Goal: Task Accomplishment & Management: Manage account settings

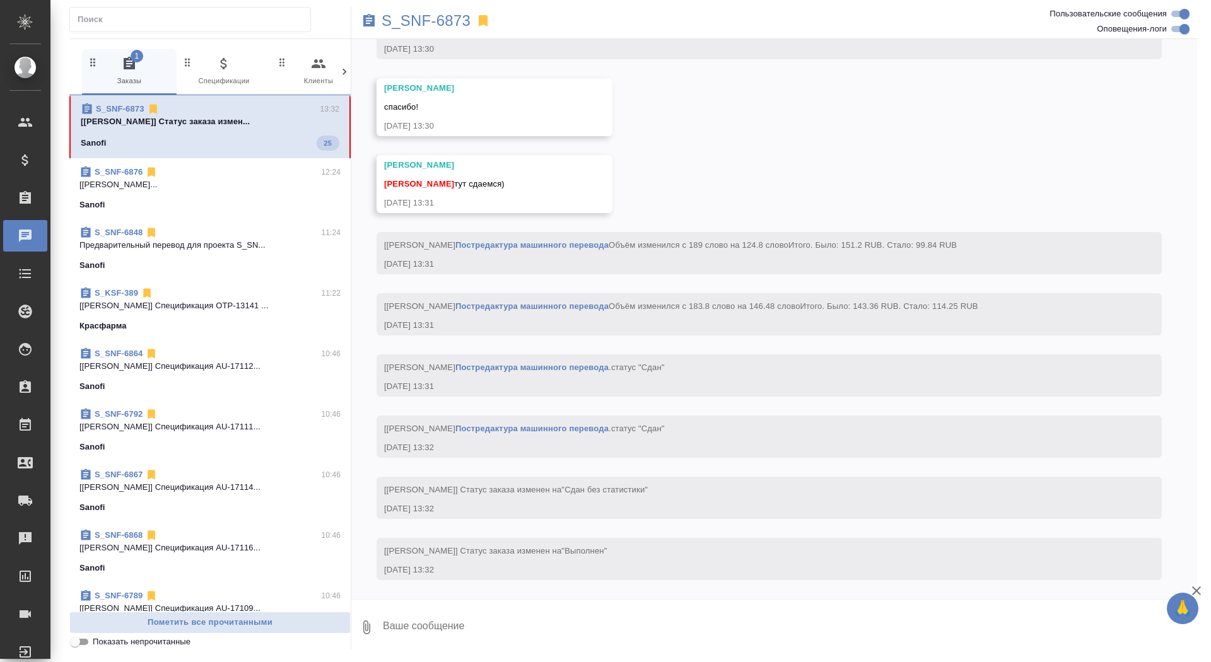
click at [676, 626] on textarea at bounding box center [790, 627] width 816 height 43
type textarea "забрала, спасибо"
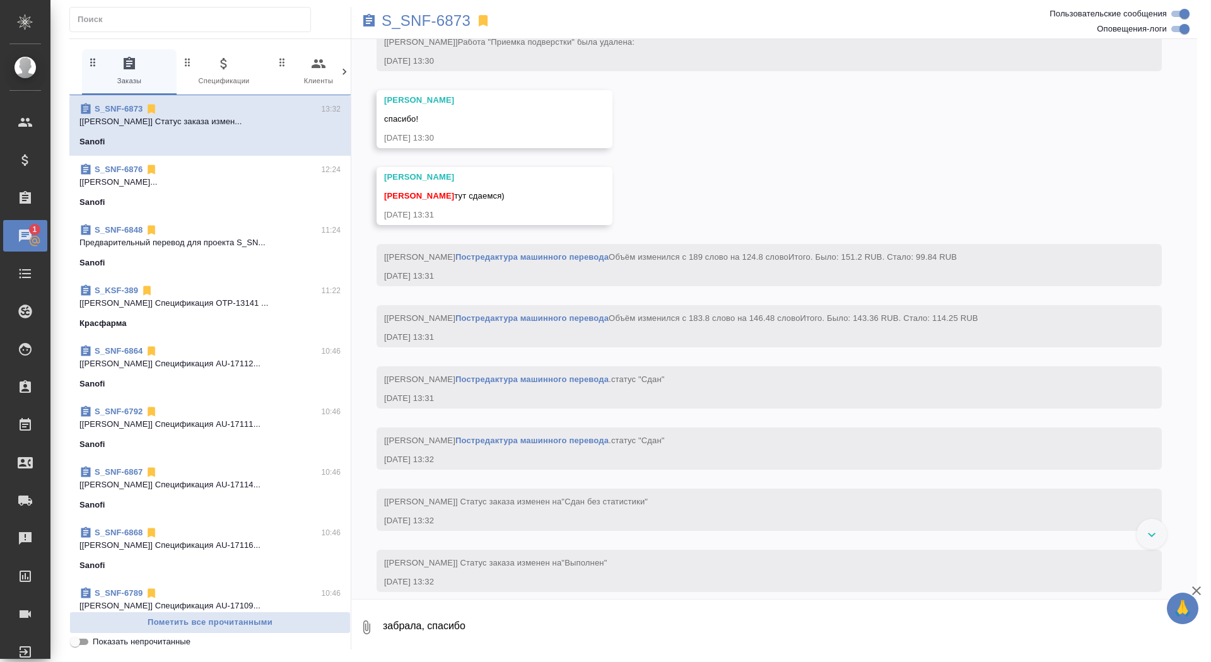
scroll to position [5478, 0]
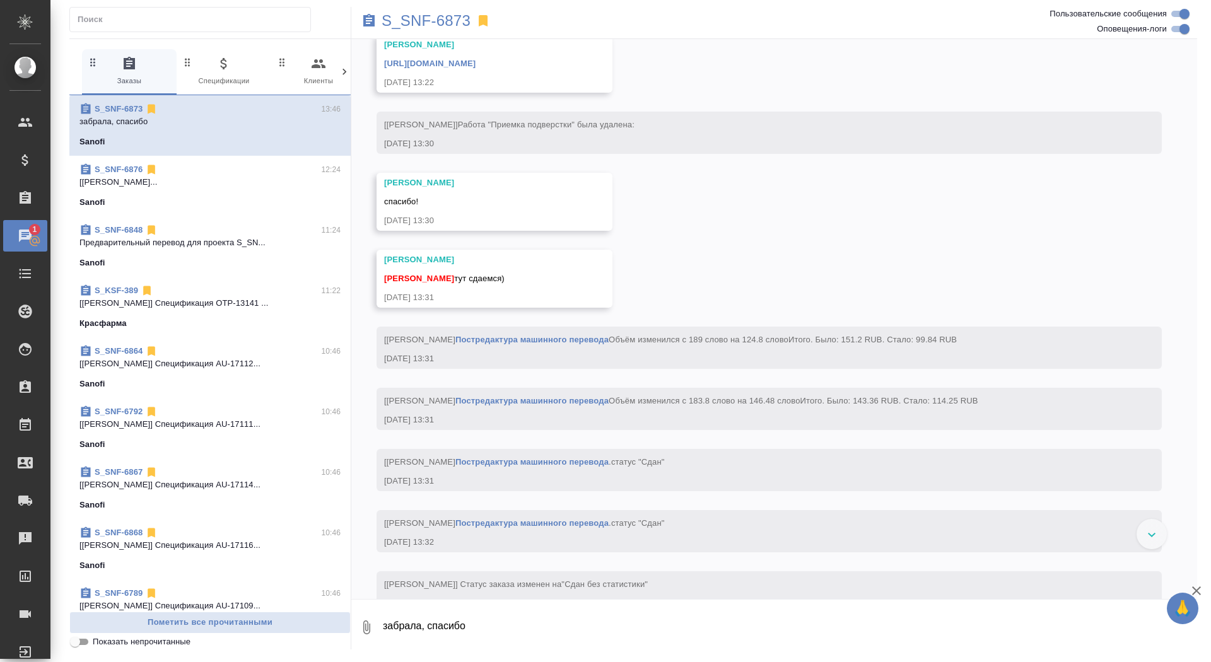
click at [476, 68] on link "https://drive.awatera.com/apps/files/files/10323107?dir=/Shares/Sanofi/Orders/S…" at bounding box center [429, 63] width 91 height 9
click at [452, 15] on p "S_SNF-6873" at bounding box center [426, 21] width 89 height 13
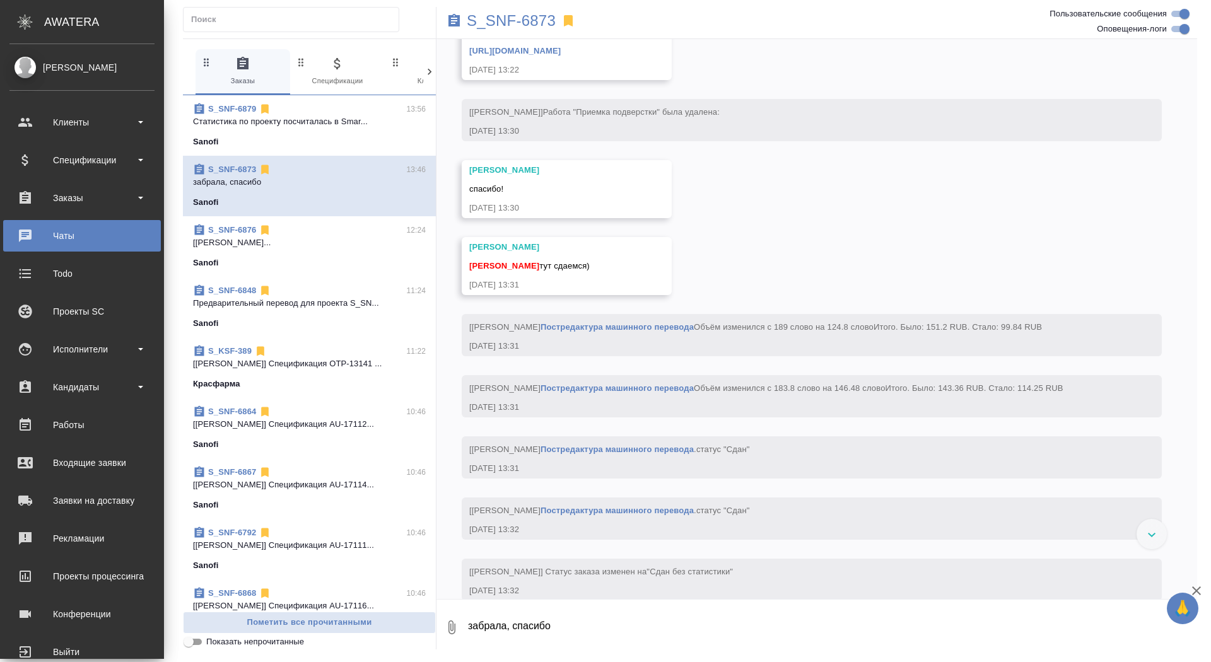
click at [71, 214] on ul "Клиенты Спецификации Заказы 0 Чаты Todo Проекты SC Исполнители Кандидаты Работы…" at bounding box center [82, 384] width 164 height 568
click at [71, 227] on div "Чаты" at bounding box center [81, 235] width 145 height 19
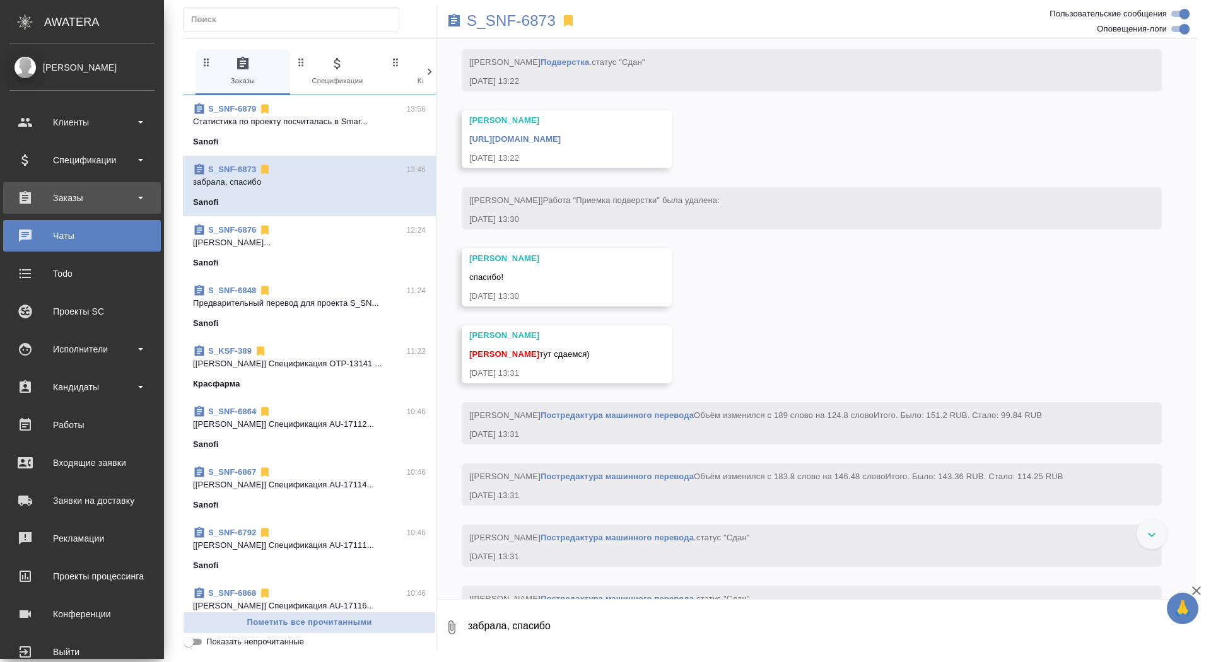
click at [32, 198] on div "Заказы" at bounding box center [81, 198] width 145 height 19
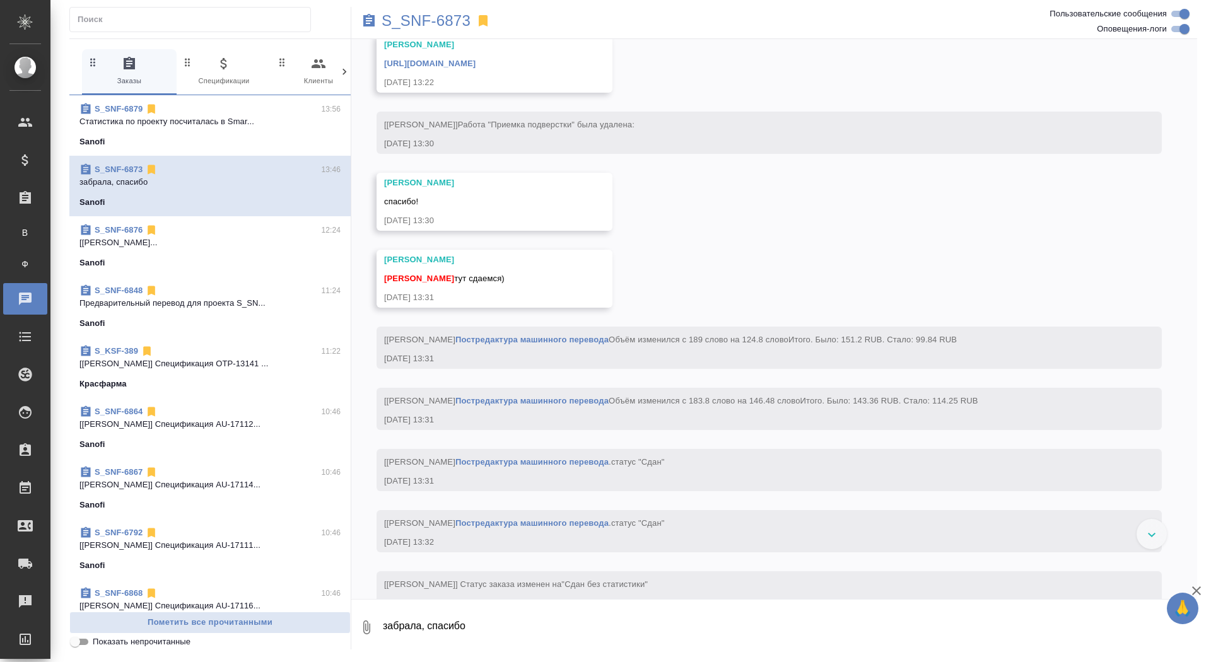
click at [32, 216] on ul "В Все заказы Ф Заказы физ. лиц" at bounding box center [25, 245] width 50 height 63
click at [26, 230] on span "В" at bounding box center [25, 232] width 19 height 13
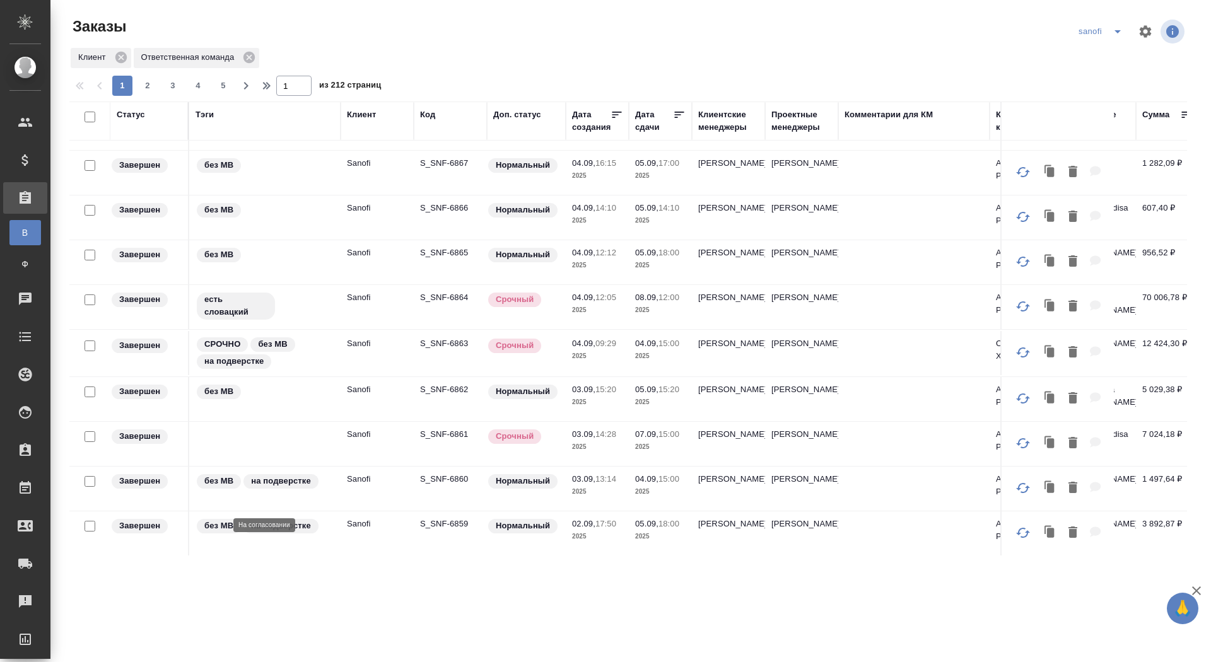
scroll to position [736, 0]
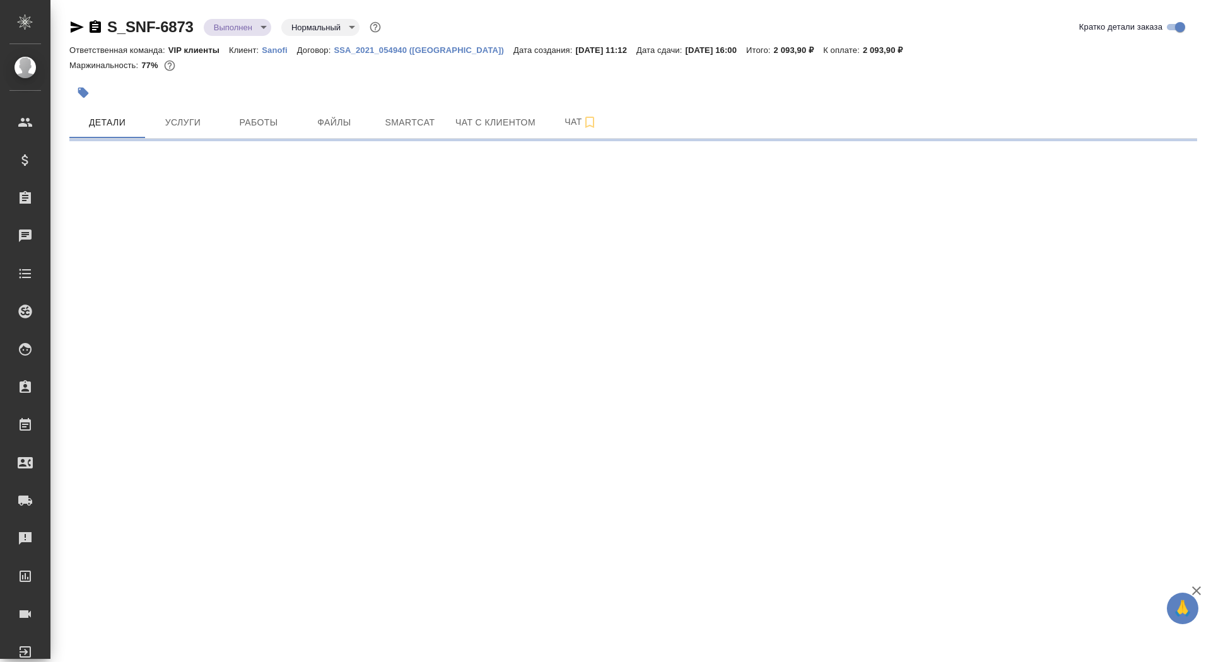
click at [94, 26] on icon "button" at bounding box center [95, 27] width 15 height 15
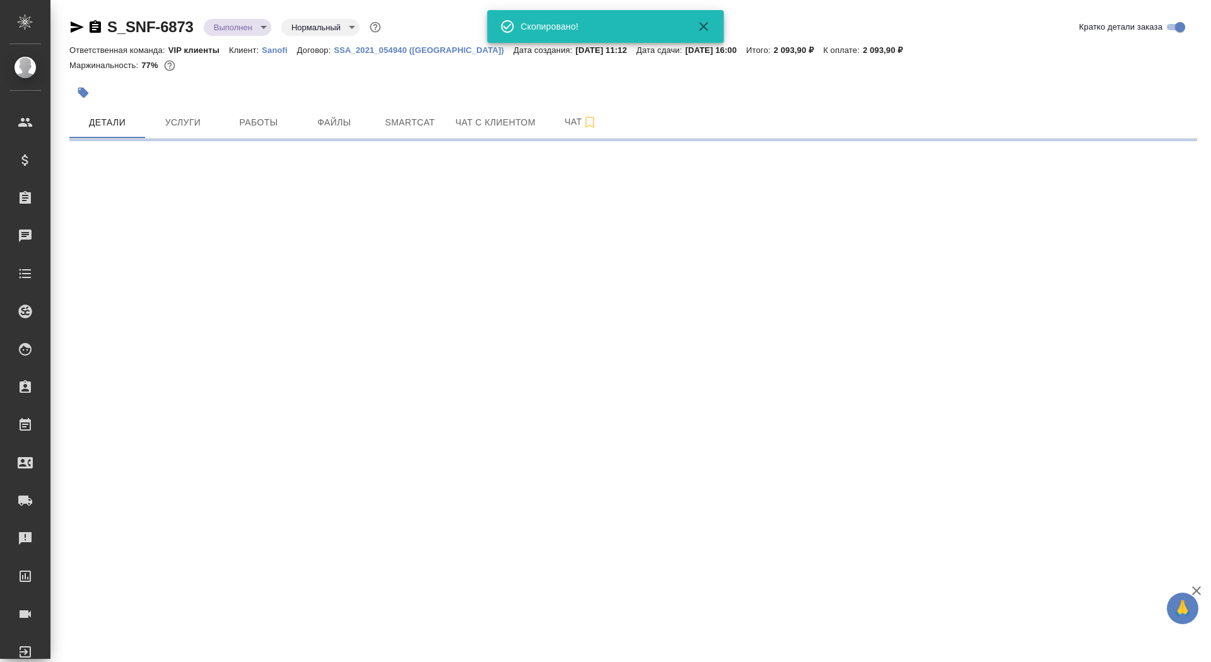
select select "RU"
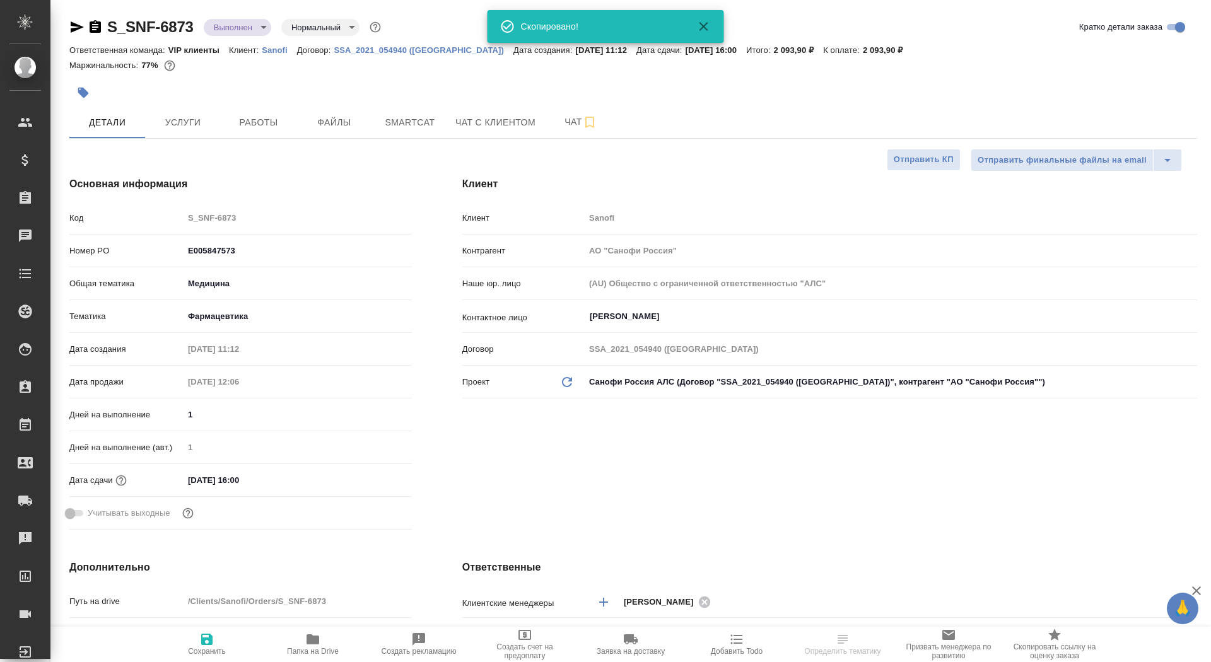
type textarea "x"
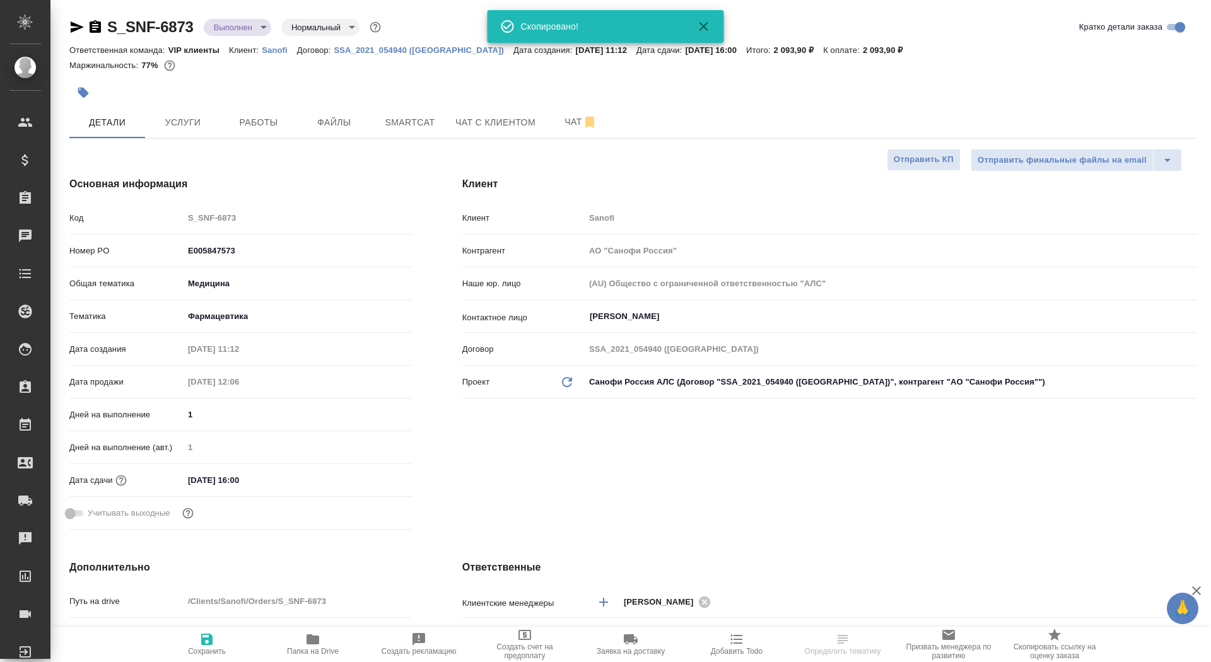
type textarea "x"
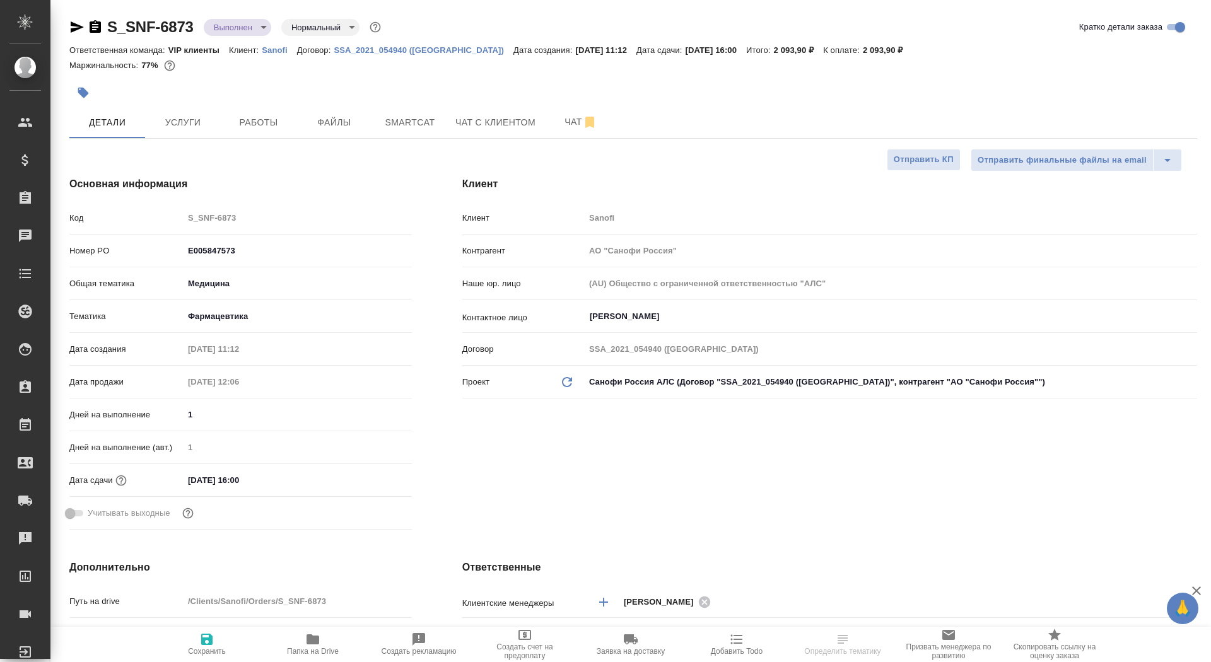
type textarea "x"
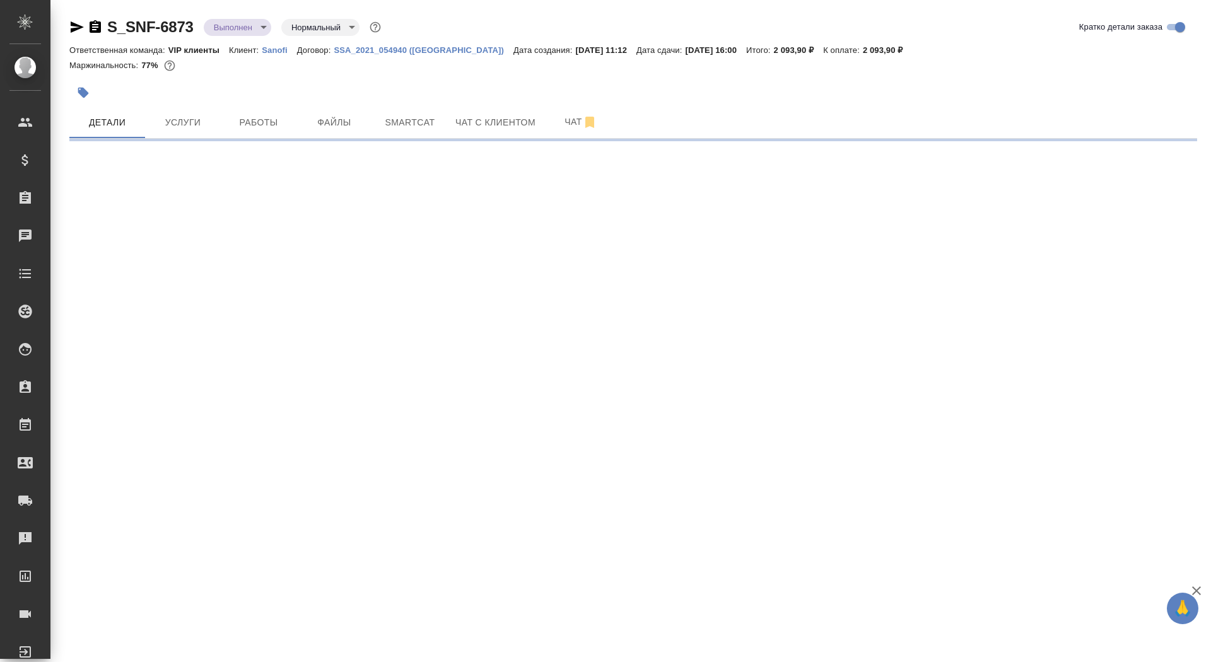
select select "RU"
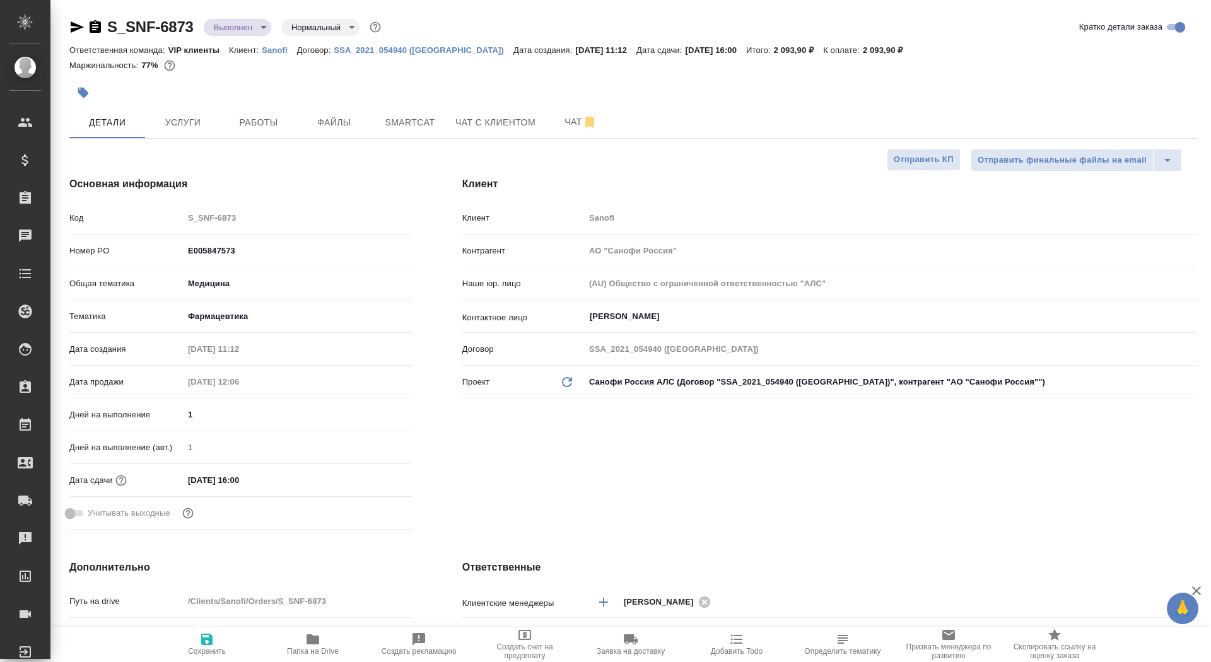
type textarea "x"
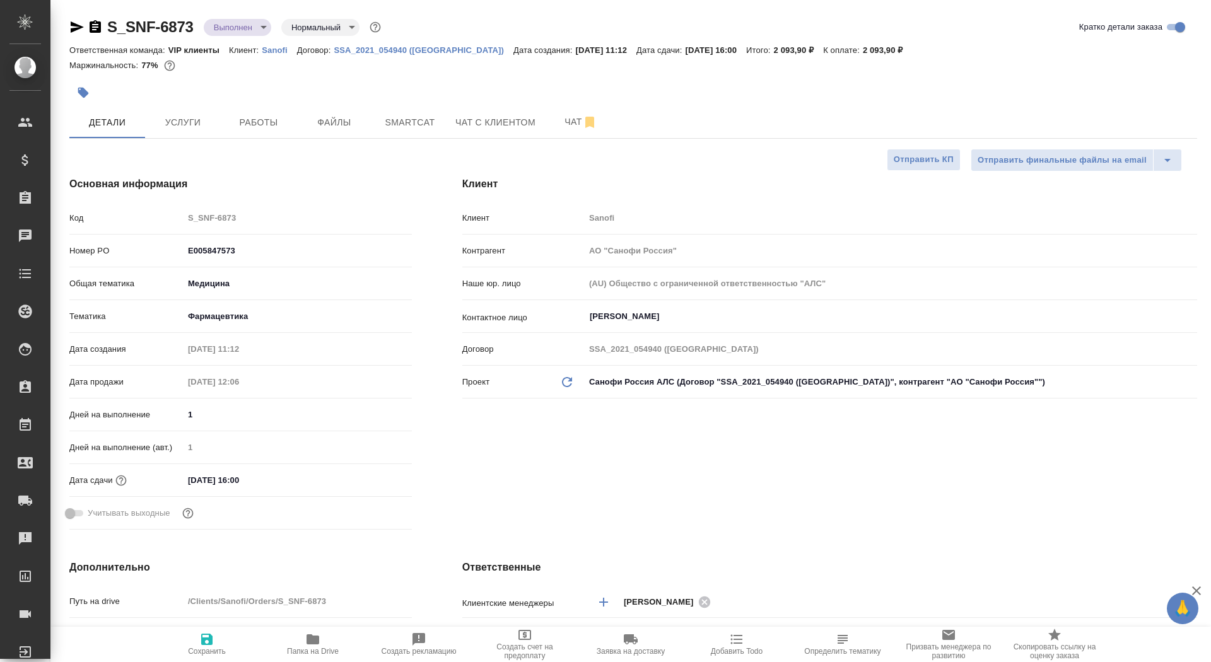
type textarea "x"
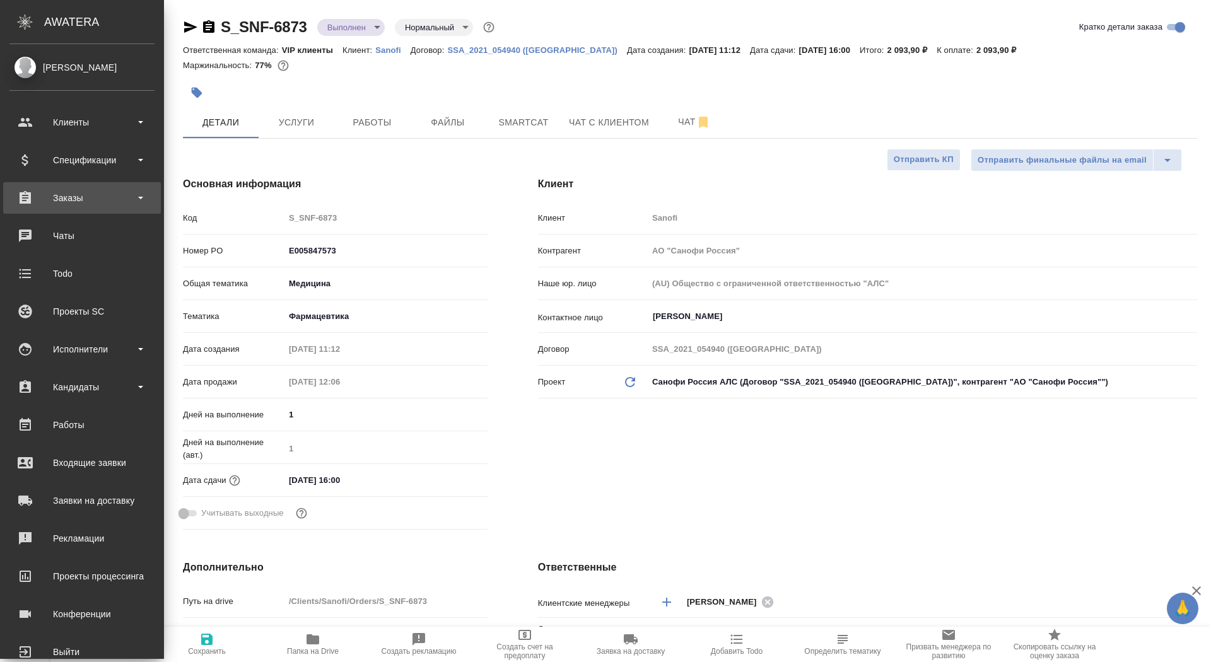
click at [58, 199] on div "Заказы" at bounding box center [81, 198] width 145 height 19
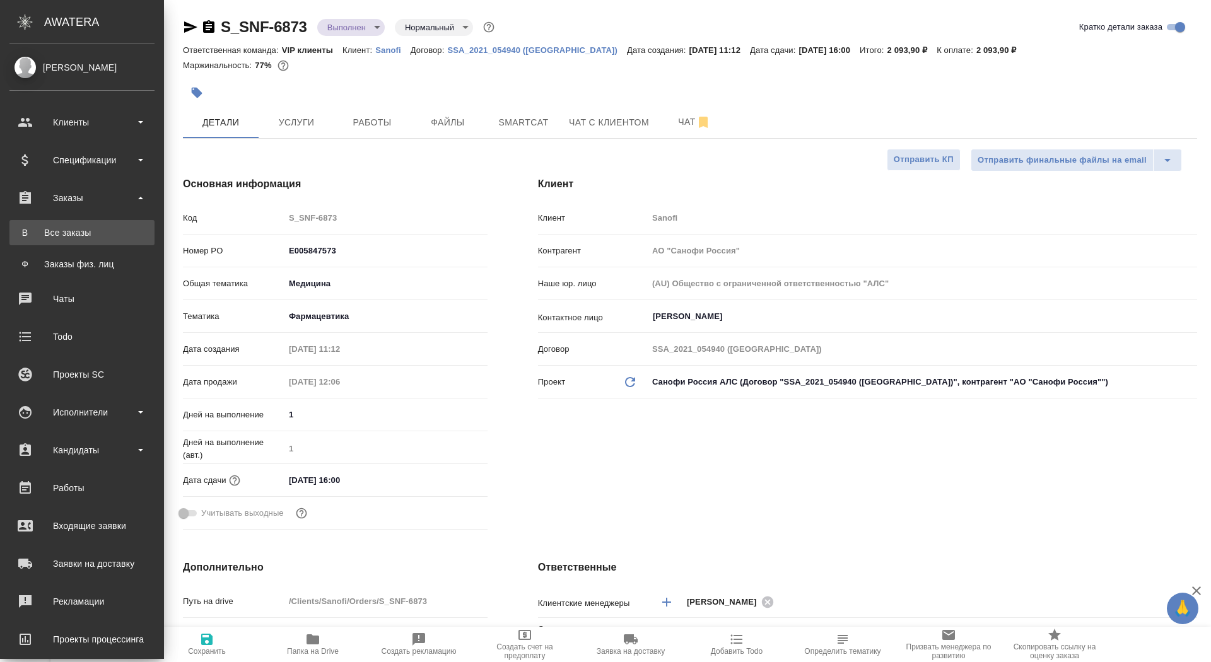
type textarea "x"
click at [58, 229] on div "Все заказы" at bounding box center [82, 232] width 132 height 13
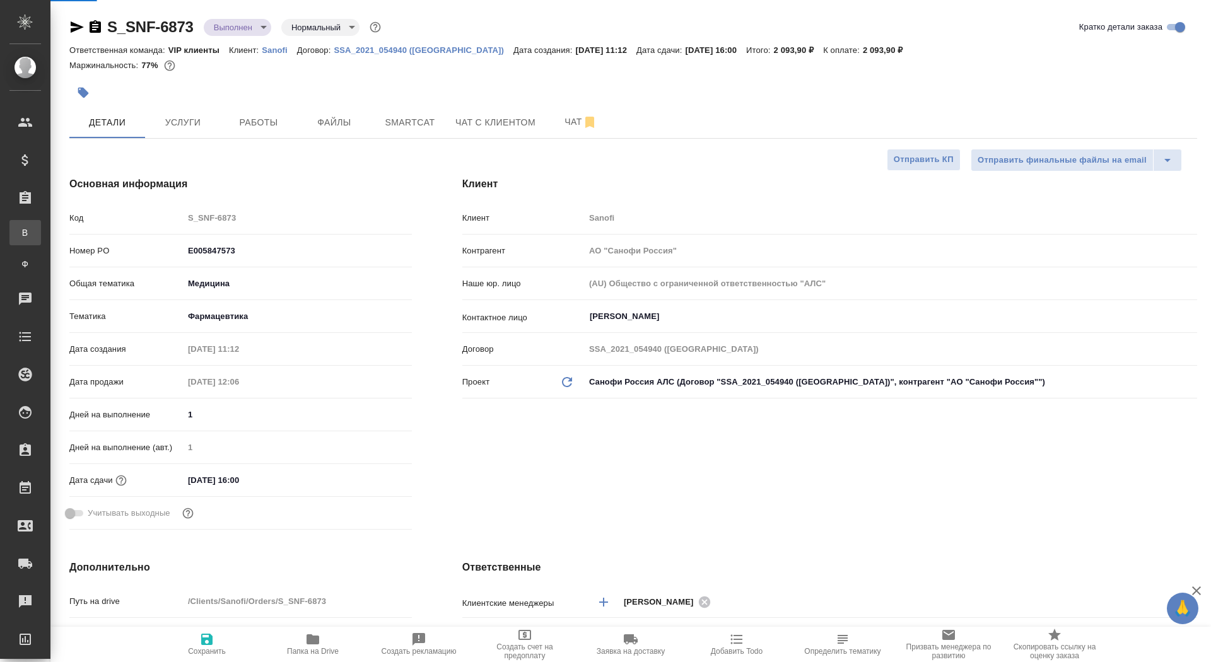
type textarea "x"
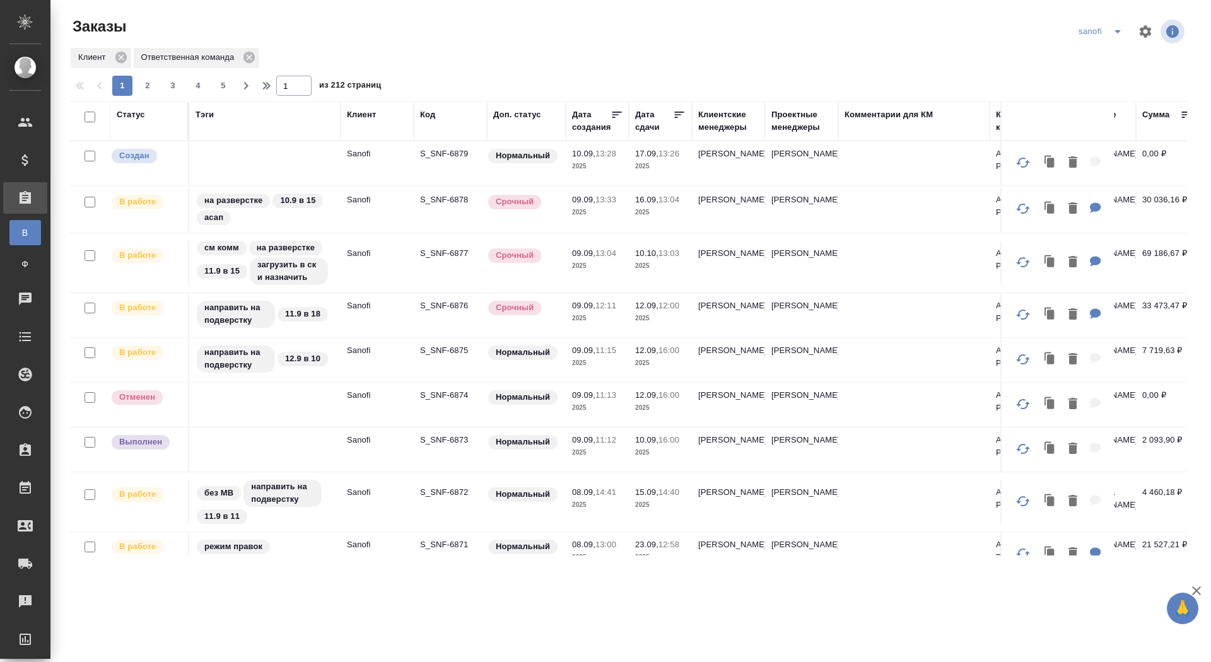
click at [458, 152] on p "S_SNF-6879" at bounding box center [450, 154] width 61 height 13
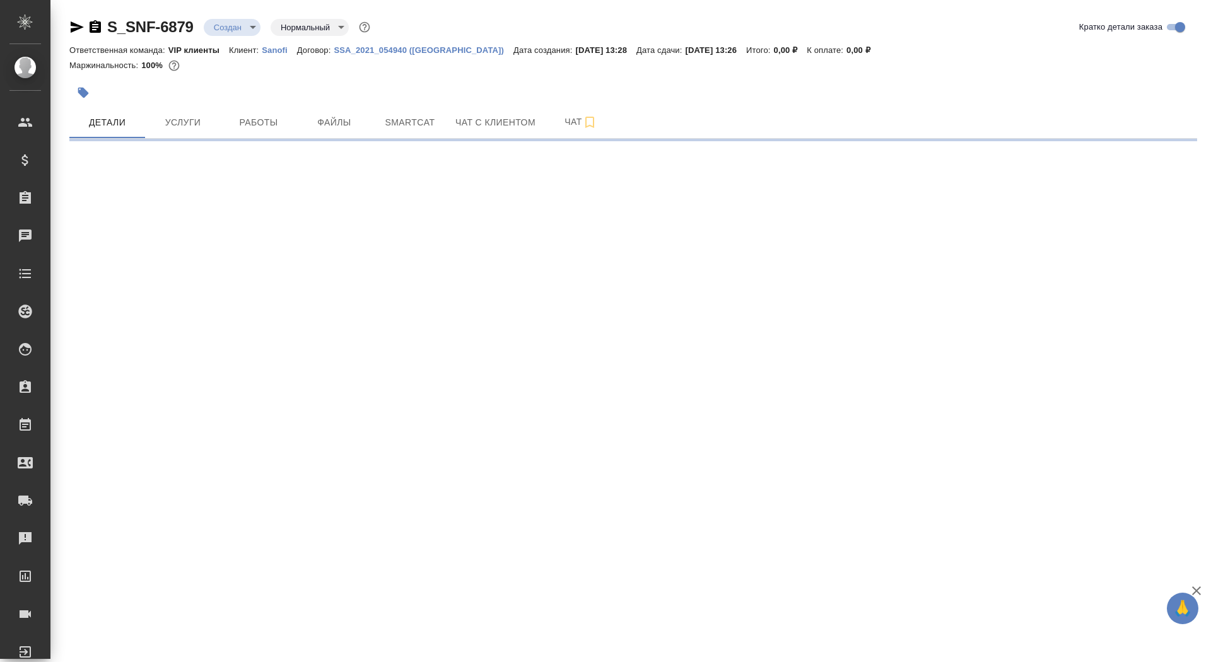
select select "RU"
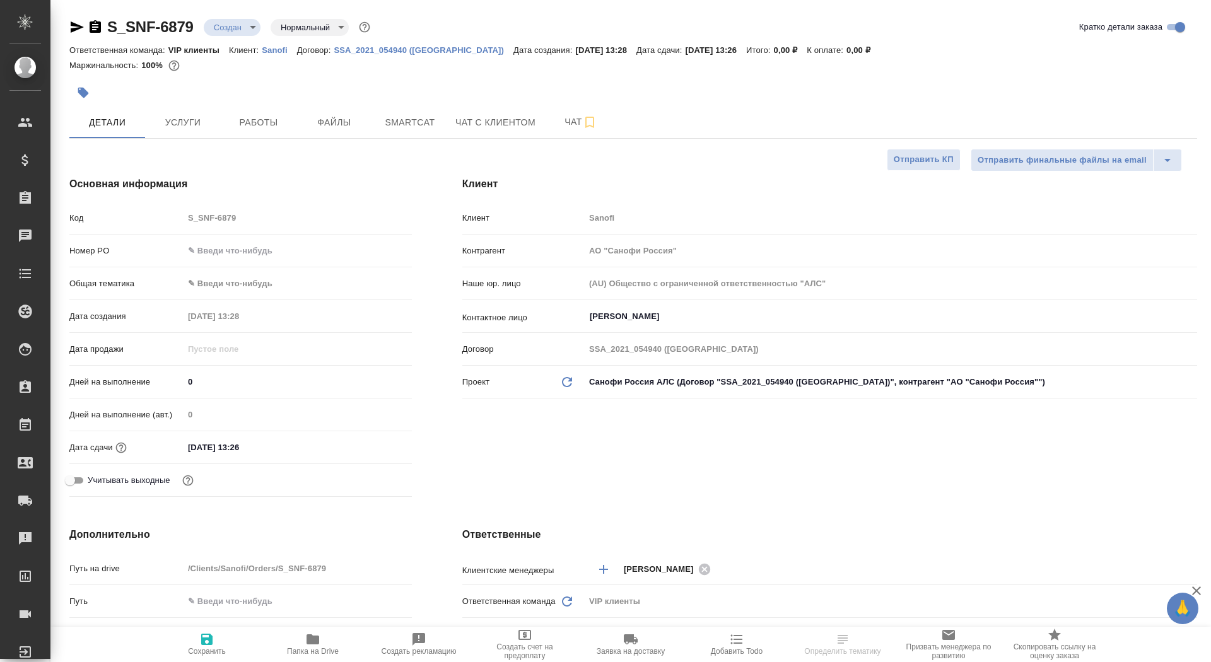
type textarea "x"
drag, startPoint x: 196, startPoint y: 379, endPoint x: 164, endPoint y: 378, distance: 32.2
click at [164, 378] on div "Дней на выполнение 0" at bounding box center [240, 382] width 343 height 22
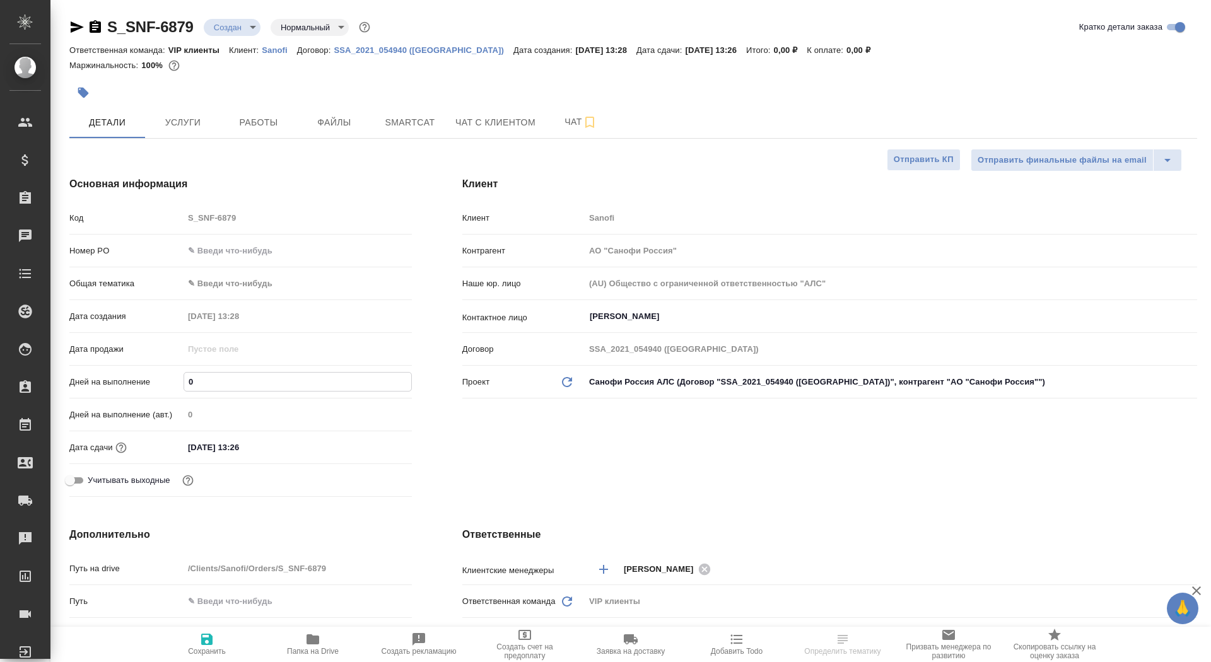
type input "7"
type textarea "x"
type input "7"
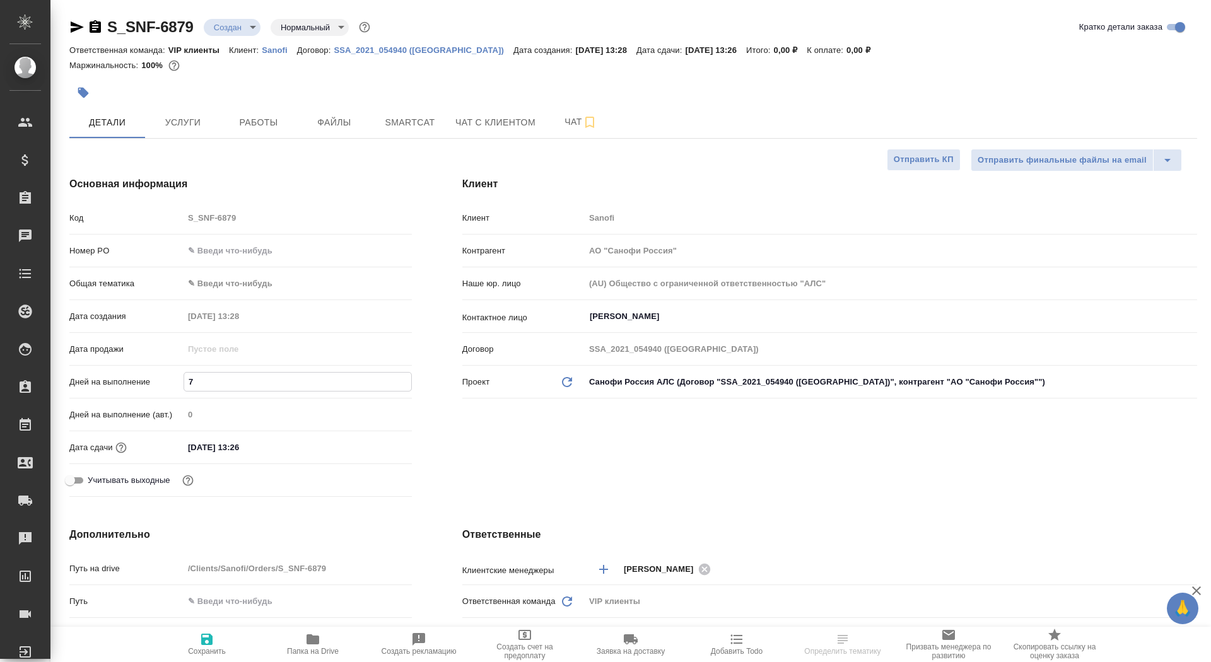
click at [209, 655] on span "Сохранить" at bounding box center [207, 651] width 38 height 9
type textarea "x"
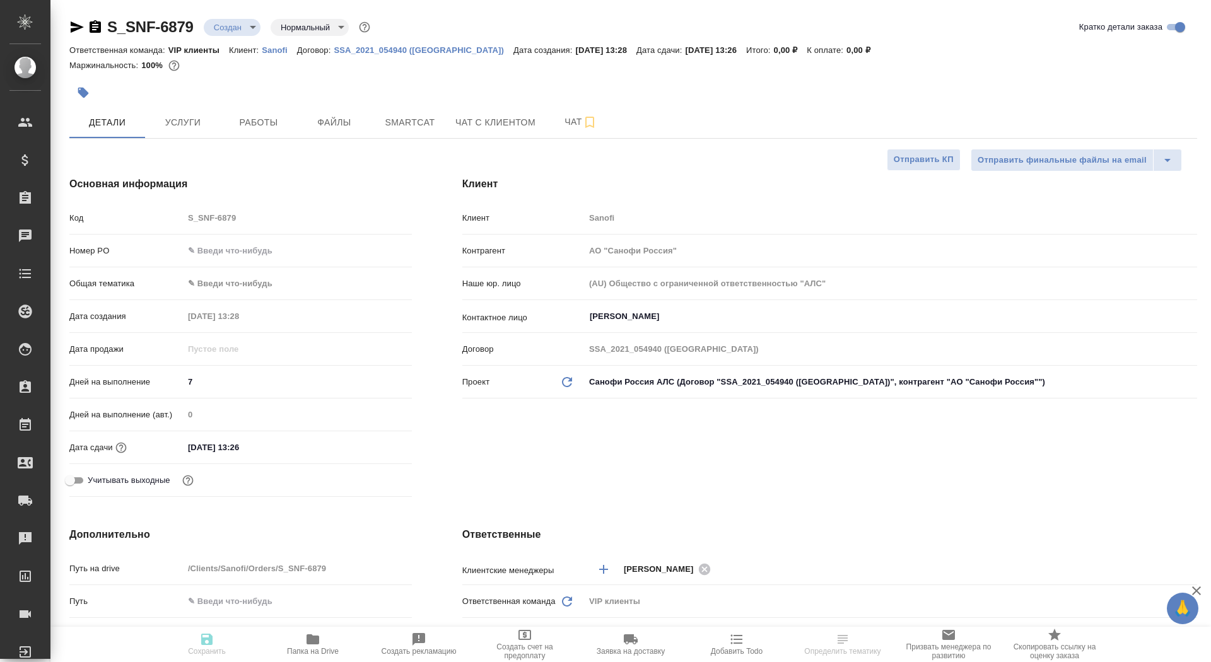
type textarea "x"
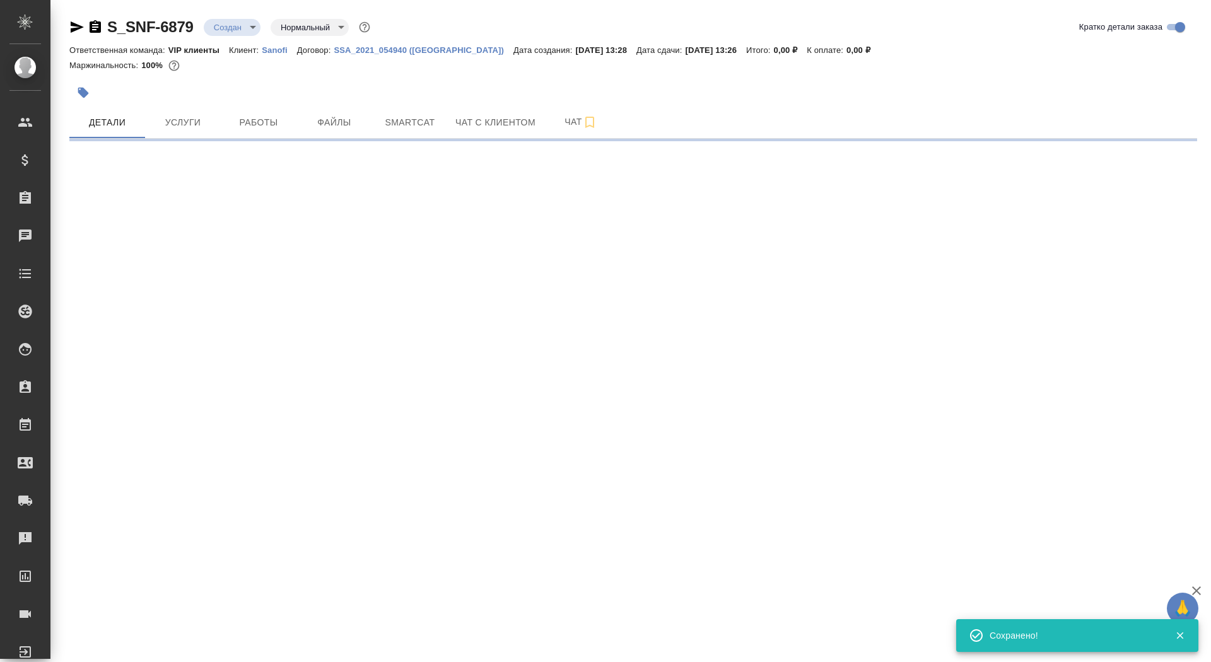
select select "RU"
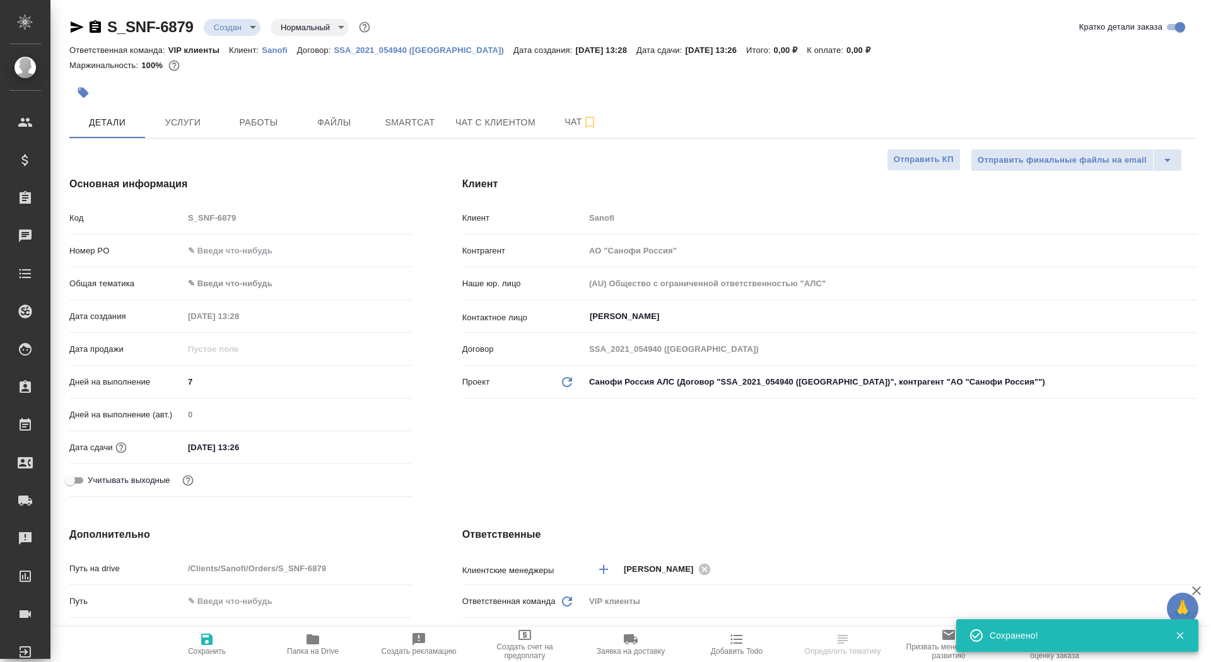
type textarea "x"
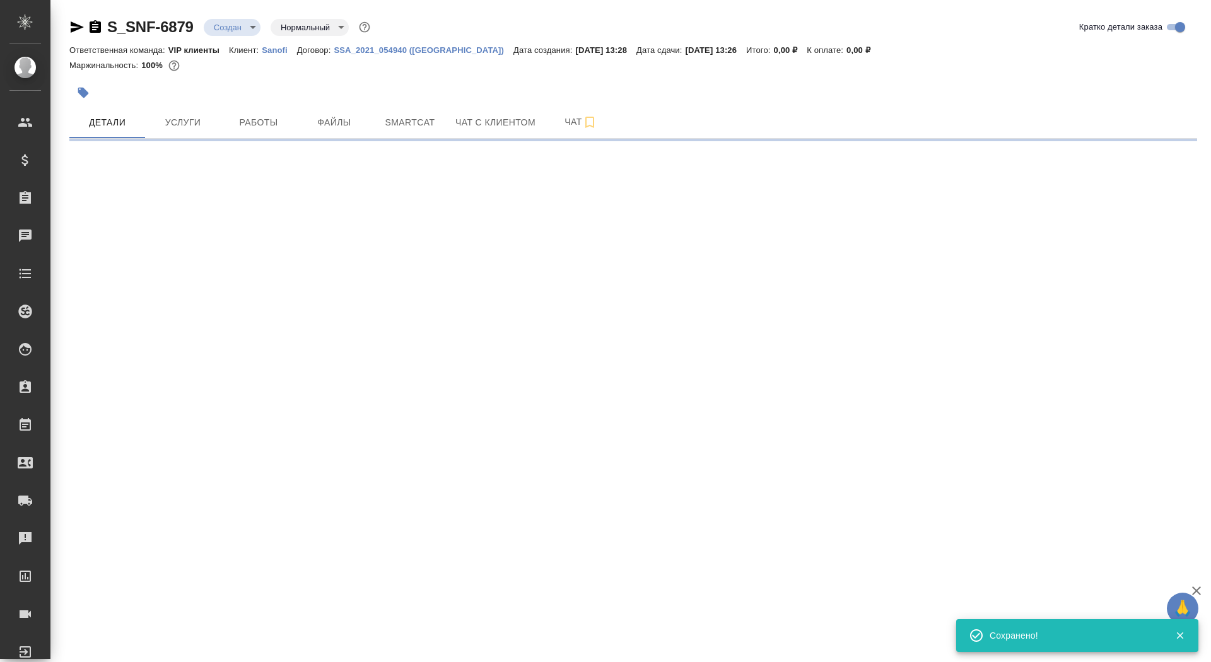
select select "RU"
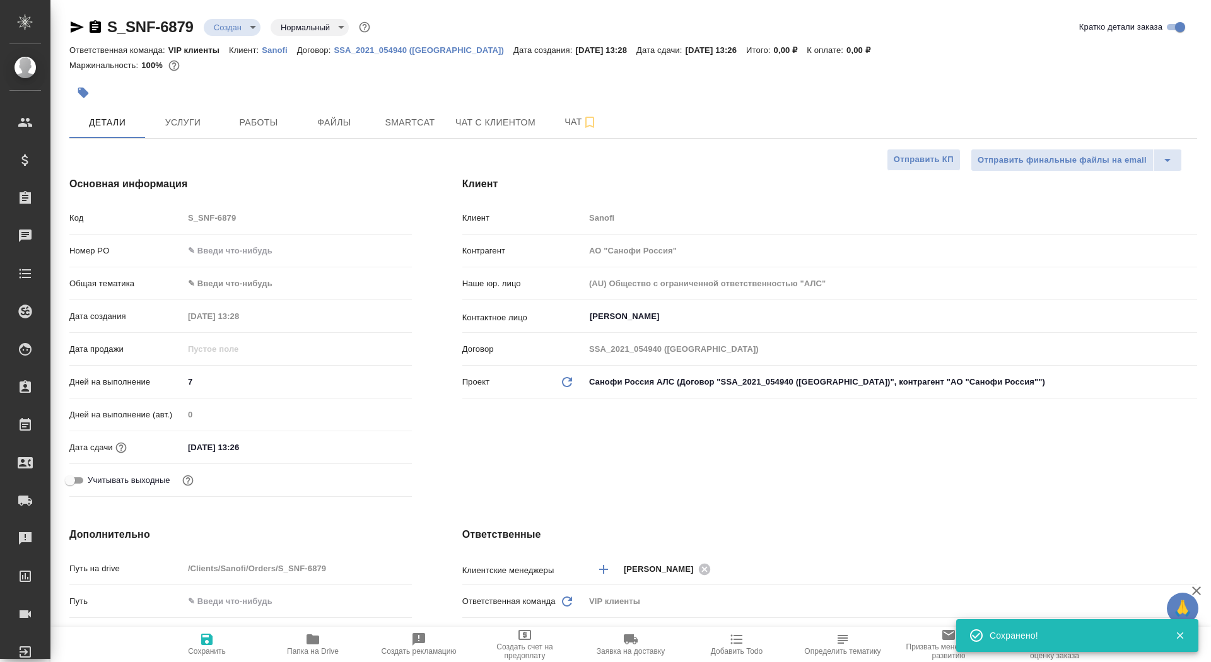
type textarea "x"
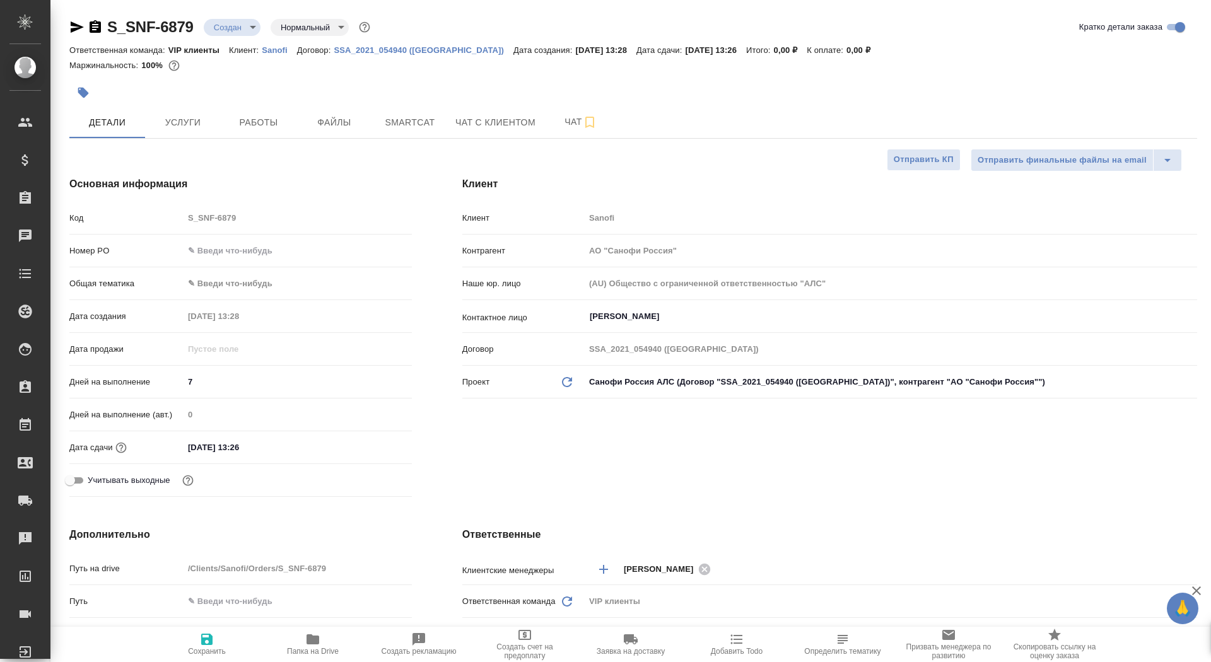
scroll to position [202, 0]
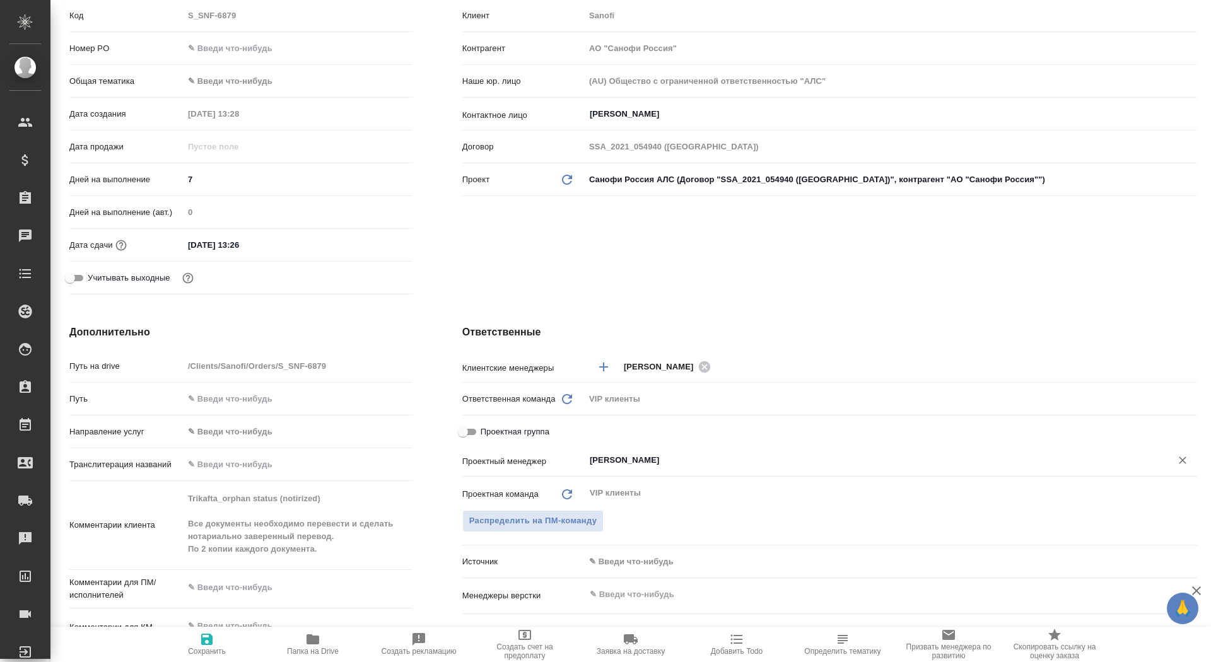
click at [614, 450] on div "Сайдашева Диляра ​" at bounding box center [891, 460] width 613 height 23
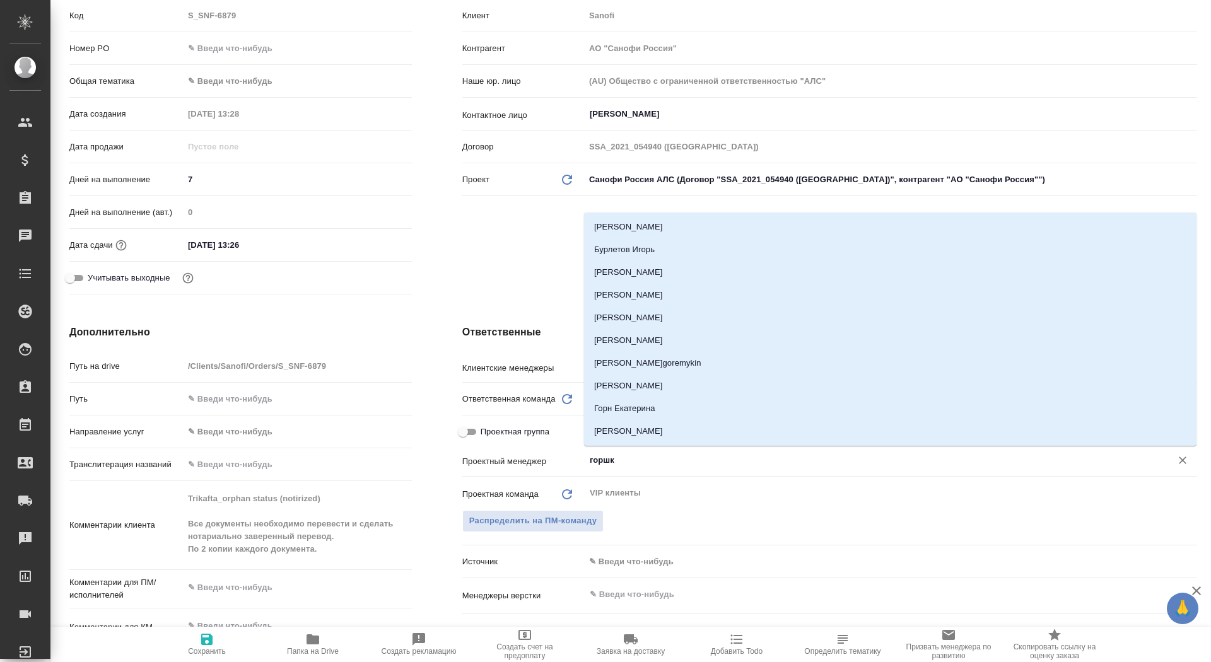
type input "горшко"
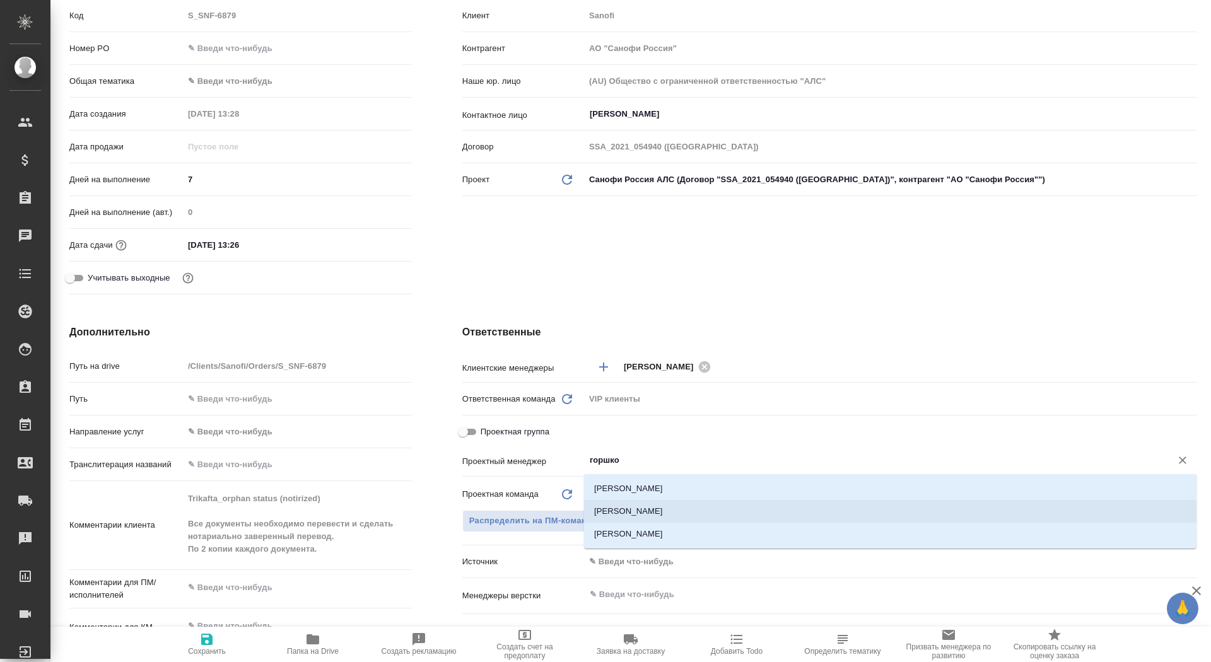
click at [650, 519] on li "Горшкова Валентина" at bounding box center [890, 511] width 613 height 23
type textarea "x"
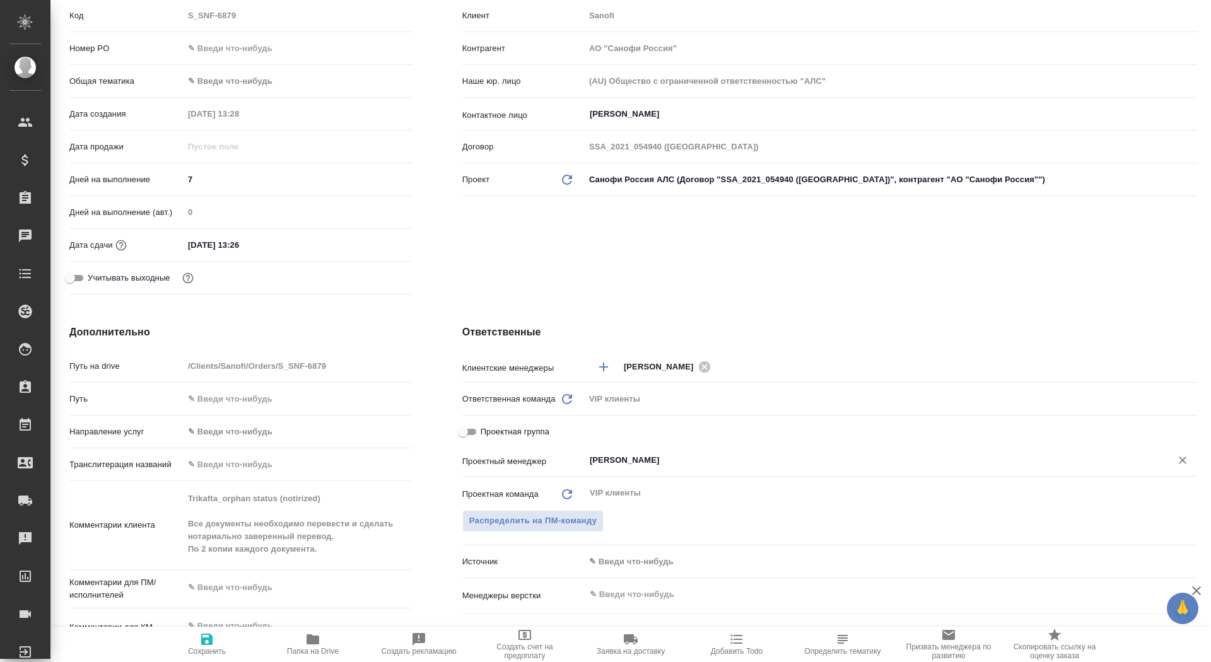
type input "Горшкова Валентина"
click at [207, 655] on span "Сохранить" at bounding box center [207, 651] width 38 height 9
type textarea "x"
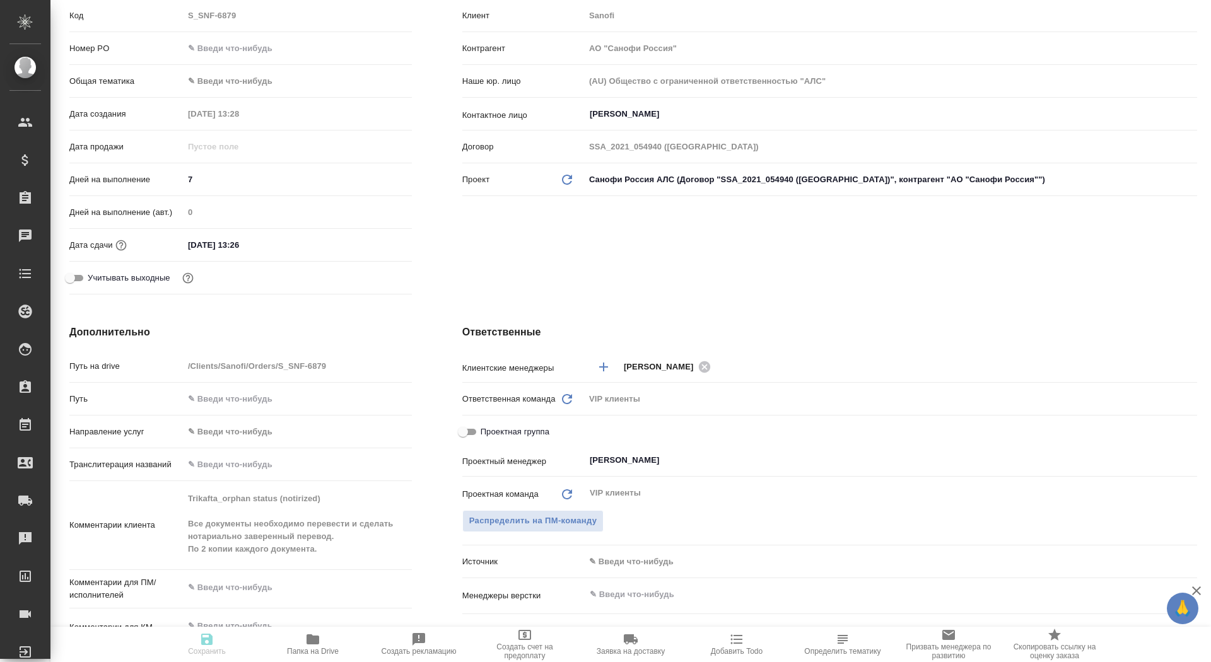
type textarea "x"
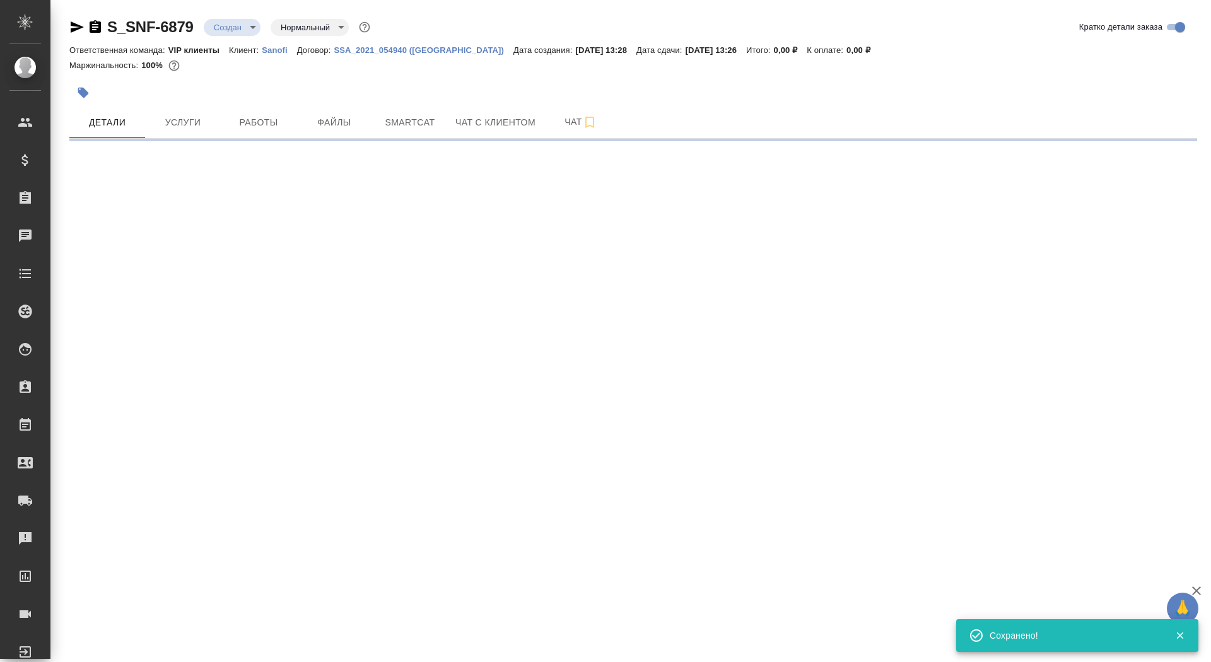
select select "RU"
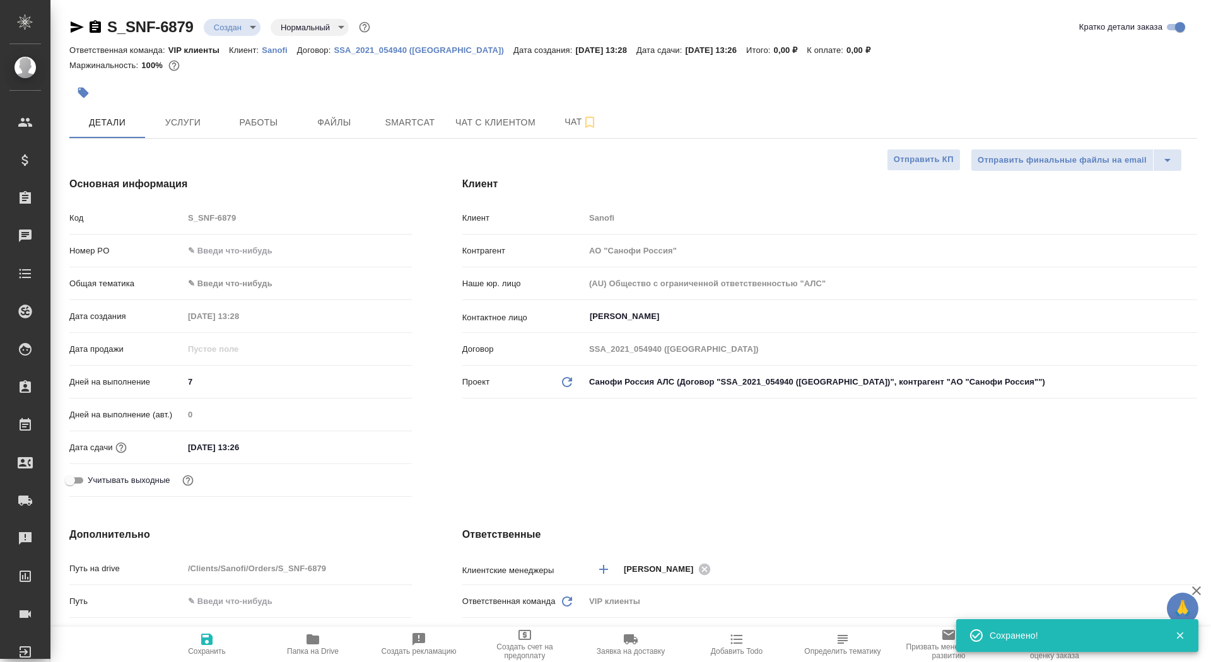
type textarea "x"
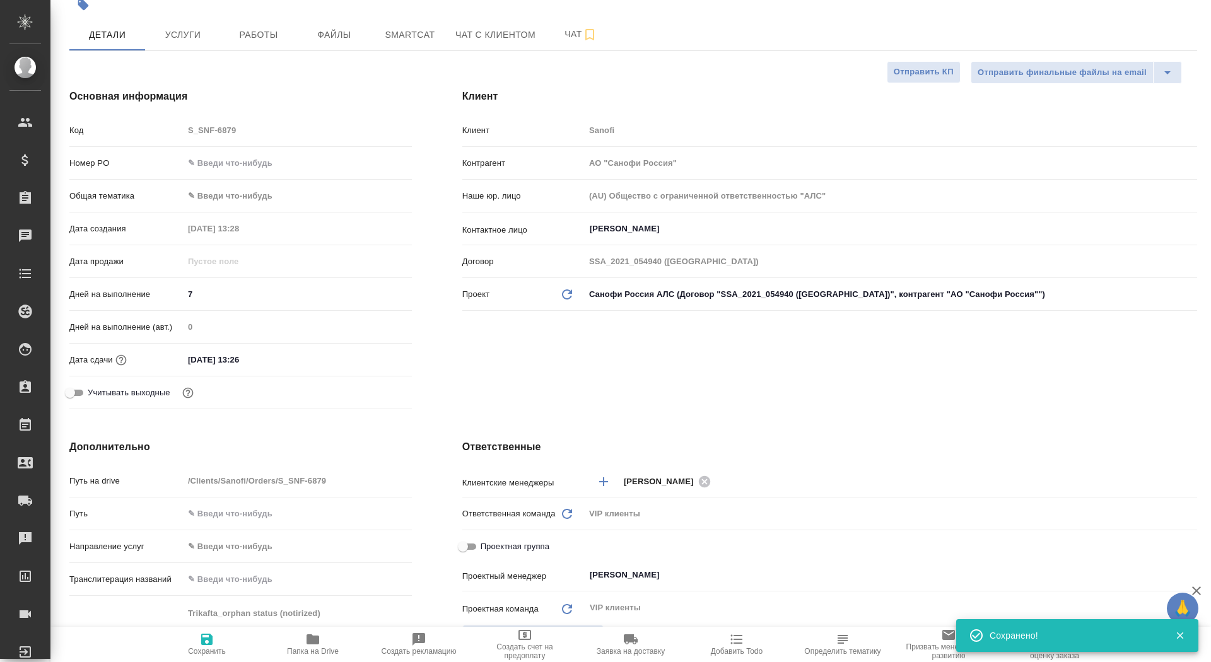
scroll to position [186, 0]
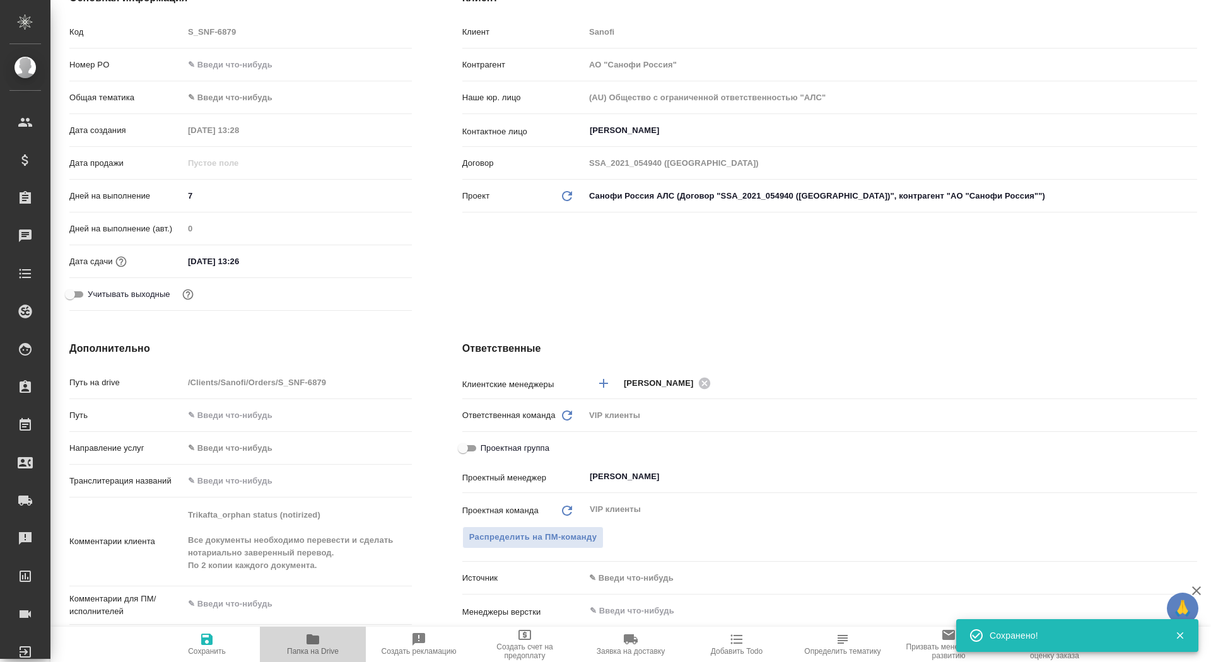
click at [312, 652] on span "Папка на Drive" at bounding box center [313, 651] width 52 height 9
type textarea "x"
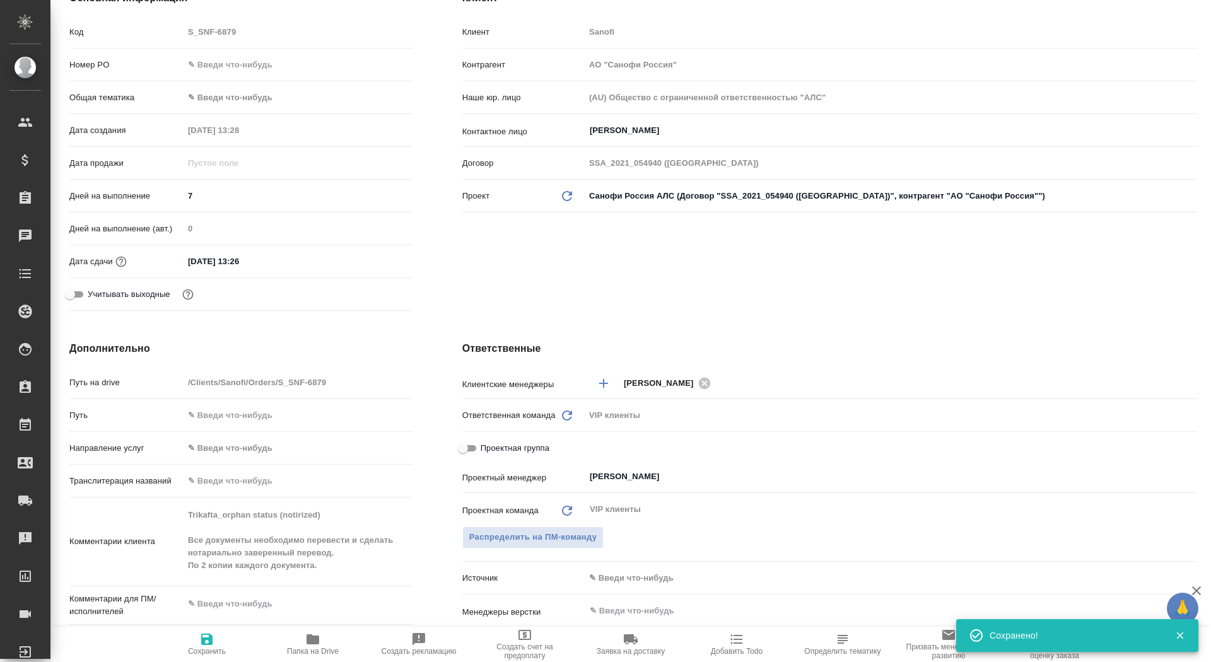
type textarea "x"
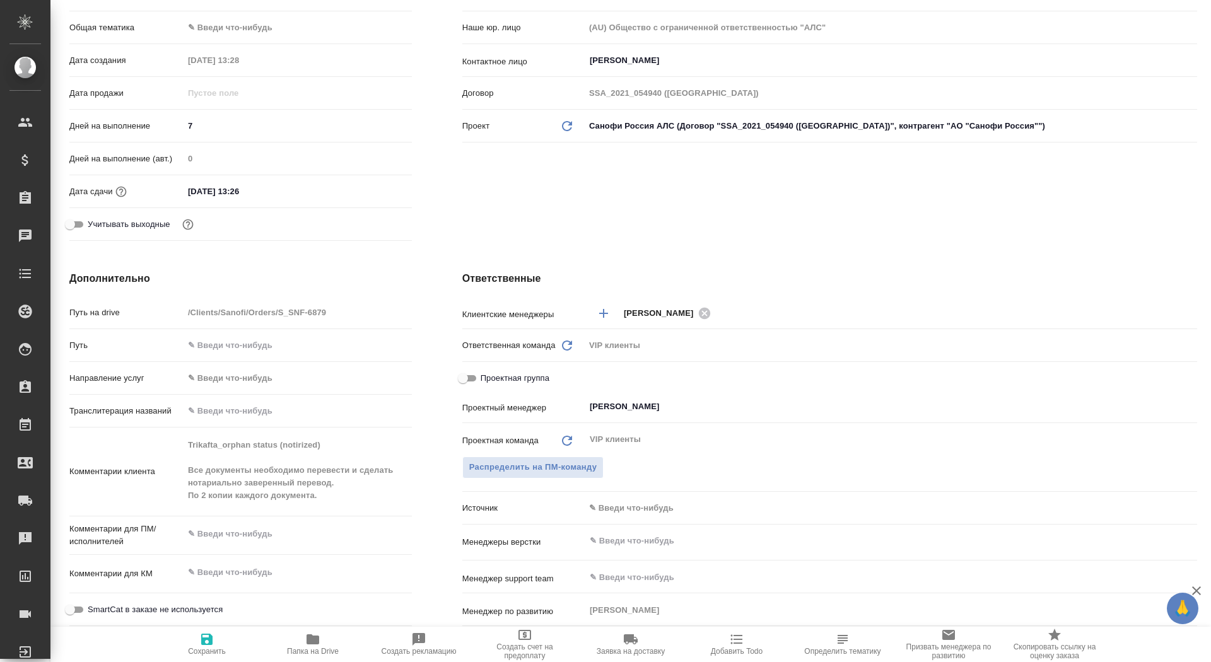
scroll to position [0, 0]
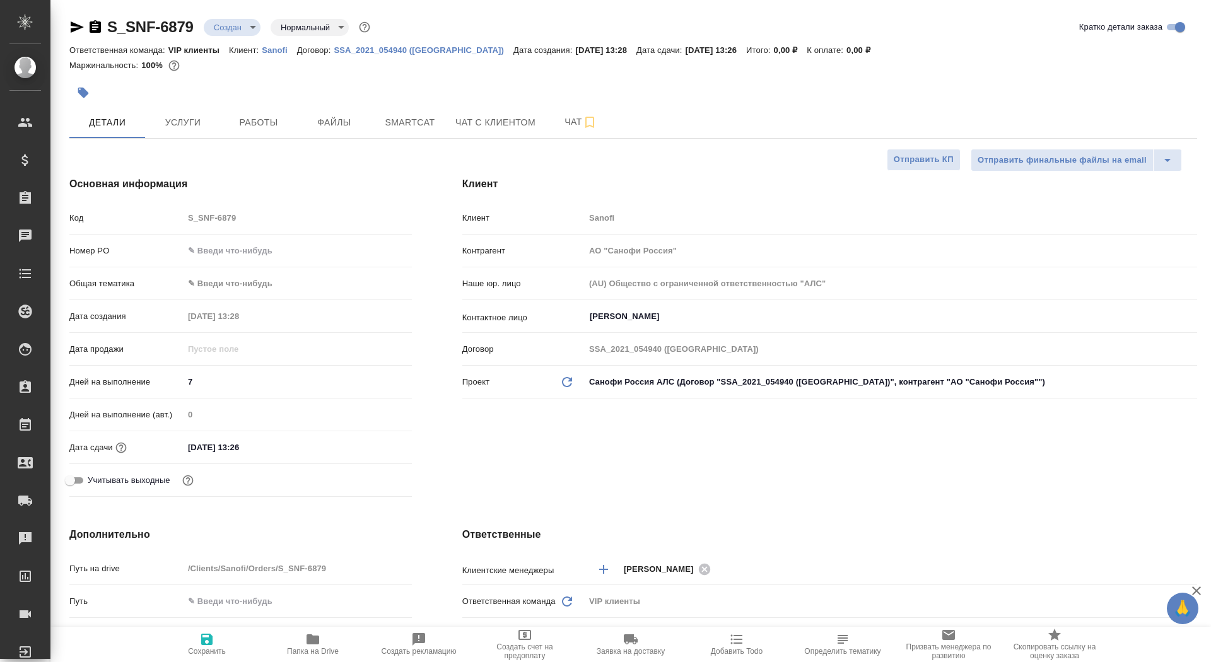
click at [255, 23] on body "🙏 .cls-1 fill:#fff; AWATERA Saydasheva Dilyara Клиенты Спецификации Заказы 0 Ча…" at bounding box center [605, 331] width 1211 height 662
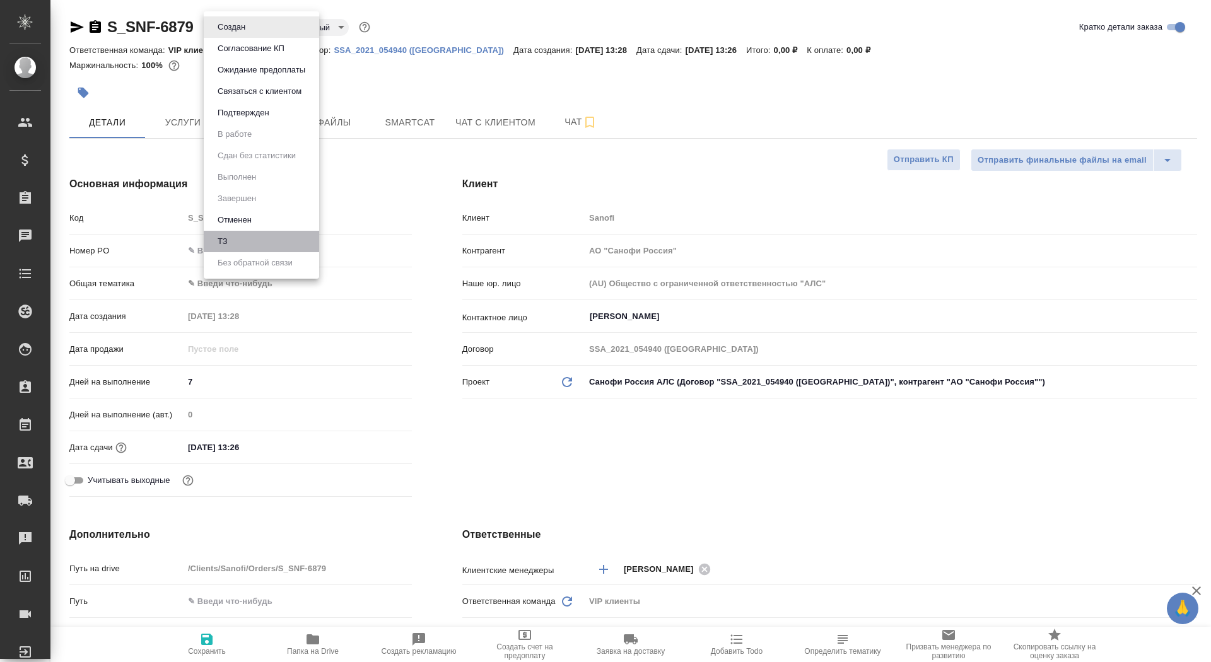
click at [275, 244] on li "ТЗ" at bounding box center [261, 241] width 115 height 21
type textarea "x"
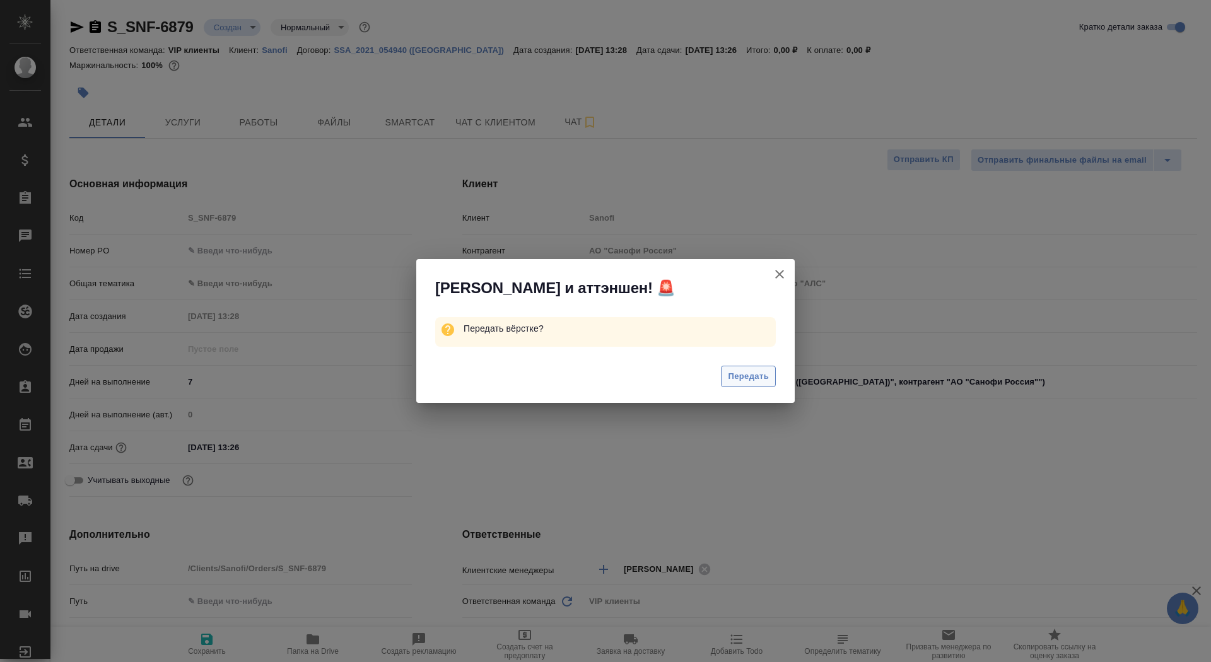
click at [733, 373] on span "Передать" at bounding box center [748, 377] width 41 height 15
type textarea "x"
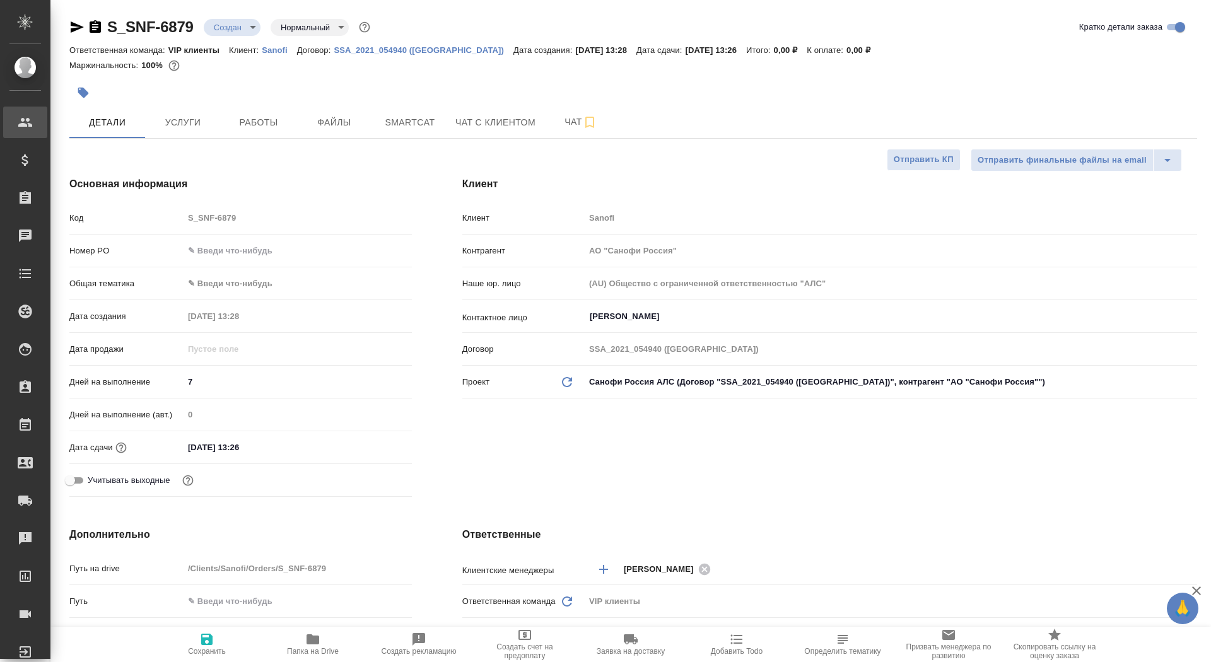
type textarea "x"
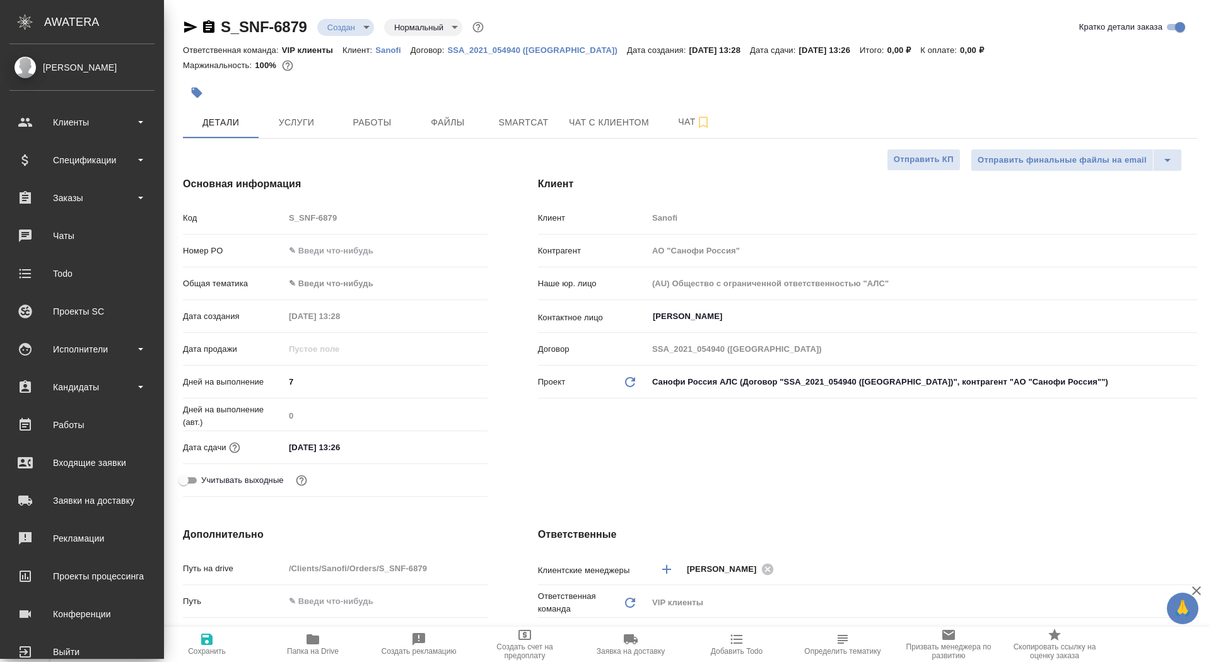
type textarea "x"
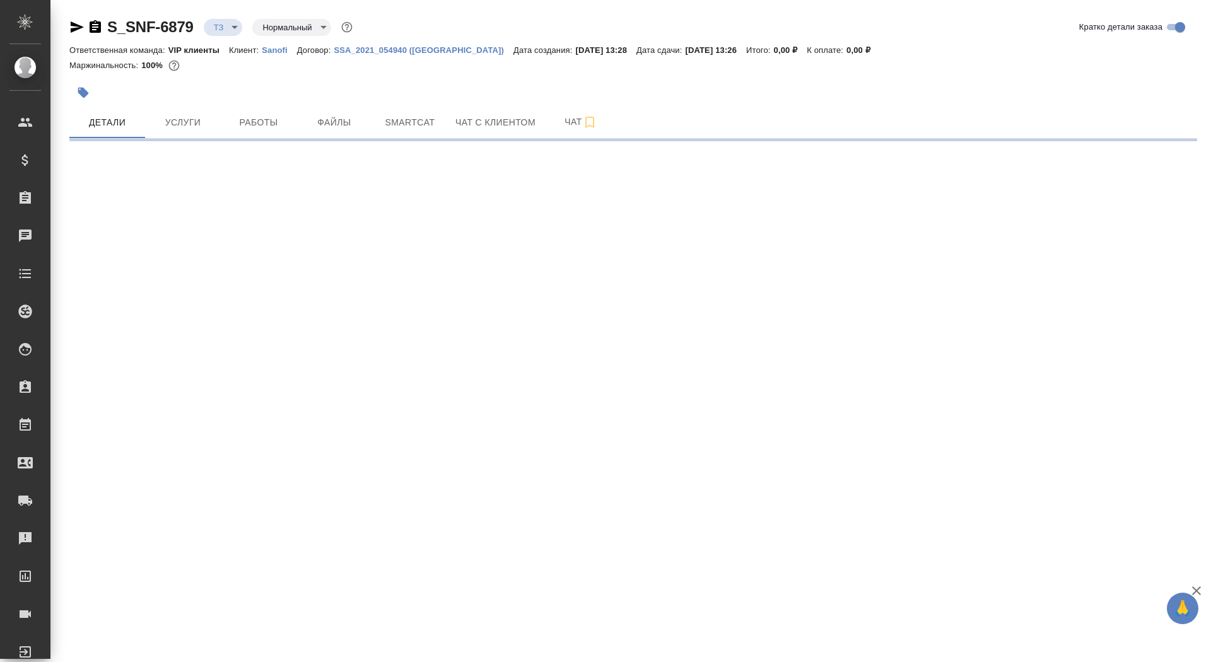
select select "RU"
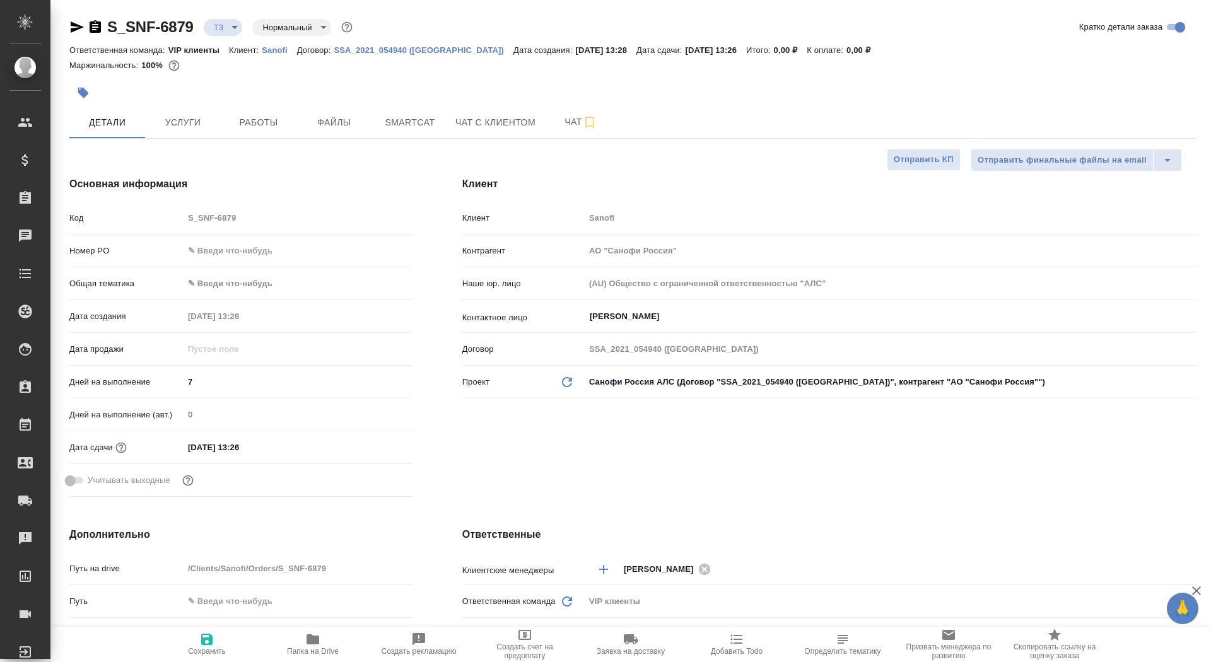
type textarea "x"
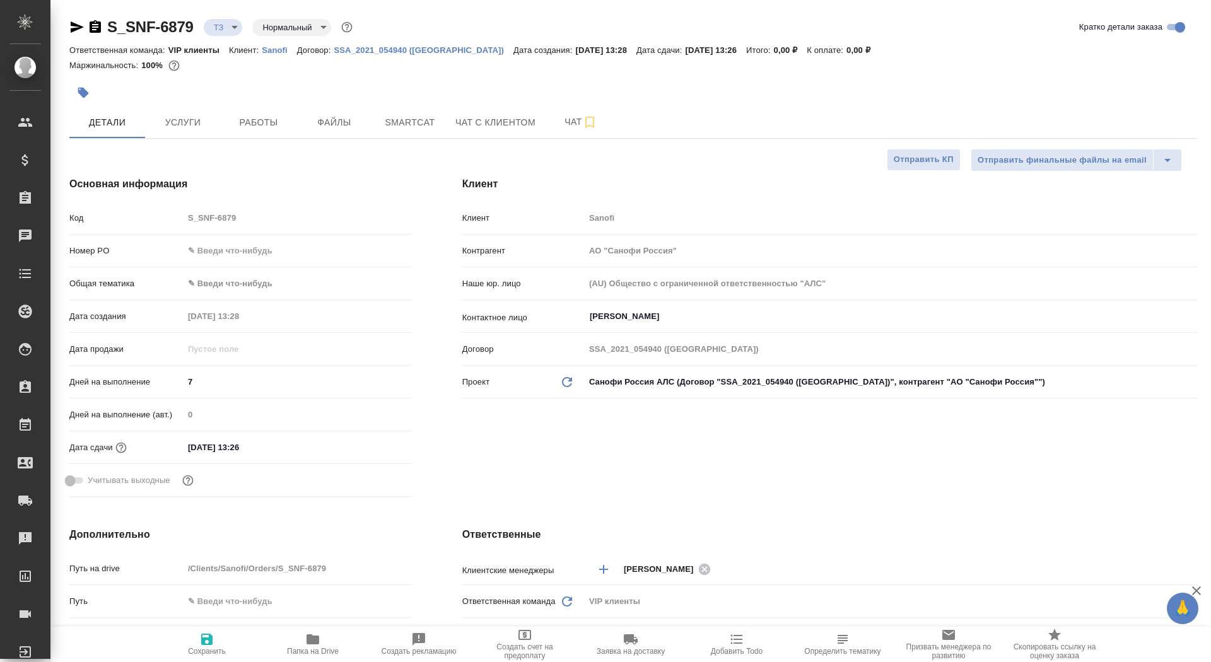
type textarea "x"
click at [171, 122] on span "Услуги" at bounding box center [183, 123] width 61 height 16
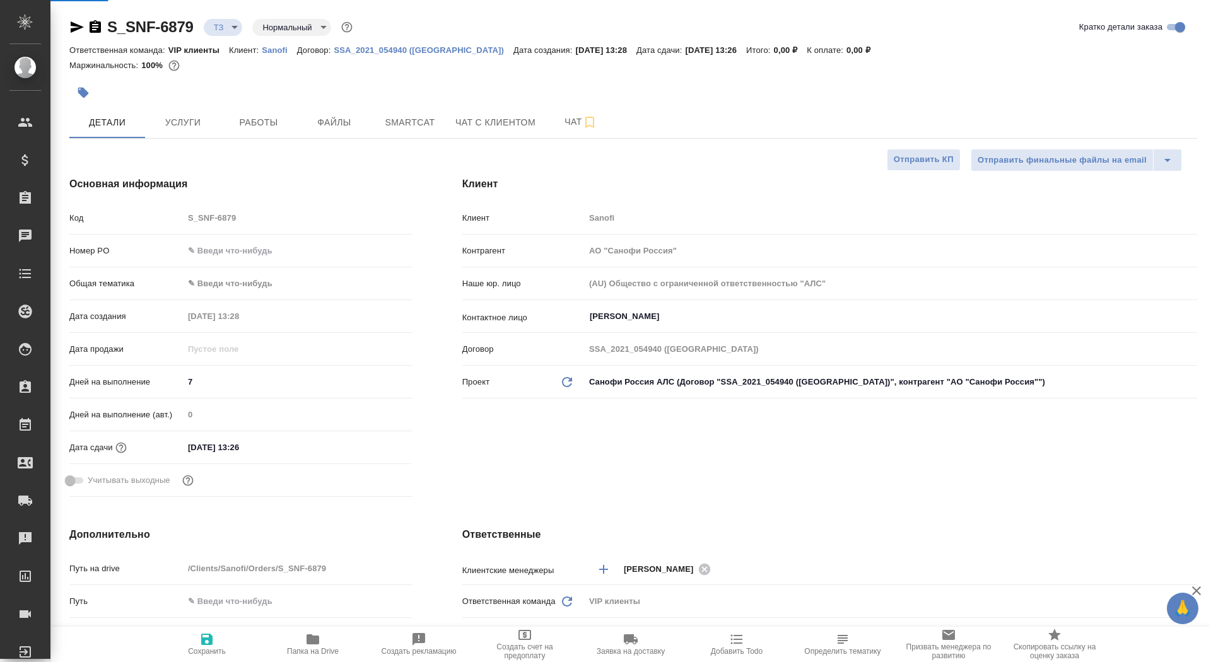
click at [79, 91] on icon "button" at bounding box center [83, 93] width 11 height 11
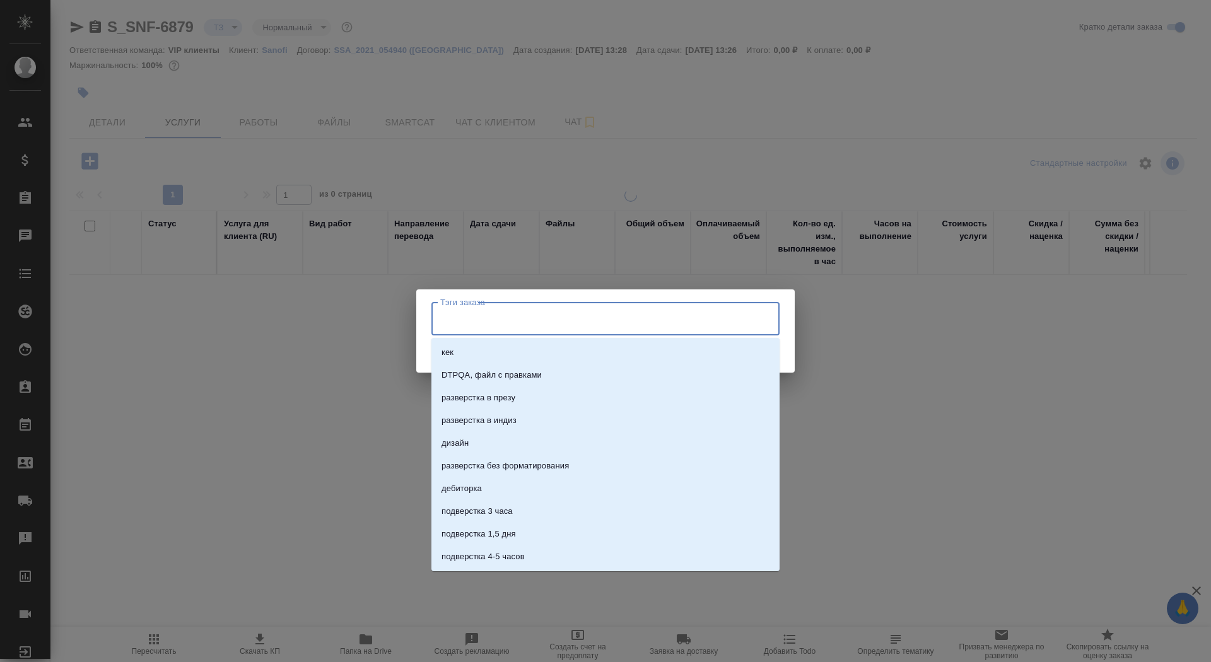
click at [553, 313] on input "Тэги заказа" at bounding box center [593, 318] width 313 height 21
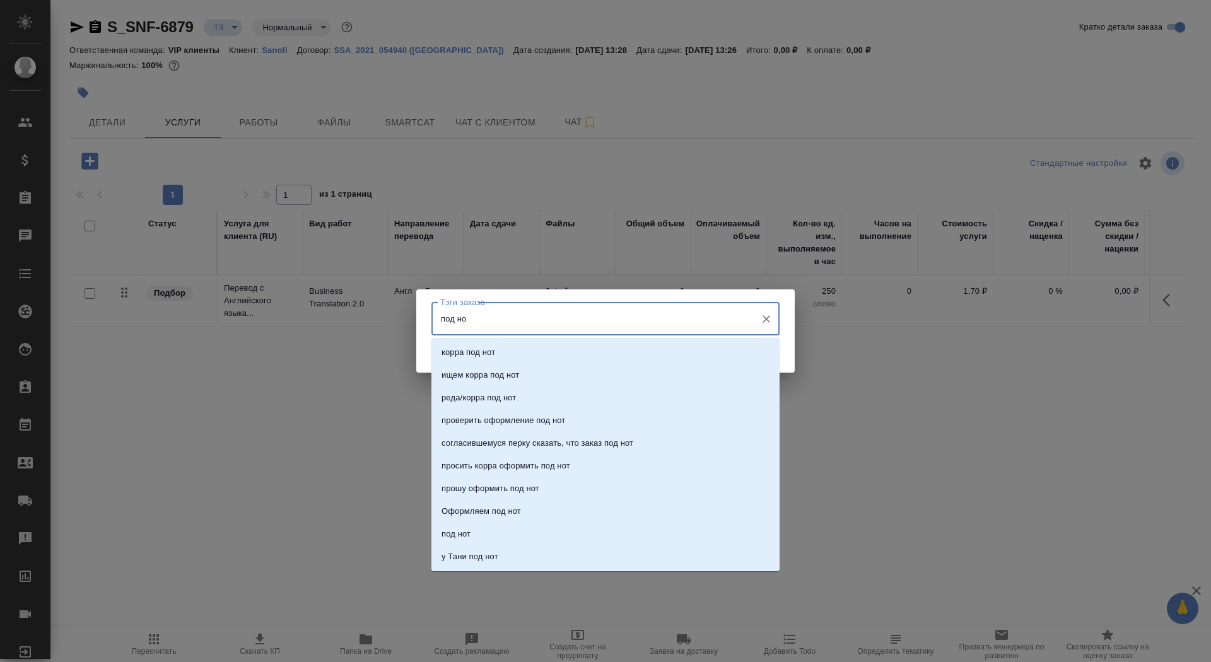
type input "под нот"
click at [548, 532] on li "под нот" at bounding box center [605, 534] width 348 height 23
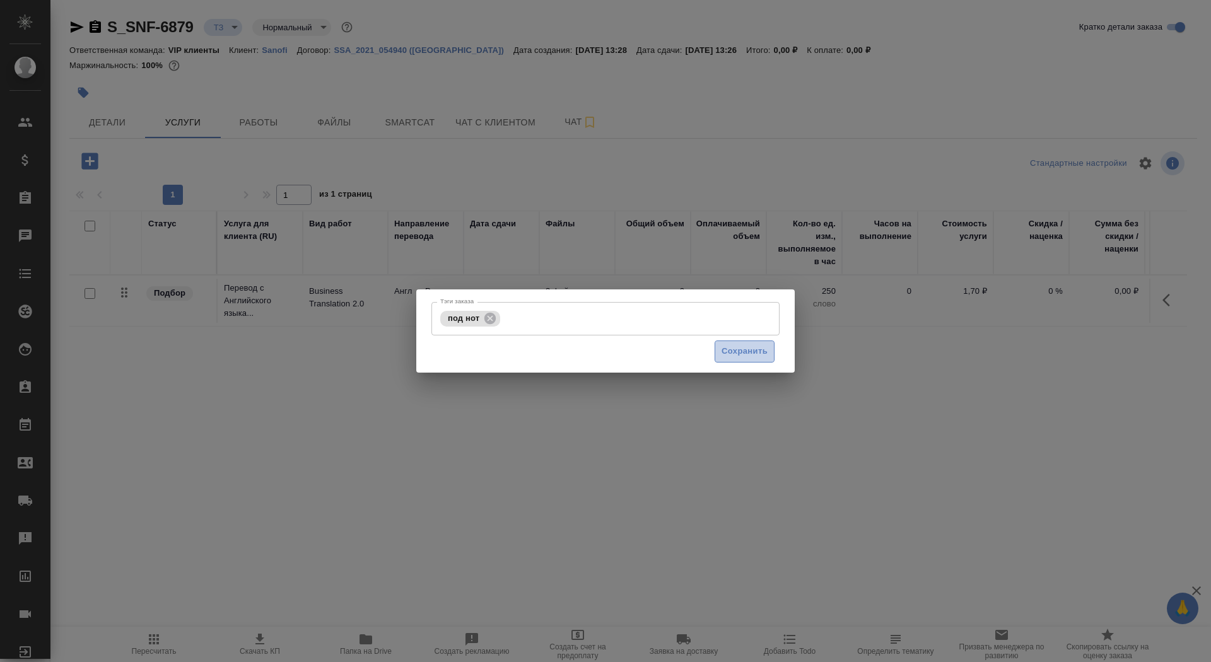
click at [724, 343] on button "Сохранить" at bounding box center [745, 352] width 60 height 22
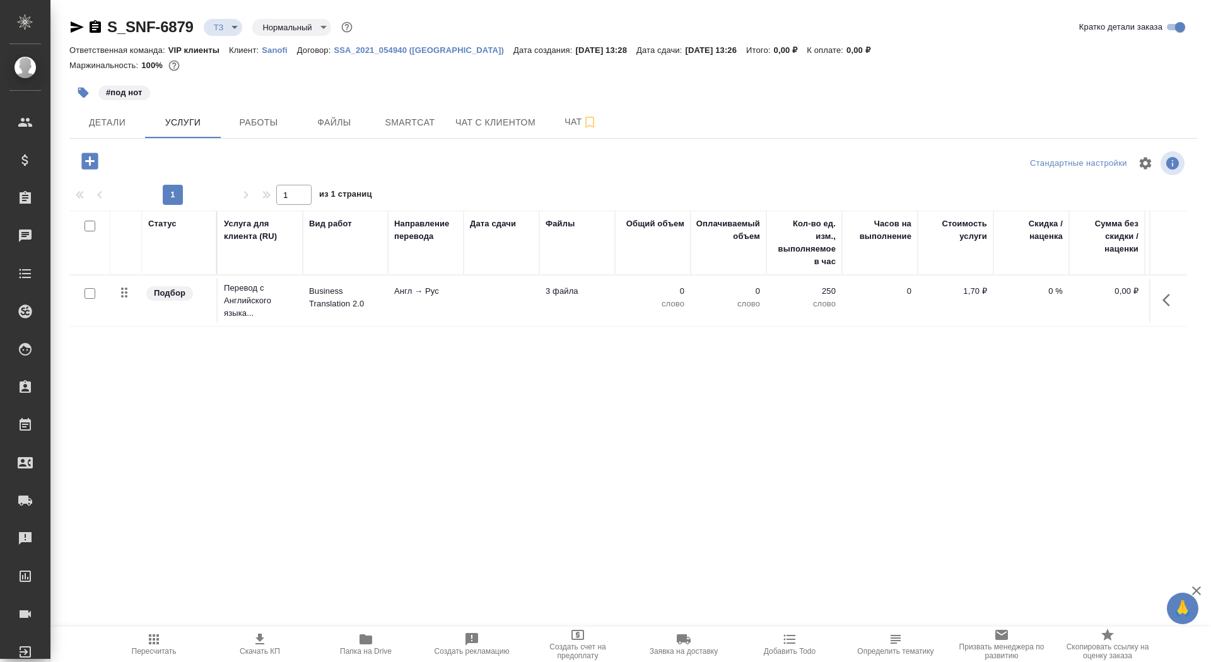
click at [498, 307] on td at bounding box center [502, 301] width 76 height 44
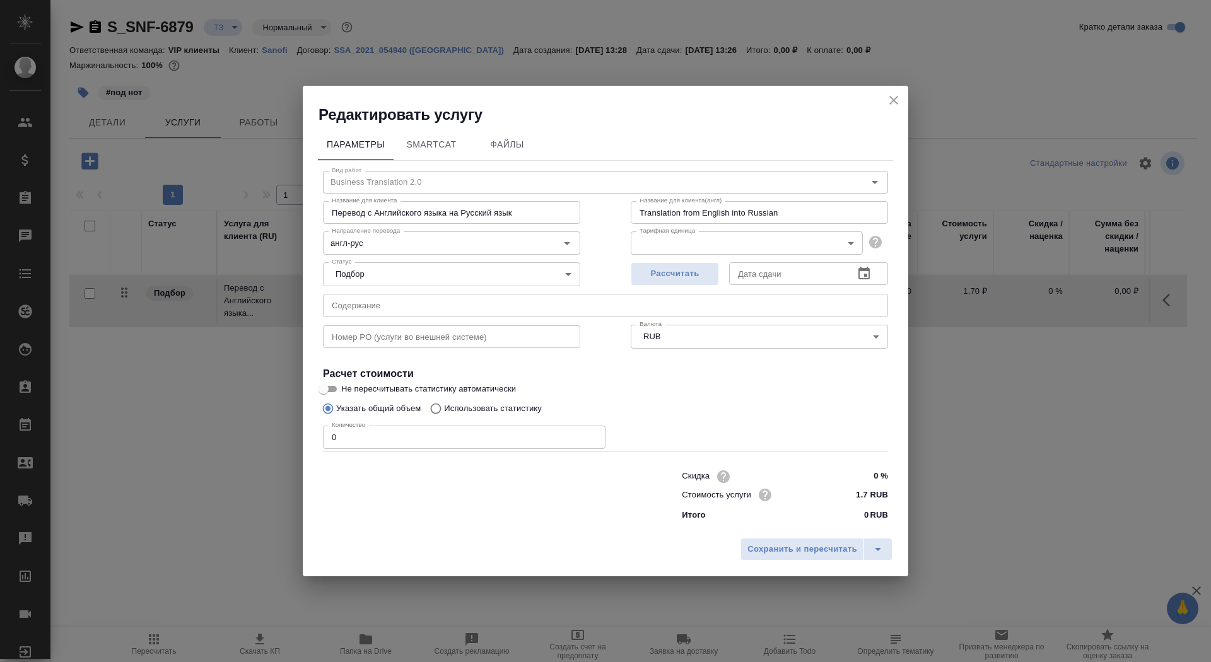
click at [498, 307] on input "text" at bounding box center [605, 305] width 565 height 23
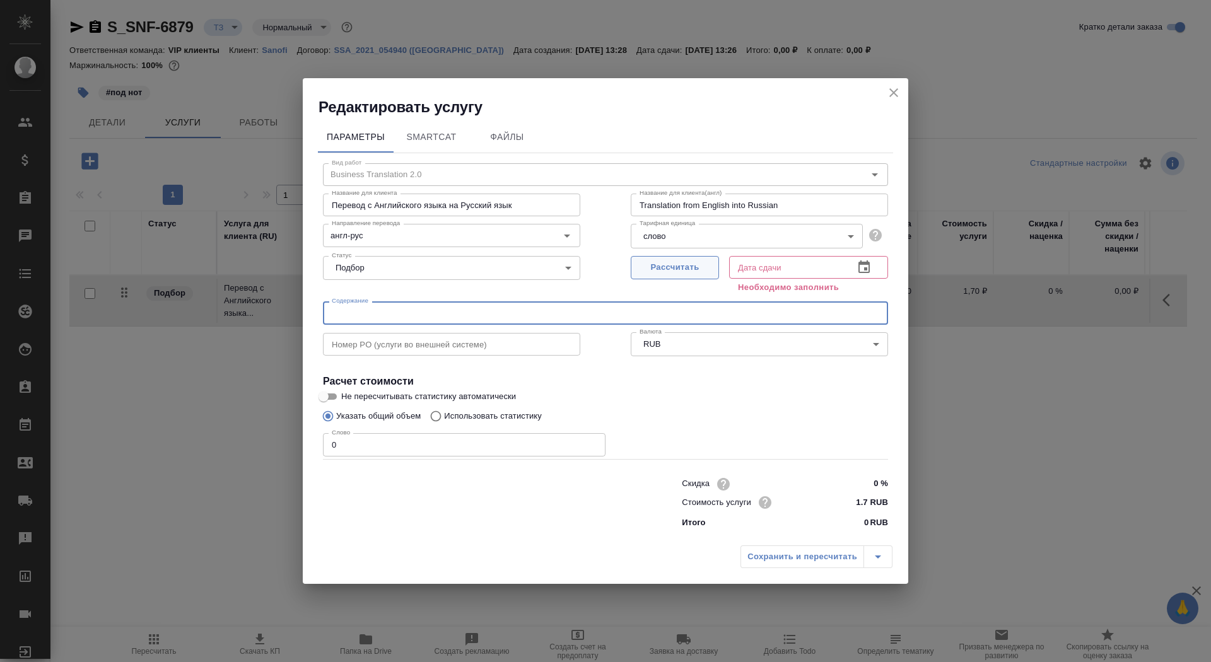
click at [656, 278] on button "Рассчитать" at bounding box center [675, 267] width 88 height 23
type input "[DATE] 13:26"
click at [655, 274] on span "Рассчитано" at bounding box center [675, 268] width 74 height 15
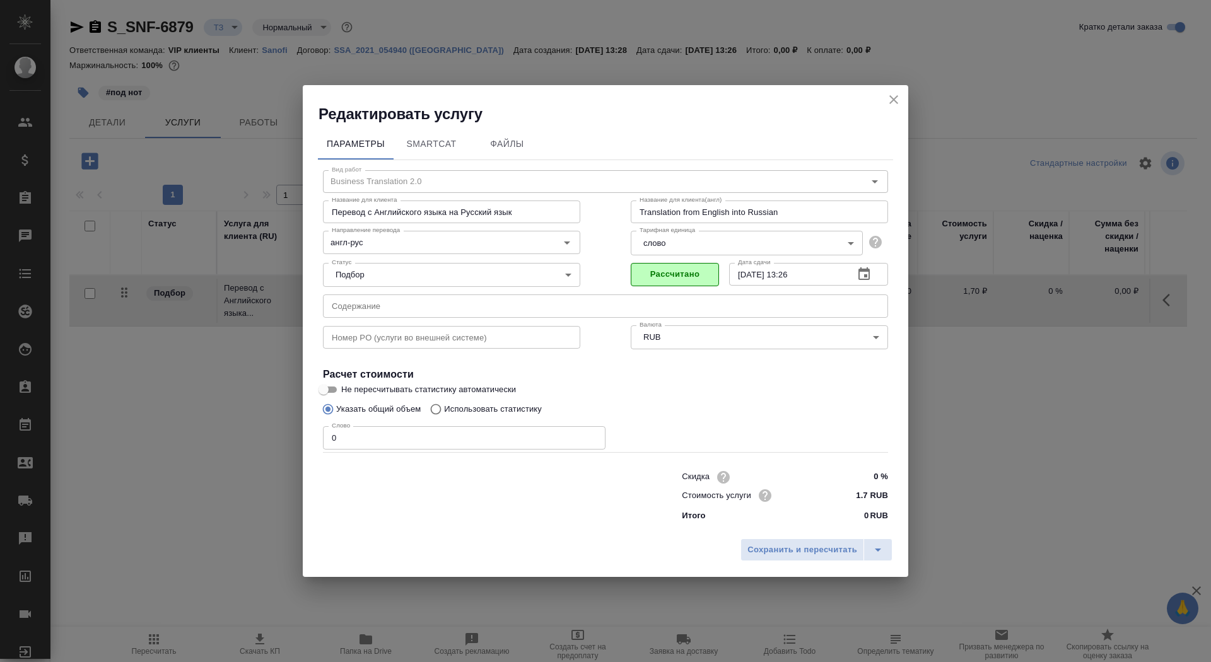
click at [336, 393] on input "Не пересчитывать статистику автоматически" at bounding box center [323, 389] width 45 height 15
checkbox input "true"
click at [382, 442] on input "0" at bounding box center [464, 437] width 283 height 23
type input "01"
click at [778, 560] on button "Сохранить и пересчитать" at bounding box center [803, 550] width 124 height 23
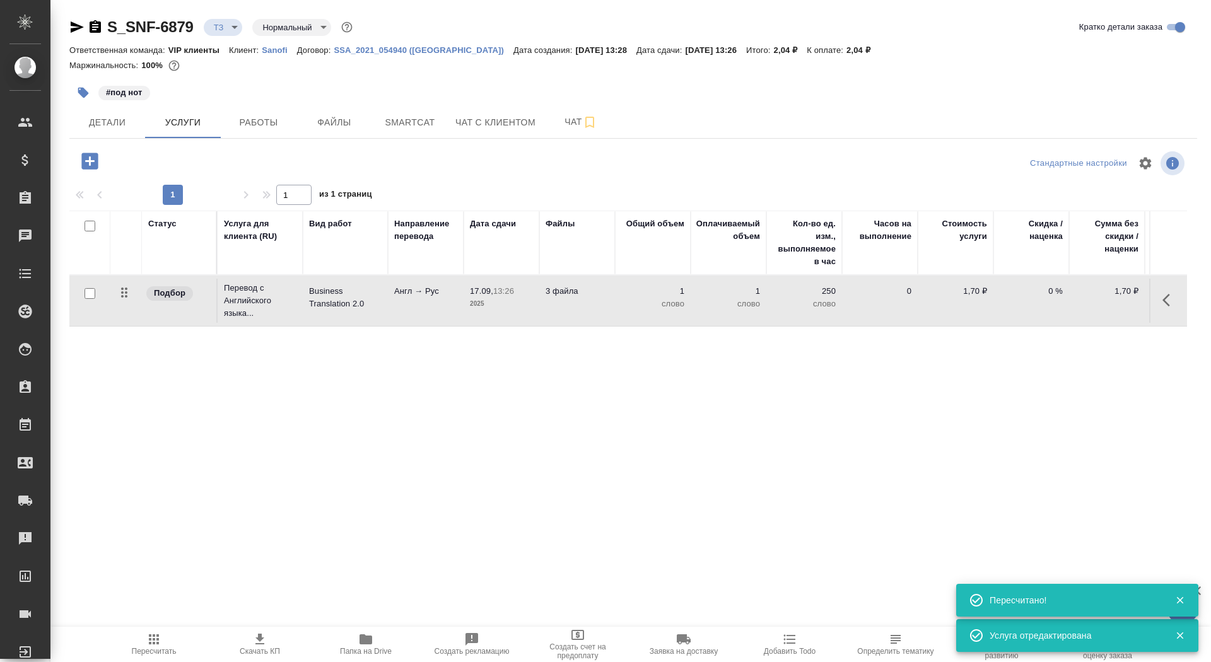
click at [86, 293] on input "checkbox" at bounding box center [90, 293] width 11 height 11
checkbox input "true"
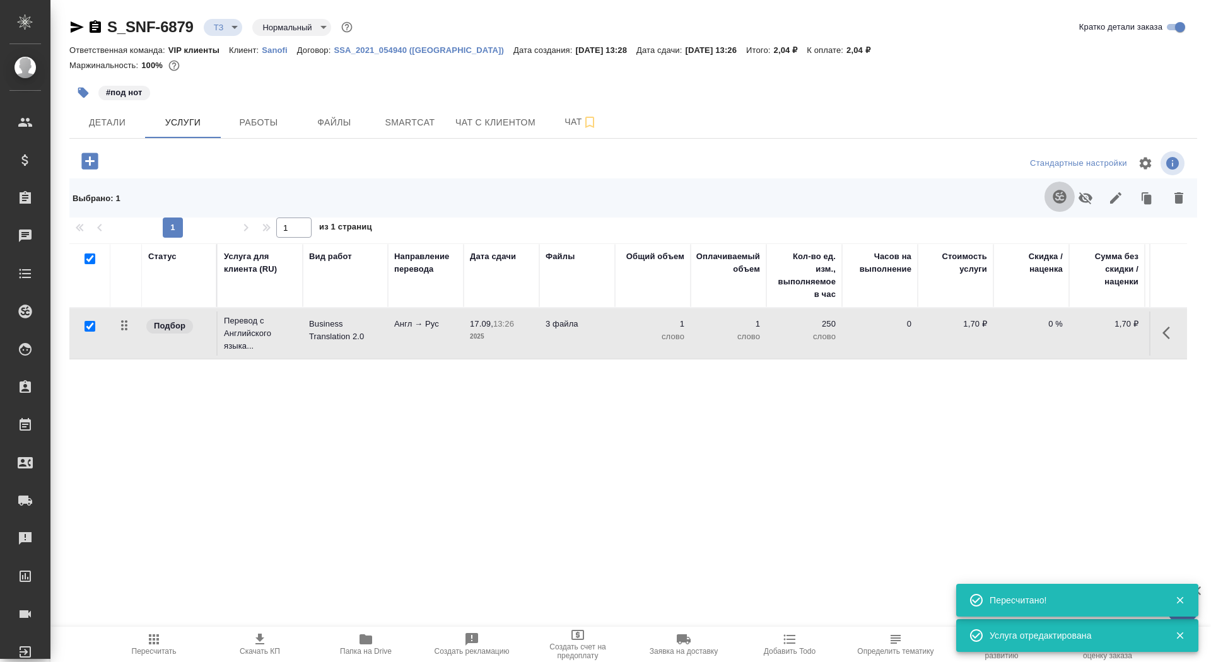
click at [1051, 196] on button "button" at bounding box center [1060, 197] width 30 height 30
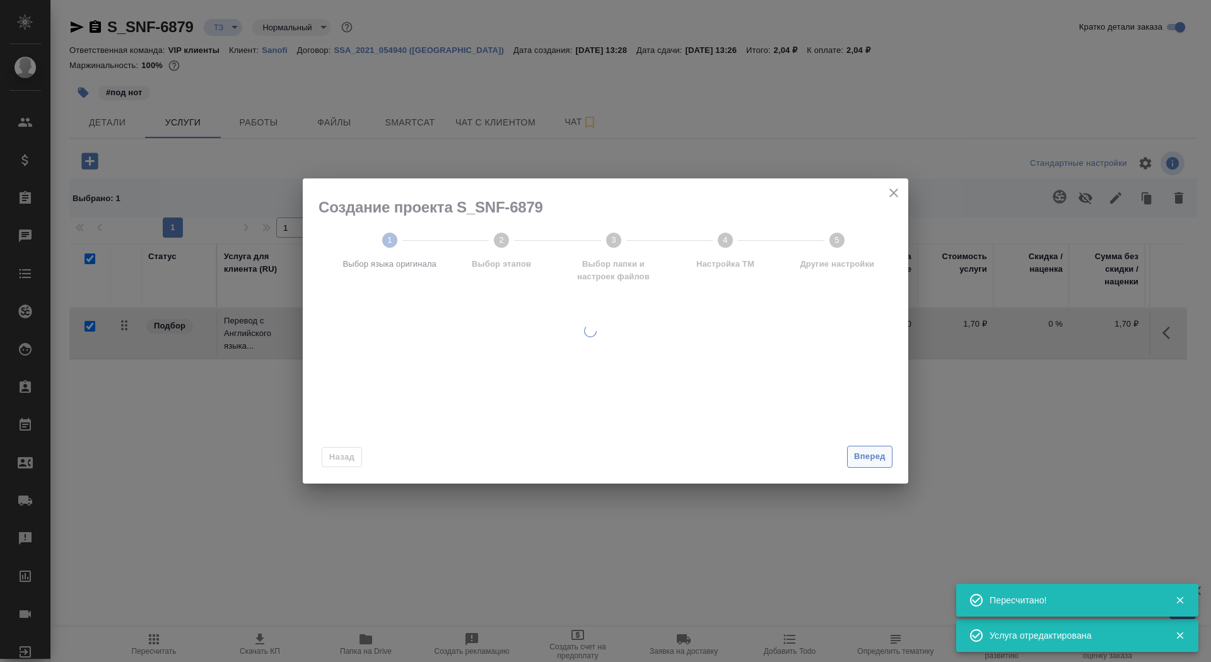
click at [858, 454] on span "Вперед" at bounding box center [870, 457] width 32 height 15
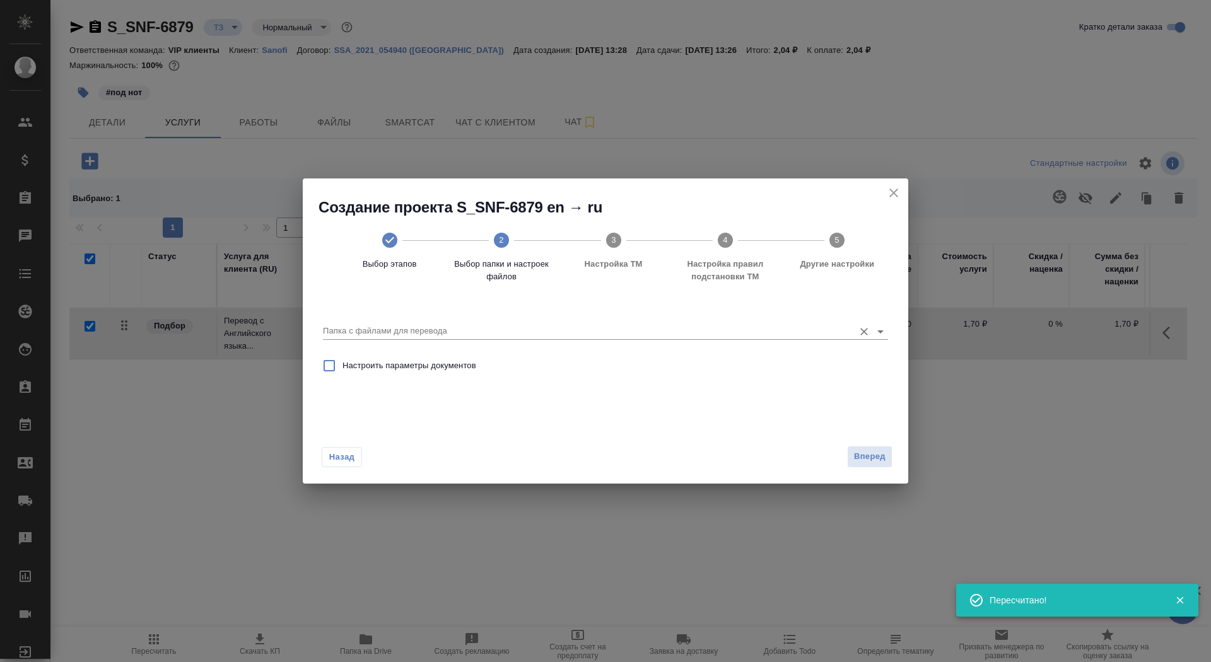
click at [678, 333] on input "Папка с файлами для перевода" at bounding box center [585, 331] width 525 height 15
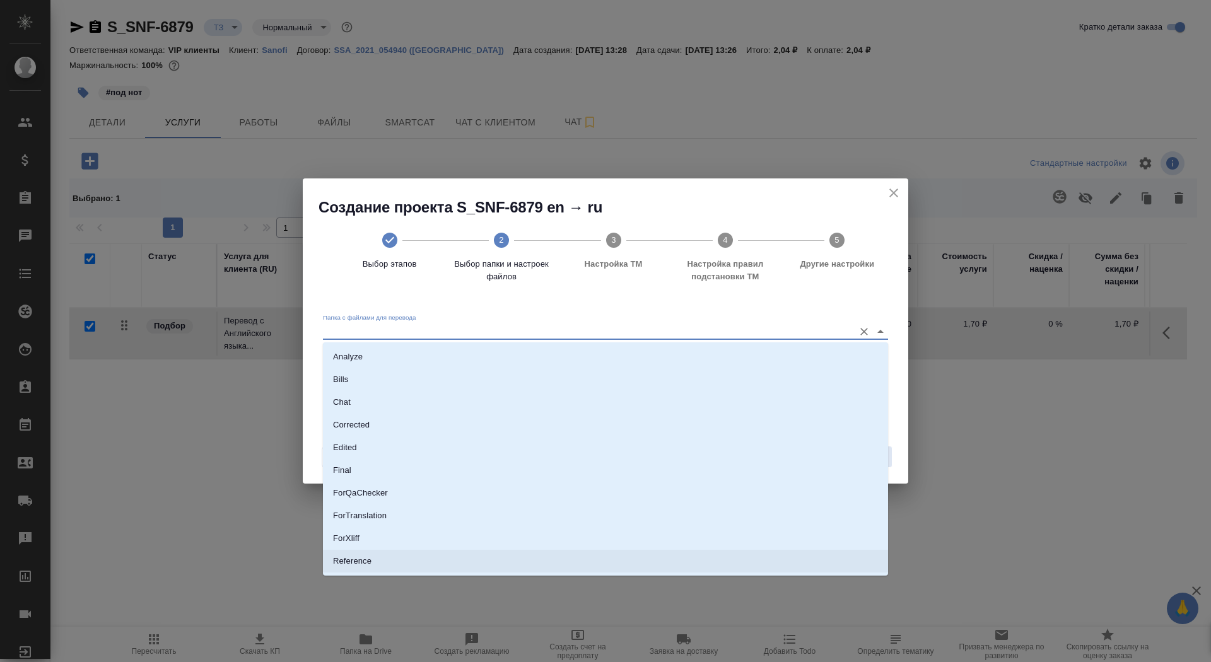
scroll to position [61, 0]
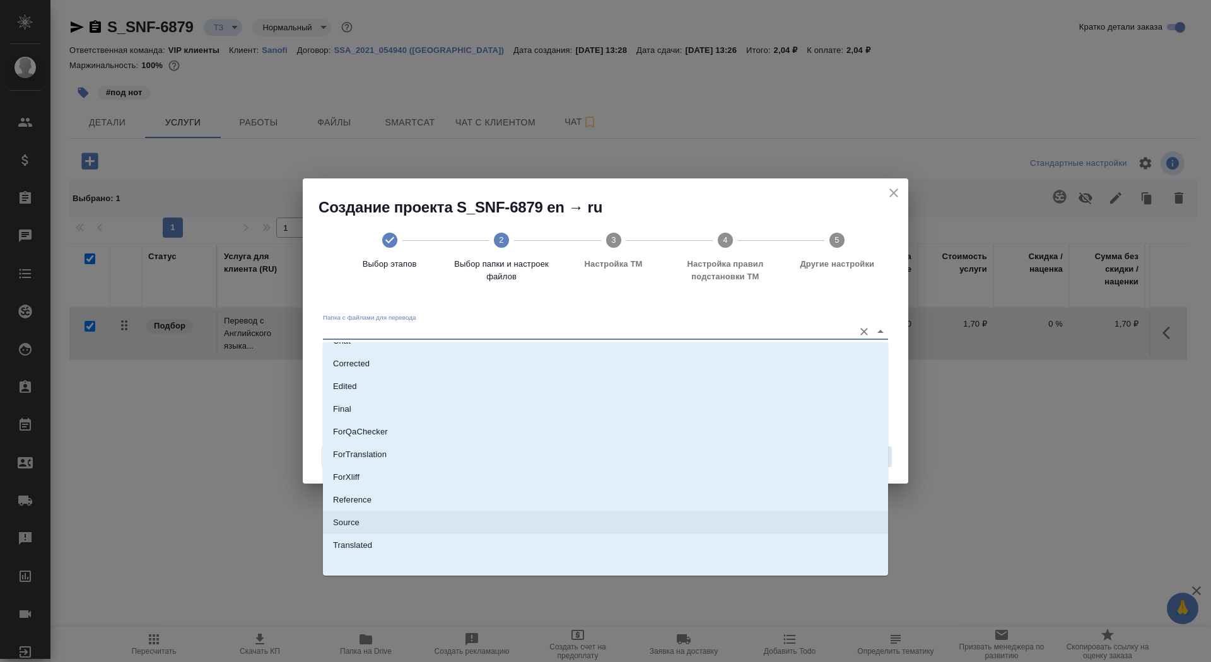
click at [661, 524] on li "Source" at bounding box center [605, 523] width 565 height 23
type input "Source"
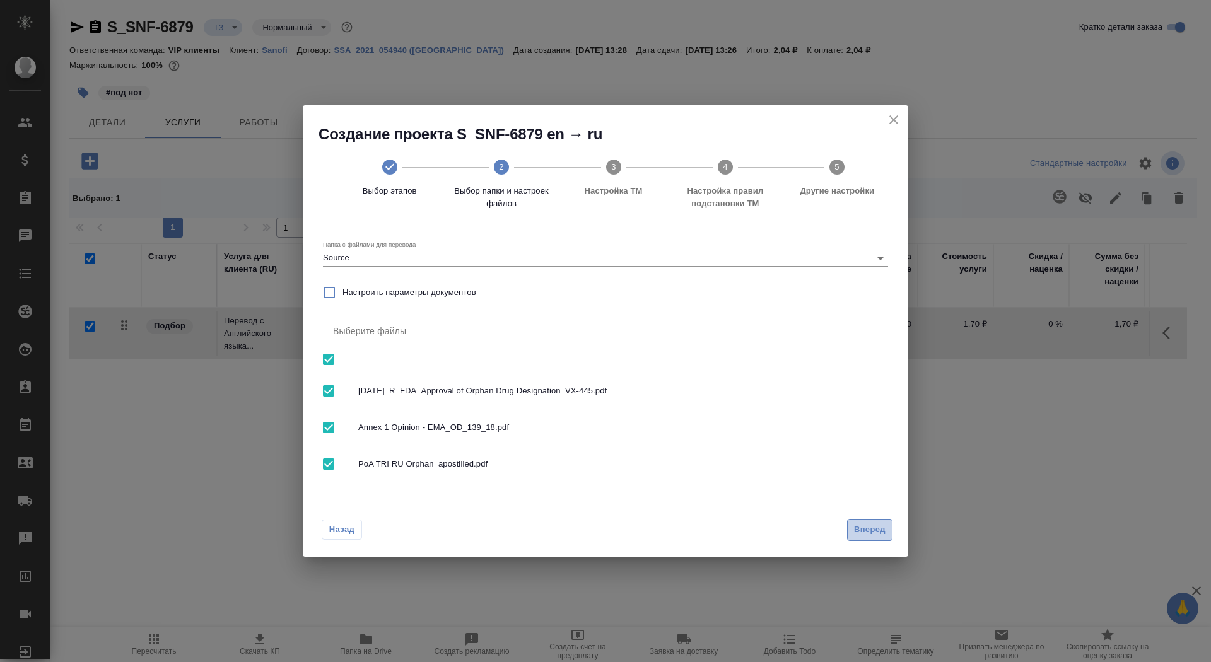
click at [864, 529] on span "Вперед" at bounding box center [870, 530] width 32 height 15
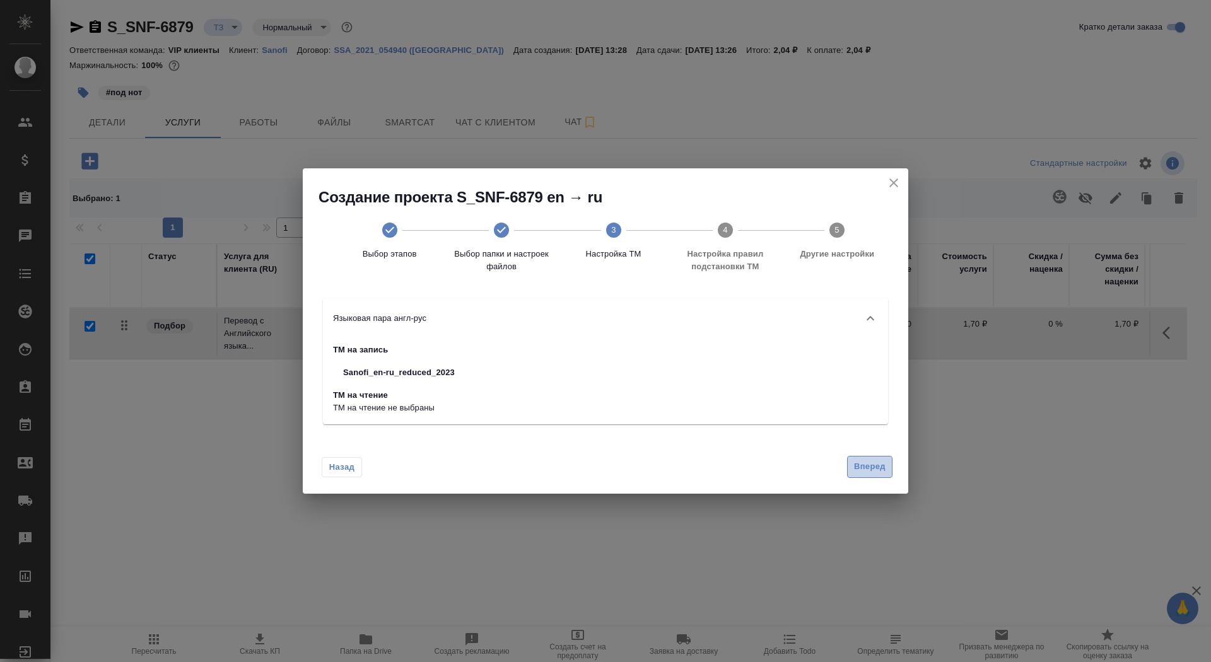
click at [869, 463] on span "Вперед" at bounding box center [870, 467] width 32 height 15
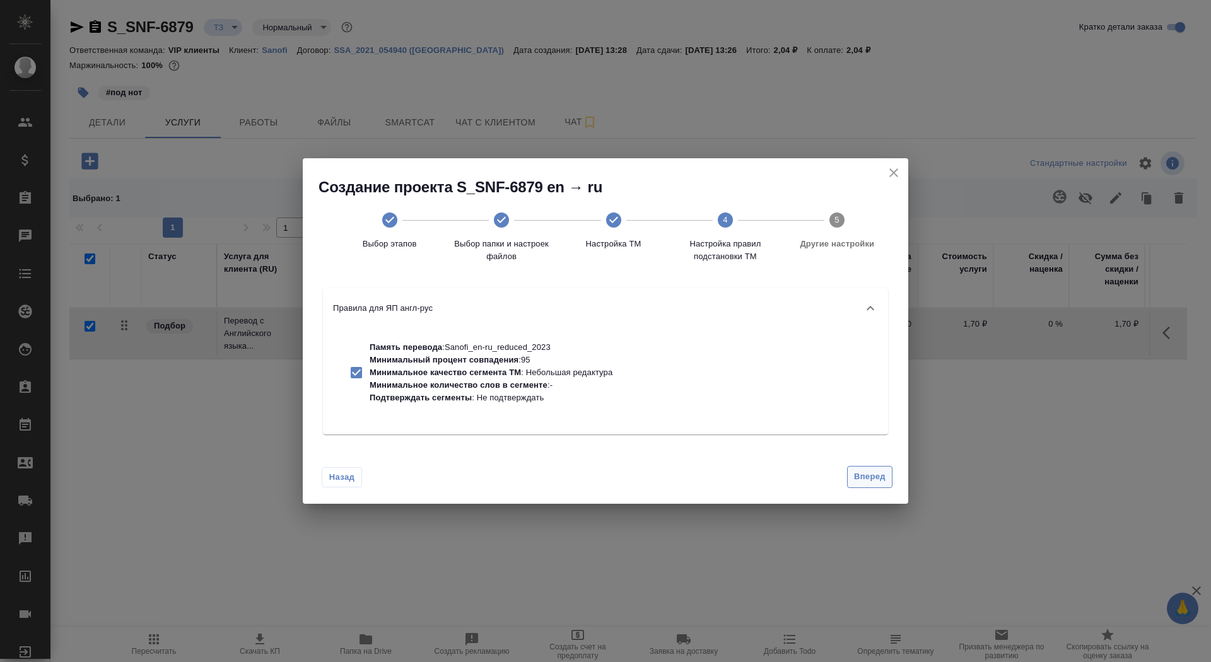
click at [873, 474] on span "Вперед" at bounding box center [870, 477] width 32 height 15
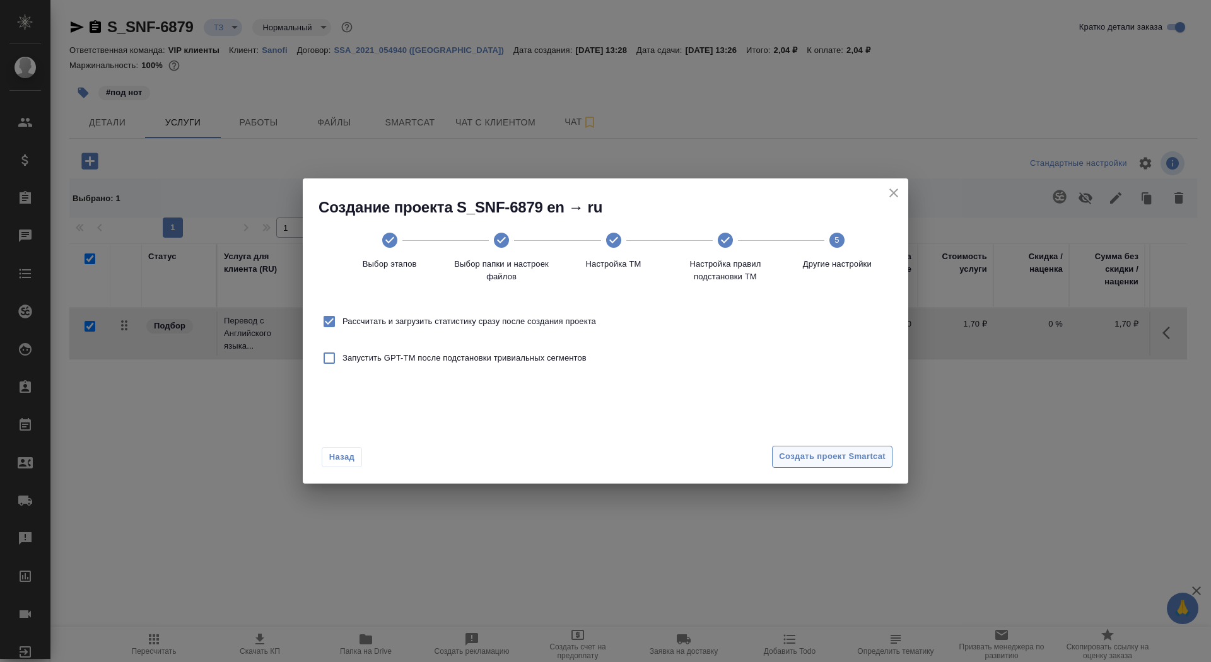
click at [867, 462] on span "Создать проект Smartcat" at bounding box center [832, 457] width 107 height 15
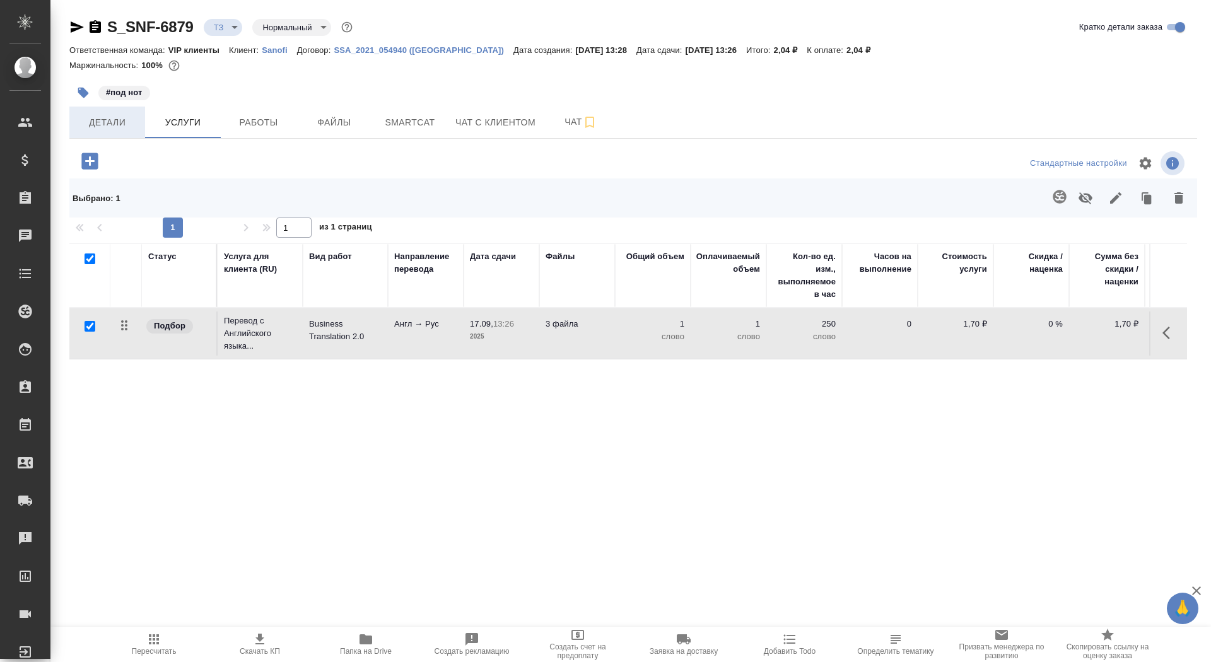
click at [112, 117] on span "Детали" at bounding box center [107, 123] width 61 height 16
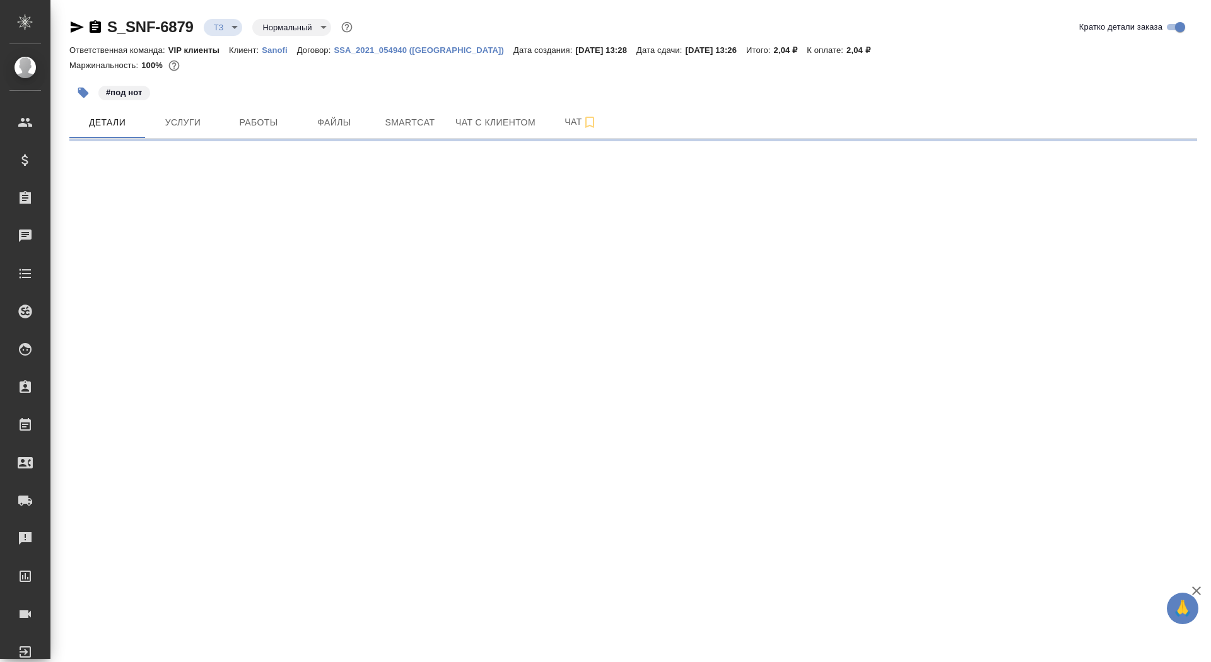
select select "RU"
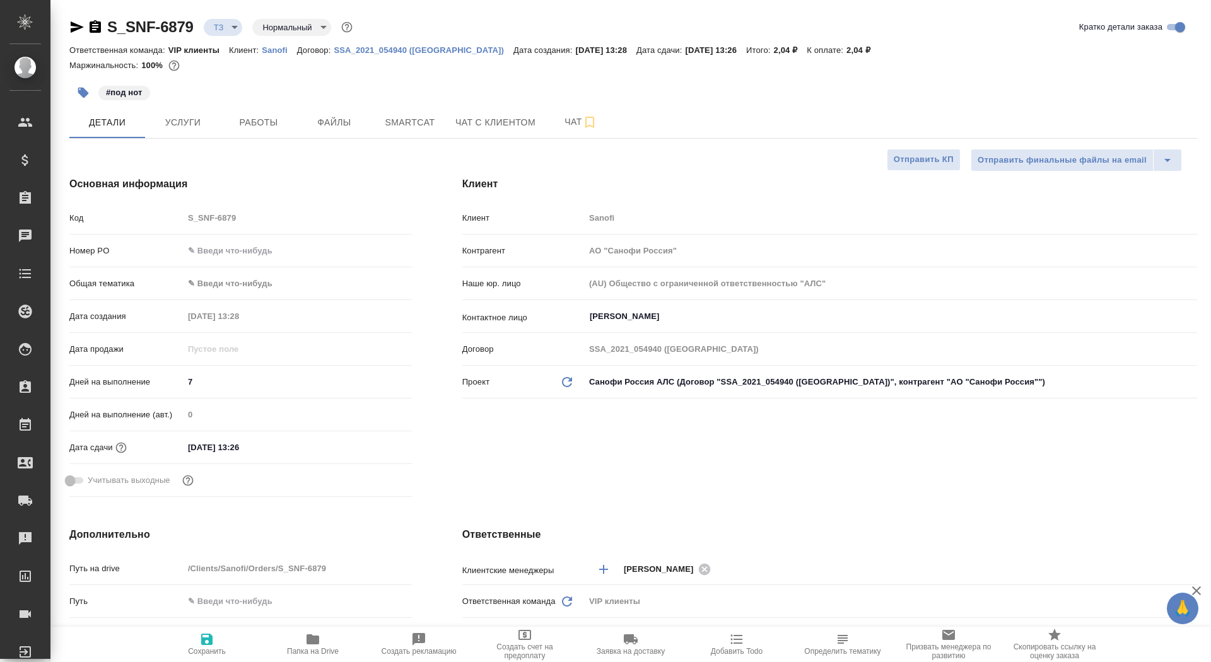
type textarea "x"
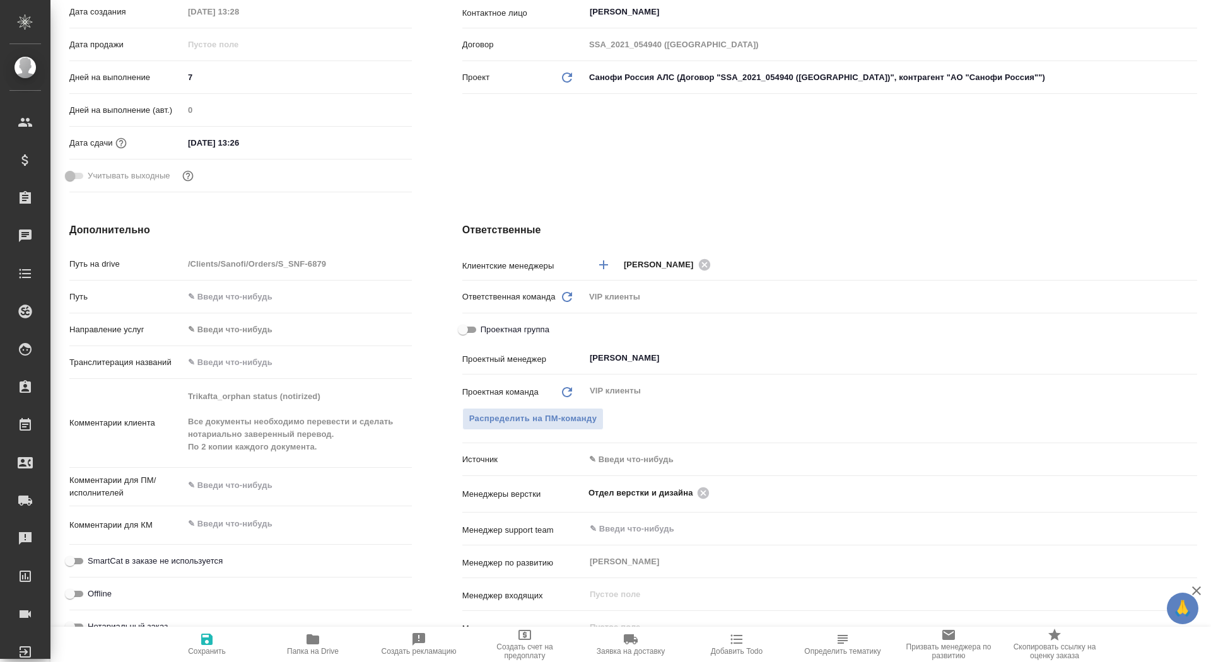
scroll to position [548, 0]
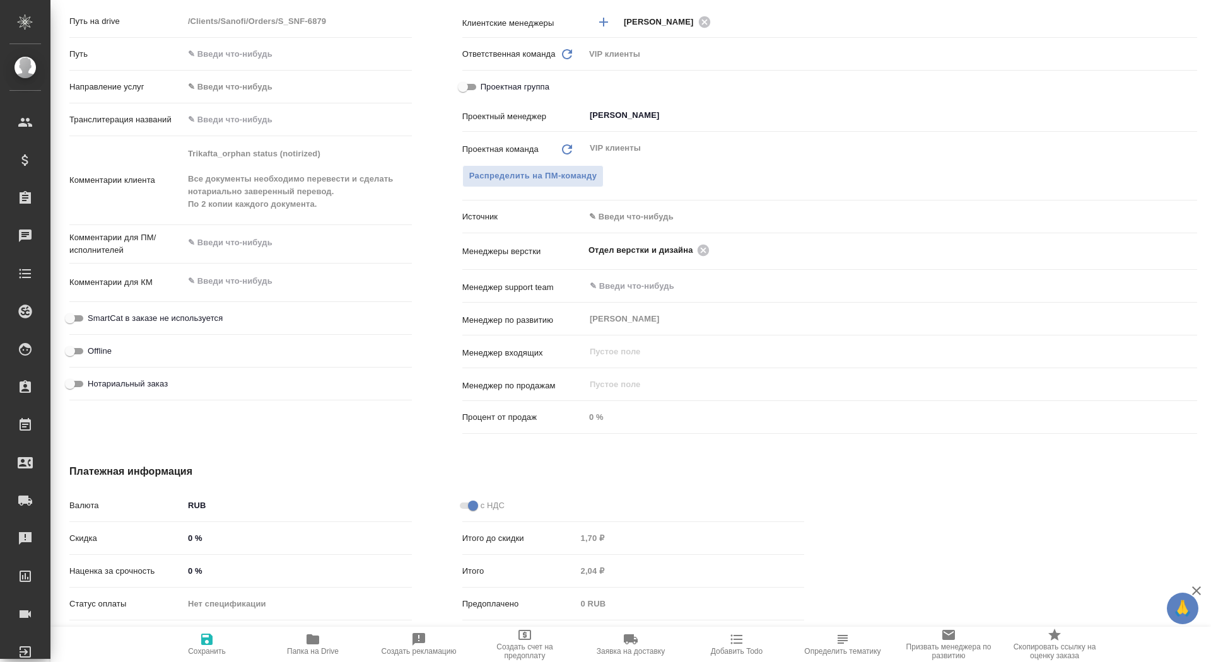
type textarea "x"
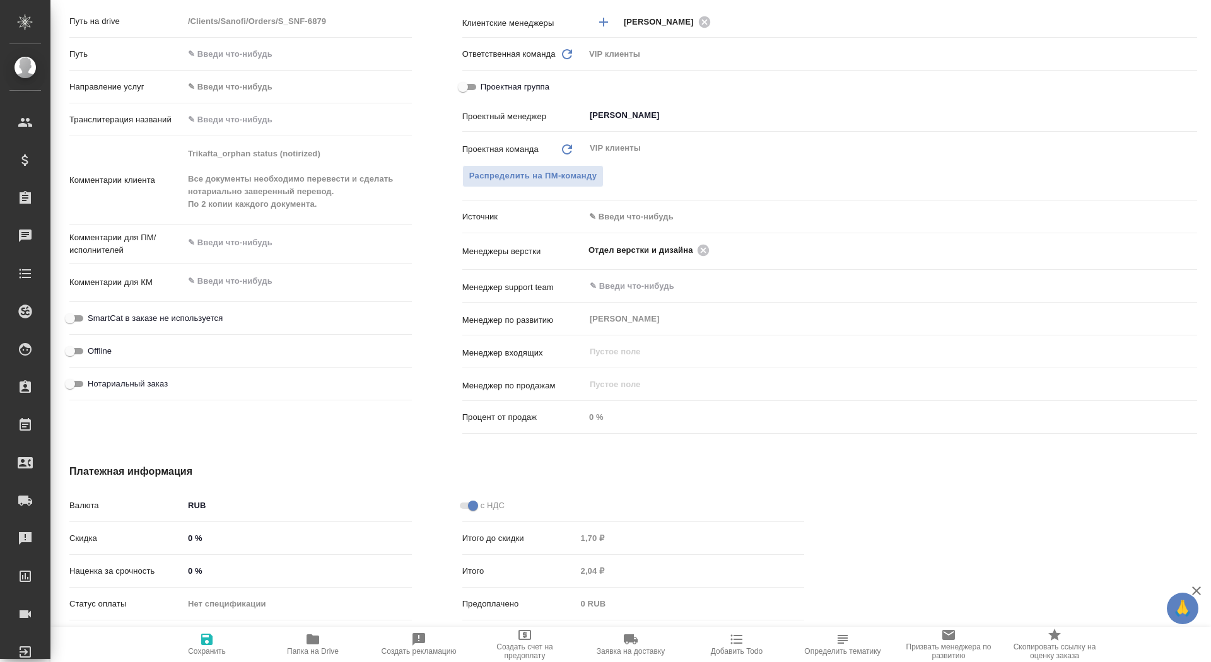
type textarea "x"
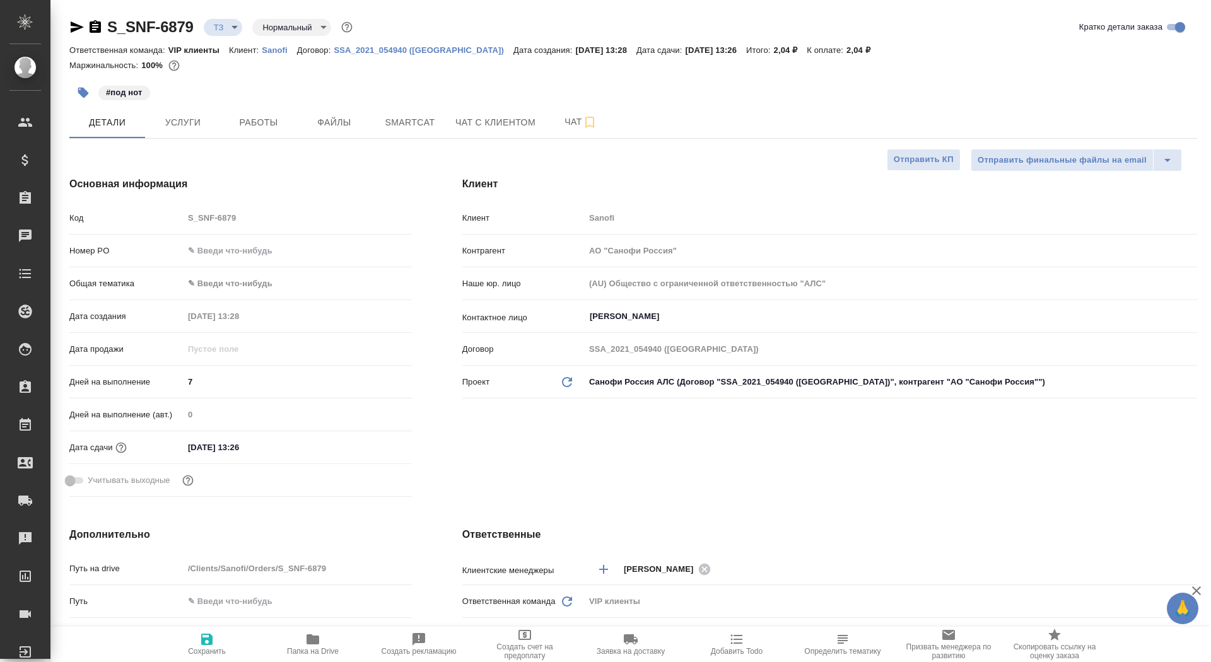
click at [189, 105] on div "#под нот" at bounding box center [445, 93] width 752 height 28
click at [190, 120] on span "Услуги" at bounding box center [183, 123] width 61 height 16
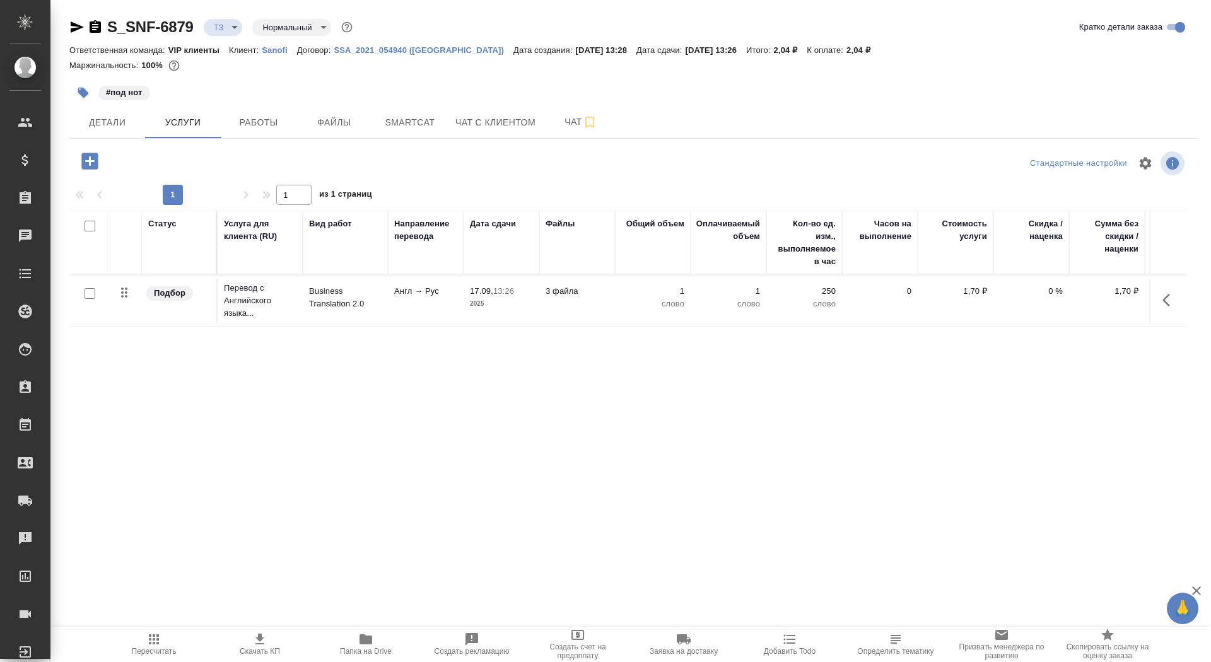
click at [376, 314] on td "Business Translation 2.0" at bounding box center [345, 301] width 85 height 44
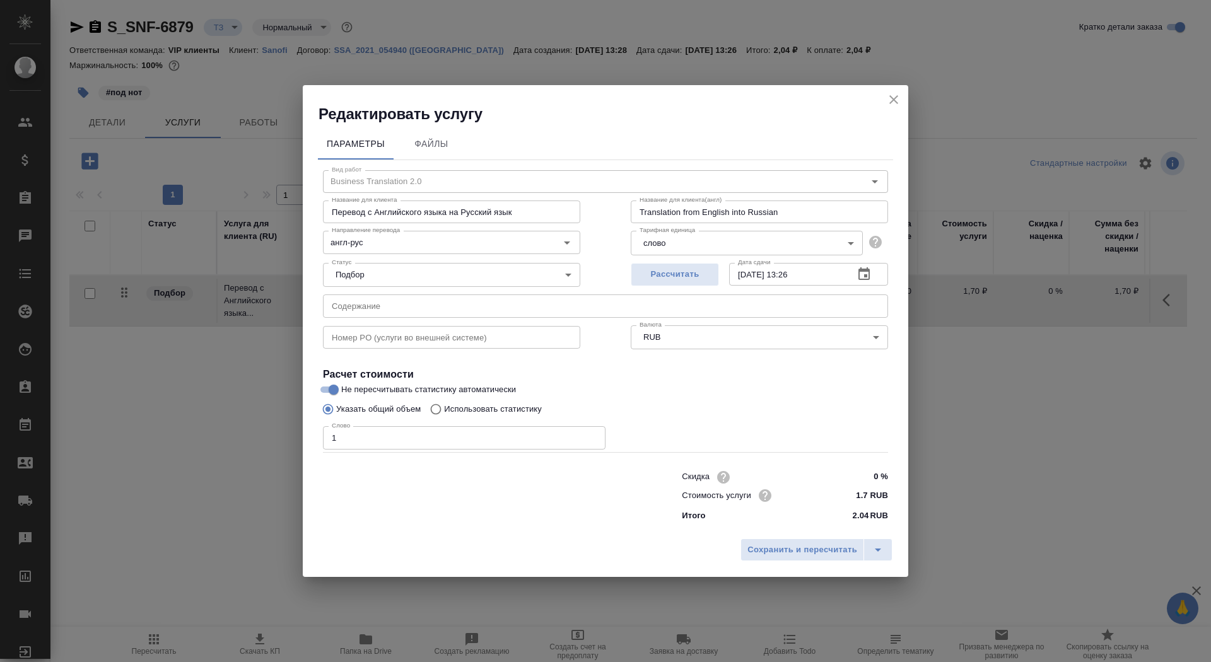
click at [529, 416] on label "Использовать статистику" at bounding box center [483, 409] width 118 height 24
click at [444, 416] on input "Использовать статистику" at bounding box center [434, 409] width 20 height 24
radio input "true"
radio input "false"
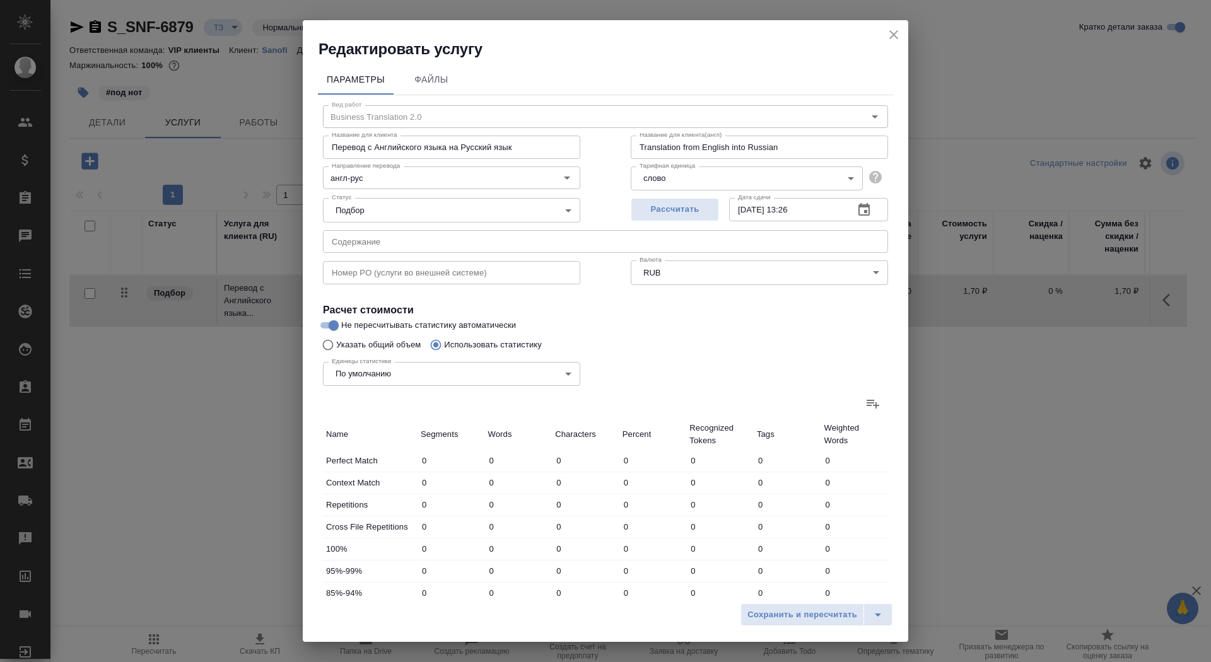
click at [881, 407] on label at bounding box center [873, 404] width 30 height 30
click at [0, 0] on input "file" at bounding box center [0, 0] width 0 height 0
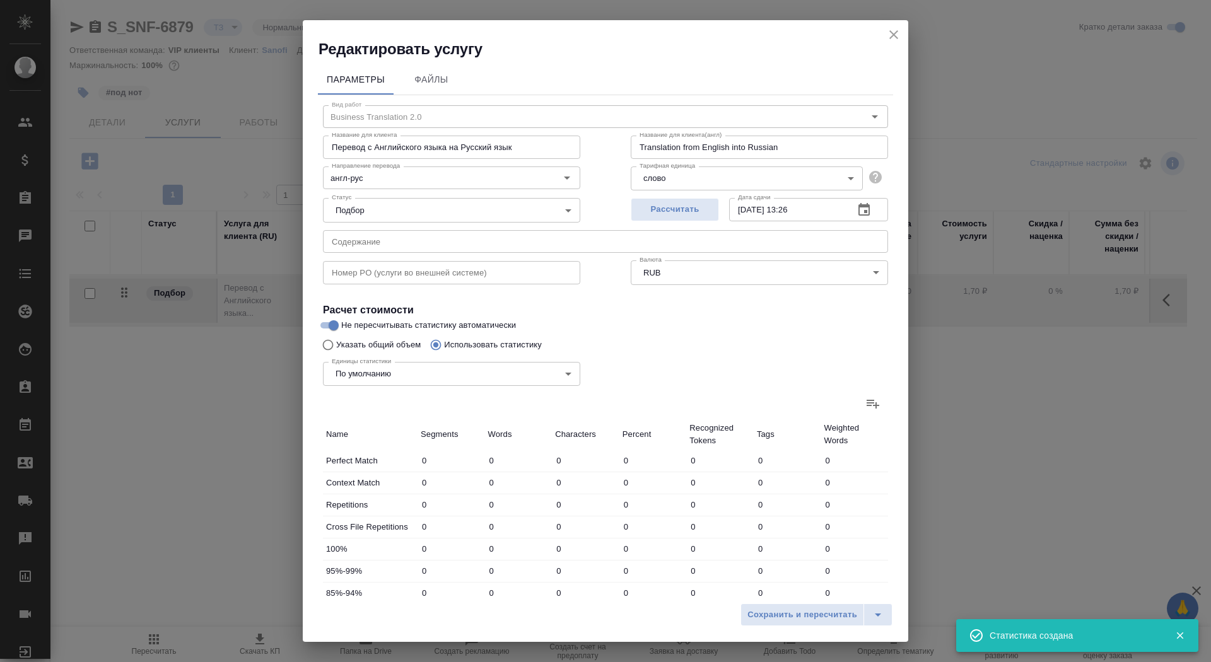
type input "11"
type input "87"
type input "549"
type input "2"
type input "15"
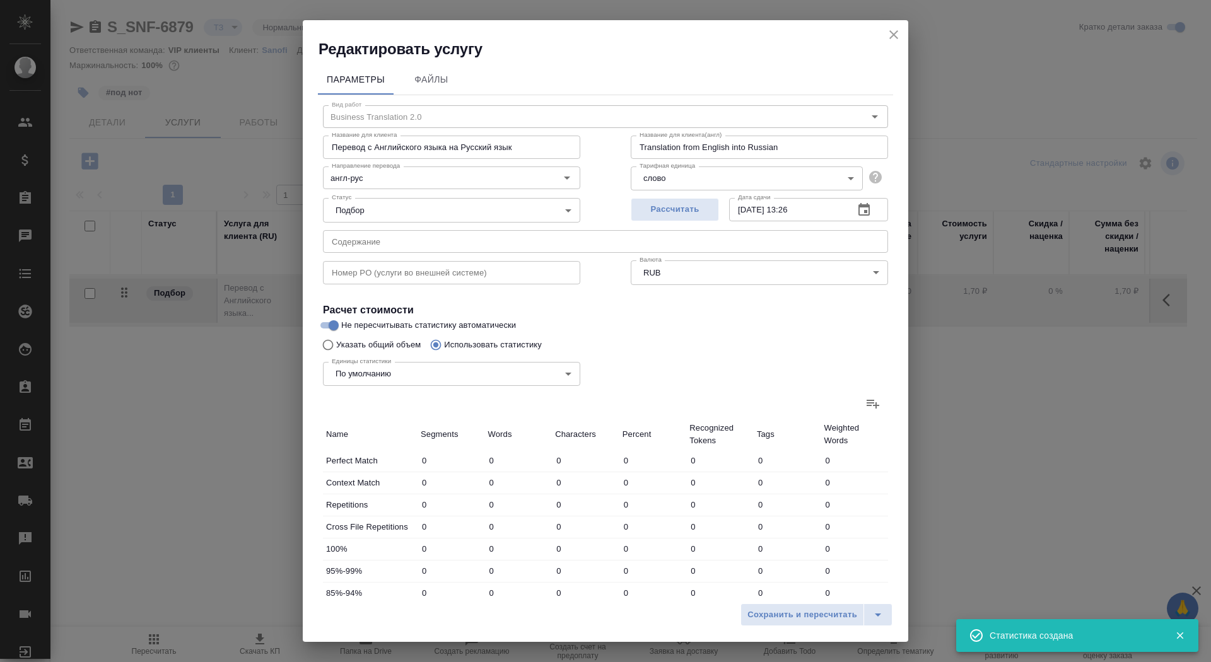
type input "104"
type input "48"
type input "477"
type input "3355"
type input "51"
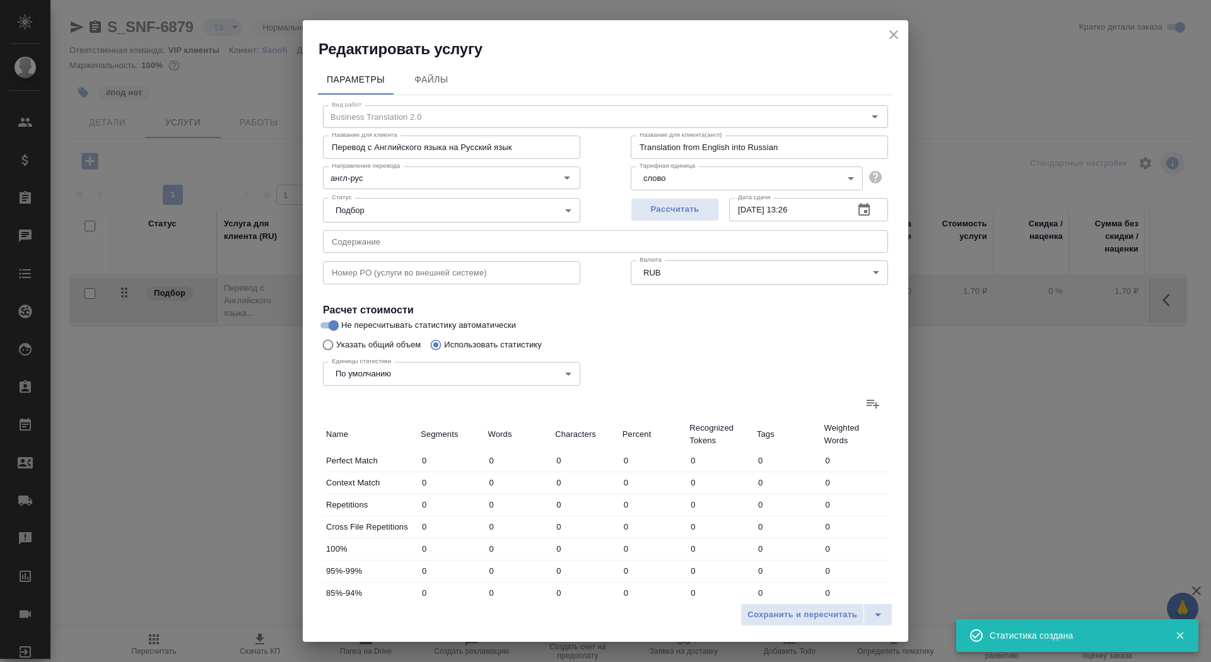
type input "1082"
type input "6988"
type input "7"
type input "222"
type input "1570"
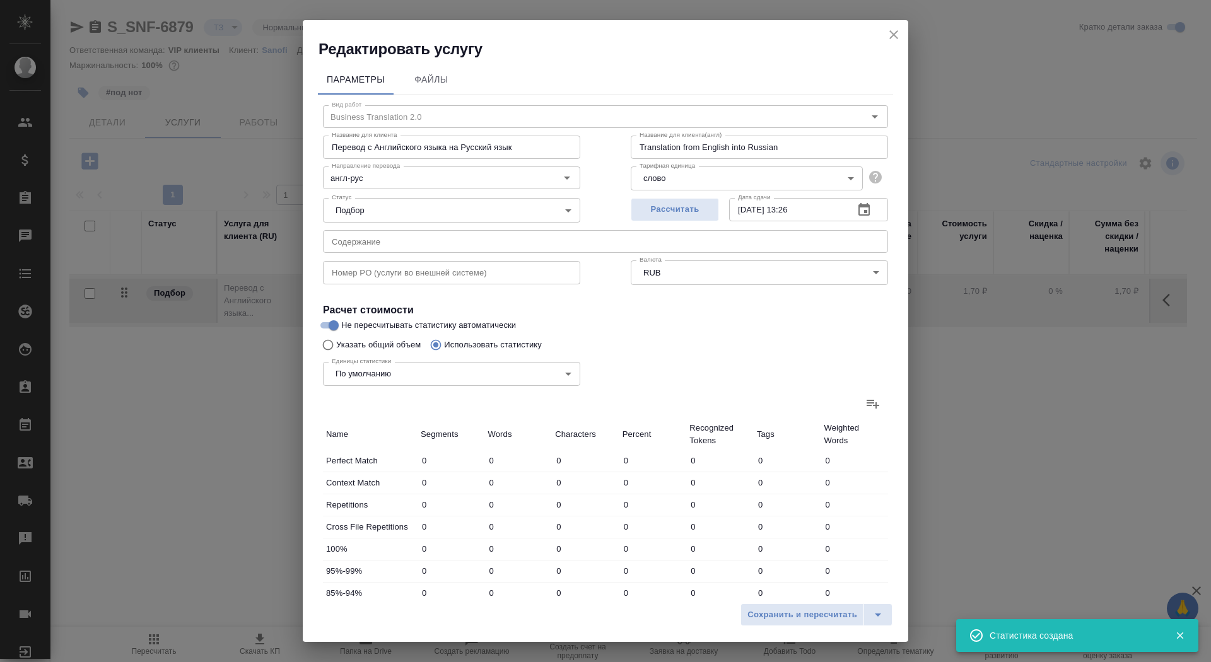
type input "9"
type input "72"
type input "432"
type input "68"
type input "652"
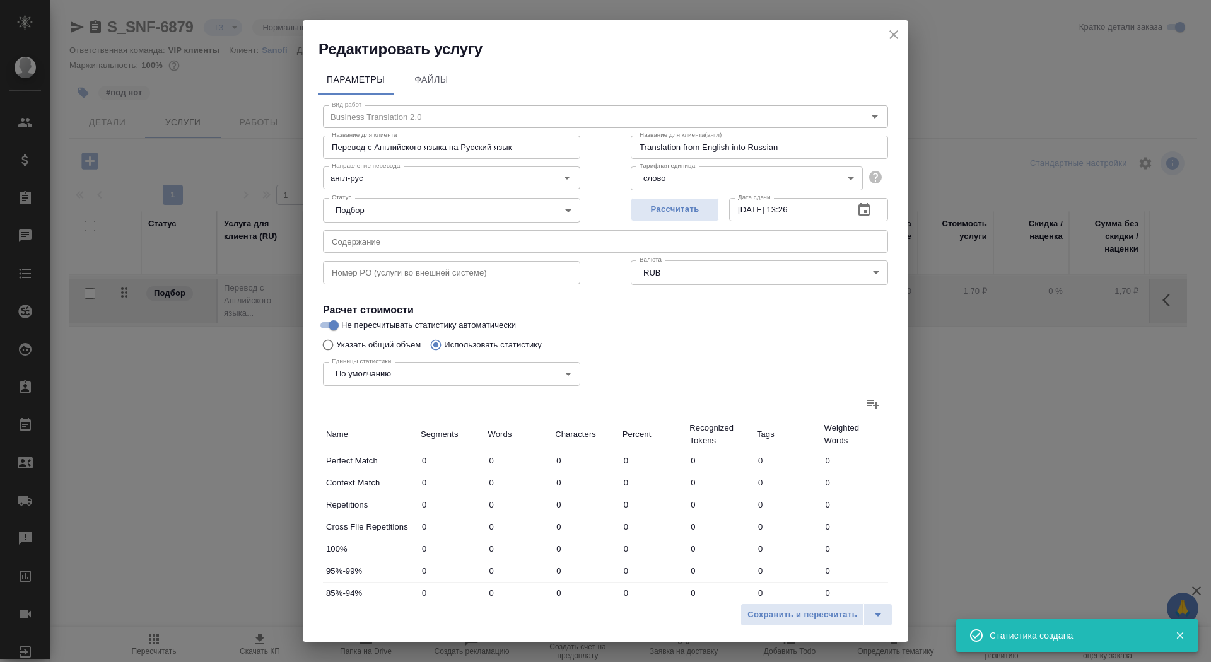
type input "4594"
type input "191"
type input "2588"
type input "17485"
type input "193"
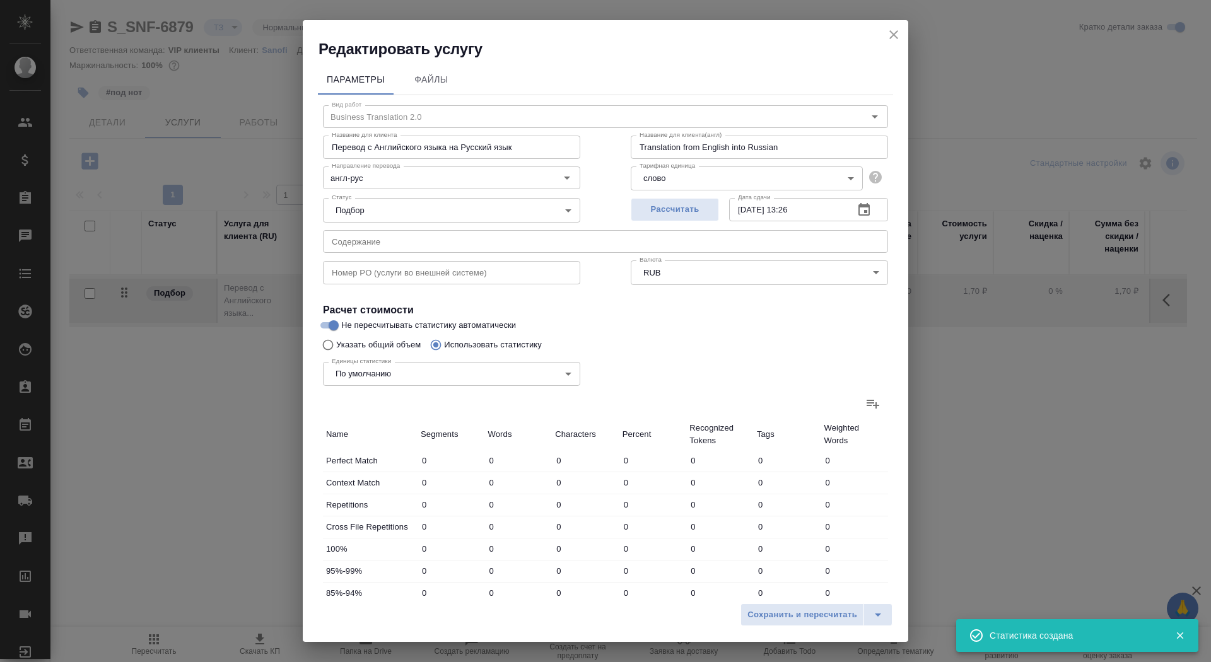
type input "2603"
type input "17589"
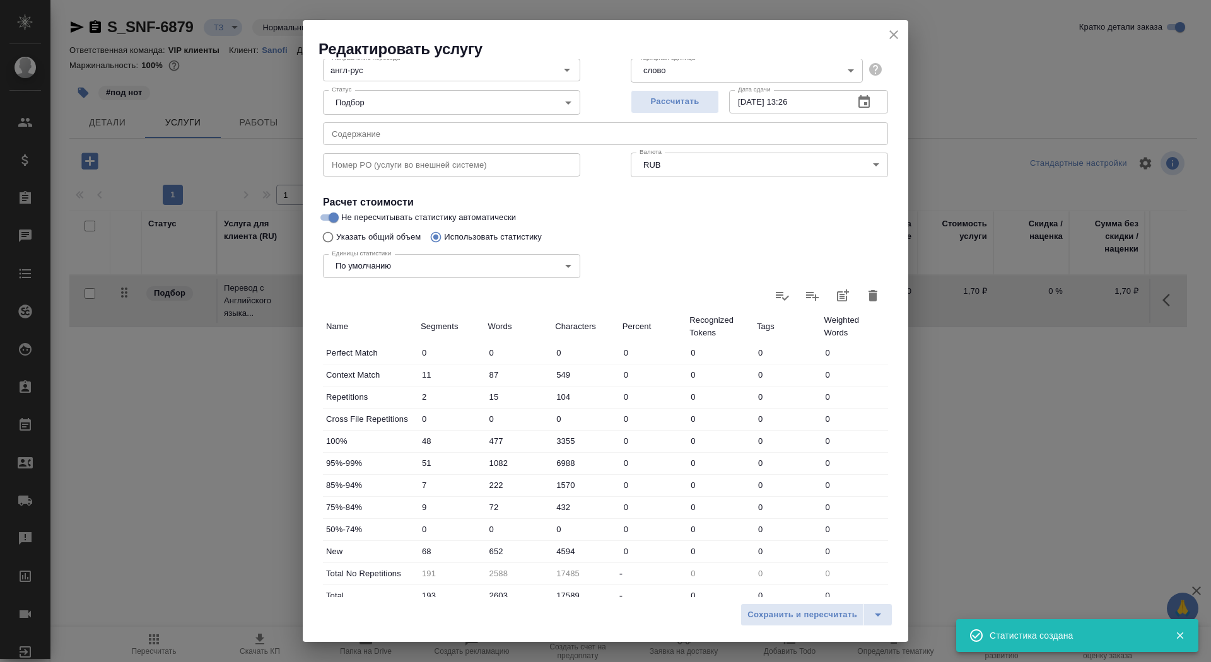
scroll to position [196, 0]
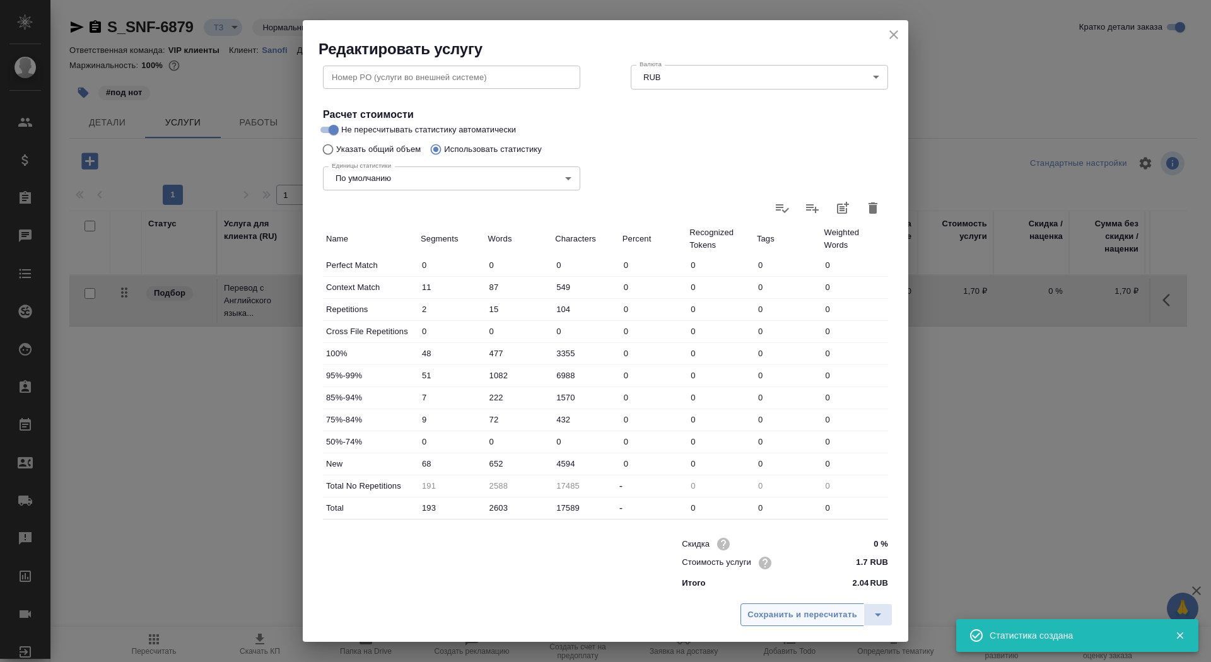
click at [761, 611] on span "Сохранить и пересчитать" at bounding box center [803, 615] width 110 height 15
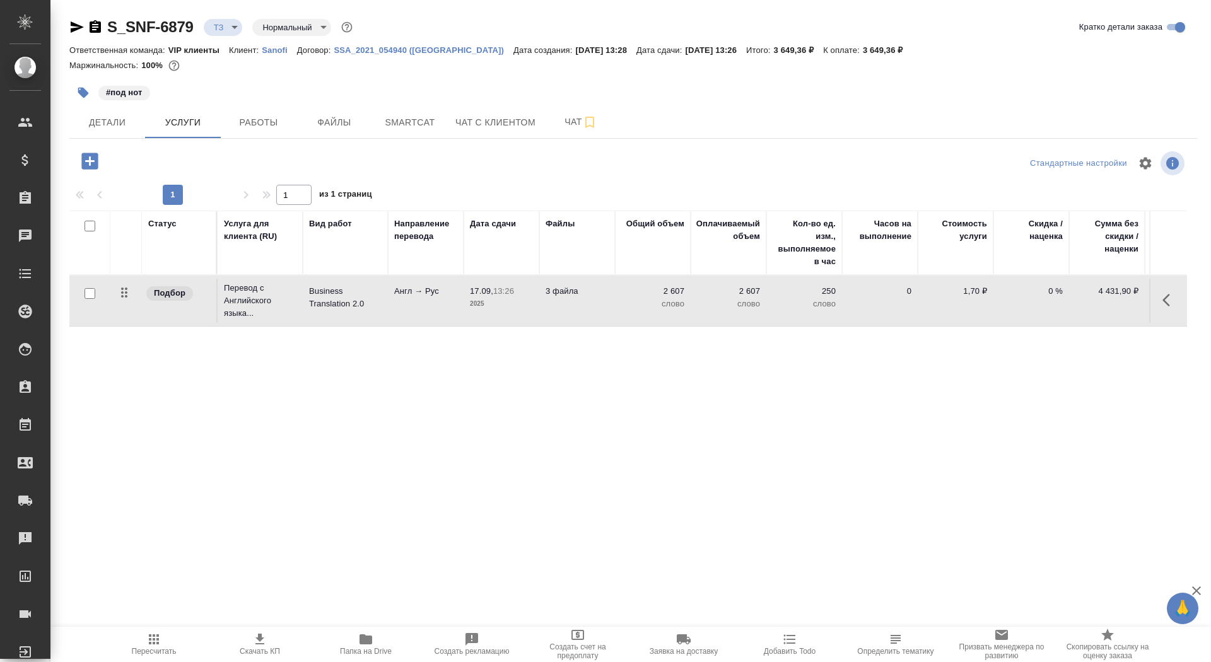
click at [401, 314] on td "Англ → Рус" at bounding box center [426, 301] width 76 height 44
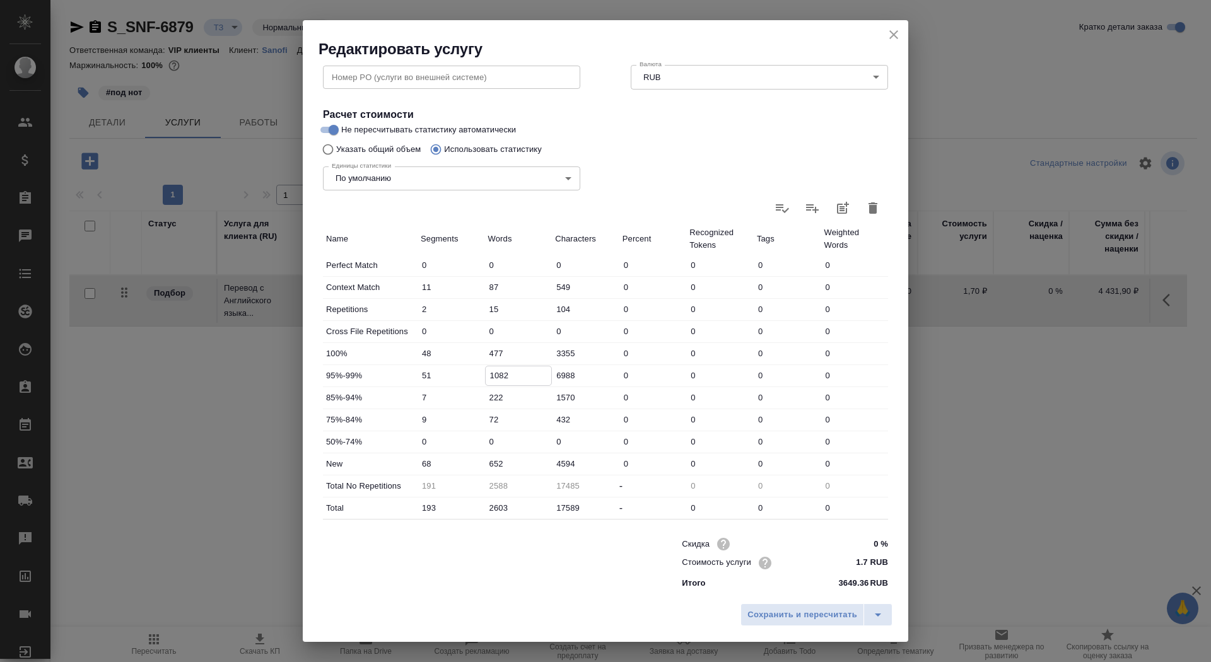
drag, startPoint x: 495, startPoint y: 376, endPoint x: 484, endPoint y: 376, distance: 11.4
click at [483, 376] on div "95%-99% 51 1082 6988 0 0 0 0" at bounding box center [605, 375] width 565 height 21
drag, startPoint x: 498, startPoint y: 375, endPoint x: 476, endPoint y: 374, distance: 22.1
click at [476, 374] on div "95%-99% 51 1082 6988 0 0 0 0" at bounding box center [605, 375] width 565 height 21
type input "582"
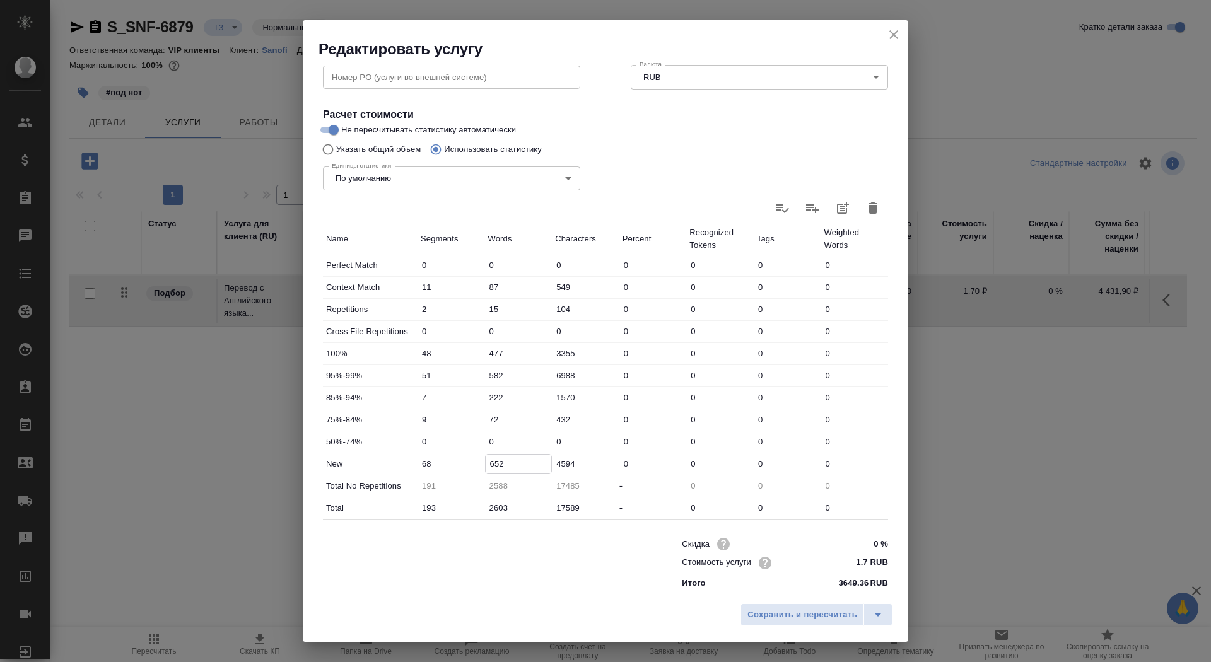
drag, startPoint x: 495, startPoint y: 466, endPoint x: 488, endPoint y: 467, distance: 6.3
click at [488, 467] on input "652" at bounding box center [519, 464] width 66 height 18
type input "1452"
click at [777, 604] on button "Сохранить и пересчитать" at bounding box center [803, 615] width 124 height 23
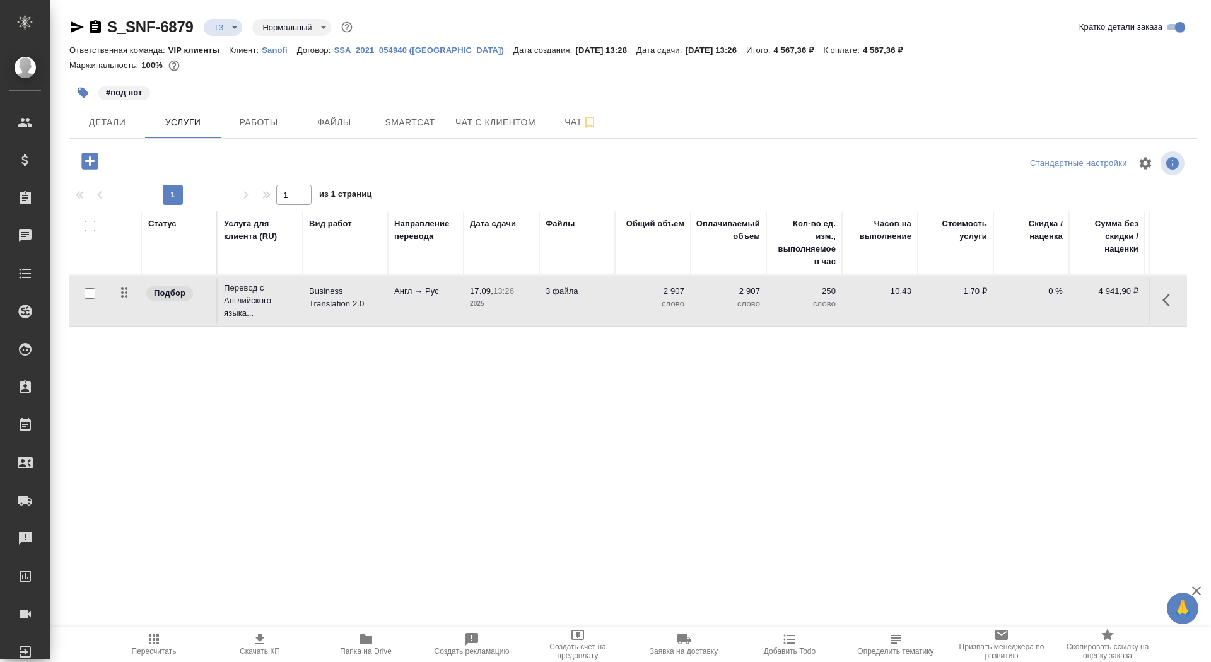
click at [97, 160] on icon "button" at bounding box center [89, 161] width 16 height 16
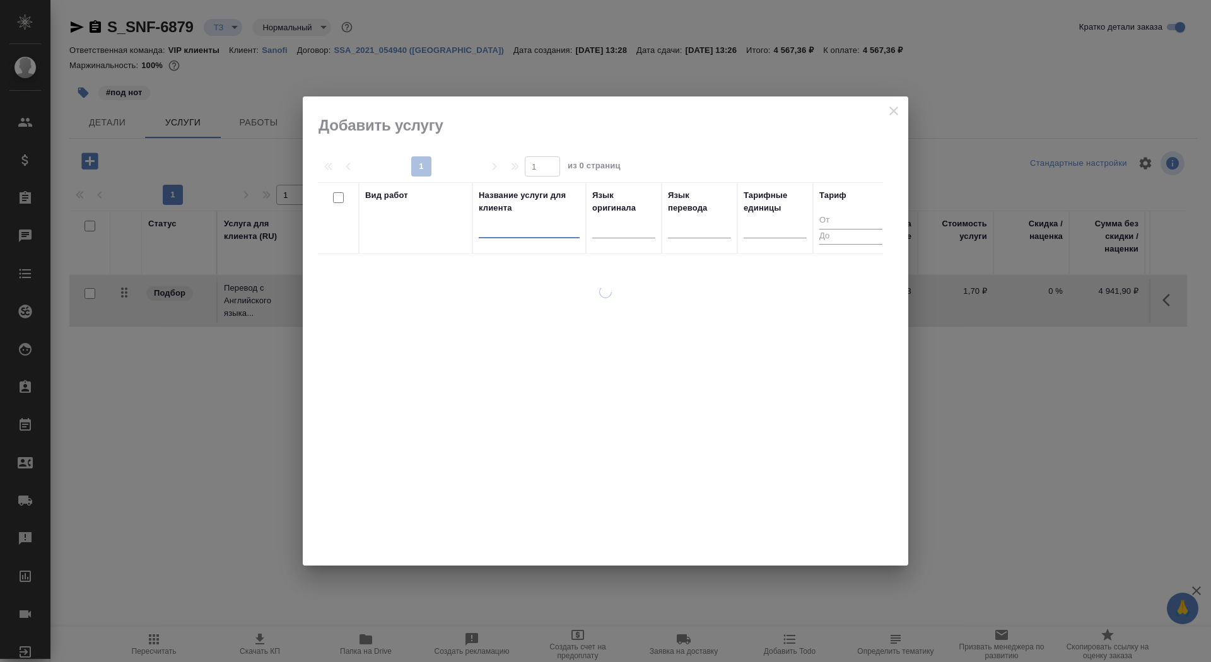
click at [498, 229] on input "text" at bounding box center [529, 231] width 101 height 16
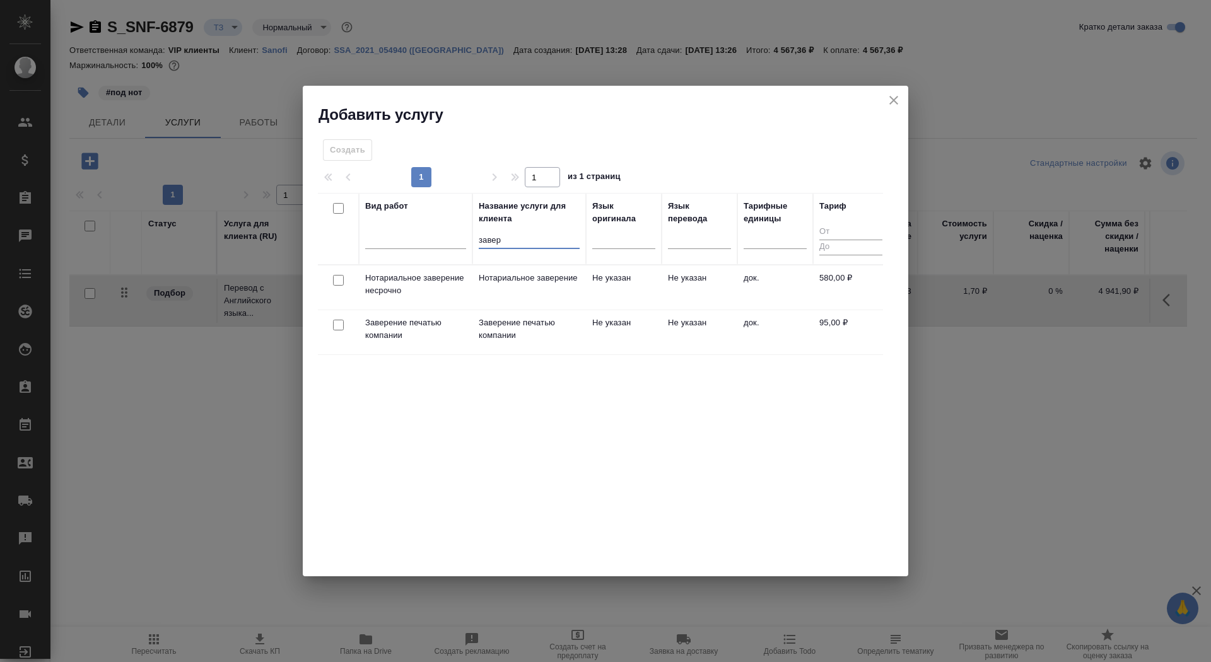
type input "завер"
click at [510, 291] on td "Нотариальное заверение" at bounding box center [529, 288] width 114 height 44
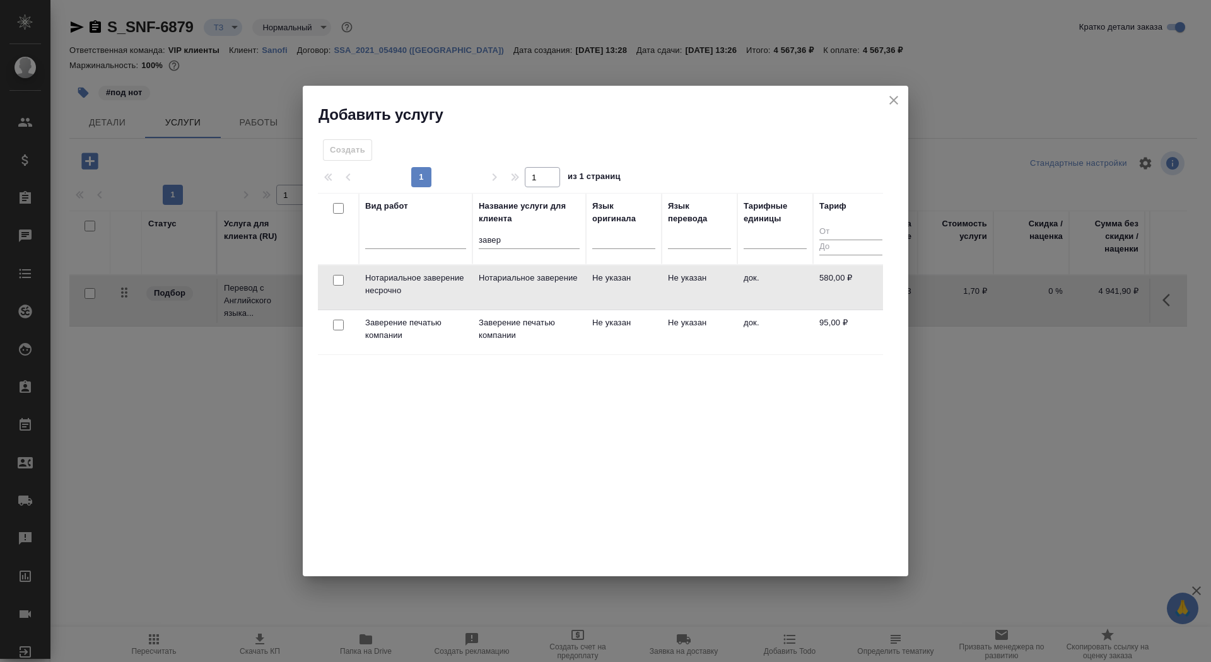
click at [510, 291] on td "Нотариальное заверение" at bounding box center [529, 288] width 114 height 44
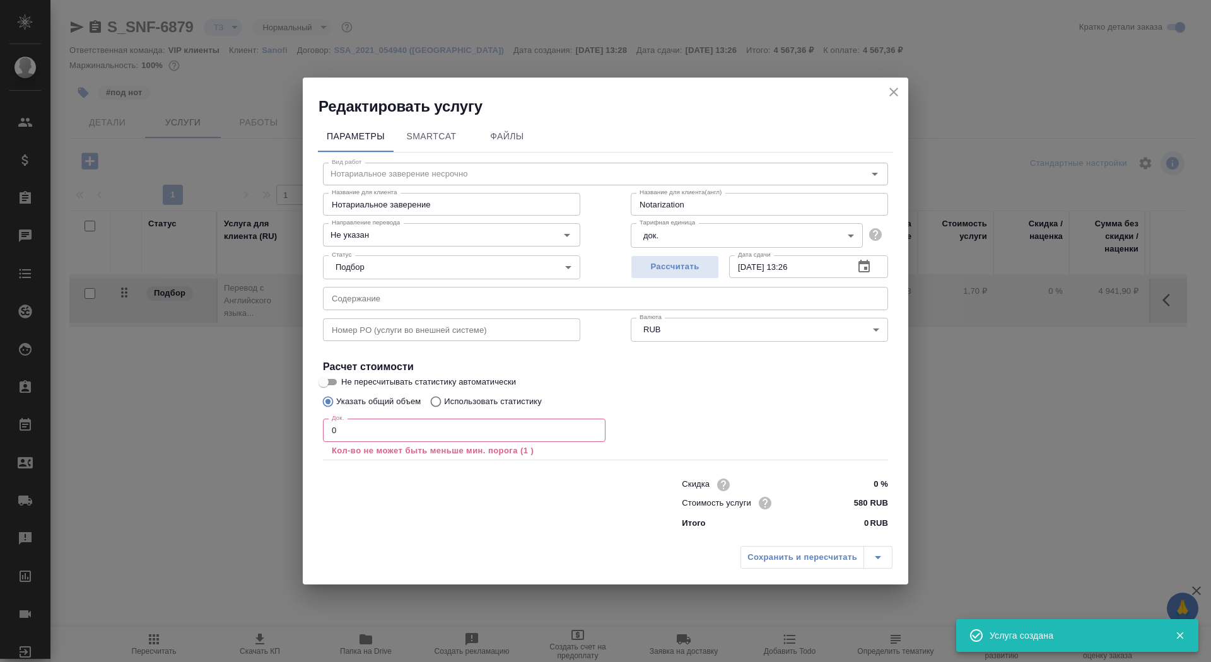
click at [412, 445] on p "Кол-во не может быть меньше мин. порога (1 )" at bounding box center [464, 451] width 265 height 13
type input "1"
click at [588, 426] on input "1" at bounding box center [464, 430] width 283 height 23
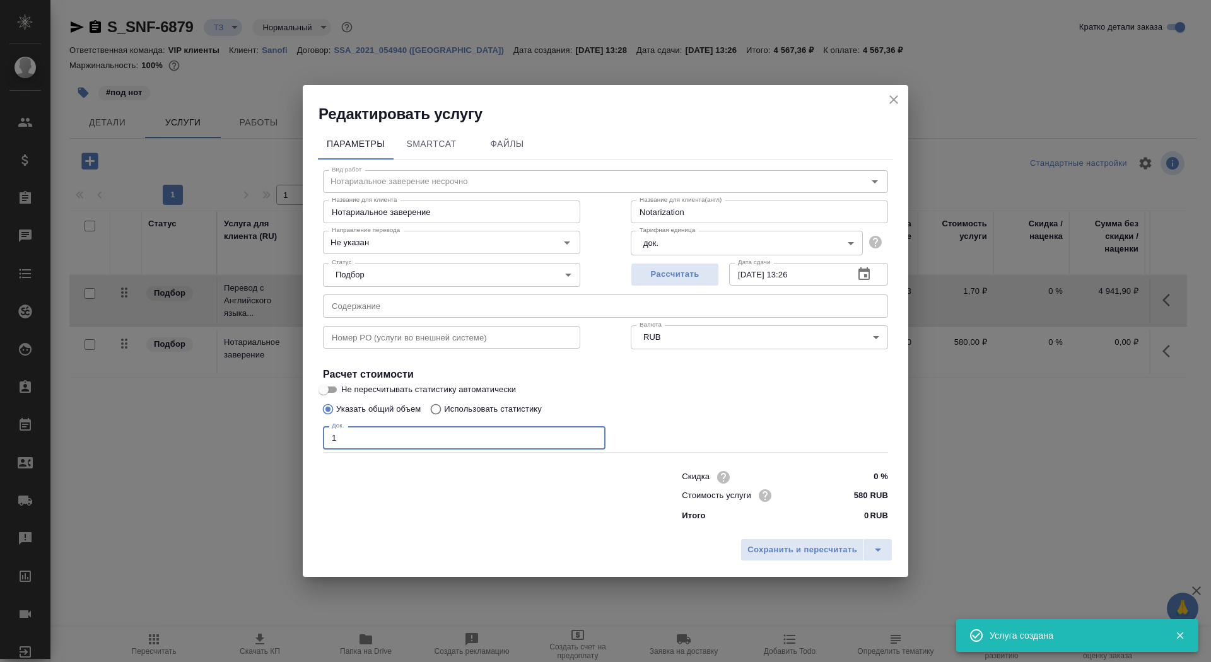
click at [557, 437] on input "1" at bounding box center [464, 437] width 283 height 23
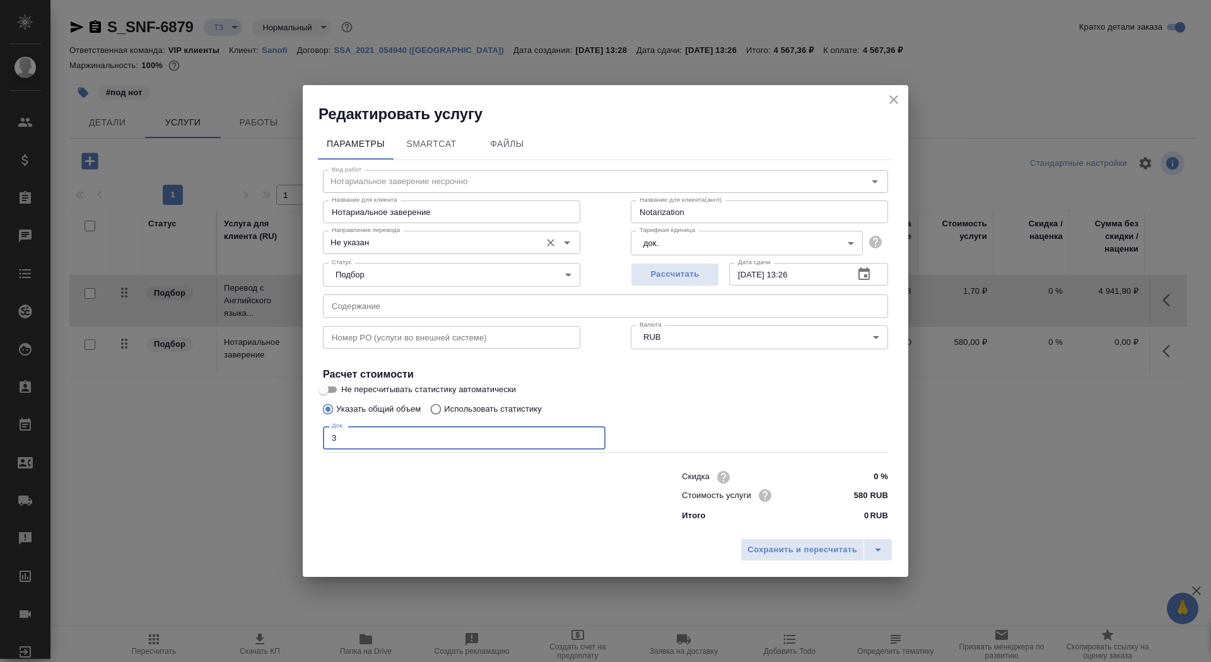
type input "3"
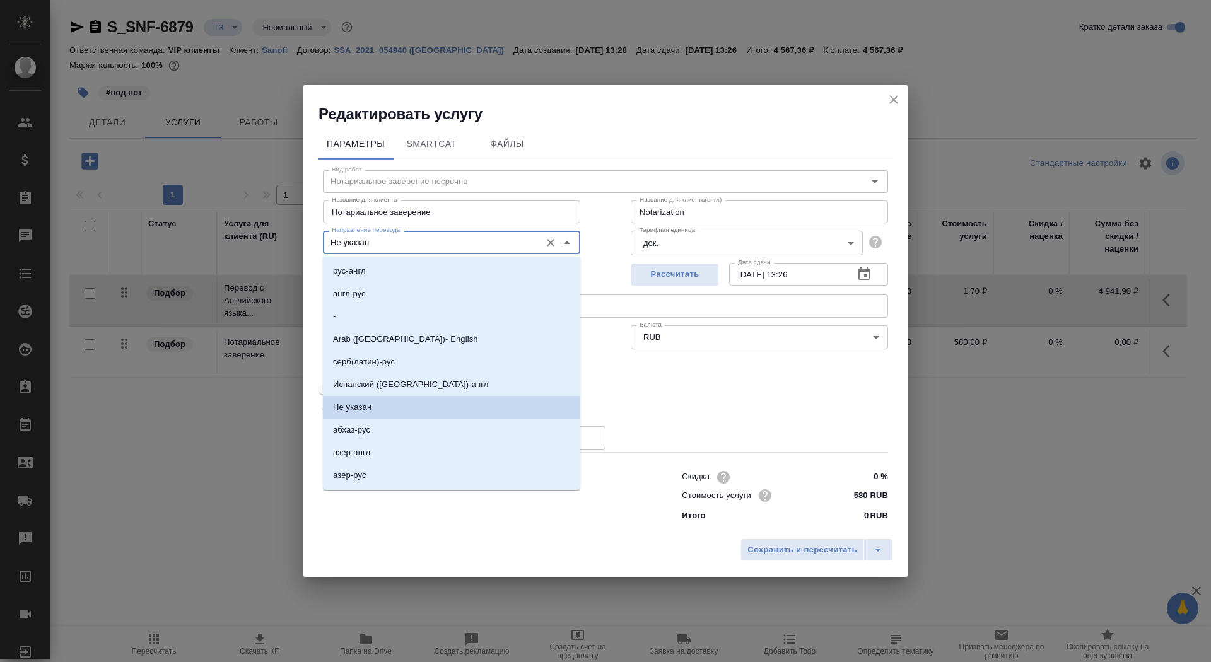
click at [422, 247] on input "Не указан" at bounding box center [431, 242] width 208 height 15
click at [411, 293] on li "англ-рус" at bounding box center [451, 294] width 257 height 23
type input "англ-рус"
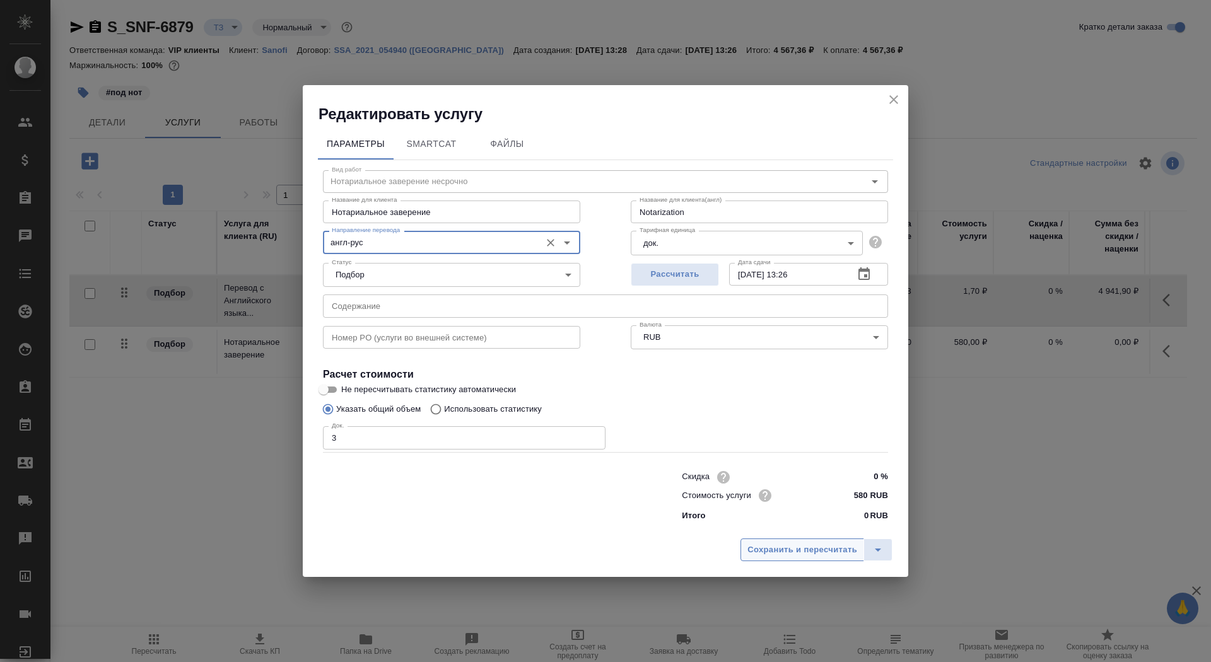
click at [814, 549] on span "Сохранить и пересчитать" at bounding box center [803, 550] width 110 height 15
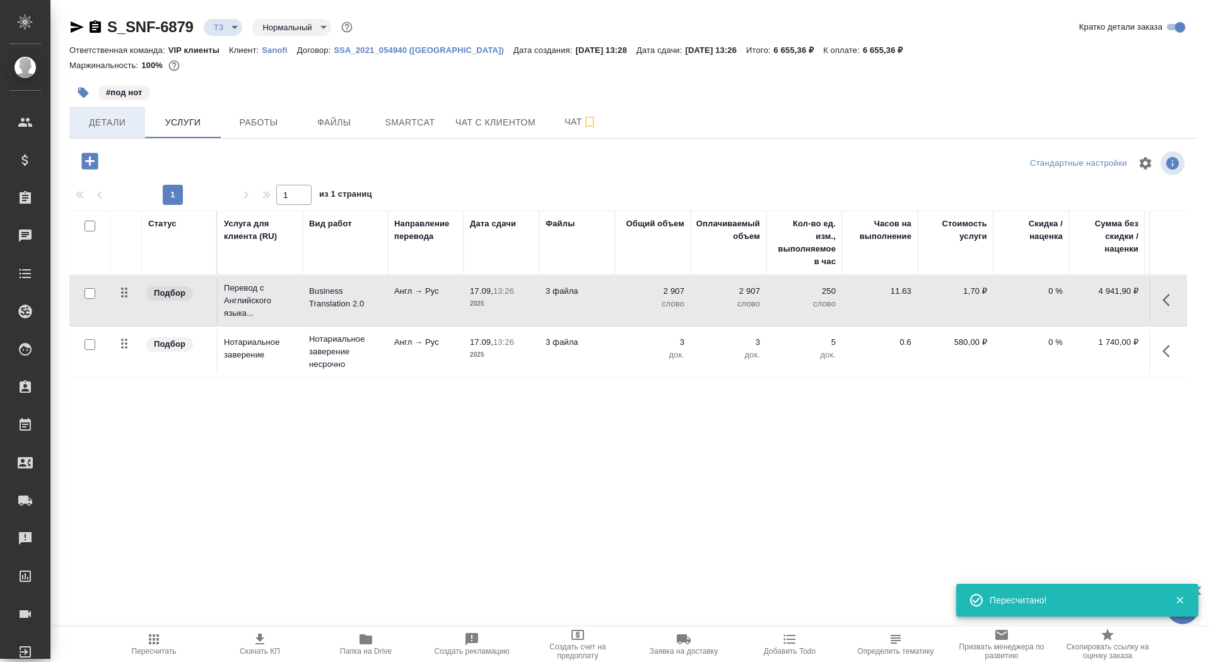
click at [100, 123] on span "Детали" at bounding box center [107, 123] width 61 height 16
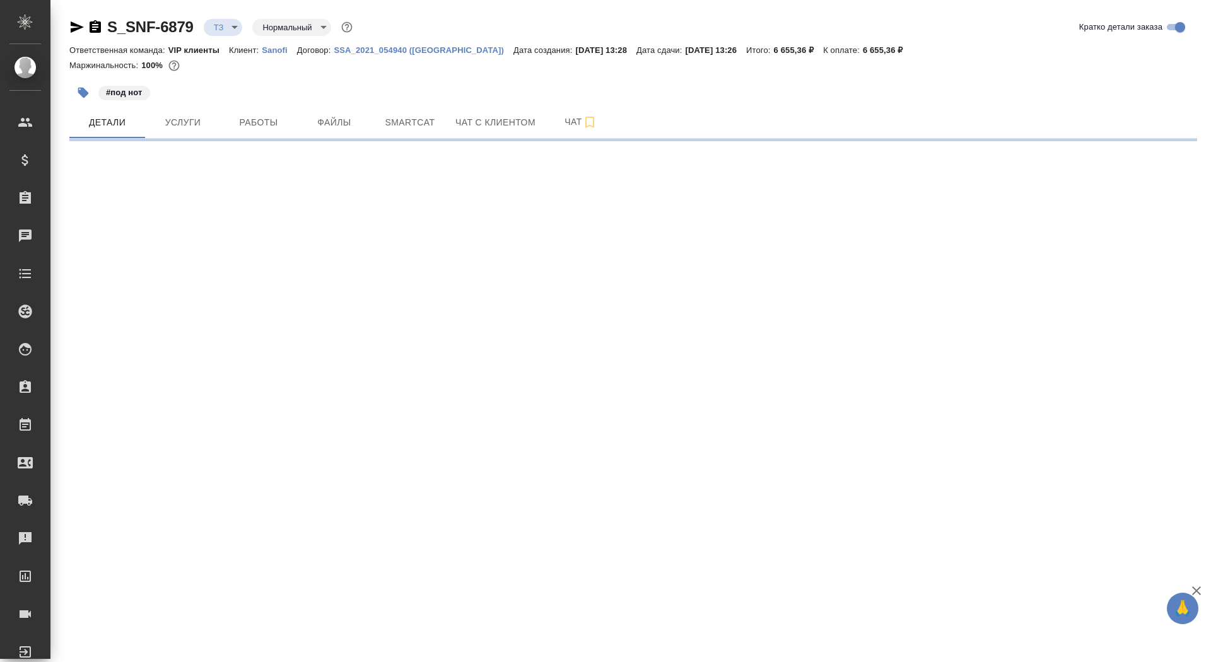
select select "RU"
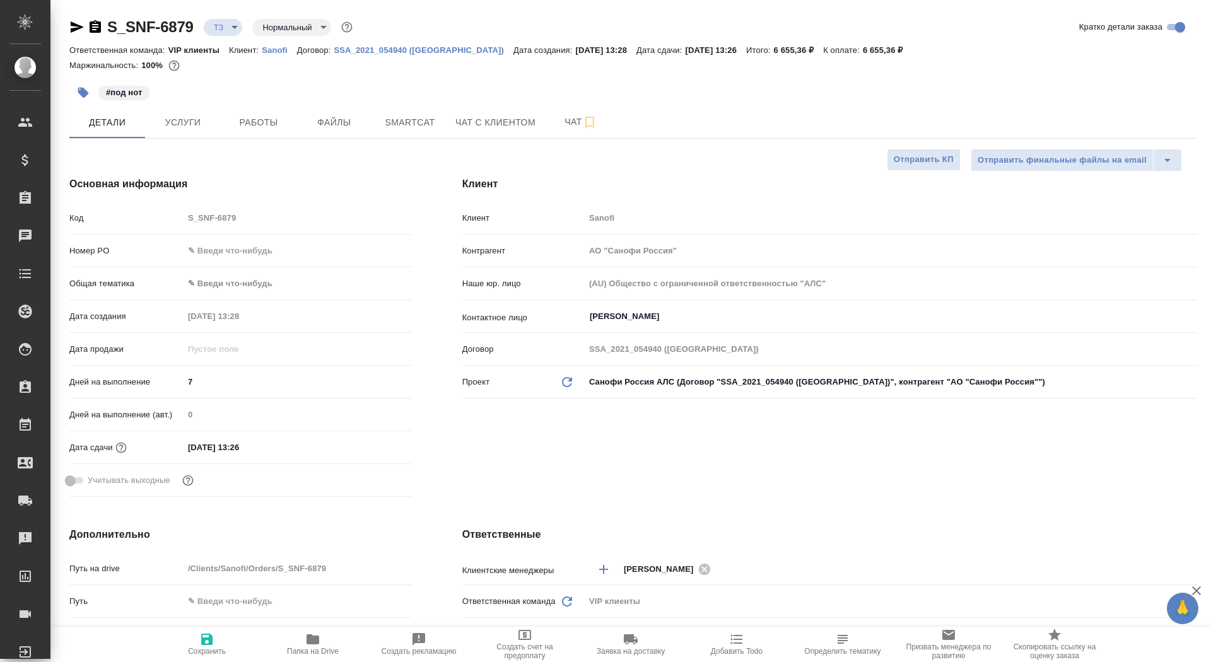
type textarea "x"
click at [180, 117] on span "Услуги" at bounding box center [183, 123] width 61 height 16
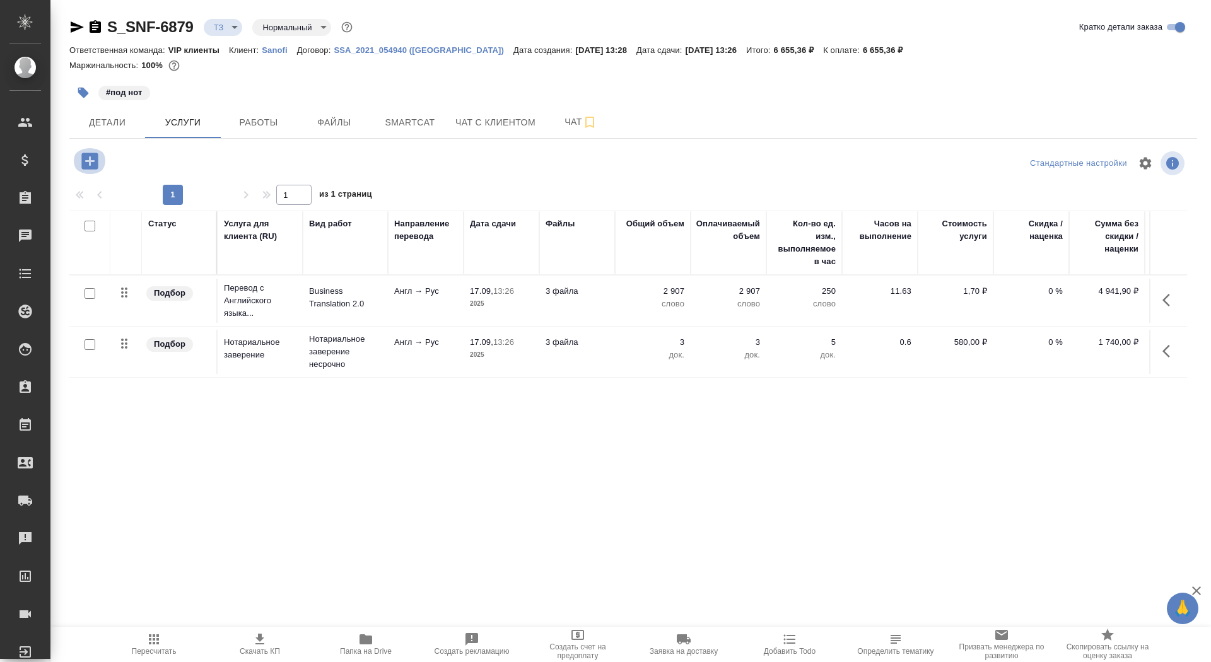
click at [90, 167] on icon "button" at bounding box center [89, 161] width 16 height 16
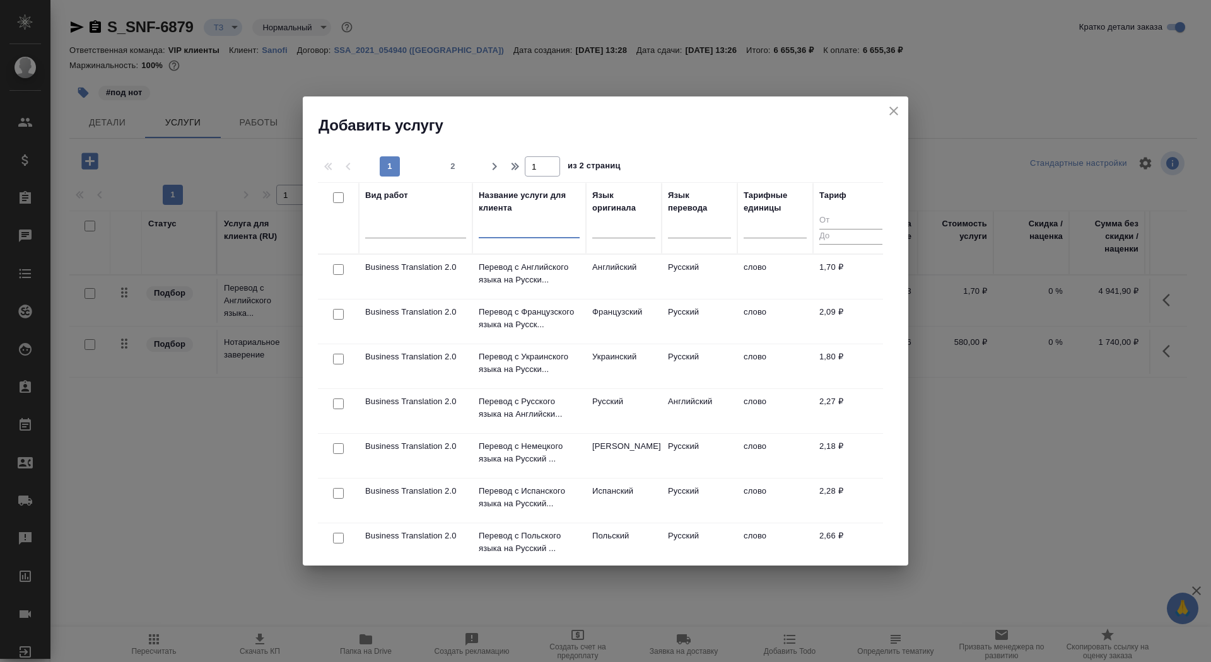
click at [495, 233] on input "text" at bounding box center [529, 231] width 101 height 16
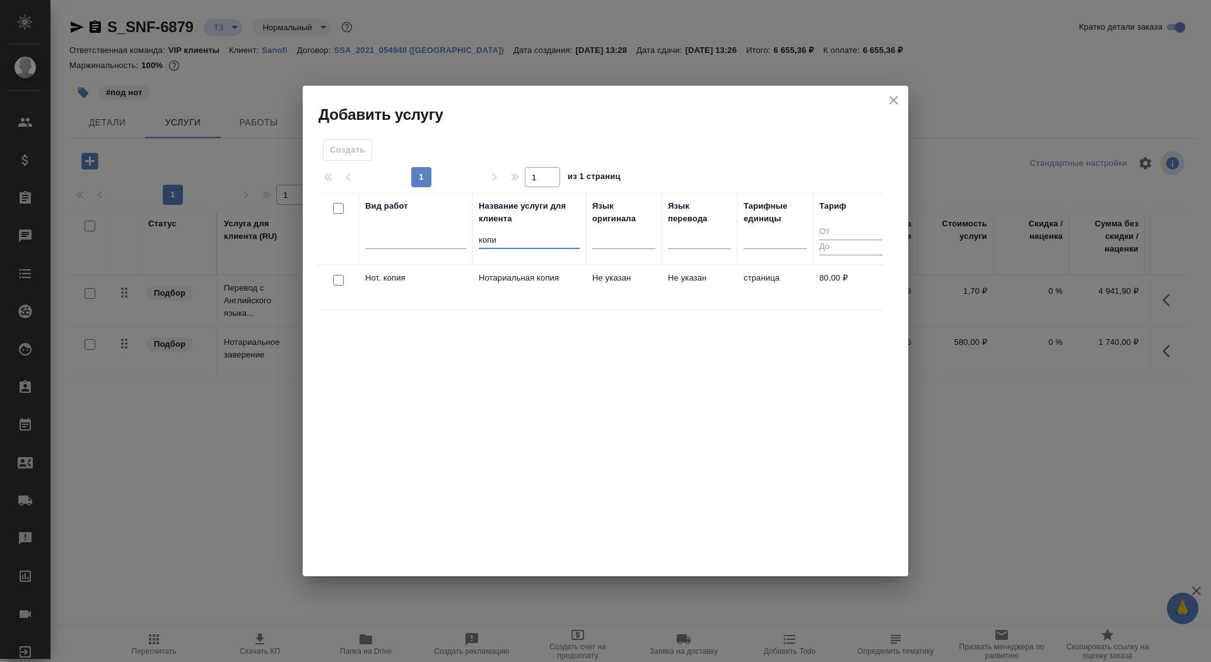
type input "копи"
click at [502, 290] on td "Нотариальная копия" at bounding box center [529, 288] width 114 height 44
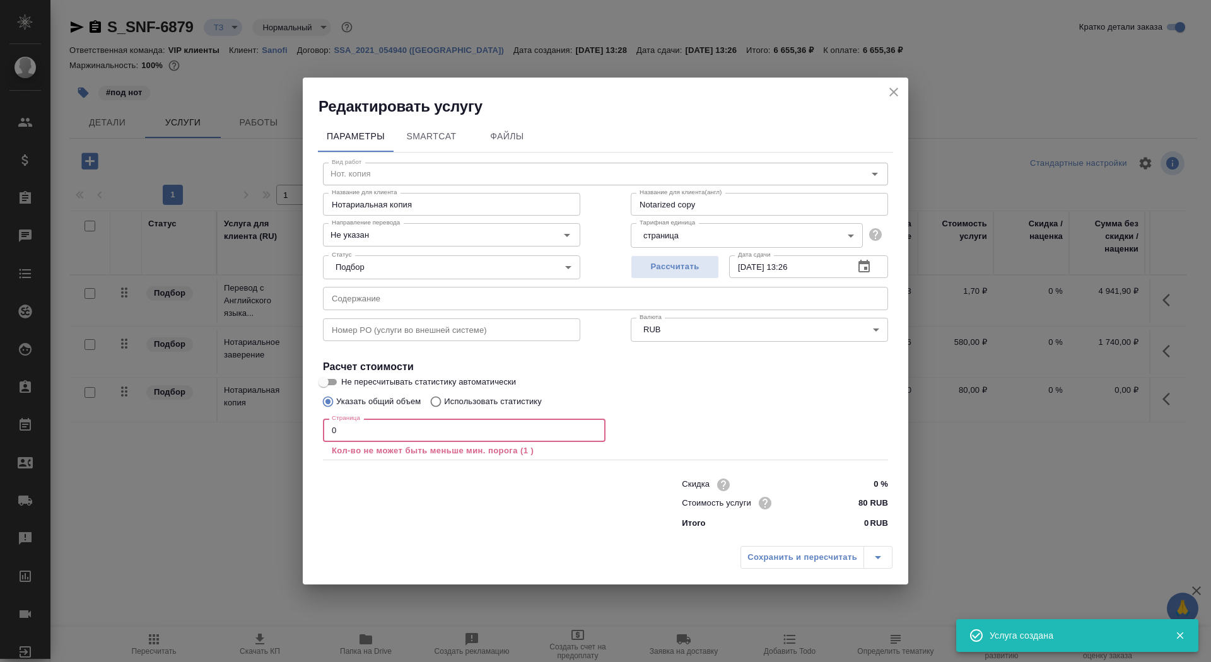
click at [387, 438] on input "0" at bounding box center [464, 430] width 283 height 23
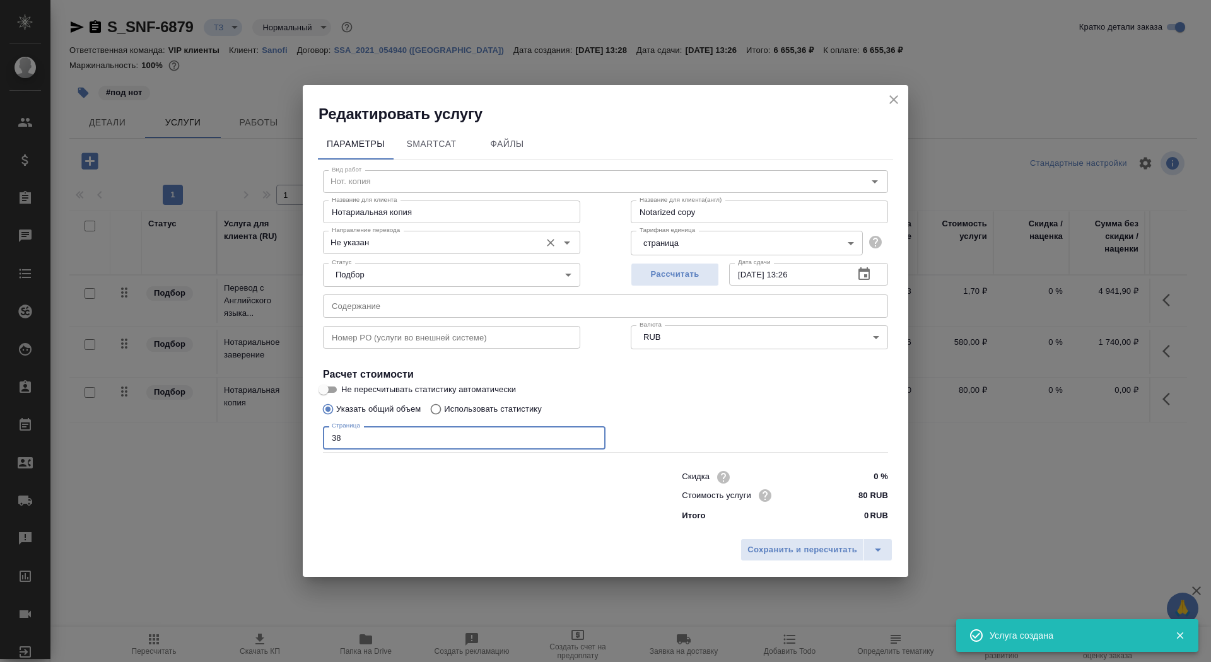
type input "38"
click at [388, 243] on input "Не указан" at bounding box center [431, 242] width 208 height 15
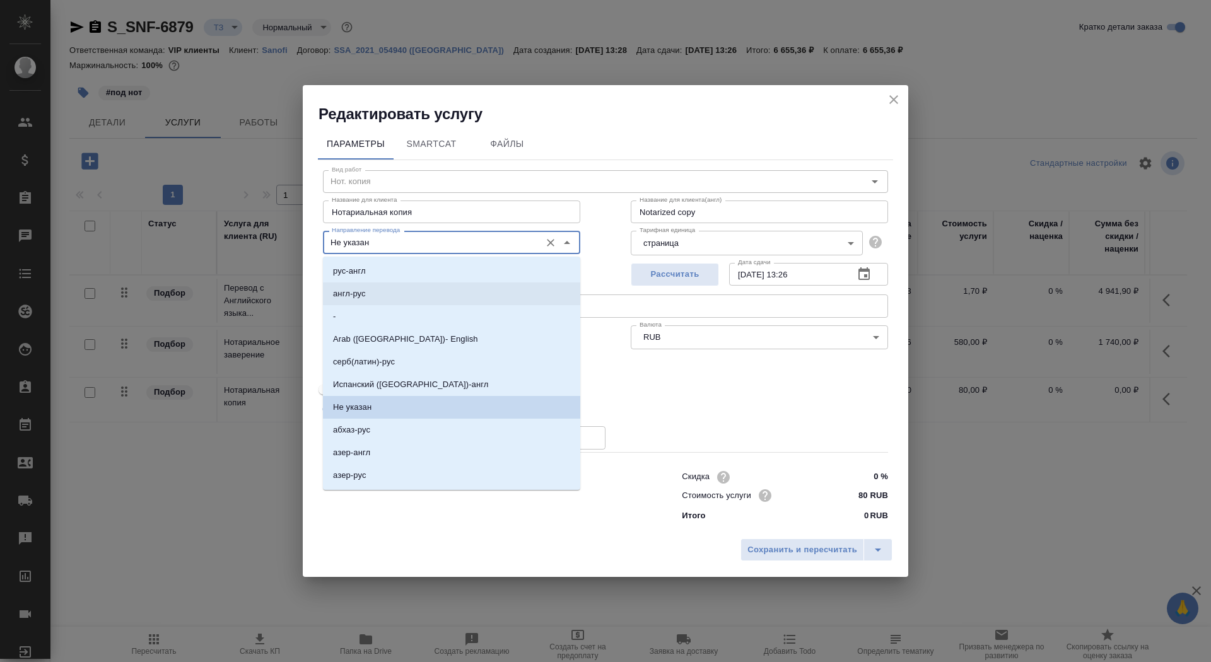
click at [392, 300] on li "англ-рус" at bounding box center [451, 294] width 257 height 23
type input "англ-рус"
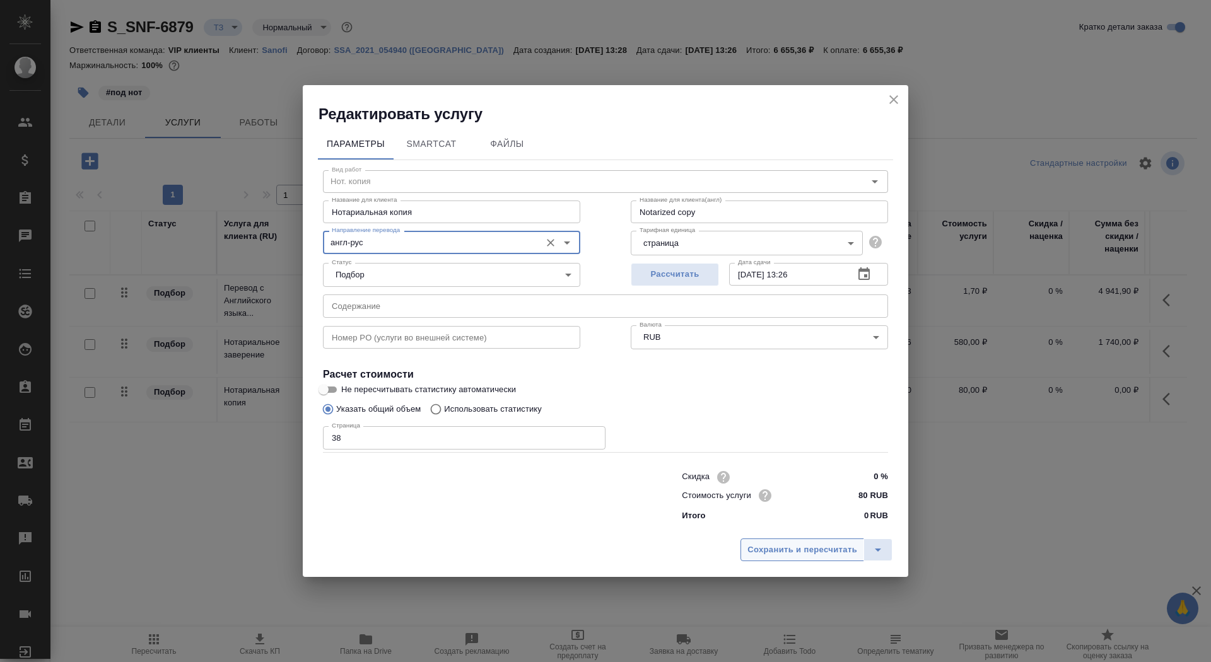
click at [799, 552] on span "Сохранить и пересчитать" at bounding box center [803, 550] width 110 height 15
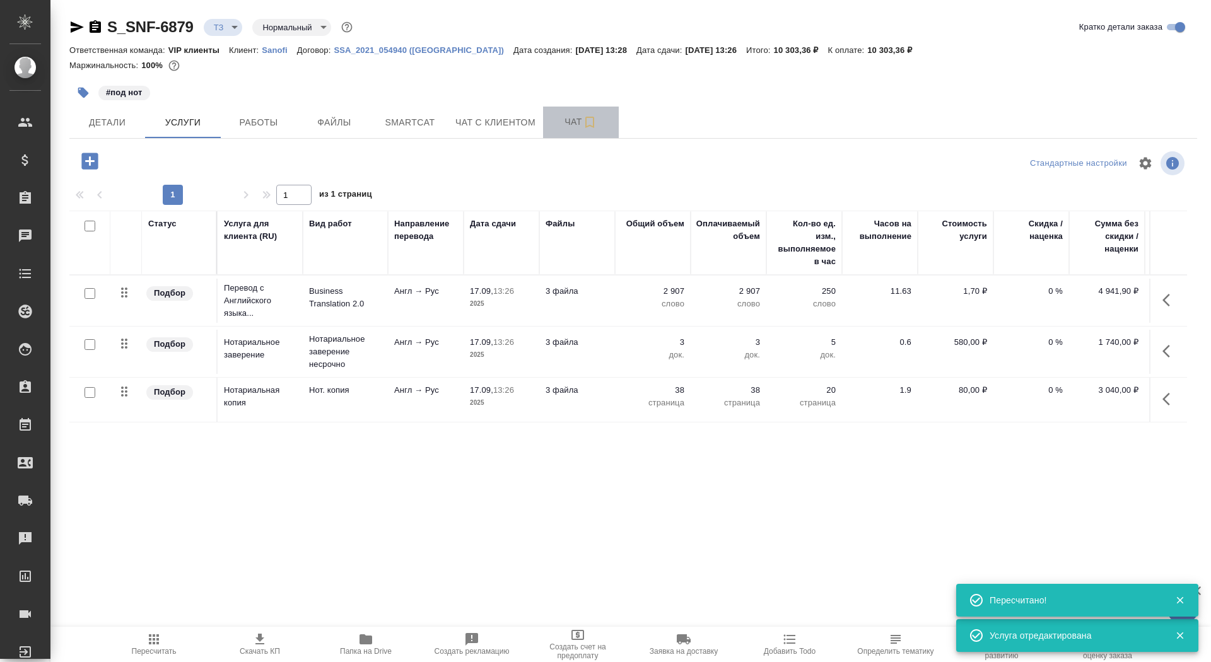
click at [558, 131] on button "Чат" at bounding box center [581, 123] width 76 height 32
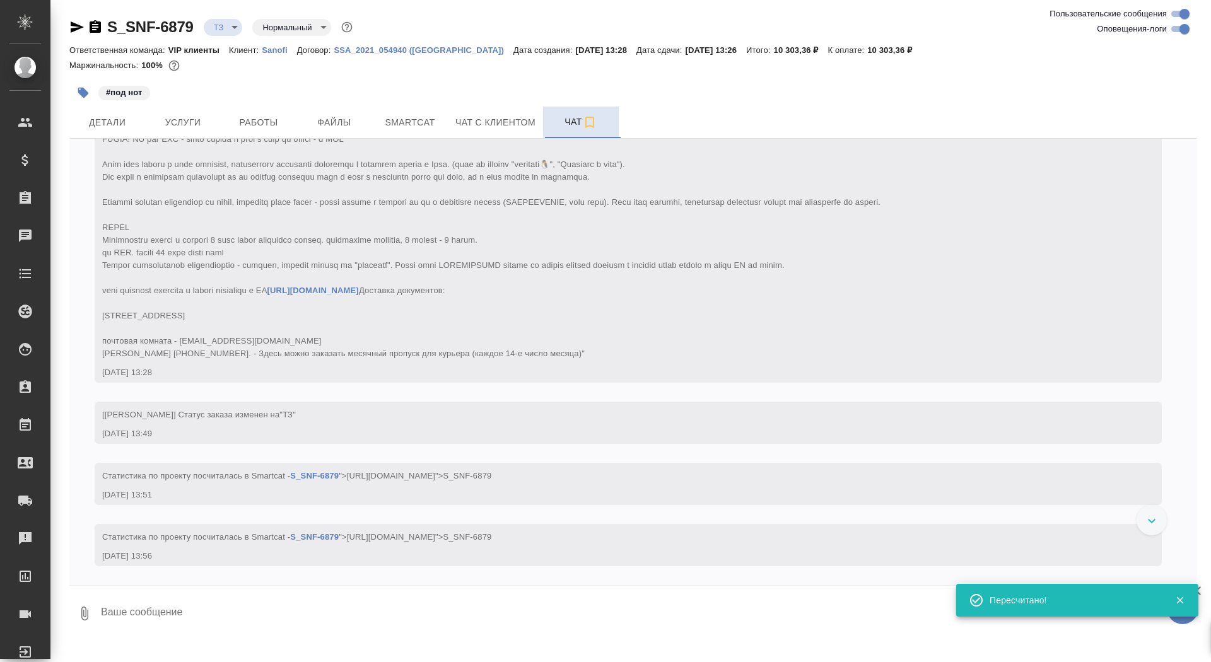
scroll to position [282, 0]
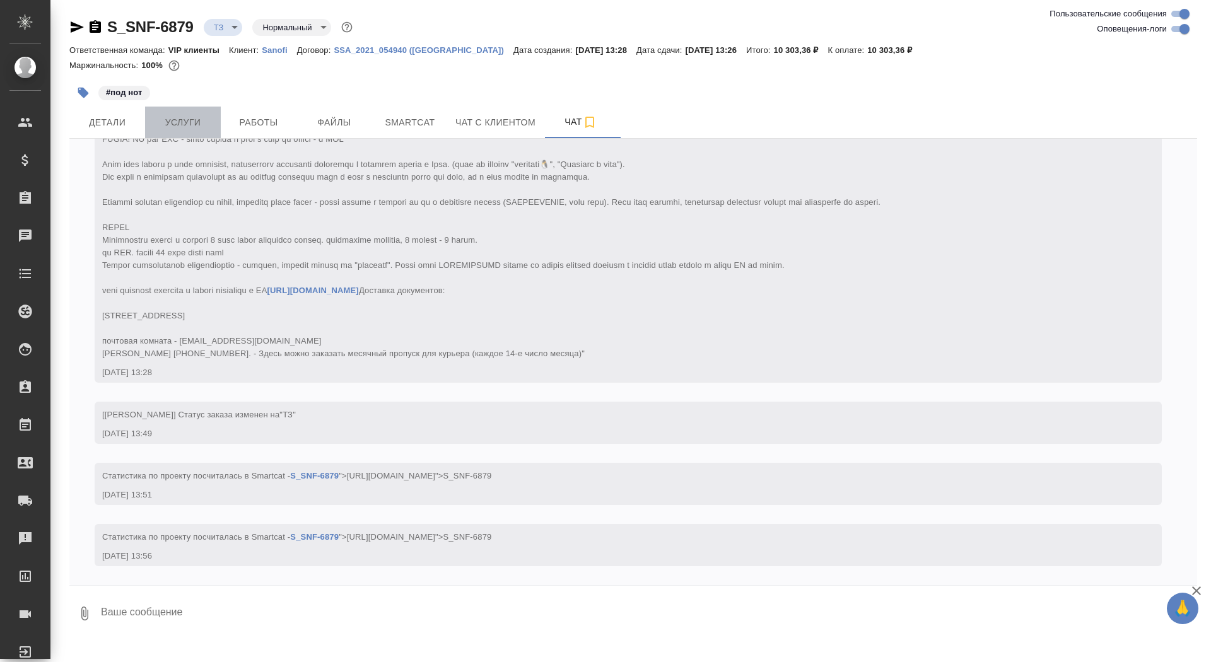
click at [167, 112] on button "Услуги" at bounding box center [183, 123] width 76 height 32
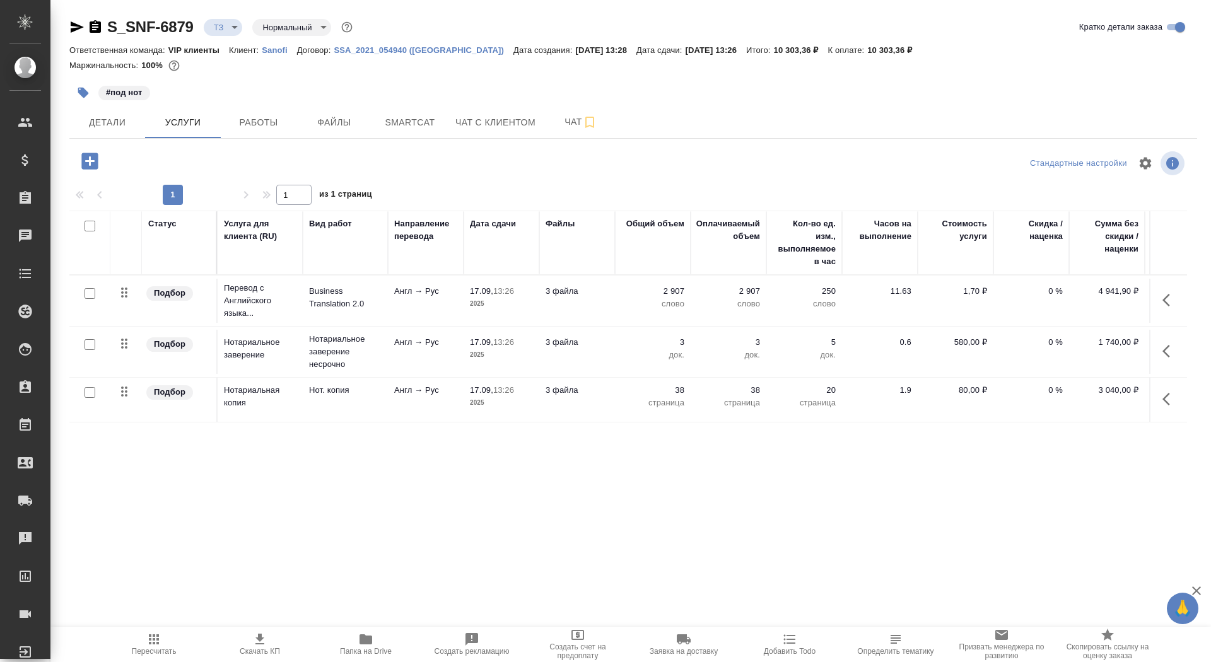
click at [355, 307] on p "Business Translation 2.0" at bounding box center [345, 297] width 73 height 25
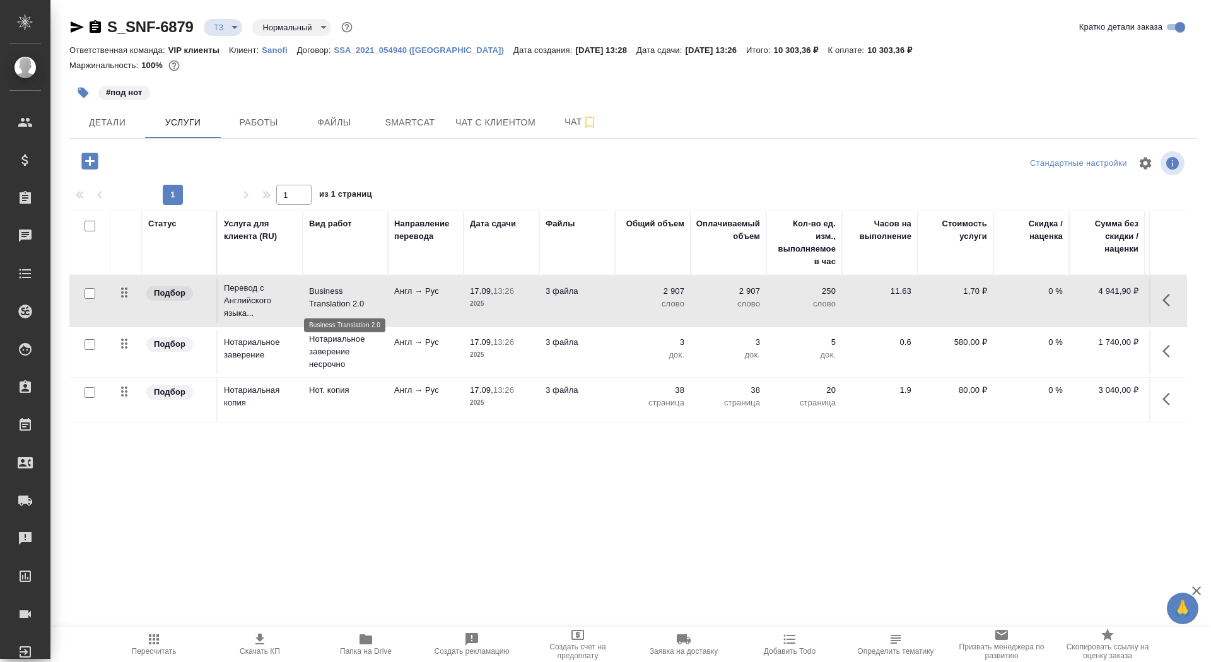
click at [355, 307] on p "Business Translation 2.0" at bounding box center [345, 297] width 73 height 25
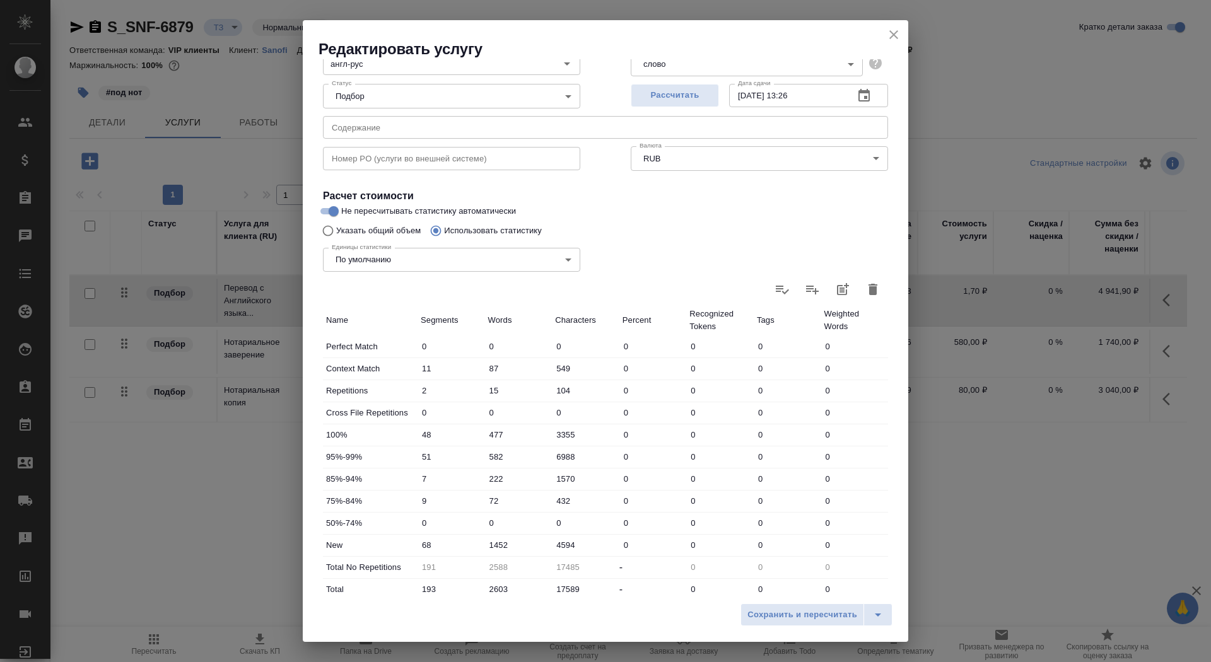
scroll to position [196, 0]
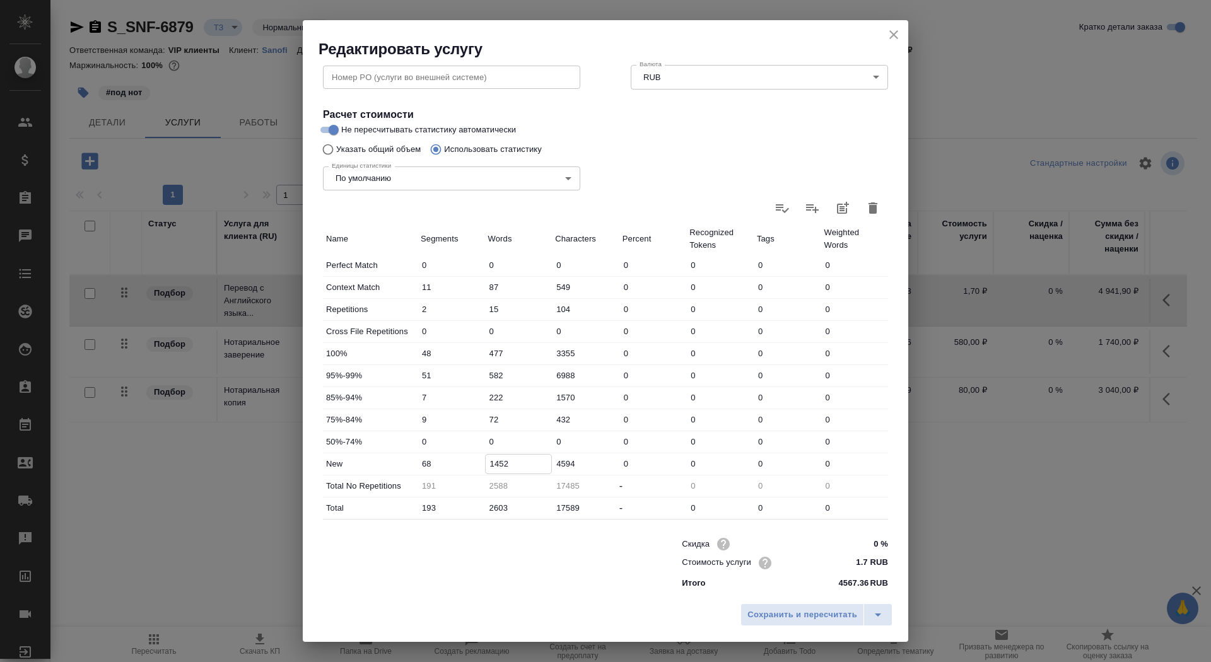
click at [495, 466] on input "1452" at bounding box center [519, 464] width 66 height 18
type input "1852"
click at [820, 612] on span "Сохранить и пересчитать" at bounding box center [803, 615] width 110 height 15
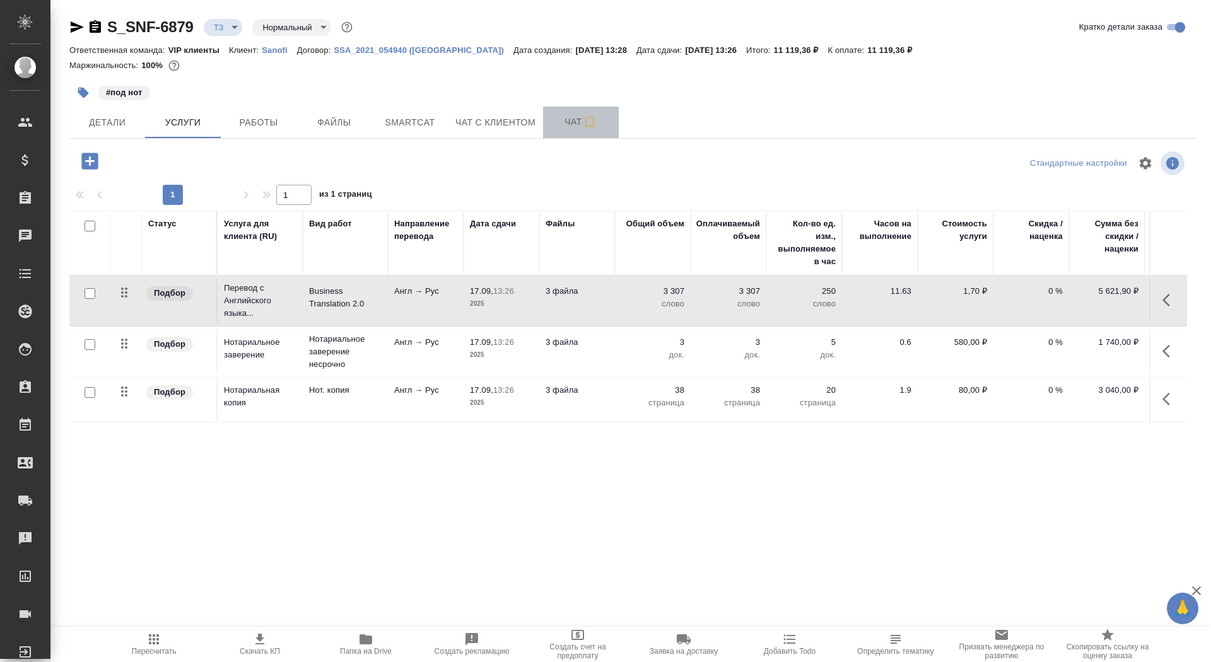
click at [561, 117] on span "Чат" at bounding box center [581, 122] width 61 height 16
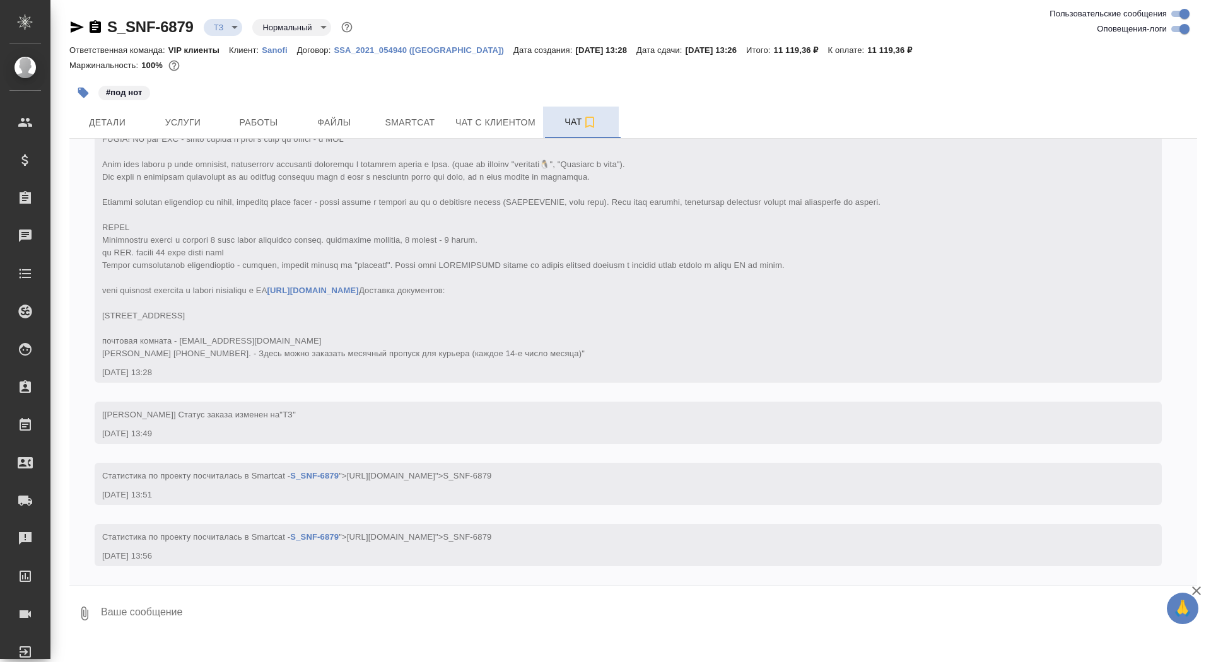
scroll to position [282, 0]
click at [119, 127] on span "Детали" at bounding box center [107, 123] width 61 height 16
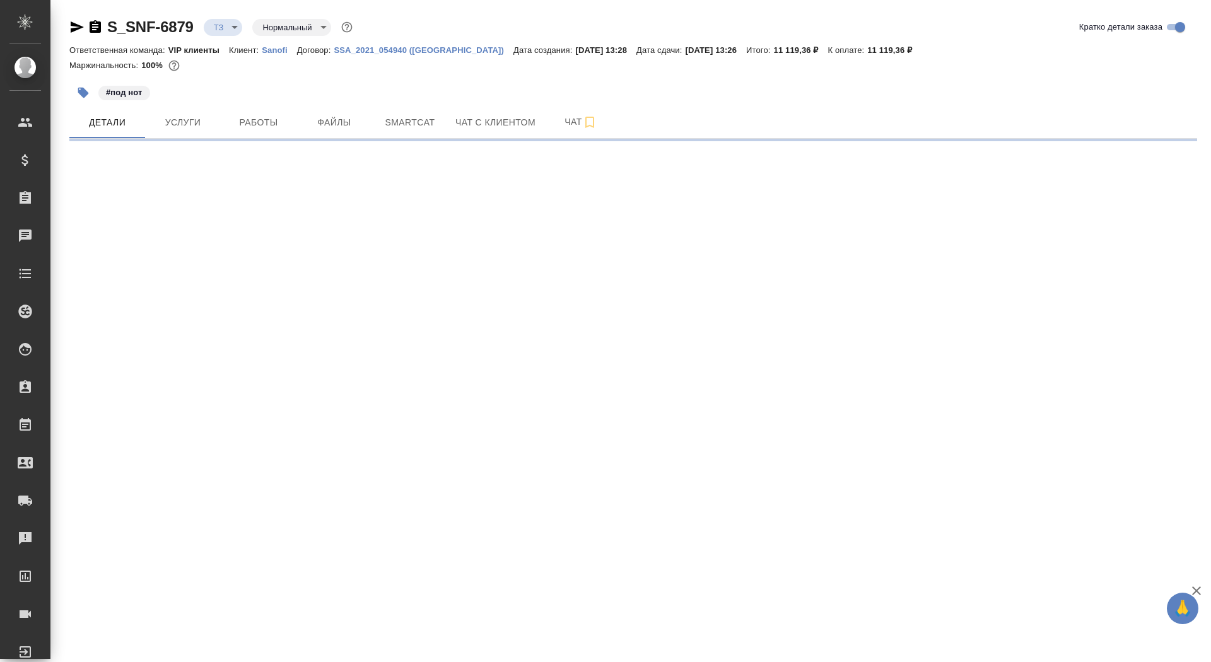
select select "RU"
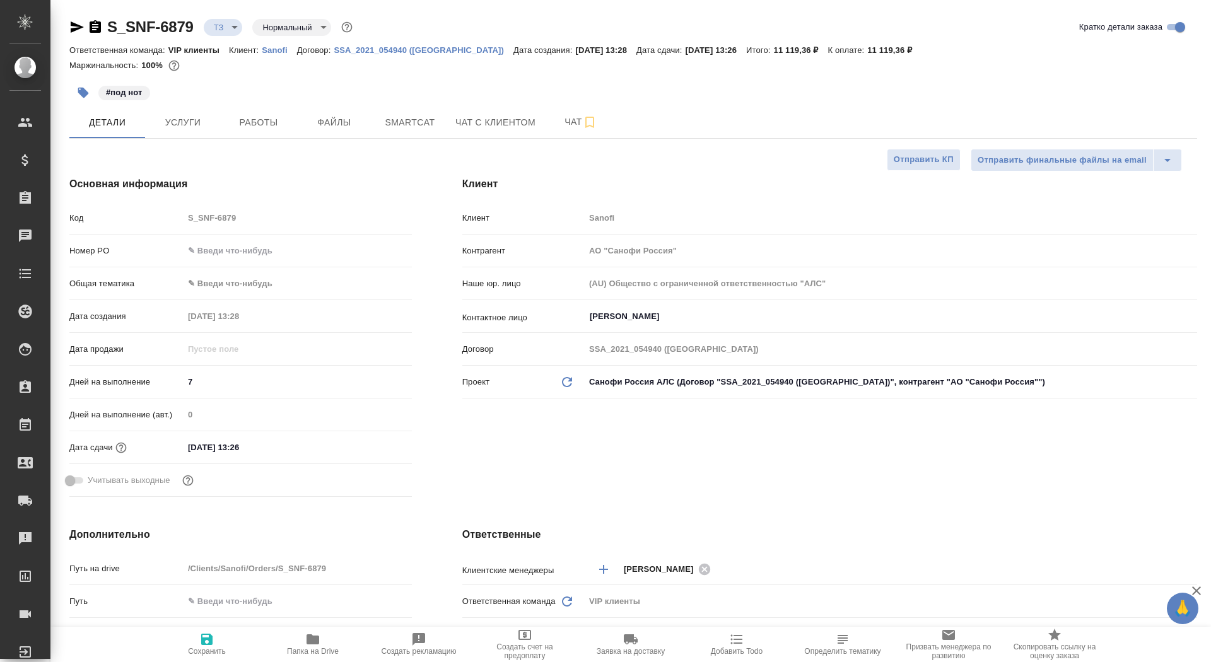
type textarea "x"
click at [204, 643] on icon "button" at bounding box center [206, 639] width 11 height 11
type textarea "x"
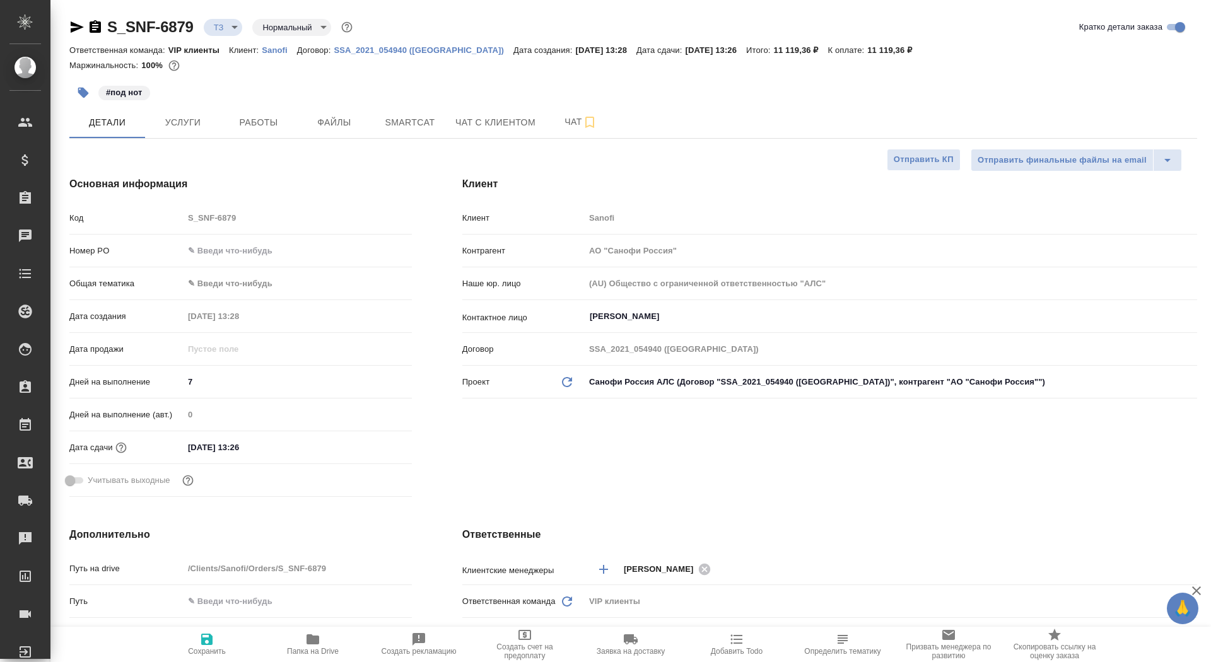
type textarea "x"
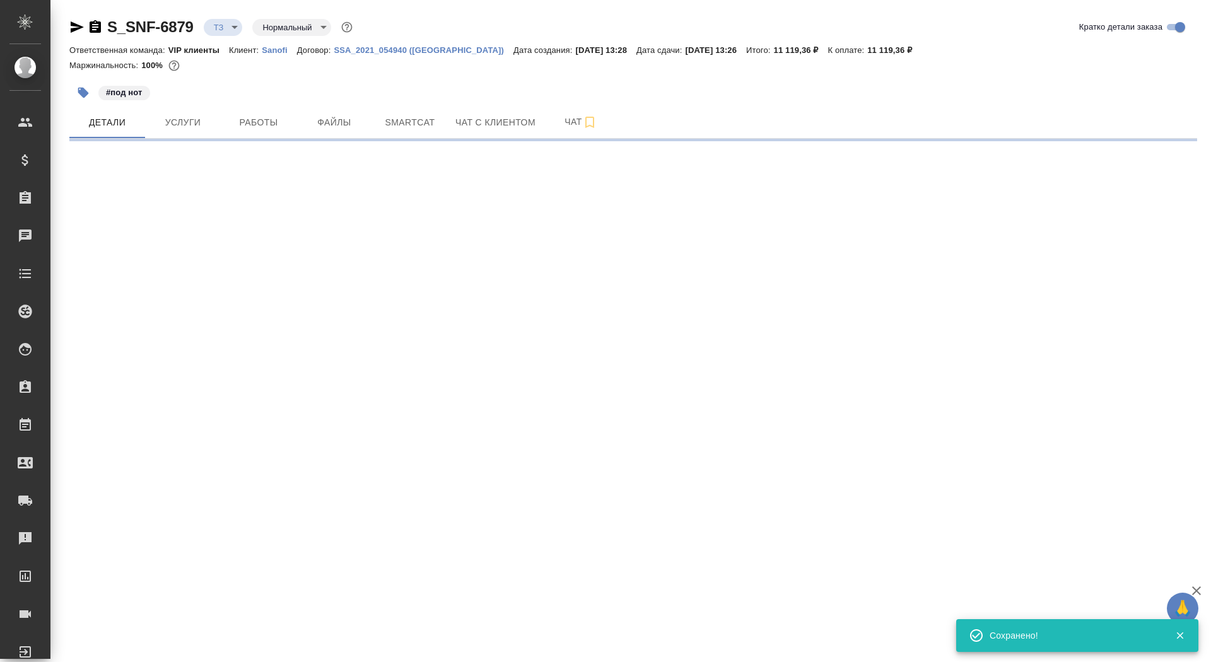
select select "RU"
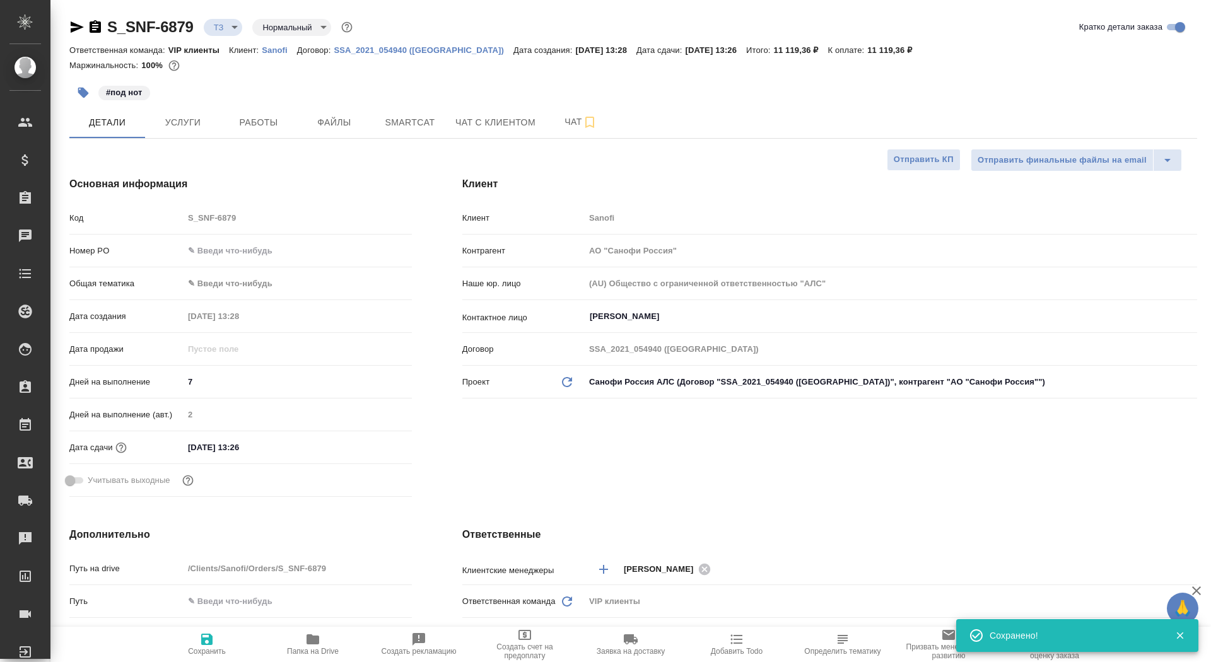
type textarea "x"
click at [204, 643] on icon "button" at bounding box center [206, 639] width 11 height 11
type textarea "x"
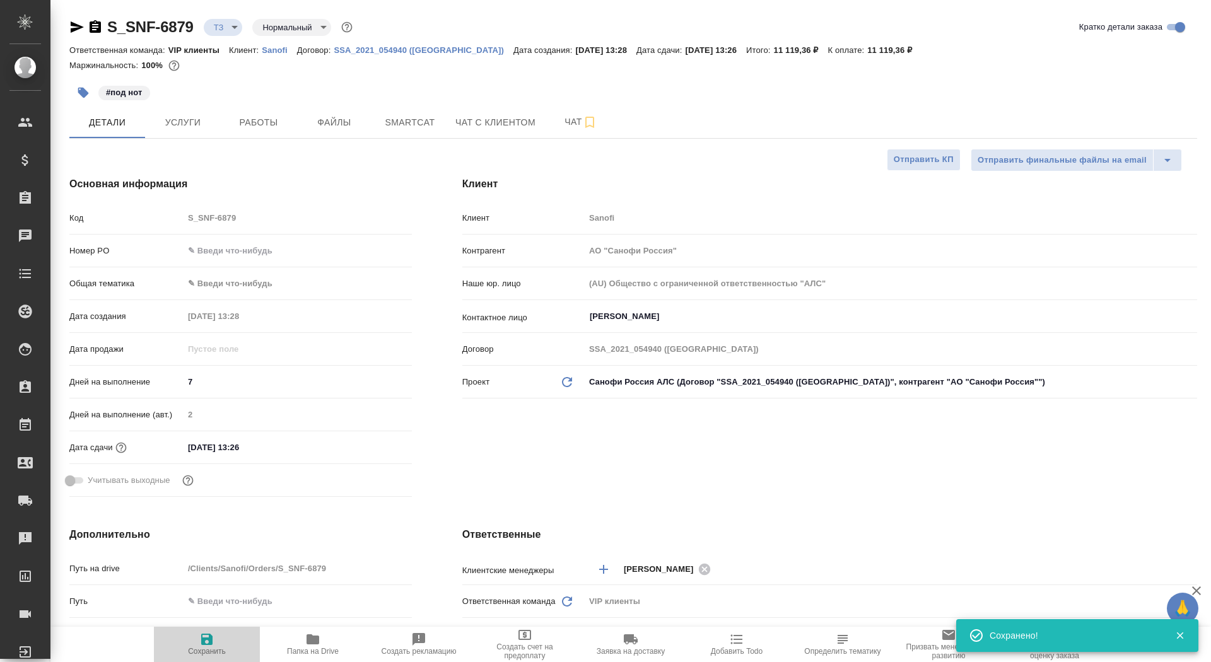
type textarea "x"
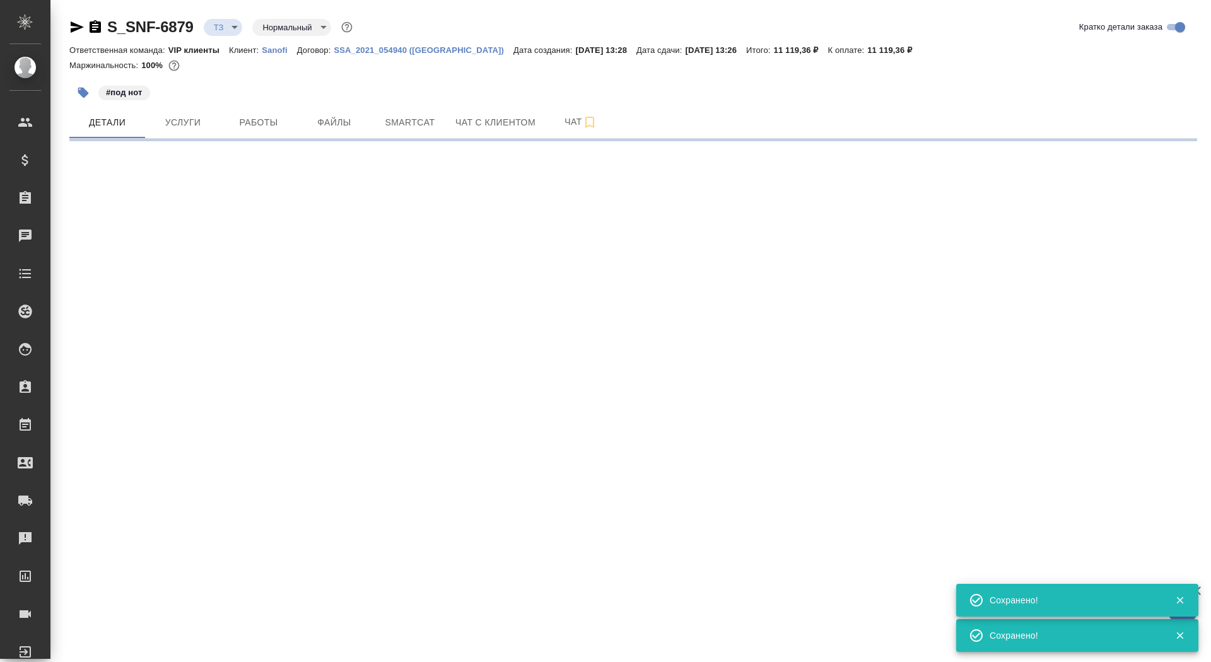
select select "RU"
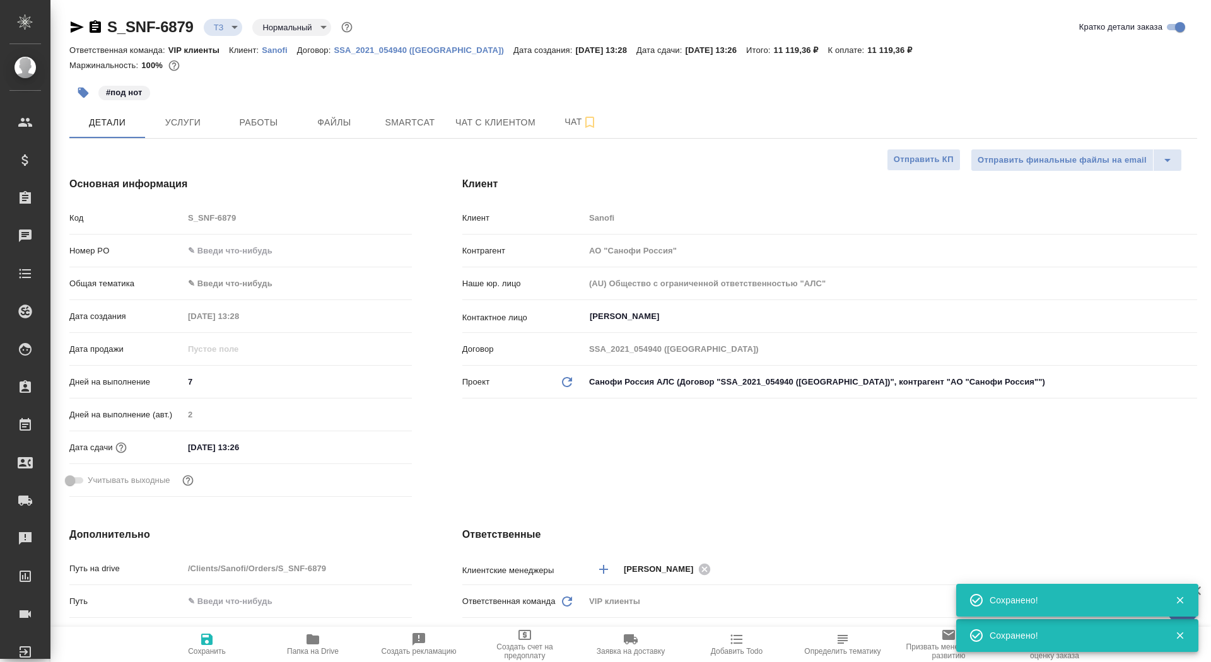
type textarea "x"
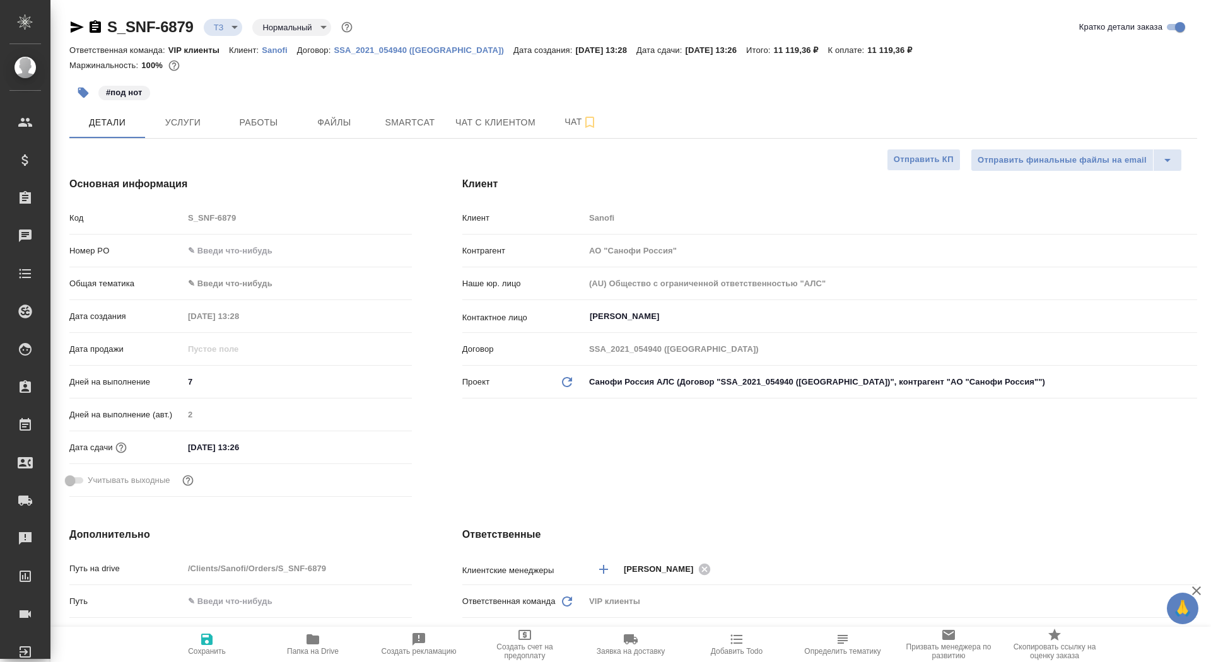
type textarea "x"
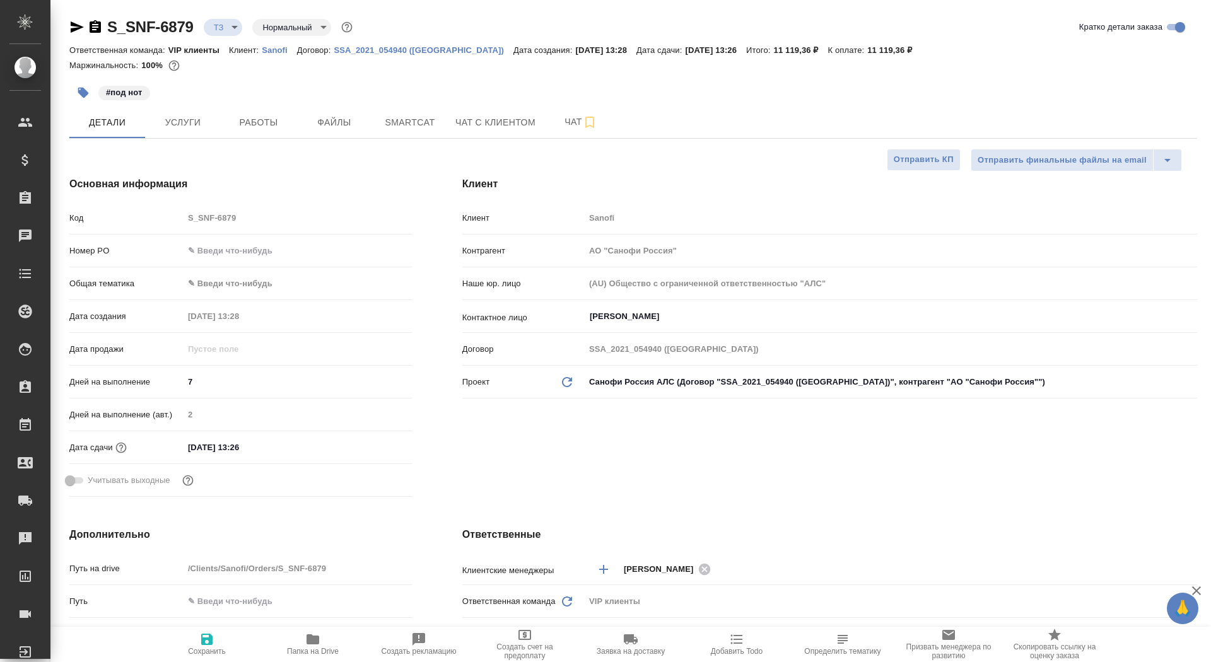
type textarea "x"
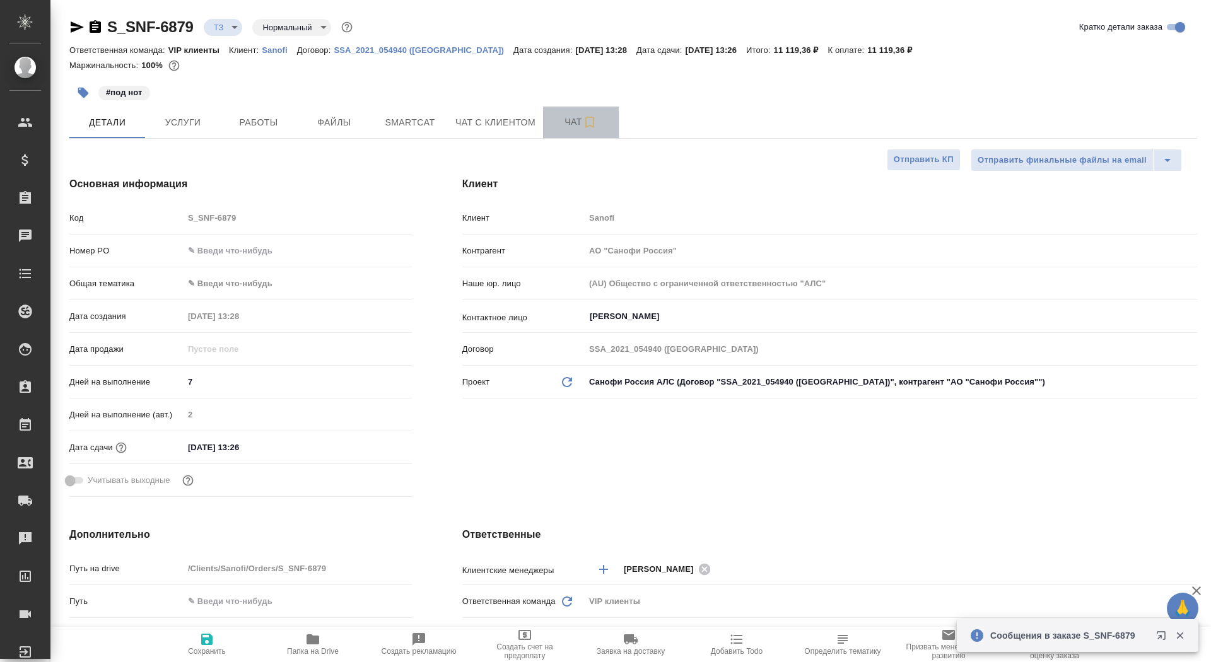
click at [570, 133] on button "Чат" at bounding box center [581, 123] width 76 height 32
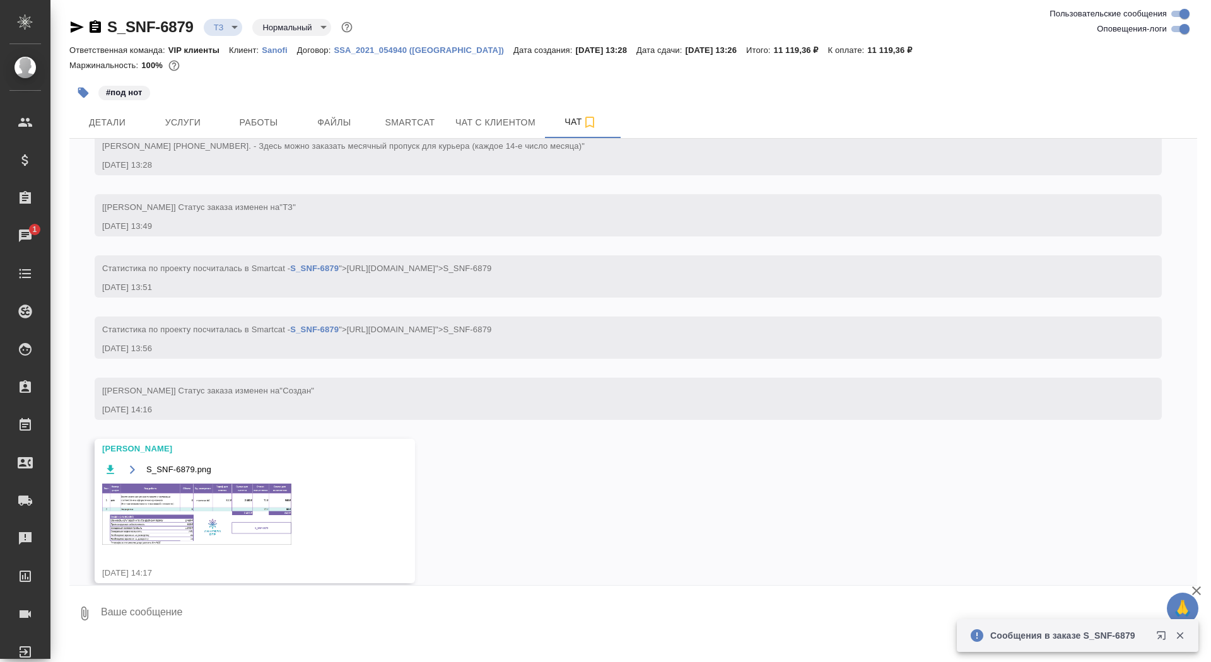
scroll to position [445, 0]
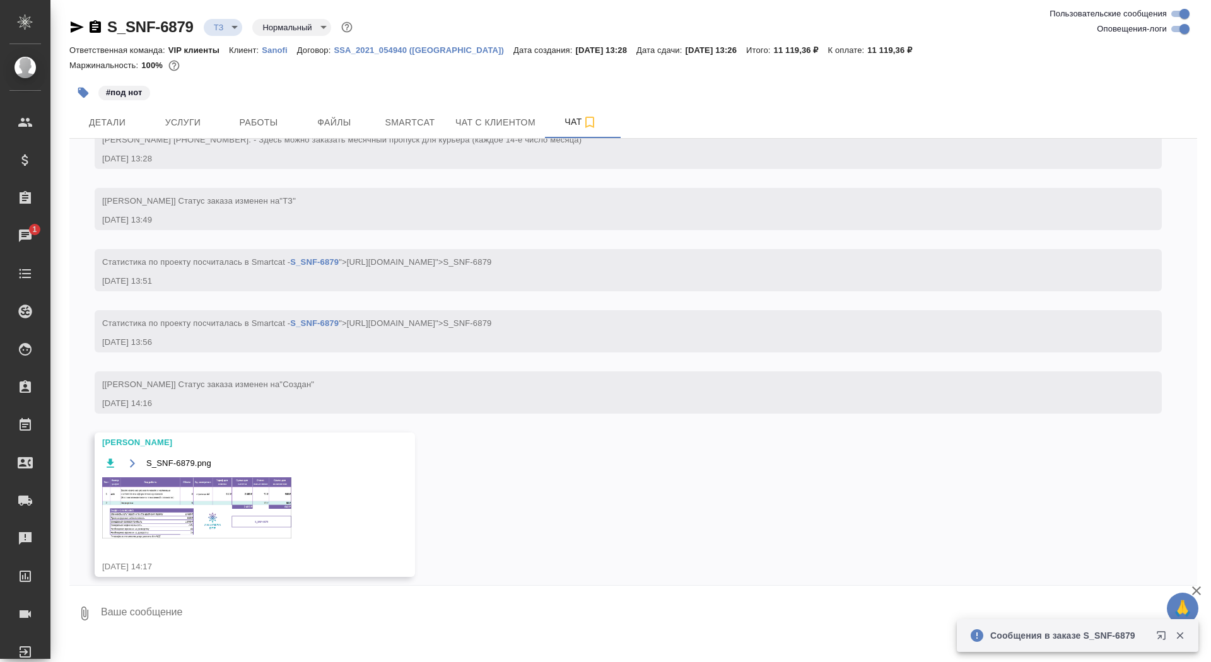
click at [278, 625] on textarea at bounding box center [649, 613] width 1098 height 43
type textarea "п"
type textarea "спасибочки"
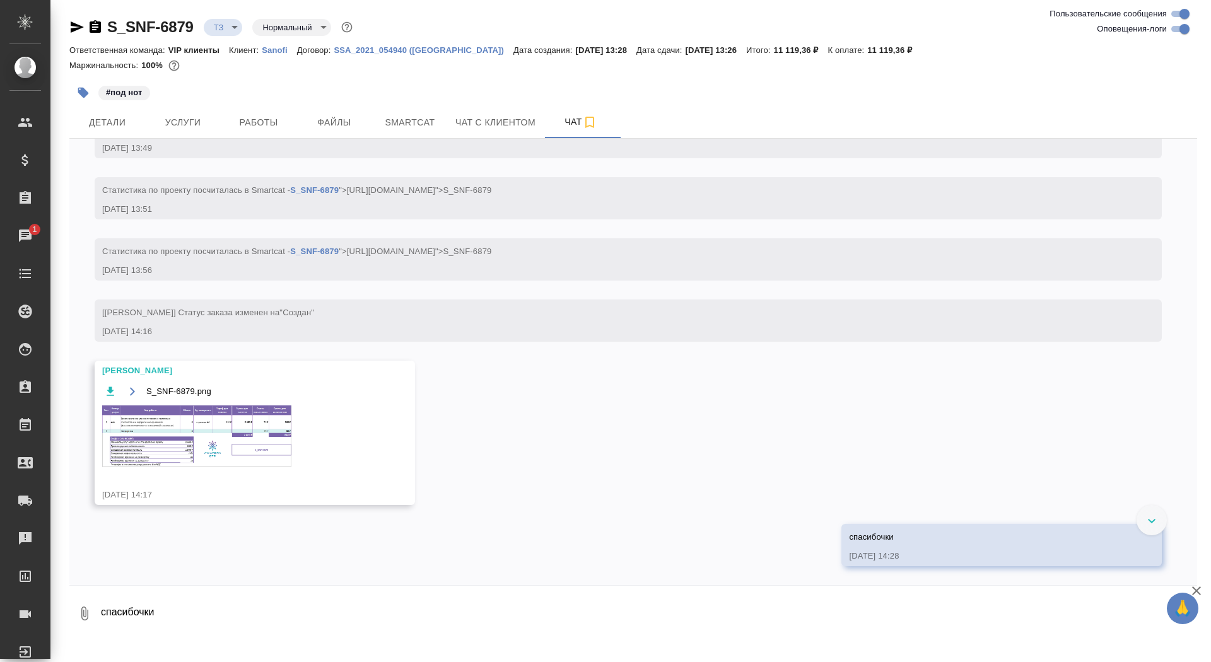
scroll to position [568, 0]
click at [238, 430] on img at bounding box center [196, 436] width 189 height 61
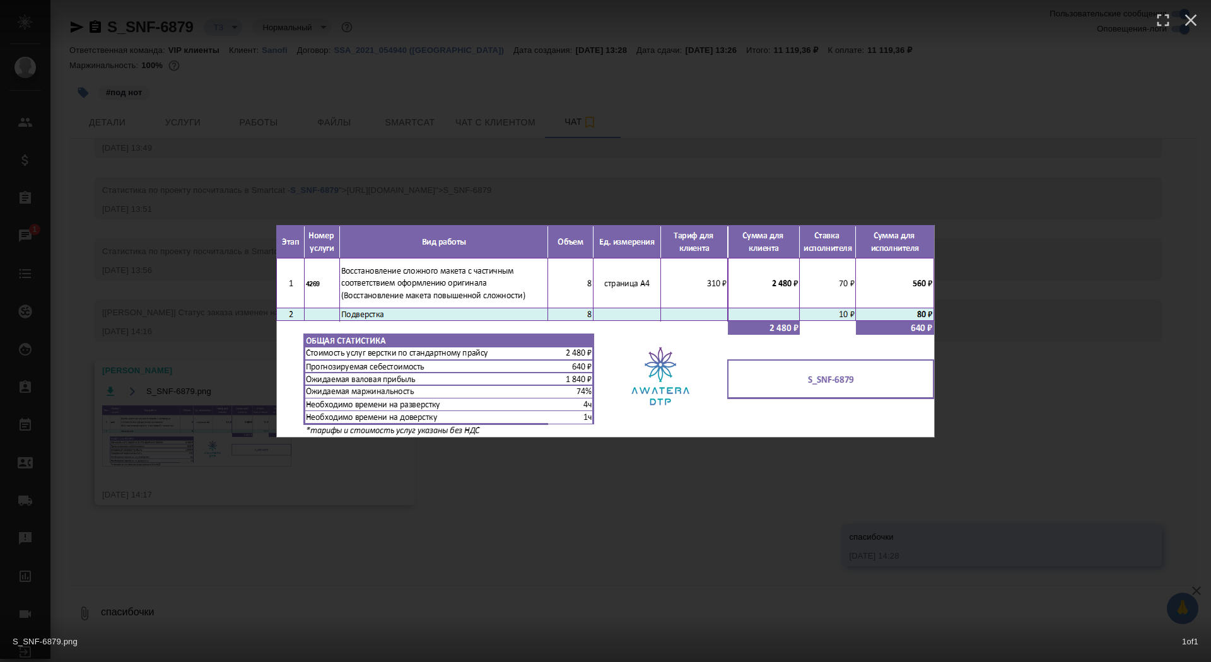
click at [191, 423] on div "S_SNF-6879.png 1 of 1" at bounding box center [605, 331] width 1211 height 662
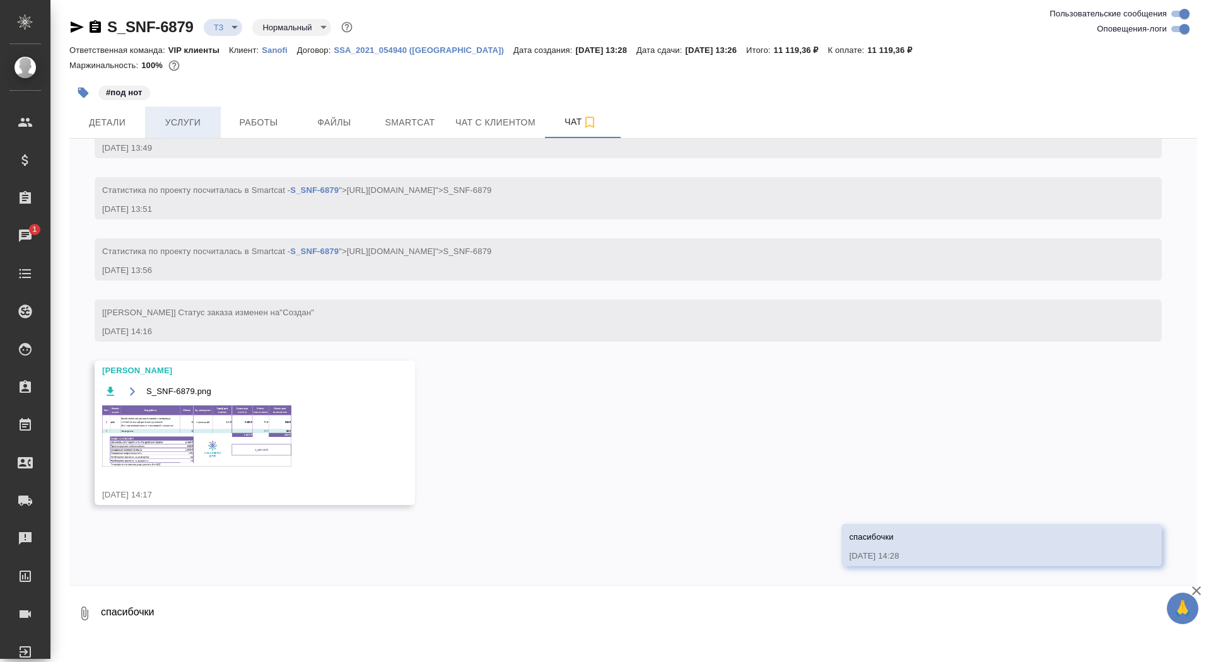
click at [196, 120] on span "Услуги" at bounding box center [183, 123] width 61 height 16
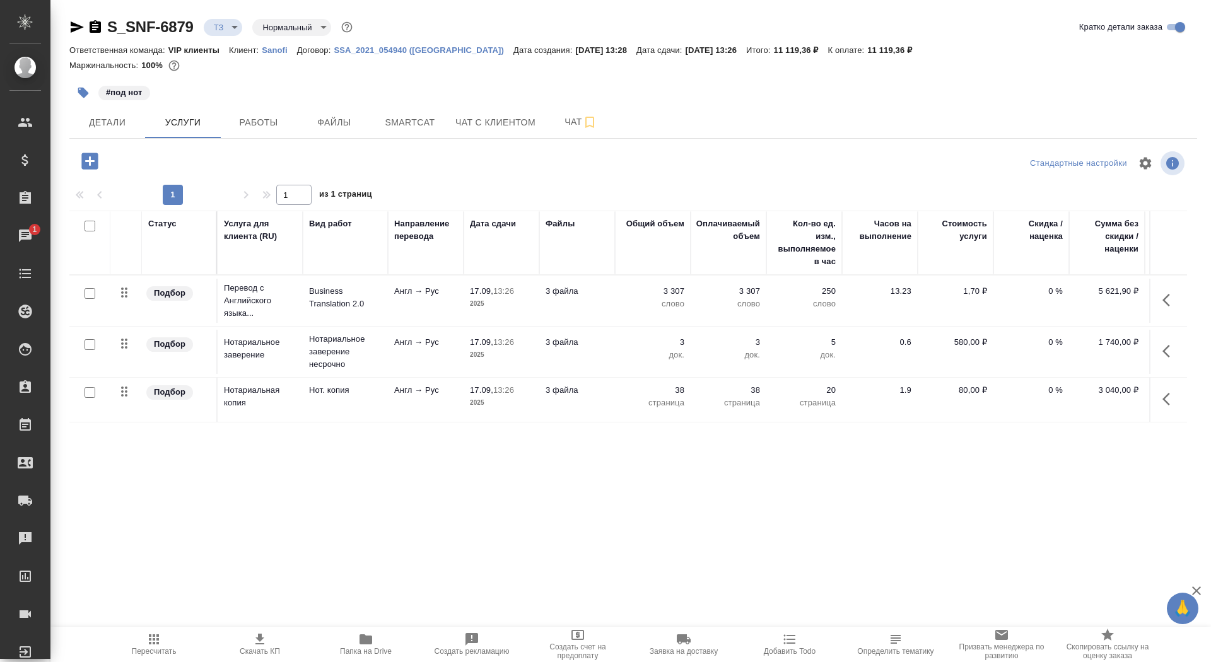
click at [88, 163] on icon "button" at bounding box center [89, 161] width 16 height 16
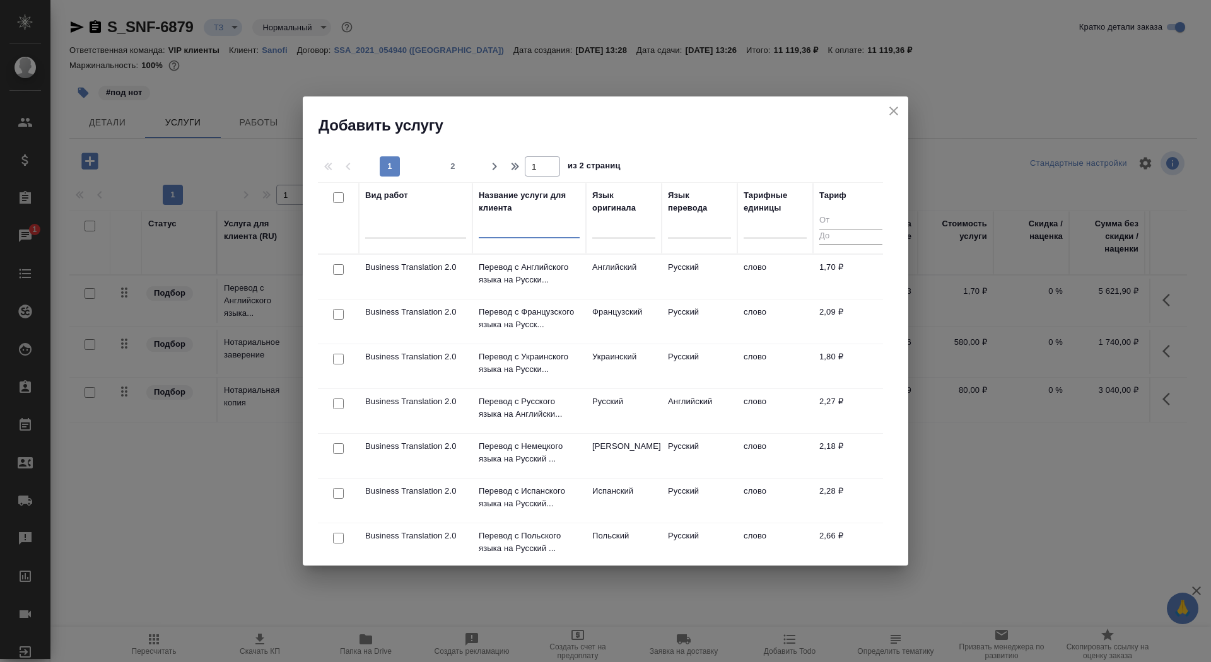
click at [522, 232] on input "text" at bounding box center [529, 231] width 101 height 16
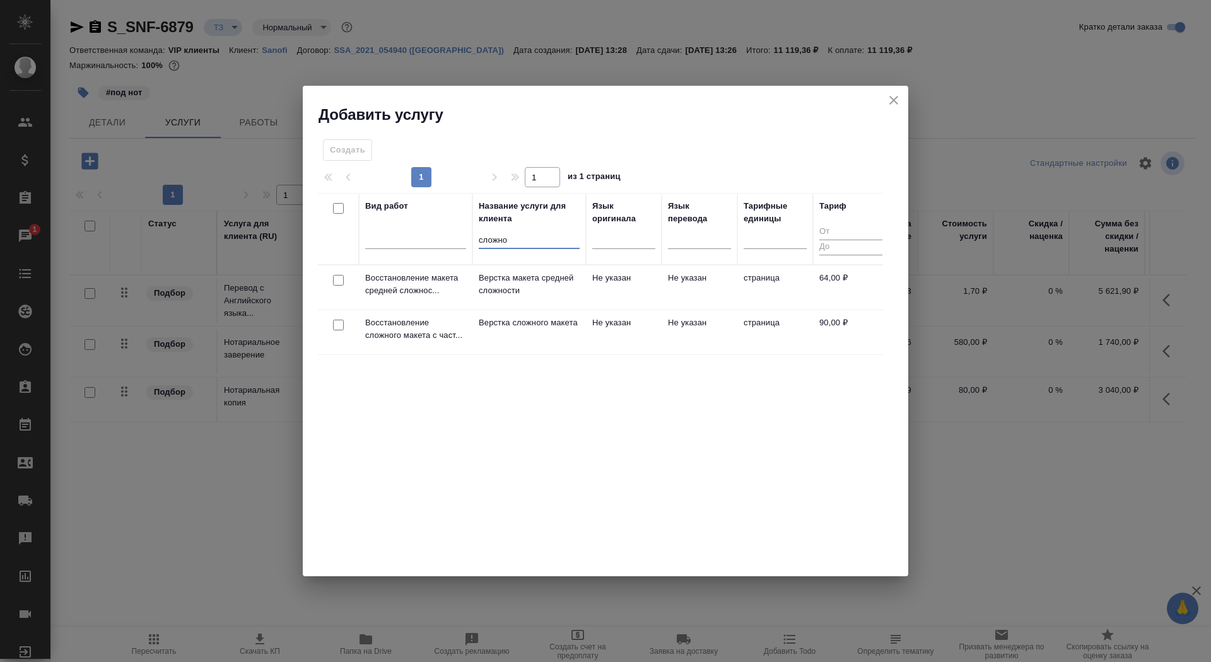
type input "сложно"
click at [551, 327] on p "Верстка сложного макета" at bounding box center [529, 323] width 101 height 13
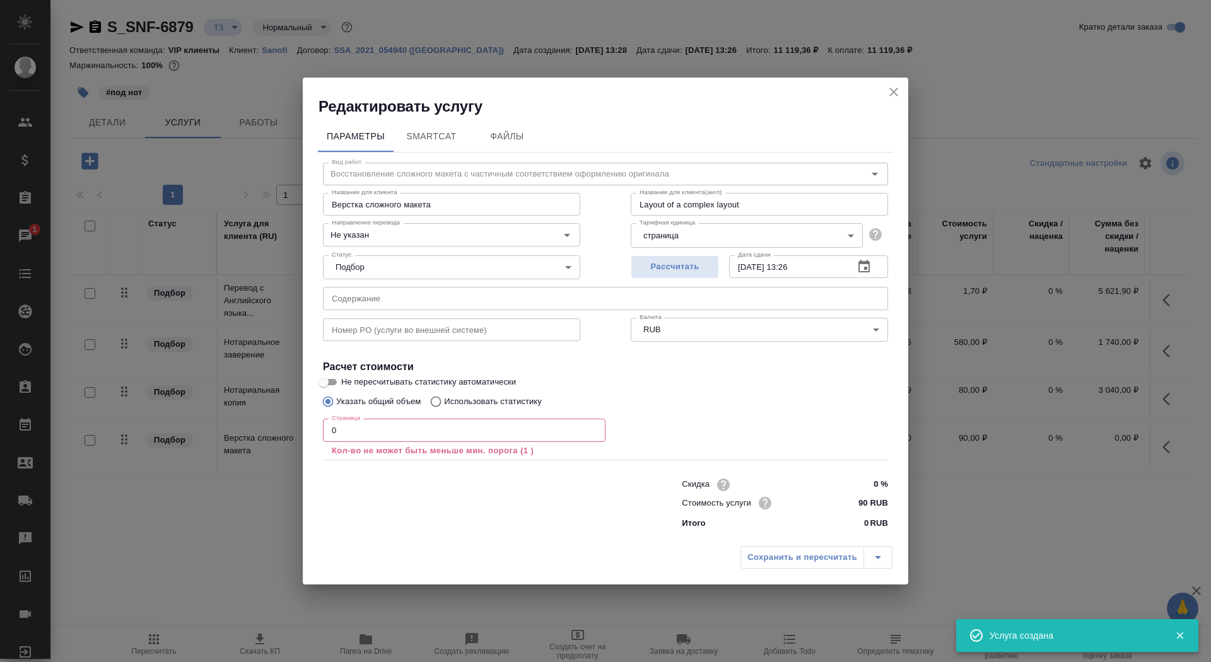
click at [449, 429] on input "0" at bounding box center [464, 430] width 283 height 23
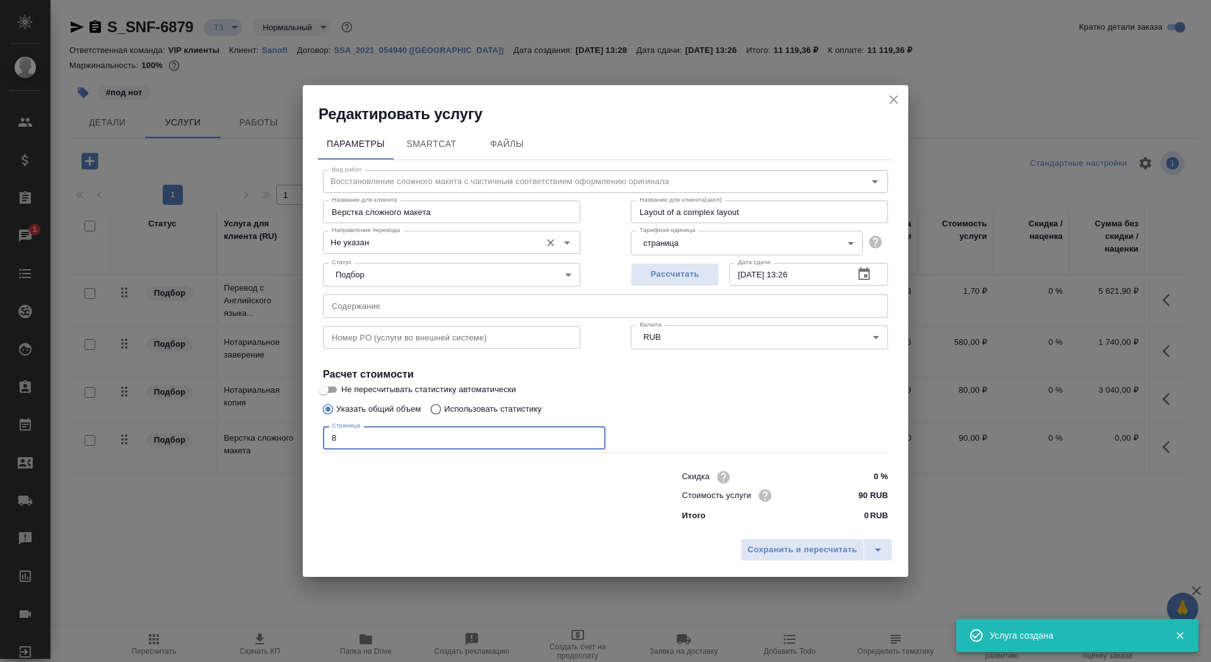
type input "8"
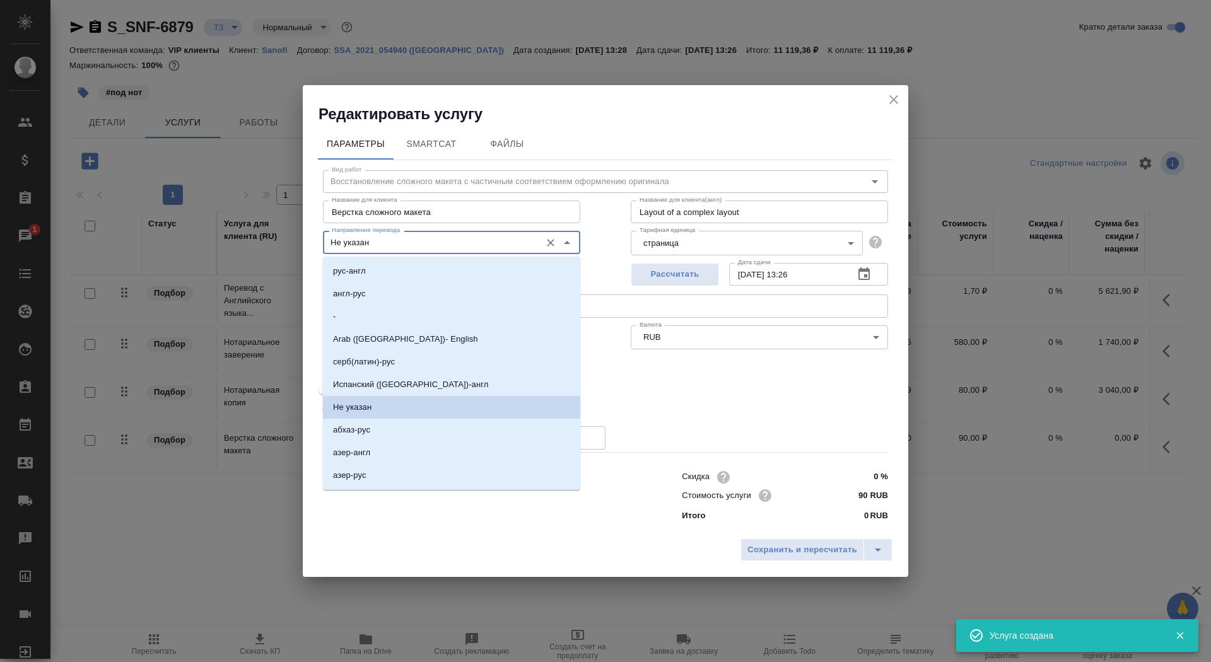
click at [389, 247] on input "Не указан" at bounding box center [431, 242] width 208 height 15
click at [394, 297] on li "англ-рус" at bounding box center [451, 294] width 257 height 23
type input "англ-рус"
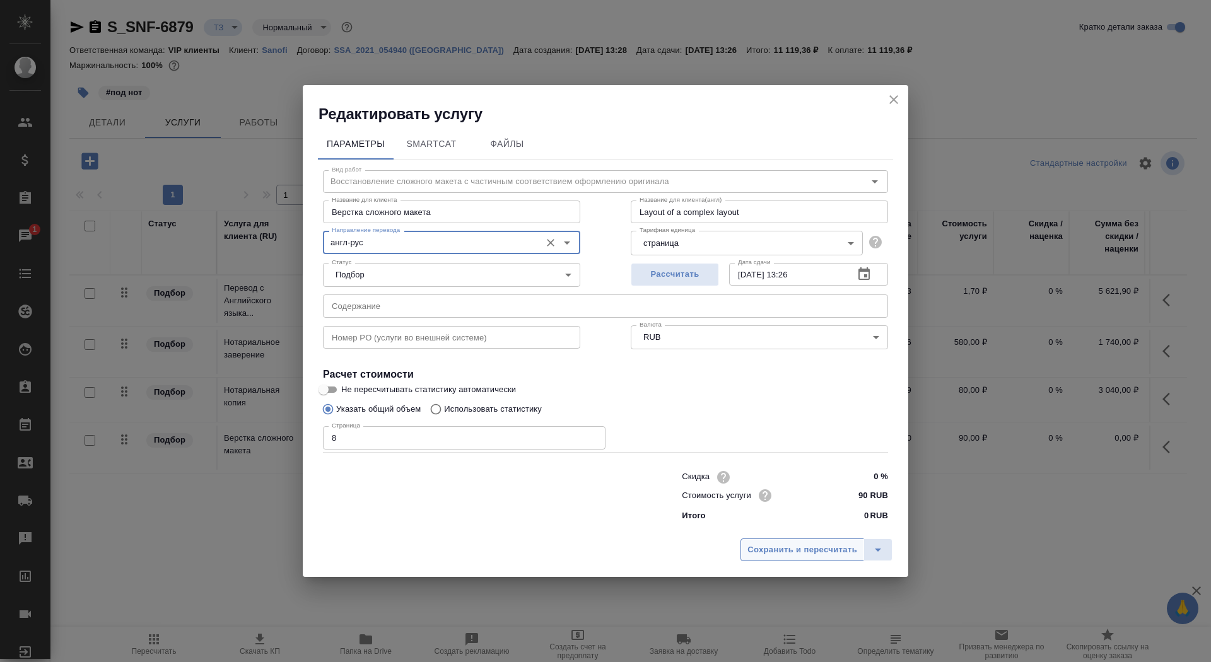
click at [784, 541] on button "Сохранить и пересчитать" at bounding box center [803, 550] width 124 height 23
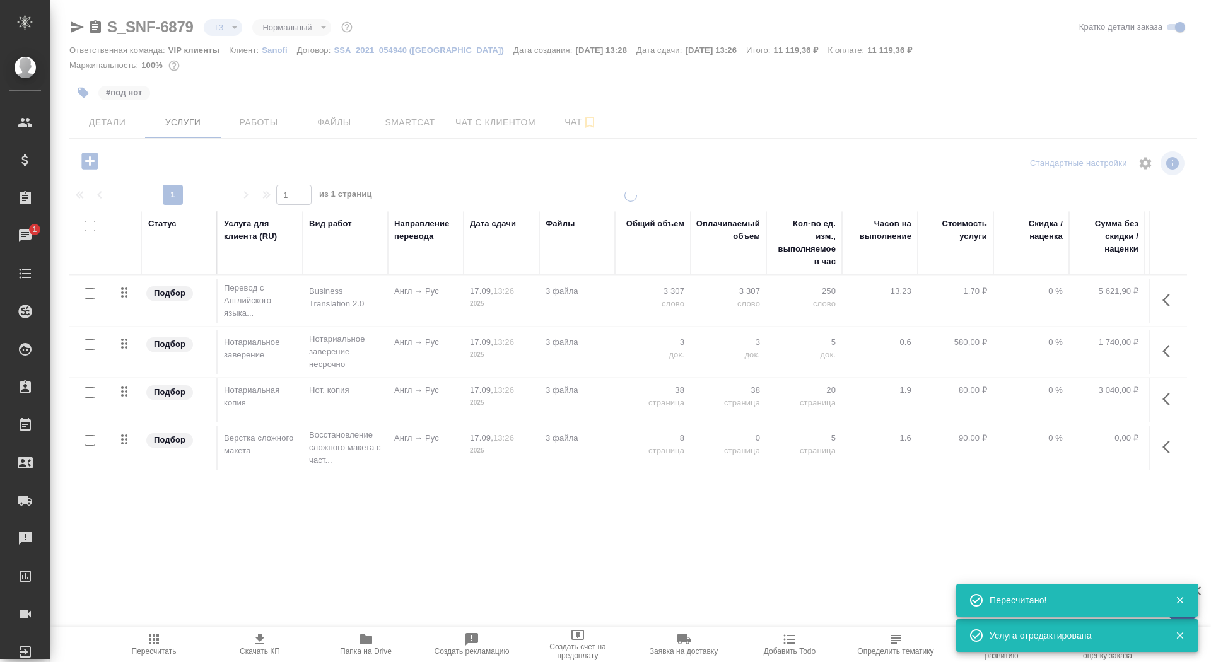
type input "new"
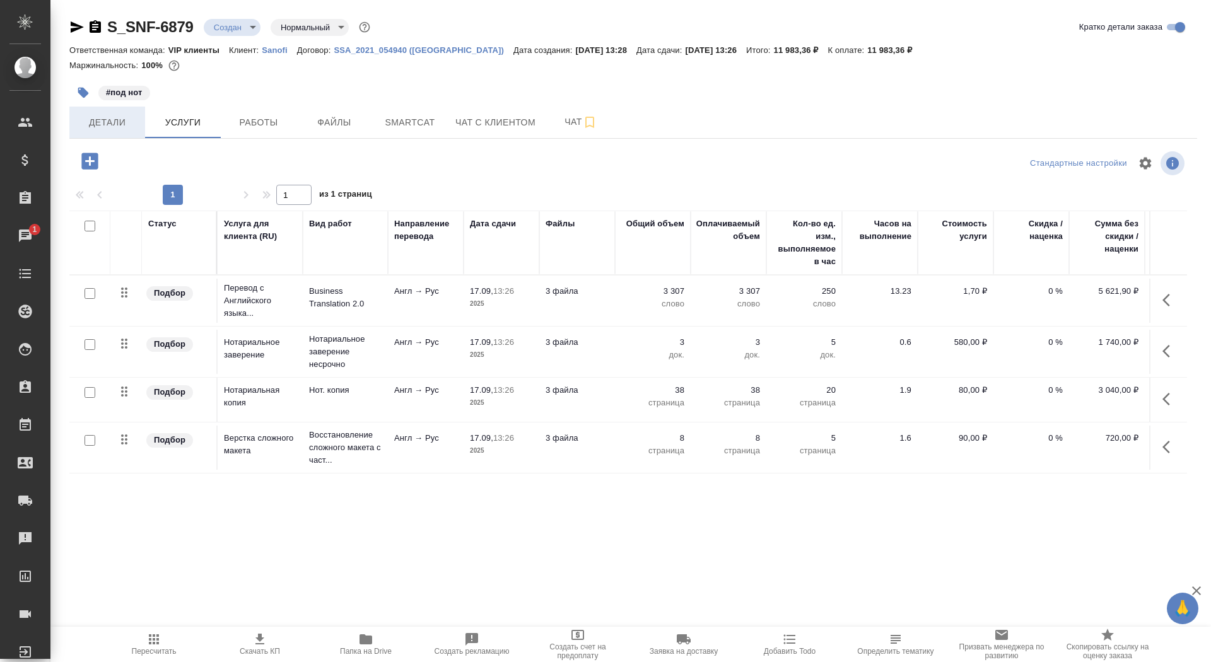
click at [105, 128] on span "Детали" at bounding box center [107, 123] width 61 height 16
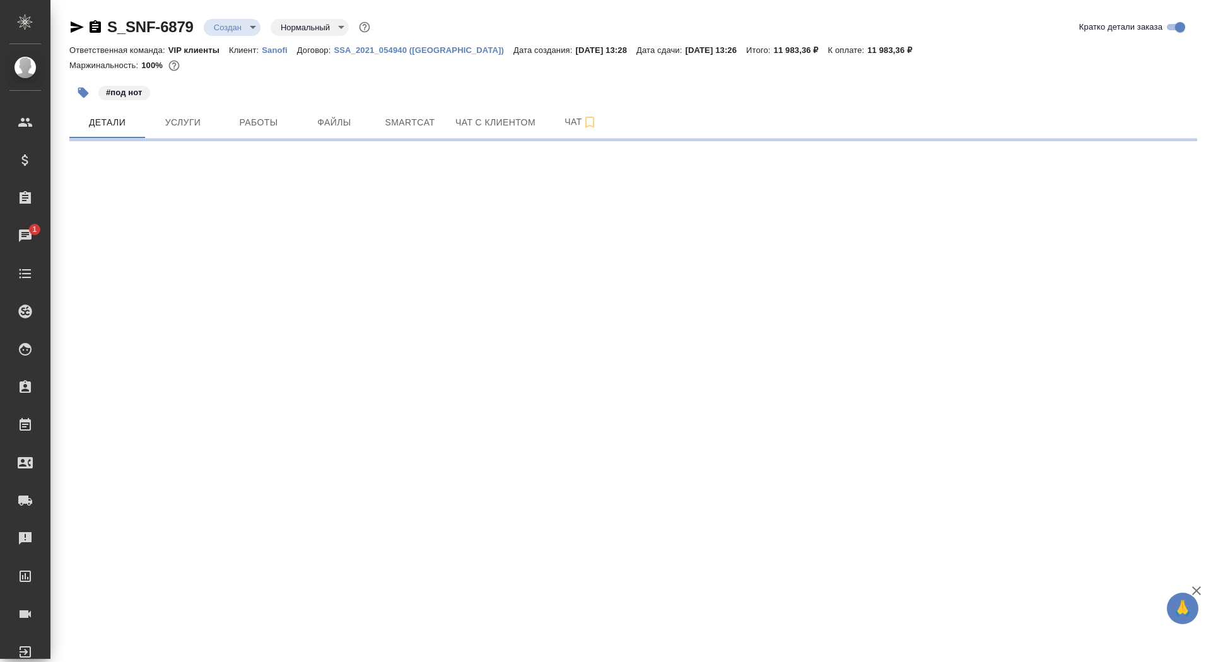
select select "RU"
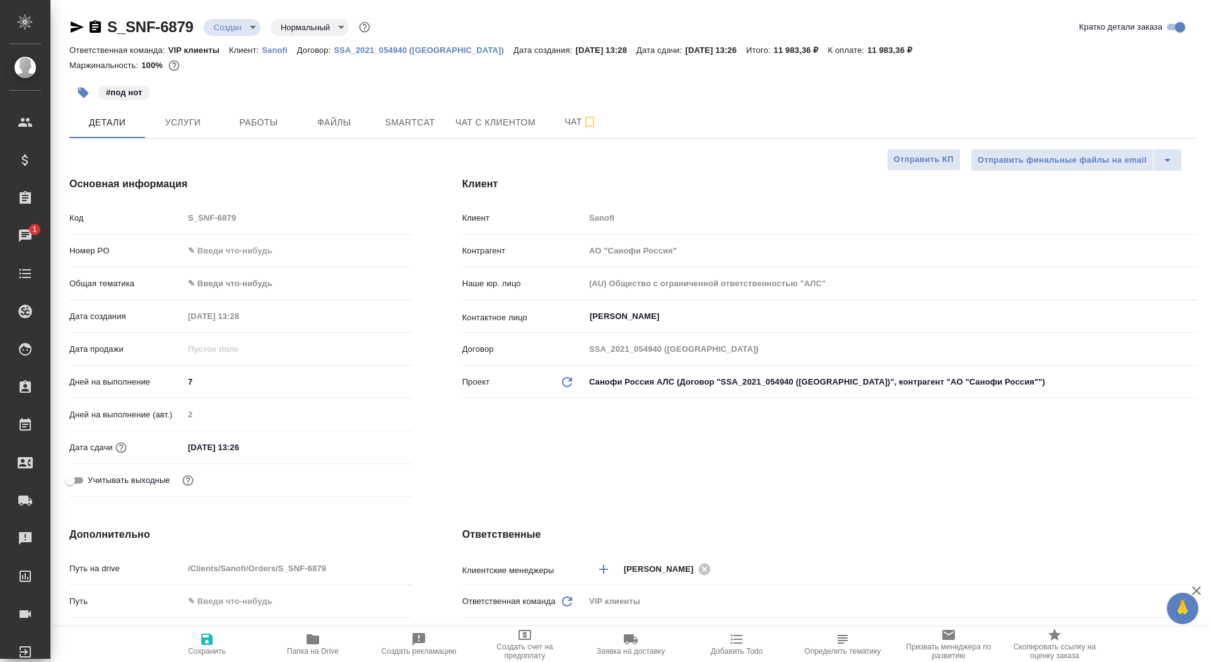
type textarea "x"
click at [937, 172] on div "Клиент Клиент Sanofi Контрагент АО "Санофи Россия" Наше юр. лицо (AU) Общество …" at bounding box center [829, 339] width 785 height 376
click at [927, 158] on span "Отправить КП" at bounding box center [924, 160] width 60 height 15
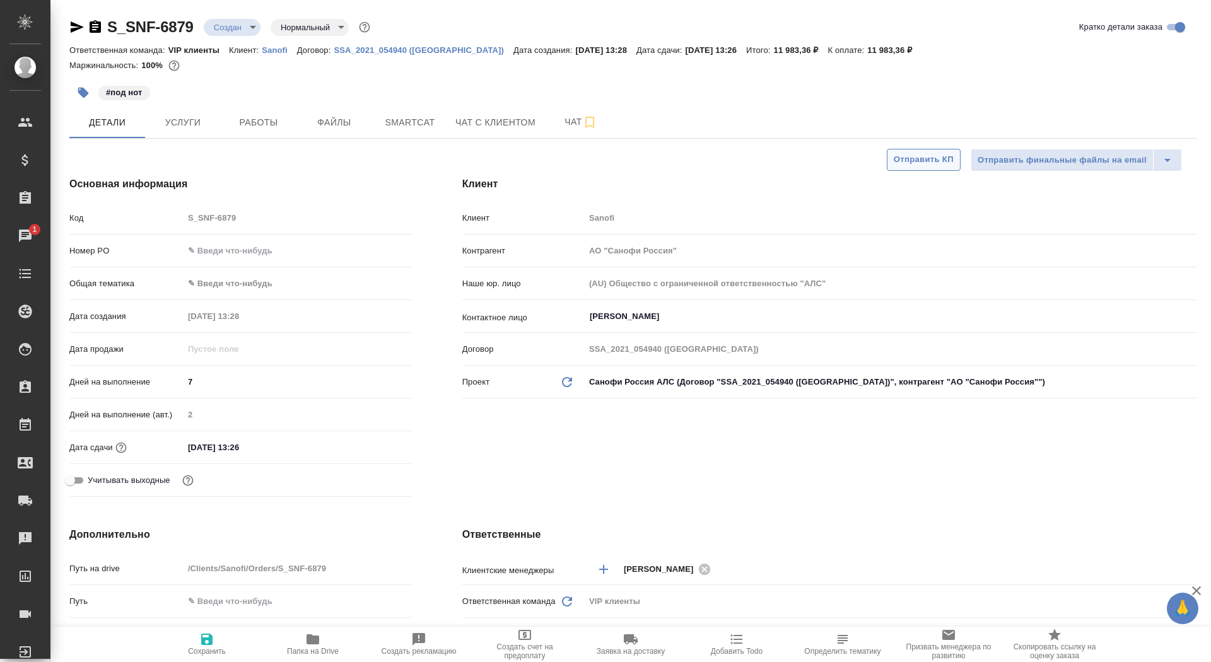
type textarea "x"
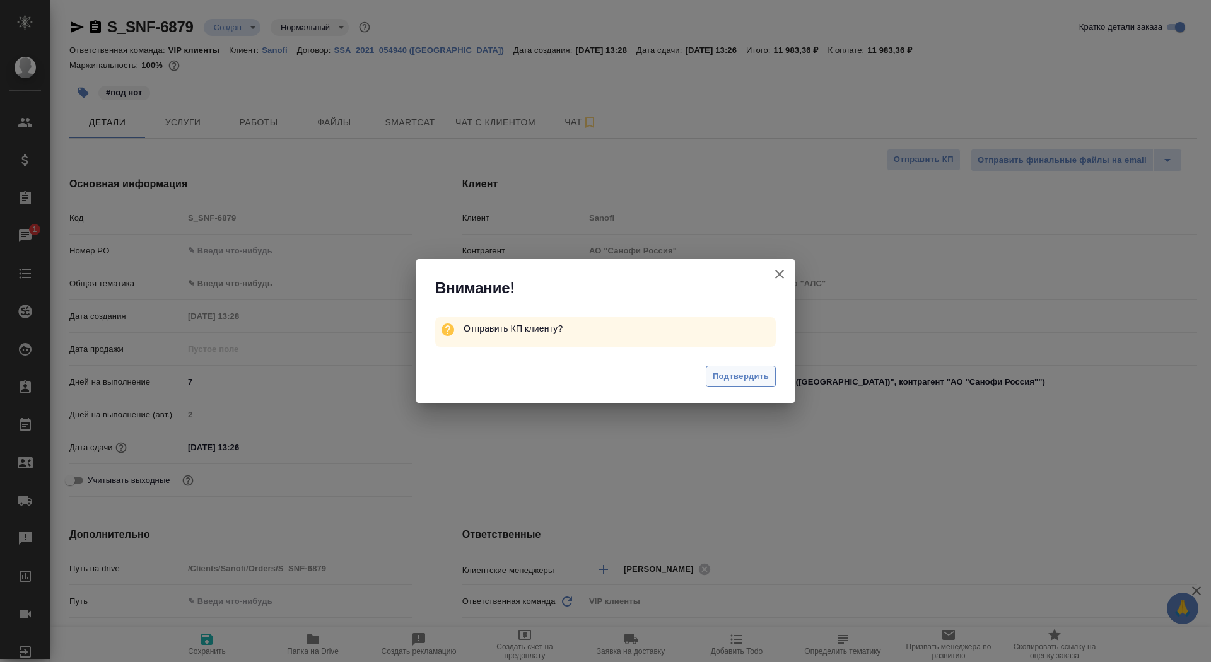
click at [739, 378] on span "Подтвердить" at bounding box center [741, 377] width 56 height 15
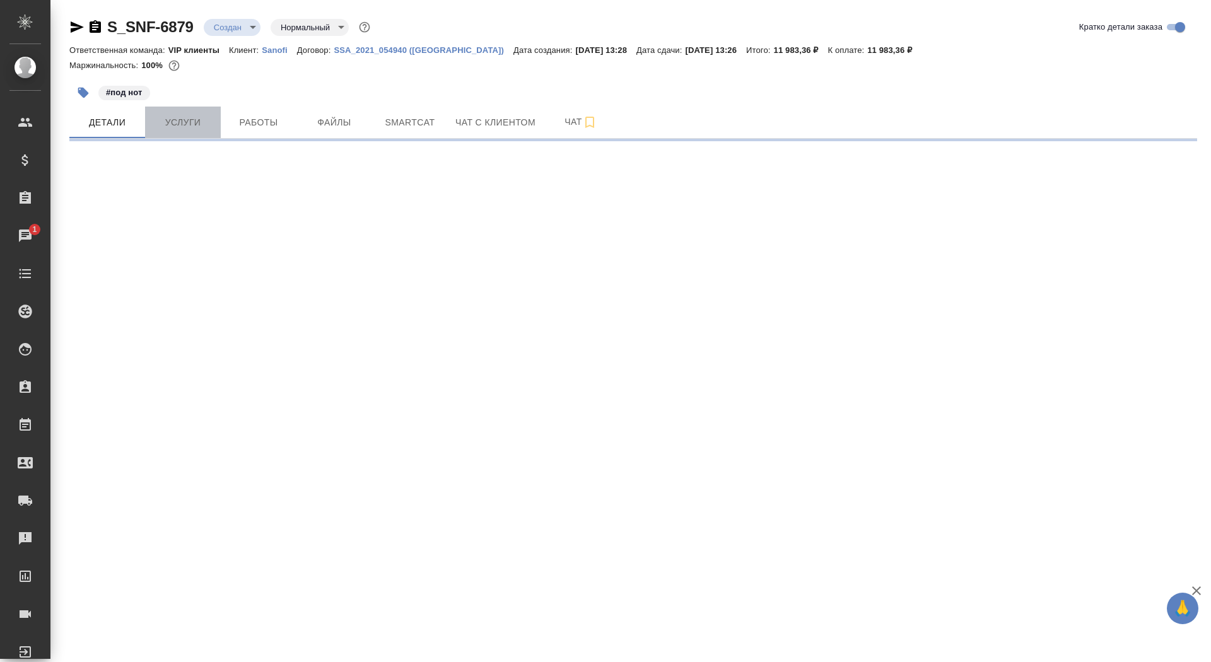
click at [185, 121] on span "Услуги" at bounding box center [183, 123] width 61 height 16
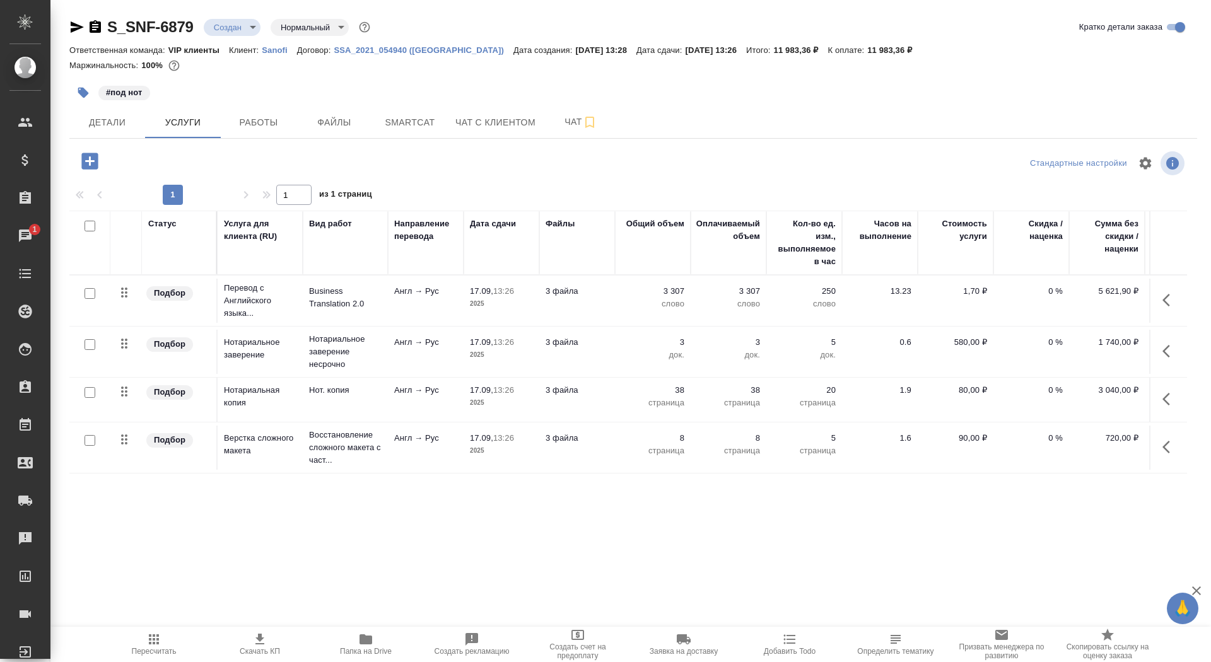
click at [262, 648] on span "Скачать КП" at bounding box center [260, 651] width 40 height 9
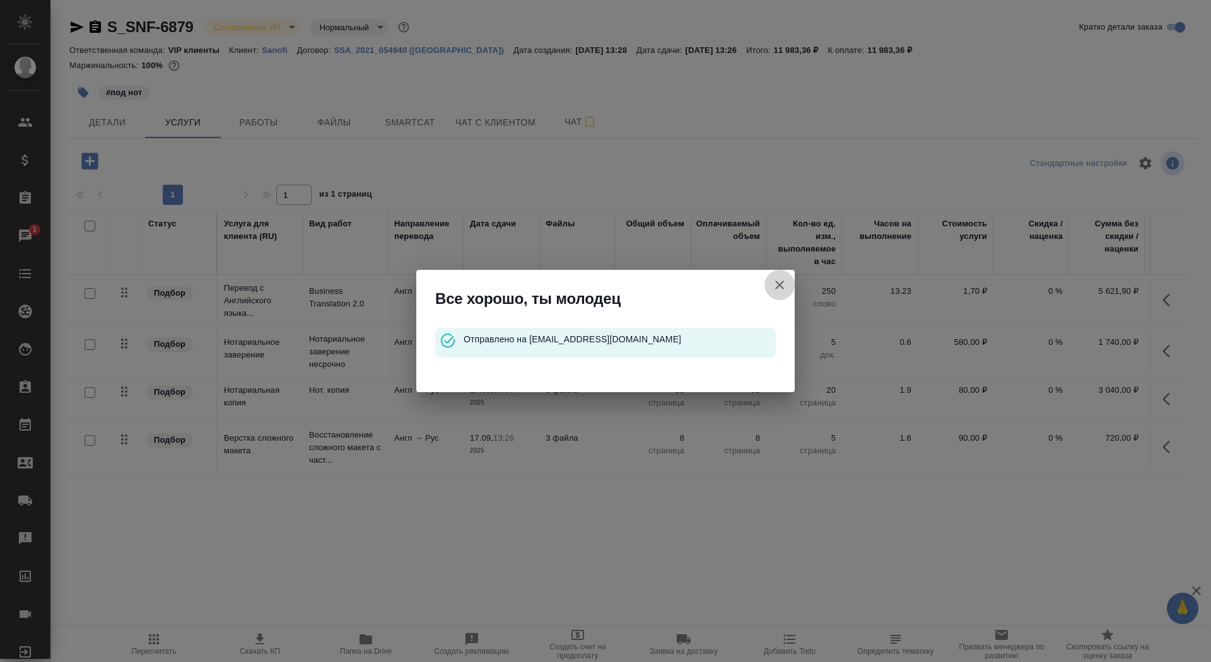
click at [770, 281] on button "Кратко детали заказа" at bounding box center [780, 285] width 30 height 30
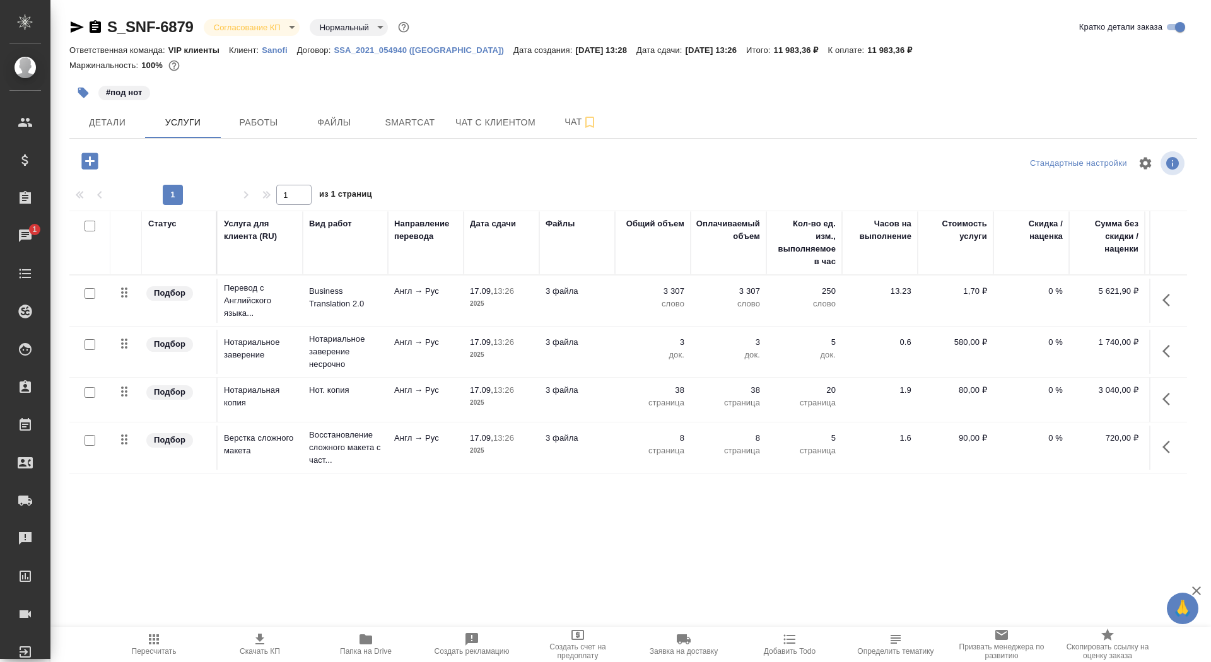
click at [94, 25] on icon "button" at bounding box center [95, 27] width 15 height 15
click at [131, 127] on span "Детали" at bounding box center [107, 123] width 61 height 16
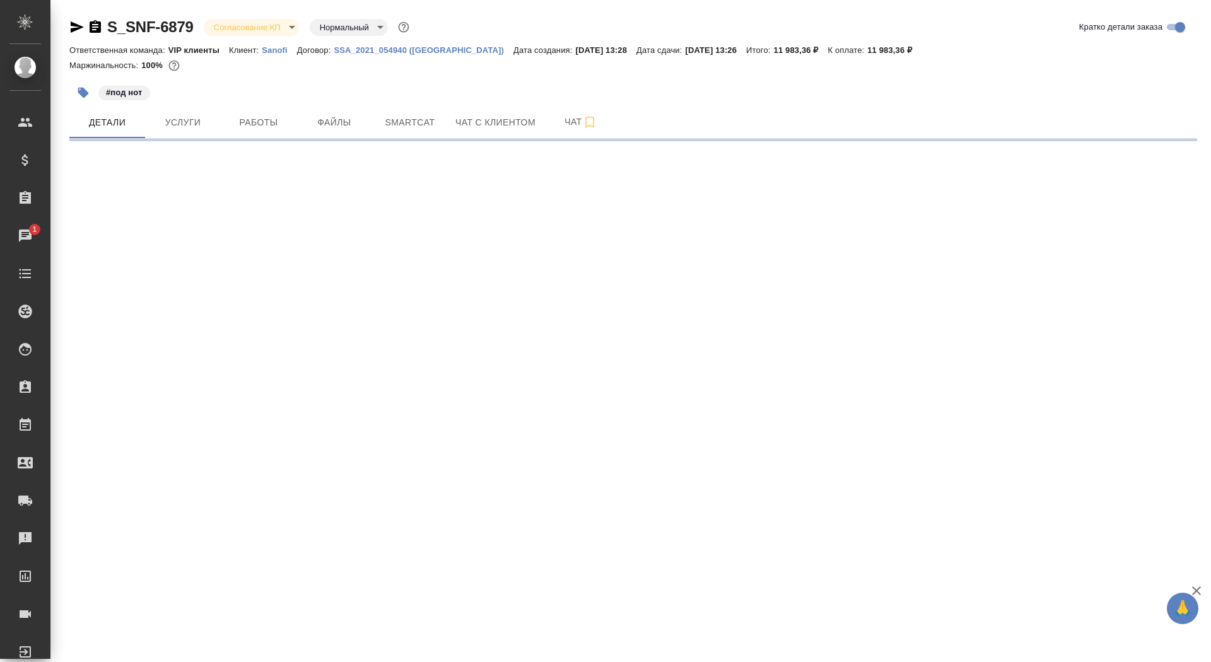
select select "RU"
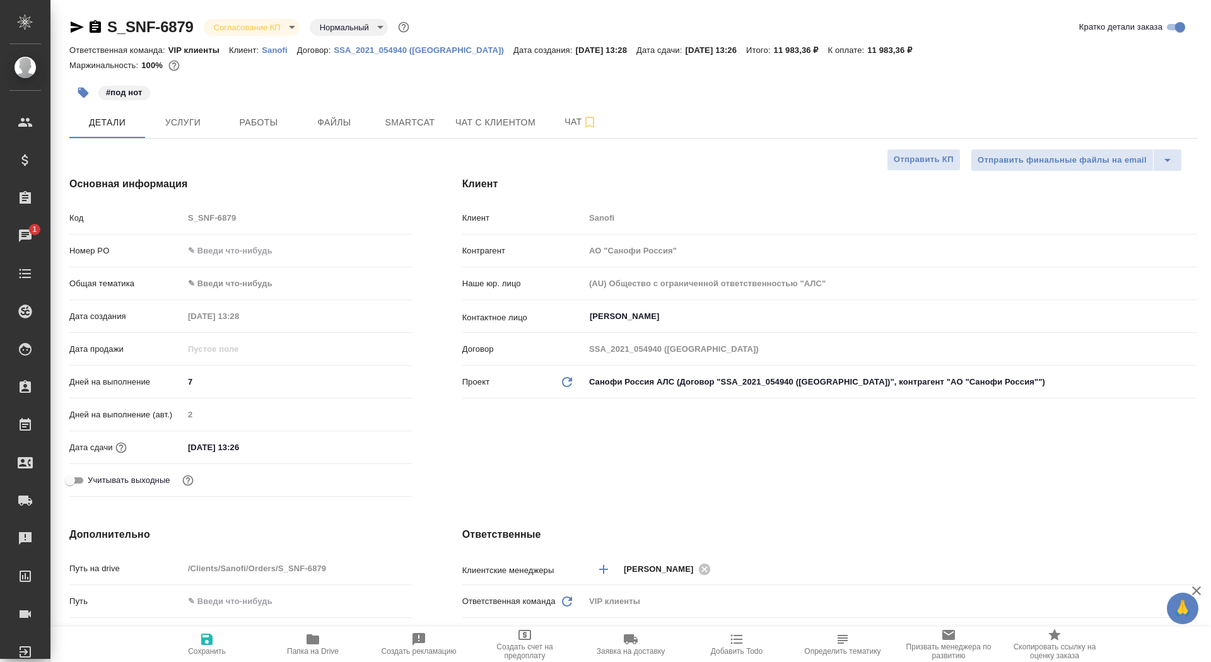
type textarea "x"
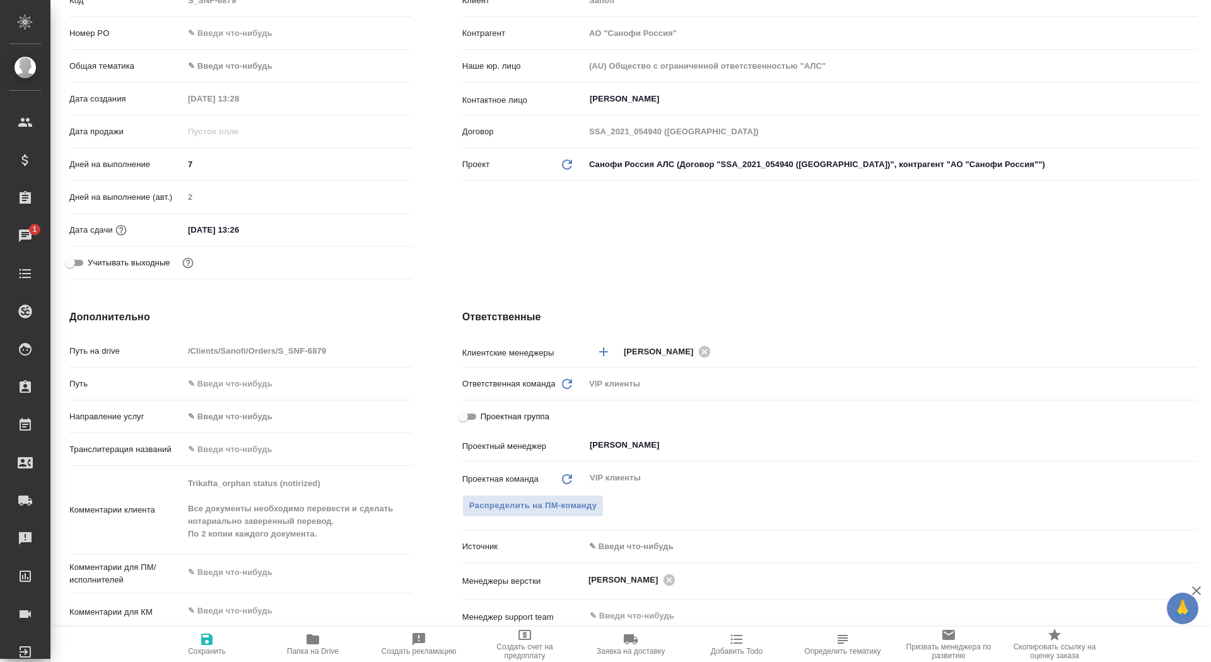
scroll to position [237, 0]
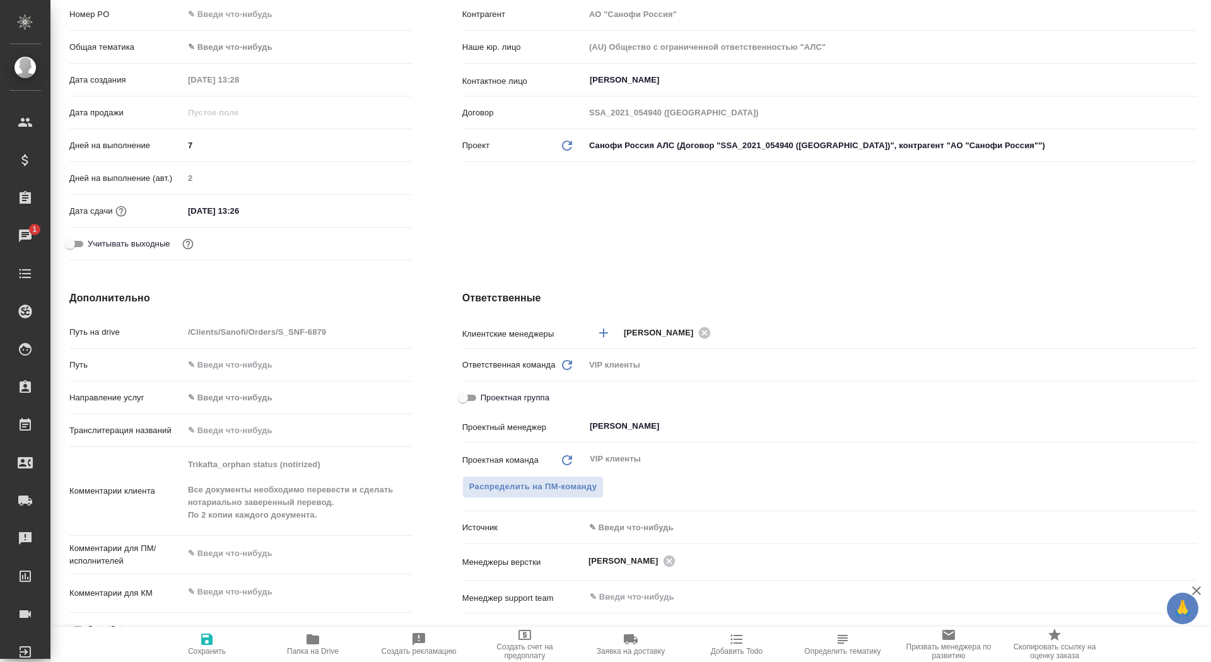
click at [157, 461] on div "Комментарии клиента Trikafta_orphan status (notirized) Все документы необходимо…" at bounding box center [240, 491] width 343 height 78
type textarea "x"
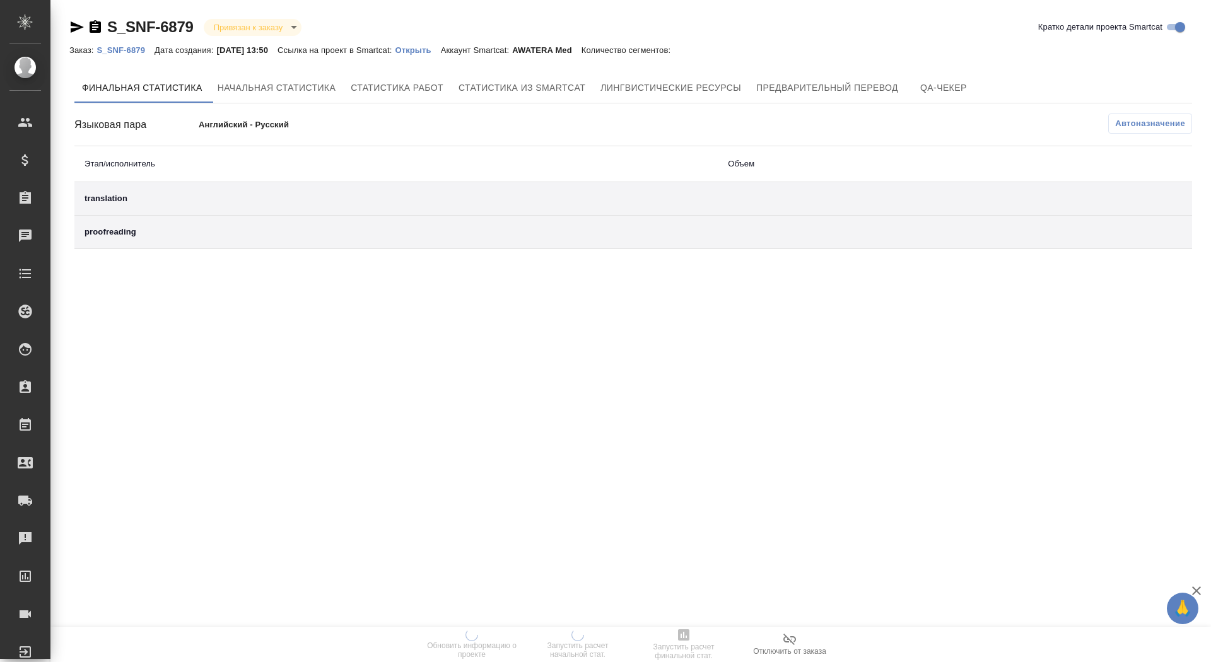
click at [434, 44] on link "Открыть" at bounding box center [417, 49] width 45 height 11
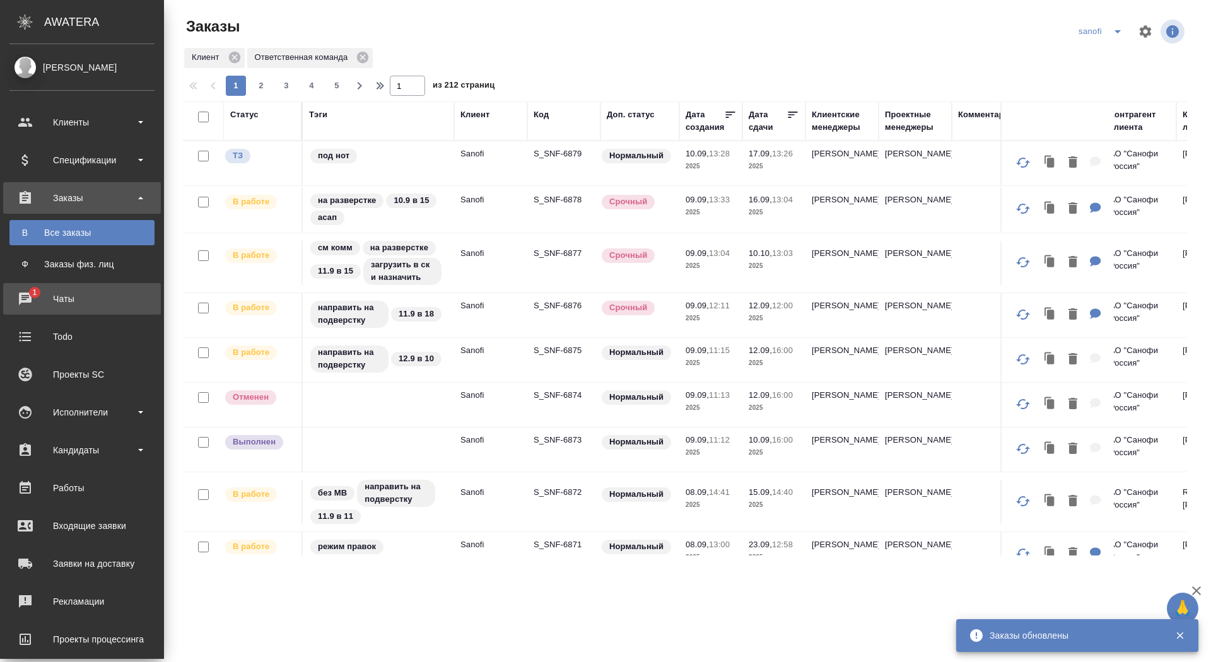
click at [29, 298] on div "Чаты" at bounding box center [81, 299] width 145 height 19
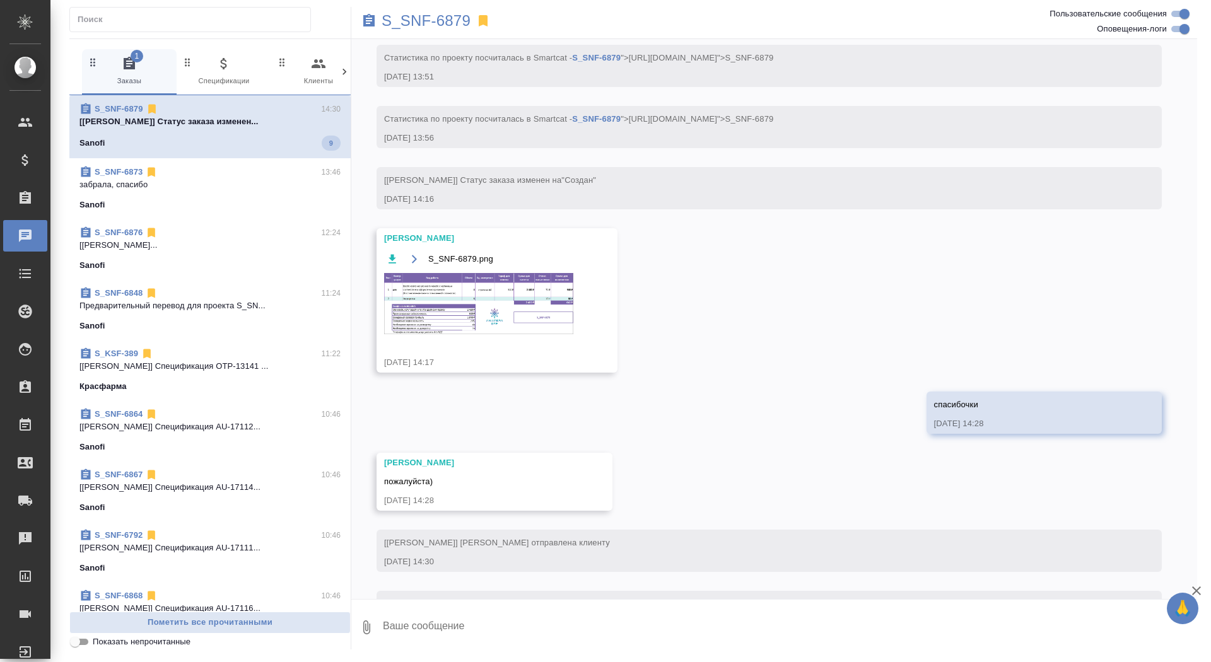
scroll to position [630, 0]
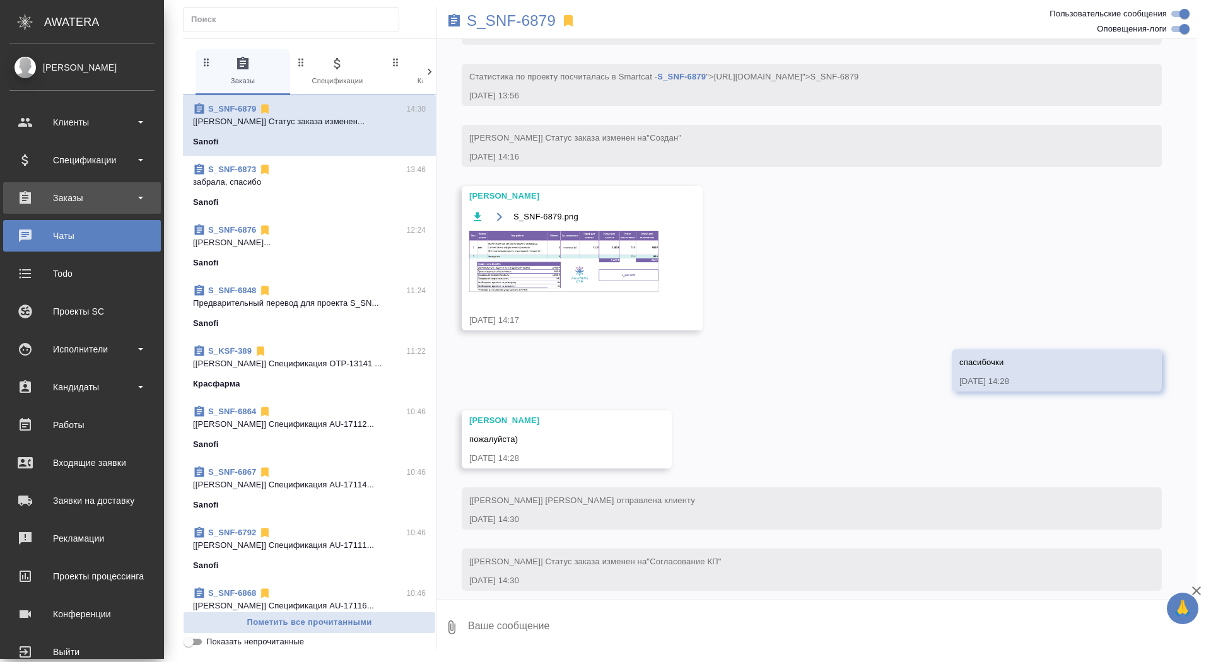
click at [38, 194] on div "Заказы" at bounding box center [81, 198] width 145 height 19
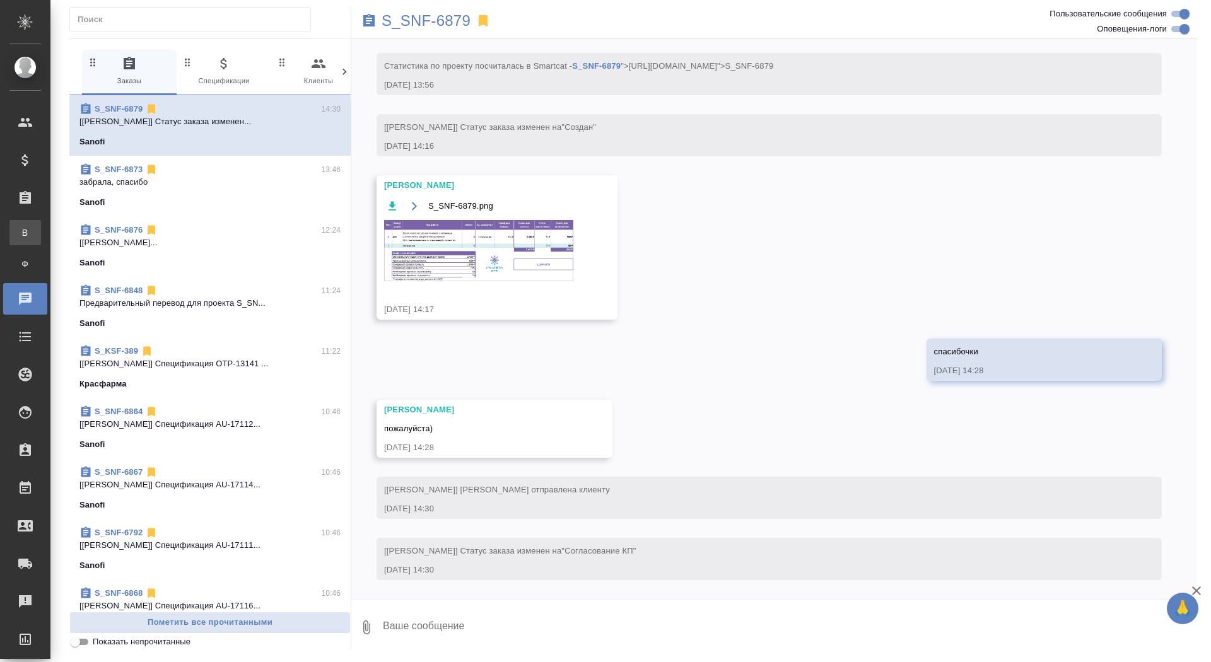
click at [41, 244] on link "В Все заказы" at bounding box center [25, 232] width 32 height 25
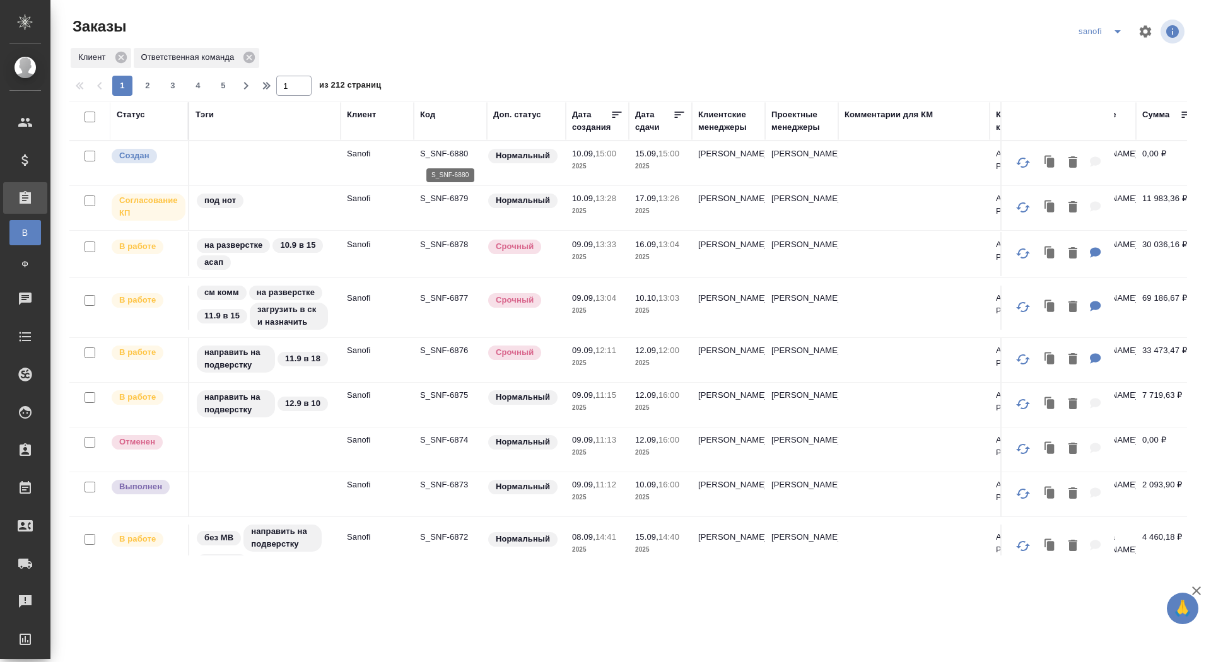
click at [433, 156] on p "S_SNF-6880" at bounding box center [450, 154] width 61 height 13
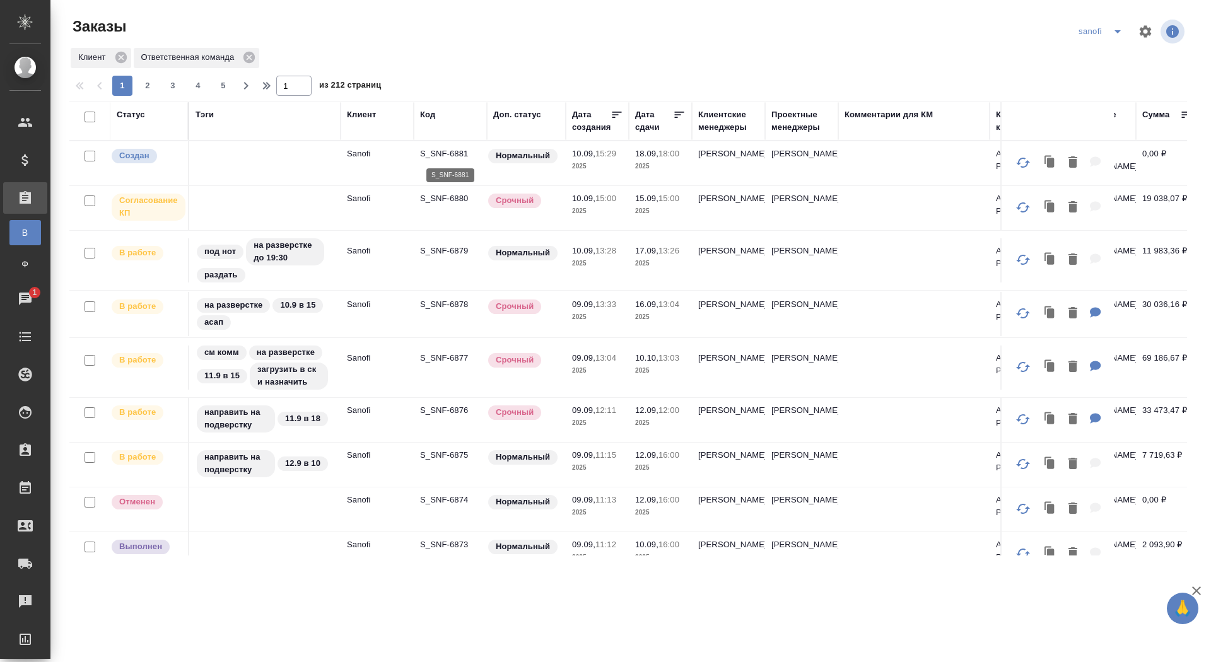
click at [449, 153] on p "S_SNF-6881" at bounding box center [450, 154] width 61 height 13
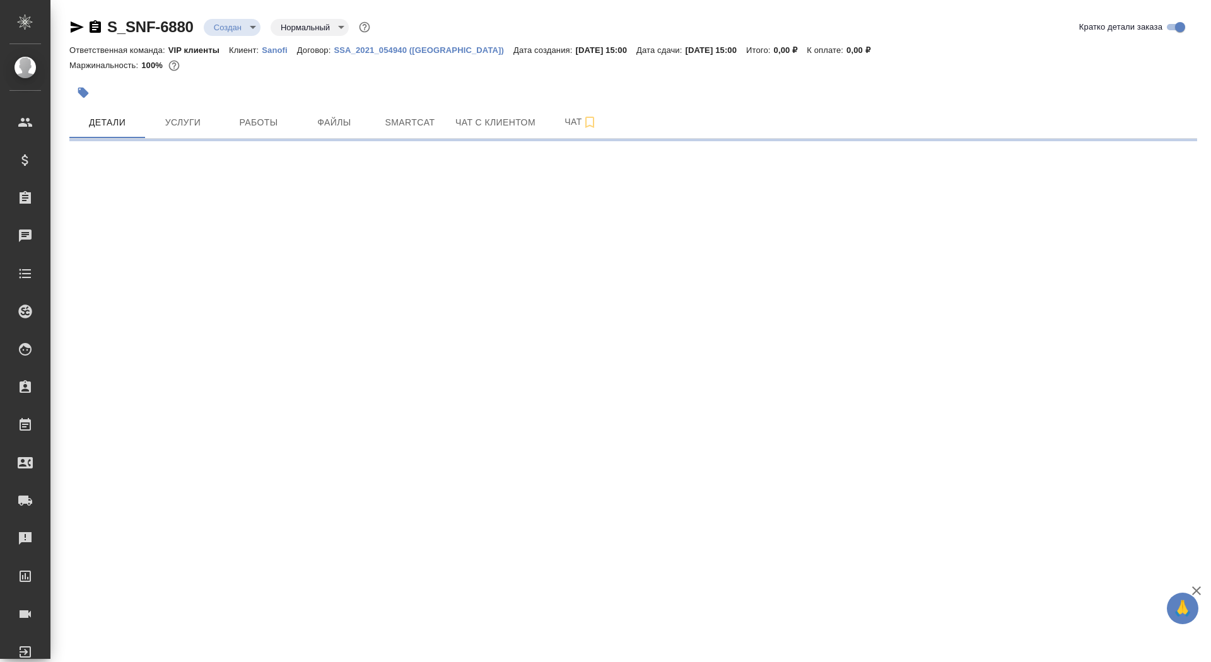
select select "RU"
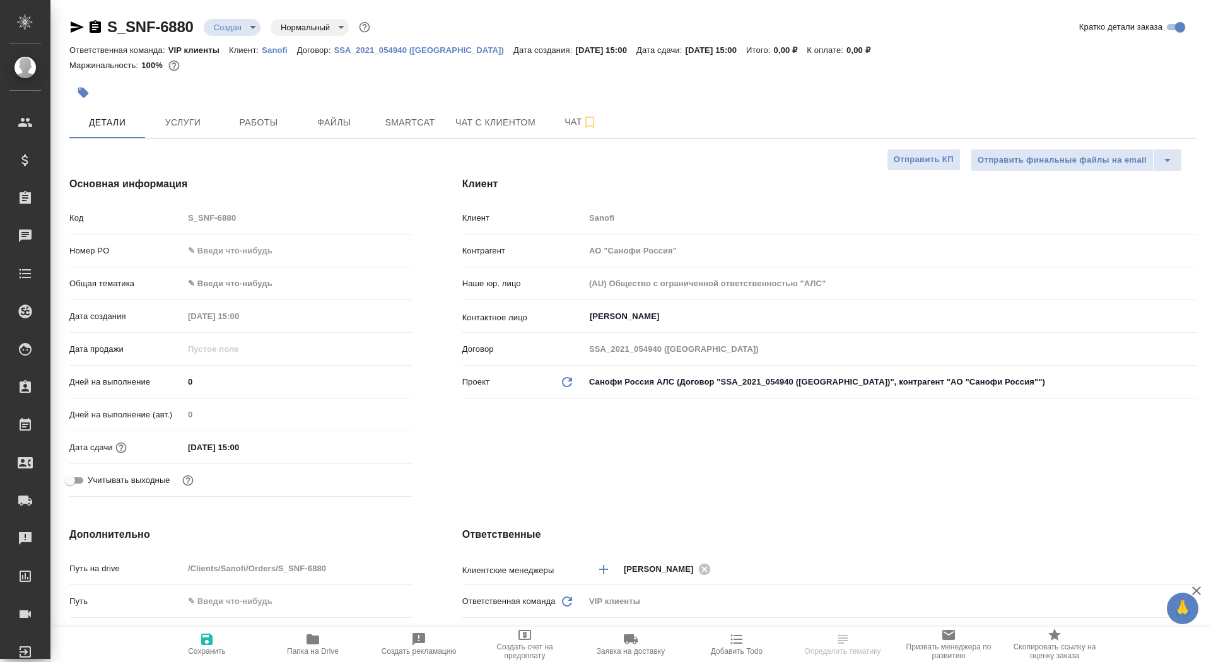
type textarea "x"
drag, startPoint x: 206, startPoint y: 380, endPoint x: 172, endPoint y: 379, distance: 34.1
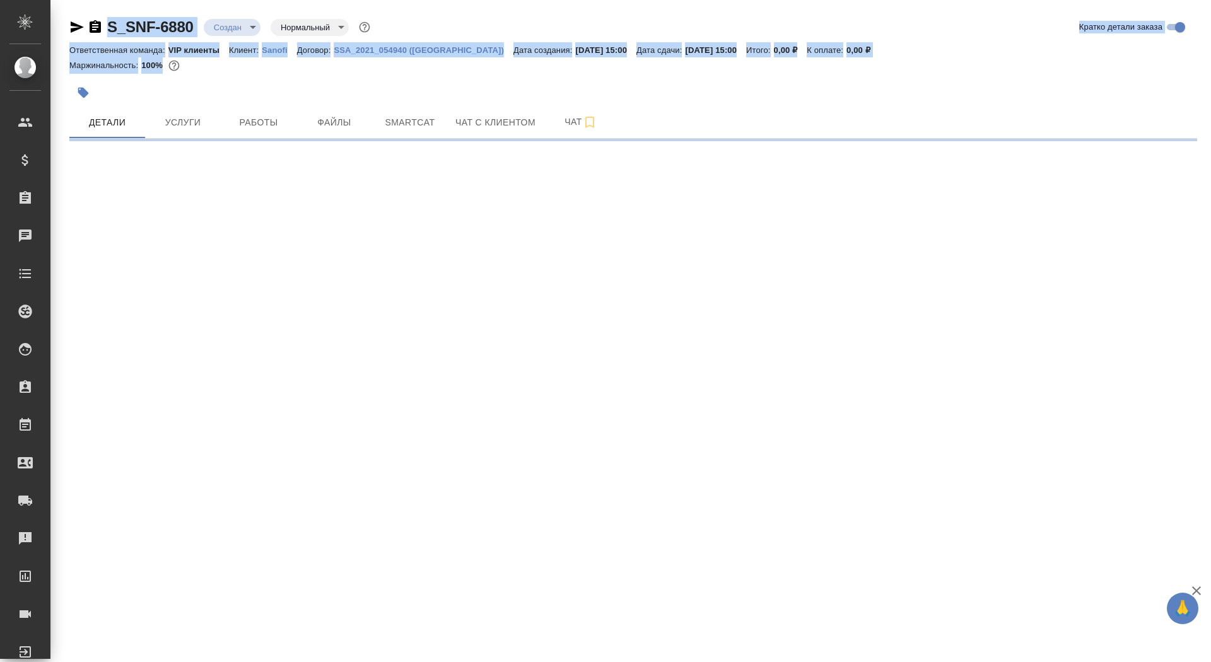
select select "RU"
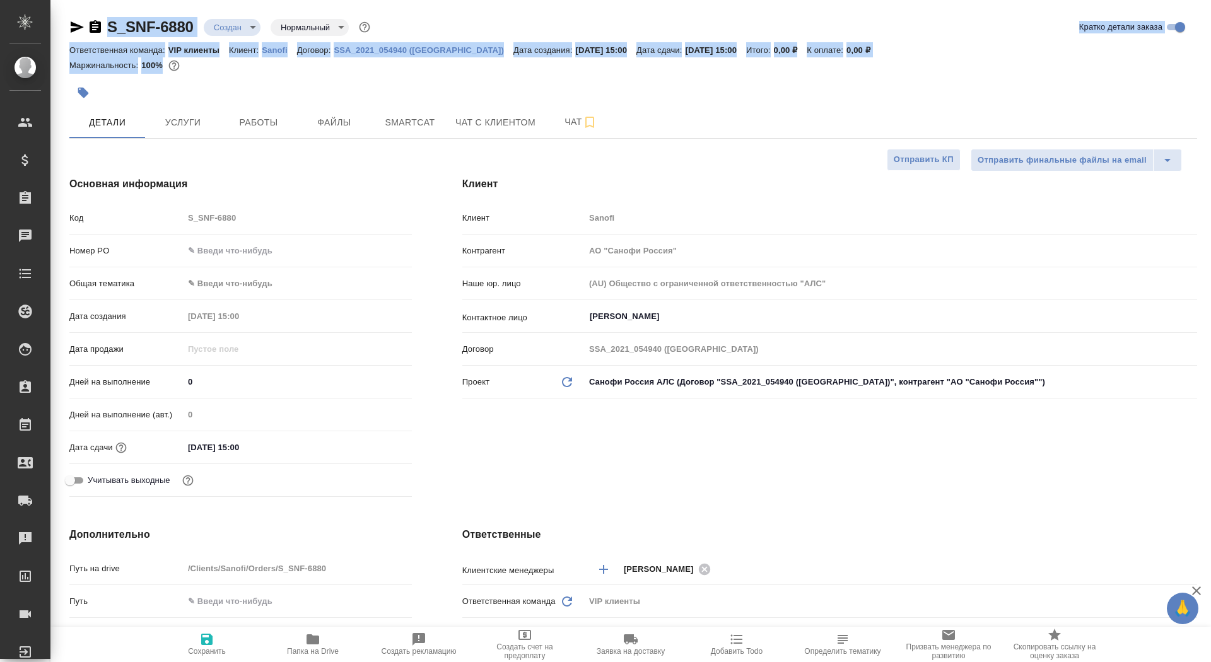
type textarea "x"
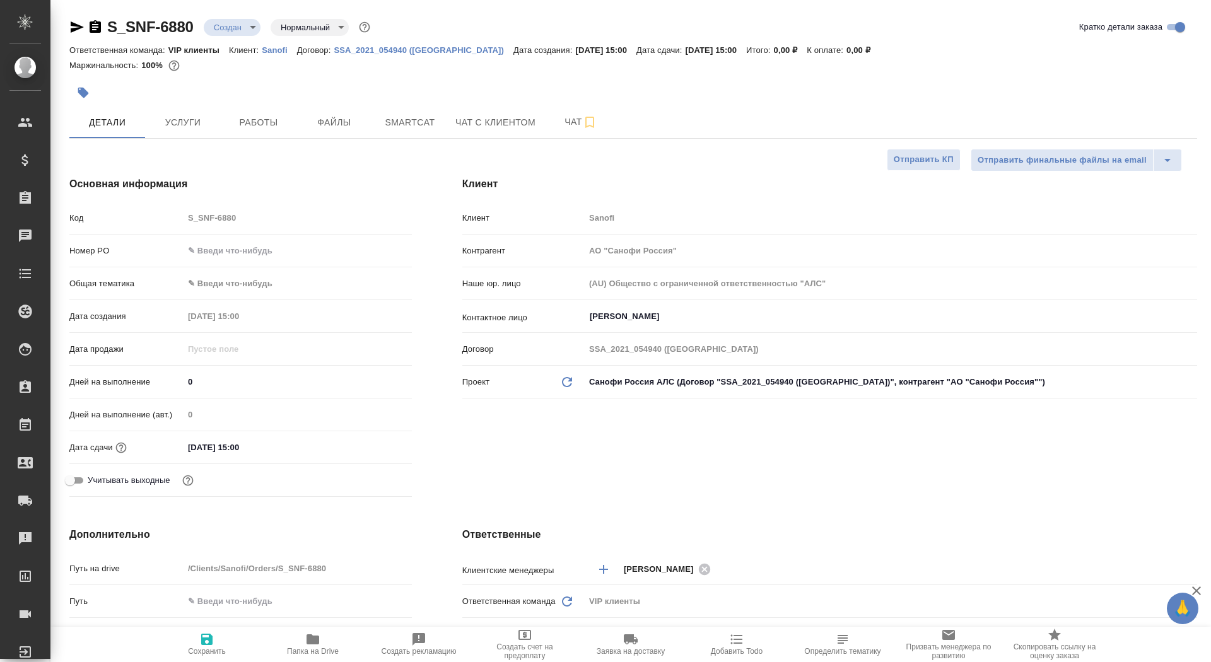
click at [198, 369] on div "Дата продажи" at bounding box center [240, 354] width 343 height 33
click at [198, 384] on input "0" at bounding box center [298, 382] width 228 height 18
type textarea "x"
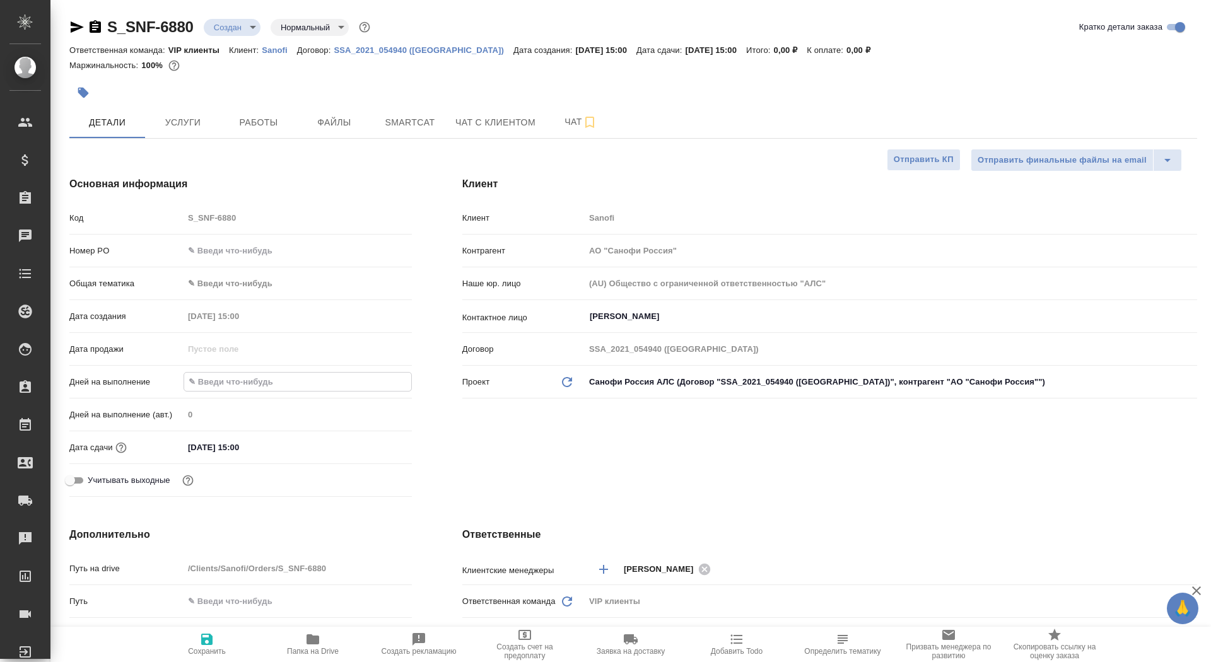
type input "5"
type textarea "x"
type input "5"
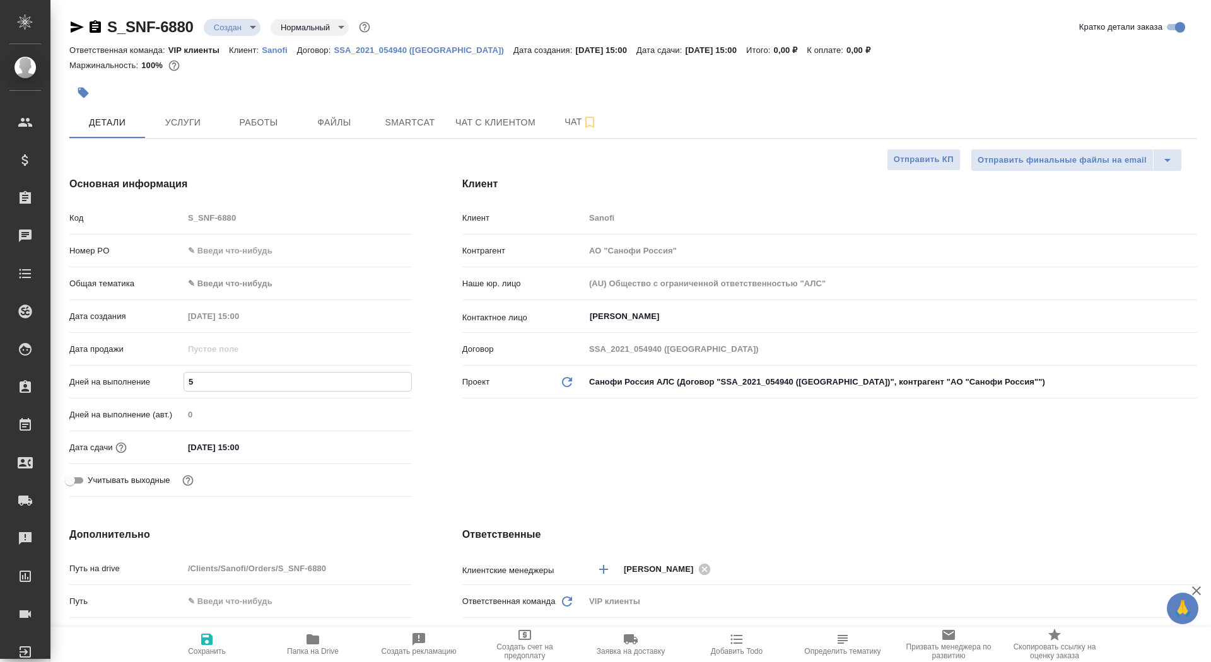
click at [206, 642] on icon "button" at bounding box center [206, 639] width 15 height 15
type textarea "x"
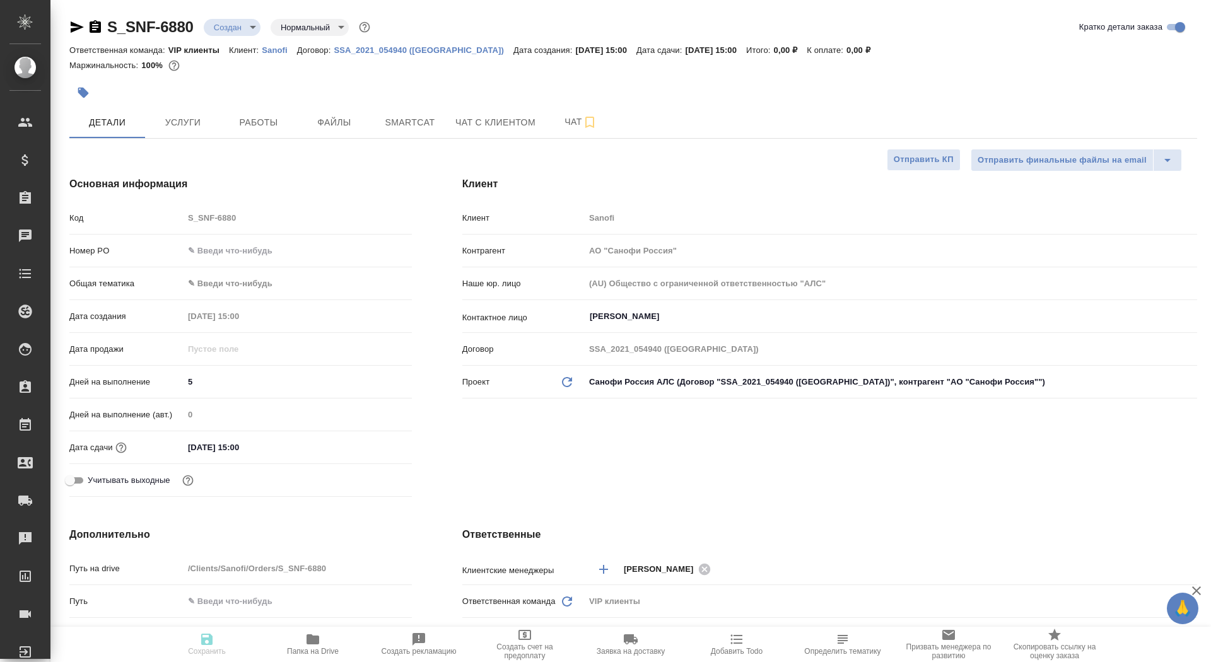
type textarea "x"
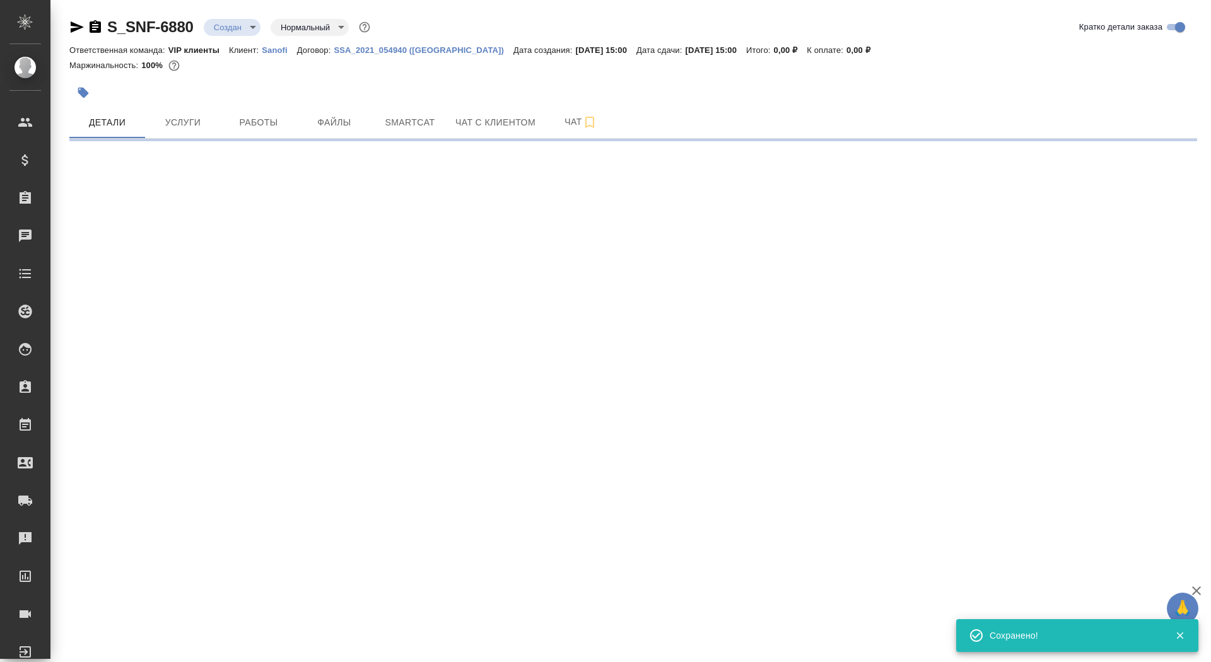
select select "RU"
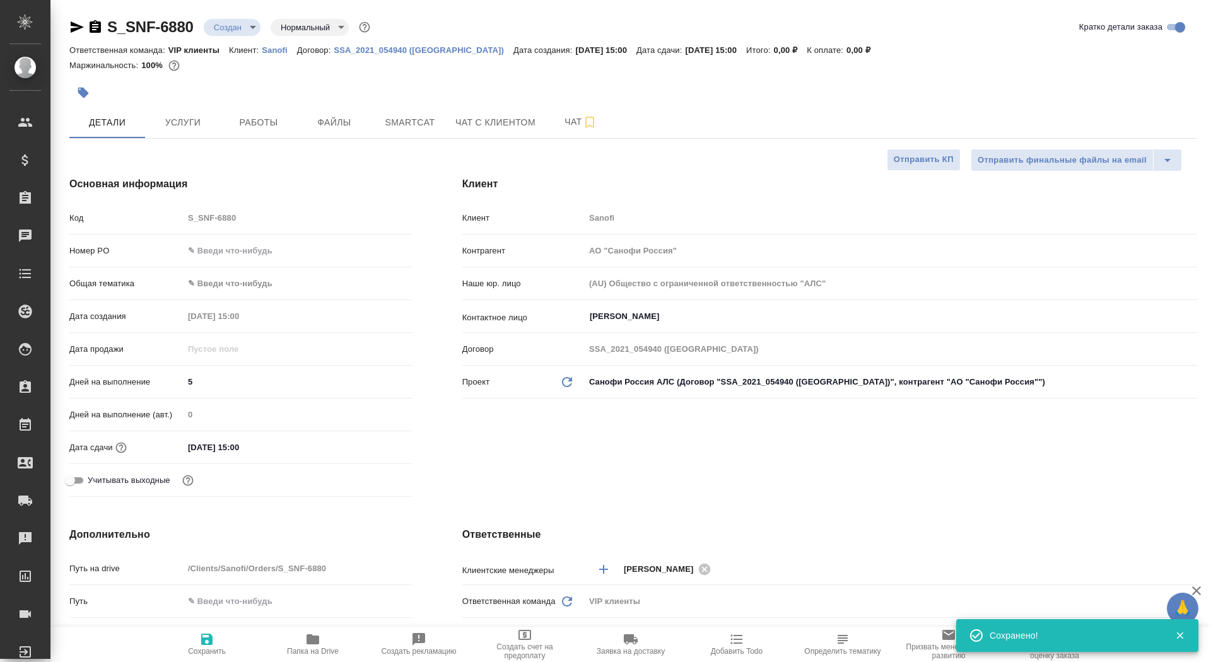
type textarea "x"
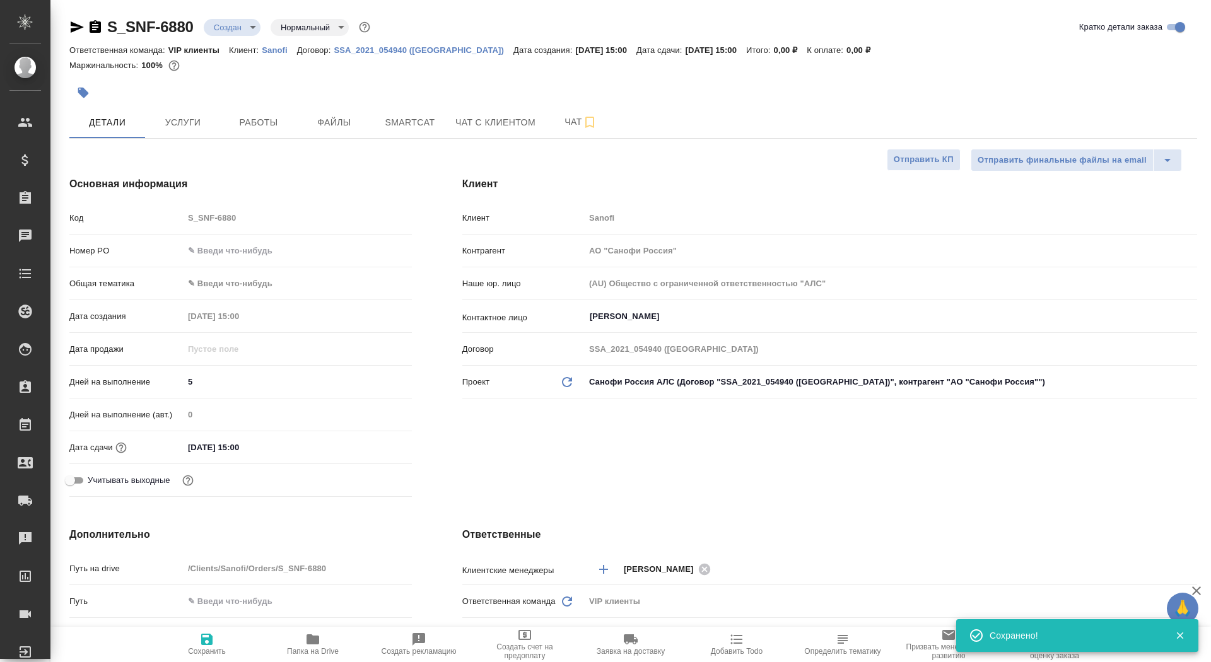
type textarea "x"
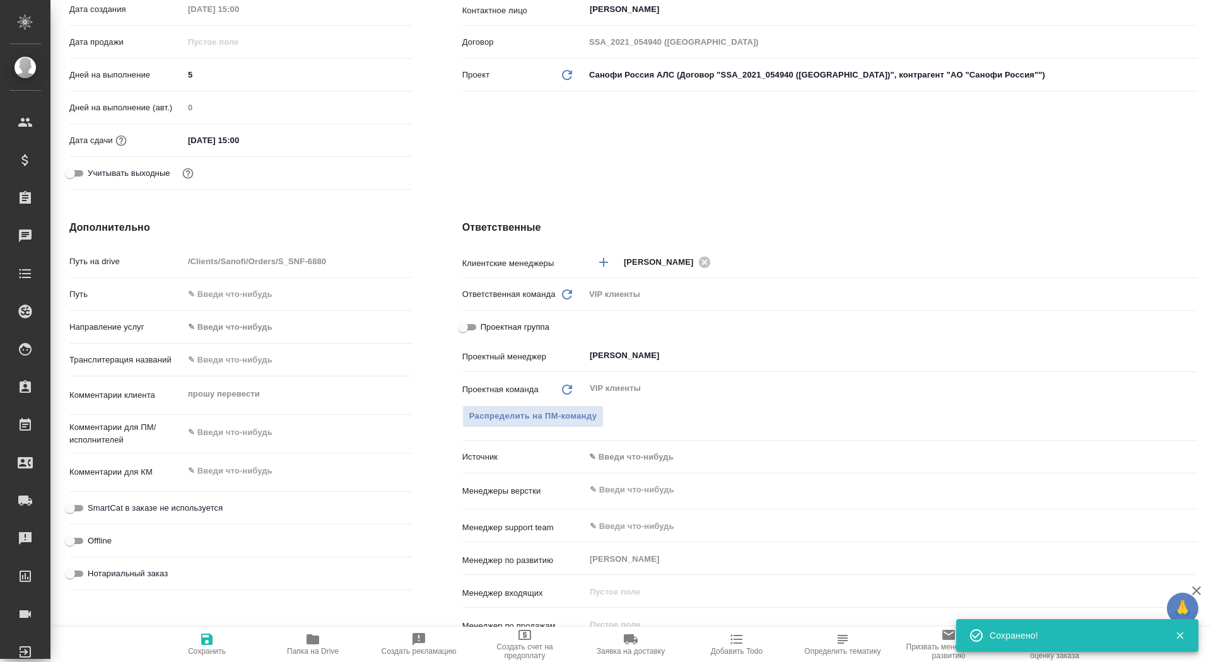
scroll to position [502, 0]
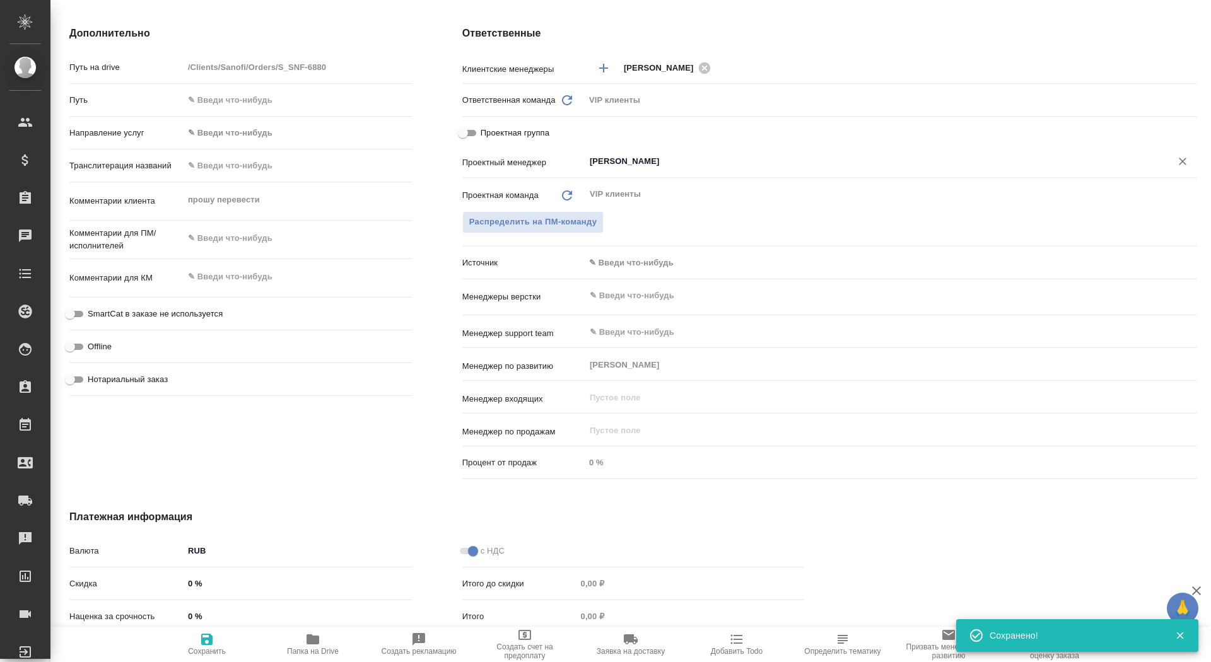
click at [625, 165] on input "[PERSON_NAME]" at bounding box center [870, 161] width 563 height 15
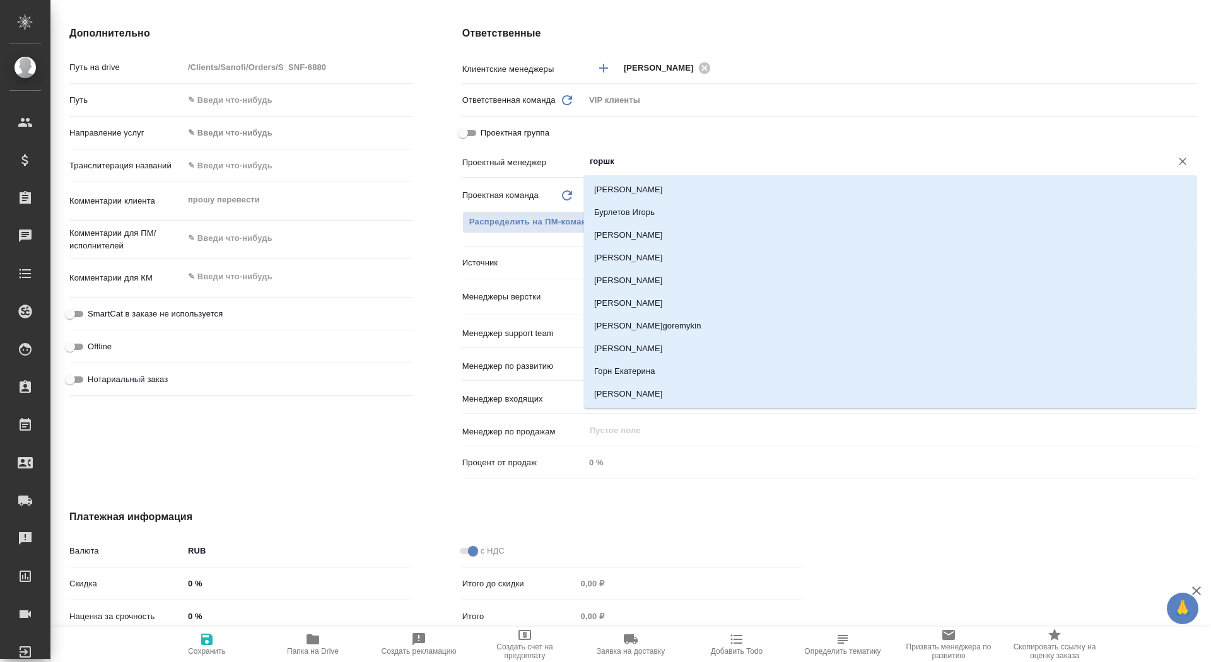
type input "горшко"
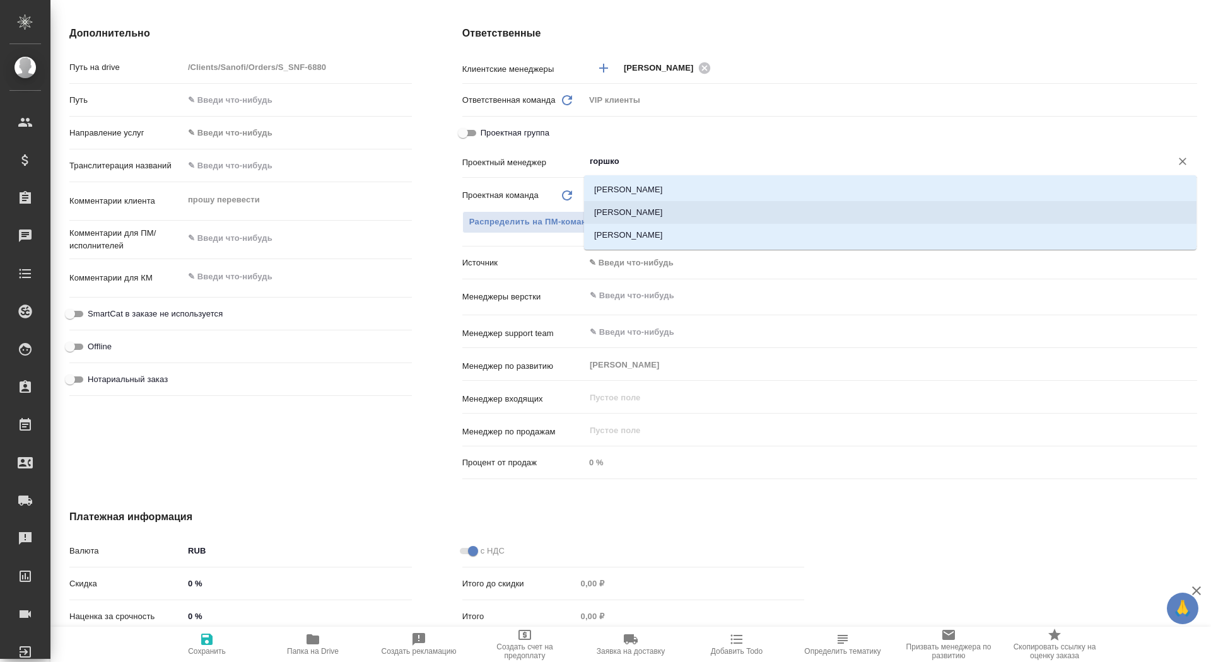
click at [670, 216] on li "[PERSON_NAME]" at bounding box center [890, 212] width 613 height 23
type textarea "x"
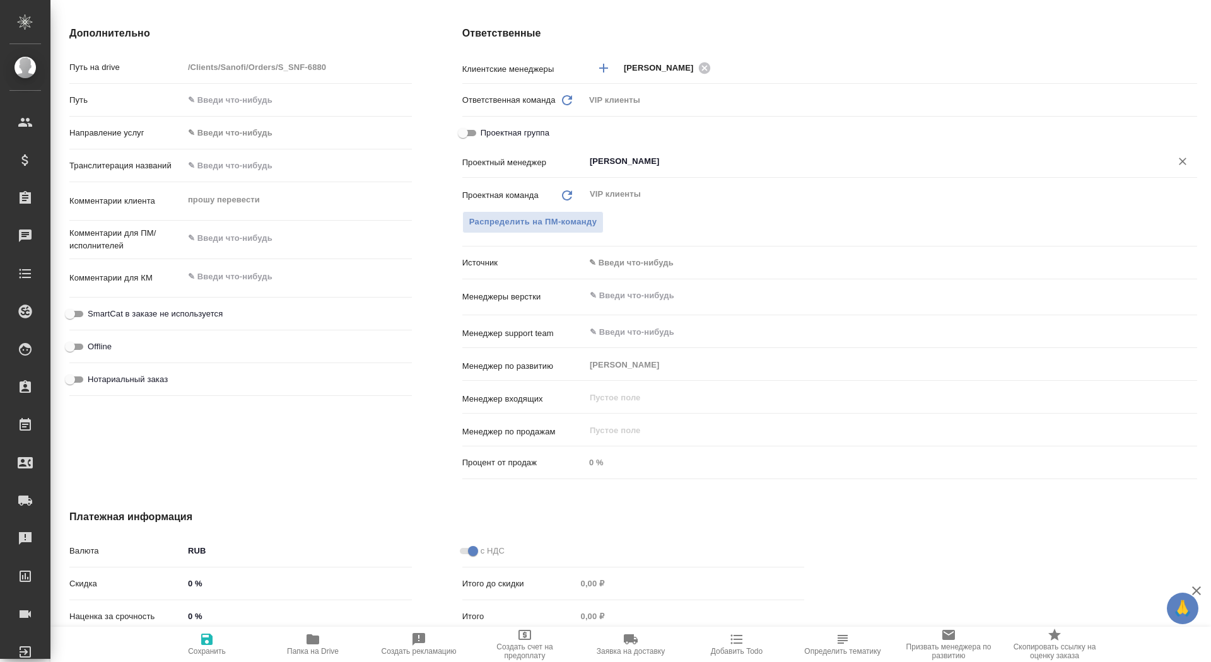
type input "[PERSON_NAME]"
click at [207, 649] on span "Сохранить" at bounding box center [207, 651] width 38 height 9
type textarea "x"
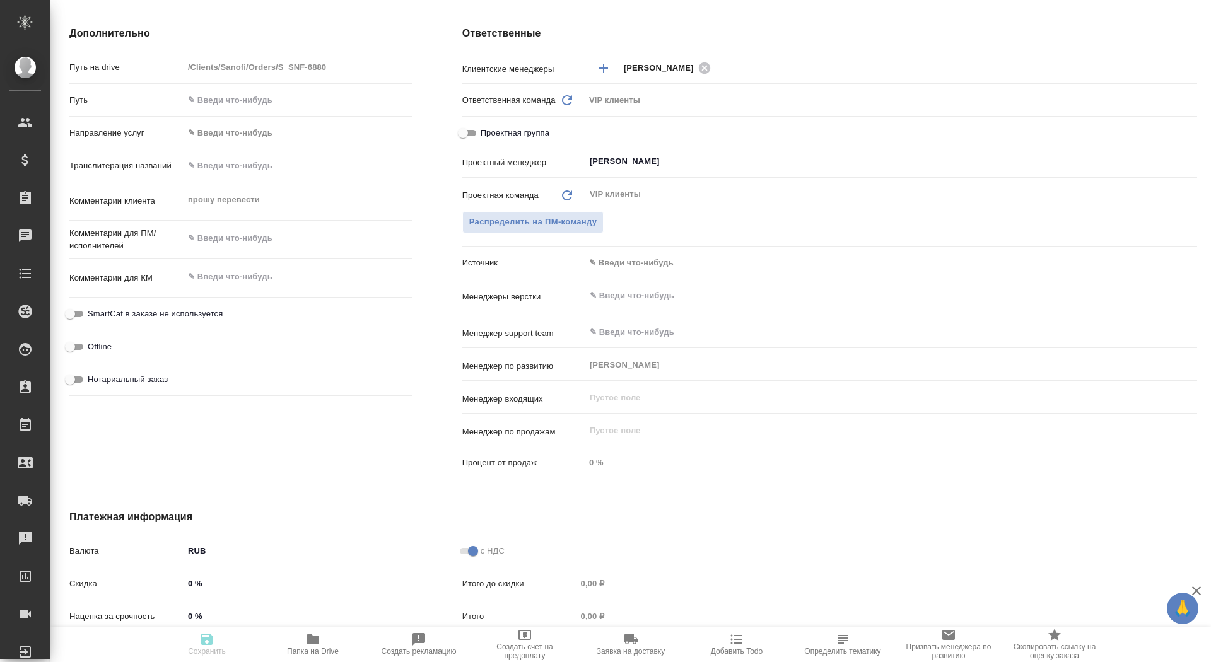
type textarea "x"
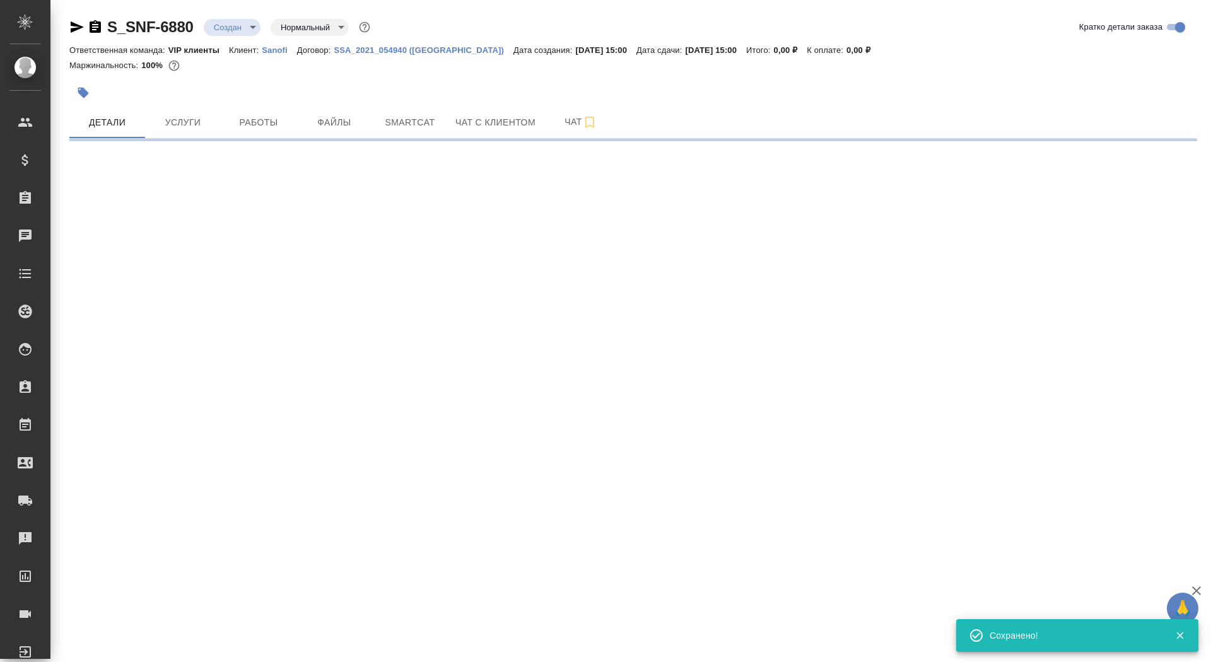
scroll to position [0, 0]
select select "RU"
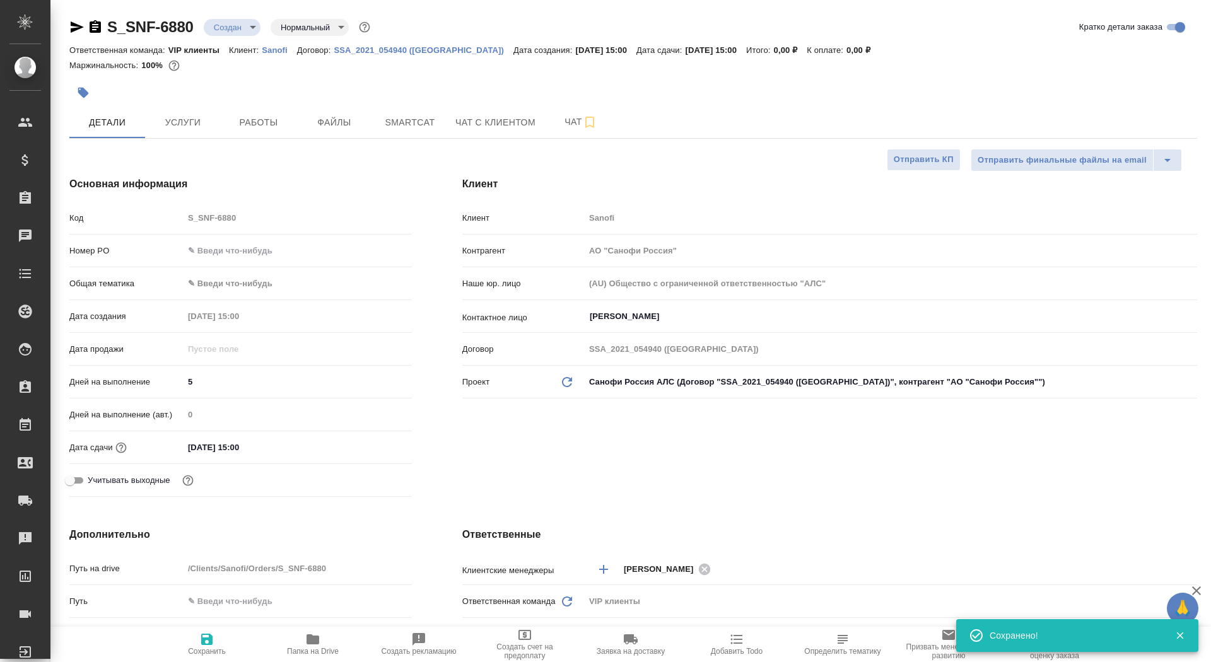
type textarea "x"
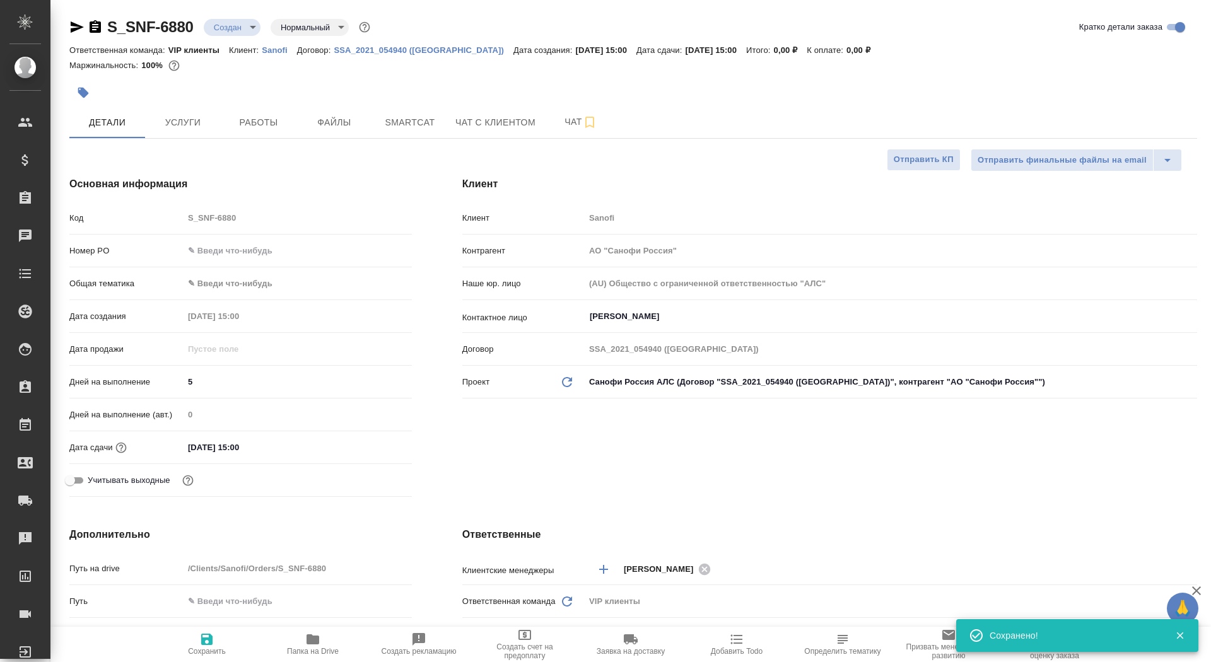
type textarea "x"
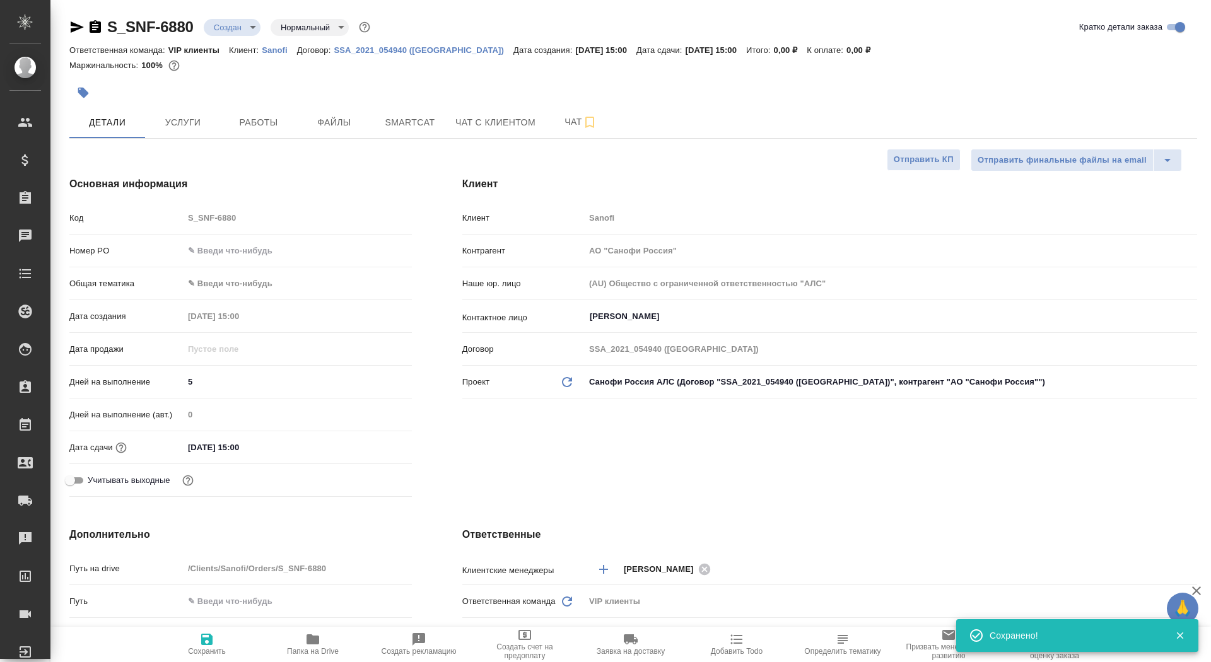
type textarea "x"
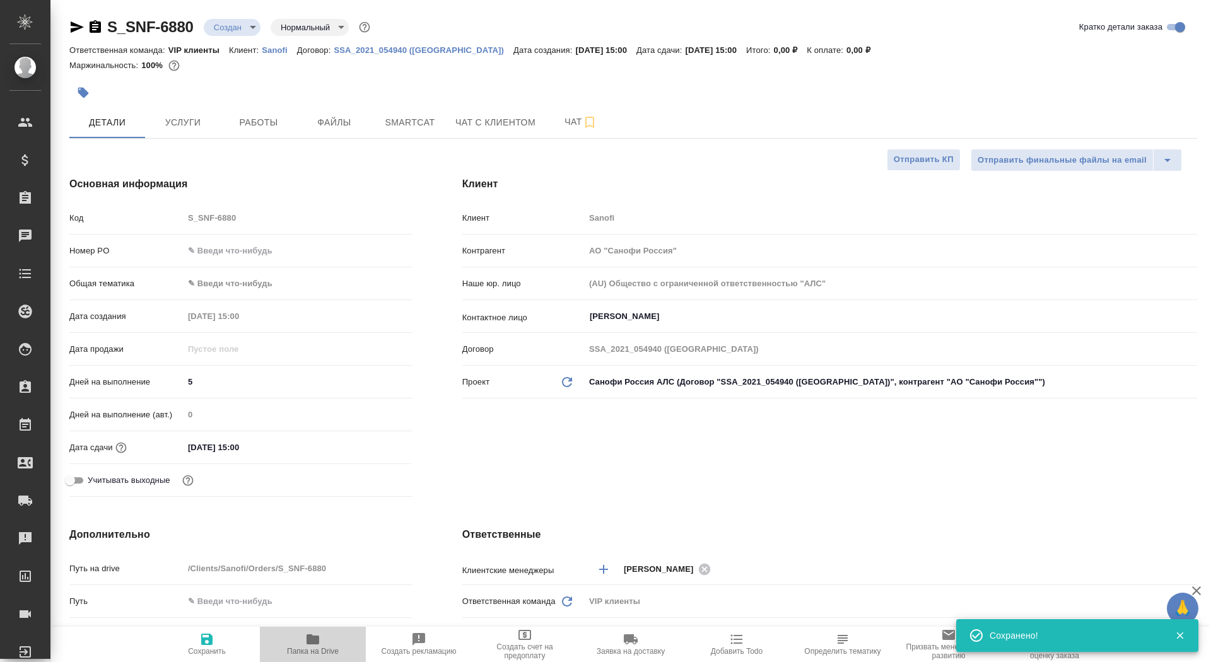
click at [306, 640] on icon "button" at bounding box center [312, 639] width 15 height 15
type textarea "x"
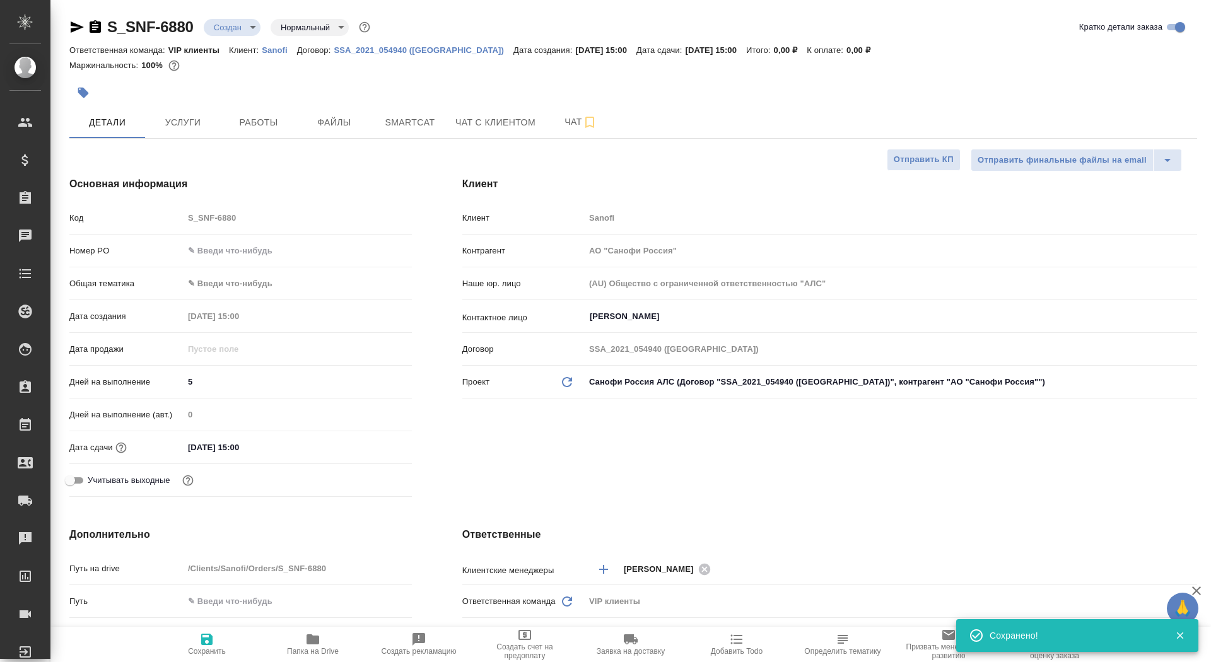
type textarea "x"
click at [257, 23] on body "🙏 .cls-1 fill:#fff; AWATERA Saydasheva Dilyara Клиенты Спецификации Заказы 0 Ча…" at bounding box center [605, 331] width 1211 height 662
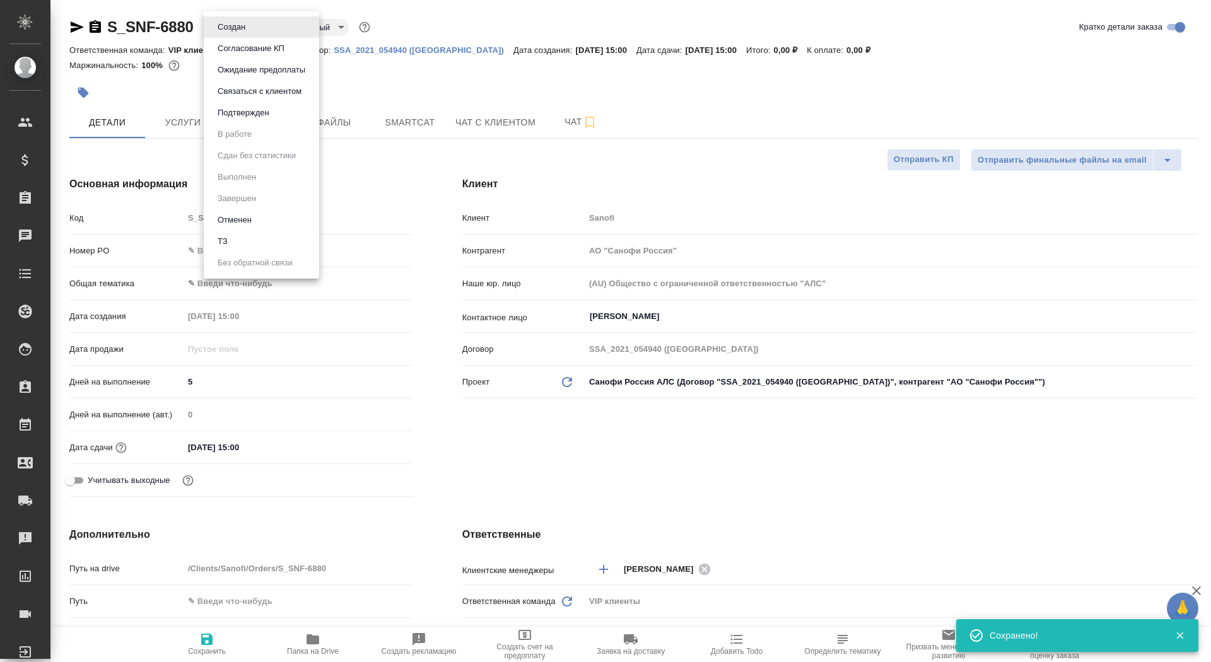
click at [259, 238] on li "ТЗ" at bounding box center [261, 241] width 115 height 21
type textarea "x"
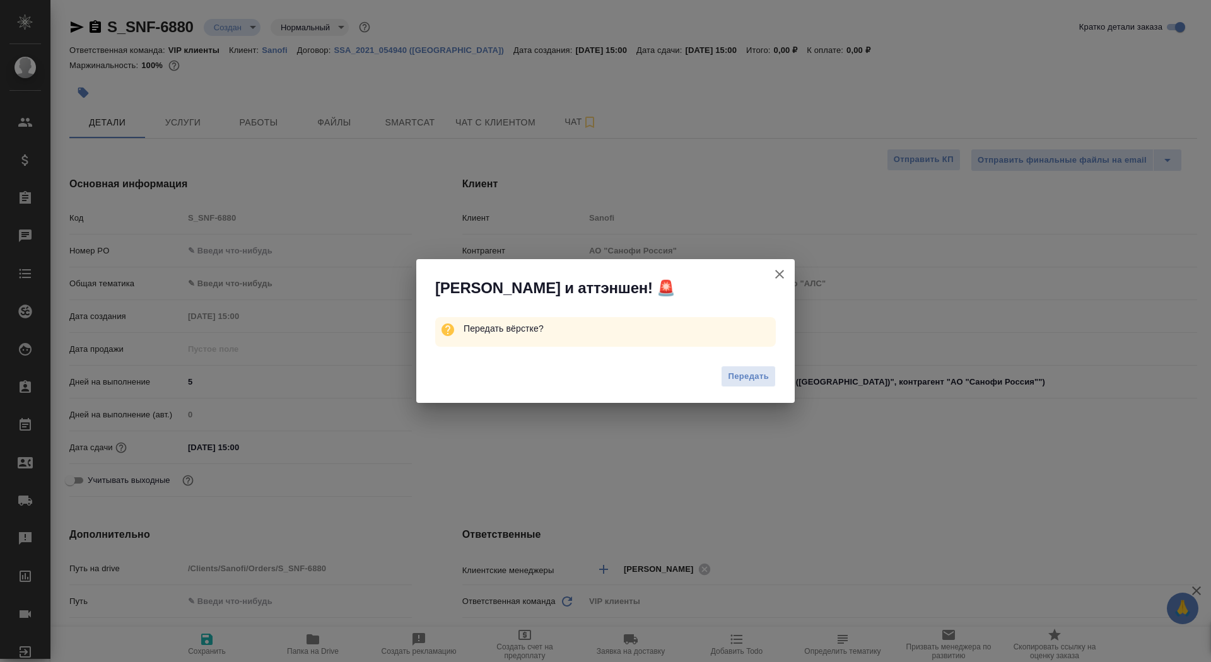
click at [736, 378] on span "Передать" at bounding box center [748, 377] width 41 height 15
type textarea "x"
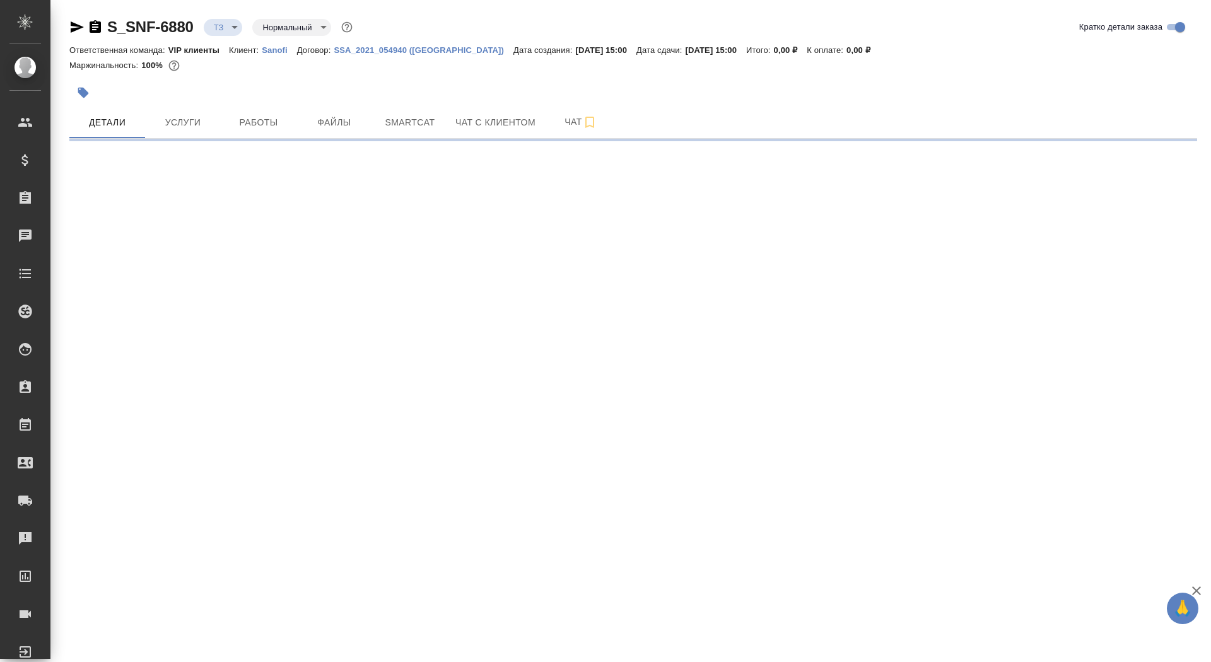
select select "RU"
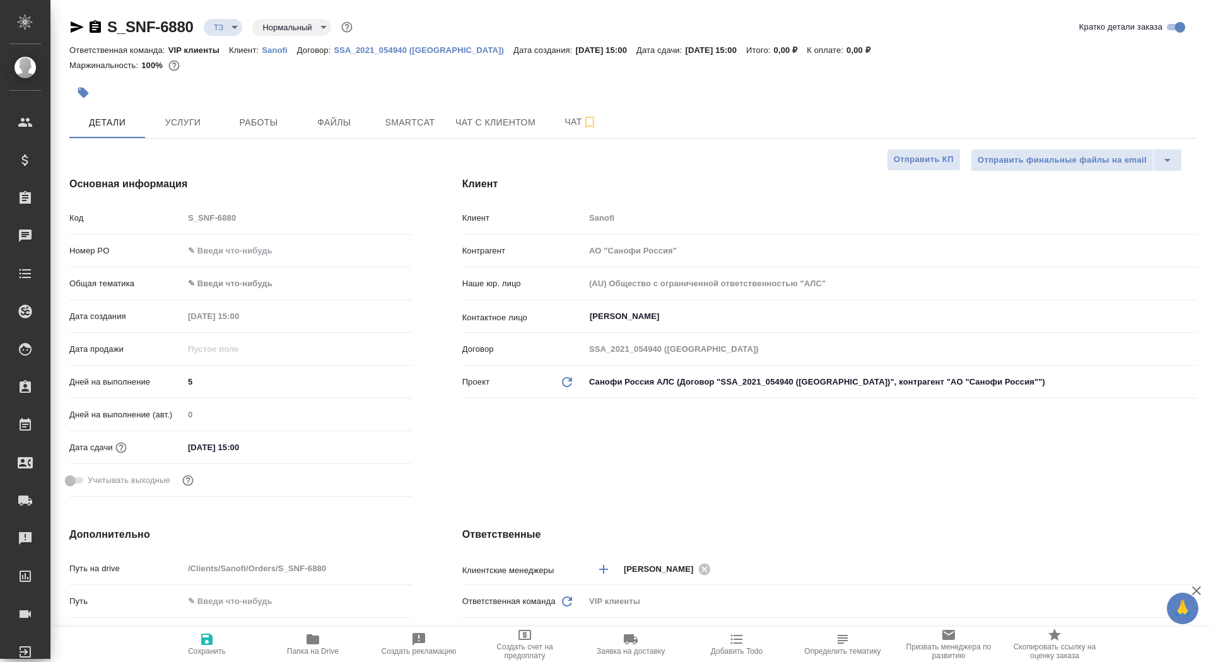
type textarea "x"
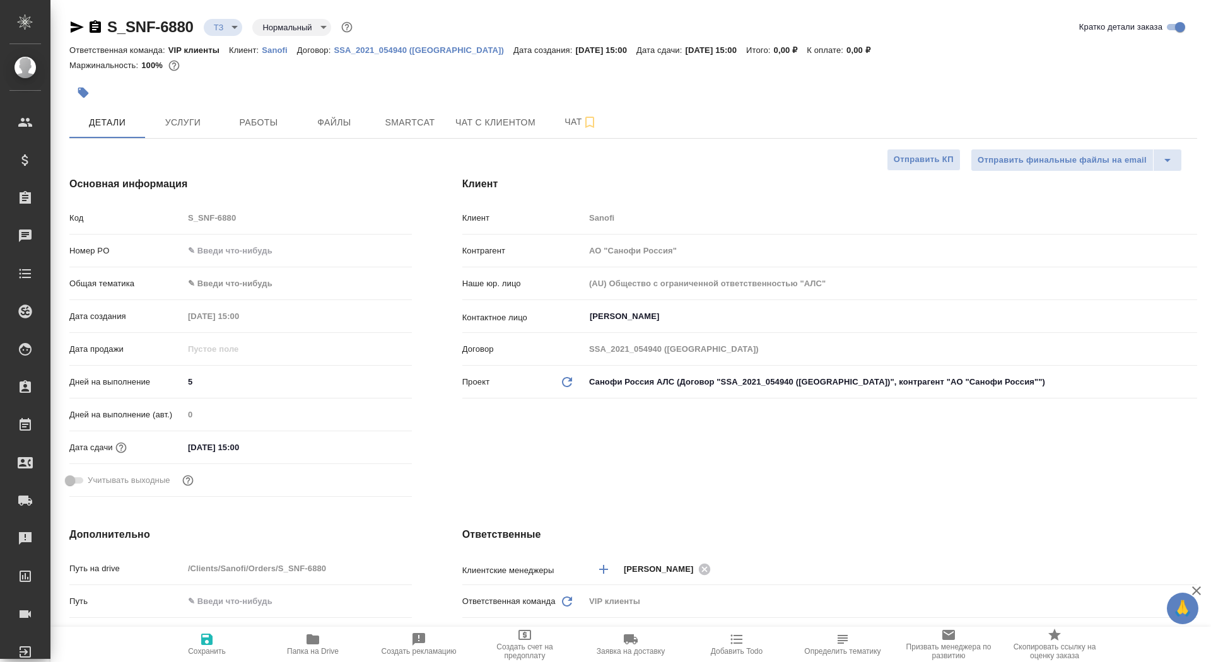
type textarea "x"
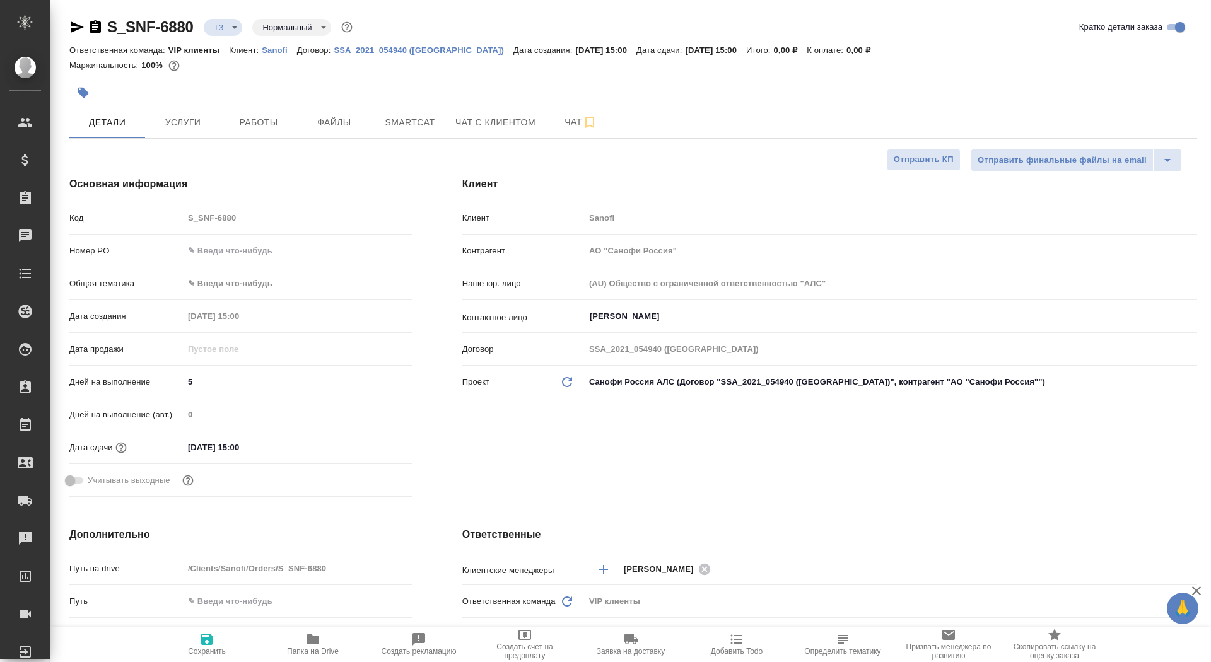
type textarea "x"
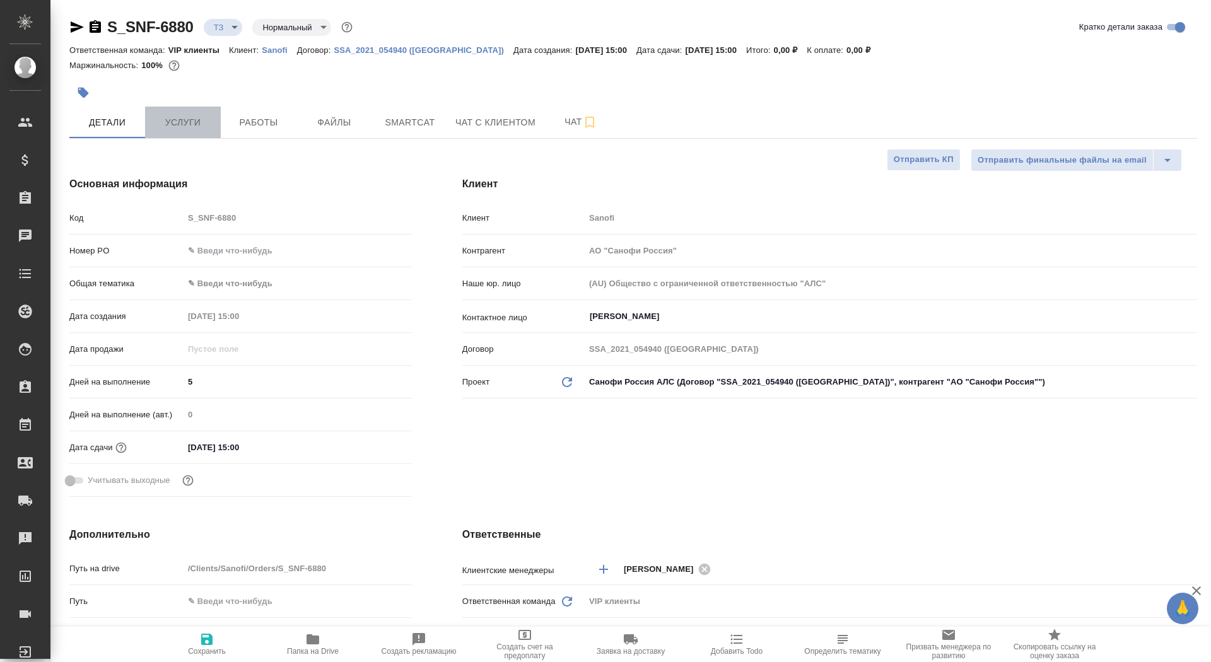
click at [218, 117] on button "Услуги" at bounding box center [183, 123] width 76 height 32
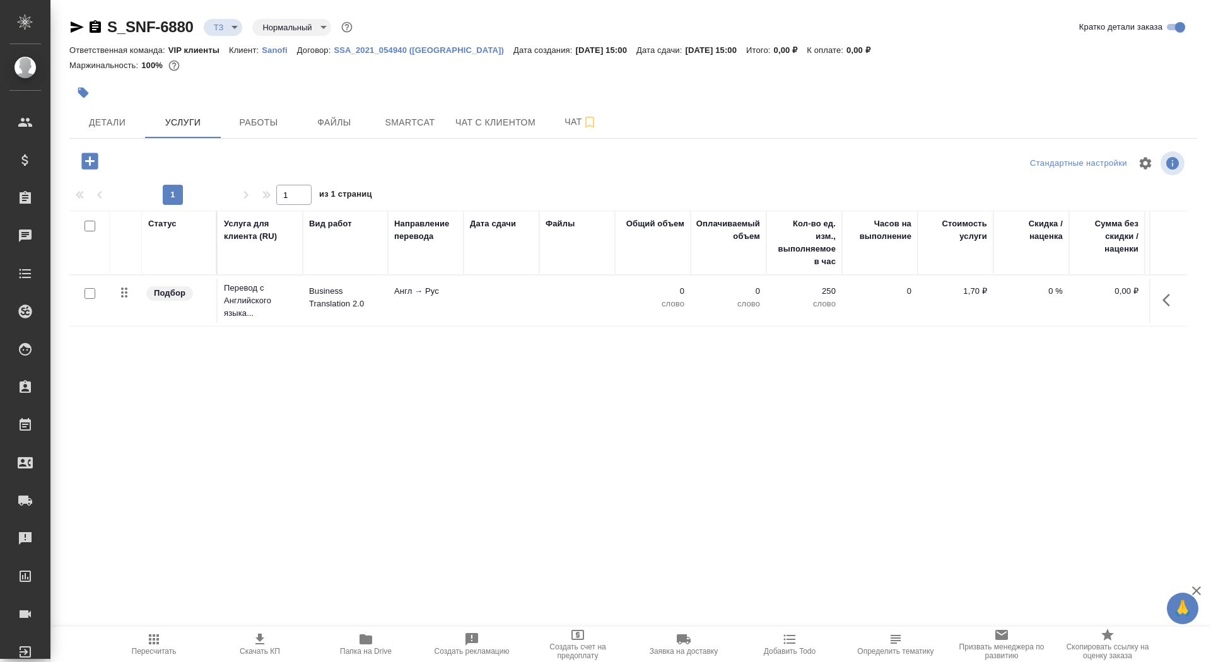
click at [502, 308] on td at bounding box center [502, 301] width 76 height 44
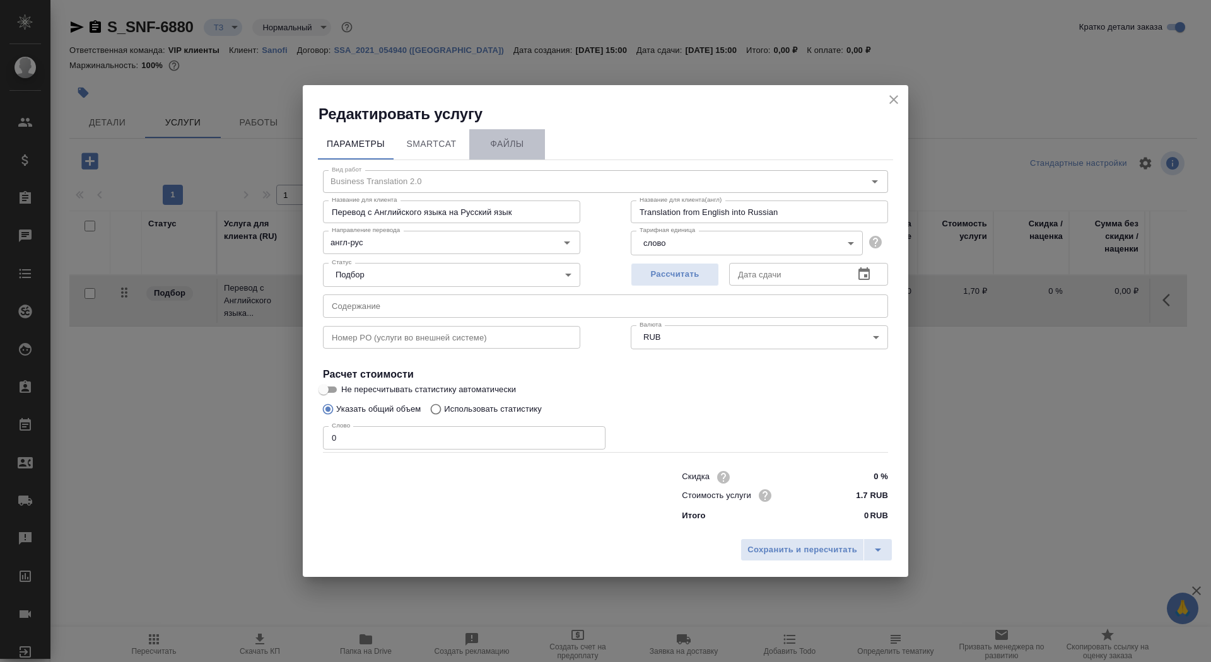
click at [505, 140] on span "Файлы" at bounding box center [507, 144] width 61 height 16
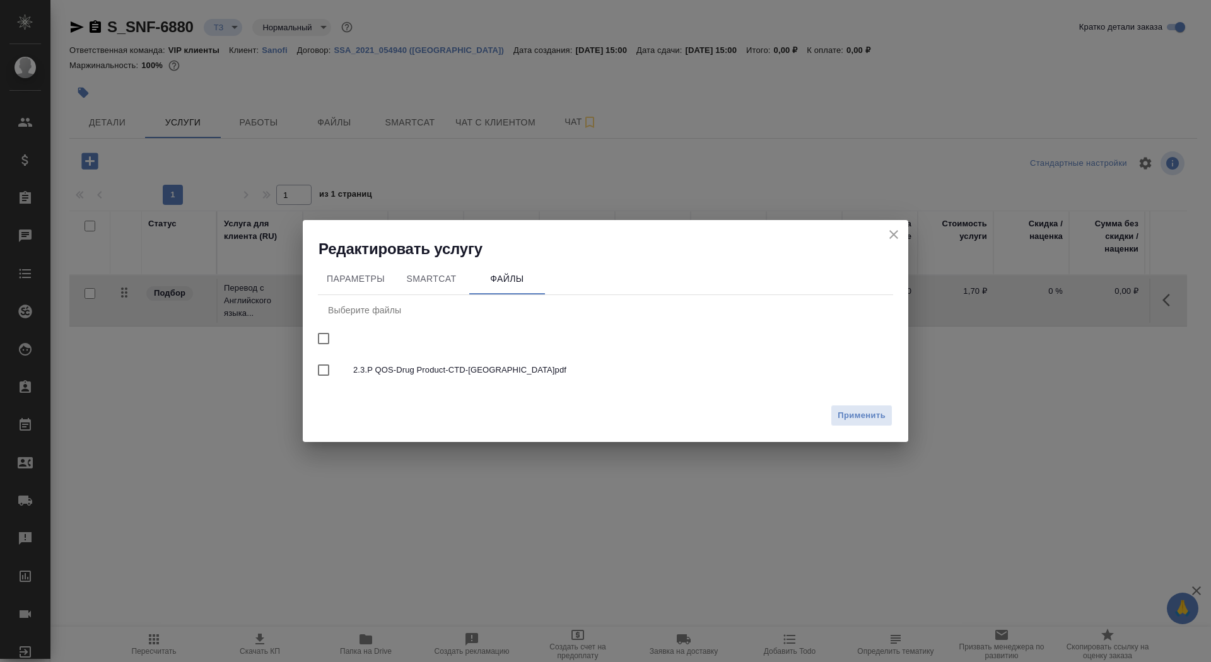
click at [351, 381] on div at bounding box center [335, 370] width 35 height 26
checkbox input "true"
click at [847, 431] on div "Применить" at bounding box center [606, 421] width 606 height 44
click at [852, 416] on span "Применить" at bounding box center [862, 416] width 48 height 15
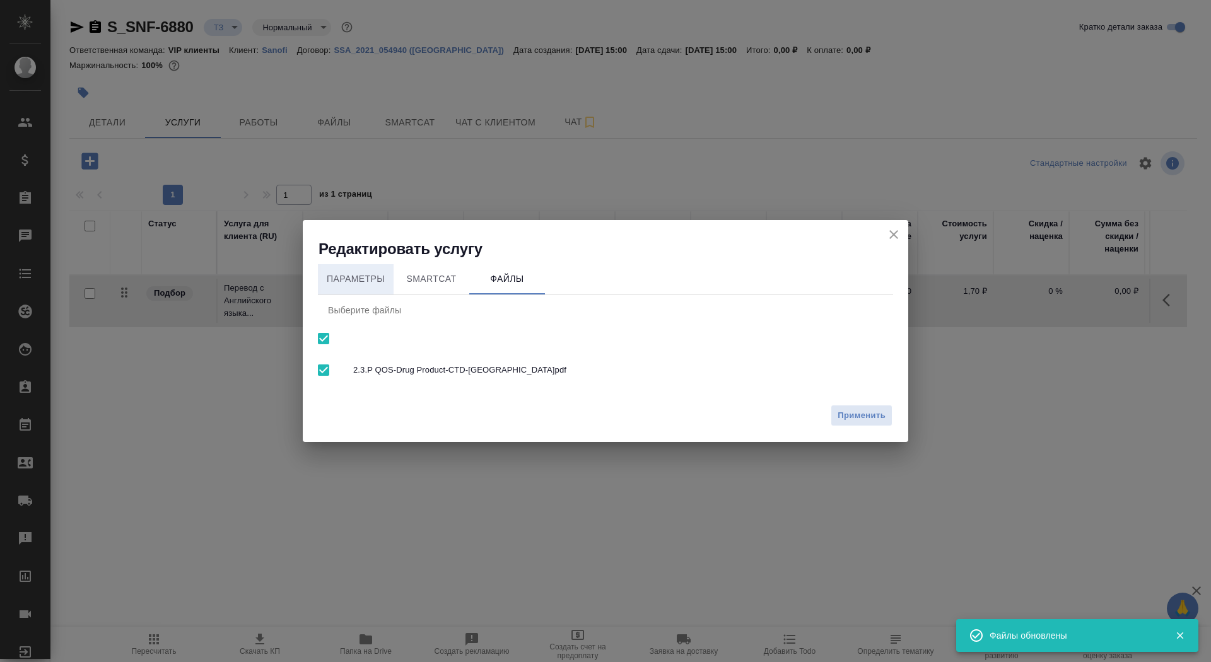
click at [343, 284] on span "Параметры" at bounding box center [356, 279] width 61 height 16
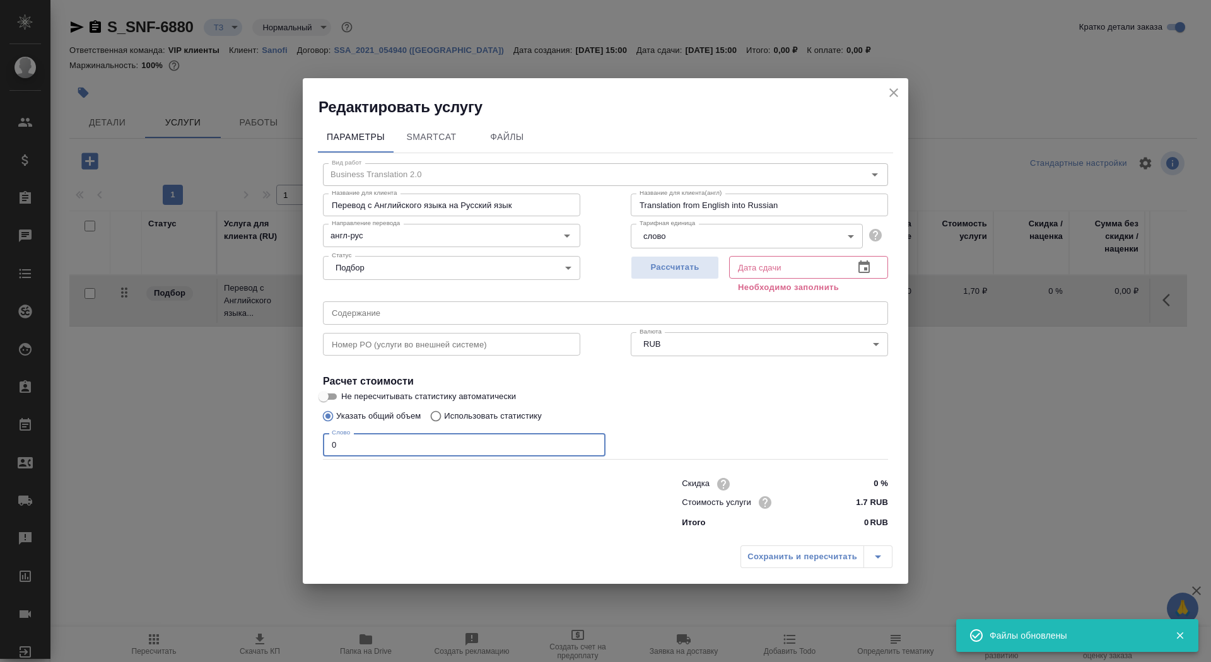
click at [380, 447] on input "0" at bounding box center [464, 444] width 283 height 23
type input "01"
click at [680, 276] on button "Рассчитать" at bounding box center [675, 267] width 88 height 23
type input "15.09.2025 15:00"
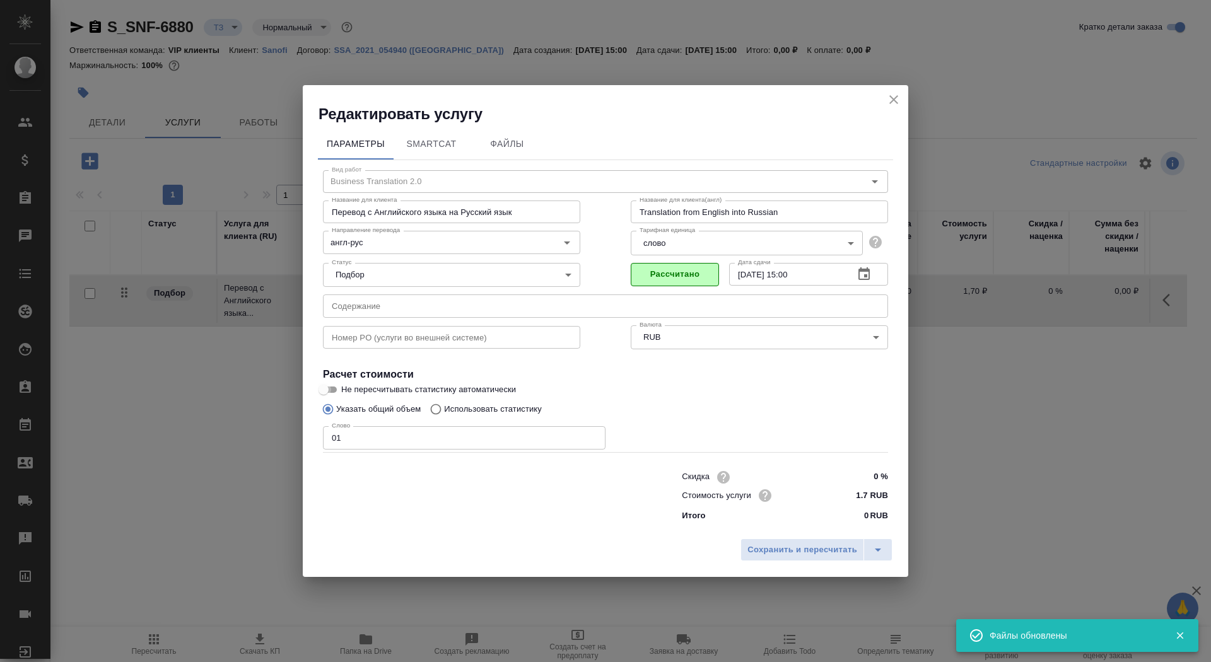
click at [333, 387] on input "Не пересчитывать статистику автоматически" at bounding box center [323, 389] width 45 height 15
checkbox input "true"
click at [790, 534] on div "Сохранить и пересчитать" at bounding box center [606, 554] width 606 height 45
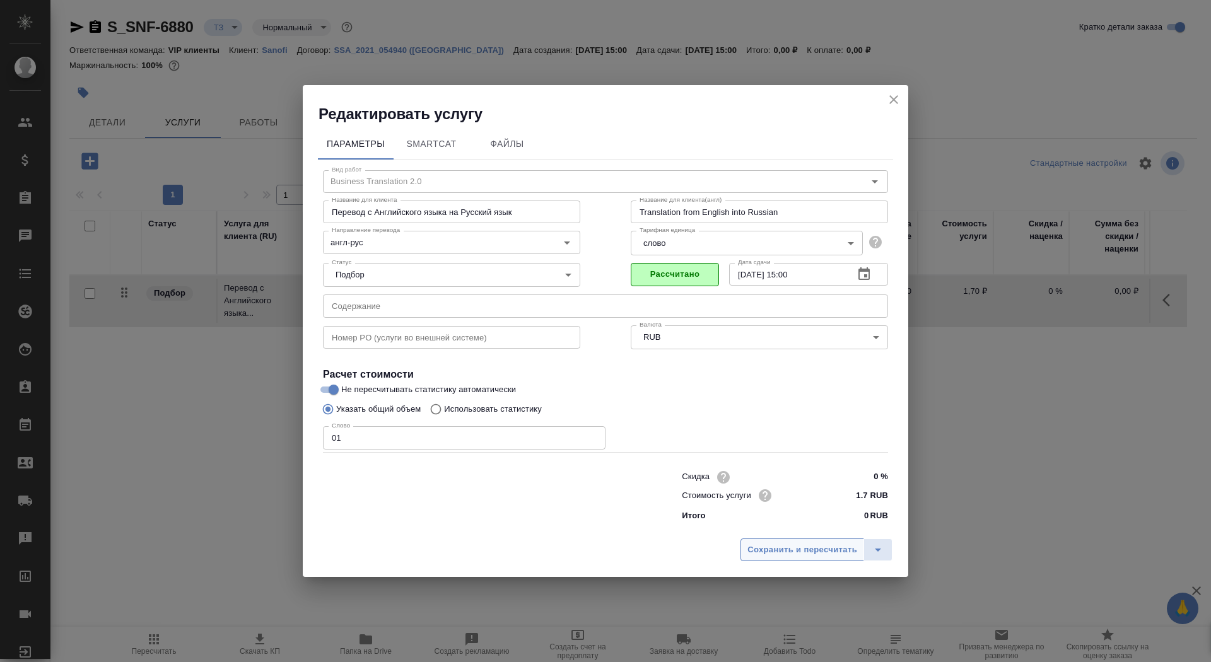
click at [791, 558] on button "Сохранить и пересчитать" at bounding box center [803, 550] width 124 height 23
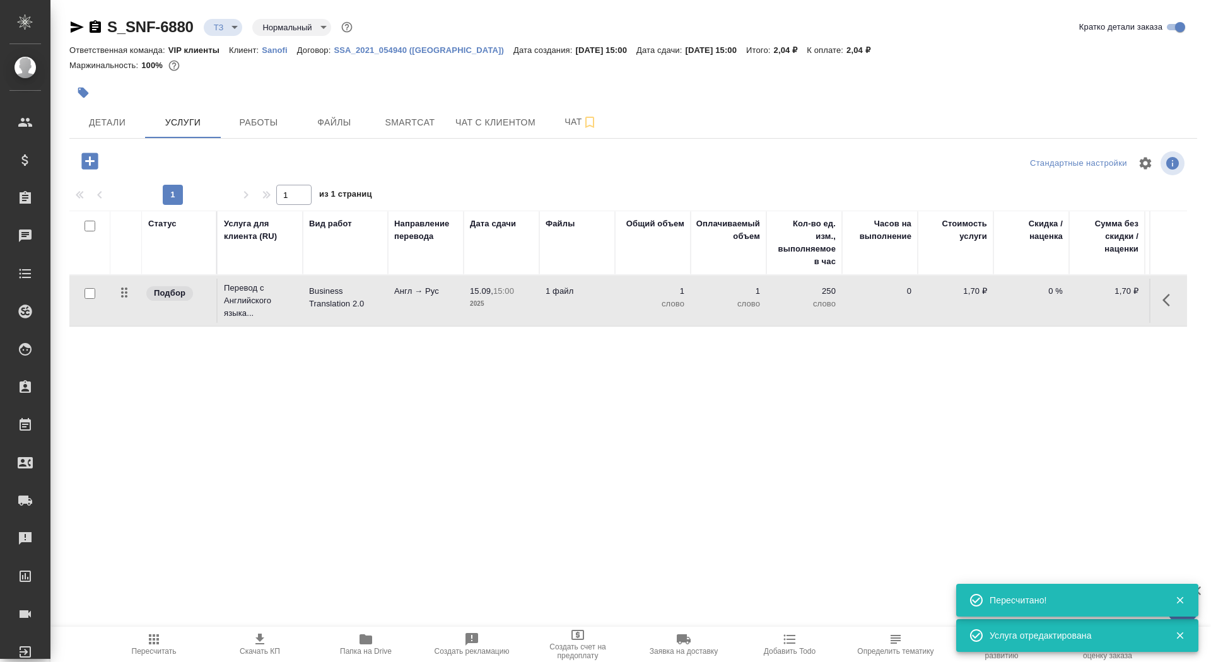
click at [86, 296] on input "checkbox" at bounding box center [90, 293] width 11 height 11
checkbox input "true"
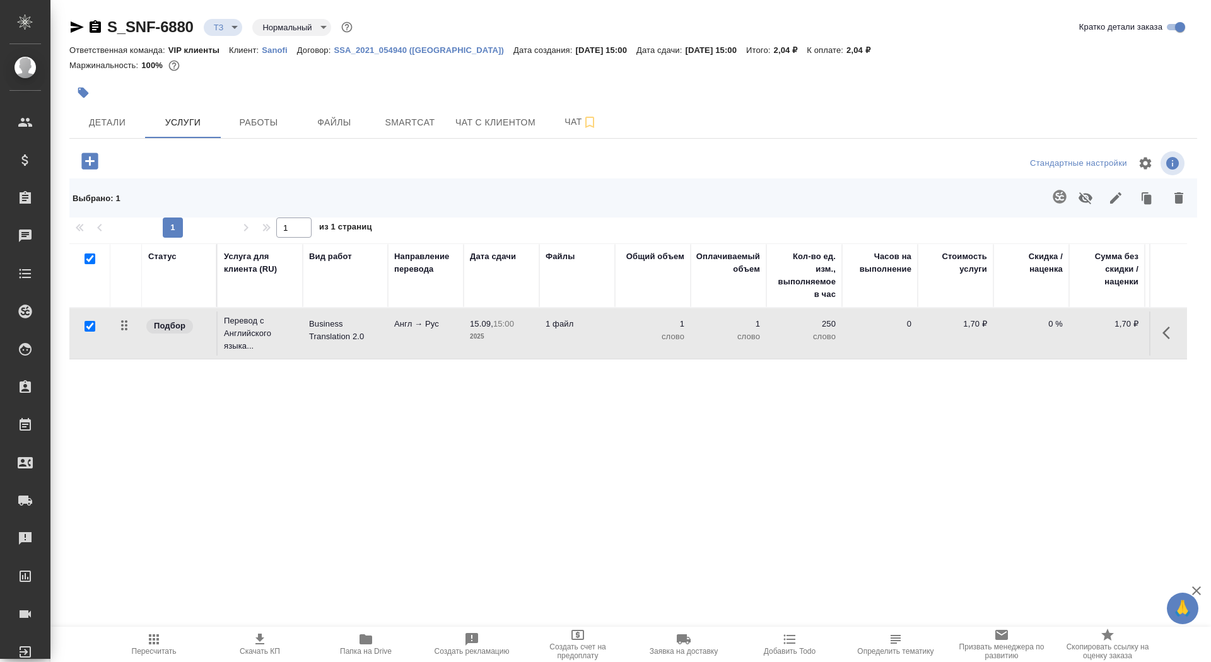
click at [1052, 199] on icon "button" at bounding box center [1059, 196] width 15 height 15
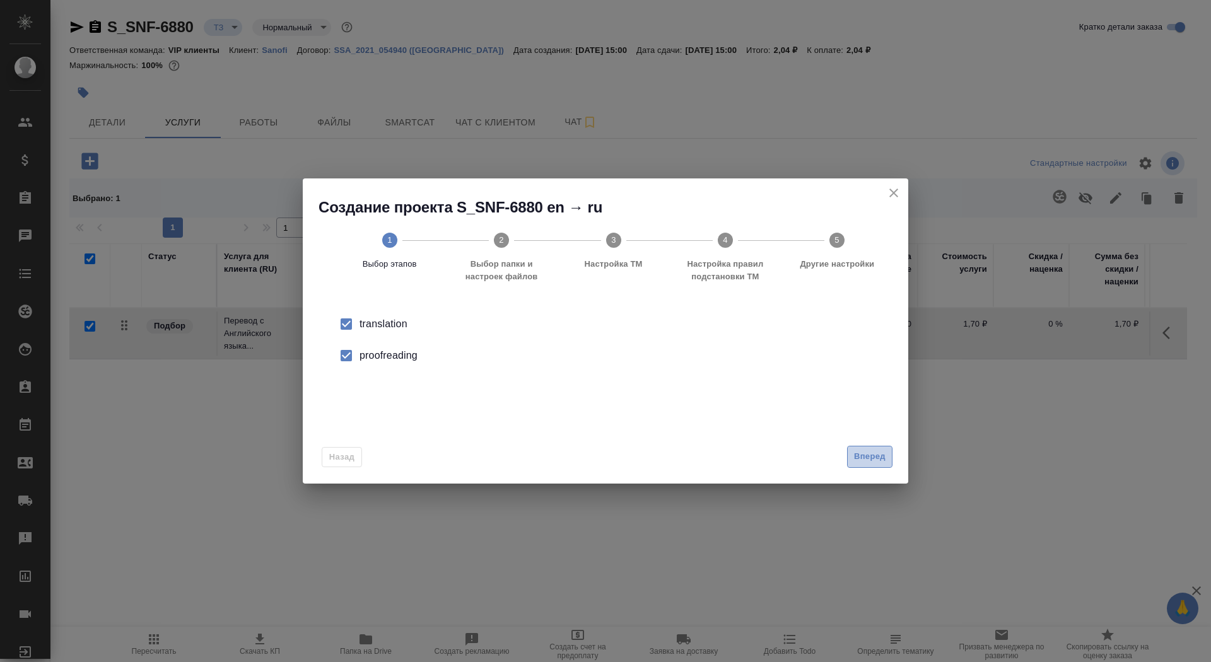
click at [869, 457] on span "Вперед" at bounding box center [870, 457] width 32 height 15
click at [796, 334] on input "Папка с файлами для перевода" at bounding box center [585, 331] width 525 height 15
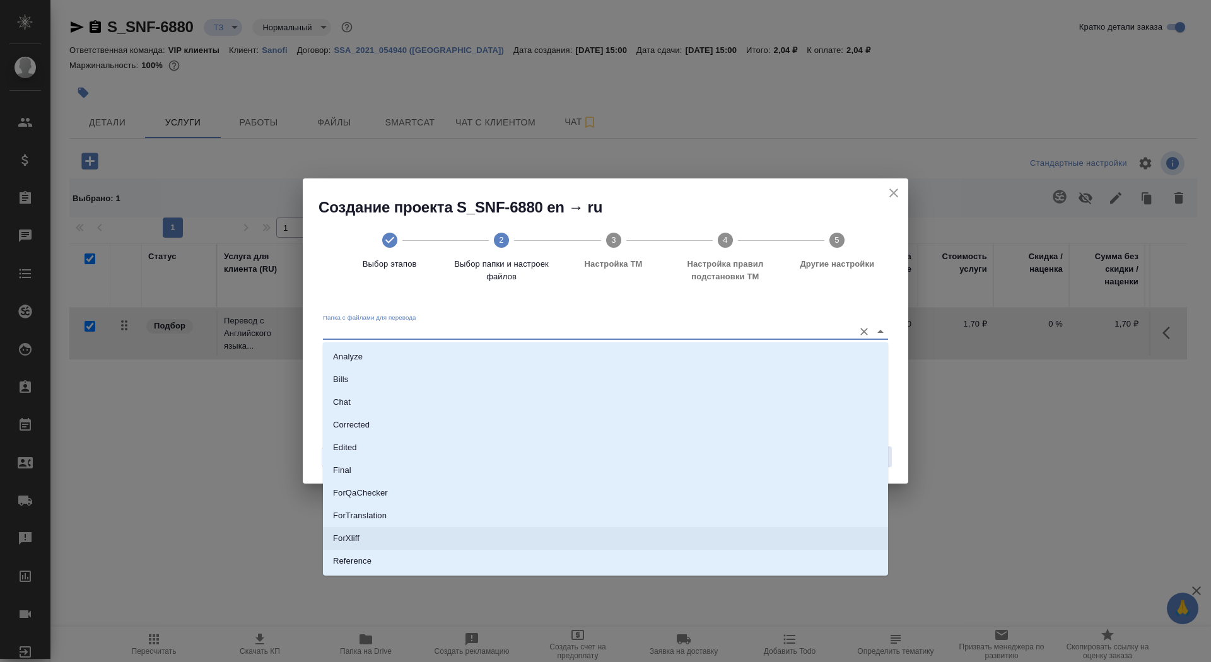
scroll to position [44, 0]
click at [707, 549] on li "Source" at bounding box center [605, 540] width 565 height 23
type input "Source"
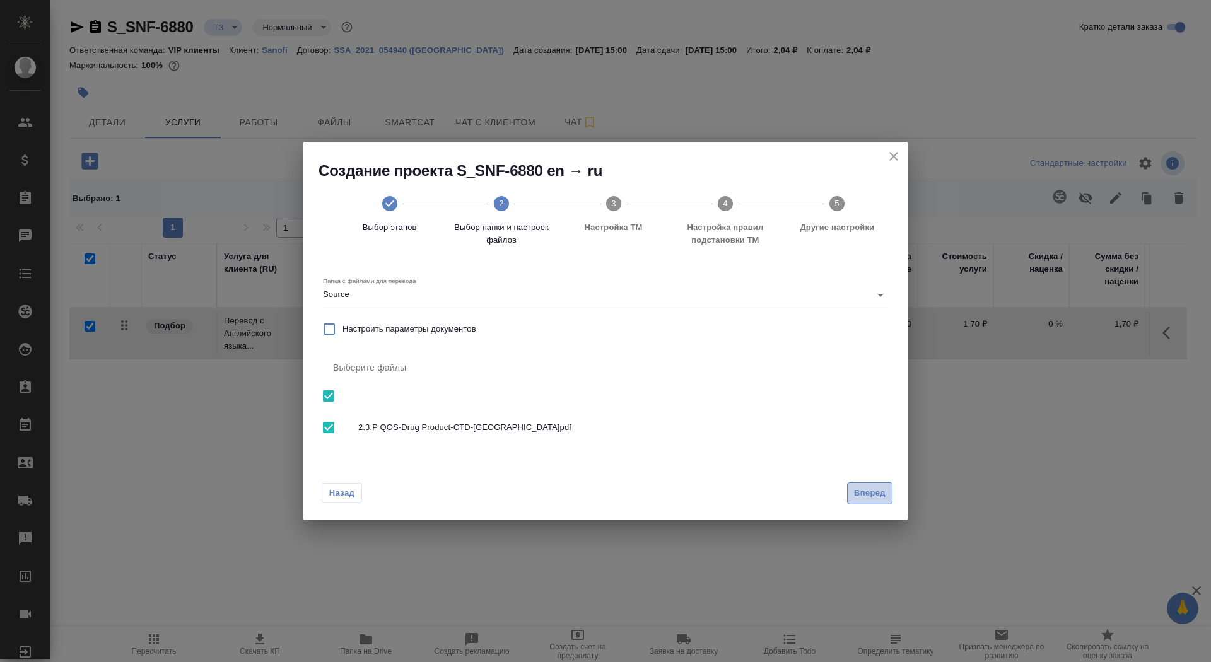
click at [873, 496] on span "Вперед" at bounding box center [870, 493] width 32 height 15
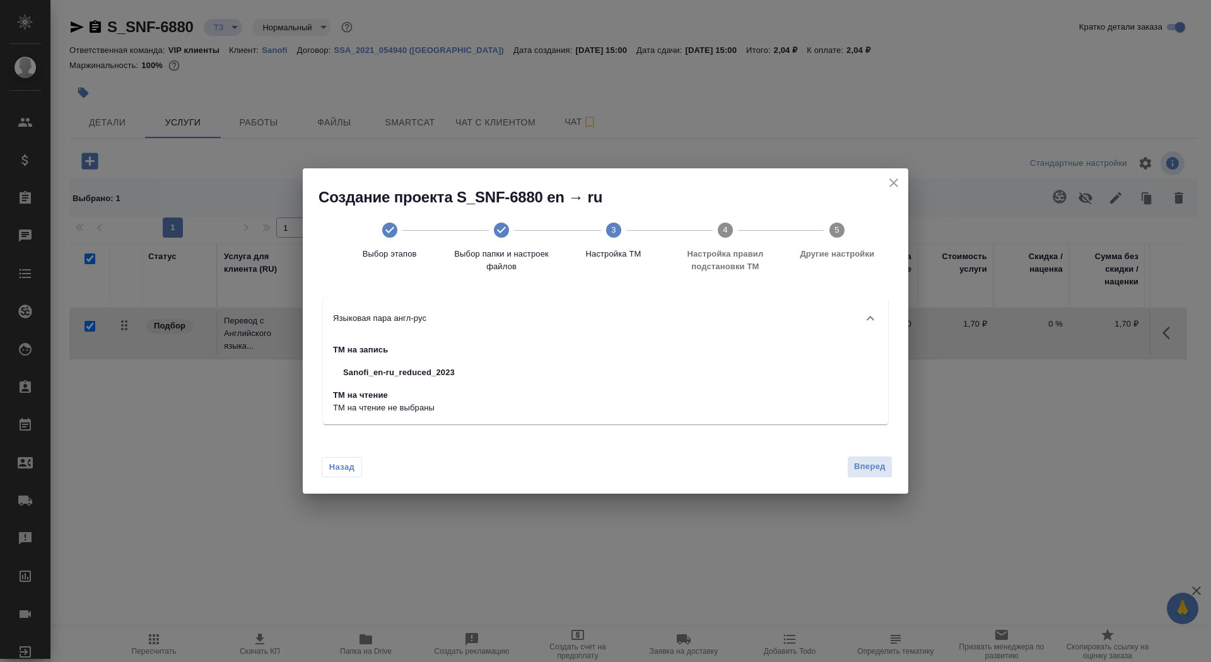
click at [852, 479] on div "Назад Вперед" at bounding box center [606, 464] width 606 height 59
click at [865, 449] on div "Назад Вперед" at bounding box center [606, 464] width 606 height 59
click at [865, 474] on button "Вперед" at bounding box center [869, 467] width 45 height 22
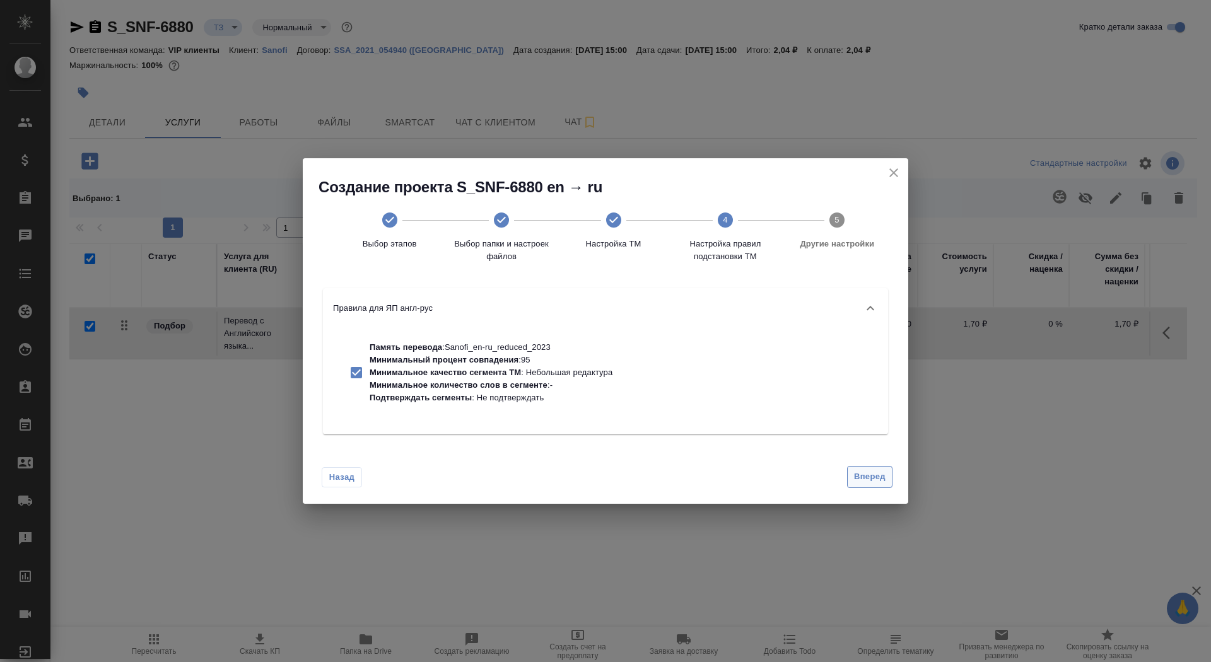
click at [866, 478] on span "Вперед" at bounding box center [870, 477] width 32 height 15
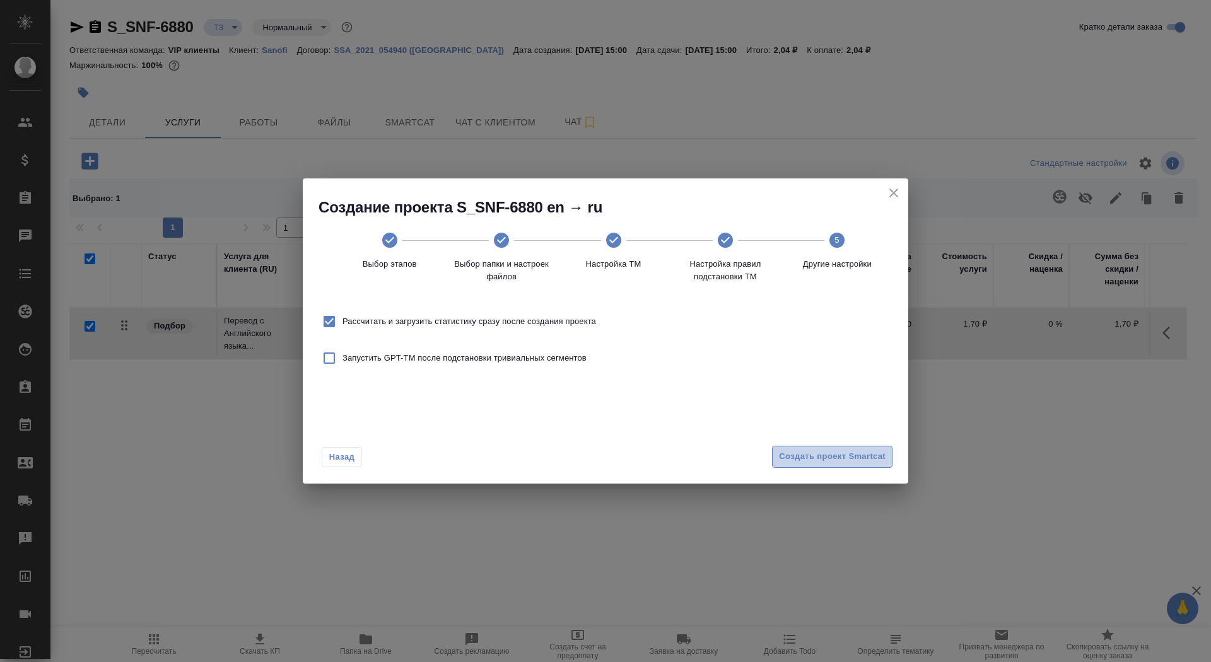
click at [857, 450] on span "Создать проект Smartcat" at bounding box center [832, 457] width 107 height 15
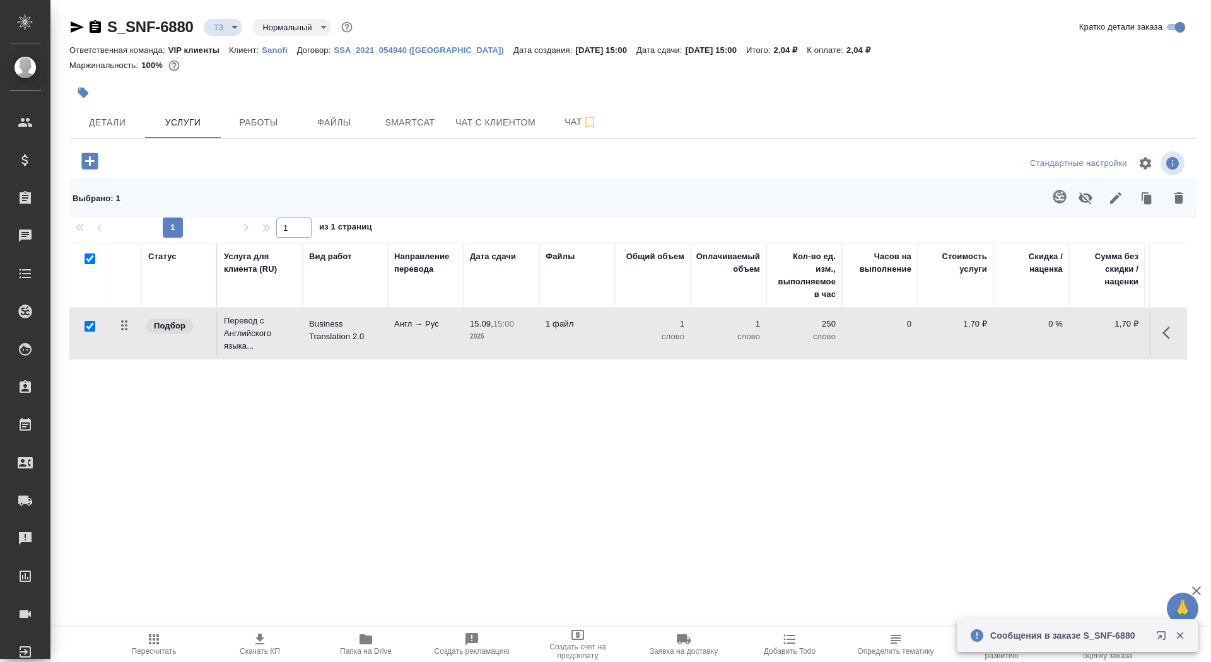
click at [377, 338] on p "Business Translation 2.0" at bounding box center [345, 330] width 73 height 25
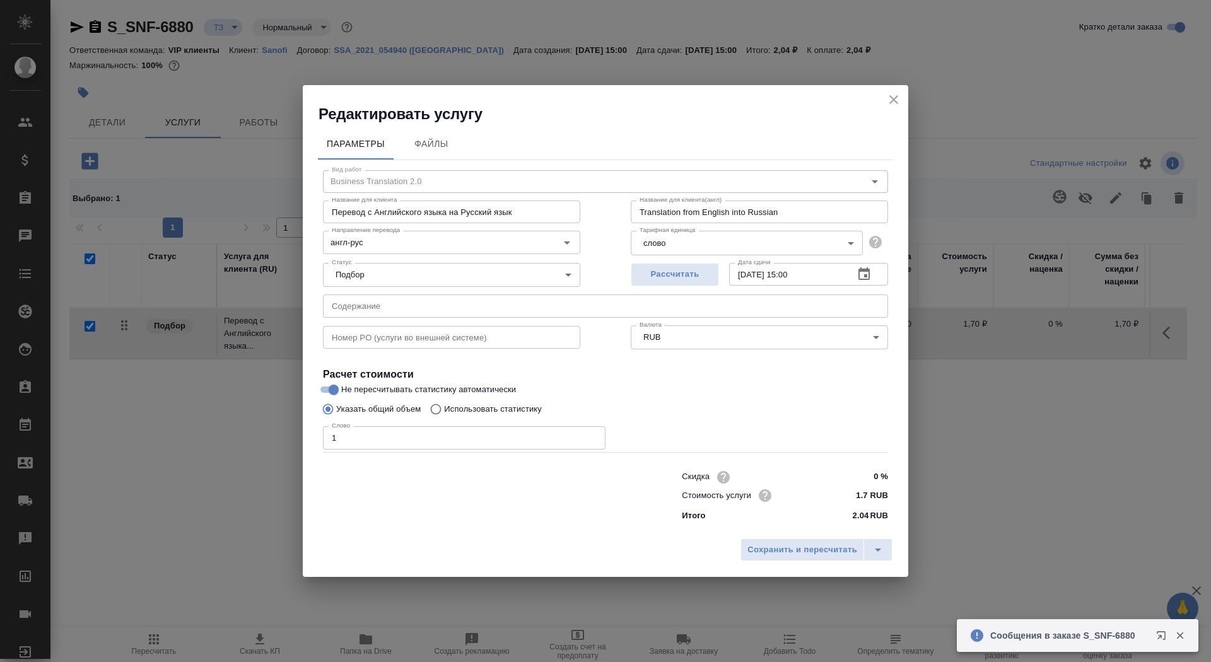
click at [528, 400] on label "Использовать статистику" at bounding box center [483, 409] width 118 height 24
click at [444, 400] on input "Использовать статистику" at bounding box center [434, 409] width 20 height 24
radio input "true"
radio input "false"
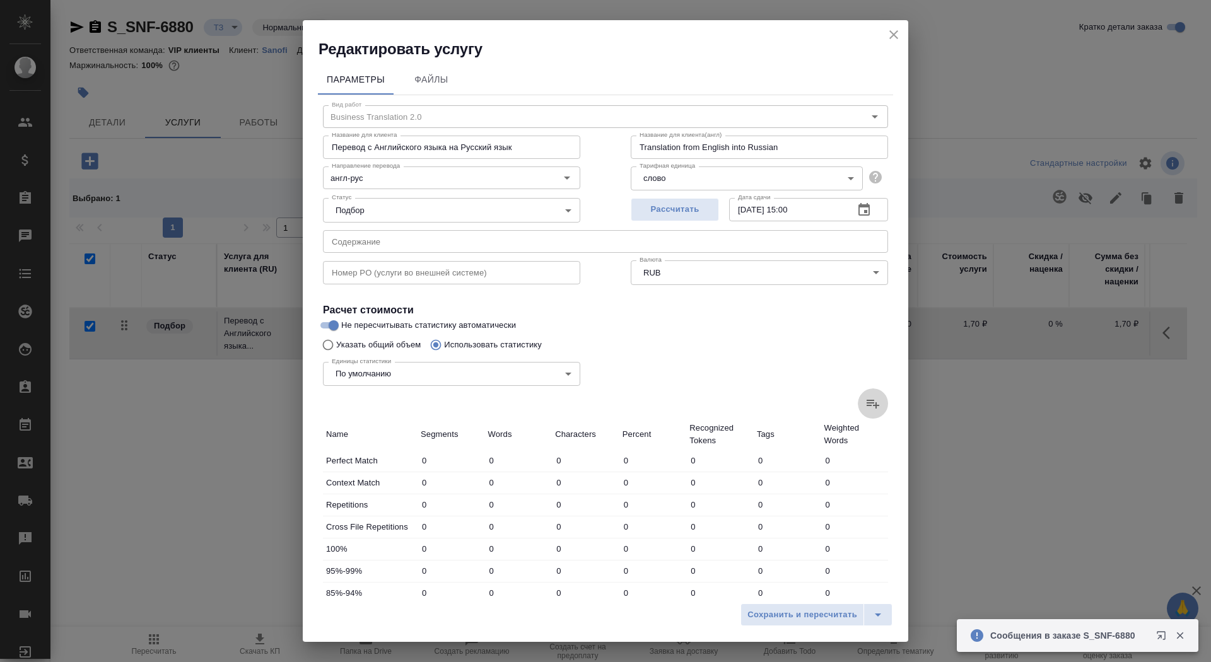
click at [878, 399] on icon at bounding box center [873, 403] width 15 height 15
click at [0, 0] on input "file" at bounding box center [0, 0] width 0 height 0
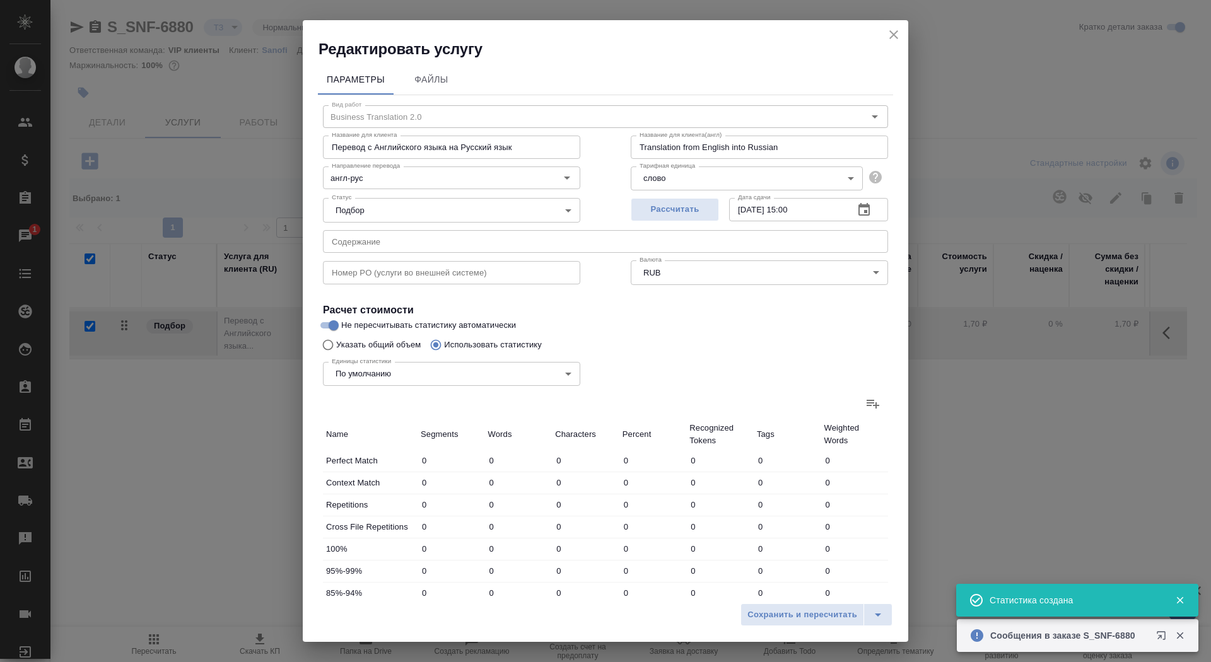
type input "1491"
type input "7565"
type input "46761"
type input "62"
type input "313"
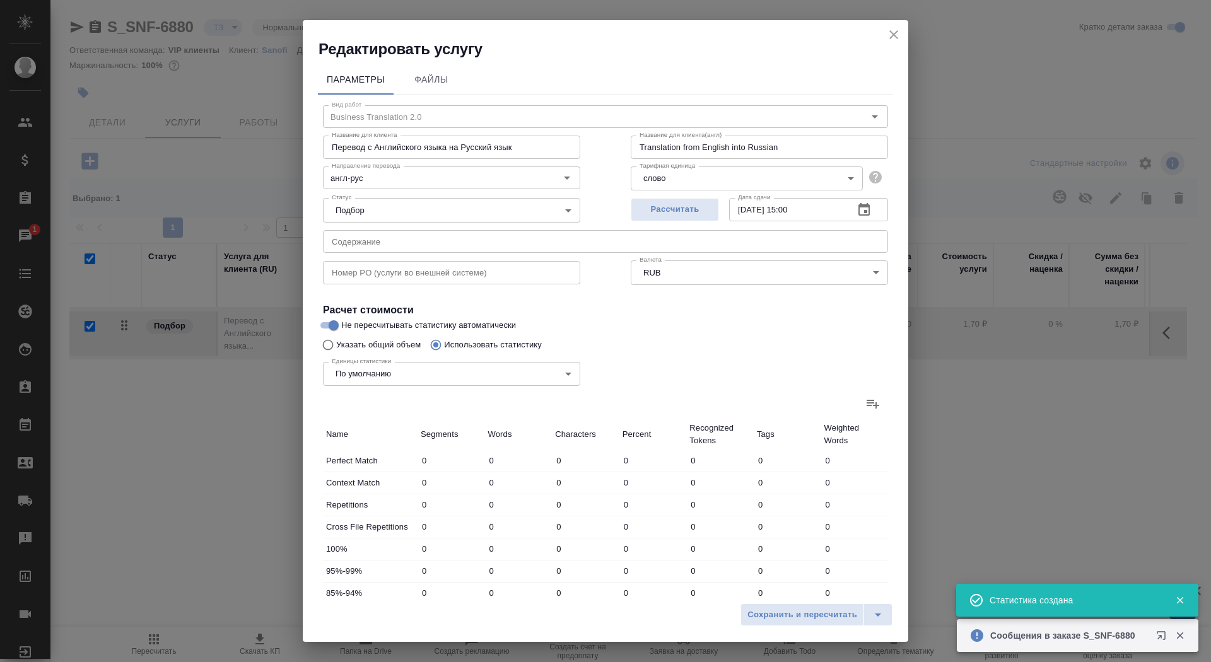
type input "1815"
type input "346"
type input "1423"
type input "9562"
type input "124"
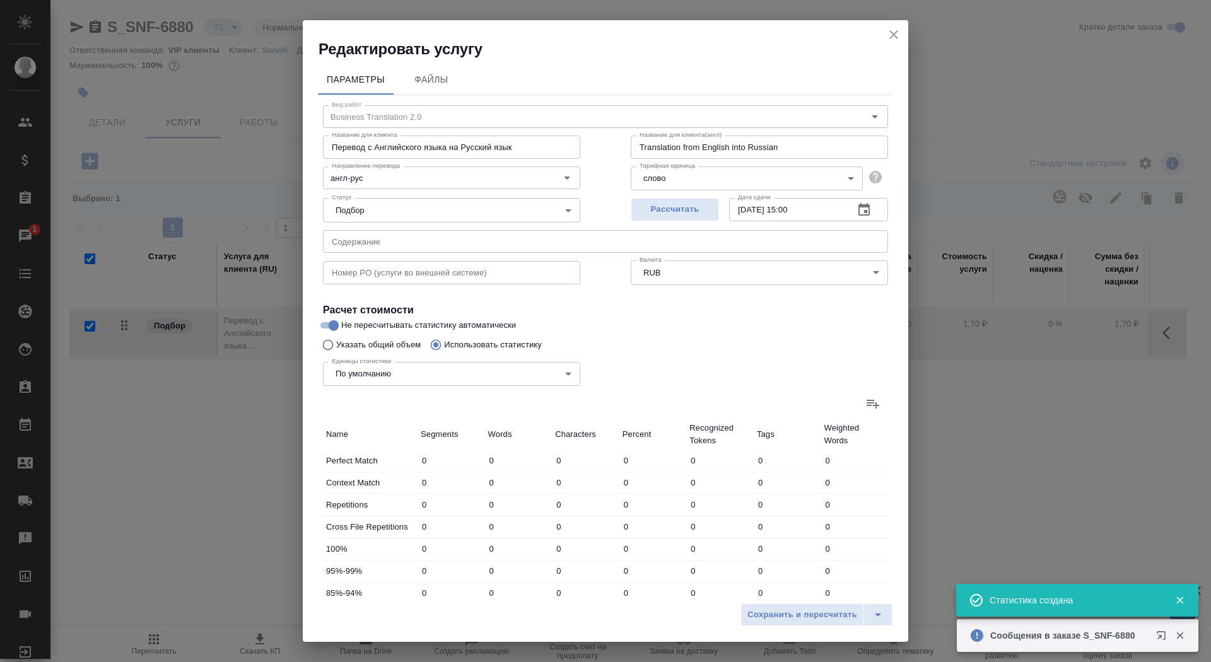
type input "1065"
type input "6597"
type input "47"
type input "570"
type input "3474"
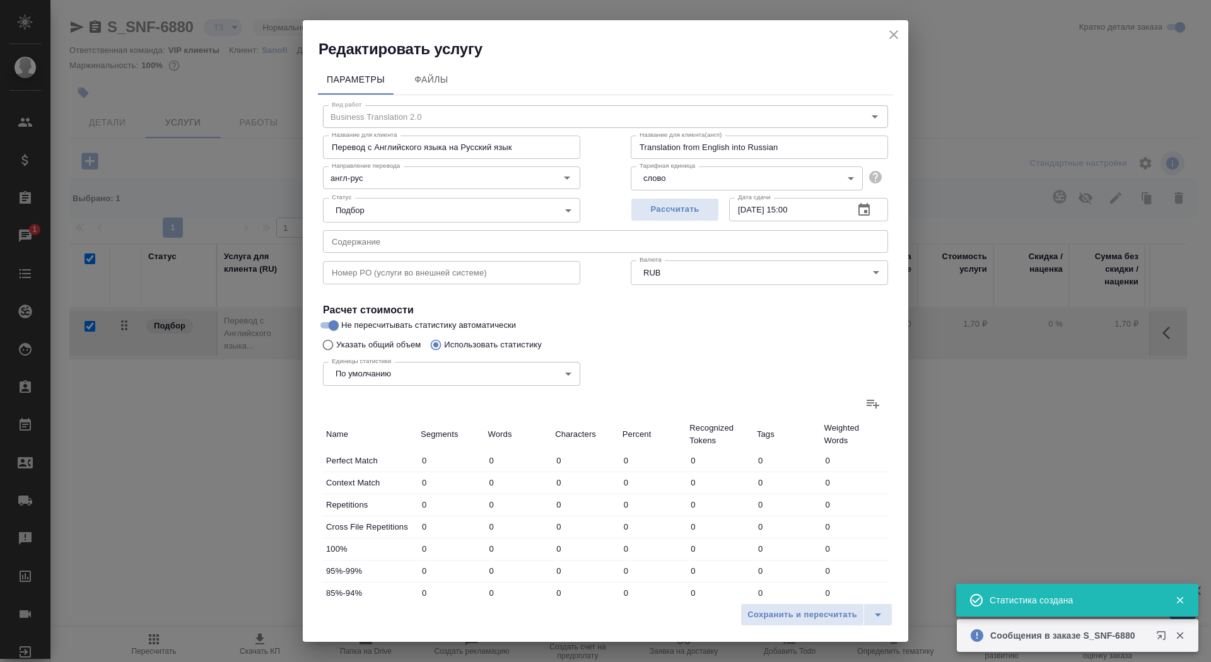
type input "47"
type input "290"
type input "1798"
type input "94"
type input "624"
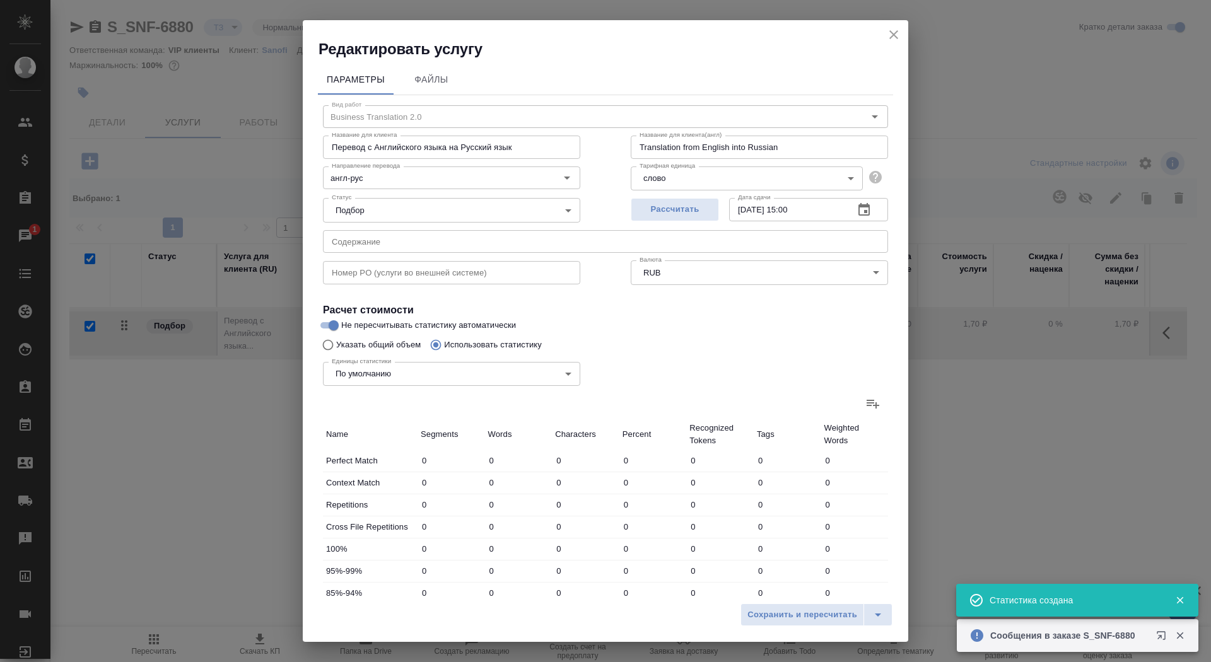
type input "4045"
type input "2145"
type input "11534"
type input "72235"
type input "2207"
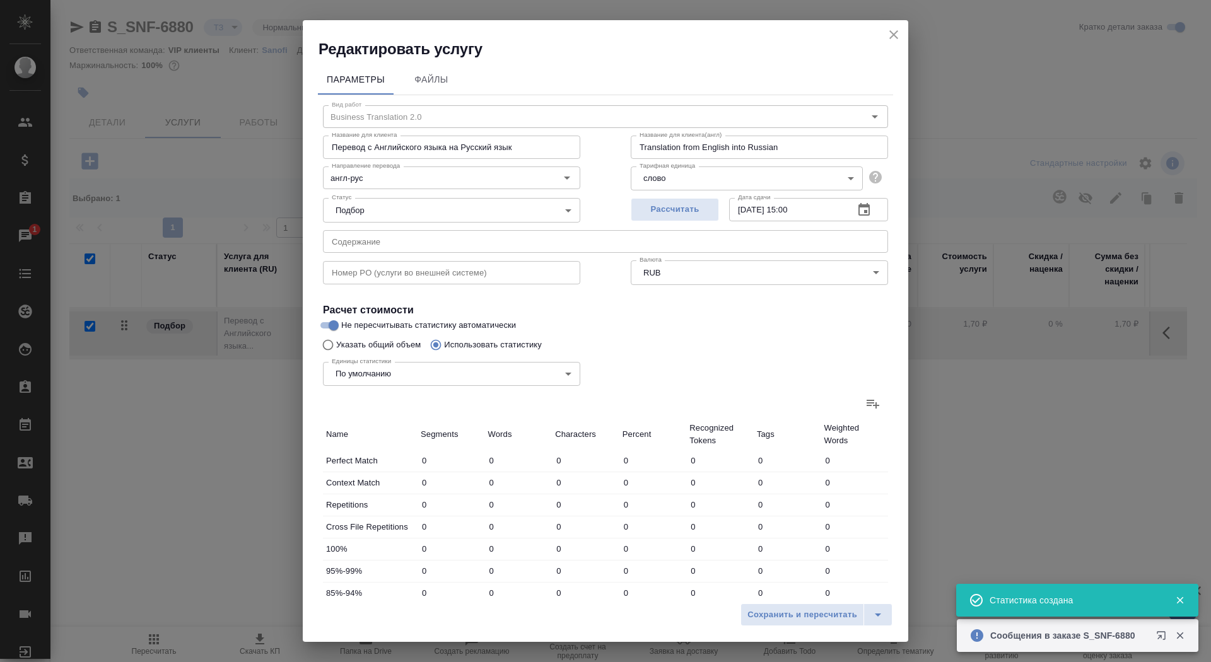
type input "11847"
type input "74050"
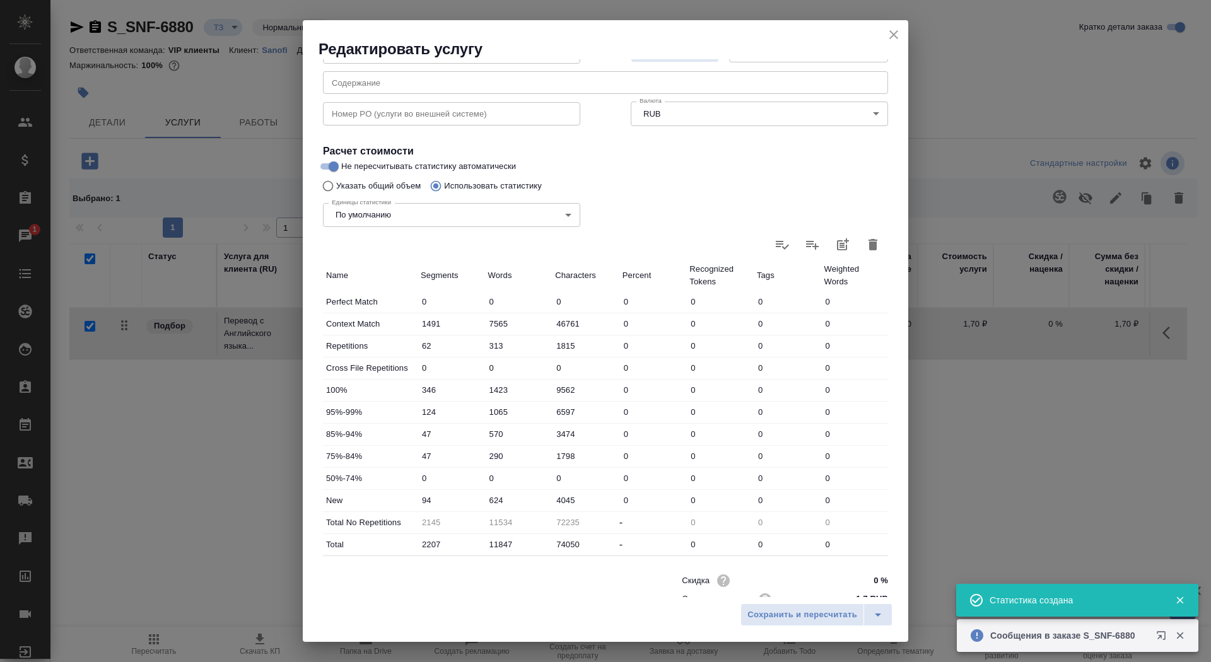
scroll to position [196, 0]
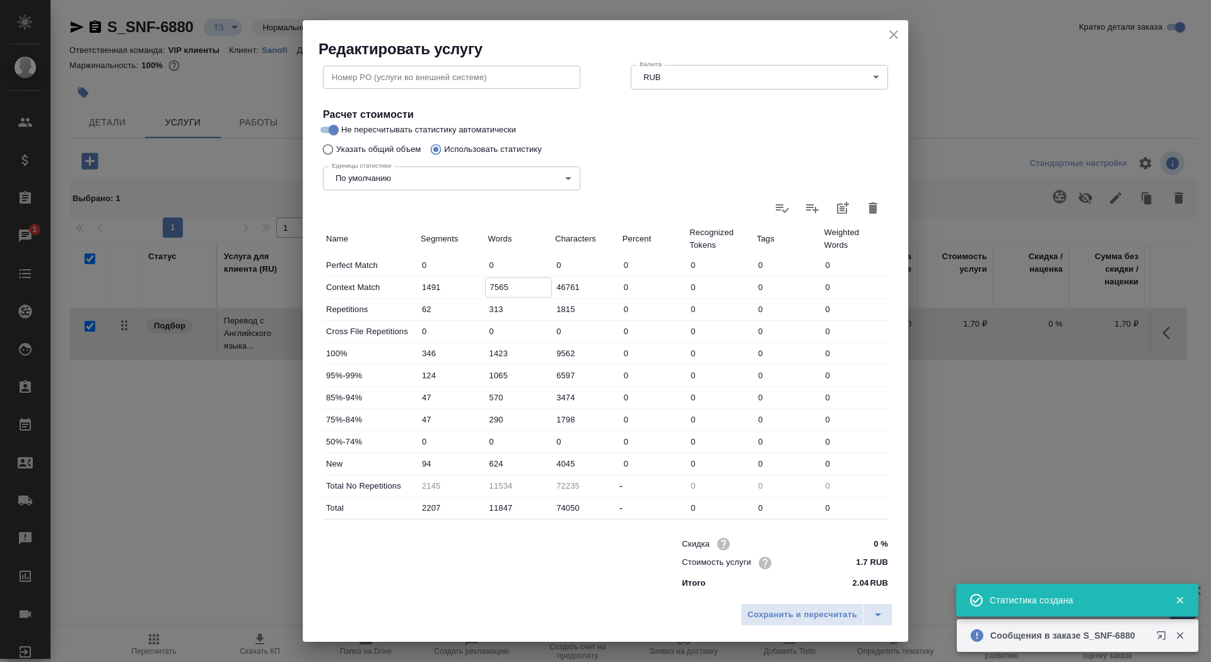
drag, startPoint x: 494, startPoint y: 286, endPoint x: 481, endPoint y: 285, distance: 13.3
click at [481, 285] on div "Context Match 1491 7565 46761 0 0 0 0" at bounding box center [605, 287] width 565 height 21
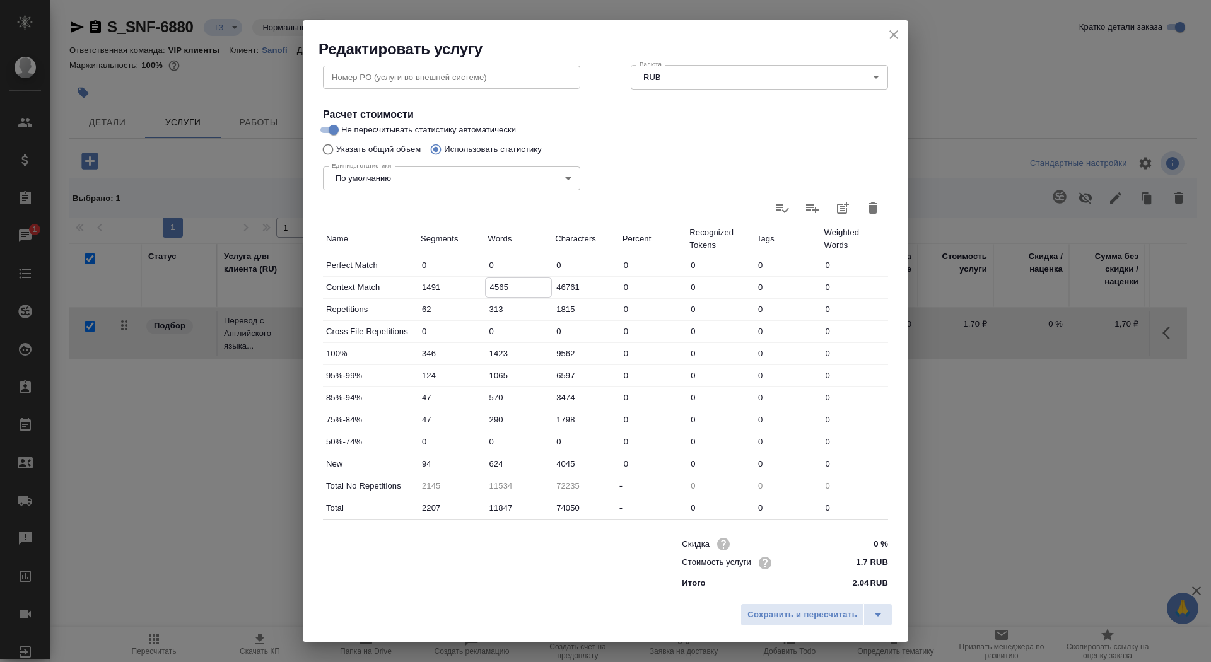
type input "4565"
click at [490, 466] on input "624" at bounding box center [518, 464] width 67 height 18
type input "3624"
click at [787, 622] on span "Сохранить и пересчитать" at bounding box center [803, 615] width 110 height 15
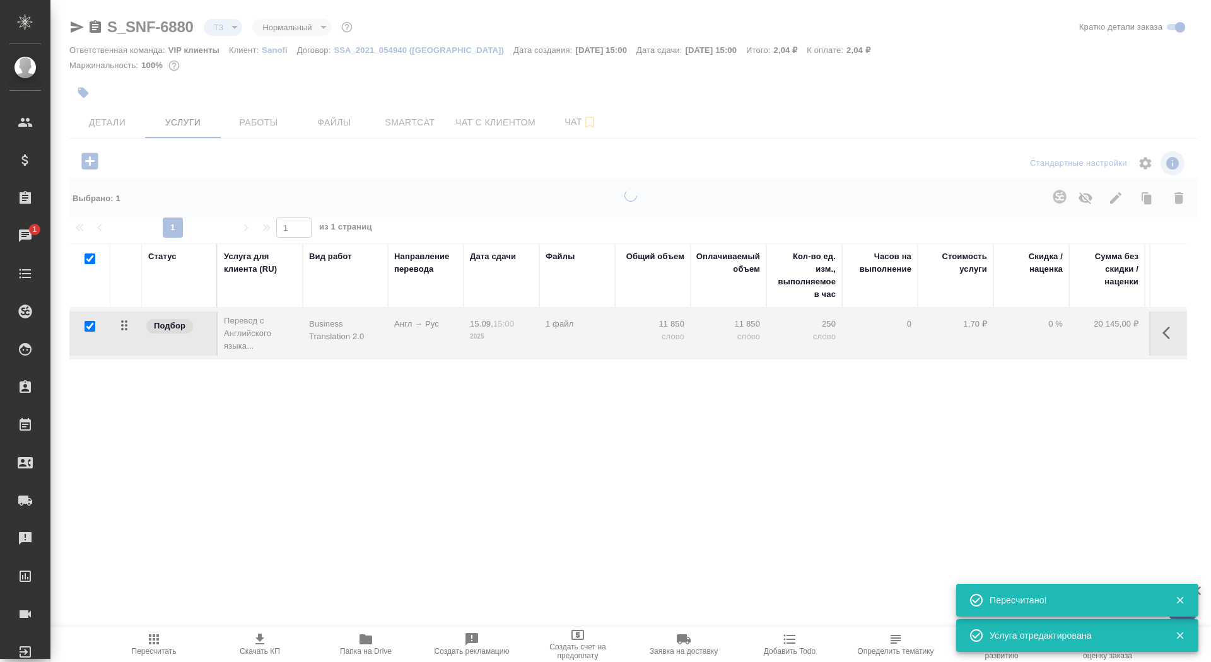
type input "new"
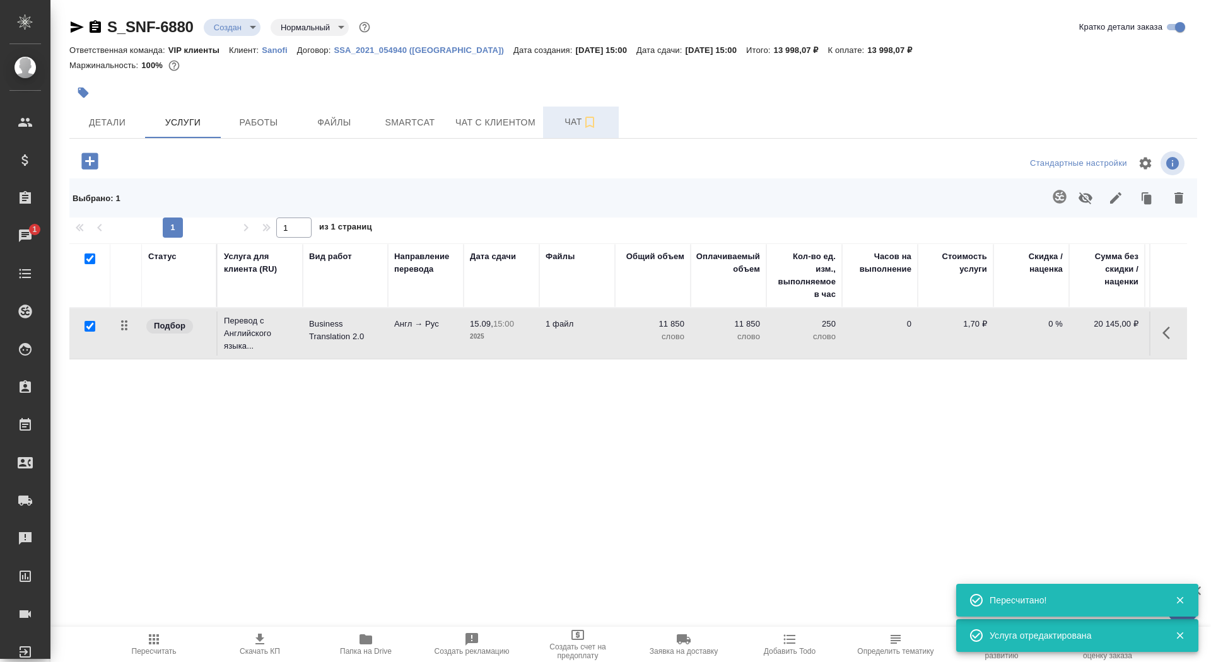
click at [560, 128] on span "Чат" at bounding box center [581, 122] width 61 height 16
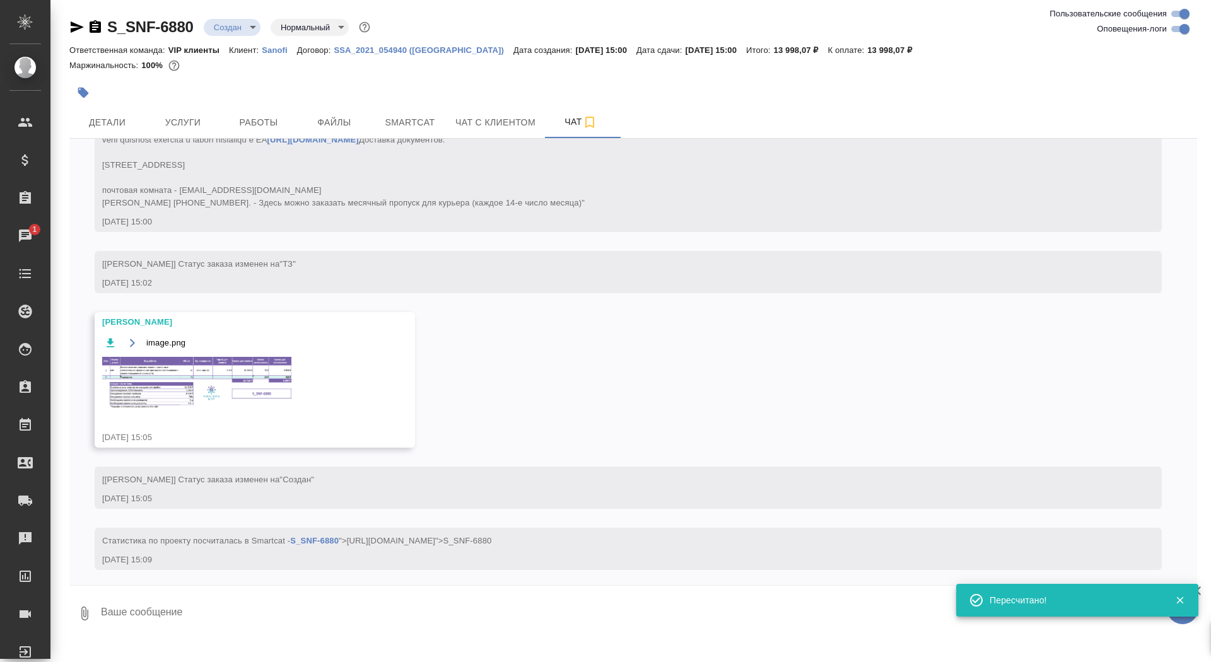
scroll to position [384, 0]
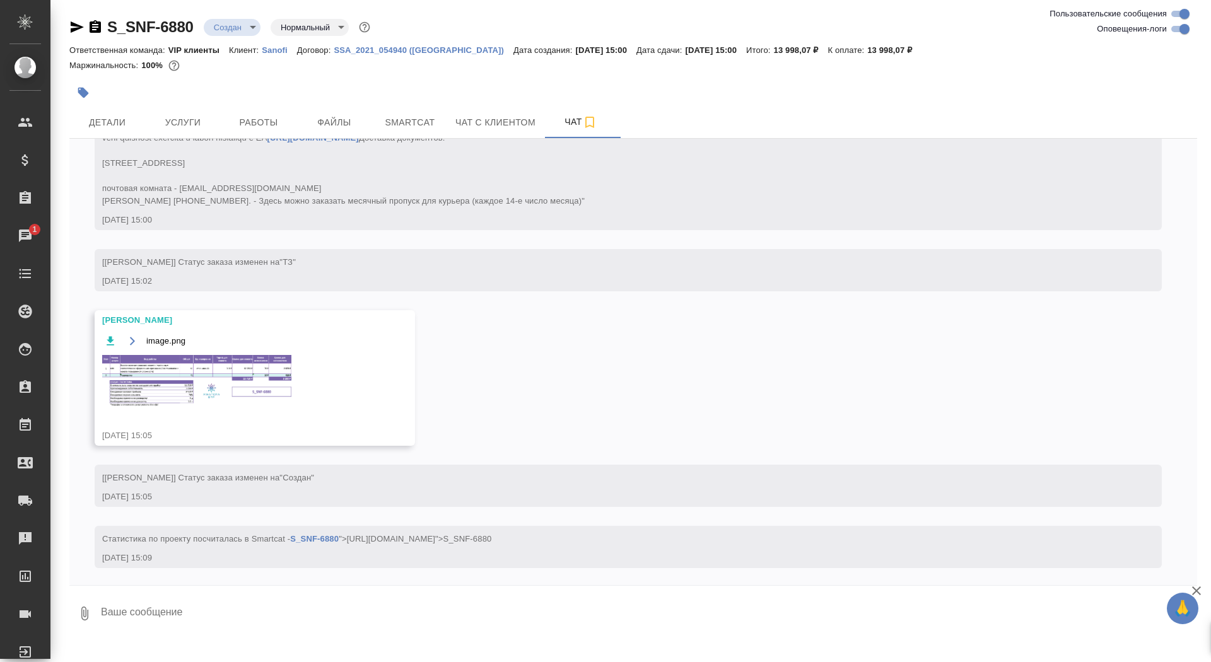
click at [277, 630] on textarea at bounding box center [649, 613] width 1098 height 43
type textarea "спасибо!"
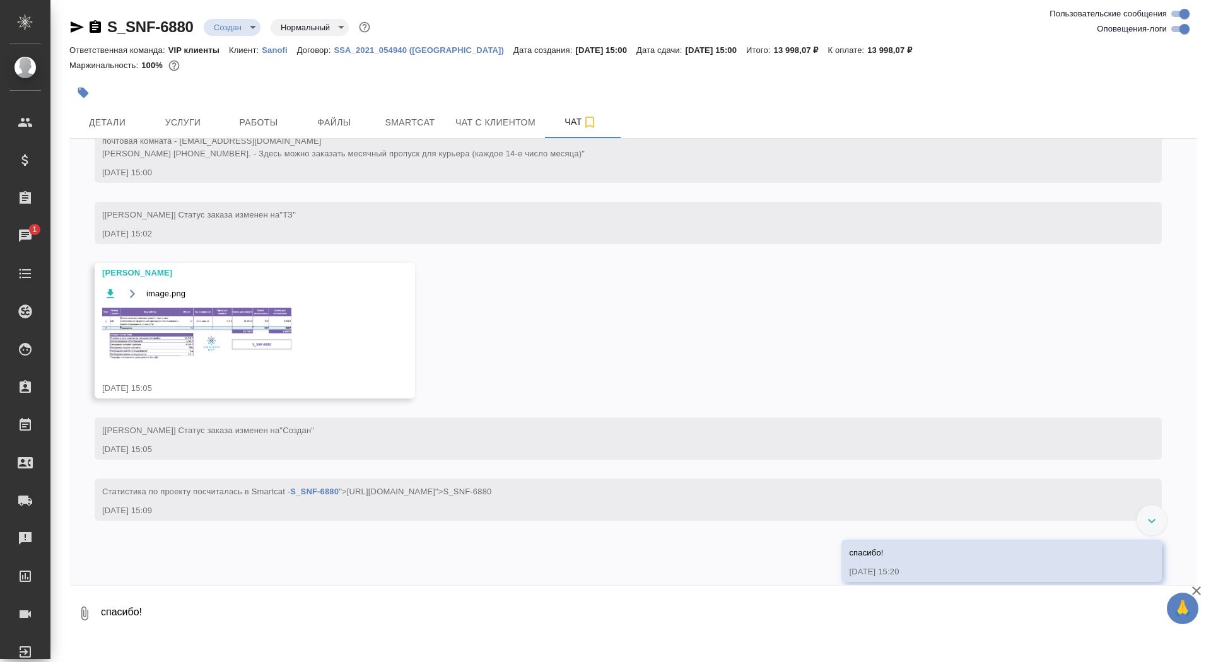
scroll to position [498, 0]
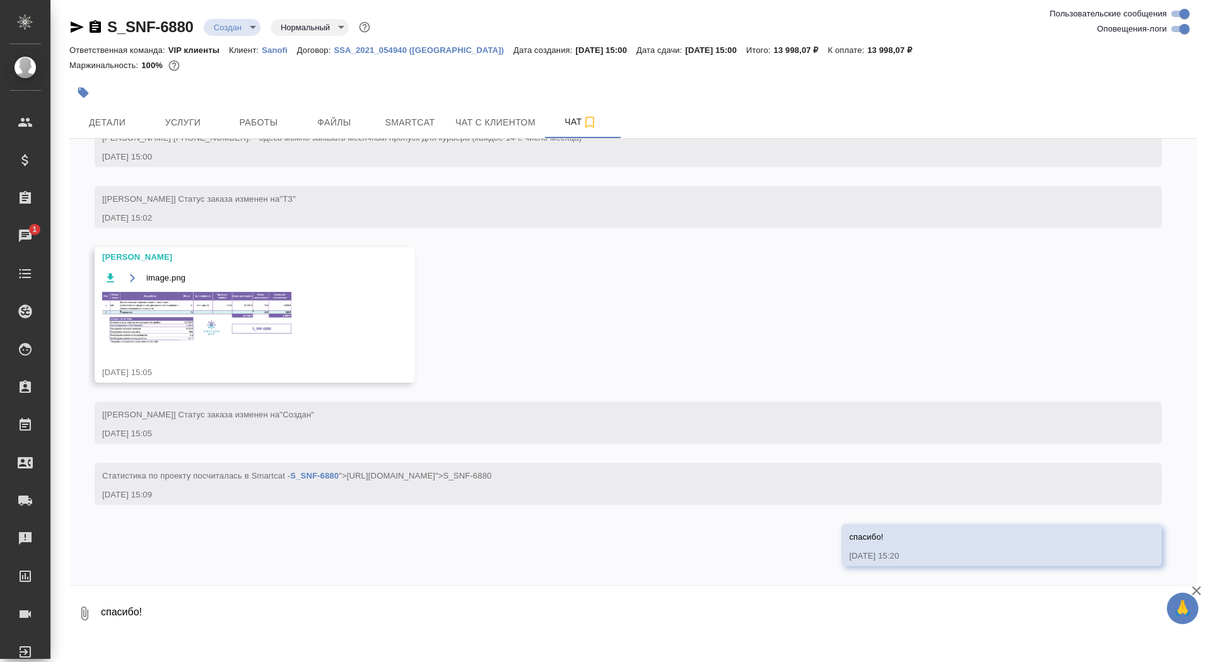
click at [200, 321] on img at bounding box center [196, 318] width 189 height 52
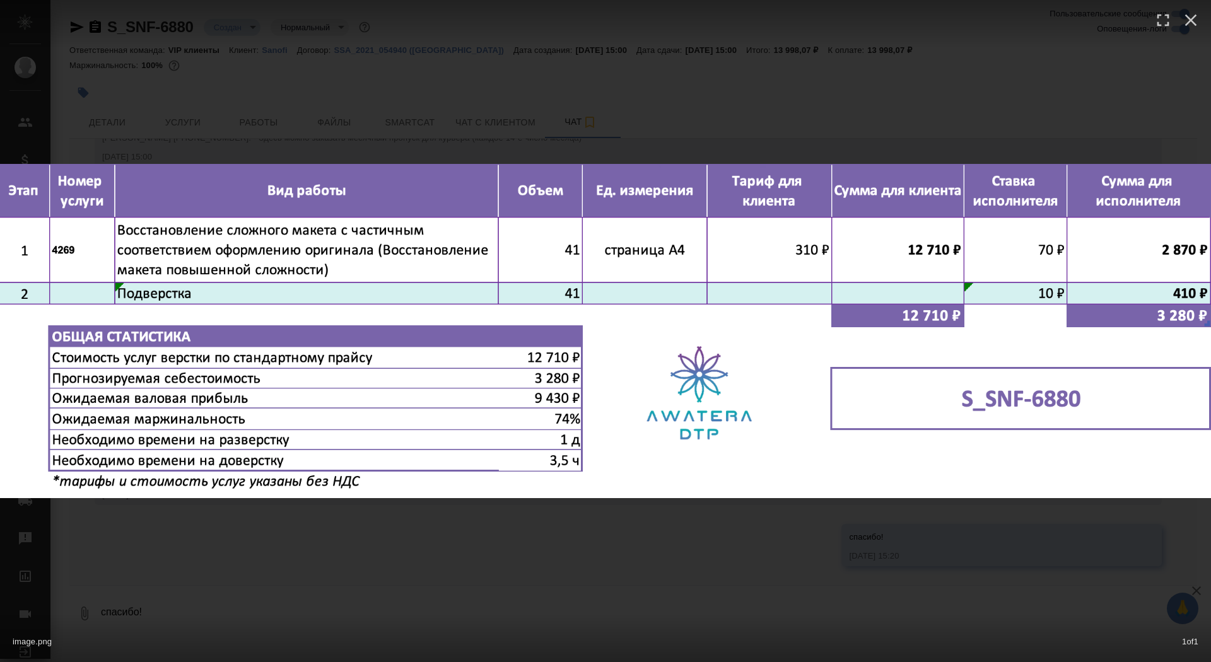
click at [302, 547] on div "image.png 1 of 1" at bounding box center [605, 331] width 1211 height 662
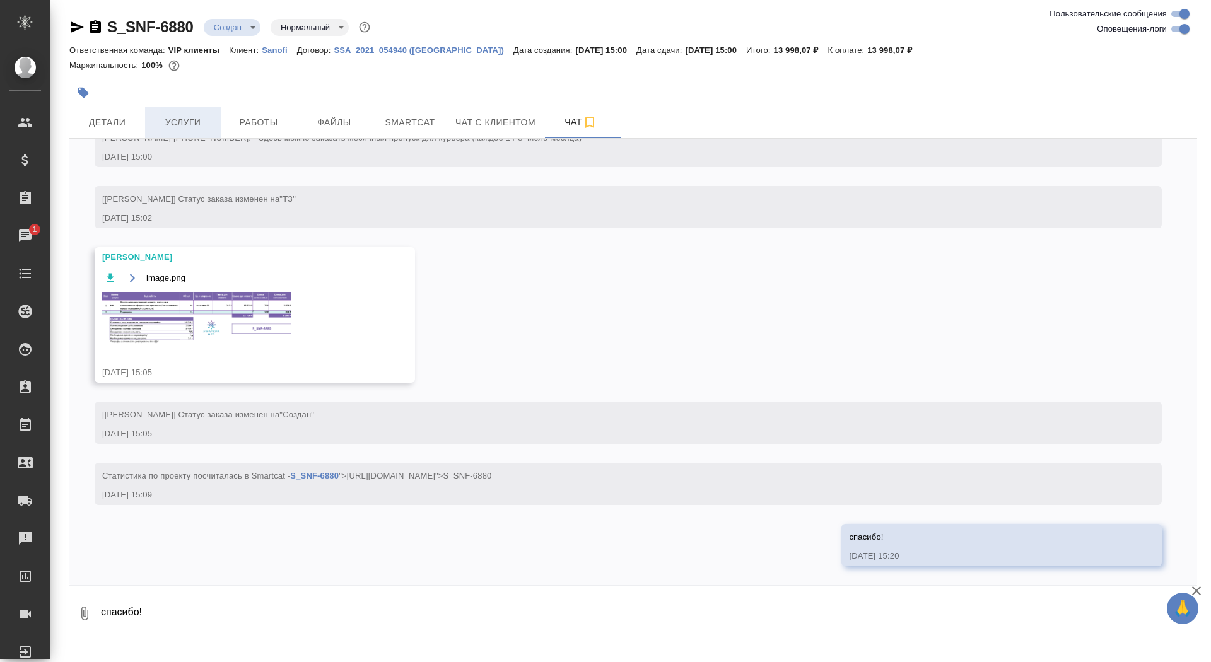
click at [189, 136] on button "Услуги" at bounding box center [183, 123] width 76 height 32
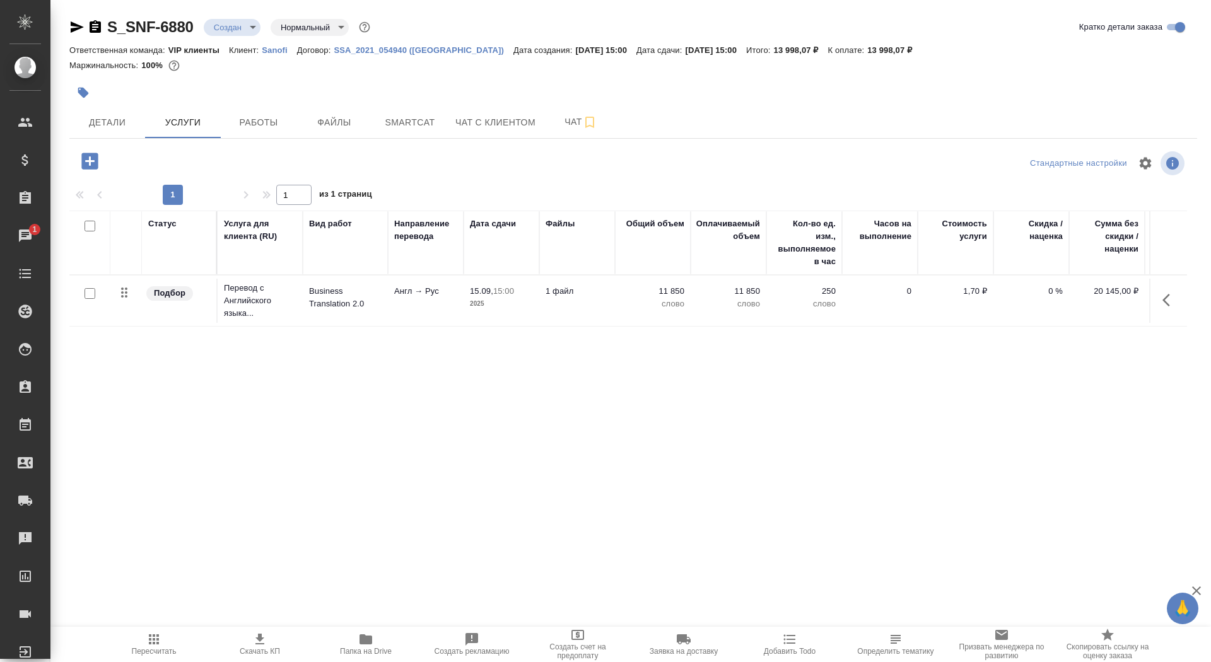
click at [95, 159] on icon "button" at bounding box center [89, 161] width 16 height 16
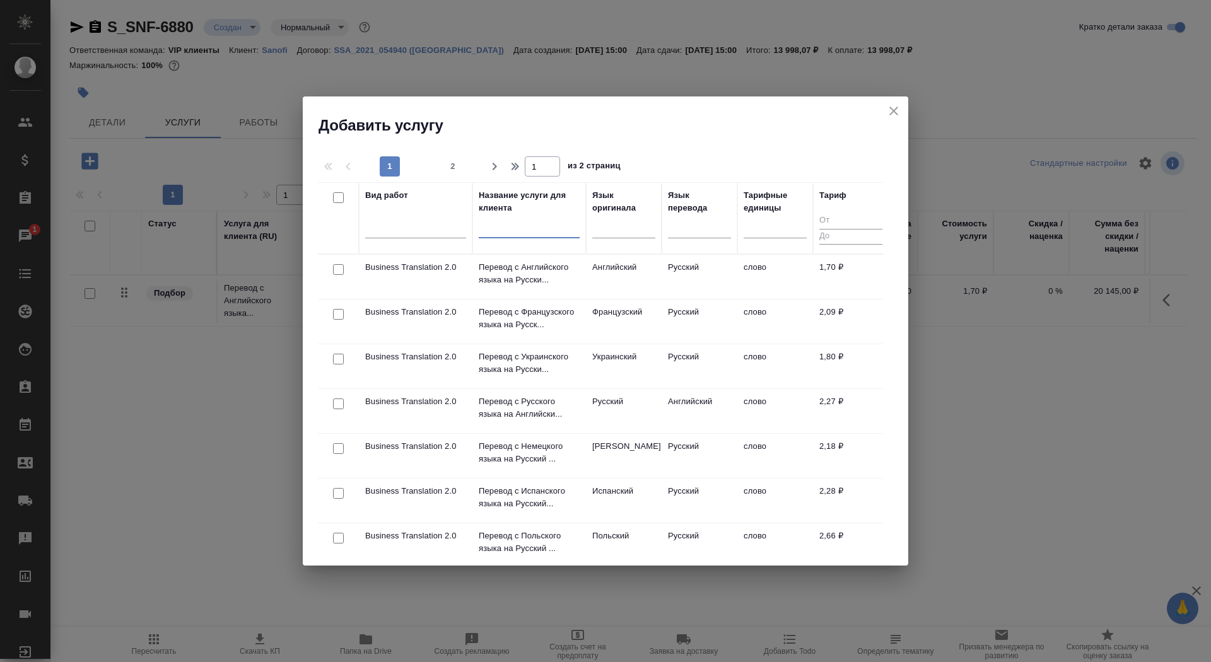
click at [517, 231] on input "text" at bounding box center [529, 231] width 101 height 16
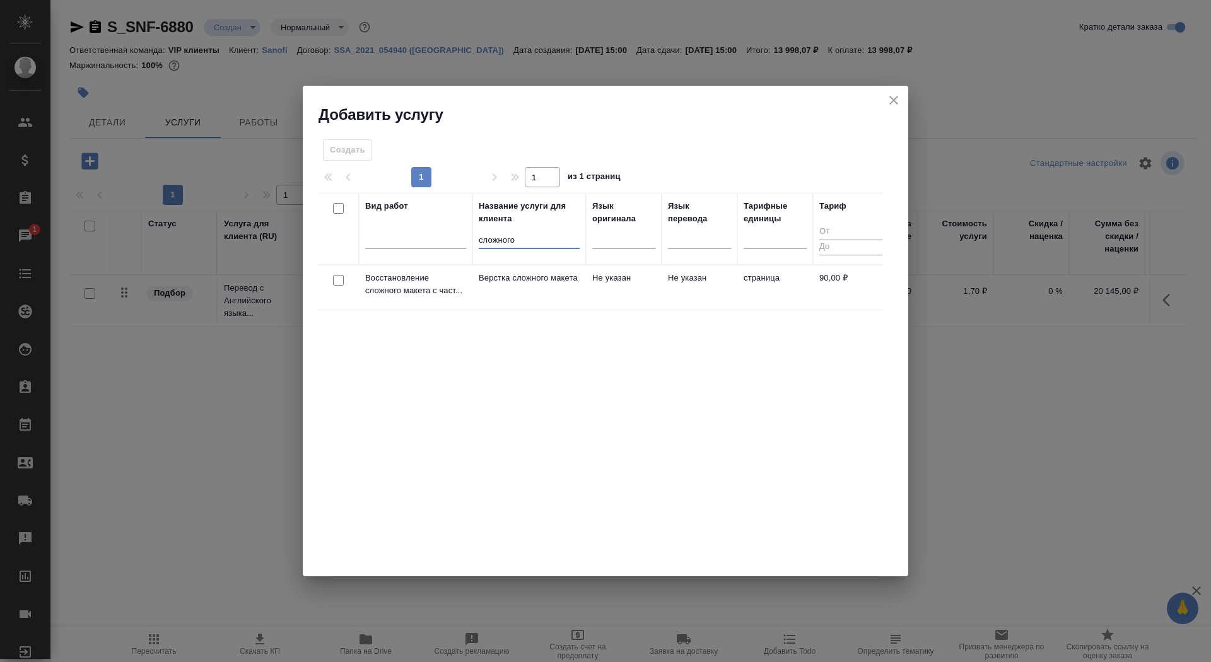
type input "сложного"
click at [594, 280] on td "Не указан" at bounding box center [624, 288] width 76 height 44
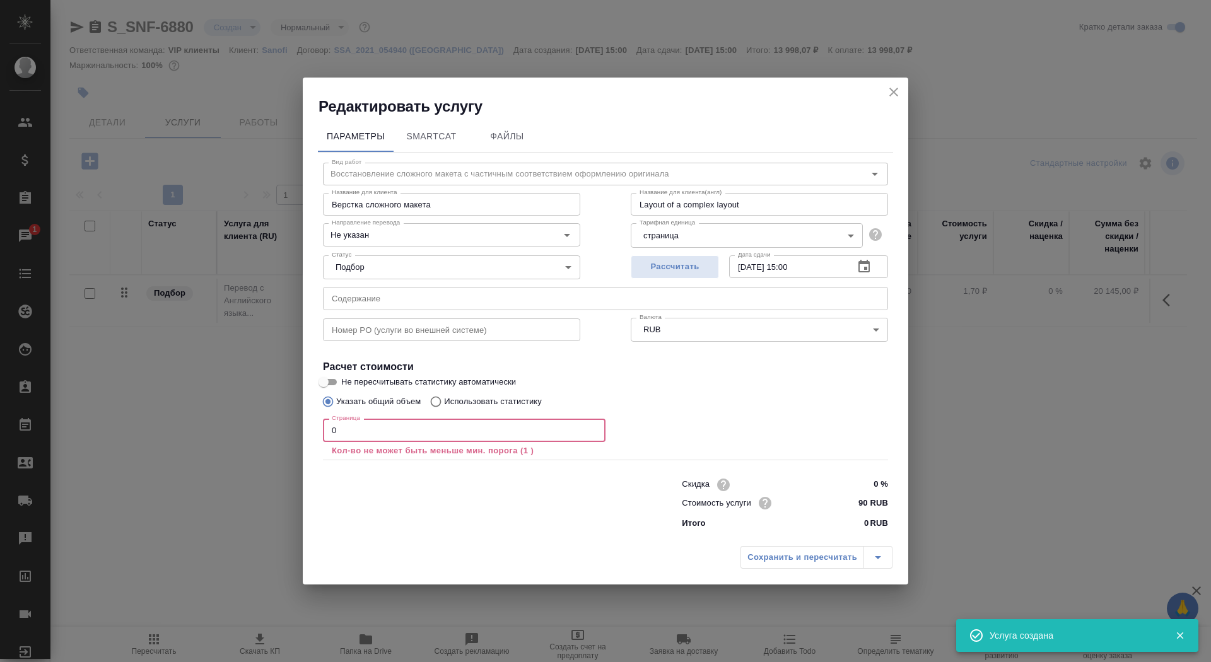
click at [352, 439] on input "0" at bounding box center [464, 430] width 283 height 23
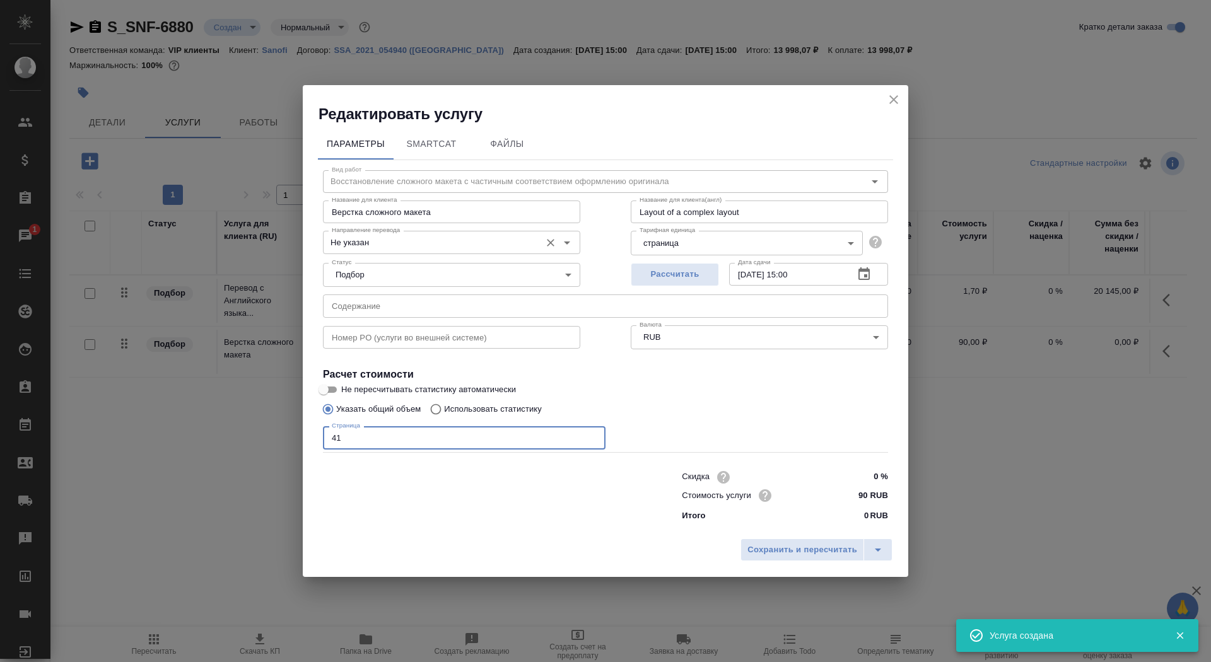
type input "41"
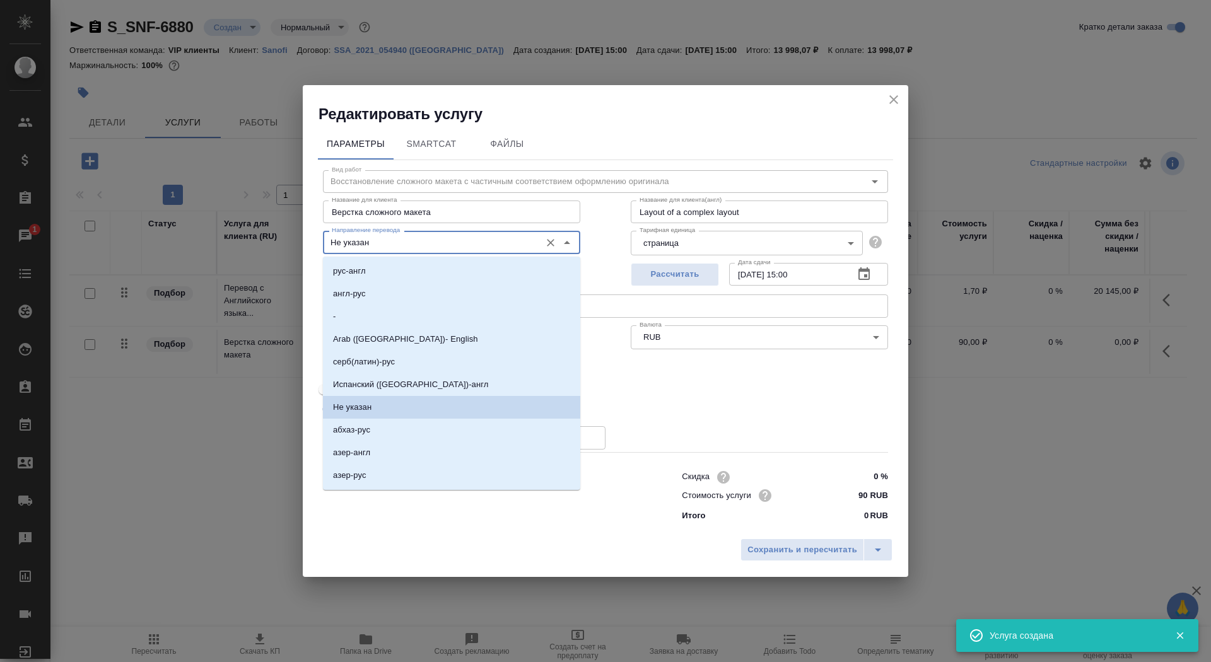
click at [420, 249] on input "Не указан" at bounding box center [431, 242] width 208 height 15
click at [414, 298] on li "англ-рус" at bounding box center [451, 294] width 257 height 23
type input "англ-рус"
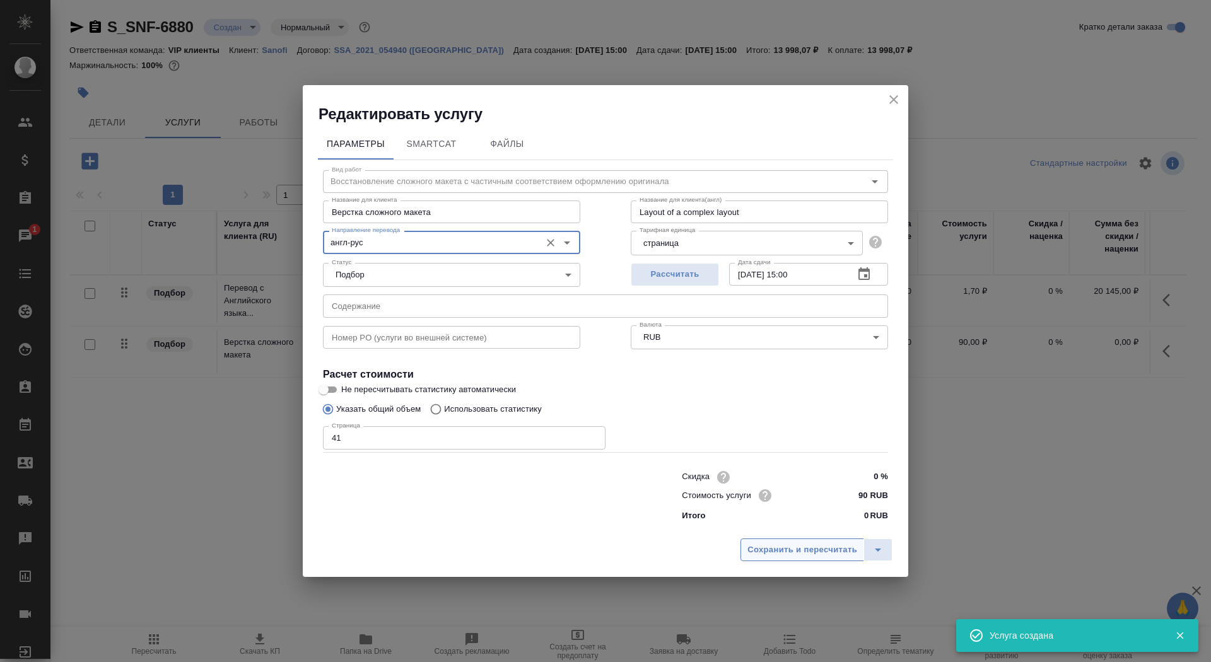
click at [761, 554] on span "Сохранить и пересчитать" at bounding box center [803, 550] width 110 height 15
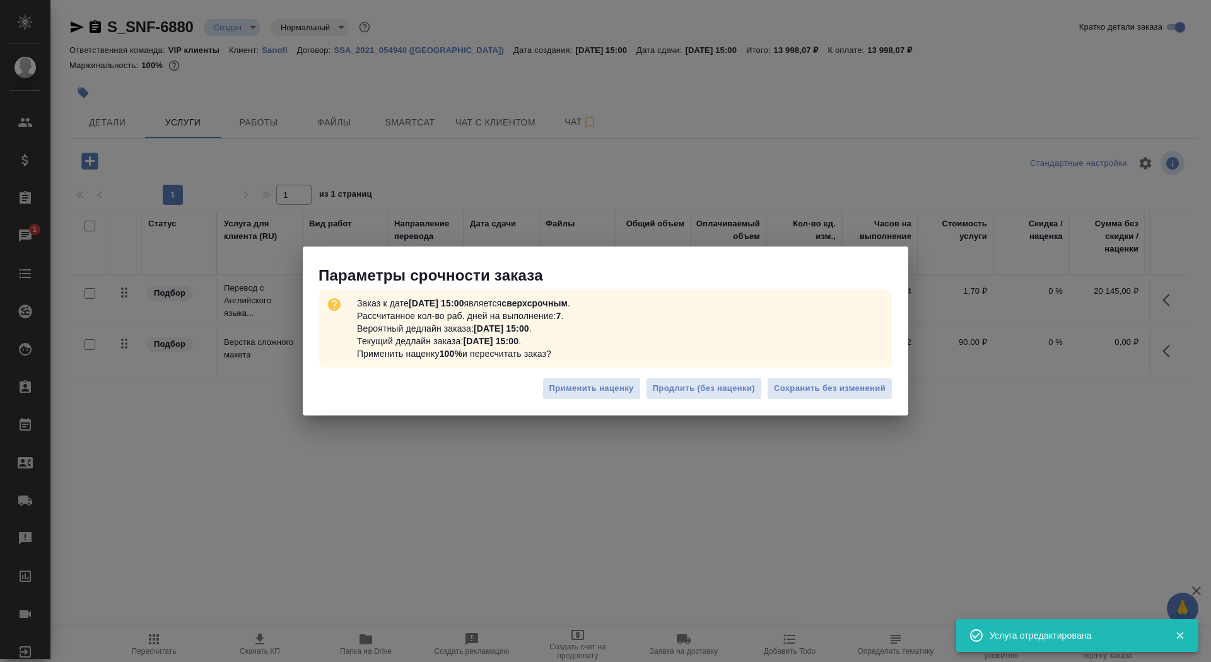
click at [808, 404] on div "Применить наценку Продлить (без наценки) Сохранить без изменений" at bounding box center [606, 394] width 606 height 44
click at [807, 384] on span "Сохранить без изменений" at bounding box center [830, 389] width 112 height 15
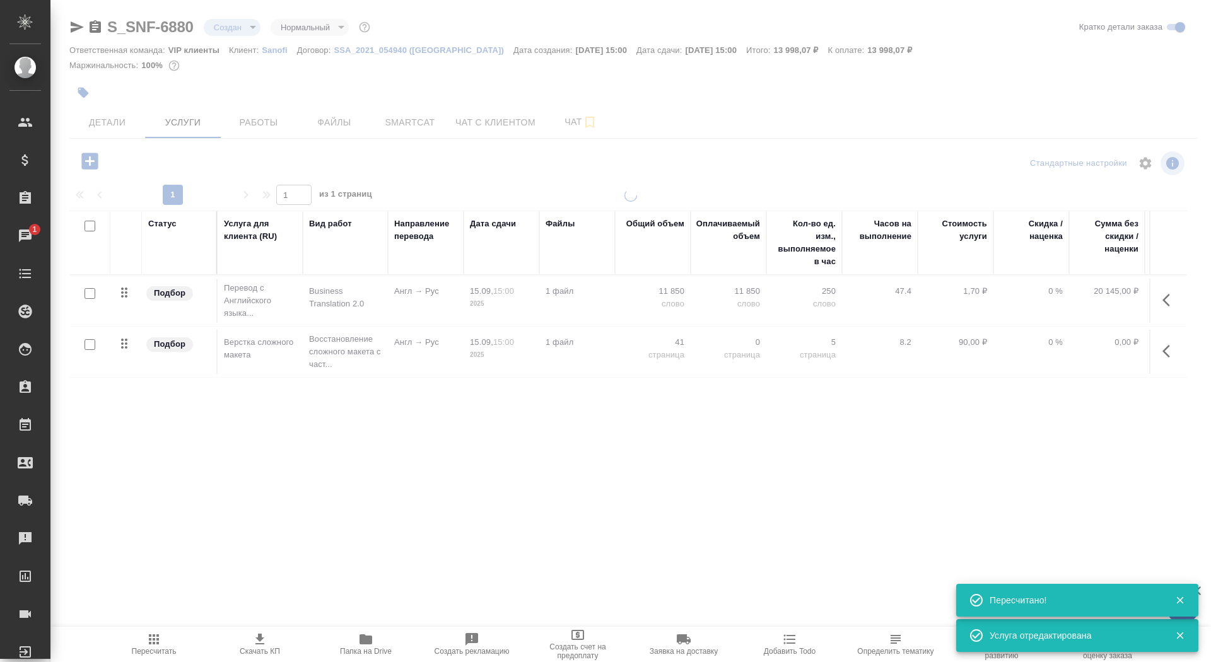
type input "urgent"
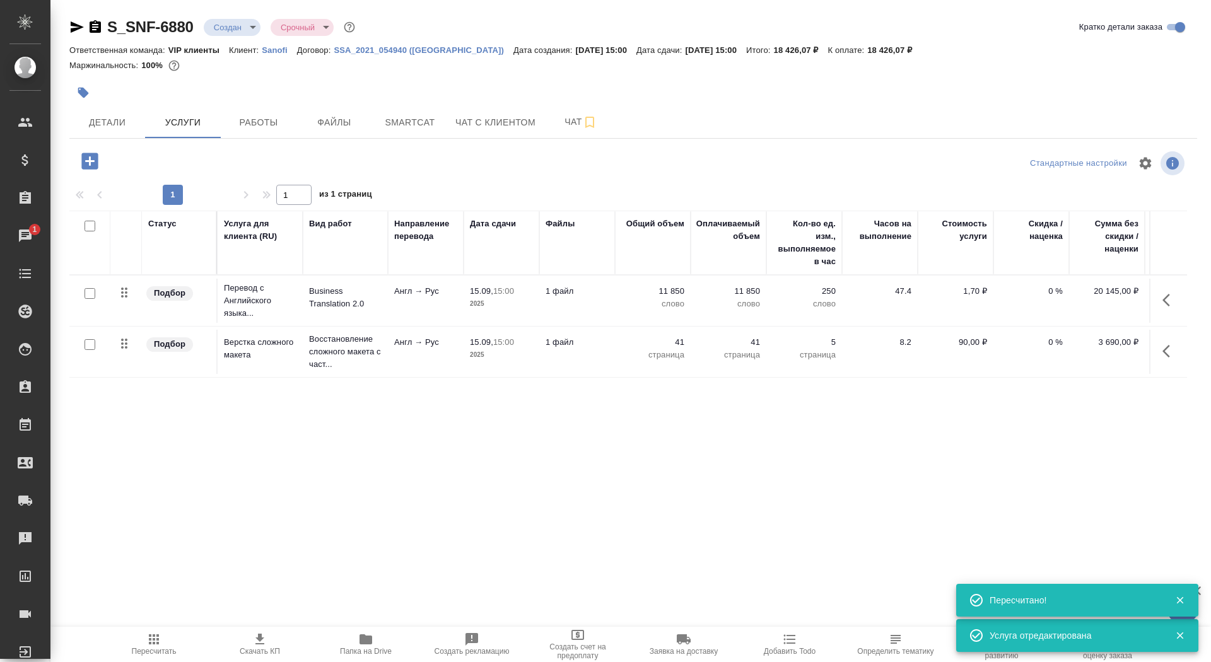
click at [576, 309] on td "1 файл" at bounding box center [577, 301] width 76 height 44
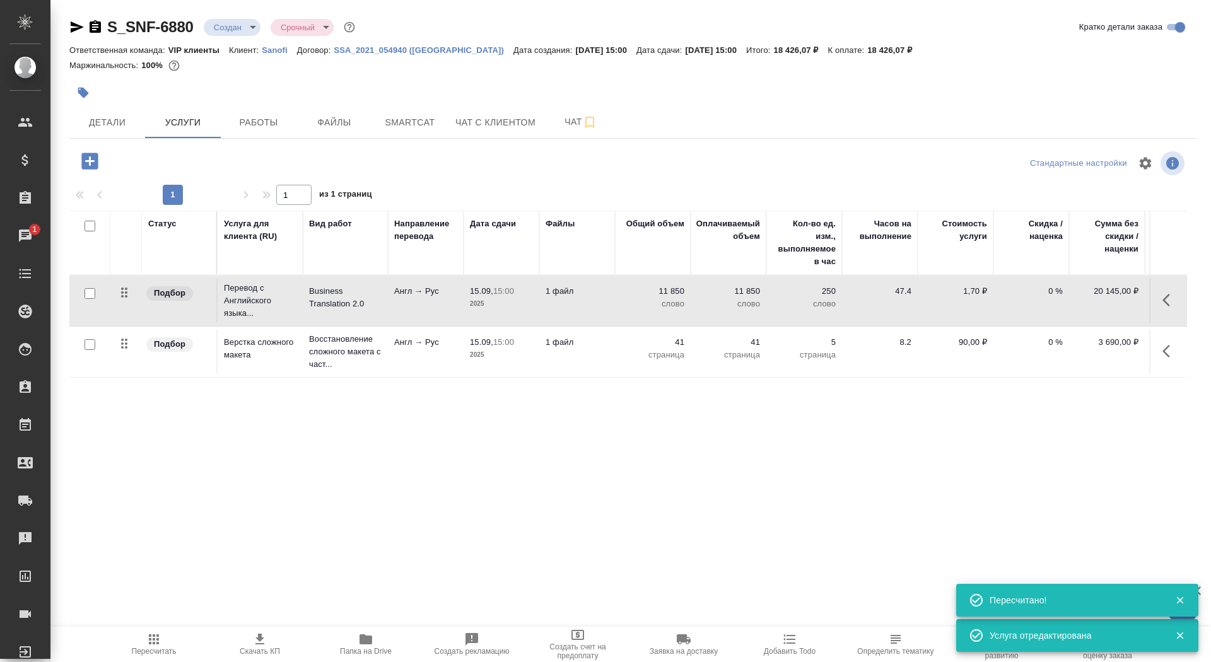
click at [576, 309] on td "1 файл" at bounding box center [577, 301] width 76 height 44
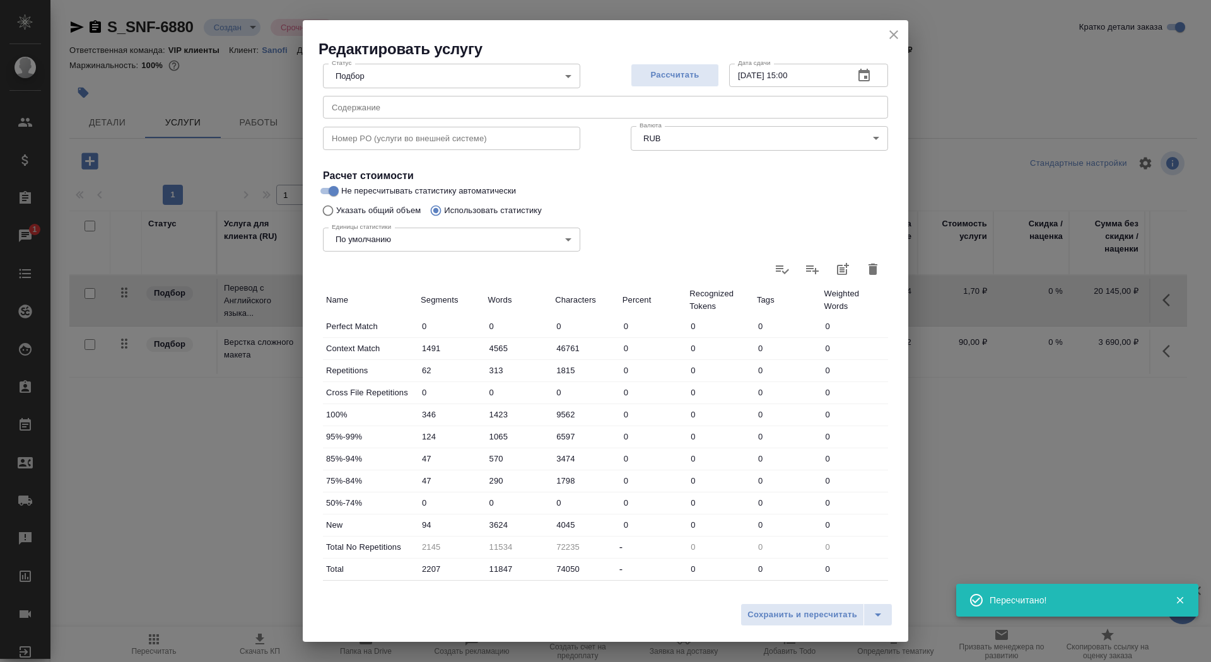
scroll to position [196, 0]
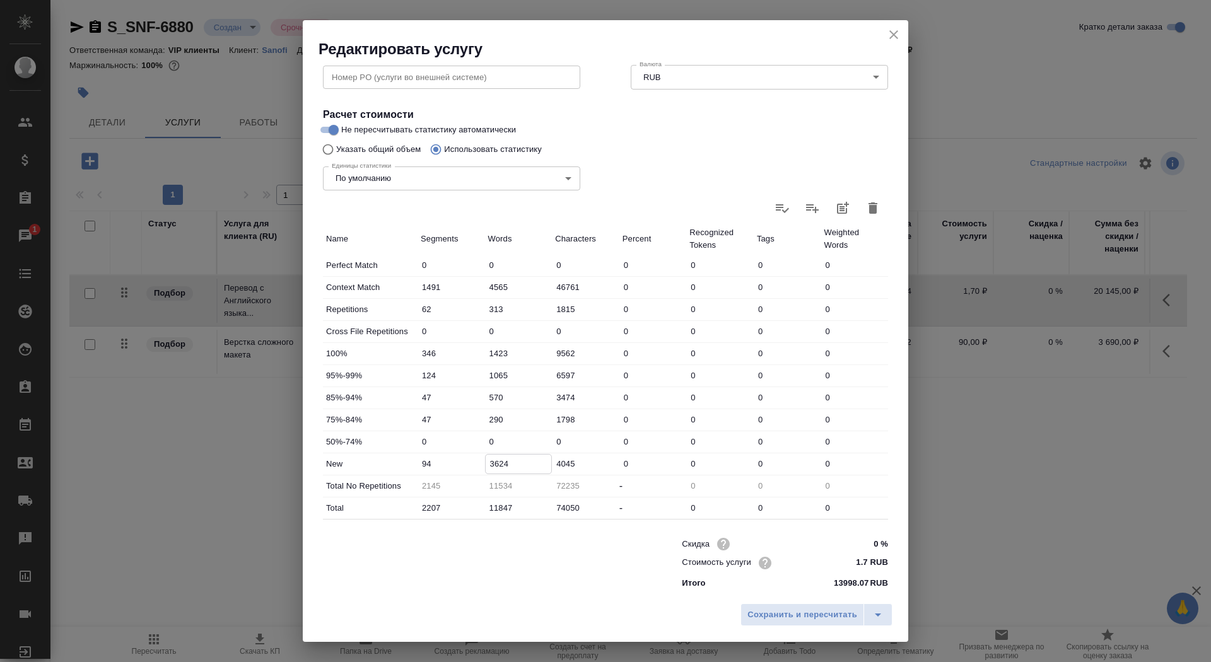
click at [497, 459] on input "3624" at bounding box center [519, 464] width 66 height 18
type input "3924"
click at [787, 616] on span "Сохранить и пересчитать" at bounding box center [803, 615] width 110 height 15
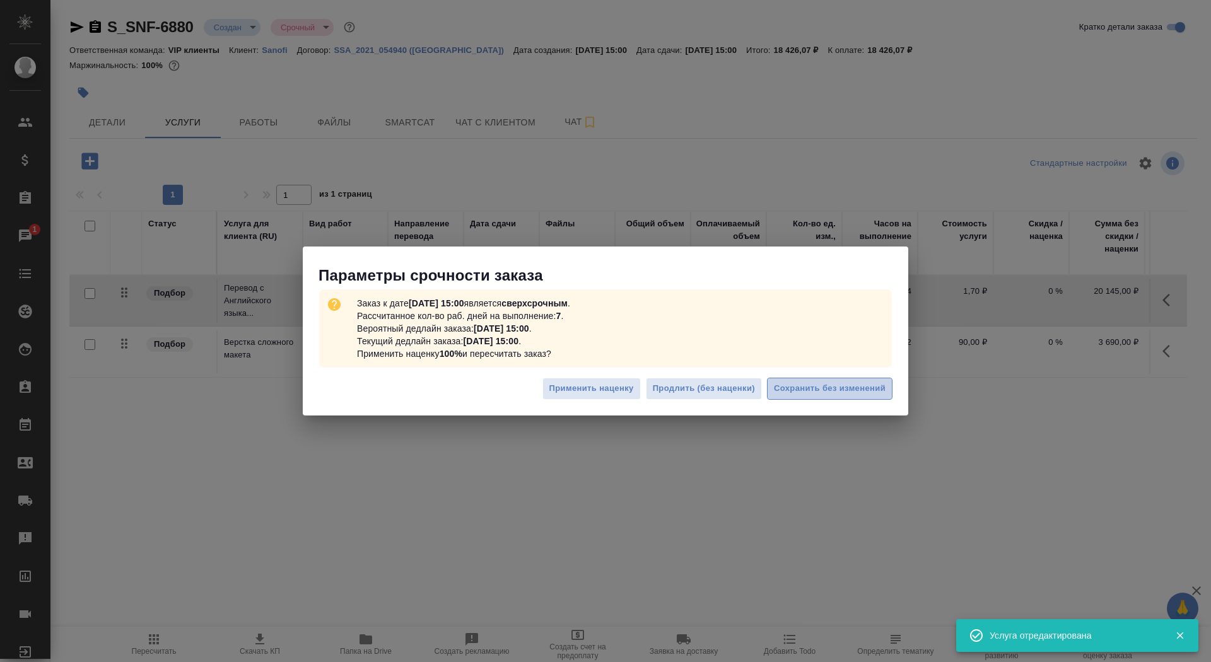
click at [872, 385] on span "Сохранить без изменений" at bounding box center [830, 389] width 112 height 15
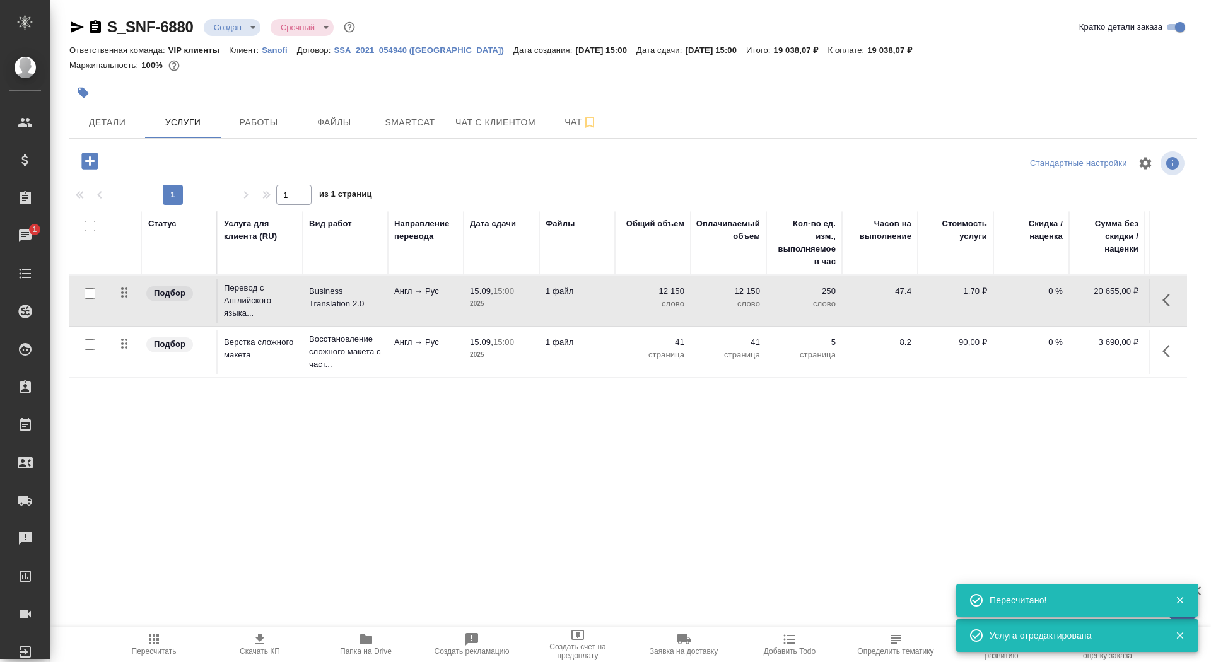
click at [257, 644] on icon "button" at bounding box center [259, 639] width 9 height 11
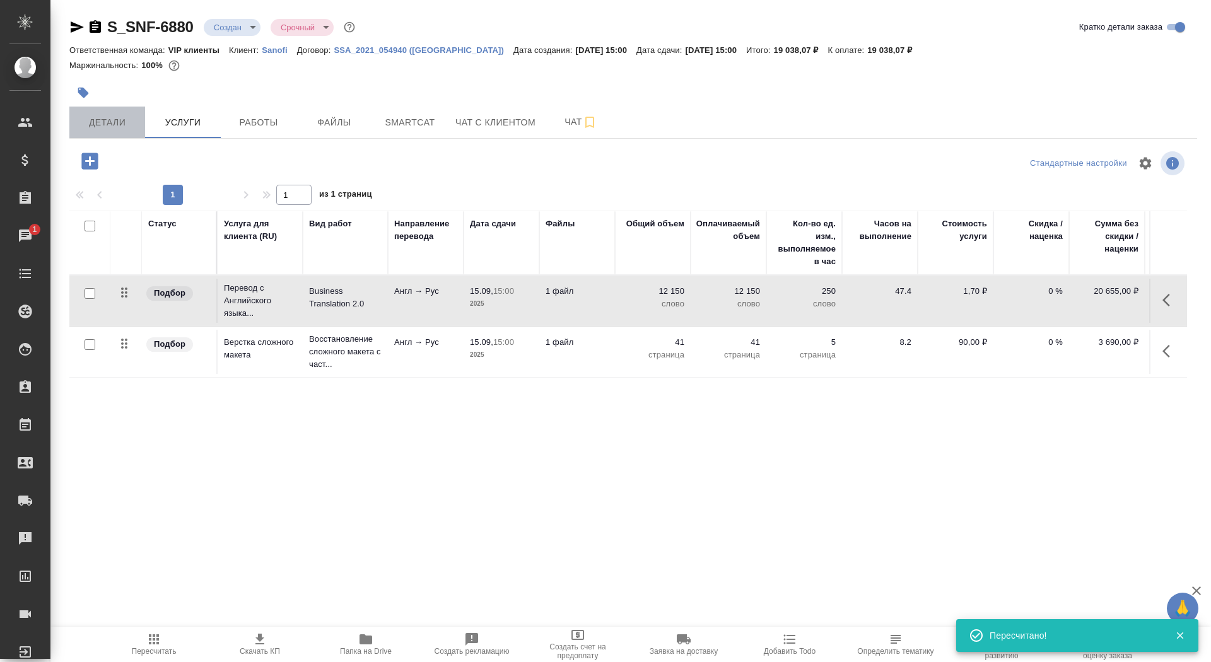
click at [105, 121] on span "Детали" at bounding box center [107, 123] width 61 height 16
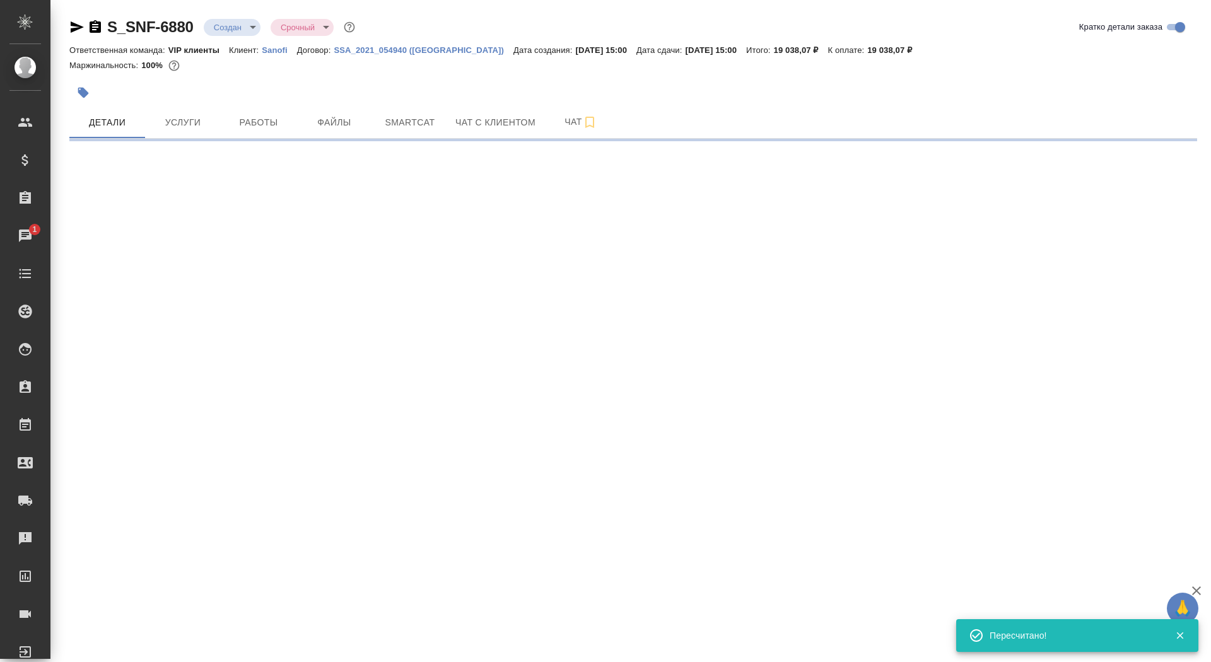
select select "RU"
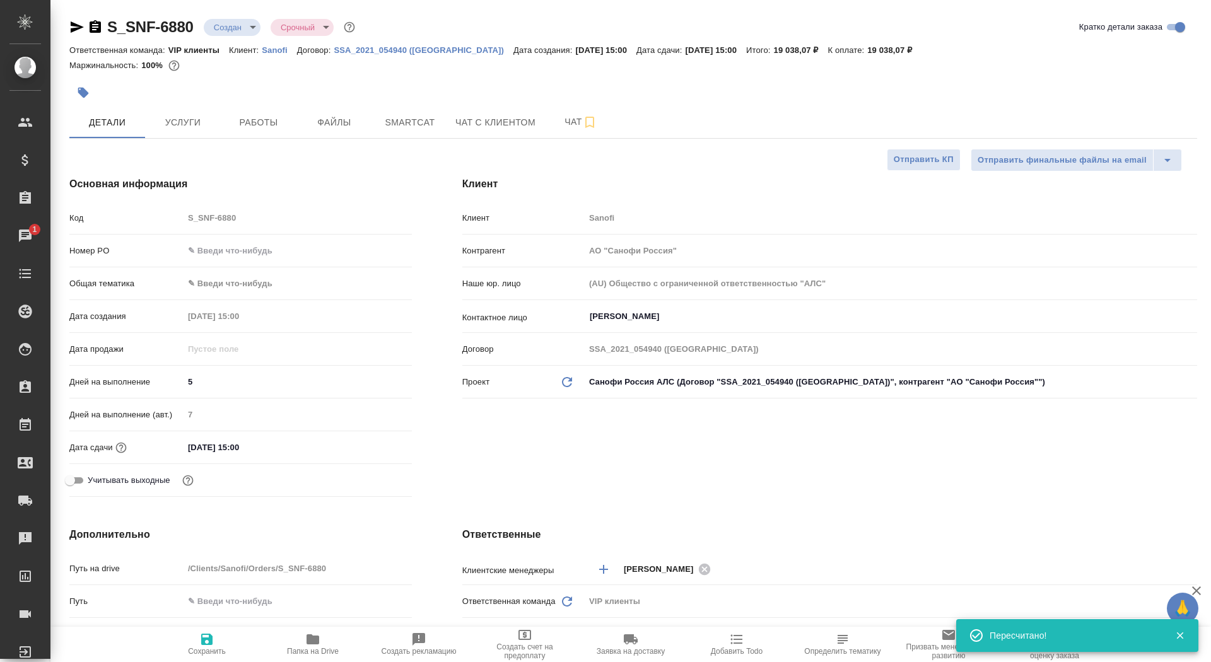
type textarea "x"
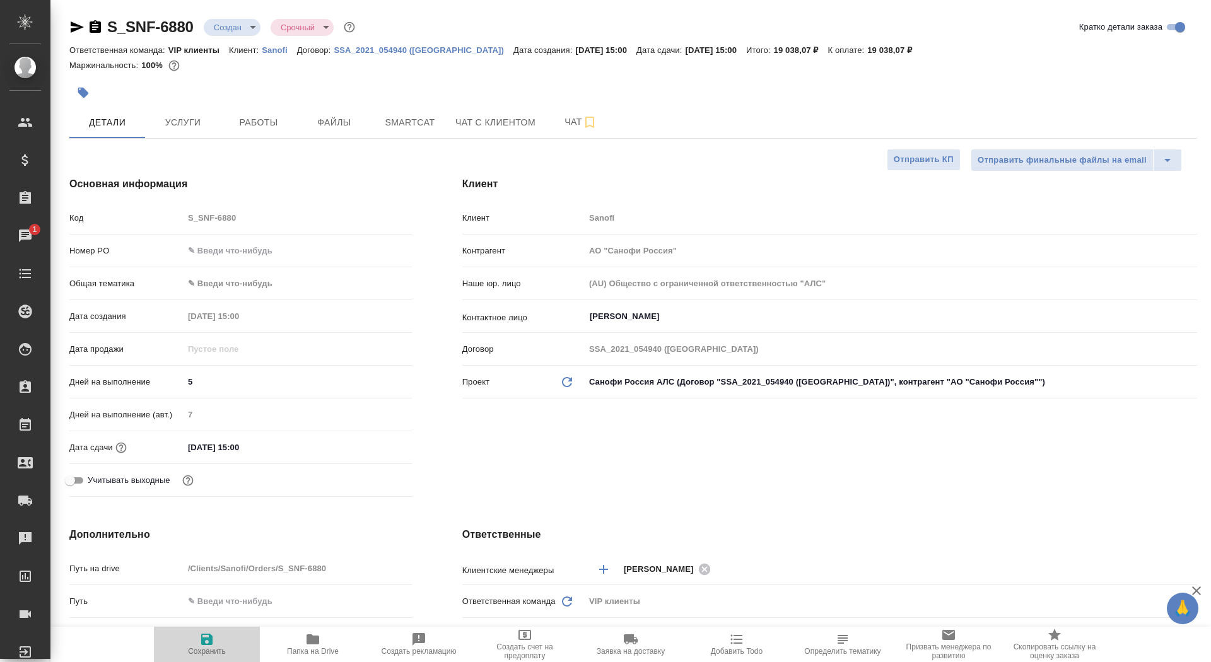
click at [177, 650] on span "Сохранить" at bounding box center [206, 644] width 91 height 24
type textarea "x"
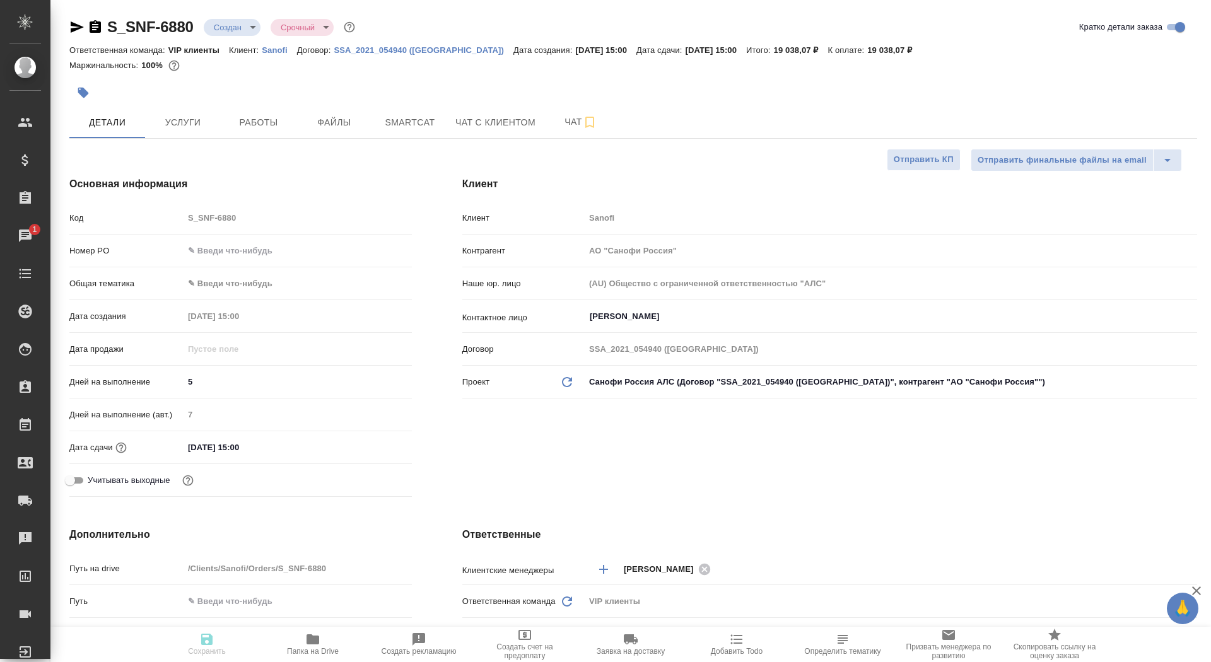
type textarea "x"
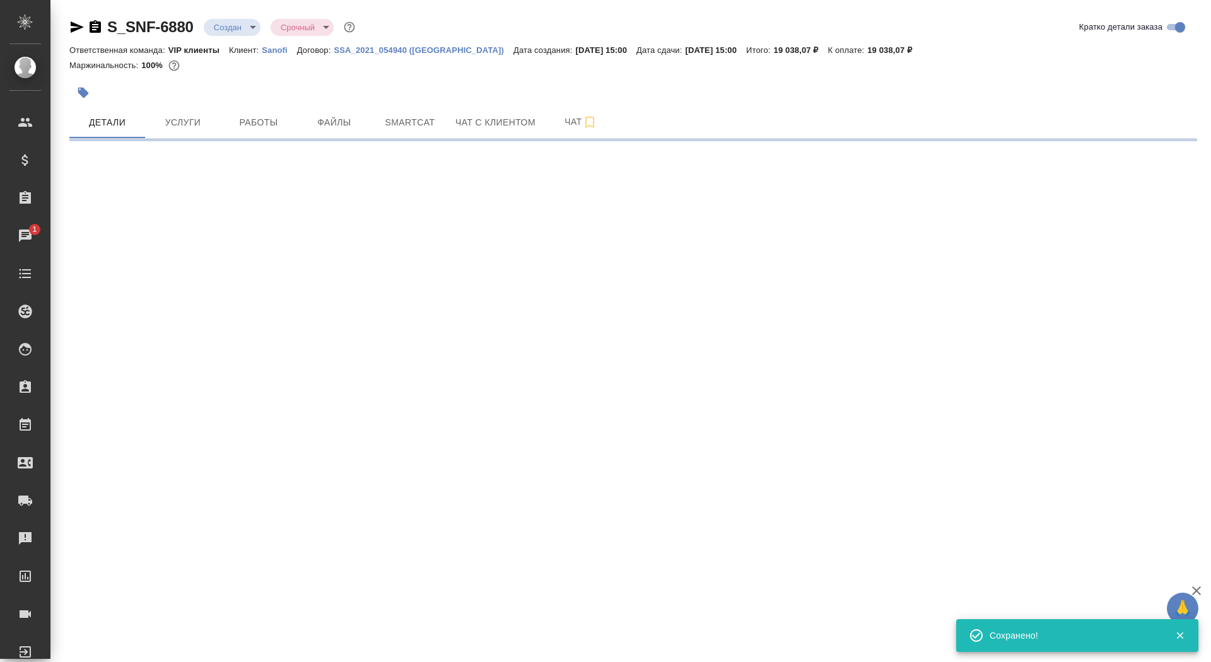
click at [920, 166] on div ".cls-1 fill:#fff; AWATERA Saydasheva Dilyara Клиенты Спецификации Заказы 1 Чаты…" at bounding box center [605, 331] width 1211 height 662
select select "RU"
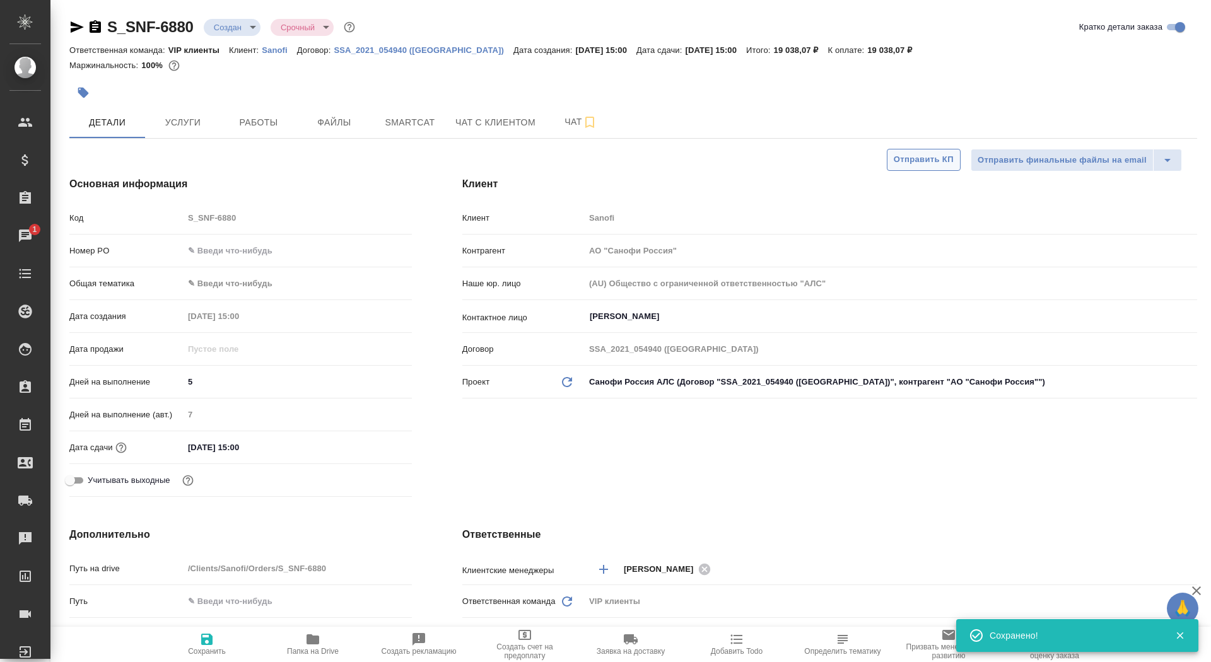
type textarea "x"
click at [920, 158] on span "Отправить КП" at bounding box center [924, 160] width 60 height 15
type textarea "x"
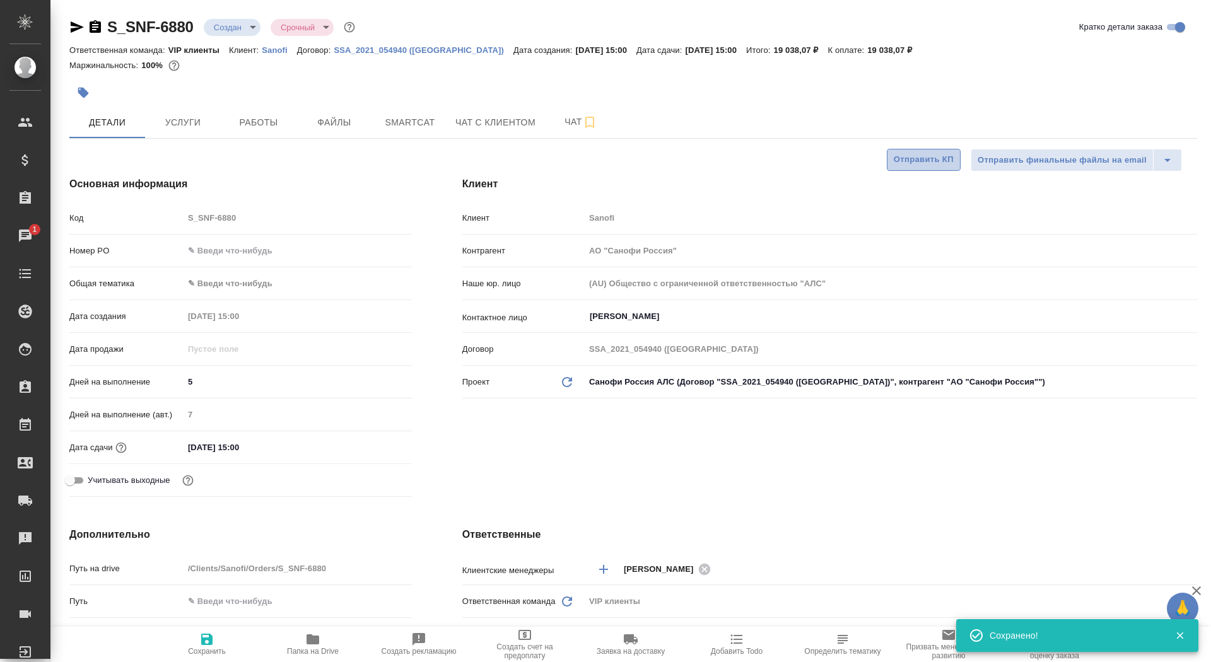
type textarea "x"
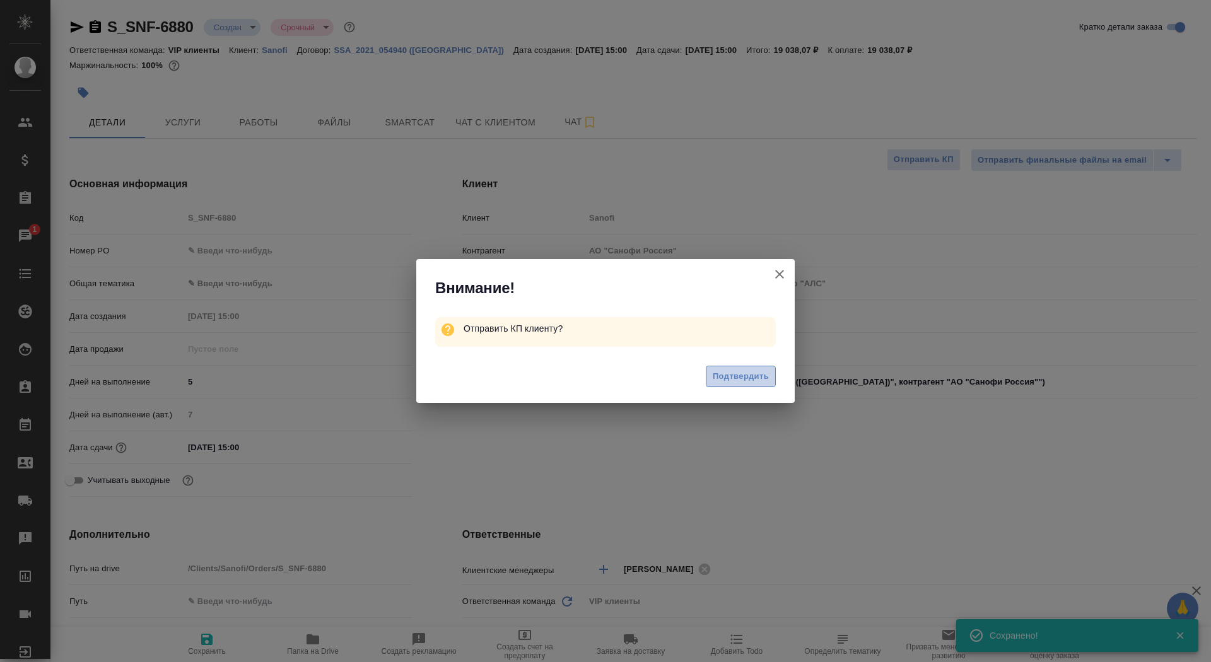
click at [733, 367] on button "Подтвердить" at bounding box center [741, 377] width 70 height 22
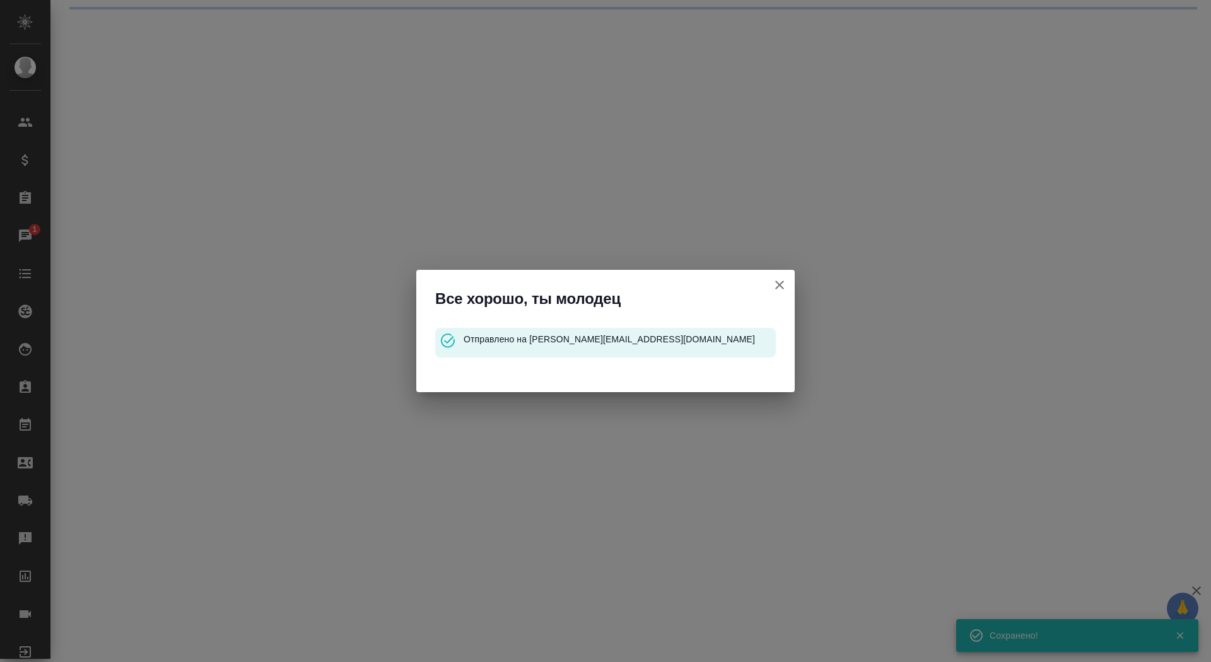
select select "RU"
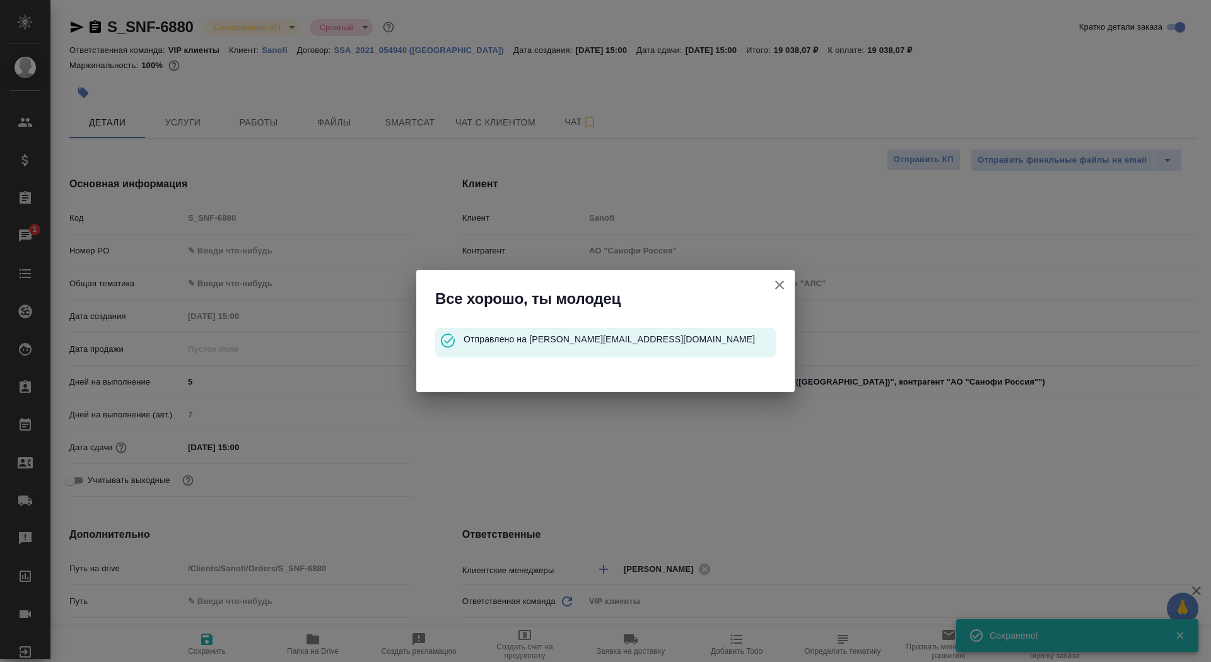
type textarea "x"
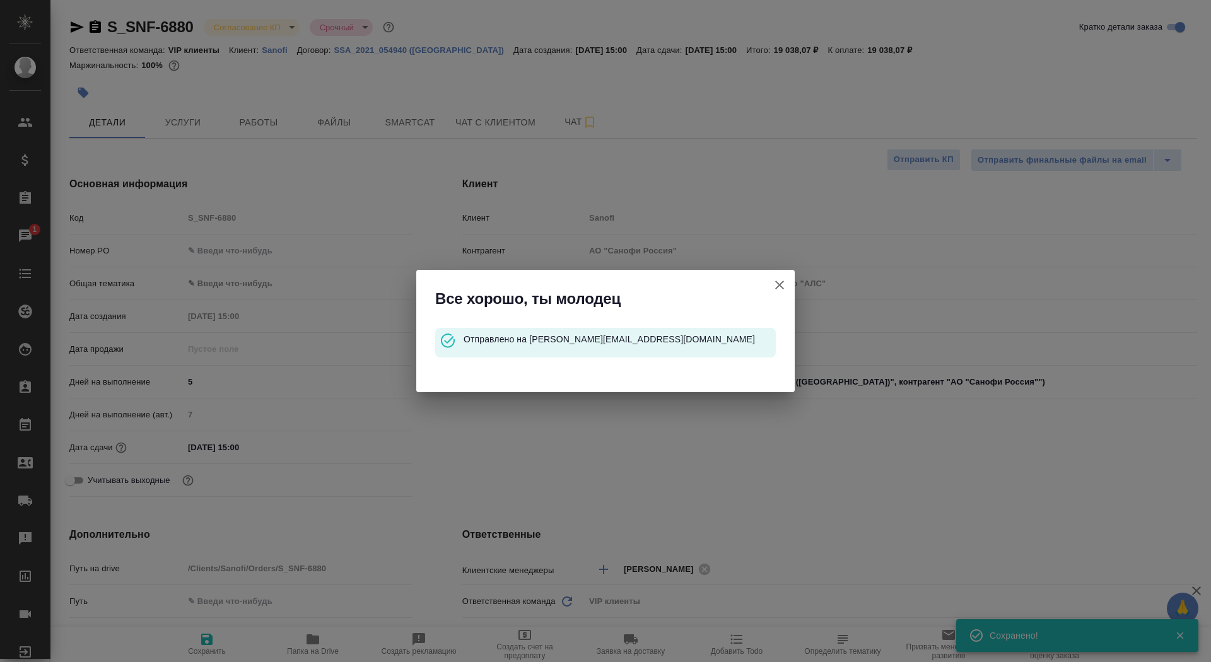
type textarea "x"
click at [783, 285] on icon "button" at bounding box center [779, 285] width 15 height 15
type textarea "x"
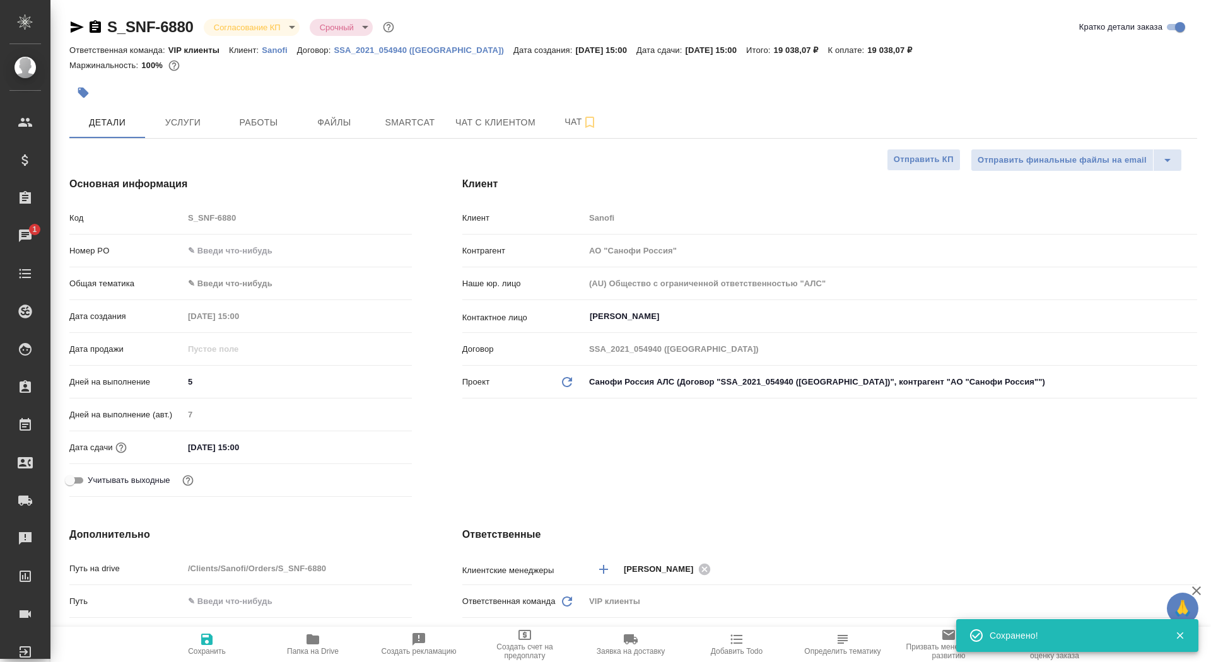
type textarea "x"
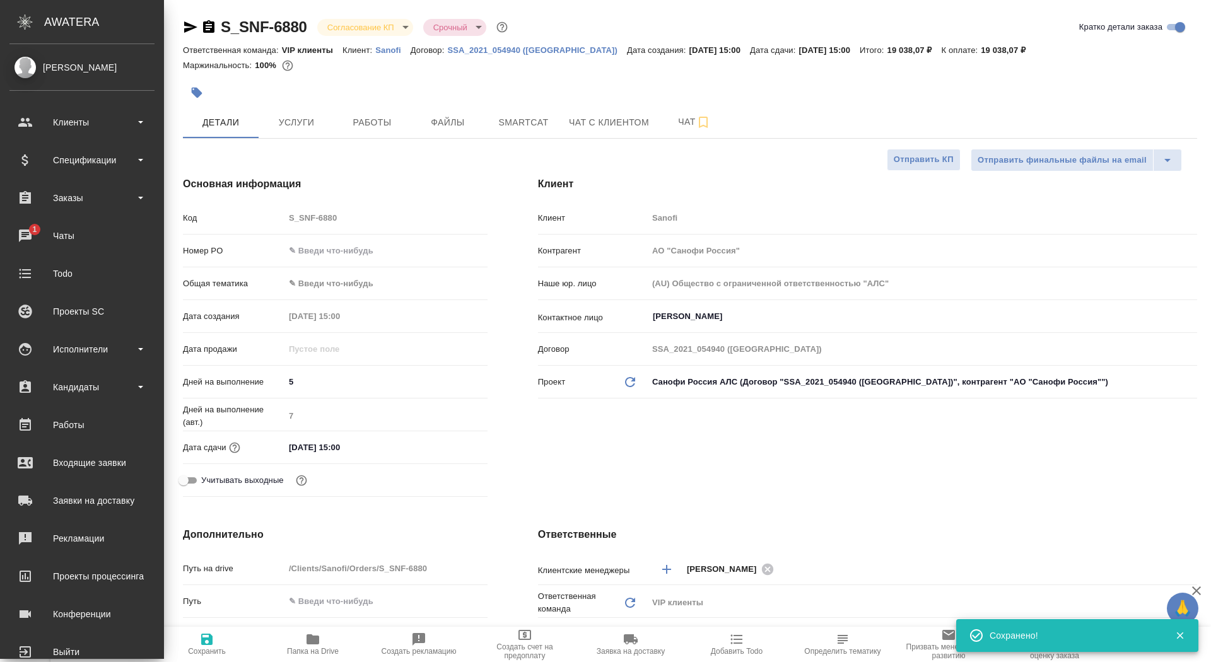
type textarea "x"
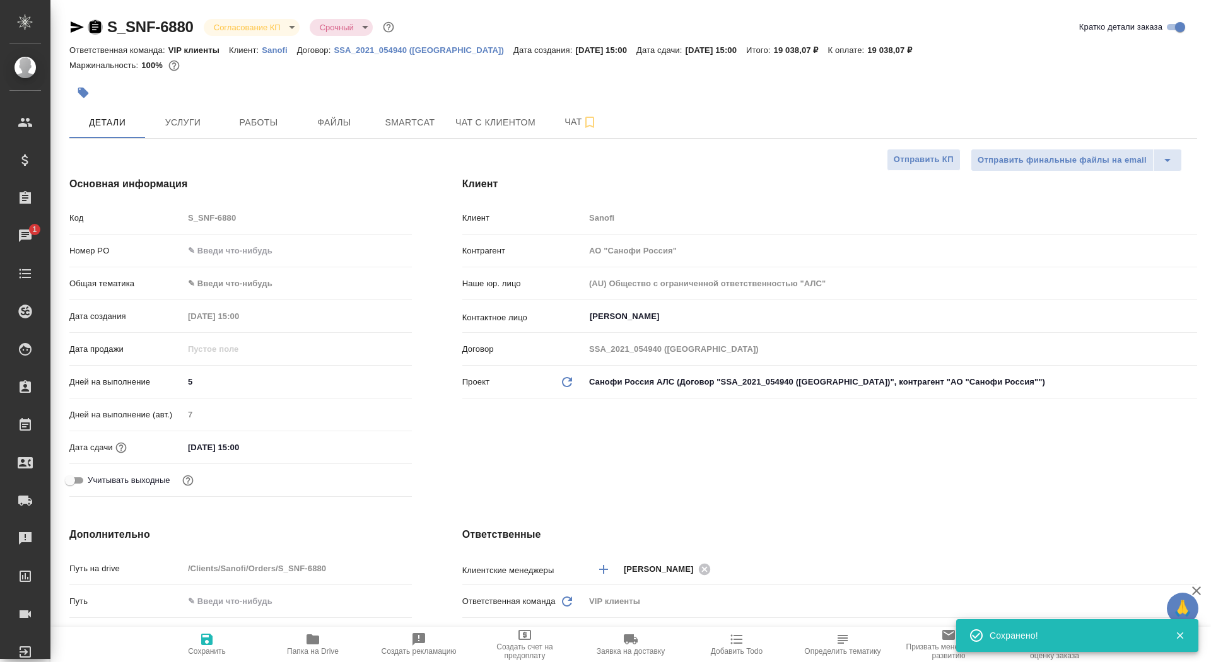
click at [98, 27] on icon "button" at bounding box center [95, 27] width 15 height 15
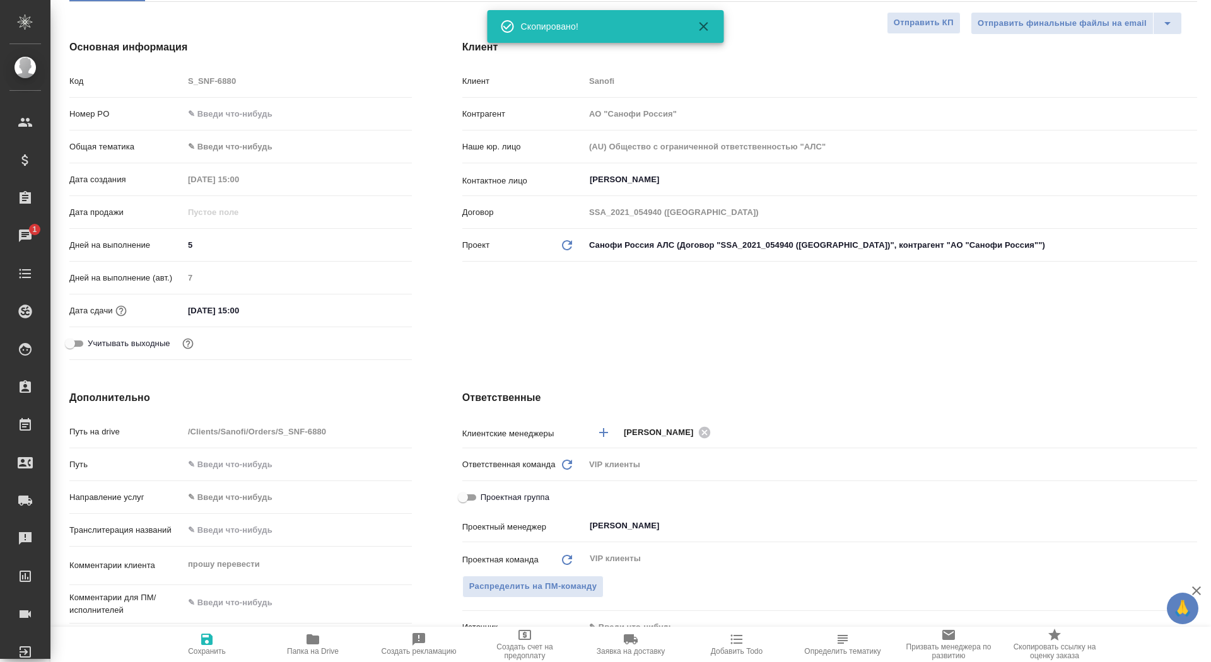
scroll to position [286, 0]
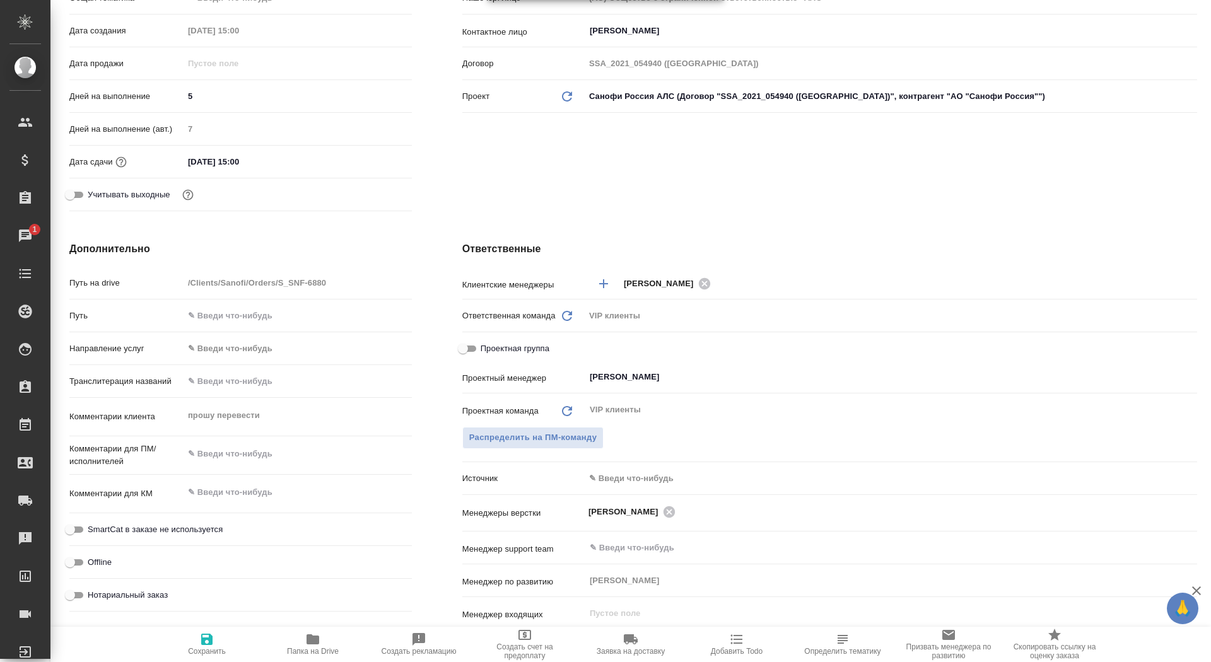
type textarea "x"
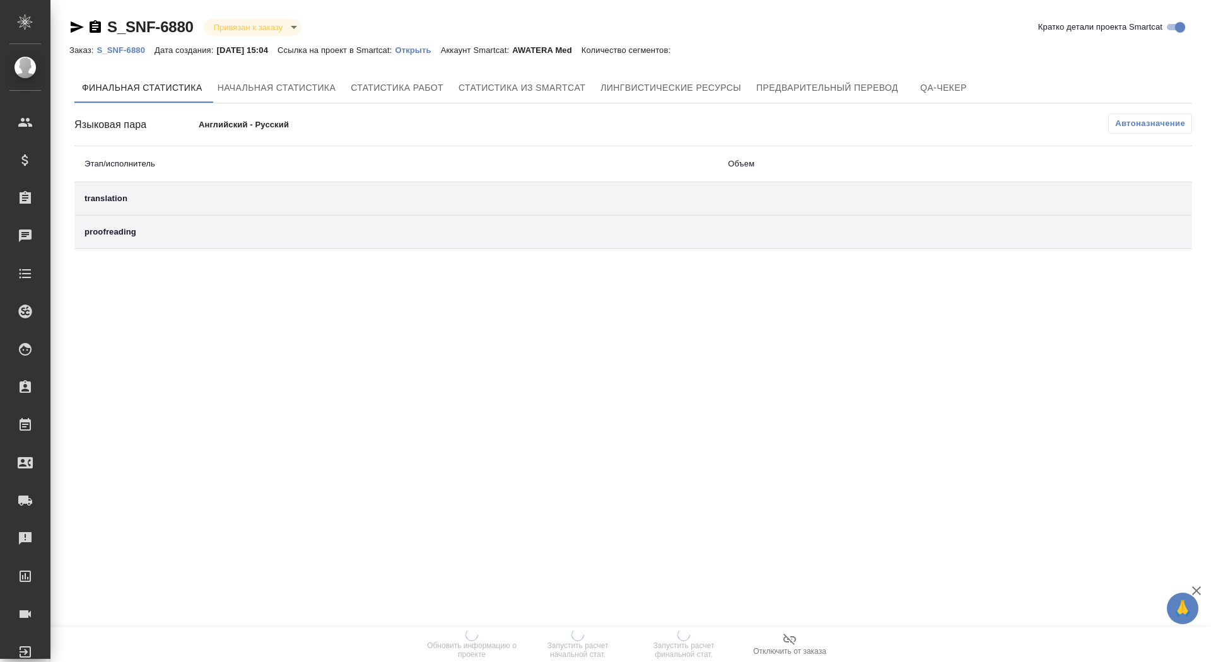
click at [423, 58] on div "S_SNF-6880 Привязан к заказу linkedToOrder Кратко детали проекта Smartcat Заказ…" at bounding box center [633, 135] width 1142 height 271
click at [424, 50] on p "Открыть" at bounding box center [417, 49] width 45 height 9
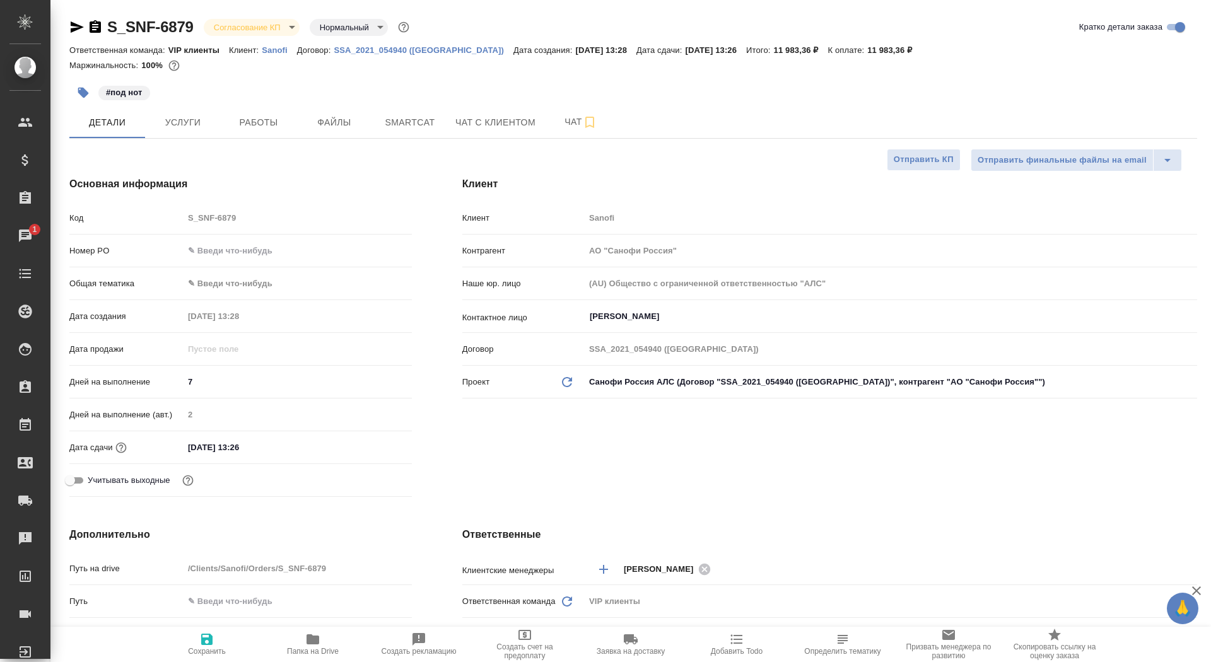
select select "RU"
click at [232, 249] on input "text" at bounding box center [298, 251] width 228 height 18
paste input "E005850016"
type input "E005850016"
click at [215, 647] on span "Сохранить" at bounding box center [207, 651] width 38 height 9
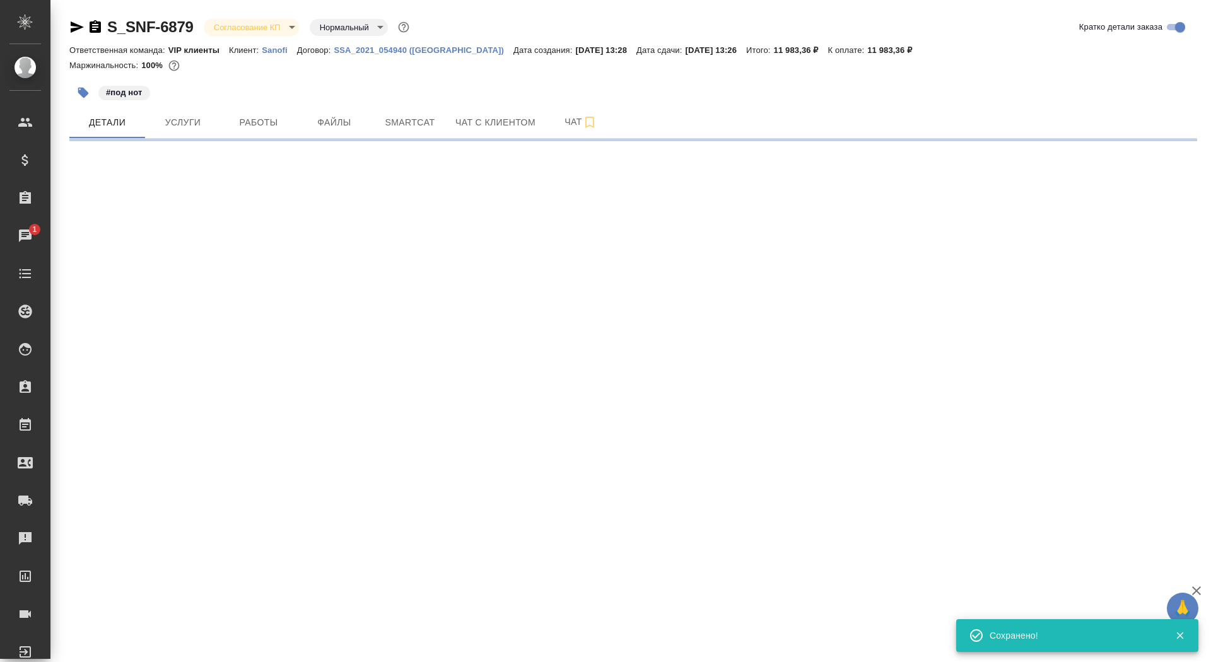
select select "RU"
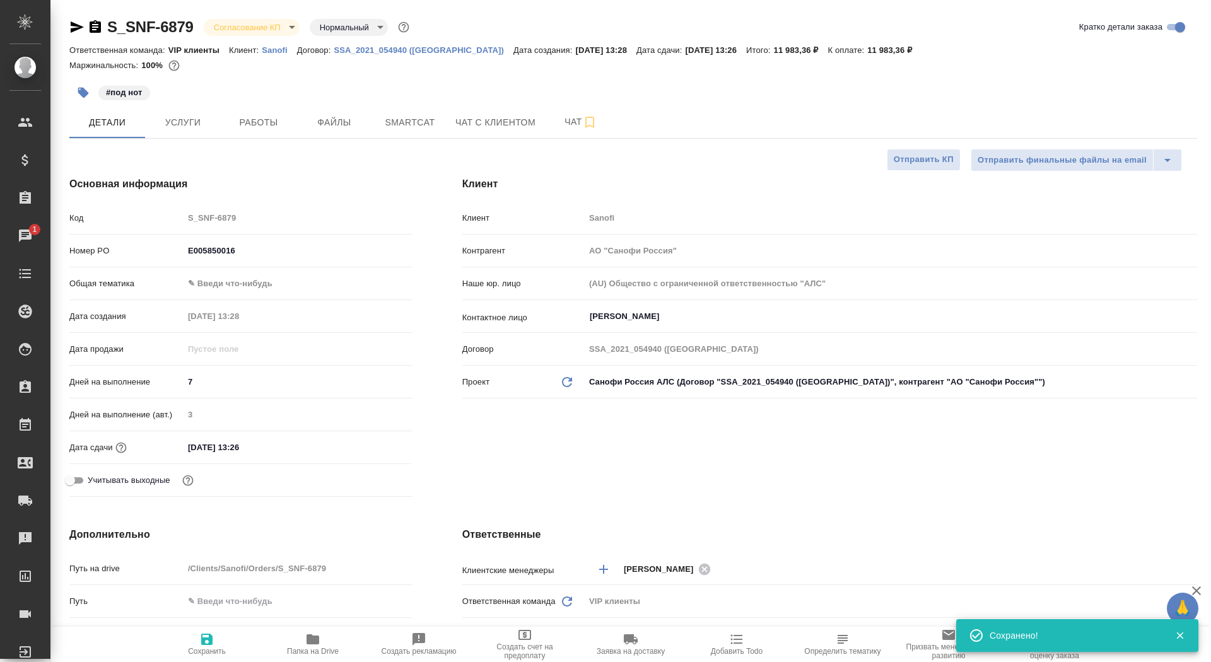
type textarea "x"
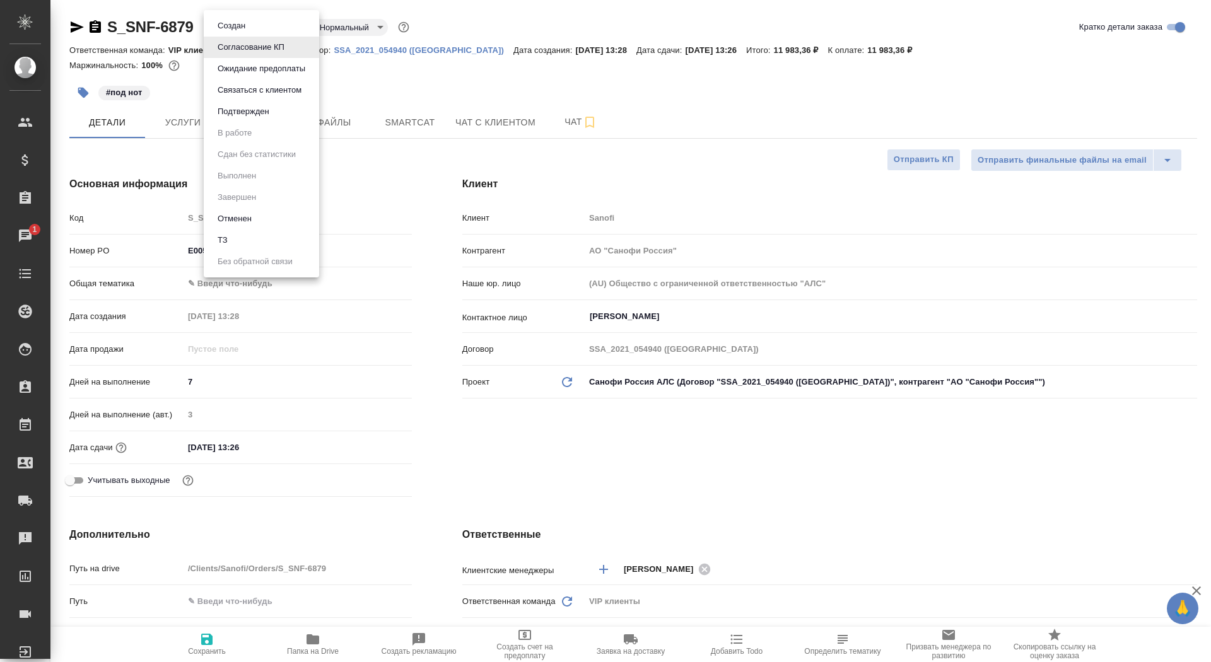
click at [260, 31] on body "🙏 .cls-1 fill:#fff; AWATERA Saydasheva Dilyara Клиенты Спецификации Заказы 1 Ча…" at bounding box center [605, 331] width 1211 height 662
click at [264, 107] on button "Подтвержден" at bounding box center [243, 112] width 59 height 14
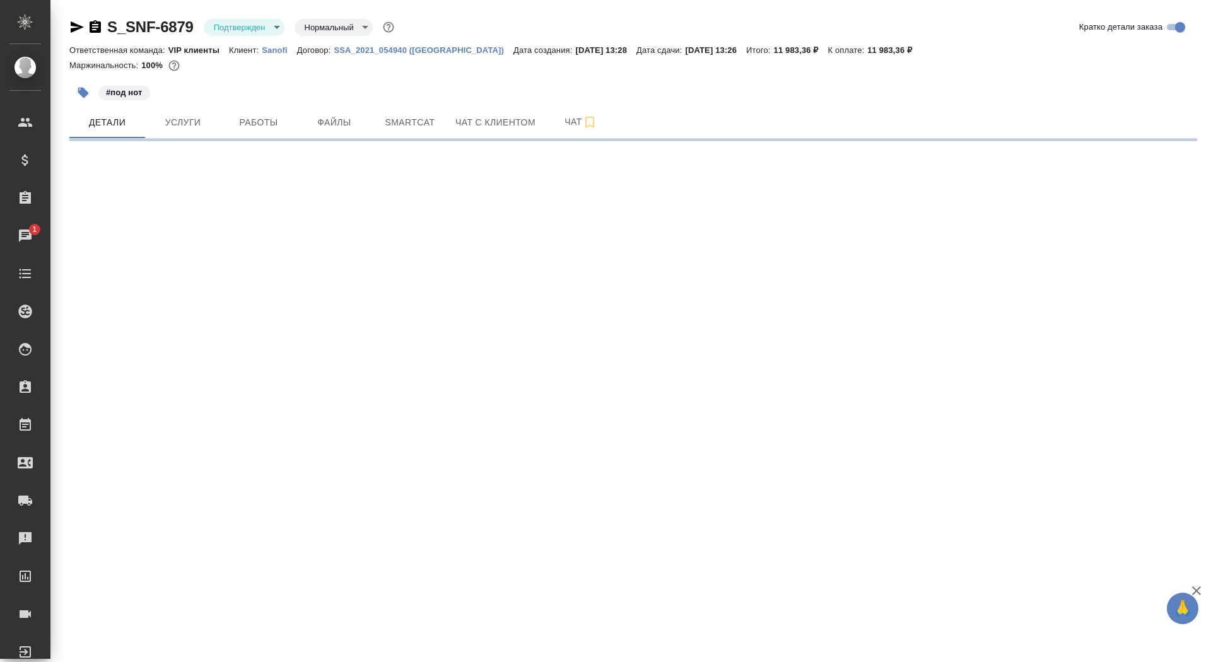
select select "RU"
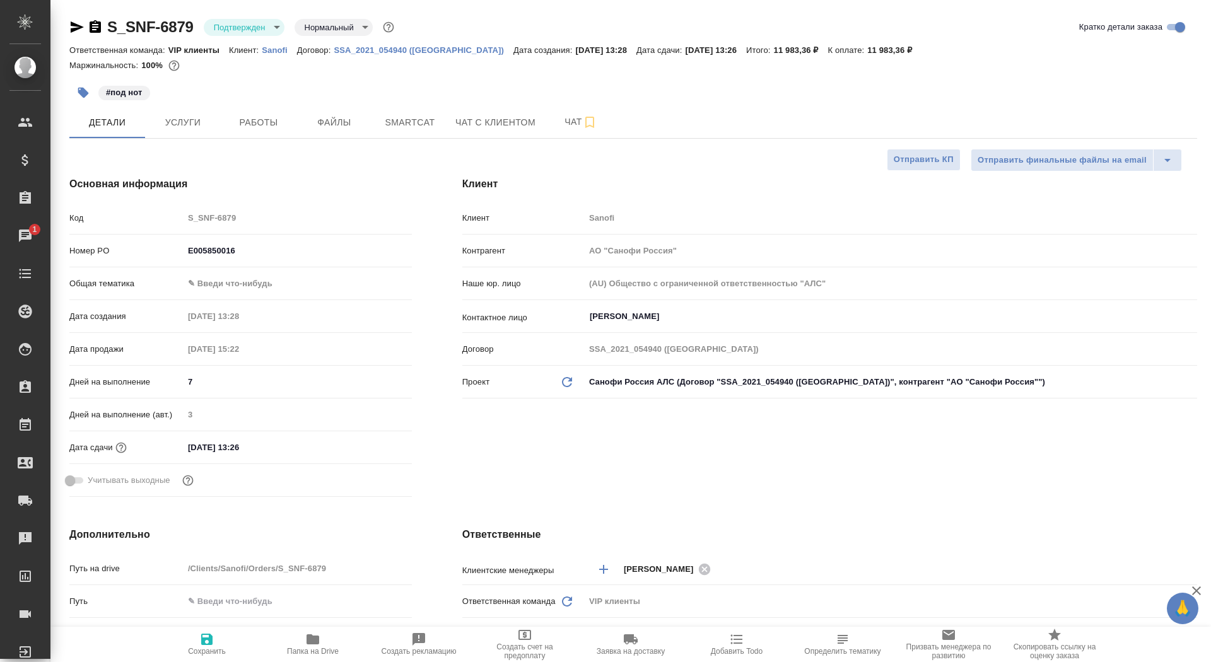
type textarea "x"
click at [549, 122] on button "Чат" at bounding box center [581, 123] width 76 height 32
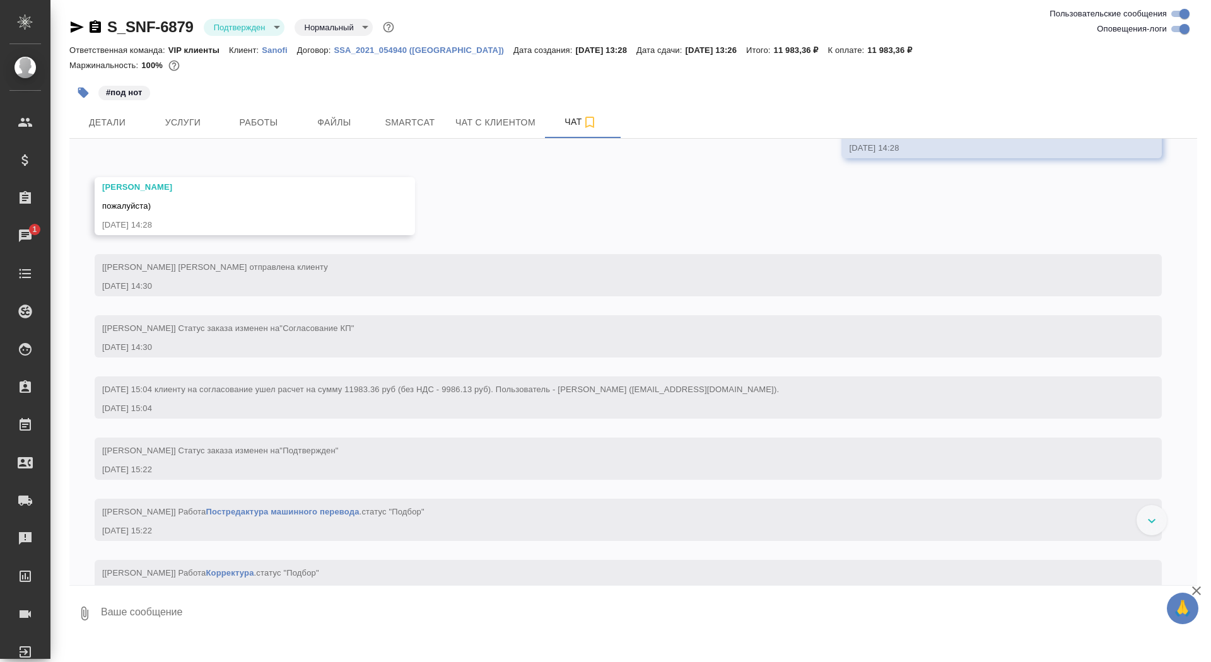
scroll to position [539, 0]
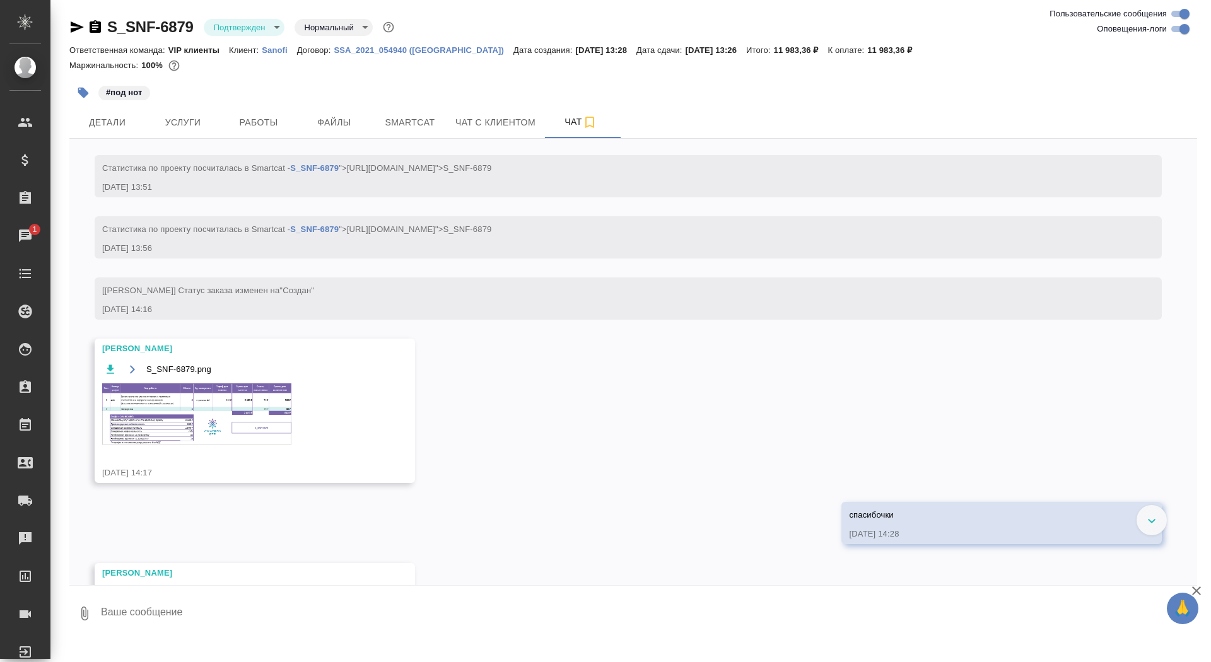
click at [191, 445] on img at bounding box center [196, 414] width 189 height 61
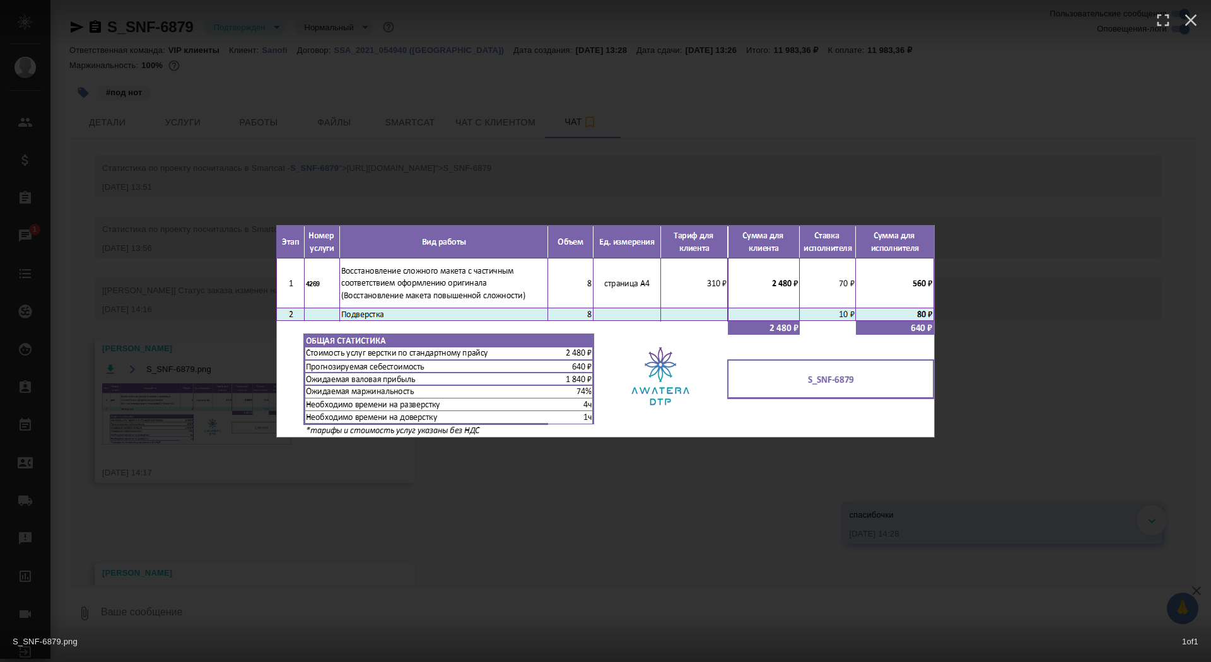
click at [171, 410] on div "S_SNF-6879.png 1 of 1" at bounding box center [605, 331] width 1211 height 662
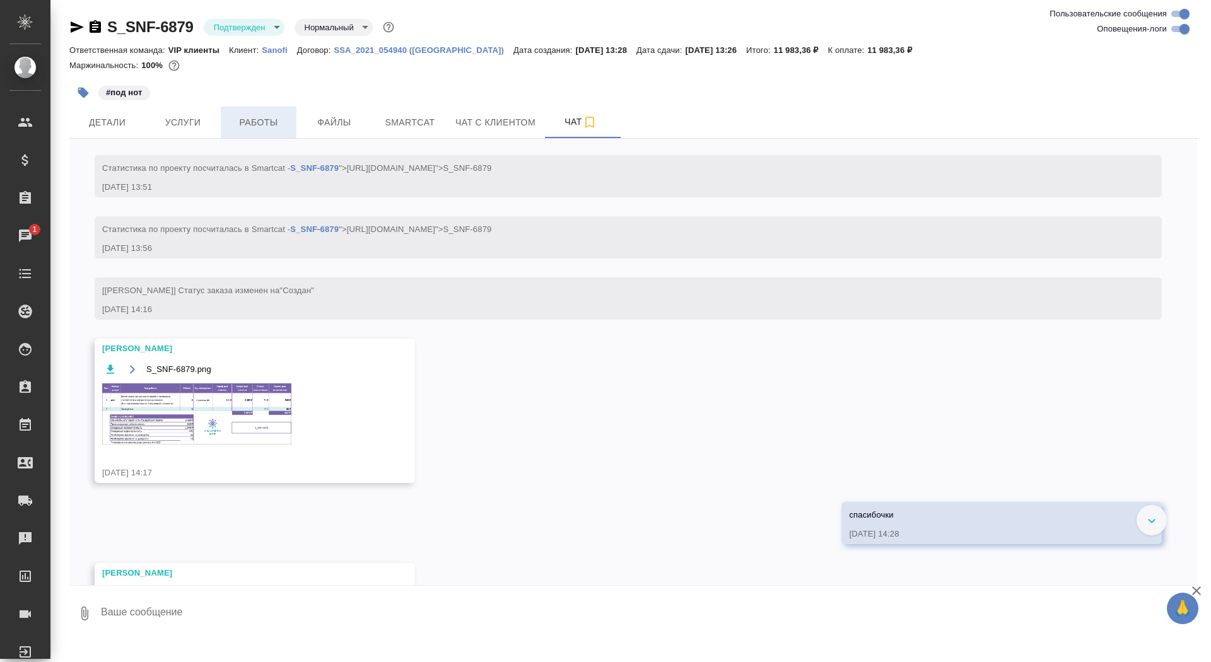
click at [263, 112] on button "Работы" at bounding box center [259, 123] width 76 height 32
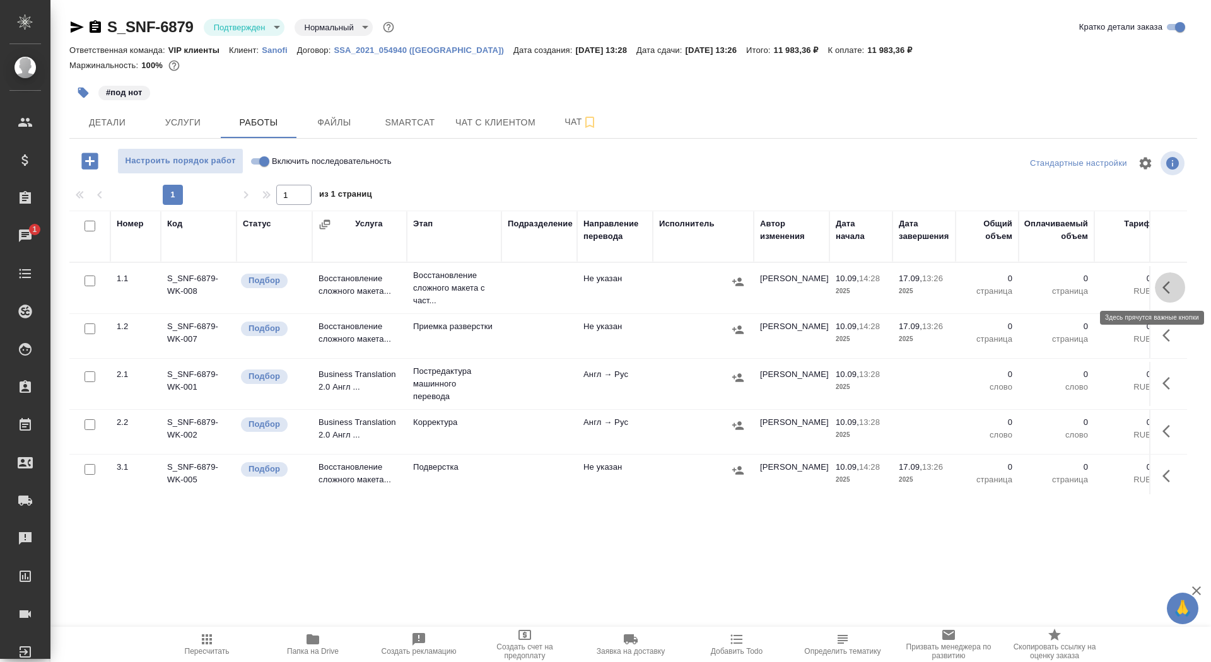
click at [1167, 280] on icon "button" at bounding box center [1170, 287] width 15 height 15
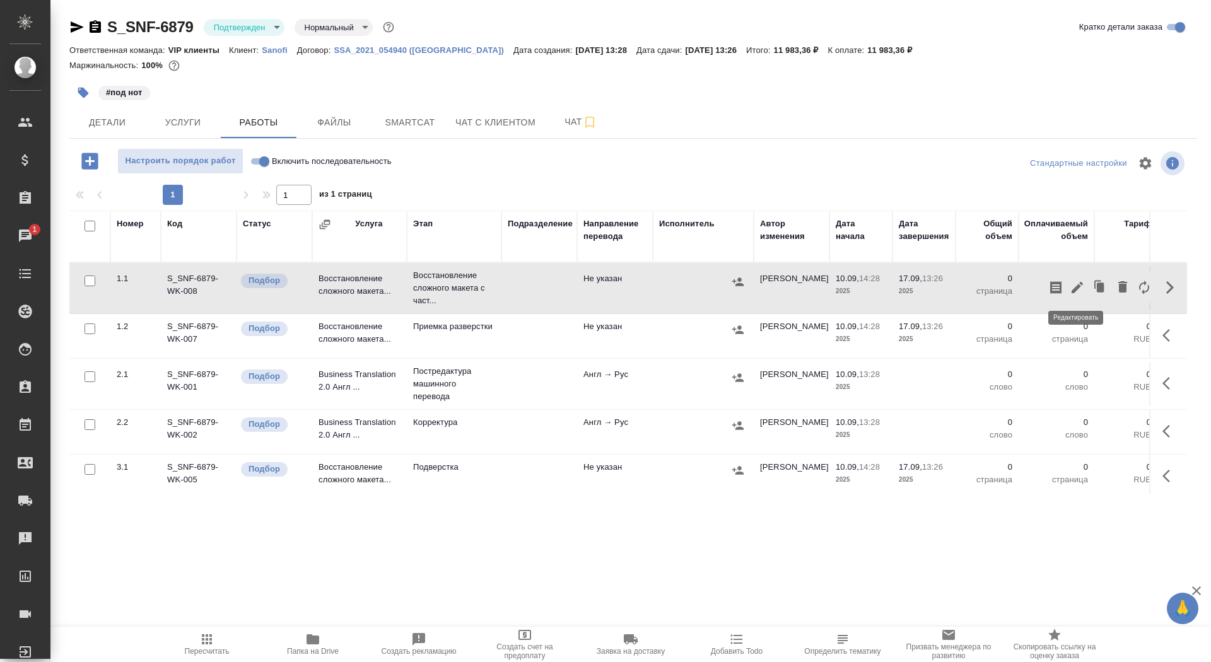
click at [1076, 292] on icon "button" at bounding box center [1077, 287] width 15 height 15
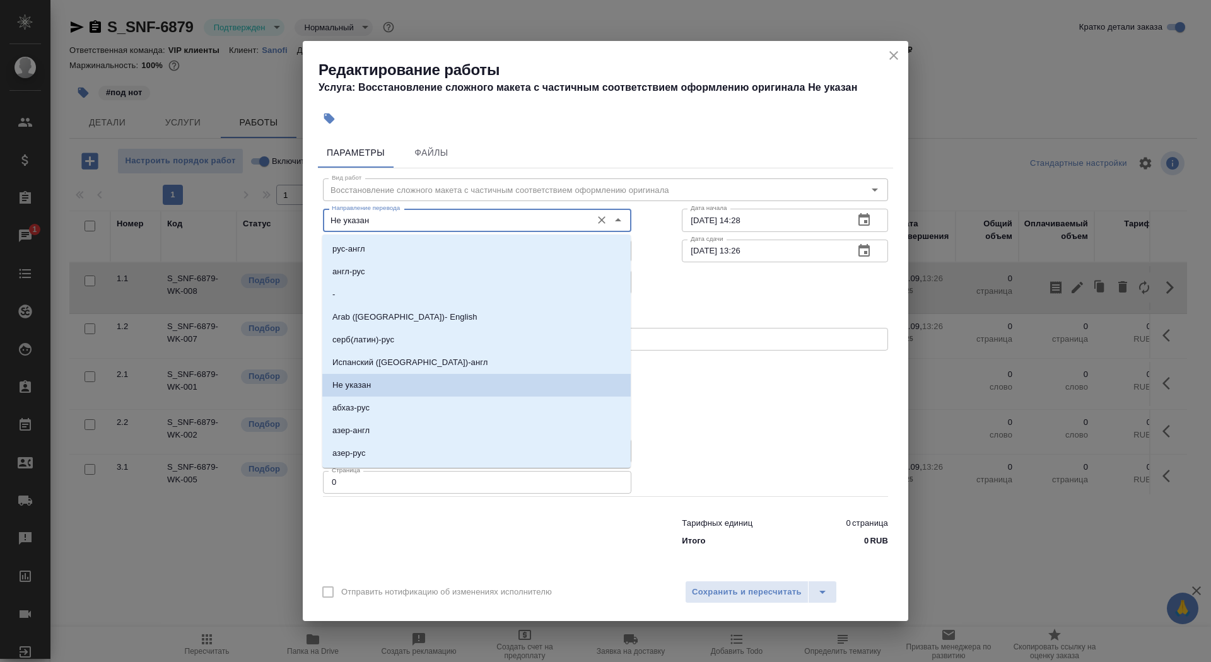
click at [443, 226] on input "Не указан" at bounding box center [456, 220] width 259 height 15
click at [423, 275] on li "англ-рус" at bounding box center [476, 272] width 308 height 23
type input "англ-рус"
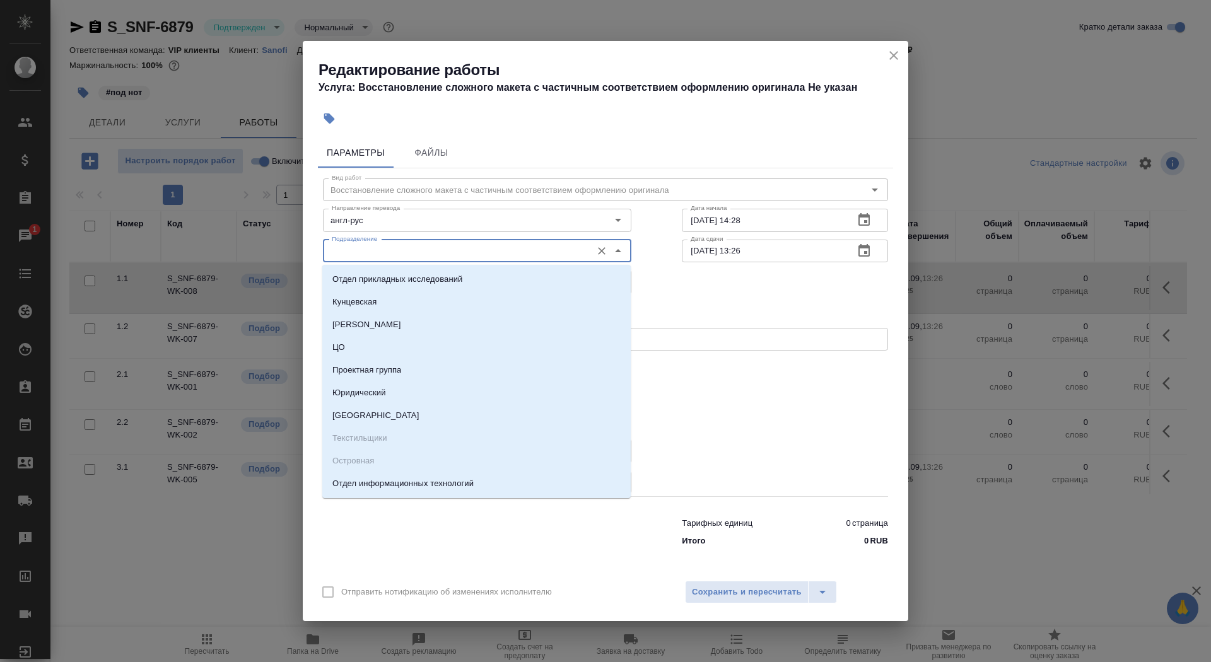
click at [411, 248] on input "Подразделение" at bounding box center [456, 251] width 259 height 15
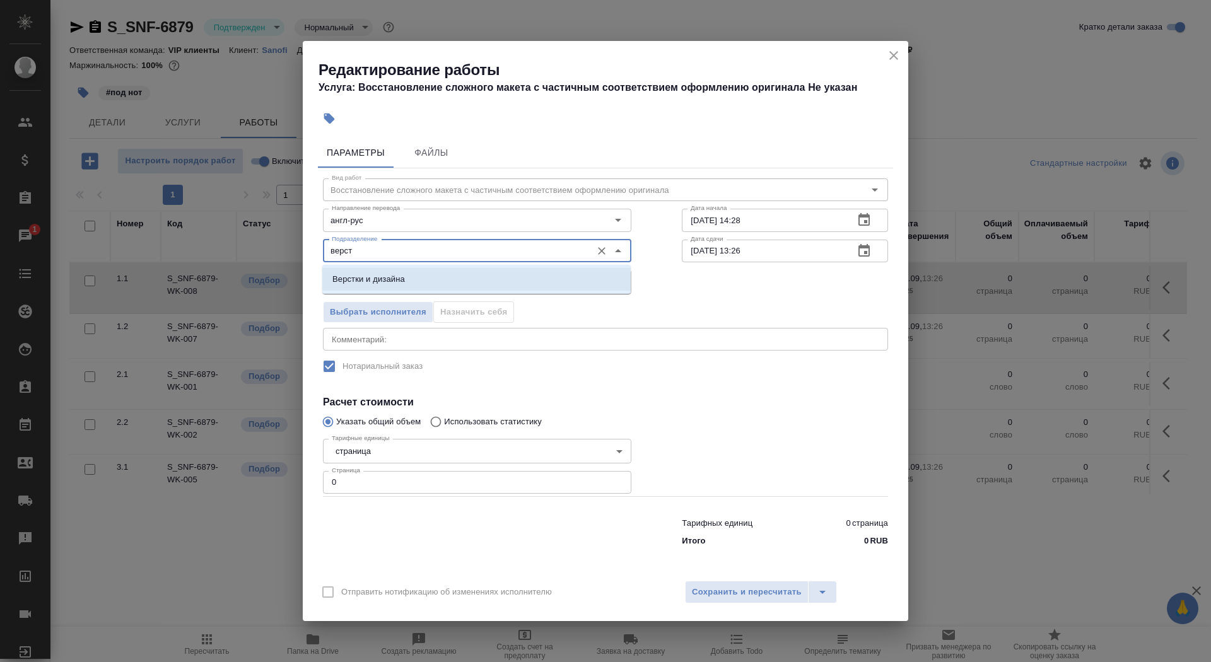
click at [445, 281] on li "Верстки и дизайна" at bounding box center [476, 279] width 308 height 23
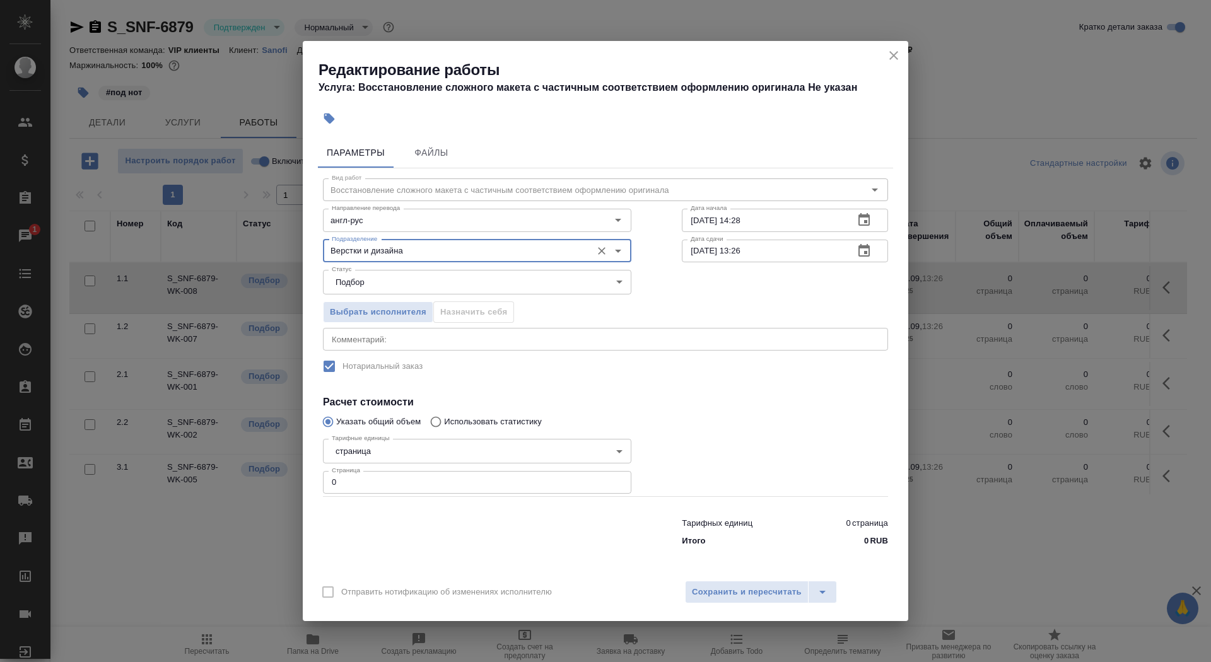
type input "Верстки и дизайна"
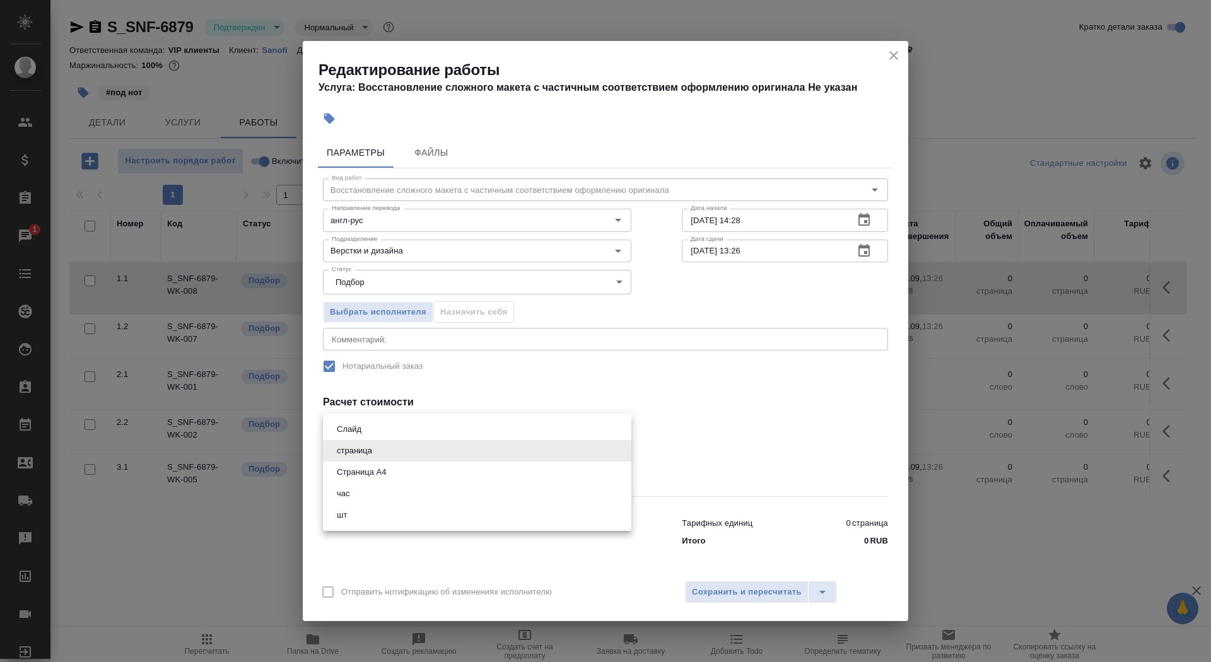
click at [406, 445] on body "🙏 .cls-1 fill:#fff; AWATERA Saydasheva Dilyara Клиенты Спецификации Заказы 1 Ча…" at bounding box center [605, 331] width 1211 height 662
click at [409, 466] on li "Страница А4" at bounding box center [477, 472] width 308 height 21
type input "5f036ec4e16dec2d6b59c8ff"
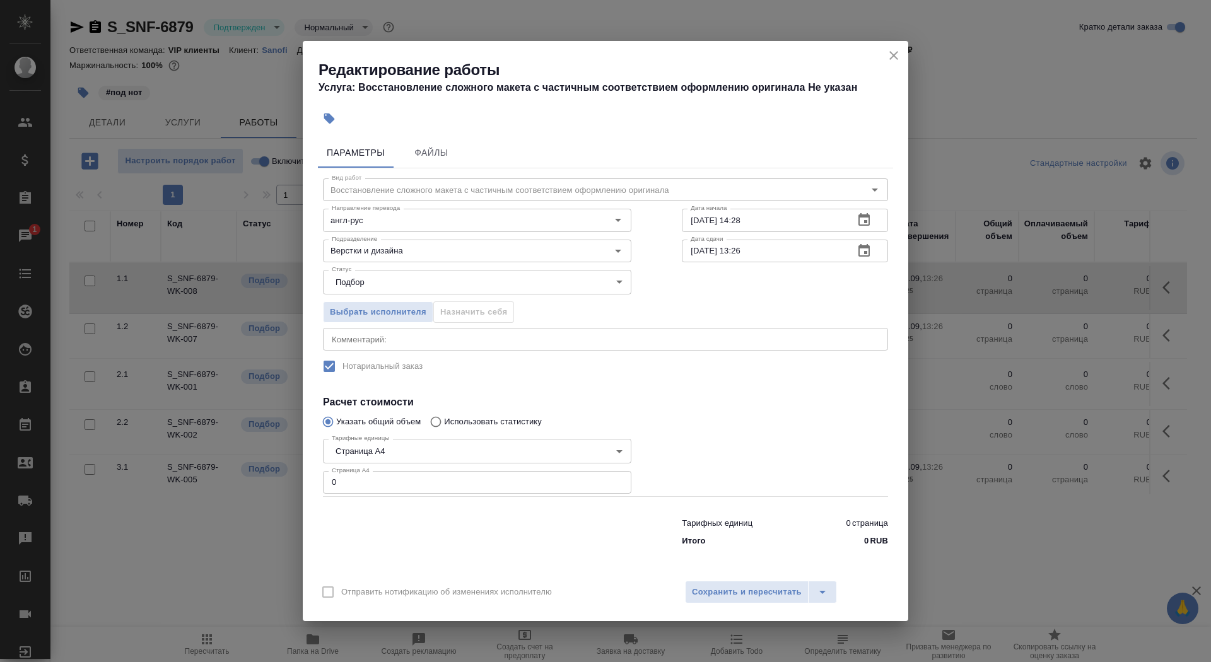
click at [406, 467] on div "Тарифные единицы Страница А4 5f036ec4e16dec2d6b59c8ff Тарифные единицы Страница…" at bounding box center [477, 465] width 308 height 62
click at [406, 480] on input "0" at bounding box center [477, 482] width 308 height 23
type input "8"
click at [770, 225] on input "10.09.2025 14:28" at bounding box center [763, 220] width 162 height 23
type input "10.09.2025 15:23"
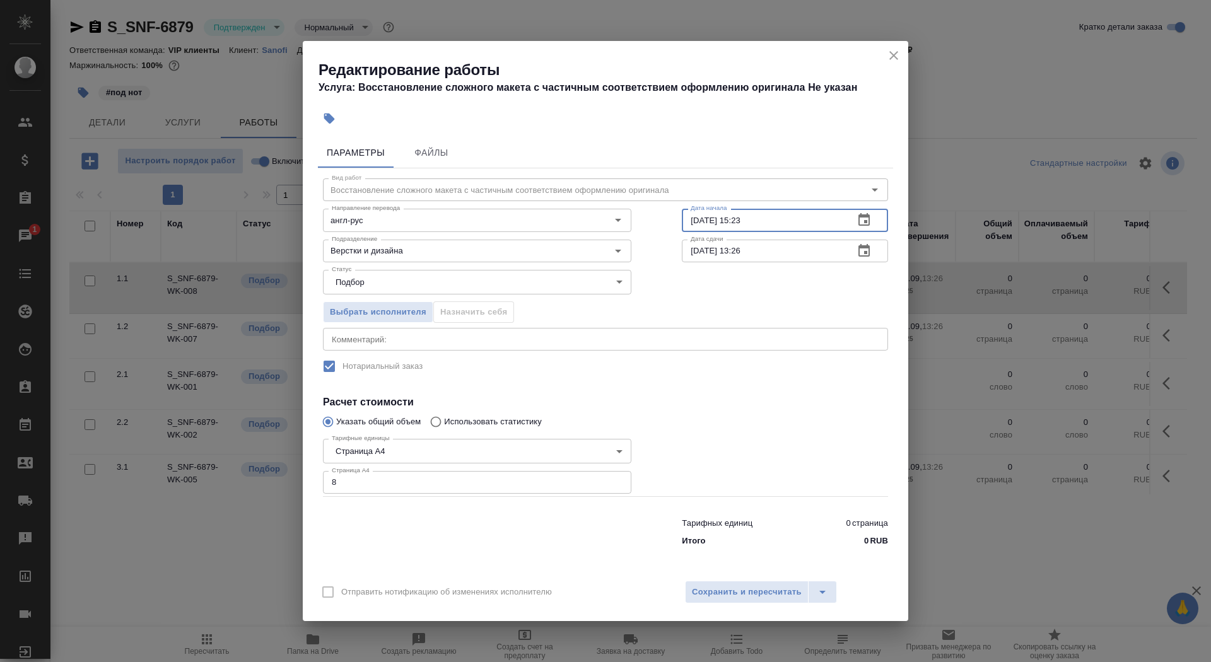
click at [867, 247] on icon "button" at bounding box center [864, 250] width 11 height 13
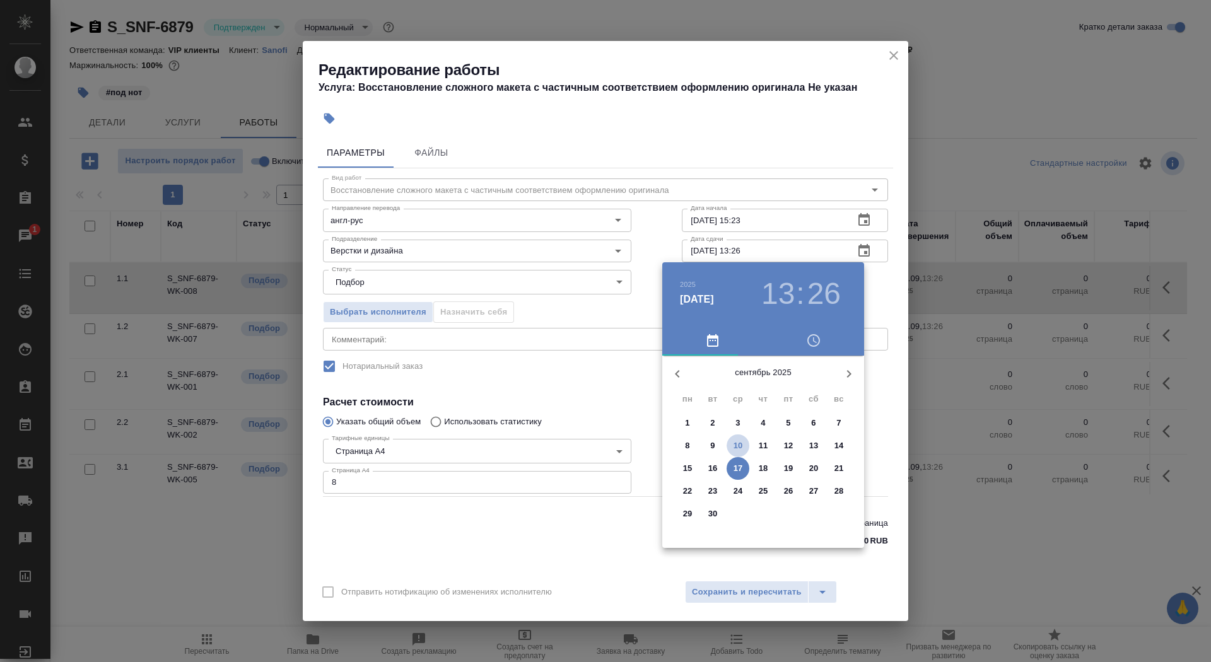
click at [741, 443] on p "10" at bounding box center [738, 446] width 9 height 13
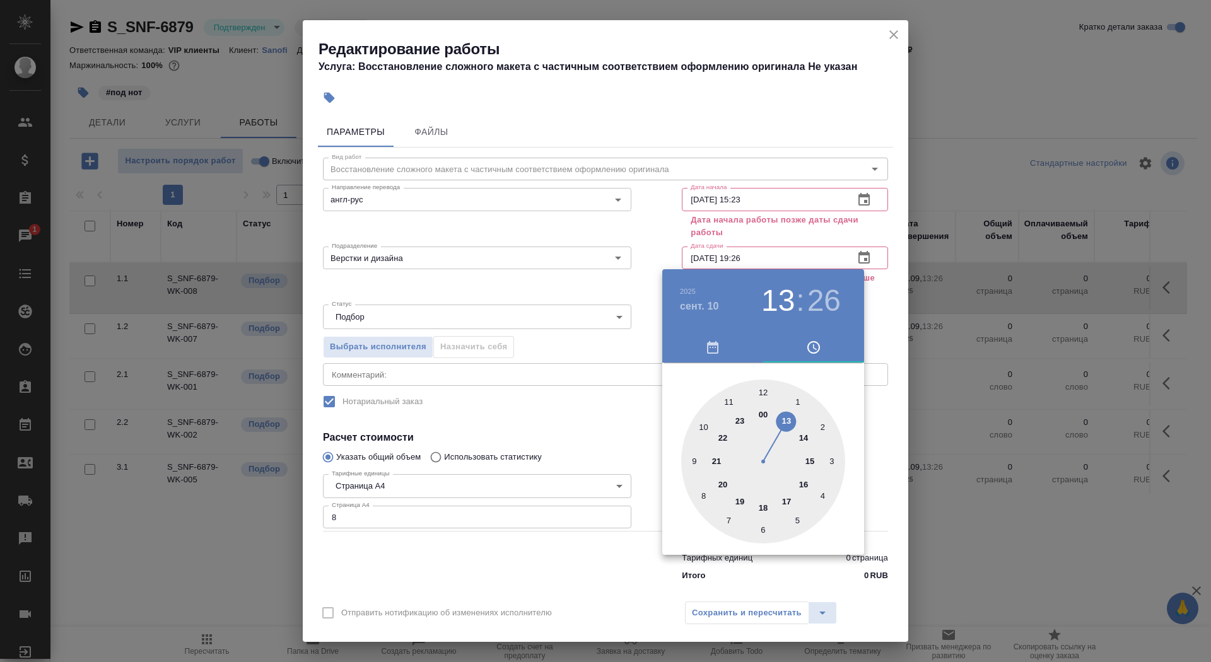
click at [741, 498] on div at bounding box center [763, 462] width 164 height 164
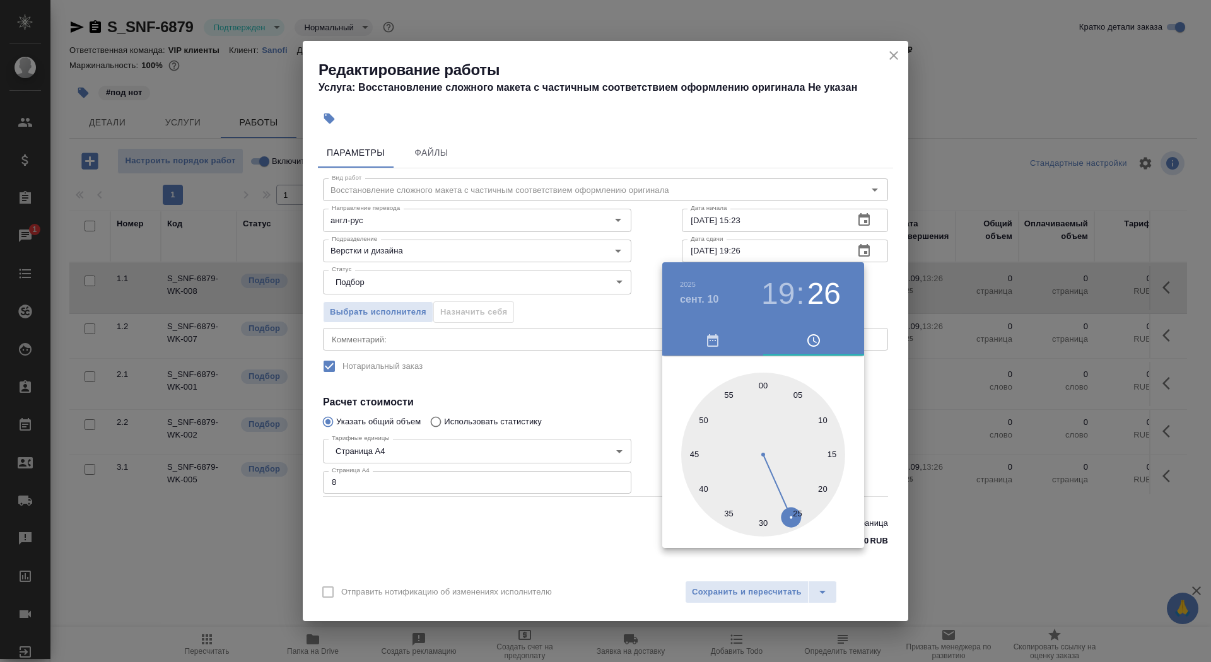
click at [756, 522] on div at bounding box center [763, 455] width 164 height 164
click at [761, 524] on div at bounding box center [763, 455] width 164 height 164
type input "10.09.2025 19:30"
click at [546, 553] on div at bounding box center [605, 331] width 1211 height 662
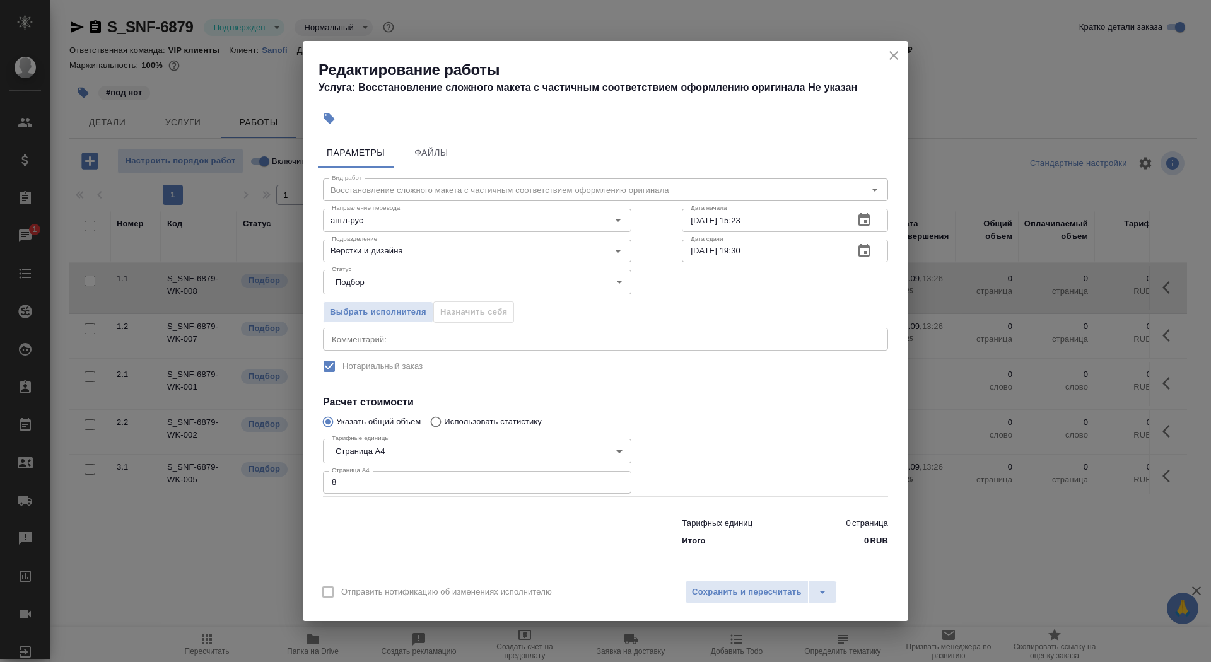
click at [726, 577] on div "Отправить нотификацию об изменениях исполнителю Сохранить и пересчитать" at bounding box center [606, 597] width 606 height 49
click at [725, 602] on button "Сохранить и пересчитать" at bounding box center [747, 592] width 124 height 23
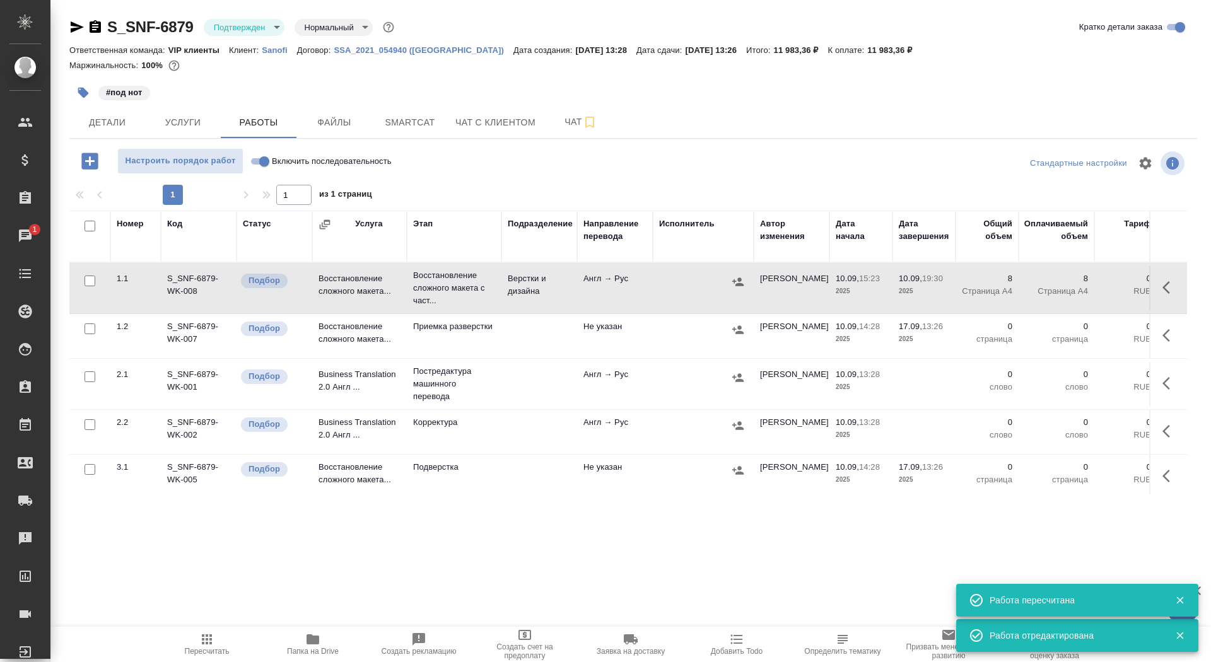
click at [88, 97] on icon "button" at bounding box center [83, 92] width 13 height 13
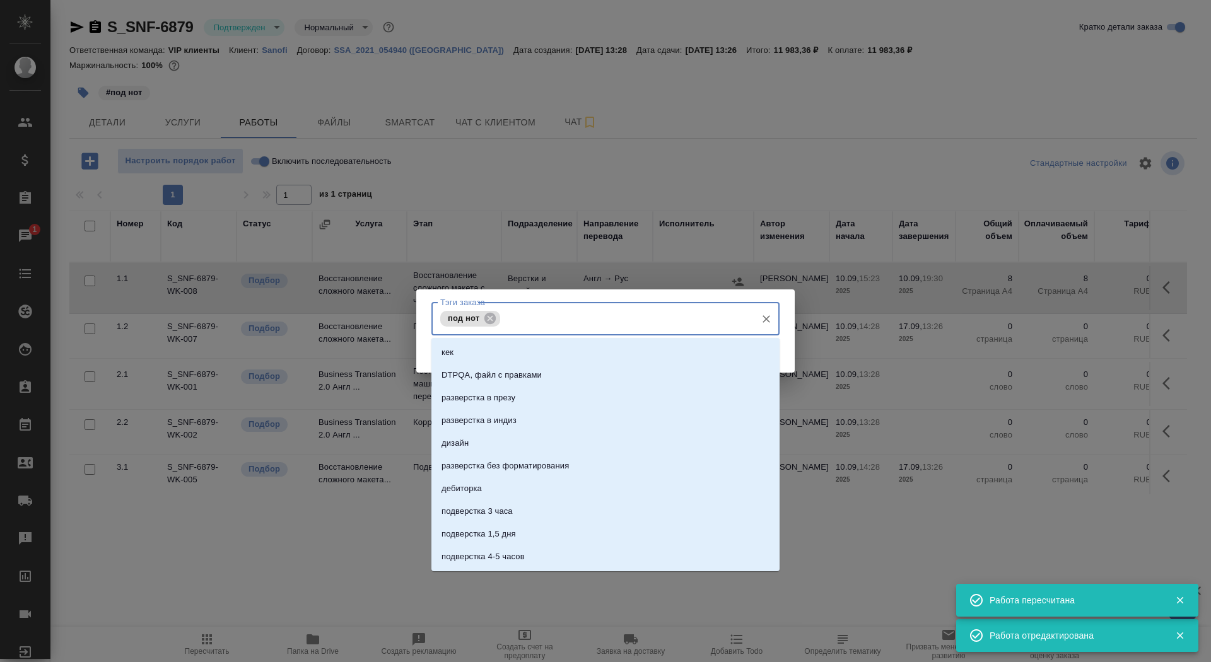
click at [534, 320] on input "Тэги заказа" at bounding box center [626, 318] width 247 height 21
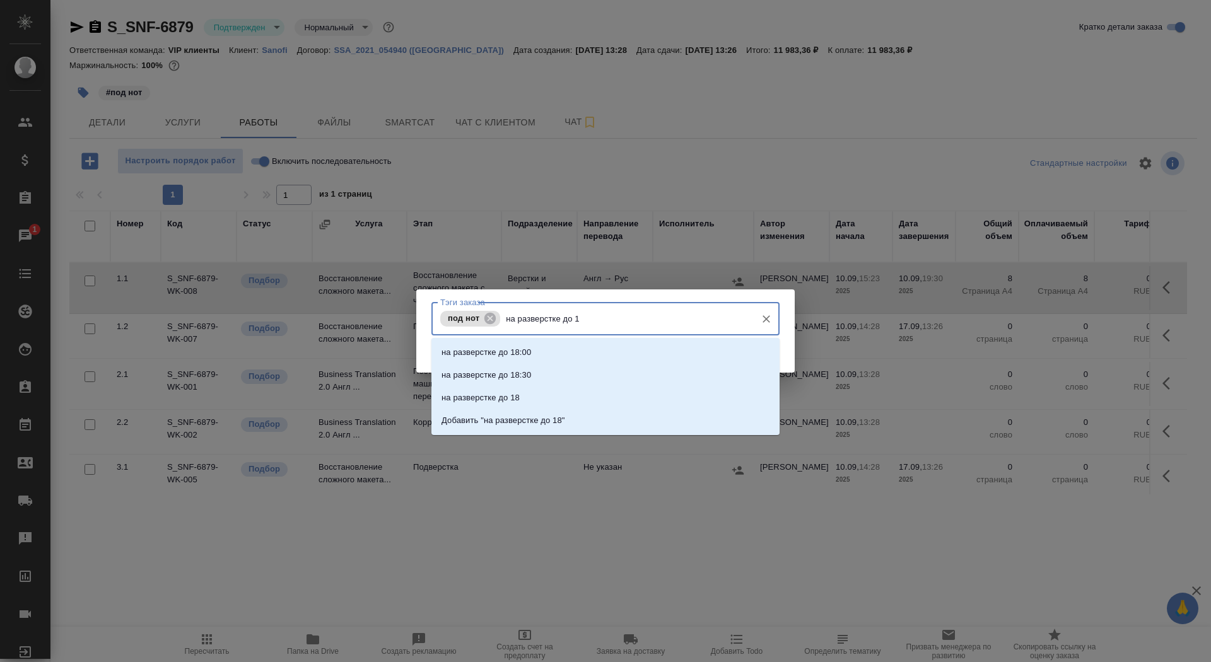
type input "на разверстке до 19"
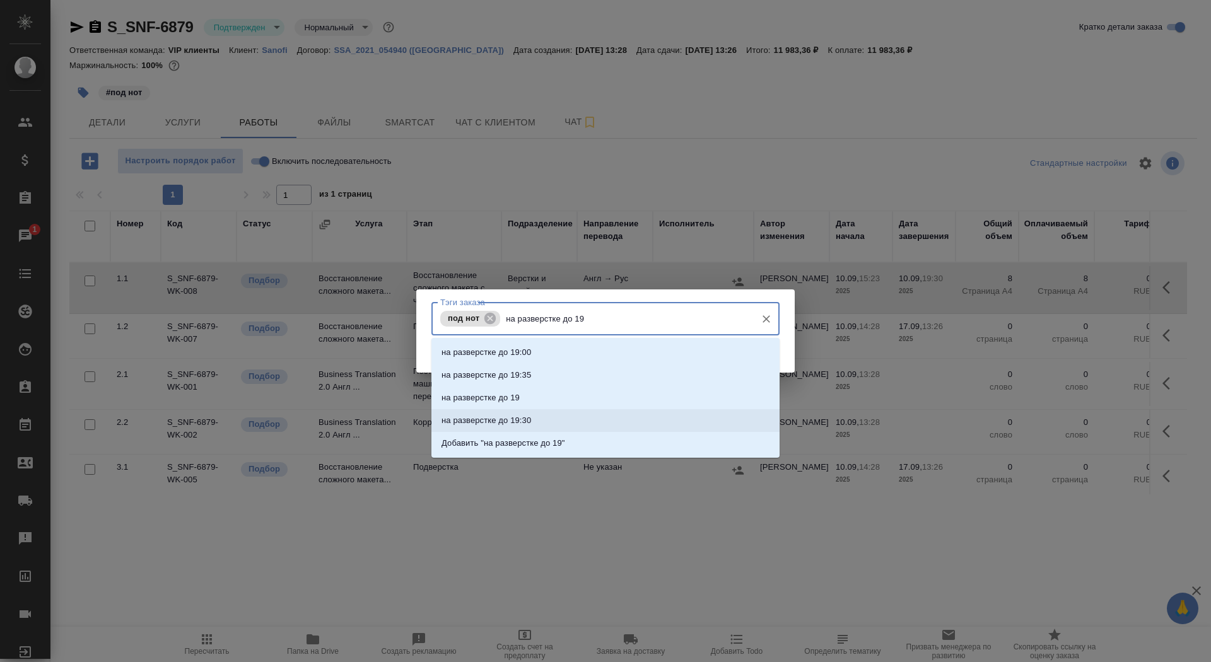
click at [545, 423] on li "на разверстке до 19:30" at bounding box center [605, 420] width 348 height 23
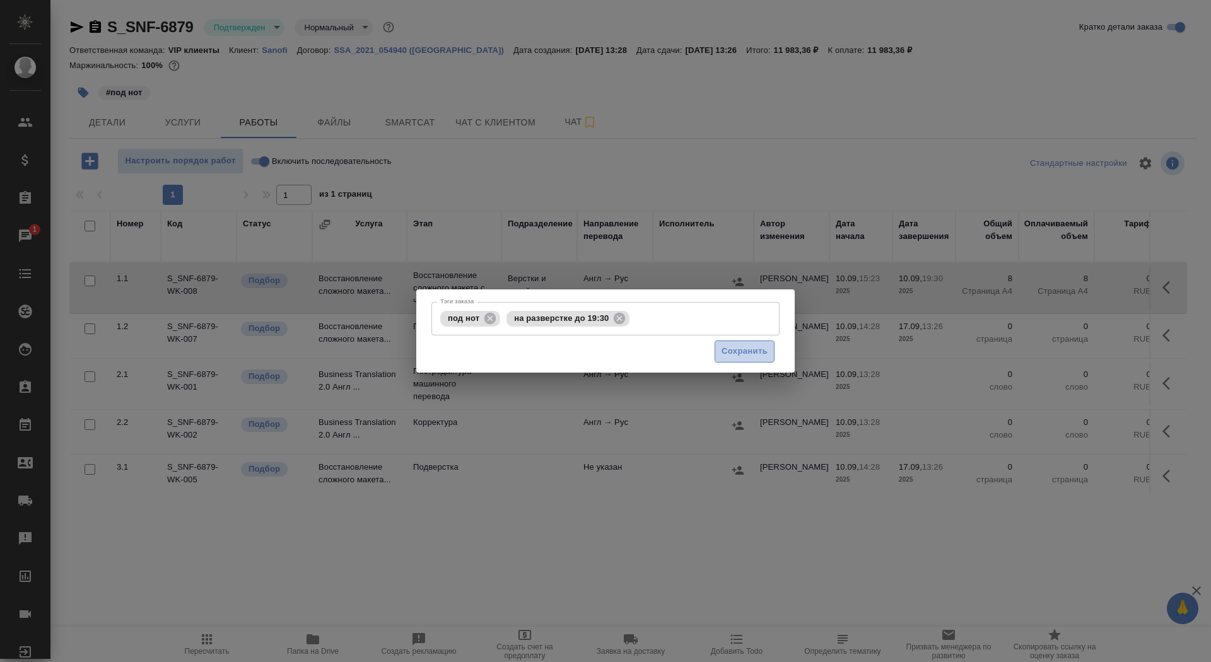
click at [749, 348] on span "Сохранить" at bounding box center [745, 351] width 46 height 15
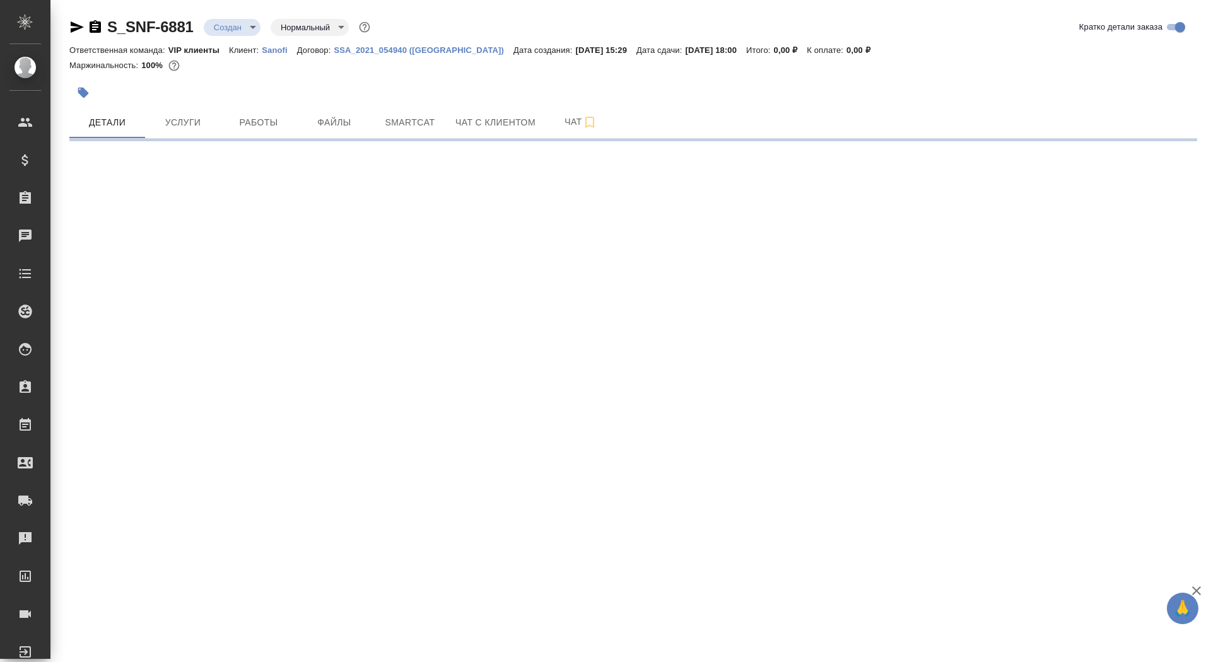
select select "RU"
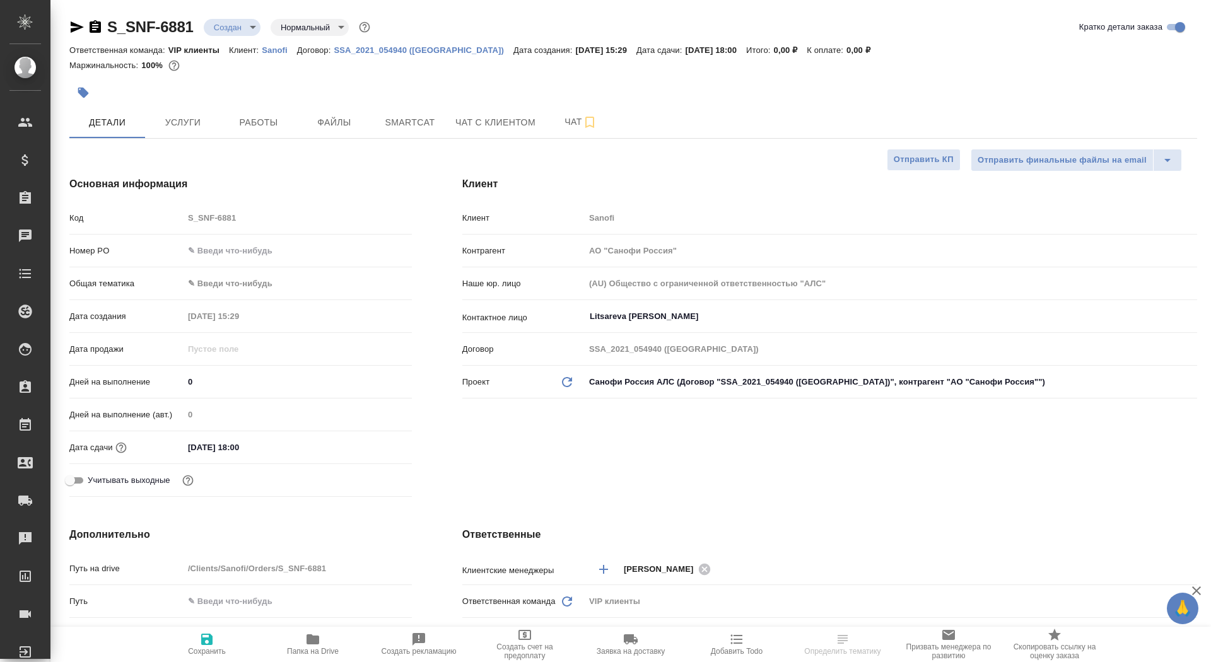
type textarea "x"
drag, startPoint x: 204, startPoint y: 383, endPoint x: 170, endPoint y: 382, distance: 33.4
click at [170, 382] on div "Дней на выполнение 0" at bounding box center [240, 382] width 343 height 22
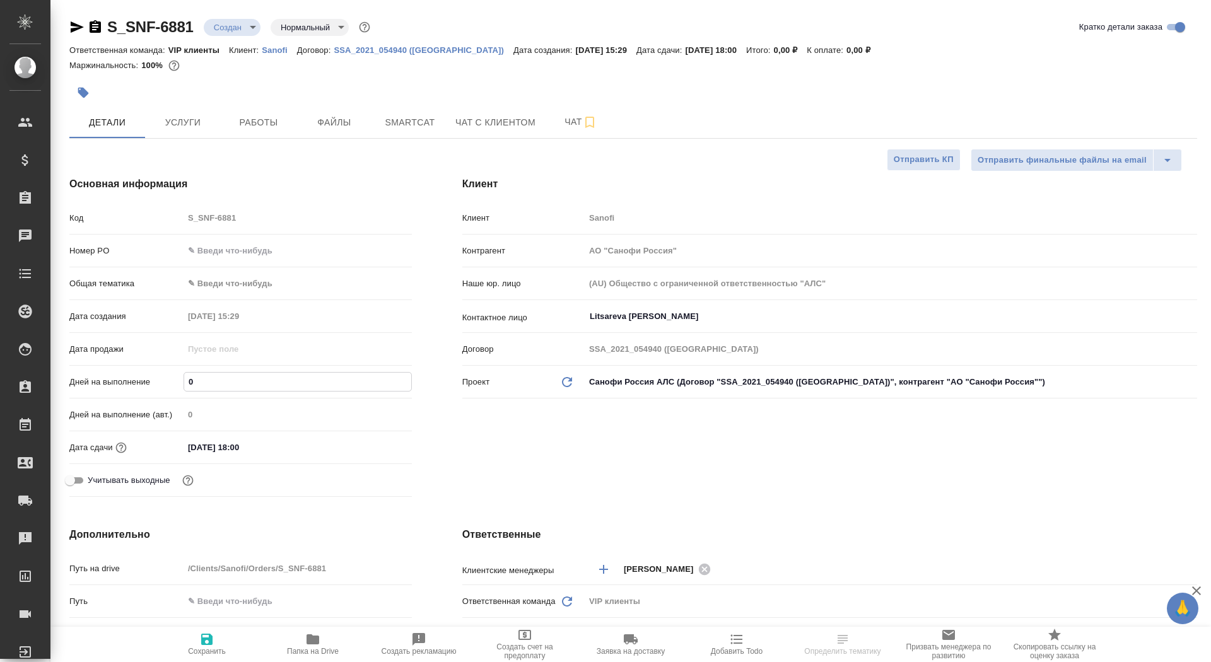
type input "8"
type textarea "x"
type input "8"
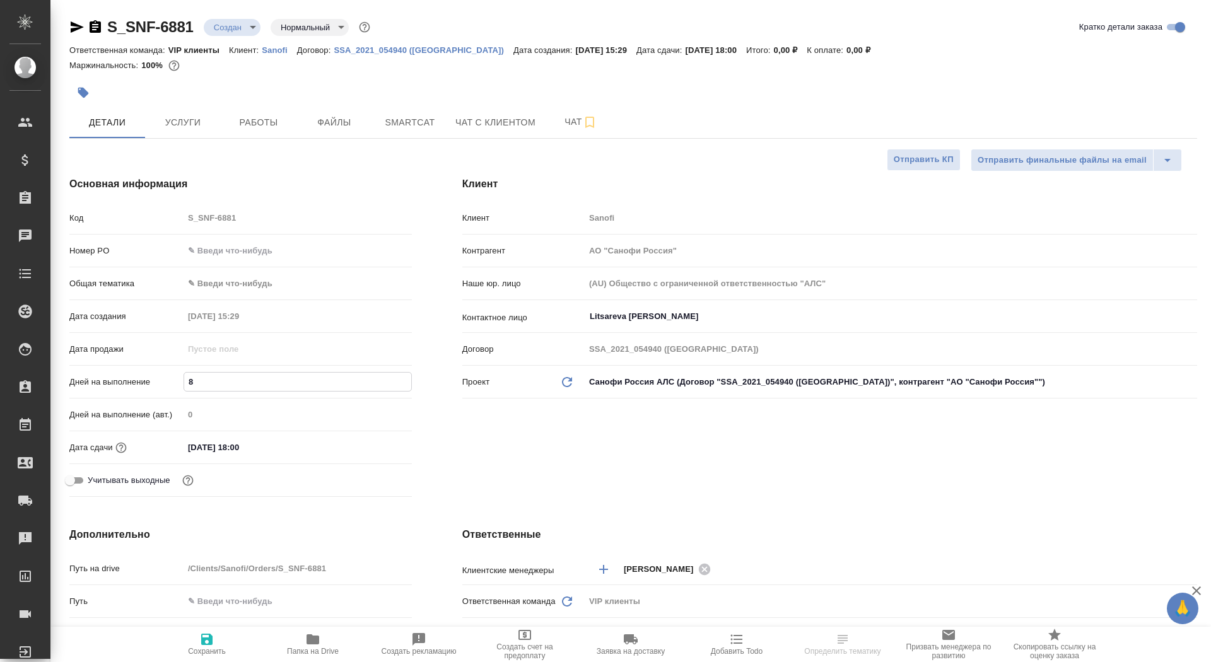
click at [214, 643] on icon "button" at bounding box center [206, 639] width 15 height 15
type textarea "x"
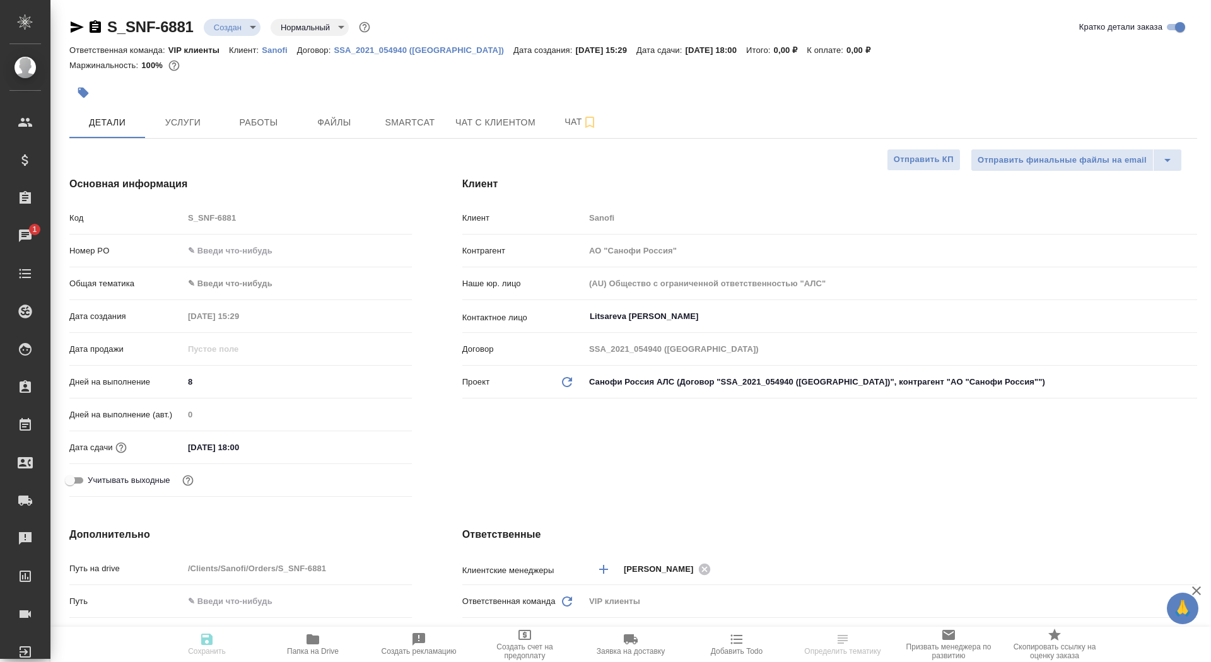
type textarea "x"
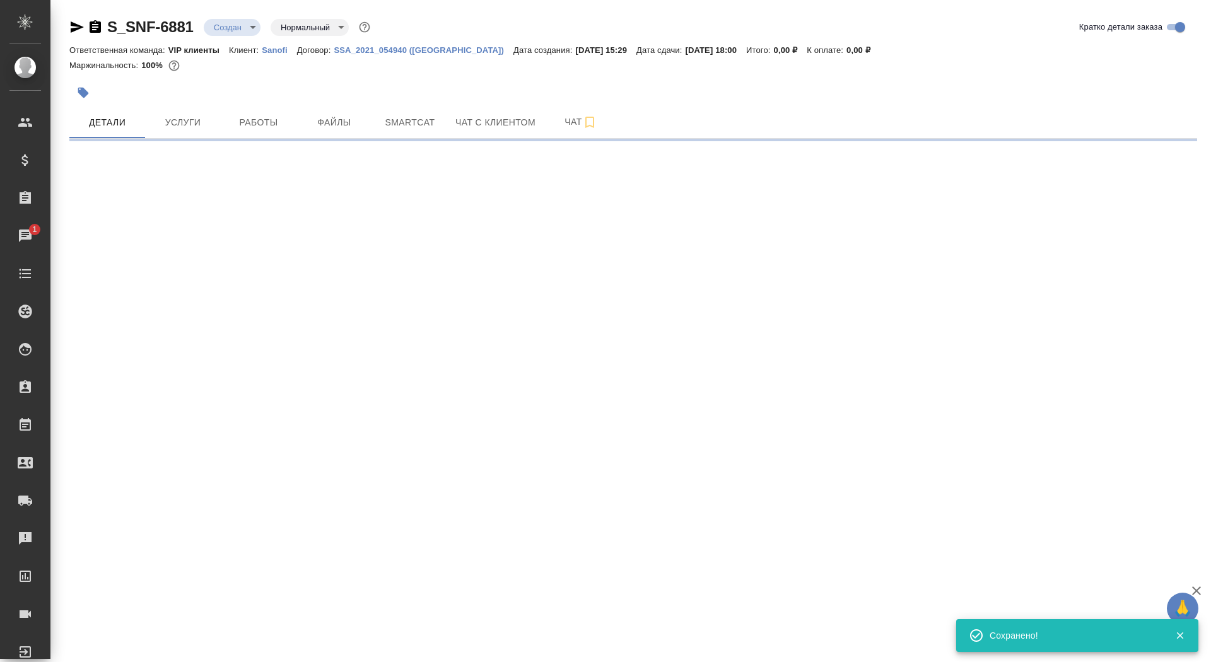
select select "RU"
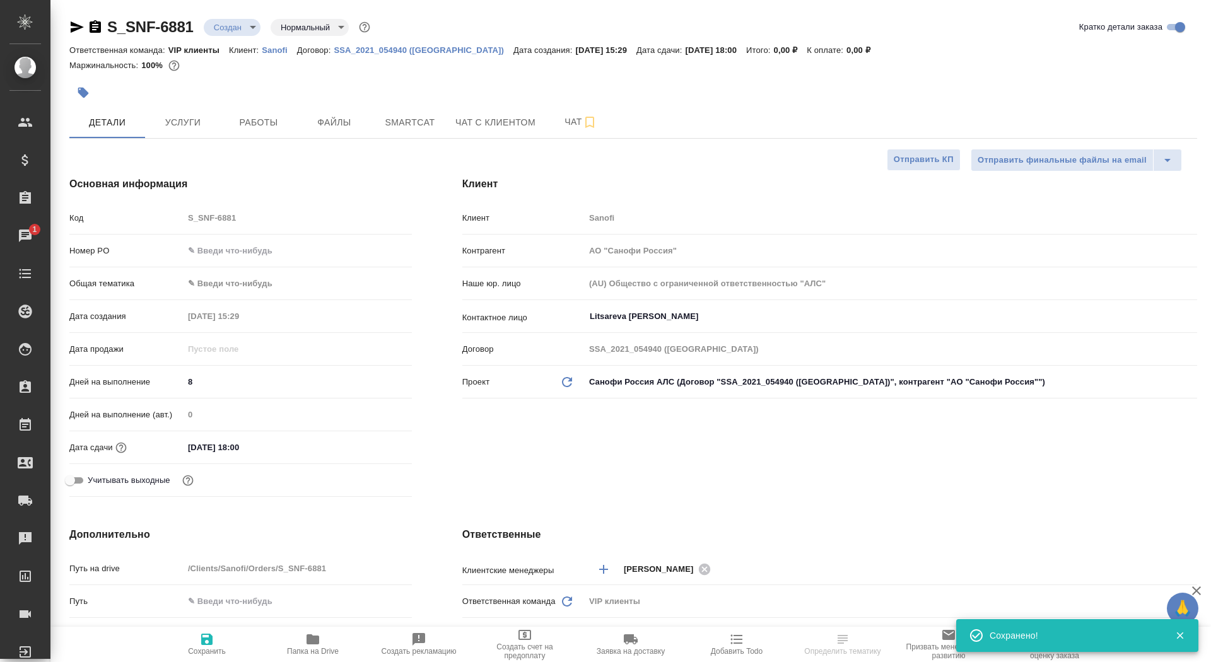
type textarea "x"
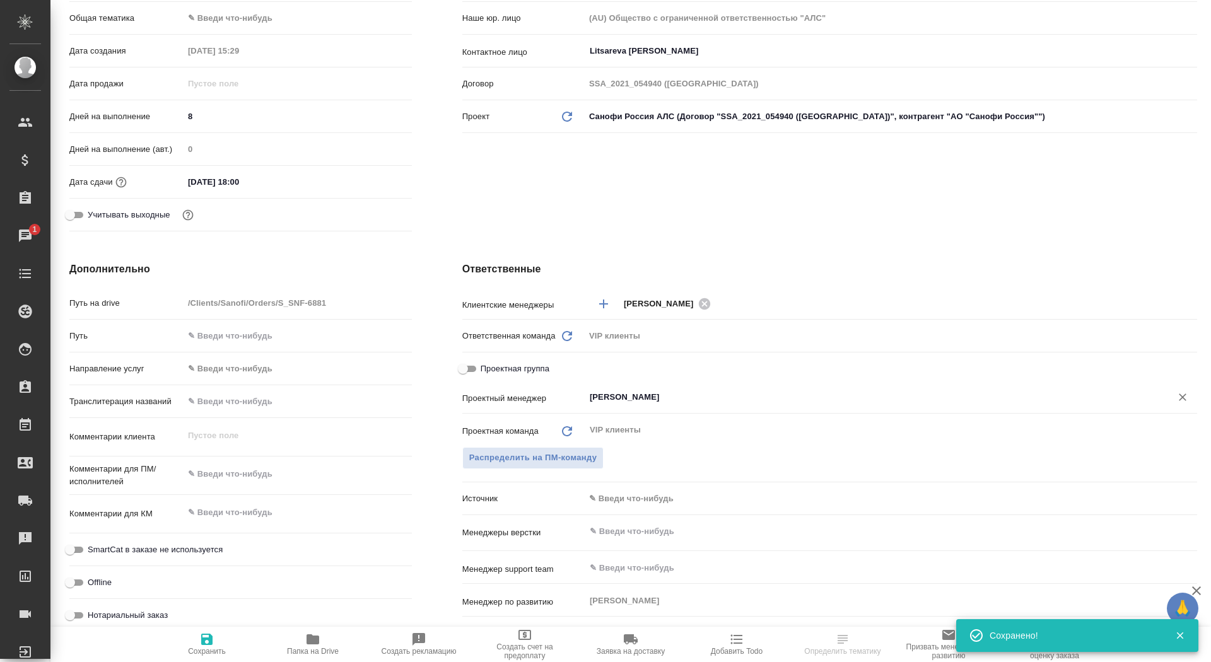
click at [628, 408] on div "[PERSON_NAME] ​" at bounding box center [891, 398] width 613 height 25
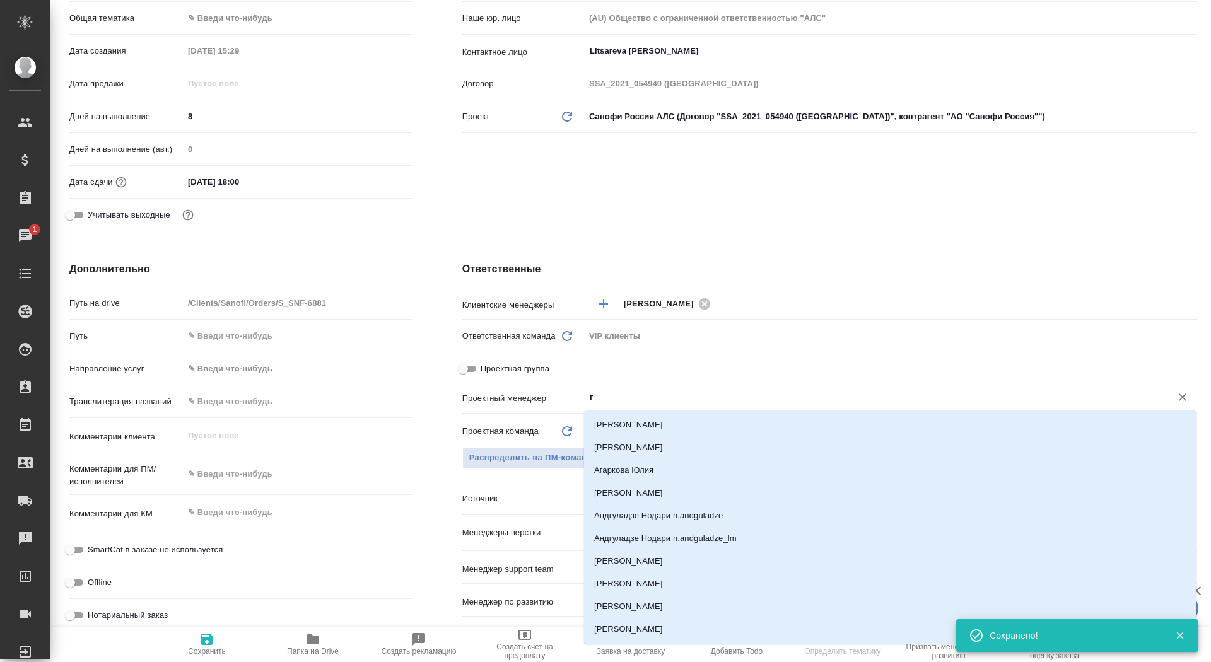
type input "го"
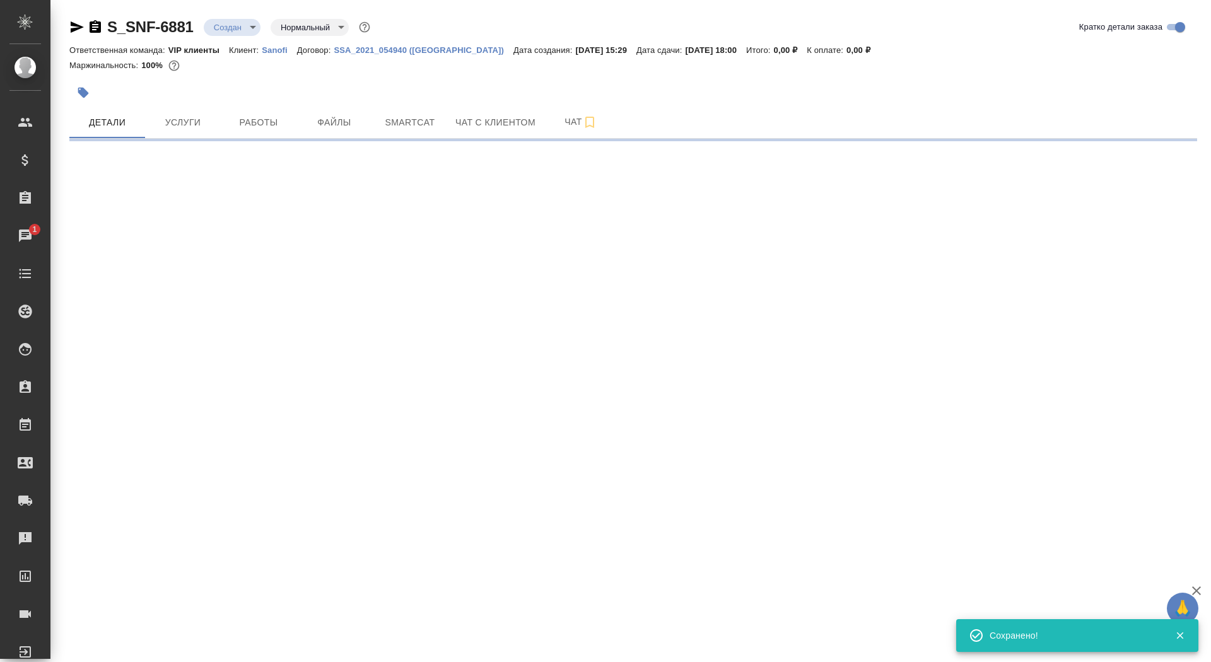
scroll to position [0, 0]
select select "RU"
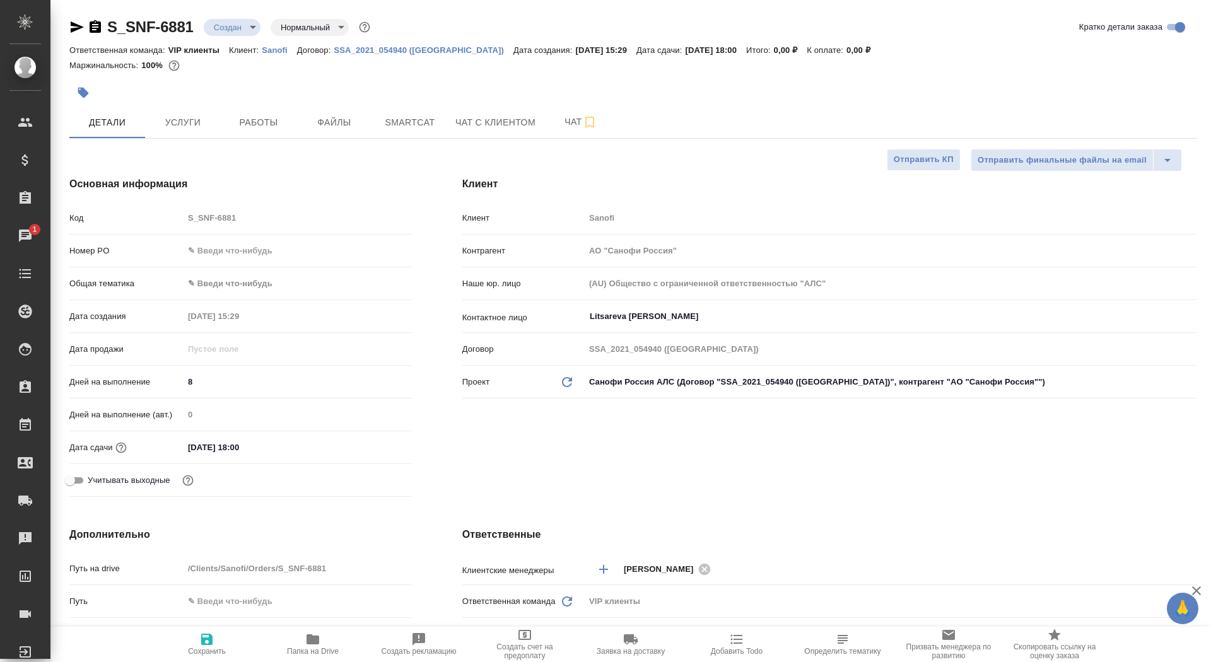
type textarea "x"
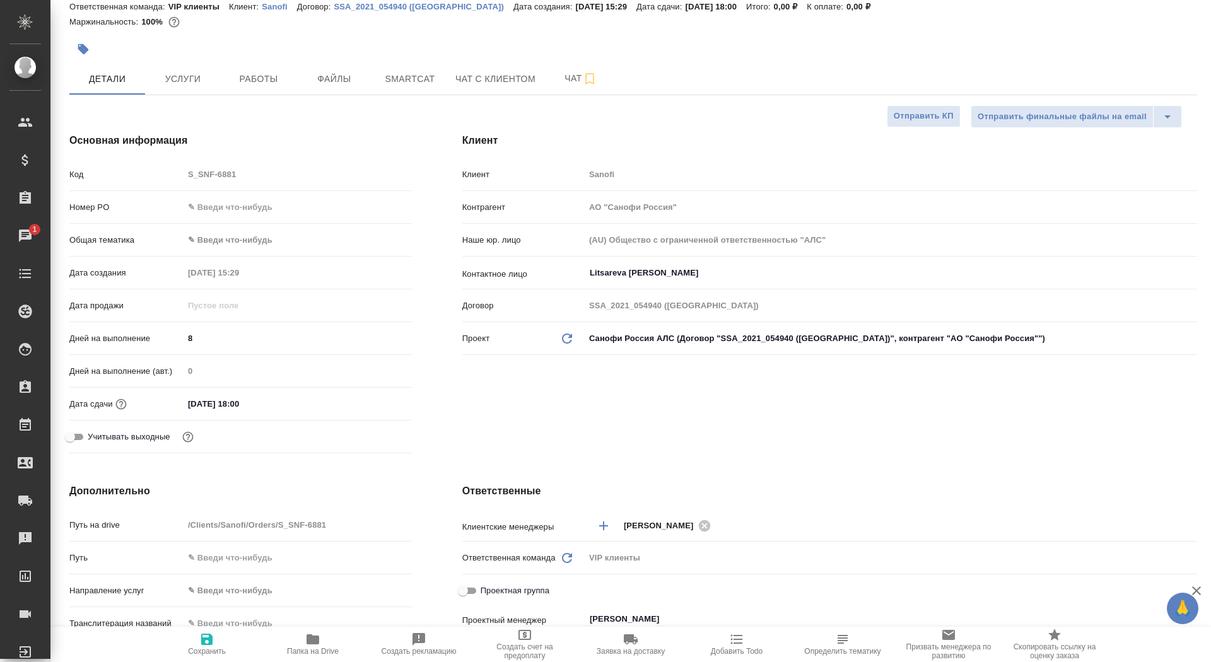
scroll to position [108, 0]
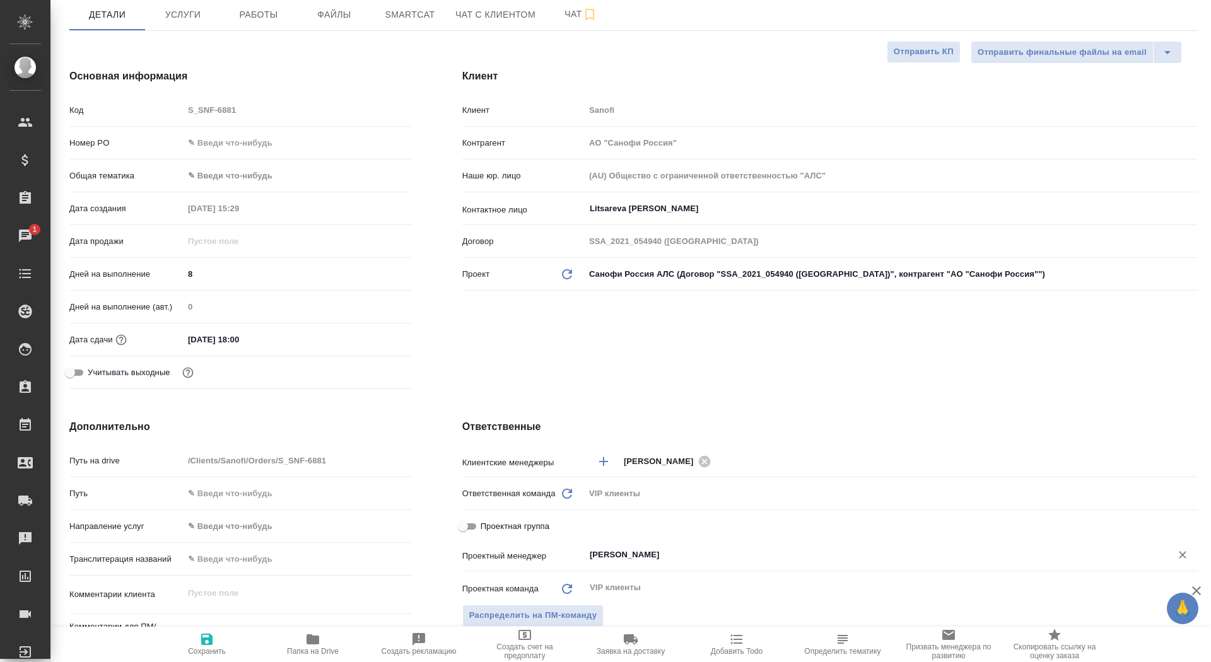
click at [652, 557] on input "[PERSON_NAME]" at bounding box center [870, 555] width 563 height 15
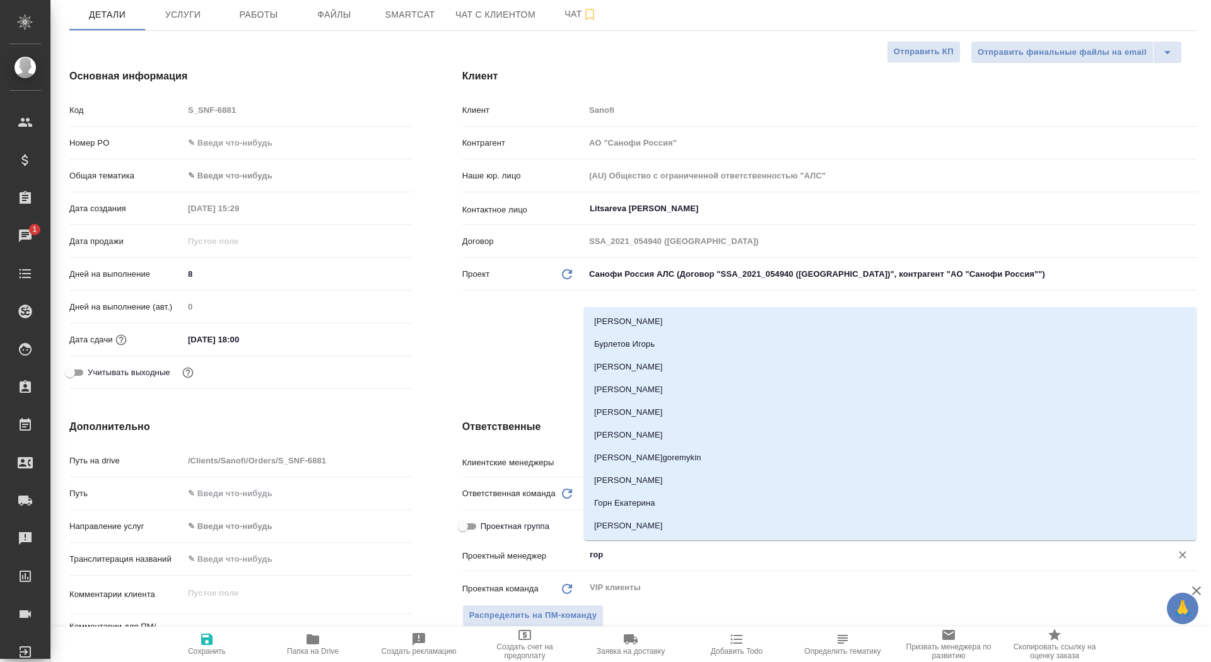
type input "горш"
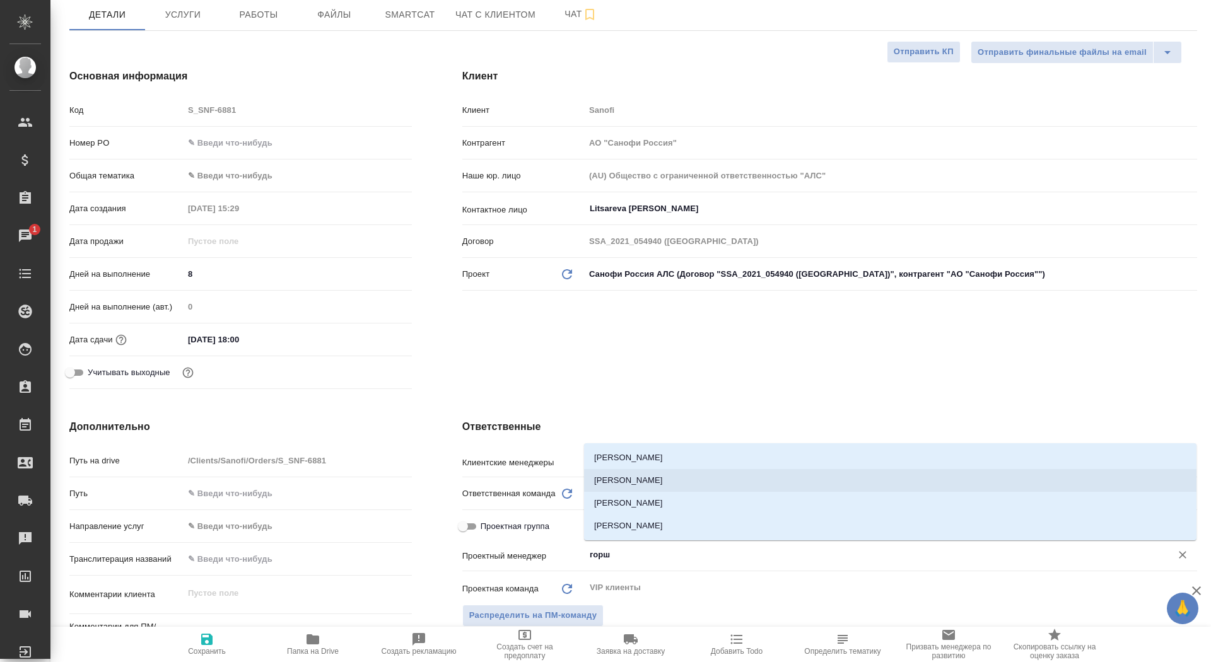
click at [709, 479] on li "[PERSON_NAME]" at bounding box center [890, 480] width 613 height 23
type textarea "x"
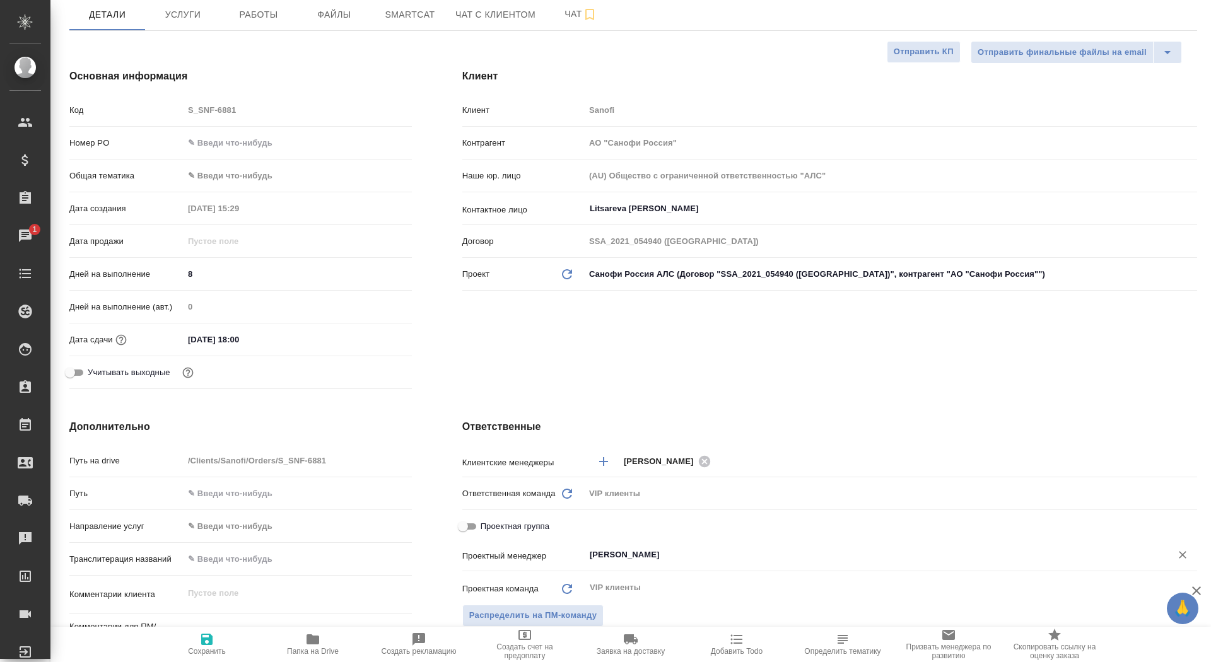
type input "[PERSON_NAME]"
click at [196, 640] on span "Сохранить" at bounding box center [206, 644] width 91 height 24
type textarea "x"
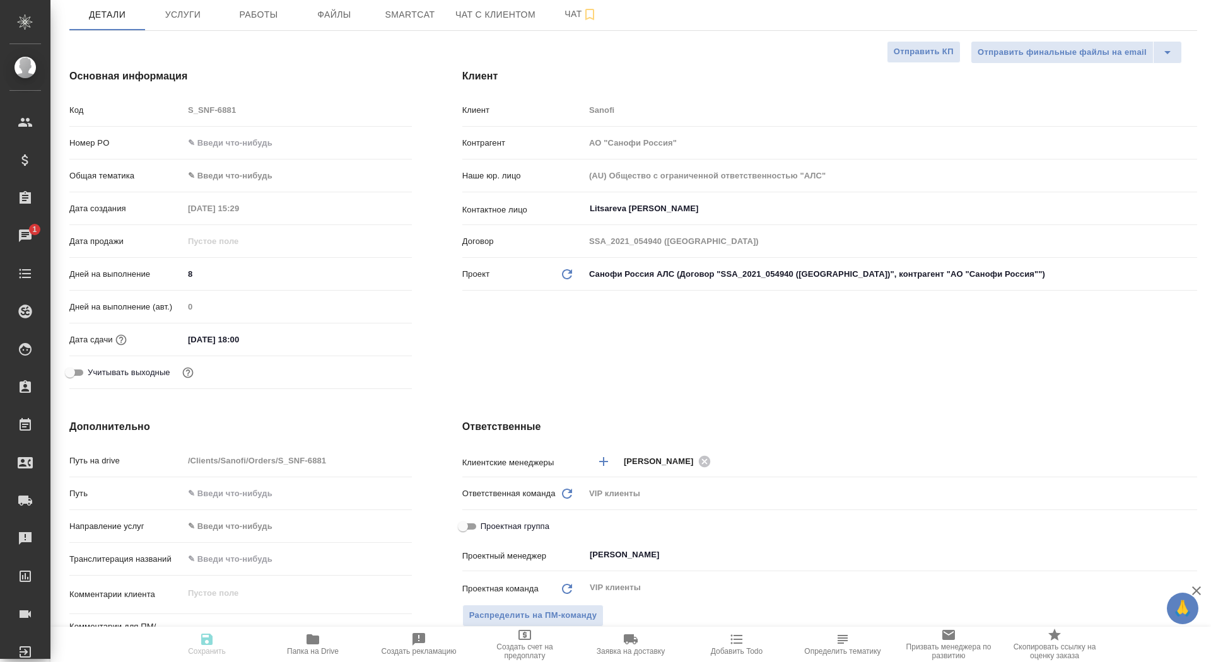
type textarea "x"
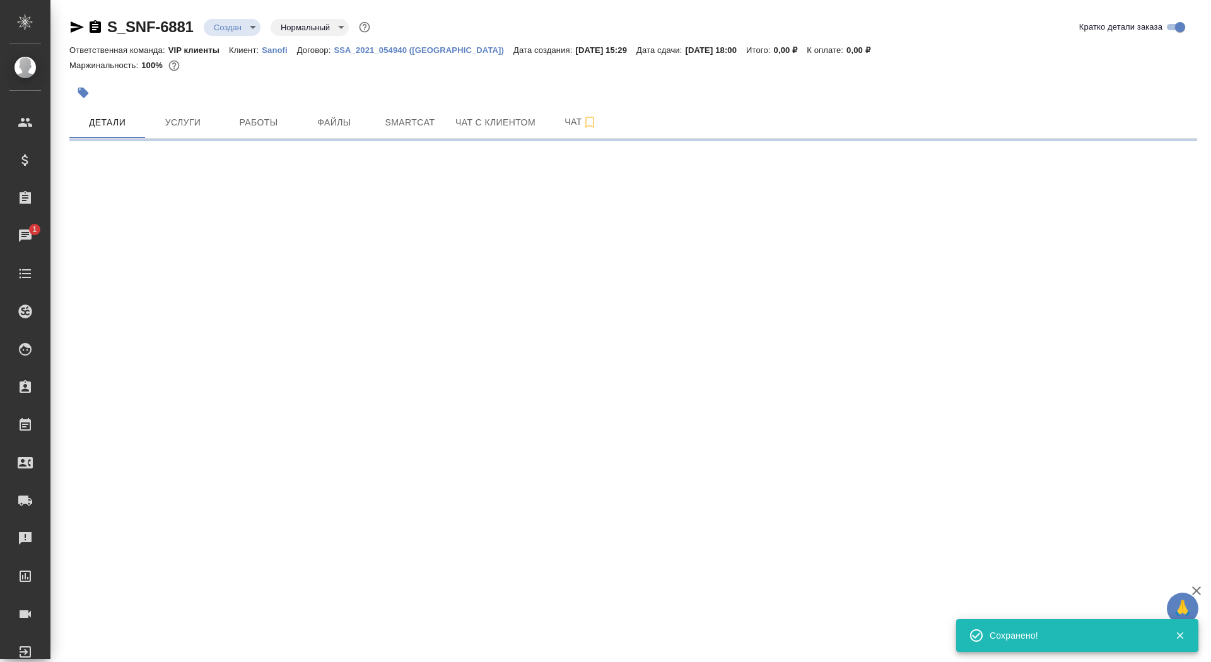
select select "RU"
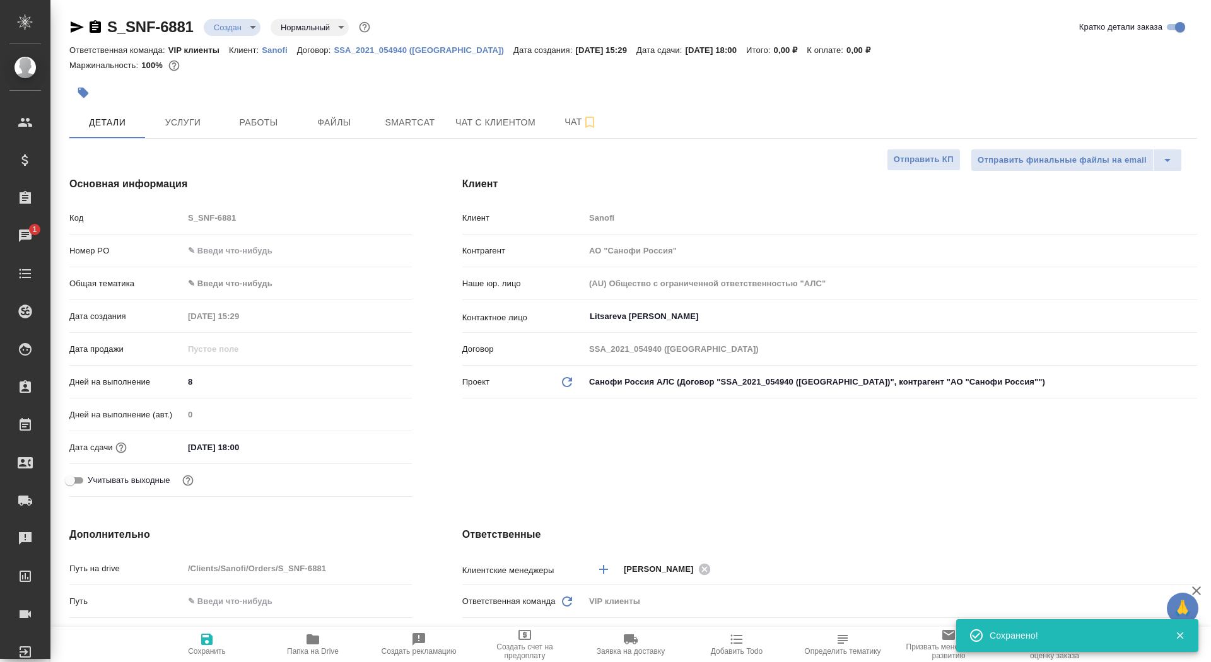
type textarea "x"
click at [315, 653] on span "Папка на Drive" at bounding box center [313, 651] width 52 height 9
type textarea "x"
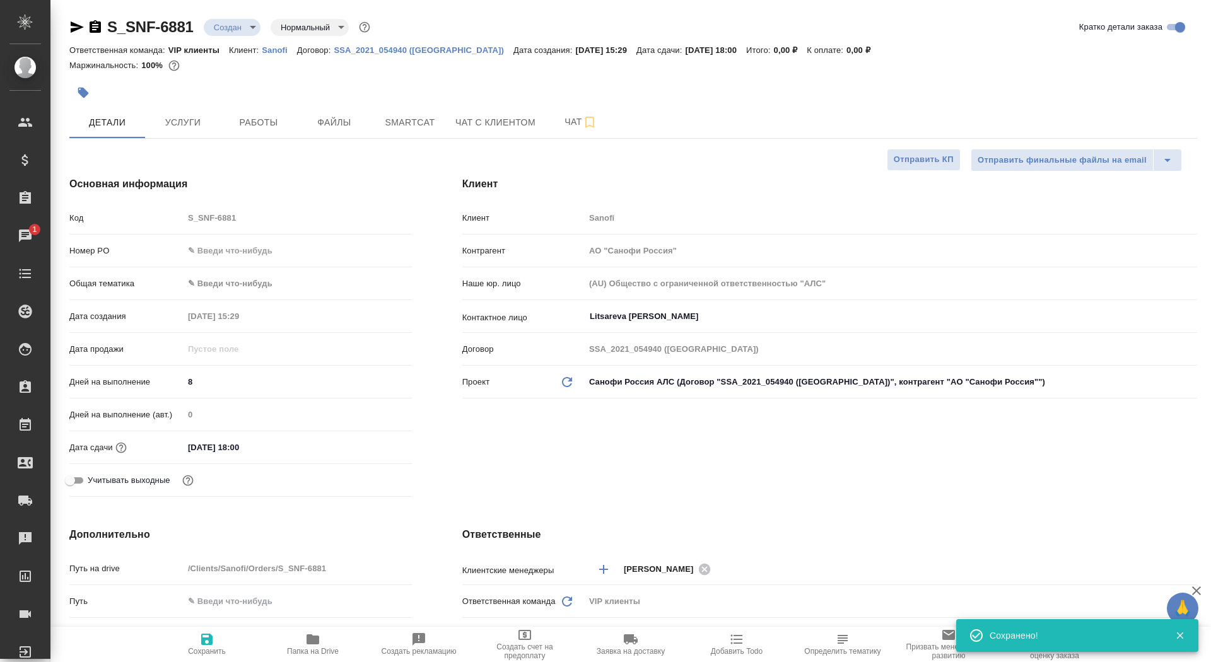
type textarea "x"
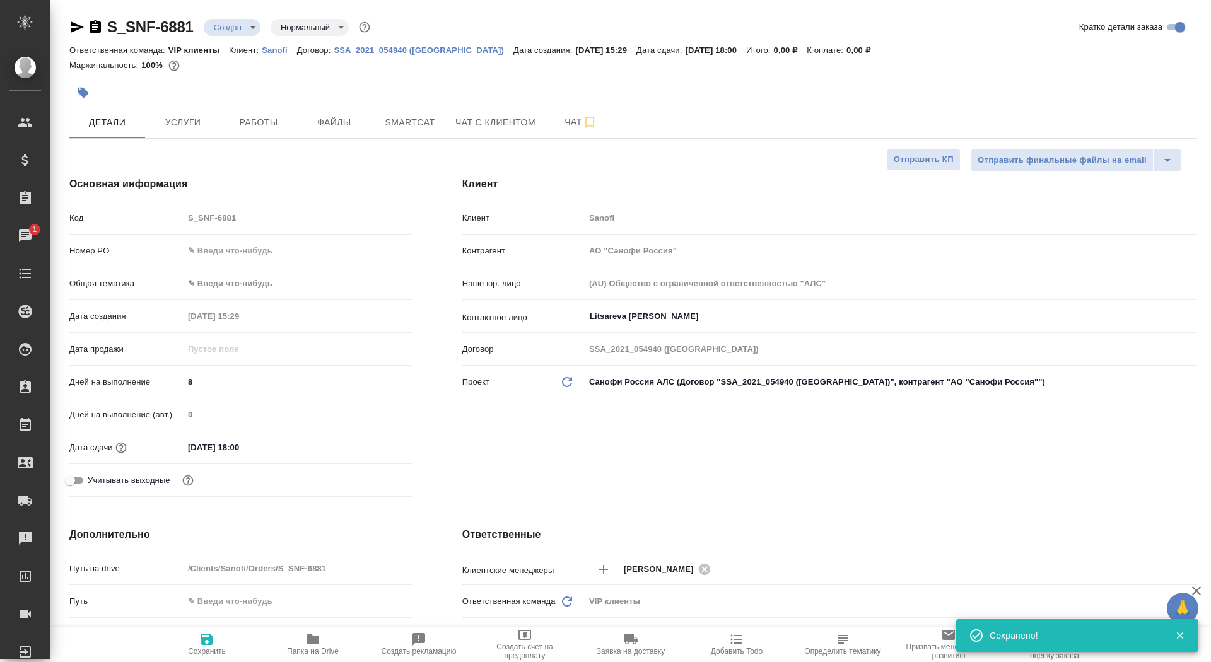
click at [216, 36] on div "S_SNF-6881 Создан new Нормальный normal" at bounding box center [220, 27] width 303 height 20
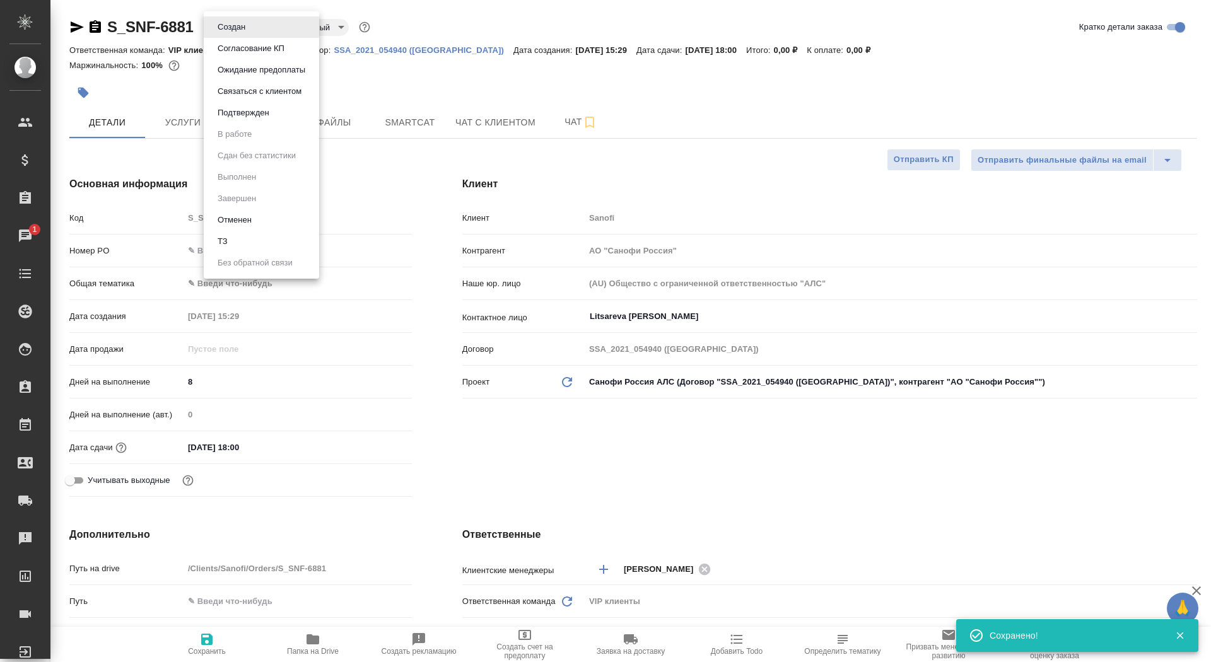
click at [238, 32] on body "🙏 .cls-1 fill:#fff; AWATERA Saydasheva Dilyara Клиенты Спецификации Заказы 1 Ча…" at bounding box center [605, 331] width 1211 height 662
click at [235, 243] on li "ТЗ" at bounding box center [261, 241] width 115 height 21
type textarea "x"
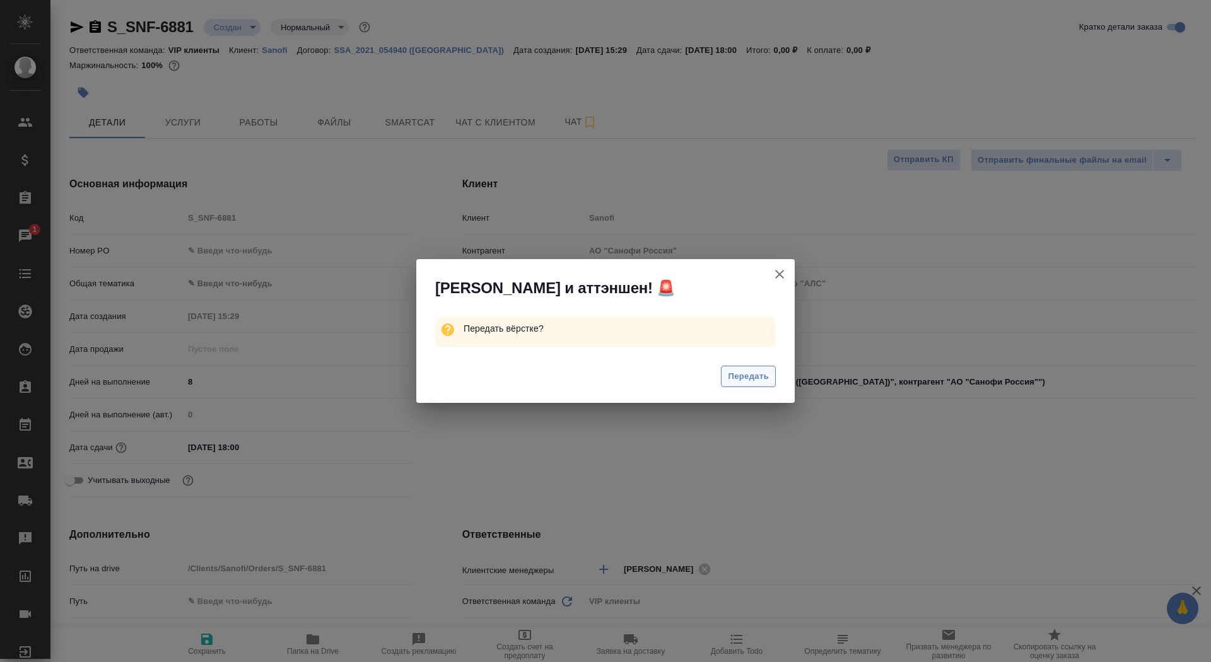
click at [731, 375] on span "Передать" at bounding box center [748, 377] width 41 height 15
type textarea "x"
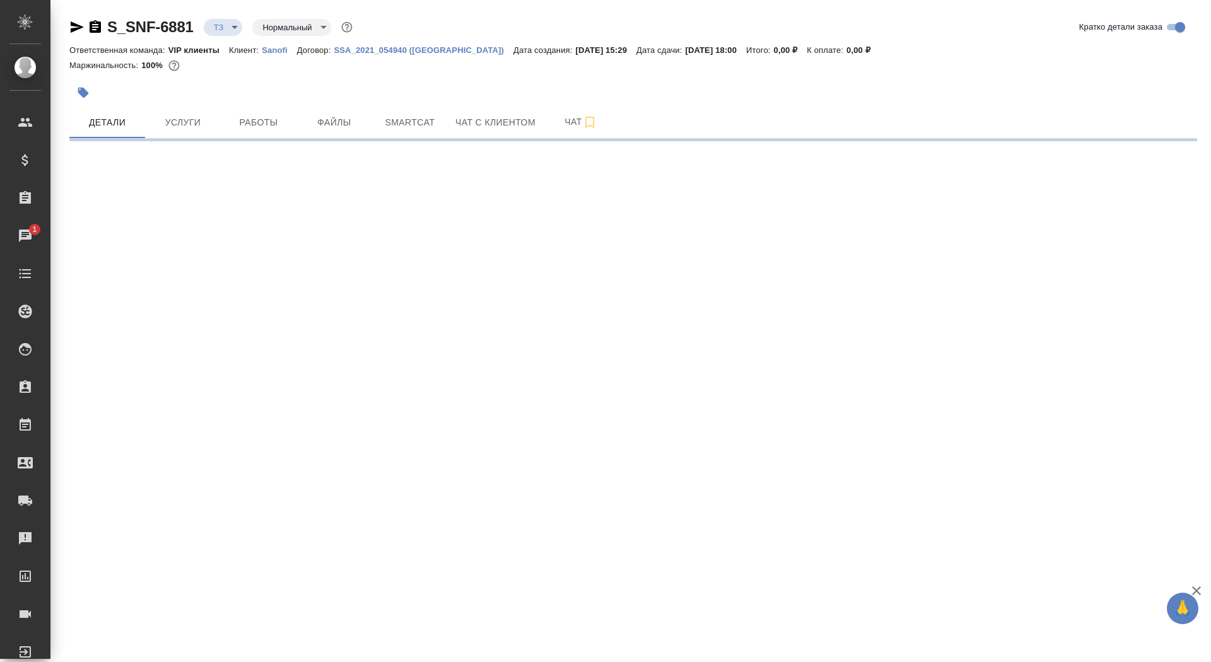
click at [76, 85] on button "button" at bounding box center [83, 93] width 28 height 28
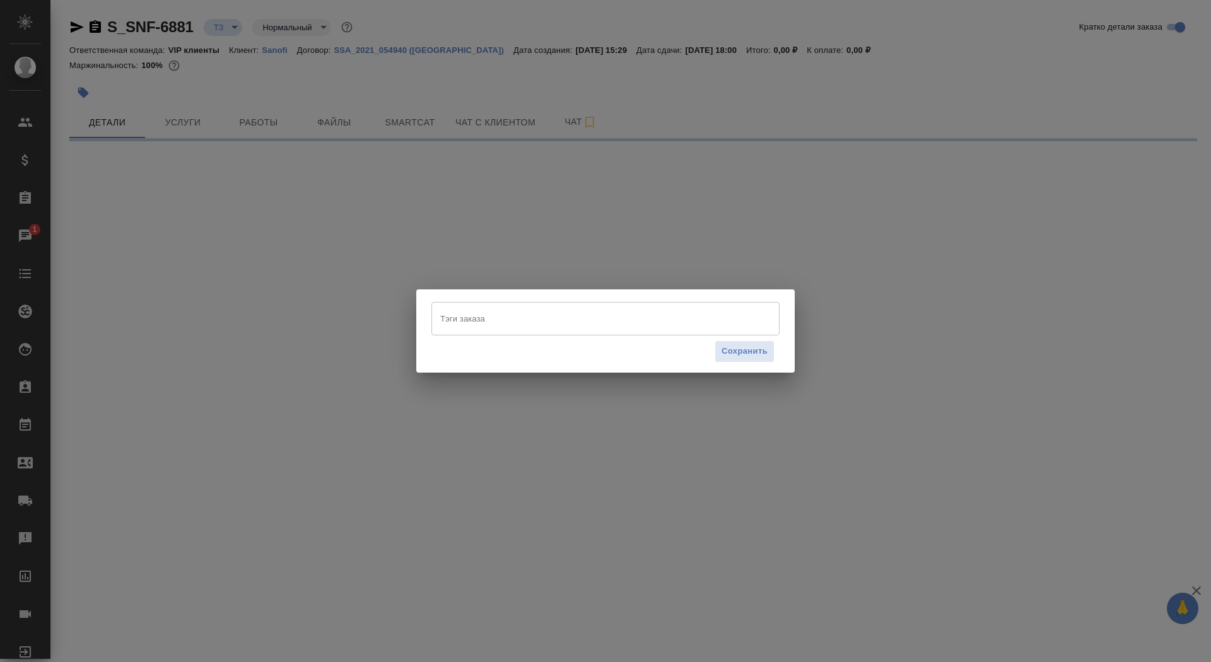
select select "RU"
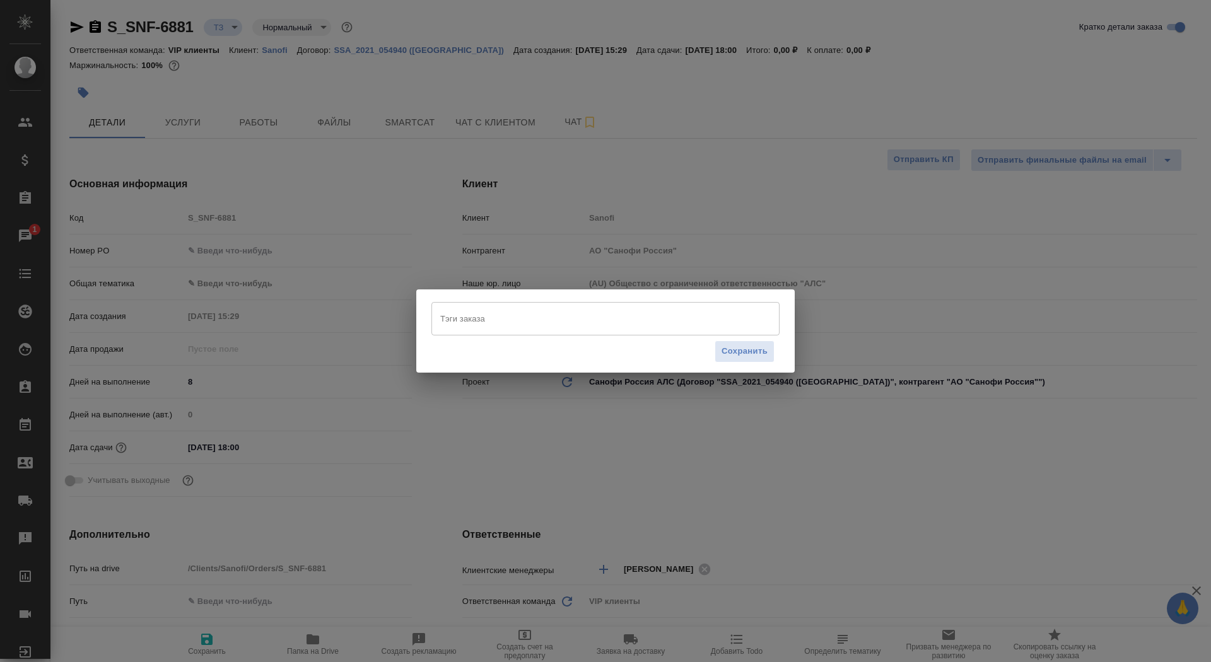
type textarea "x"
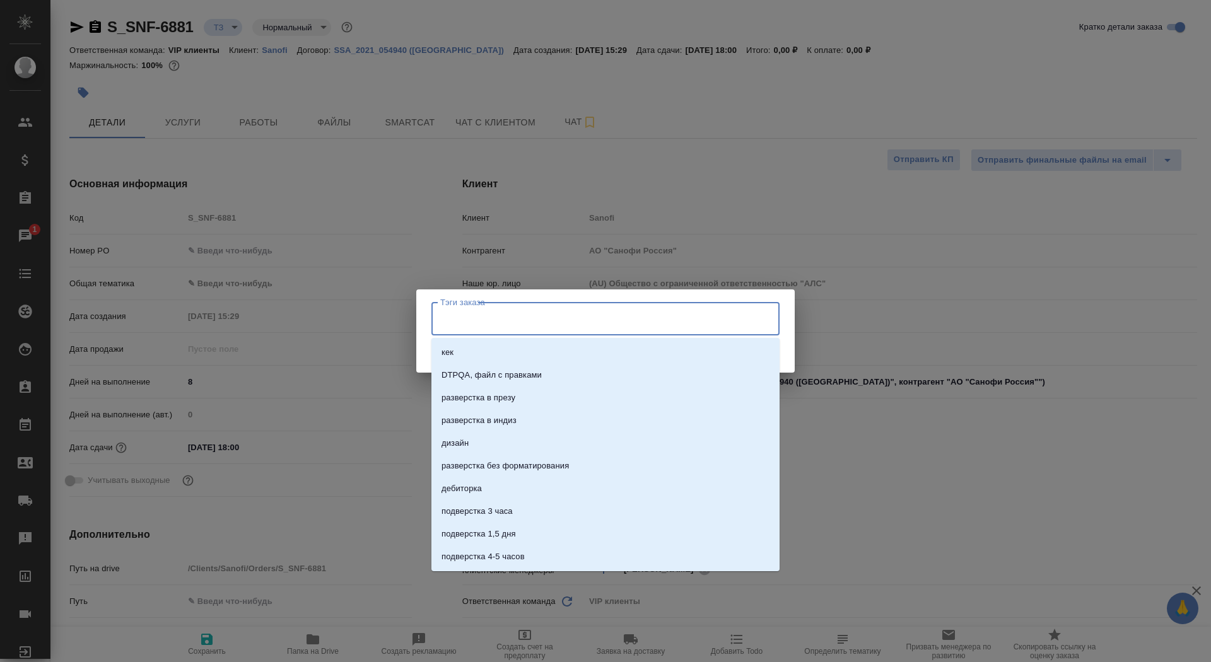
click at [519, 308] on input "Тэги заказа" at bounding box center [593, 318] width 313 height 21
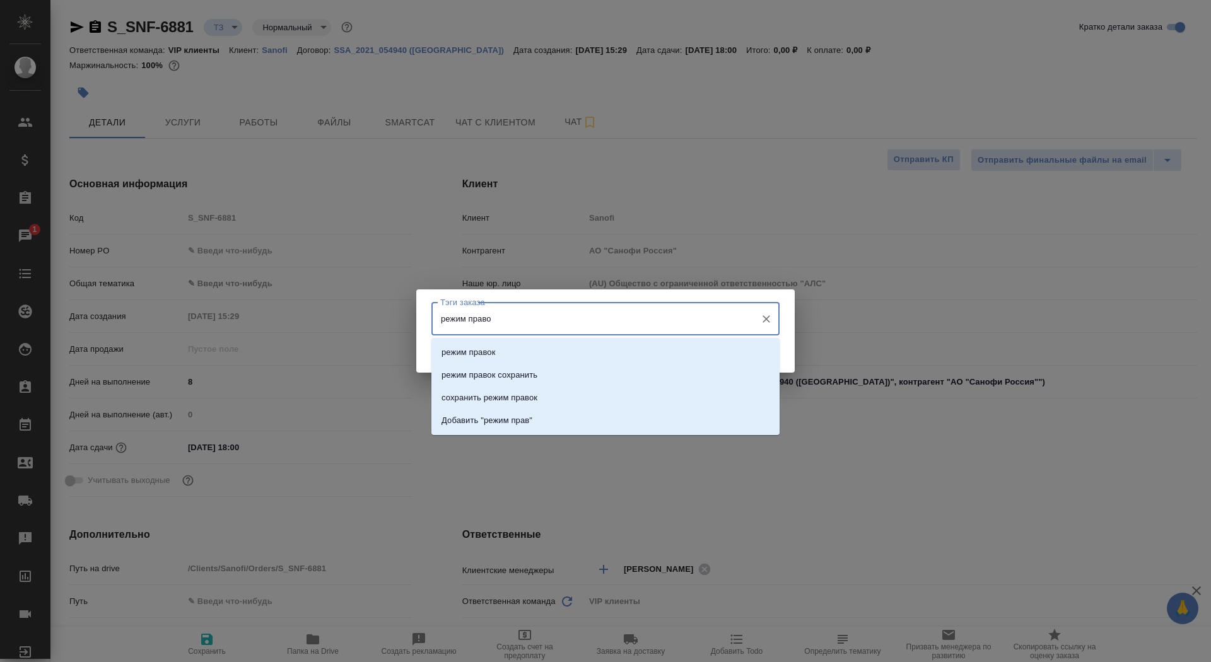
type input "режим правок"
click at [554, 347] on li "режим правок" at bounding box center [605, 352] width 348 height 23
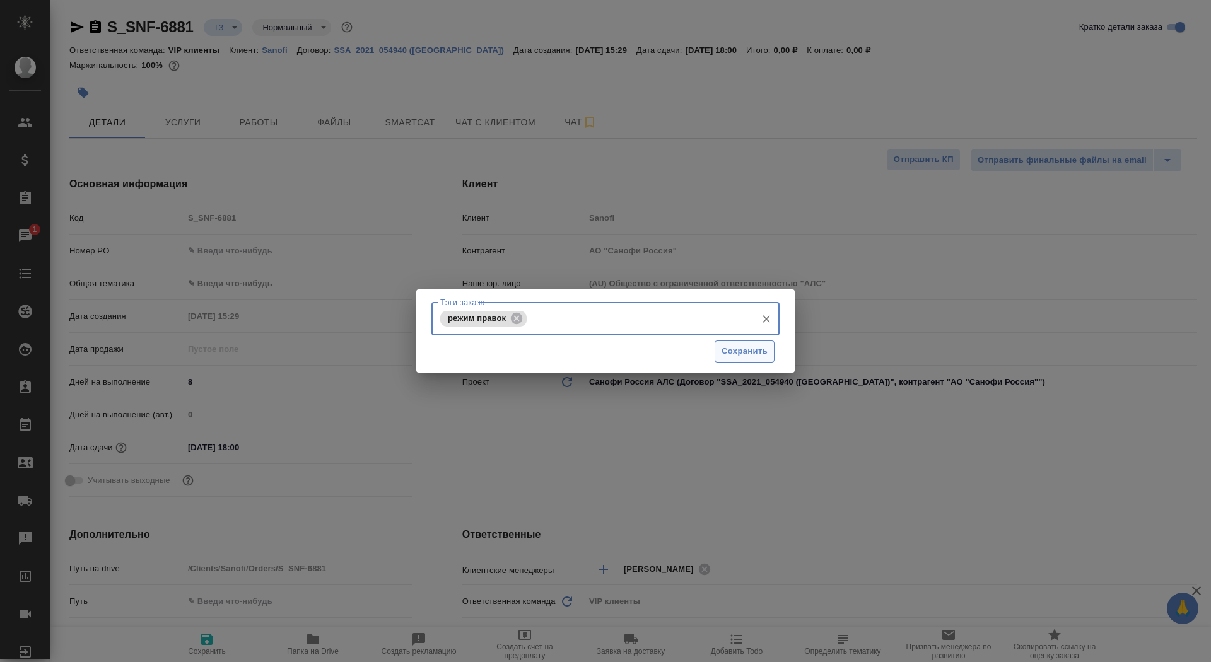
click at [739, 349] on span "Сохранить" at bounding box center [745, 351] width 46 height 15
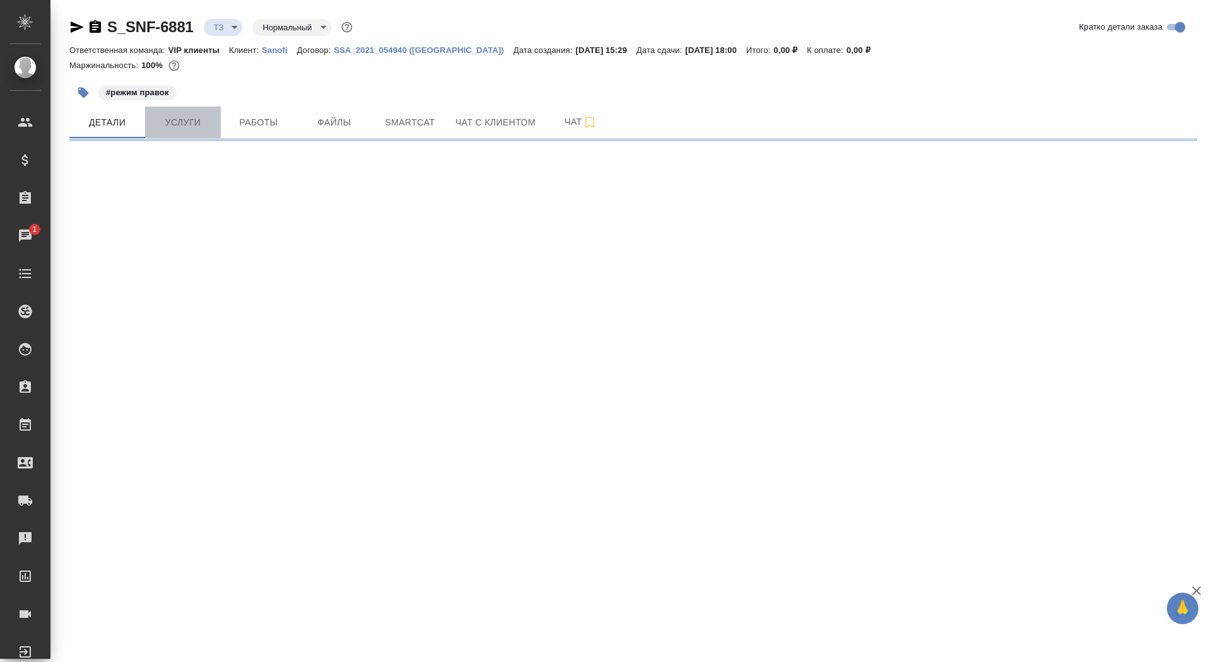
click at [187, 126] on span "Услуги" at bounding box center [183, 123] width 61 height 16
select select "RU"
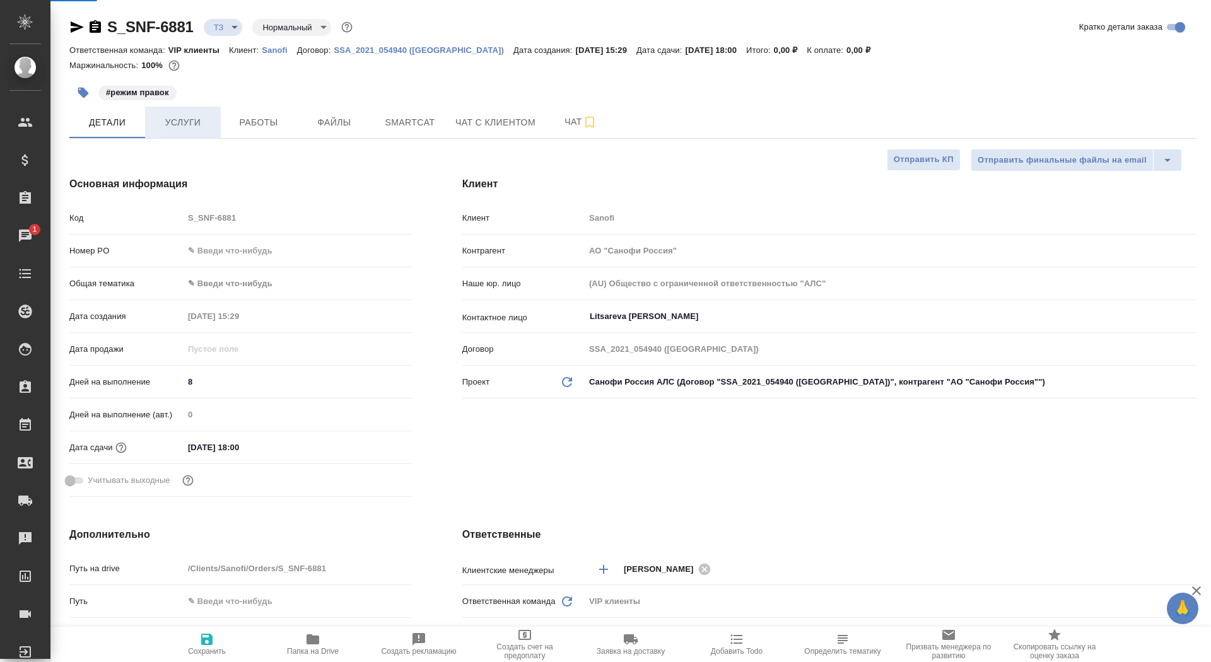
type textarea "x"
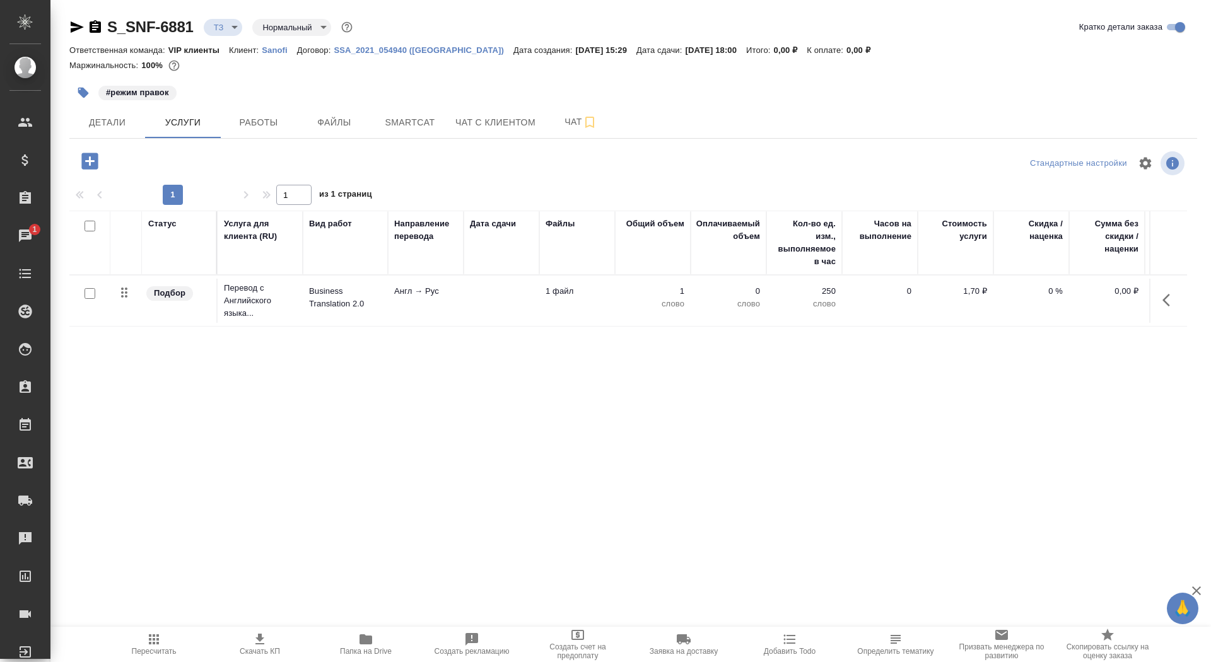
click at [464, 299] on td at bounding box center [502, 301] width 76 height 44
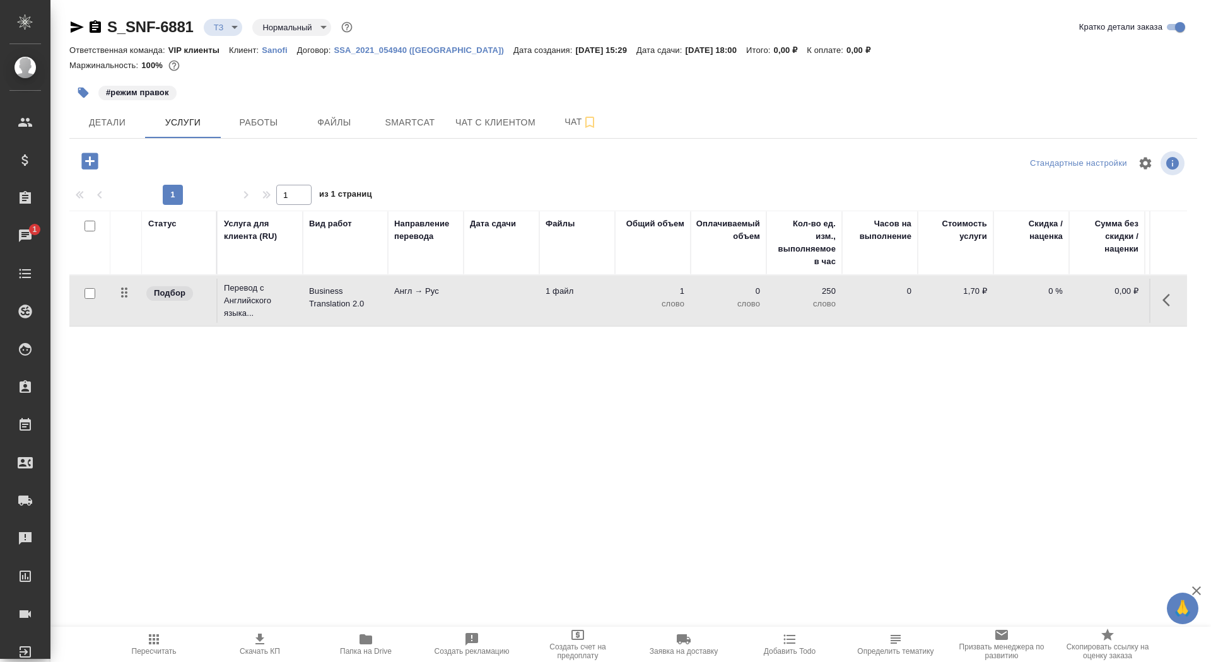
click at [464, 299] on td at bounding box center [502, 301] width 76 height 44
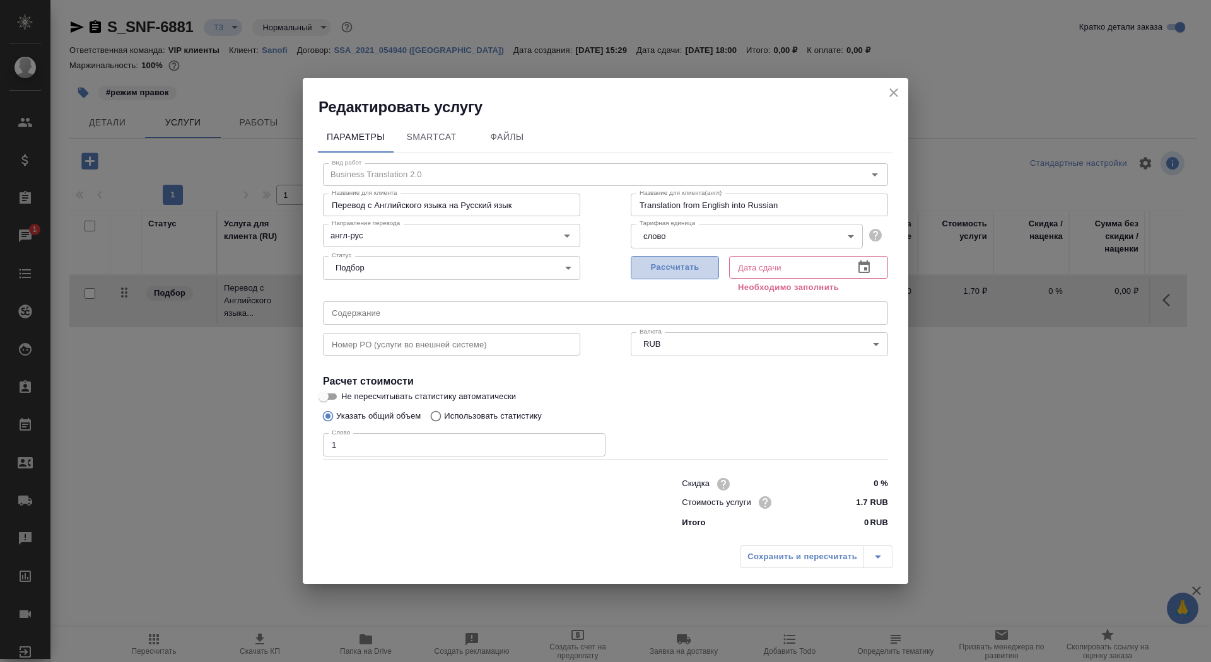
click at [643, 270] on span "Рассчитать" at bounding box center [675, 268] width 74 height 15
type input "[DATE] 18:00"
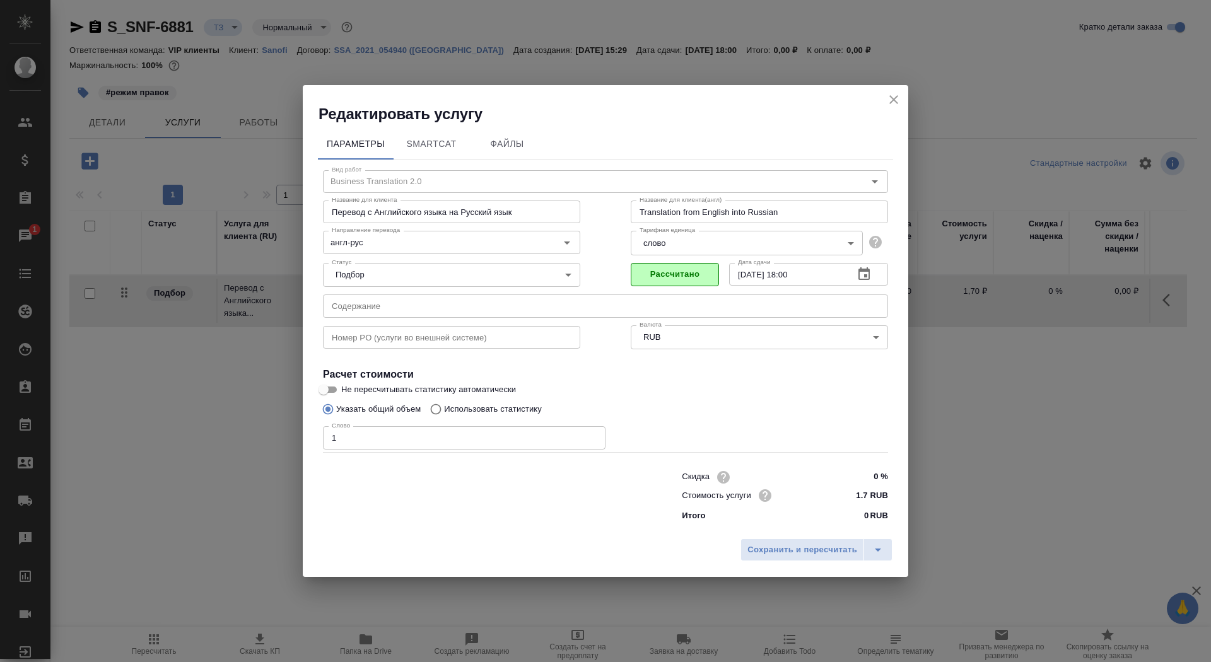
click at [328, 395] on input "Не пересчитывать статистику автоматически" at bounding box center [323, 389] width 45 height 15
checkbox input "true"
click at [821, 543] on span "Сохранить и пересчитать" at bounding box center [803, 550] width 110 height 15
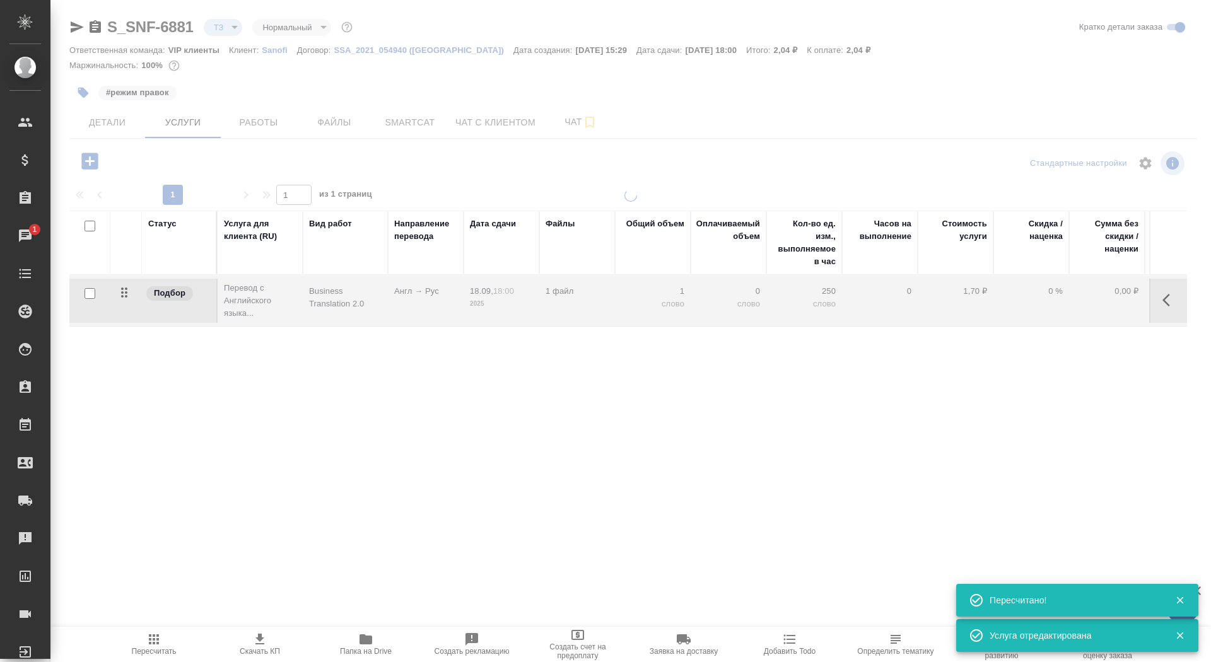
click at [86, 293] on input "checkbox" at bounding box center [90, 293] width 11 height 11
checkbox input "true"
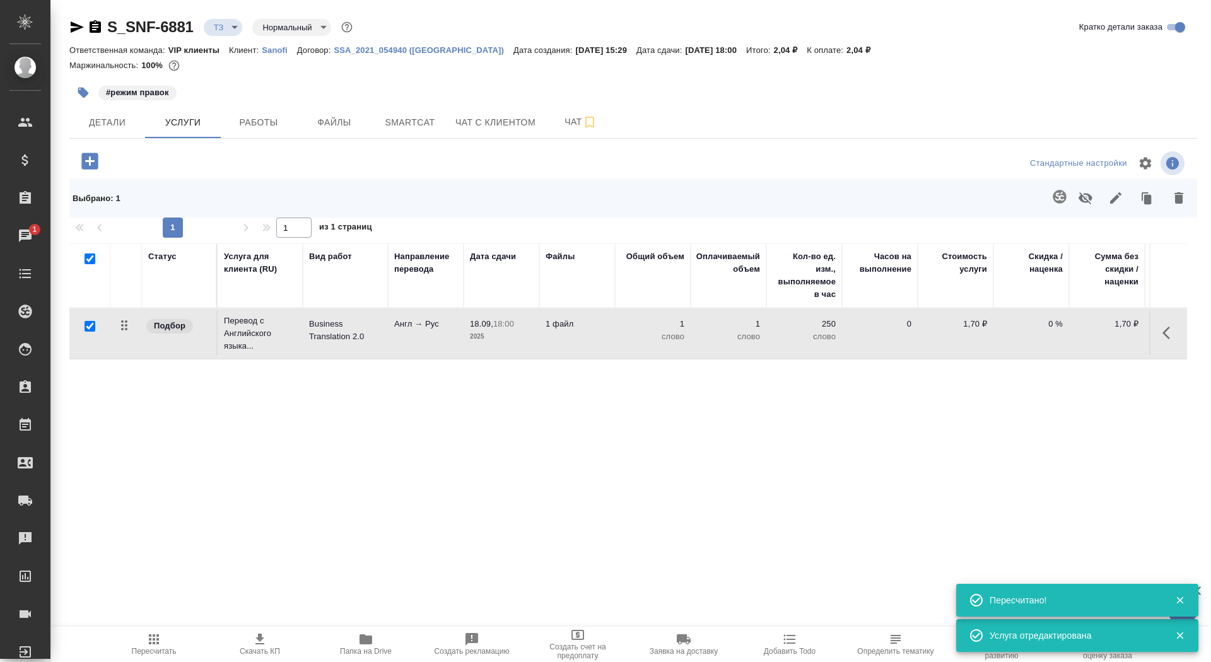
click at [1059, 201] on icon "button" at bounding box center [1059, 196] width 13 height 13
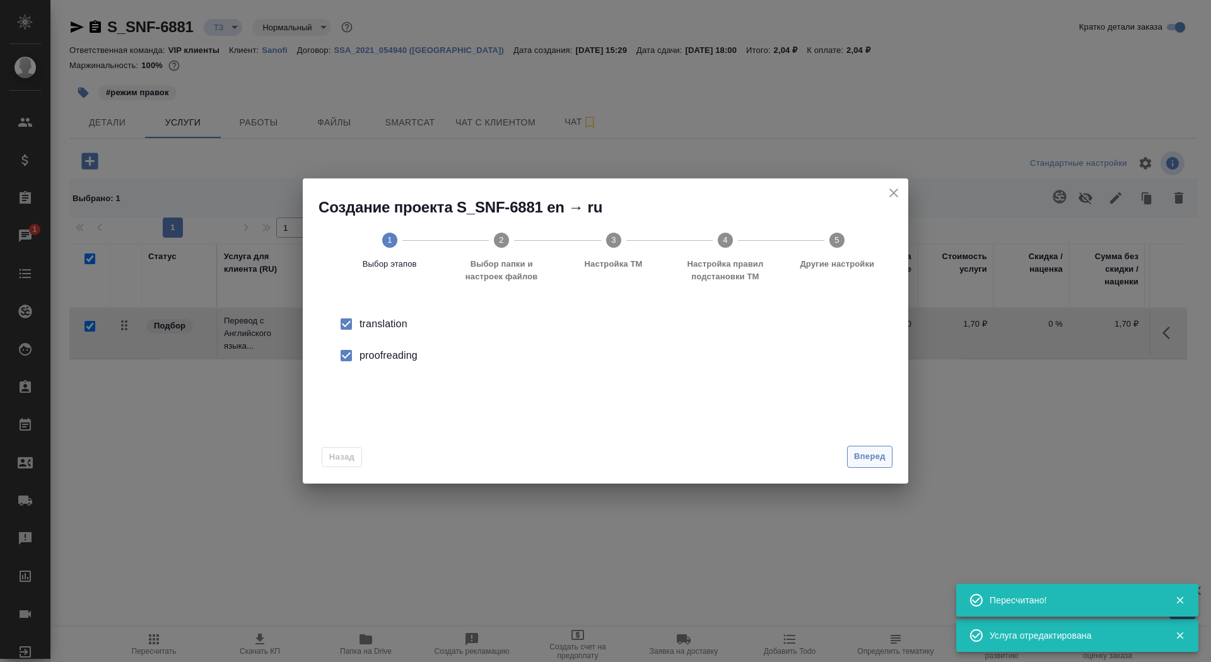
click at [869, 447] on button "Вперед" at bounding box center [869, 457] width 45 height 22
click at [695, 326] on input "Папка с файлами для перевода" at bounding box center [585, 331] width 525 height 15
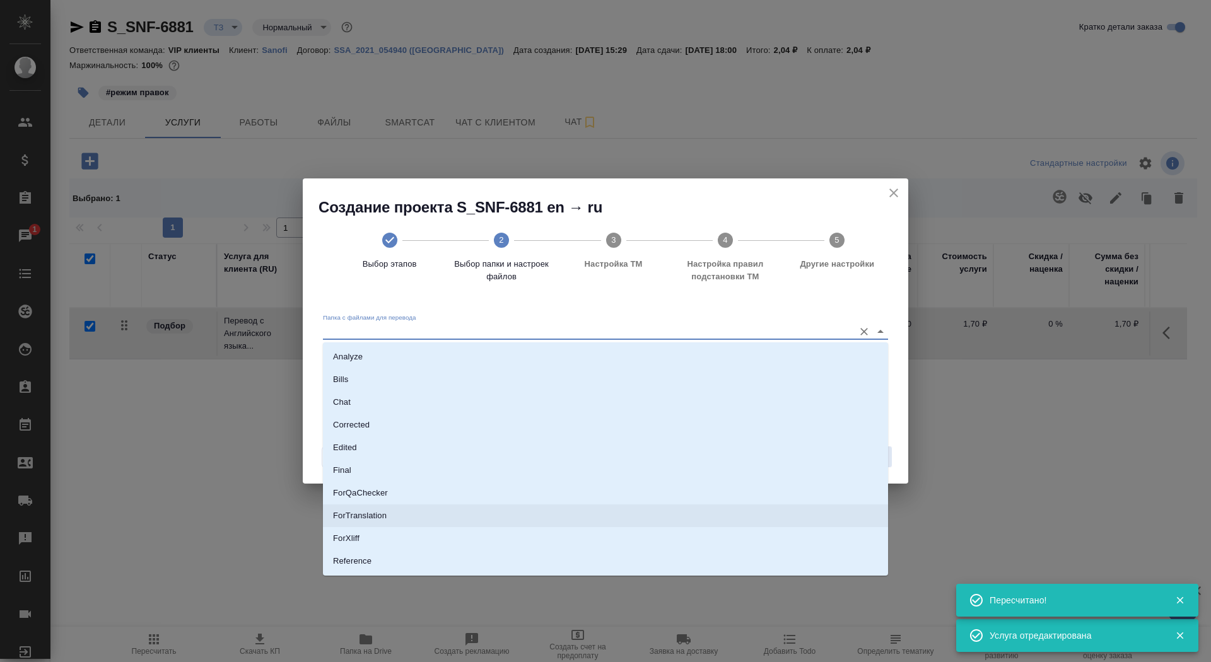
scroll to position [47, 0]
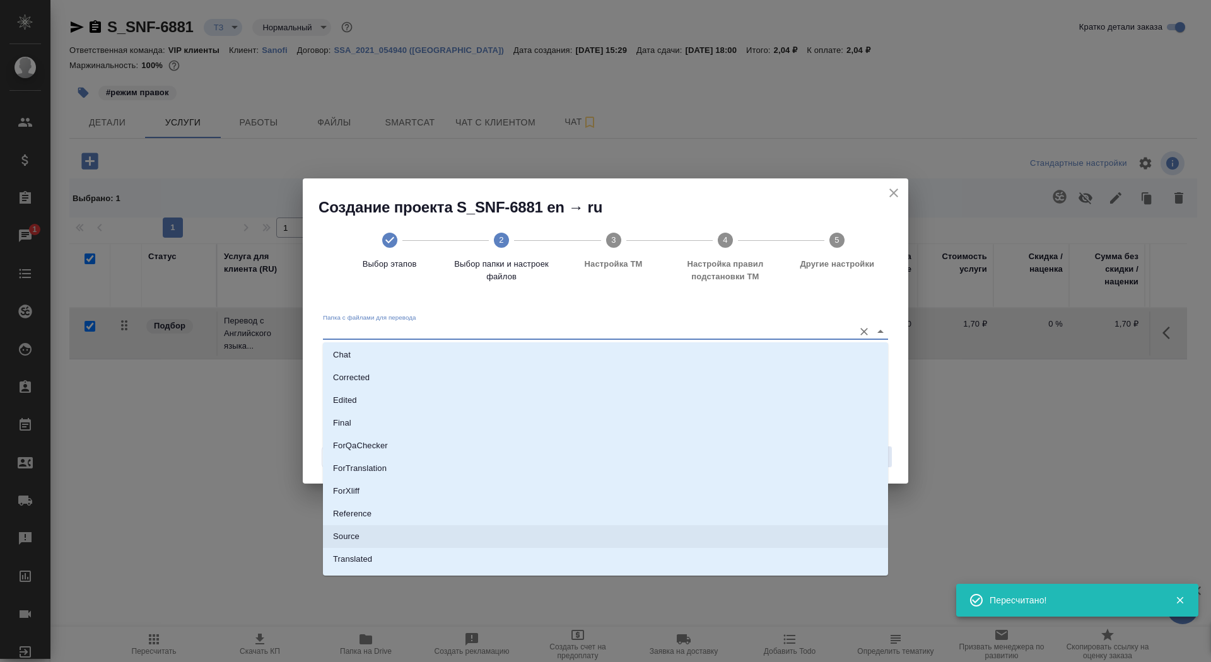
click at [688, 541] on li "Source" at bounding box center [605, 536] width 565 height 23
type input "Source"
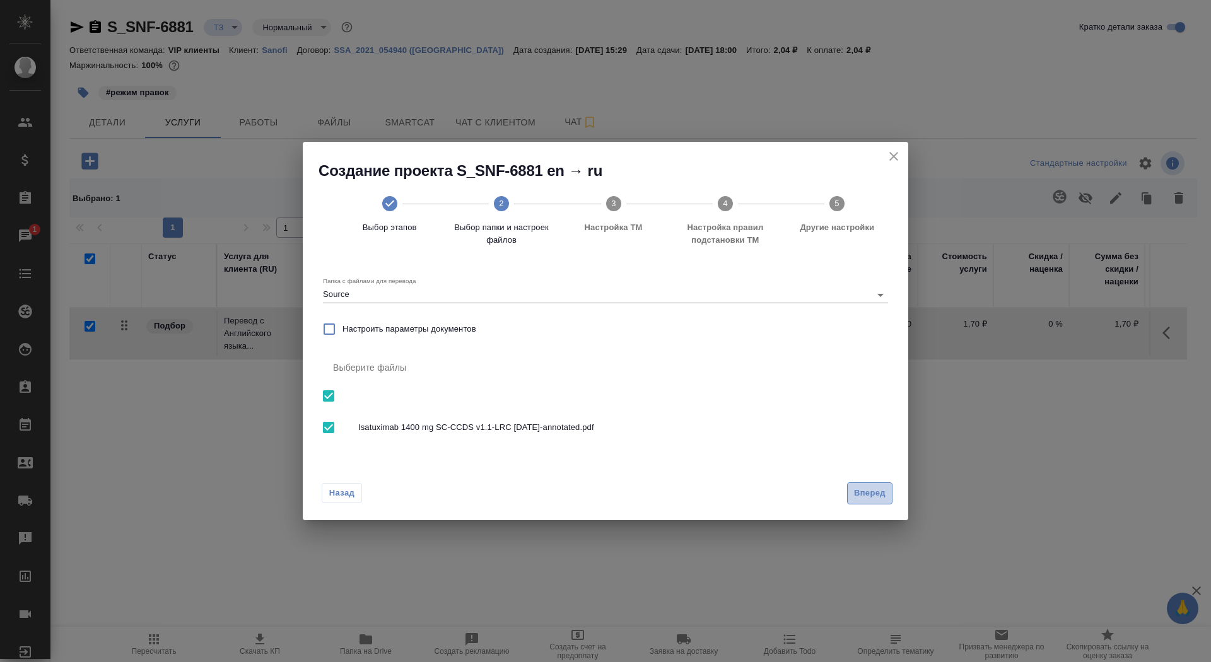
click at [877, 490] on span "Вперед" at bounding box center [870, 493] width 32 height 15
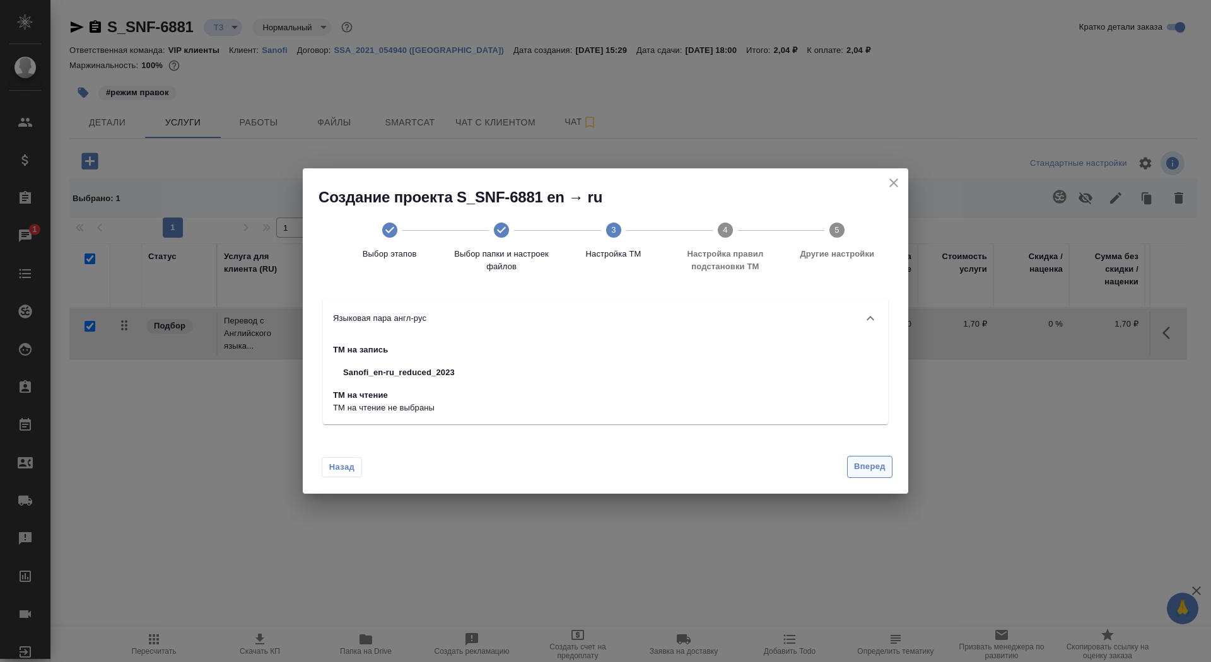
click at [860, 469] on span "Вперед" at bounding box center [870, 467] width 32 height 15
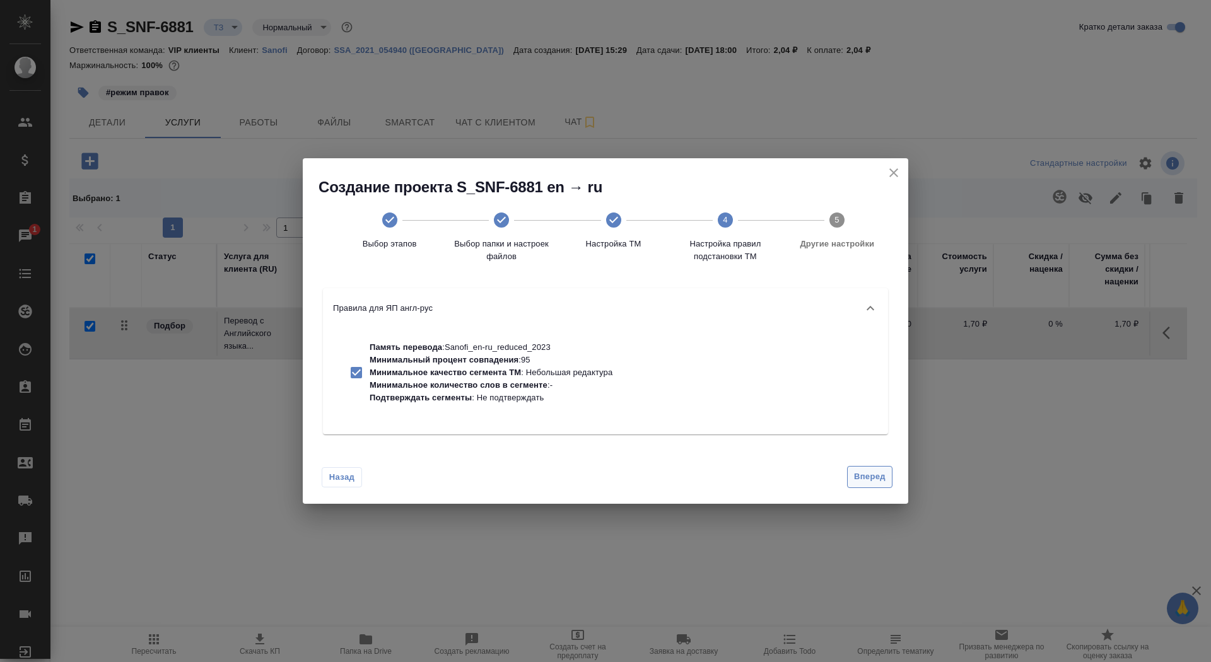
click at [860, 479] on span "Вперед" at bounding box center [870, 477] width 32 height 15
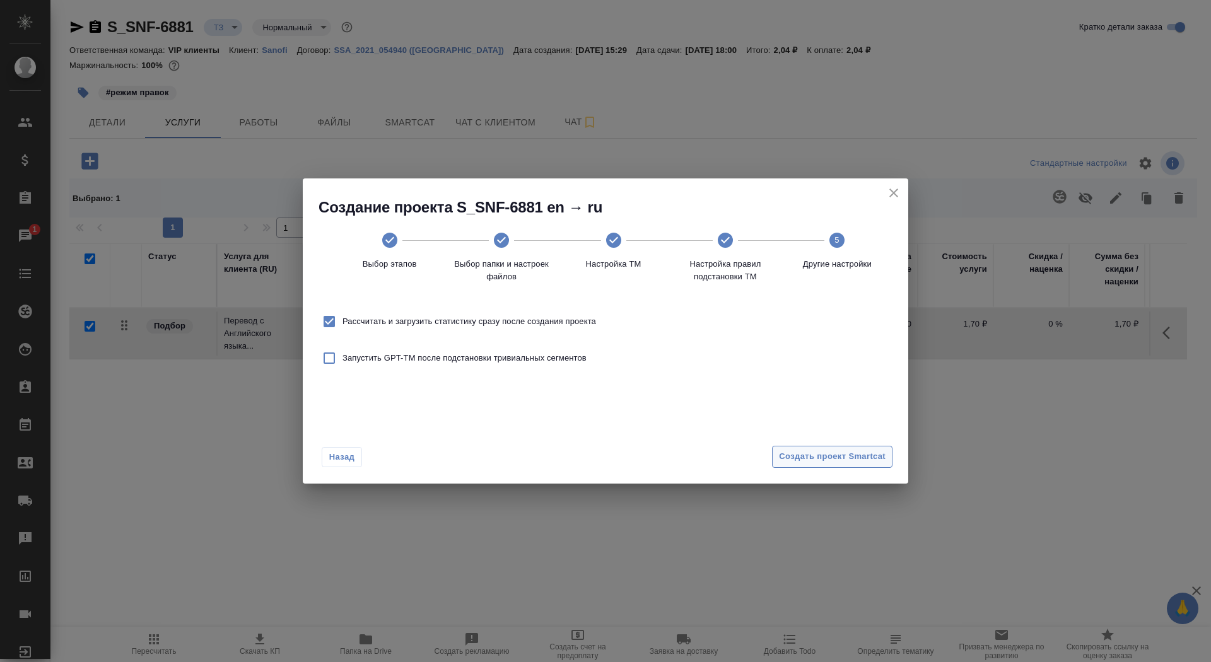
click at [857, 461] on span "Создать проект Smartcat" at bounding box center [832, 457] width 107 height 15
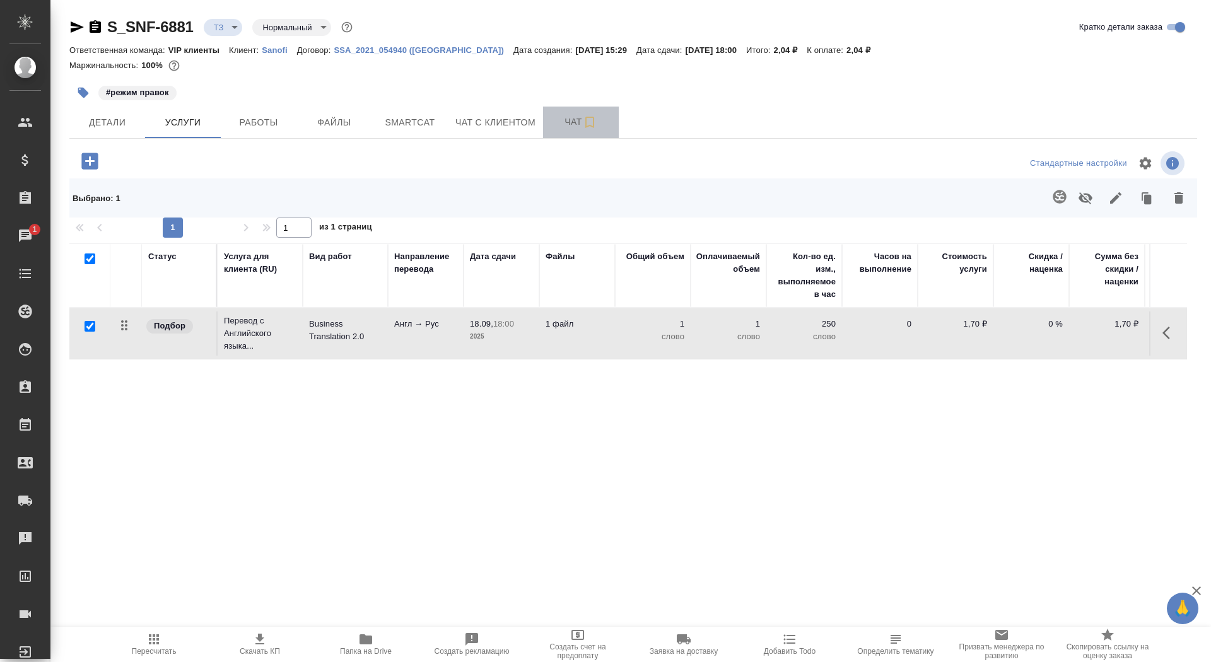
click at [565, 117] on span "Чат" at bounding box center [581, 122] width 61 height 16
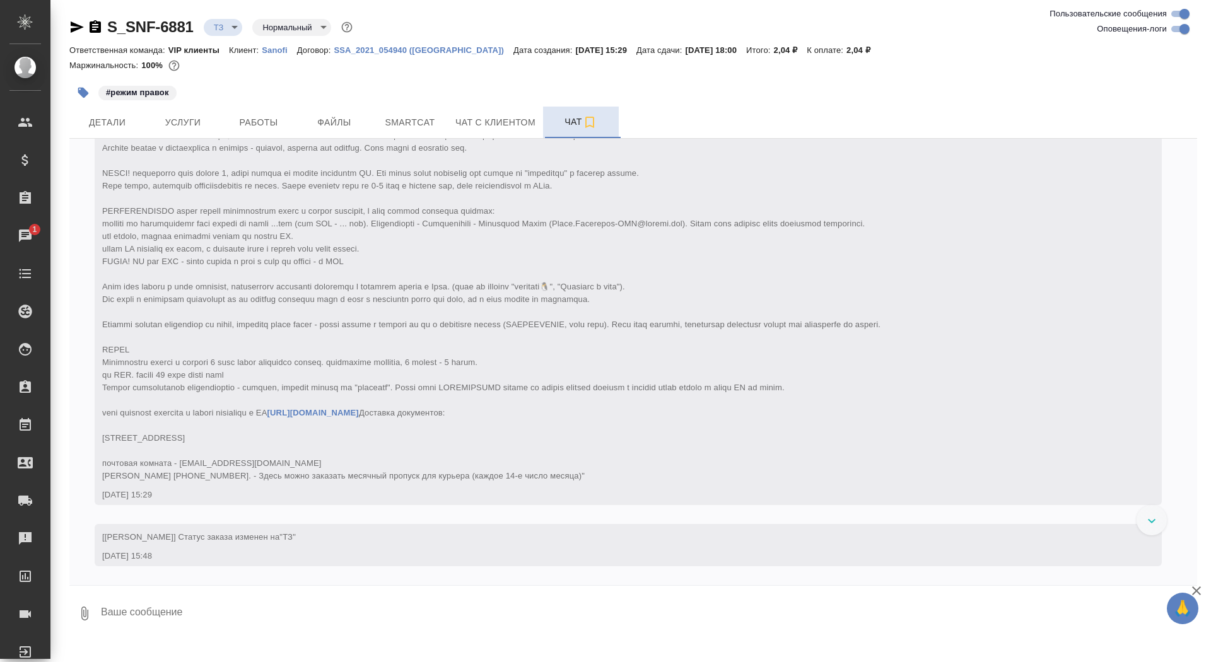
scroll to position [160, 0]
click at [182, 124] on span "Услуги" at bounding box center [183, 123] width 61 height 16
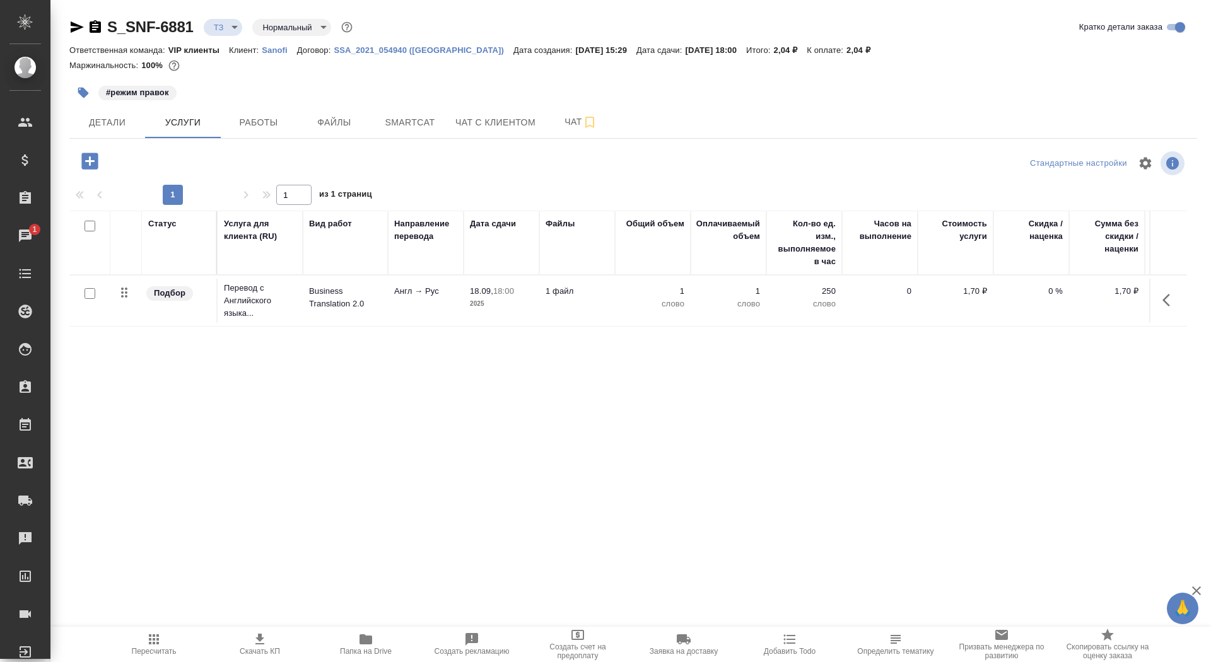
click at [338, 312] on td "Business Translation 2.0" at bounding box center [345, 301] width 85 height 44
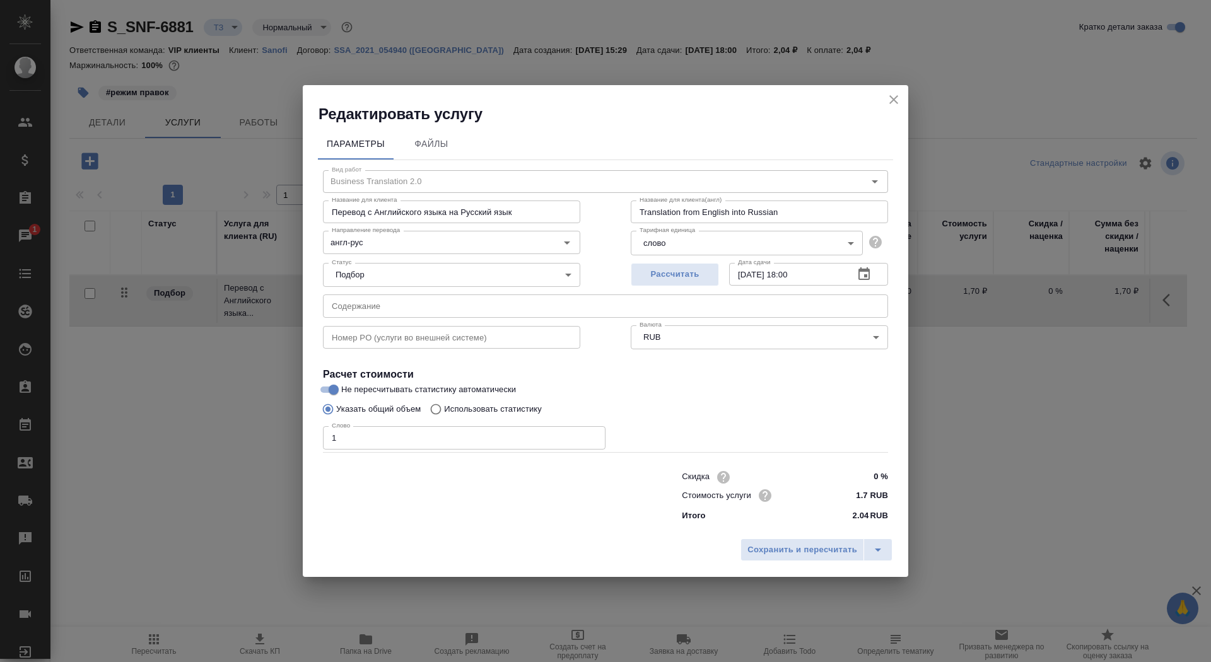
click at [455, 408] on p "Использовать статистику" at bounding box center [493, 409] width 98 height 13
click at [444, 408] on input "Использовать статистику" at bounding box center [434, 409] width 20 height 24
radio input "true"
radio input "false"
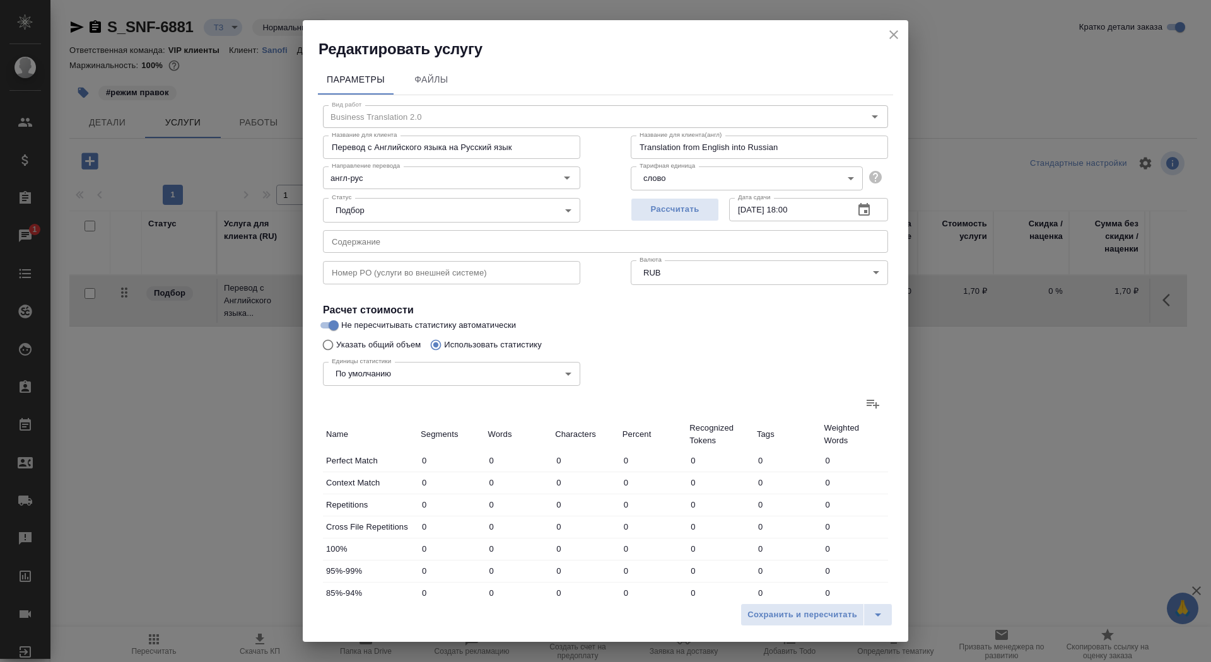
click at [891, 407] on div "Единицы статистики По умолчанию default Единицы статистики" at bounding box center [606, 373] width 616 height 82
click at [878, 406] on icon at bounding box center [873, 404] width 13 height 9
click at [0, 0] on input "file" at bounding box center [0, 0] width 0 height 0
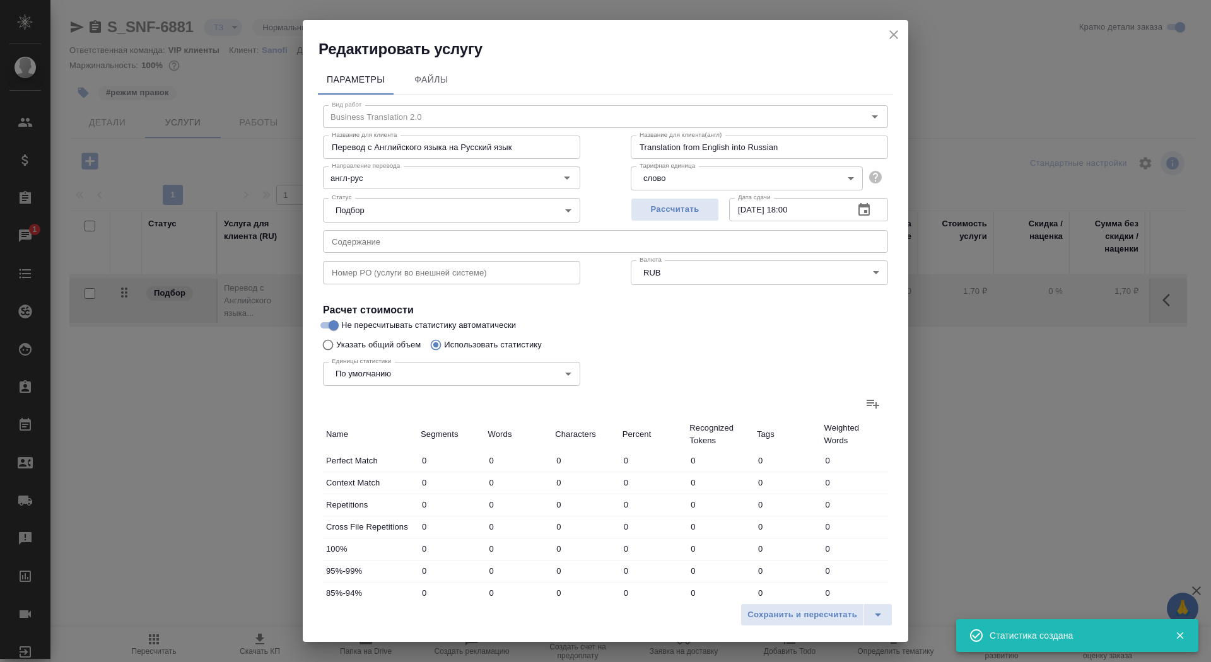
type input "425"
type input "4079"
type input "26167"
type input "62"
type input "201"
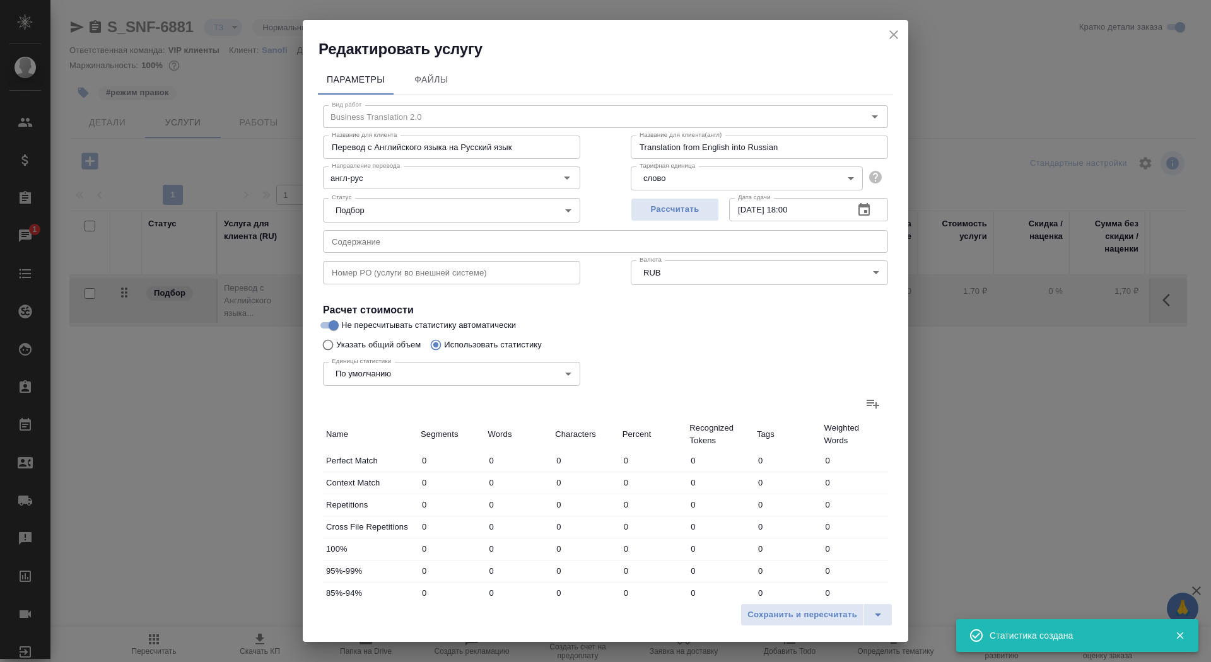
type input "1335"
type input "351"
type input "2484"
type input "17185"
type input "380"
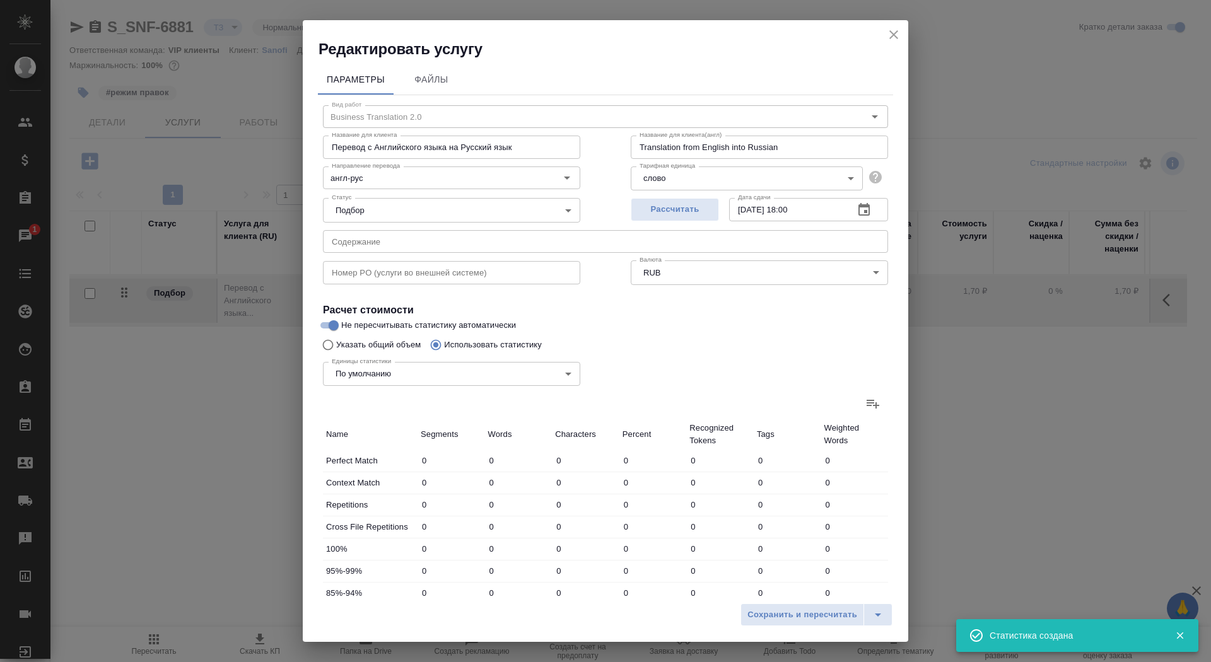
type input "7473"
type input "50134"
type input "379"
type input "4703"
type input "33315"
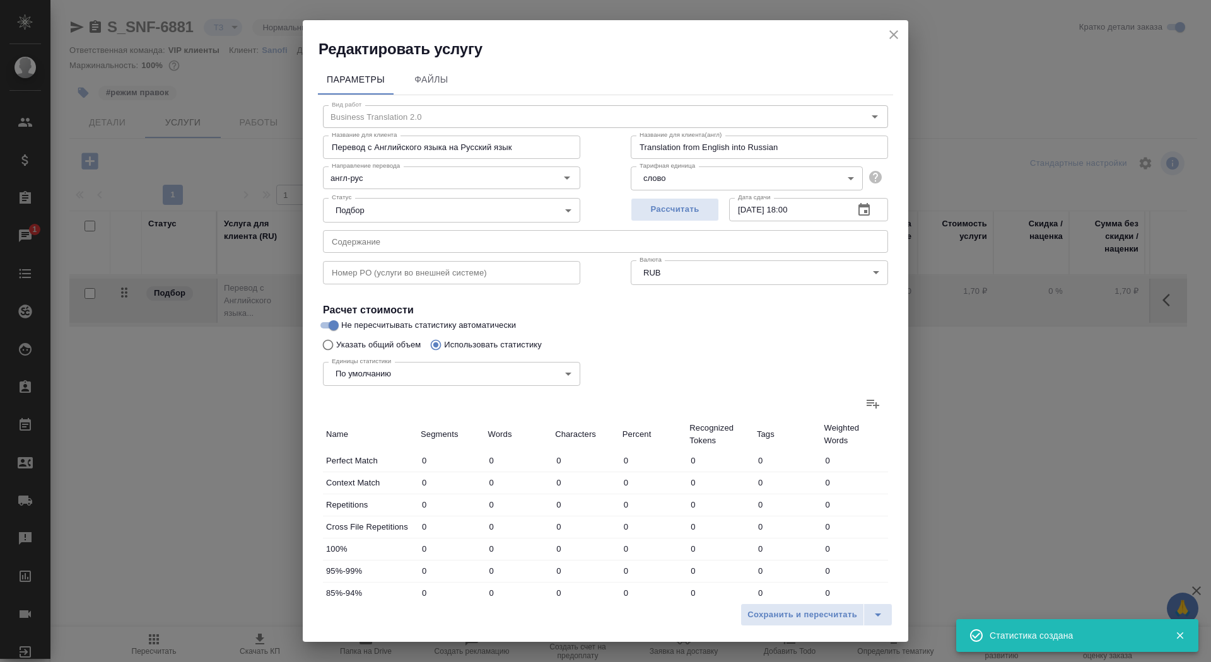
type input "70"
type input "956"
type input "6156"
type input "170"
type input "5042"
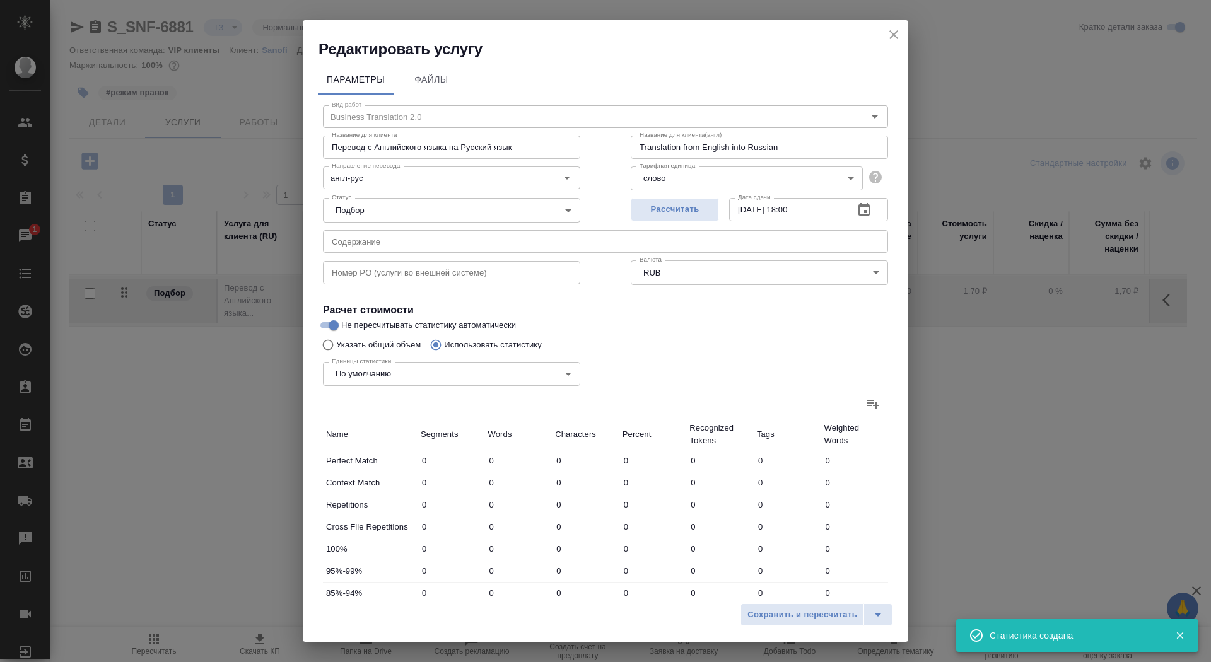
type input "31444"
type input "1772"
type input "24734"
type input "164398"
type input "1834"
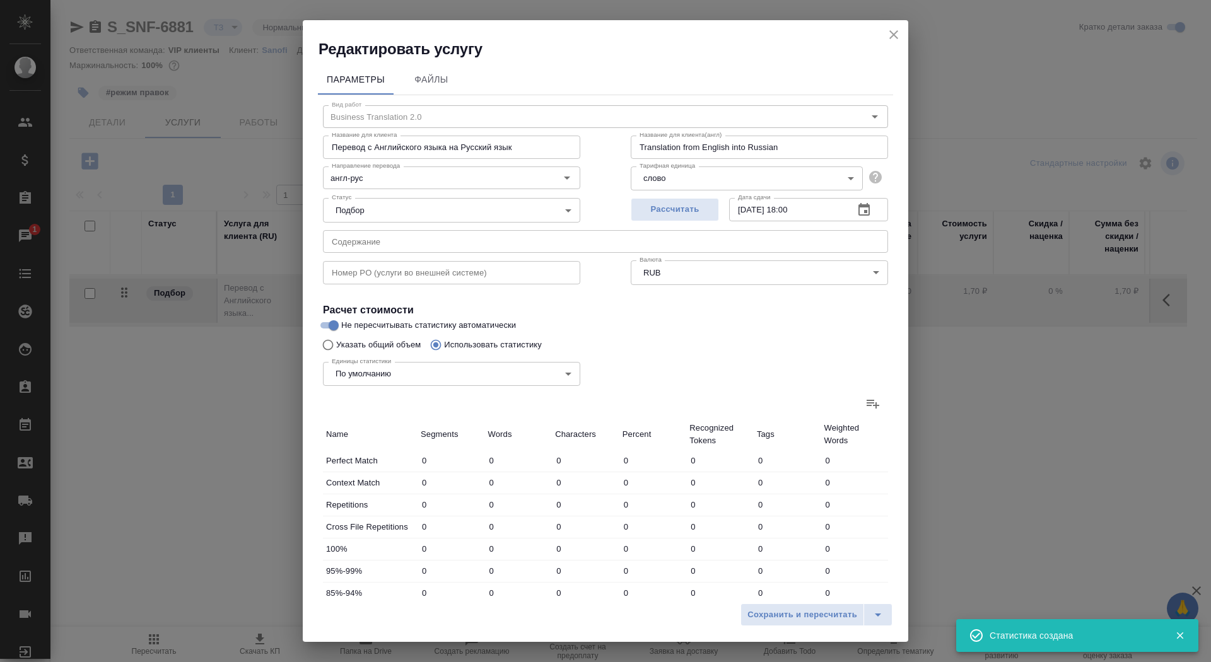
type input "24935"
type input "165733"
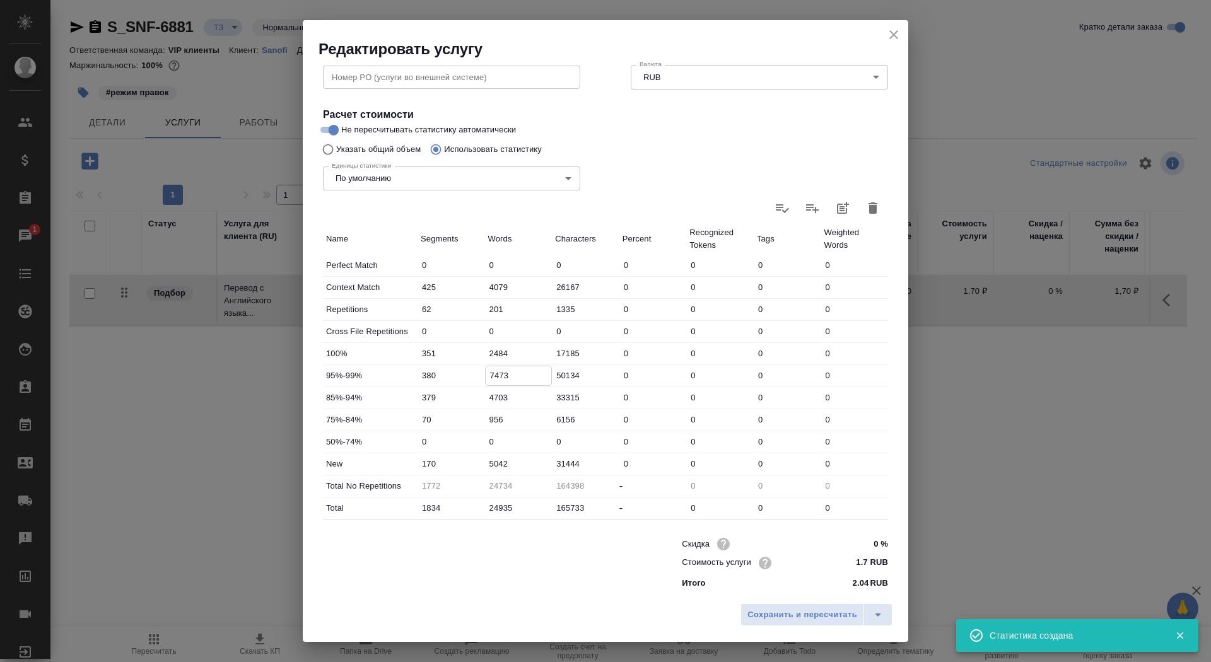
drag, startPoint x: 495, startPoint y: 372, endPoint x: 460, endPoint y: 372, distance: 34.7
click at [460, 372] on div "95%-99% 380 7473 50134 0 0 0 0" at bounding box center [605, 375] width 565 height 21
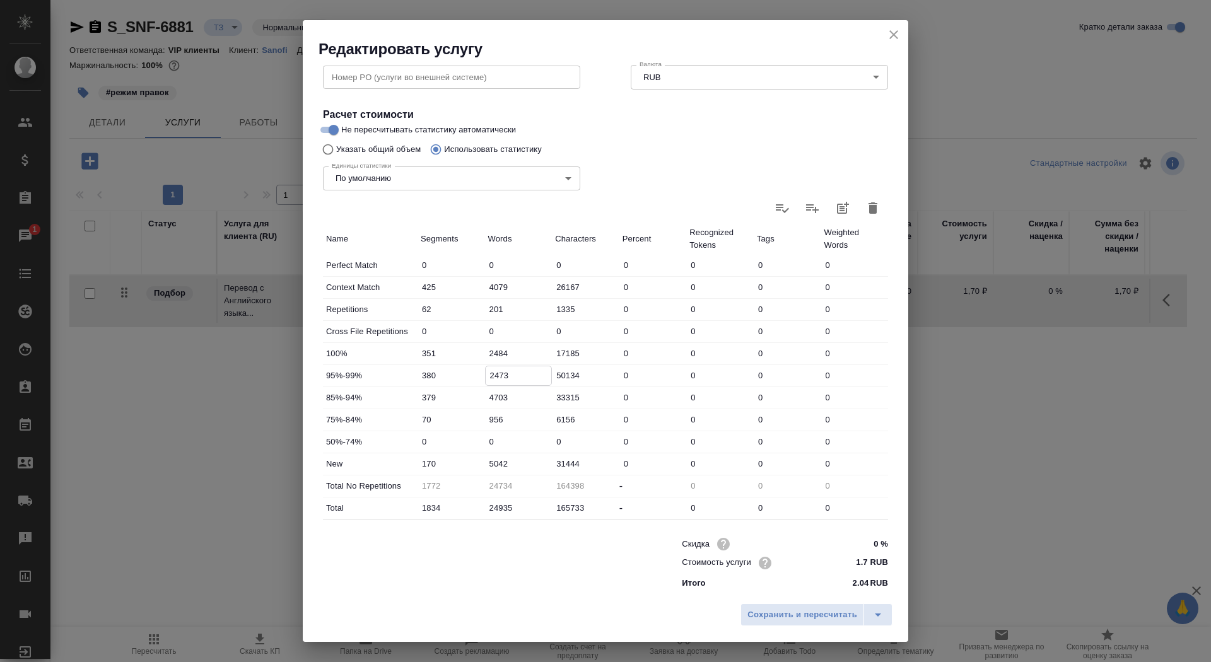
type input "2473"
click at [486, 461] on input "5042" at bounding box center [519, 464] width 66 height 18
type input "10042"
click at [820, 616] on span "Сохранить и пересчитать" at bounding box center [803, 615] width 110 height 15
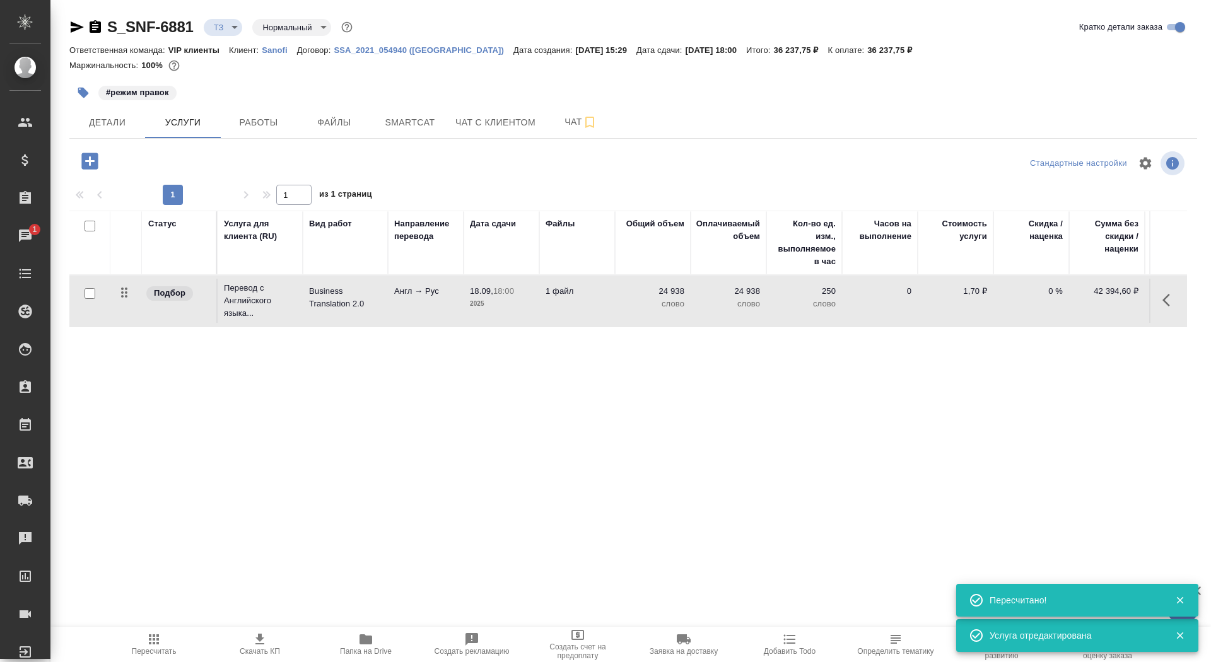
click at [622, 314] on td "24 938 слово" at bounding box center [653, 301] width 76 height 44
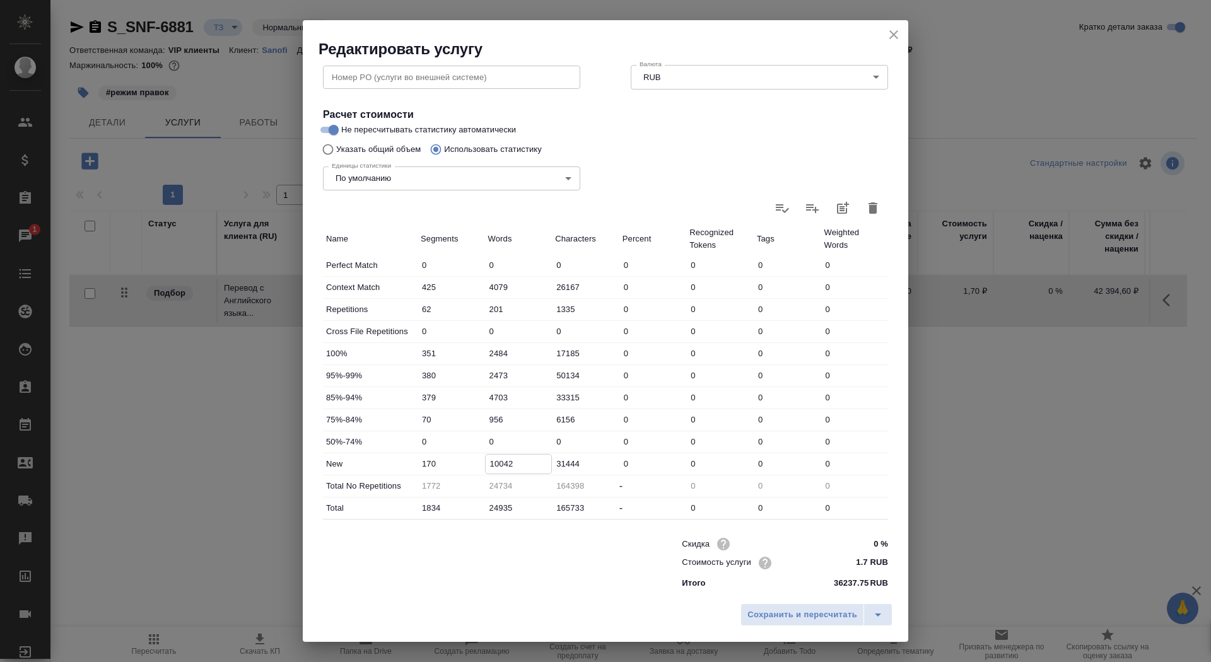
click at [503, 464] on input "10042" at bounding box center [519, 464] width 66 height 18
type input "10942"
click at [802, 619] on span "Сохранить и пересчитать" at bounding box center [803, 615] width 110 height 15
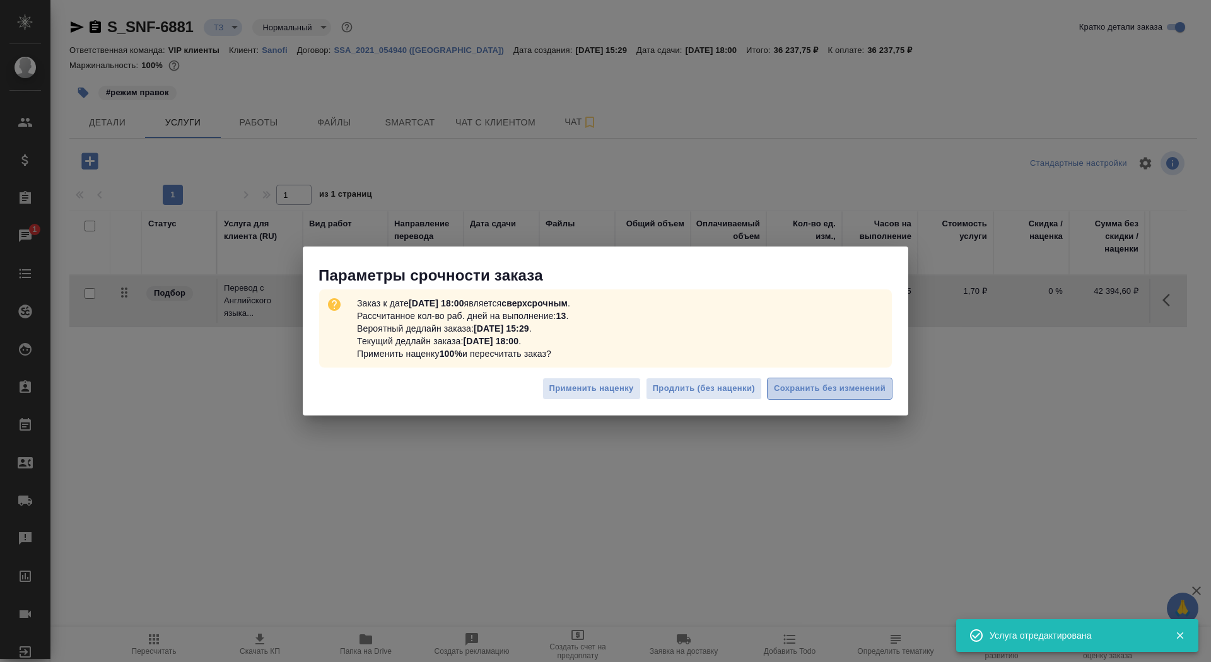
click at [833, 394] on span "Сохранить без изменений" at bounding box center [830, 389] width 112 height 15
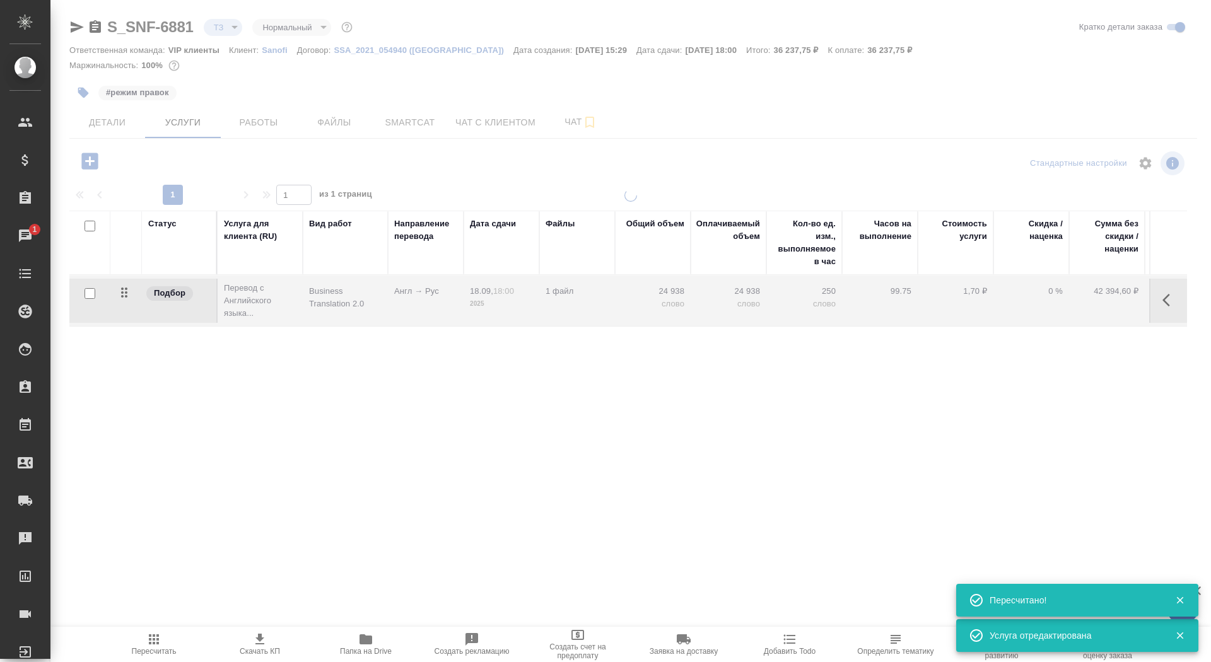
type input "urgent"
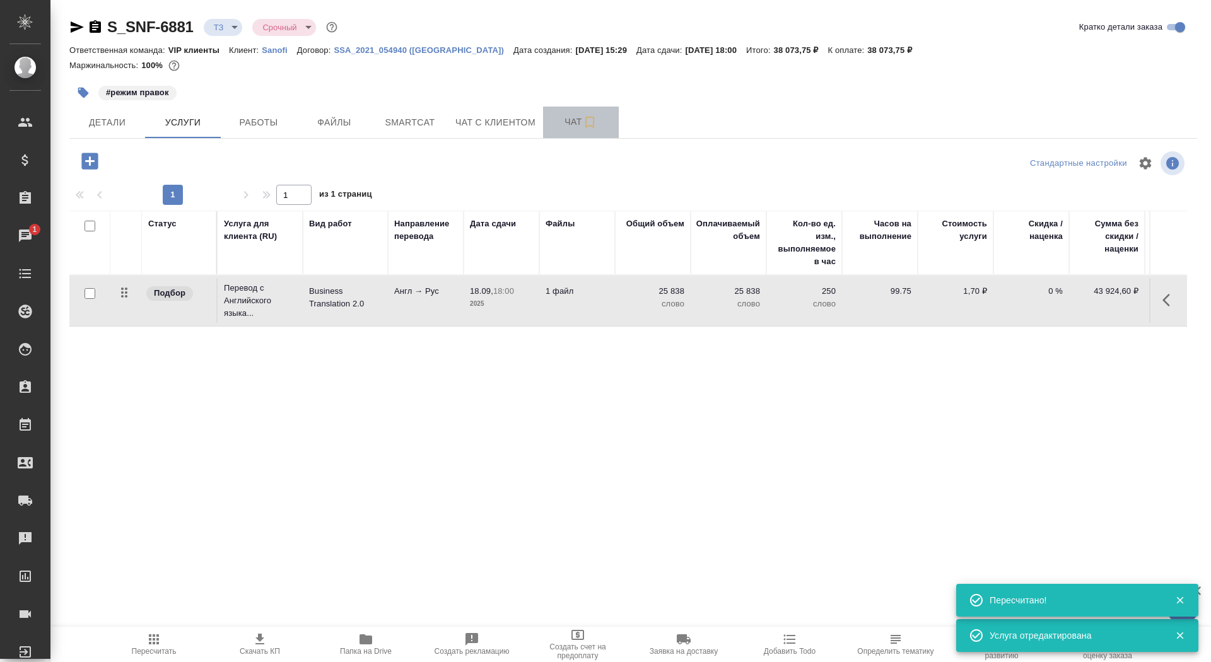
click at [572, 126] on span "Чат" at bounding box center [581, 122] width 61 height 16
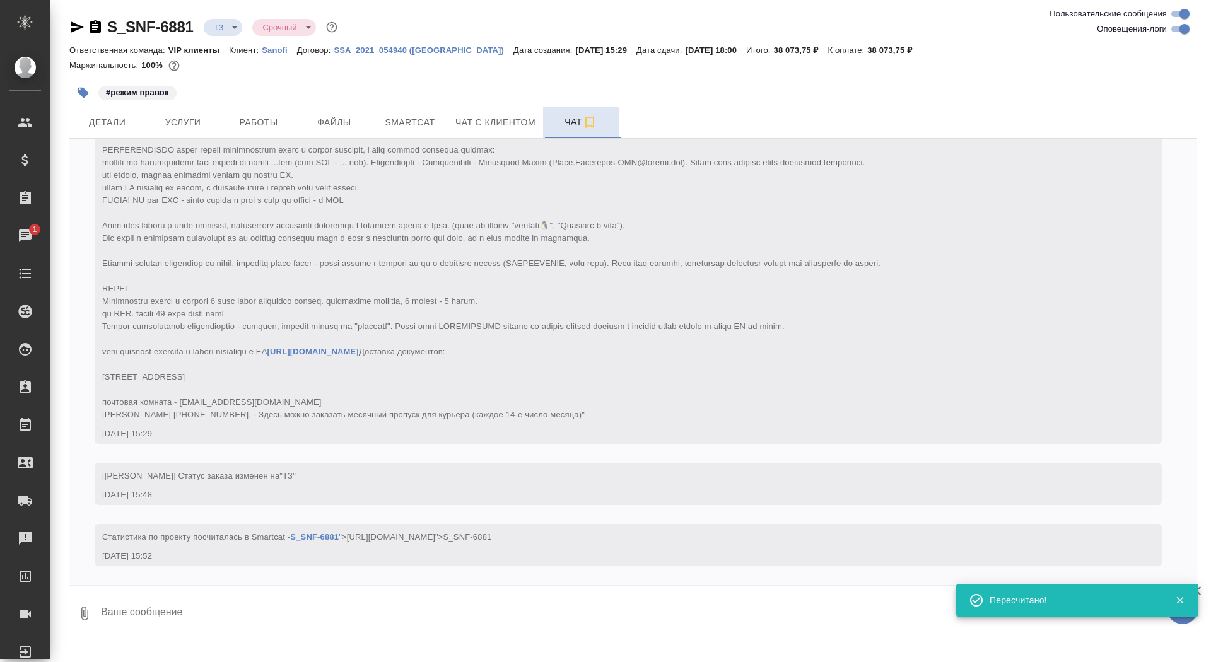
scroll to position [221, 0]
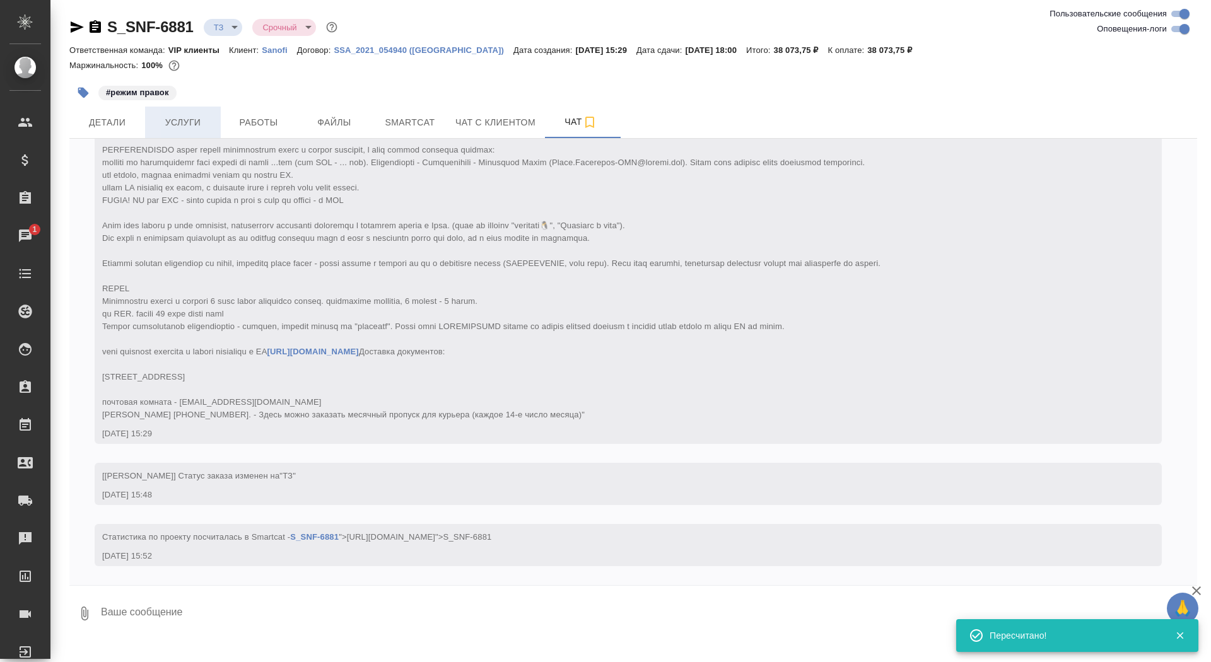
click at [199, 124] on span "Услуги" at bounding box center [183, 123] width 61 height 16
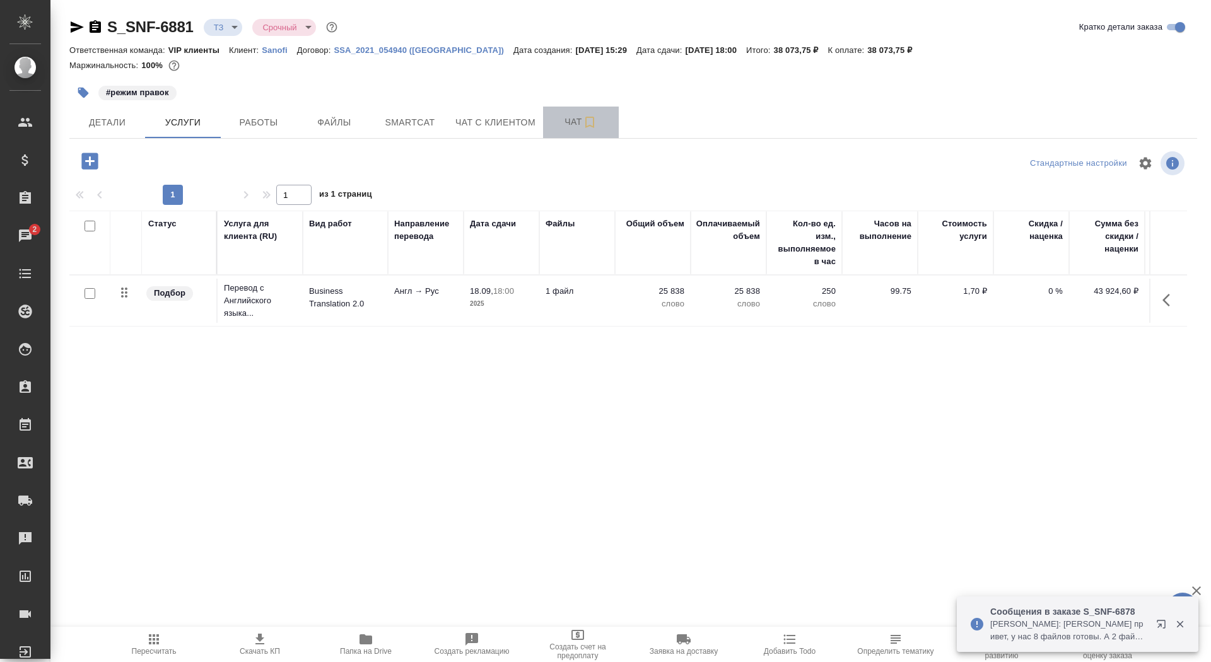
click at [560, 125] on span "Чат" at bounding box center [581, 122] width 61 height 16
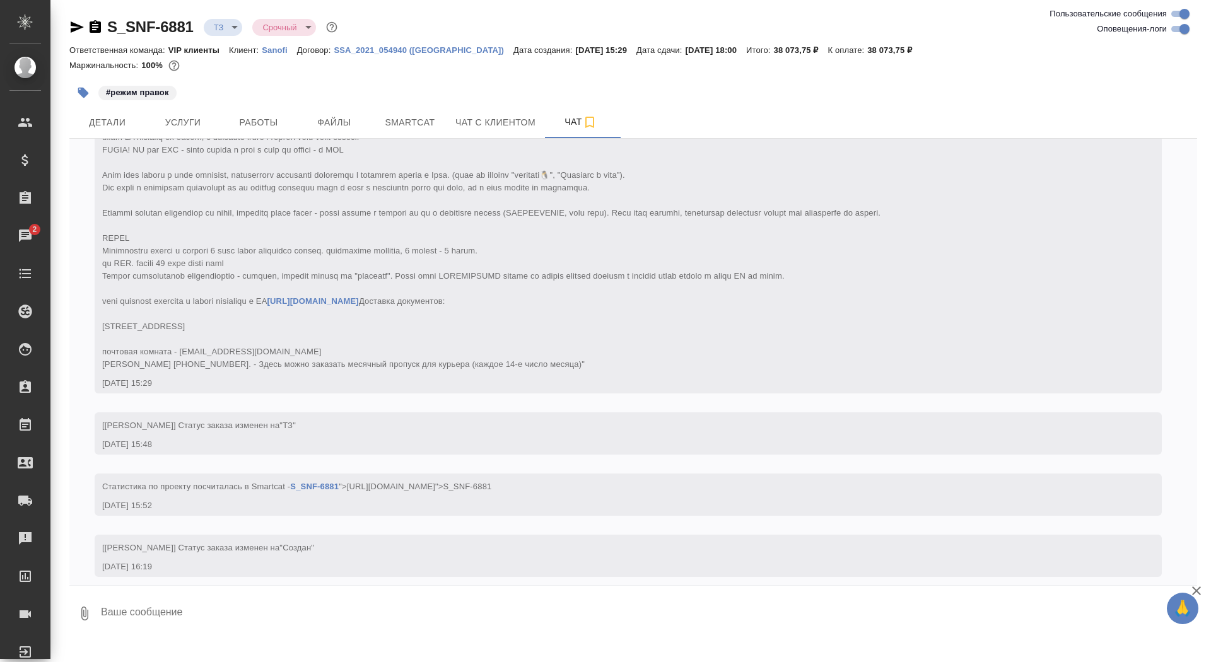
scroll to position [282, 0]
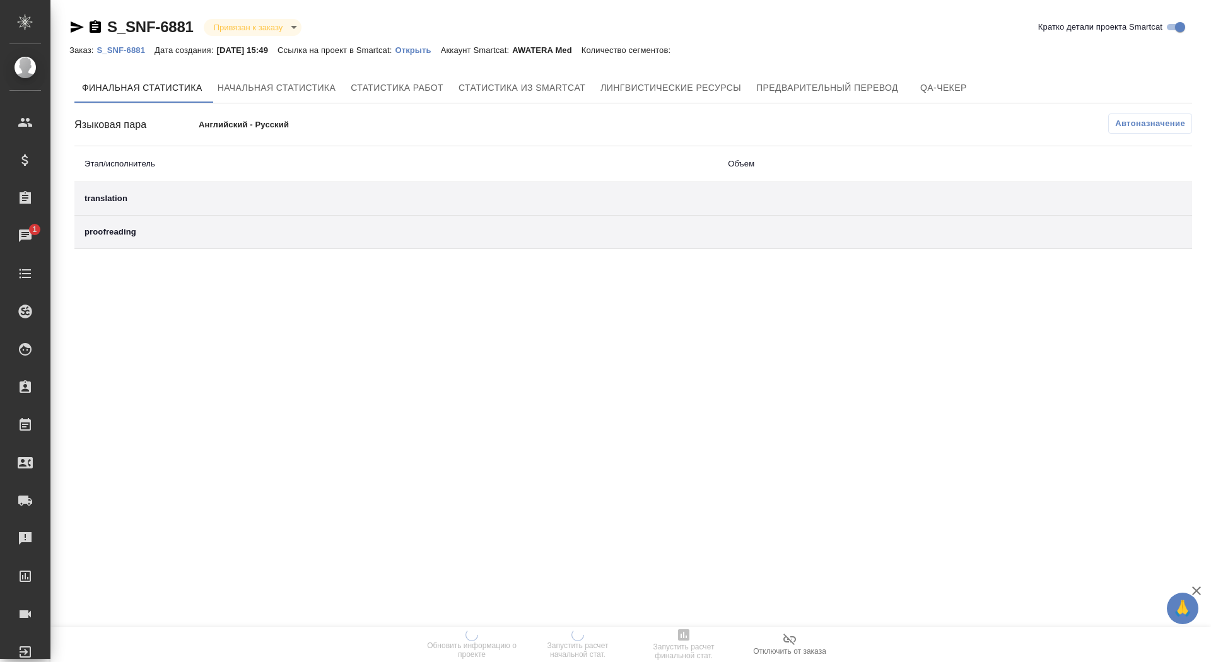
click at [445, 43] on div "Заказ: S_SNF-6881 Дата создания: [DATE] 15:49 Ссылка на проект в Smartcat: Откр…" at bounding box center [376, 49] width 614 height 15
click at [440, 45] on p "Открыть" at bounding box center [417, 49] width 45 height 9
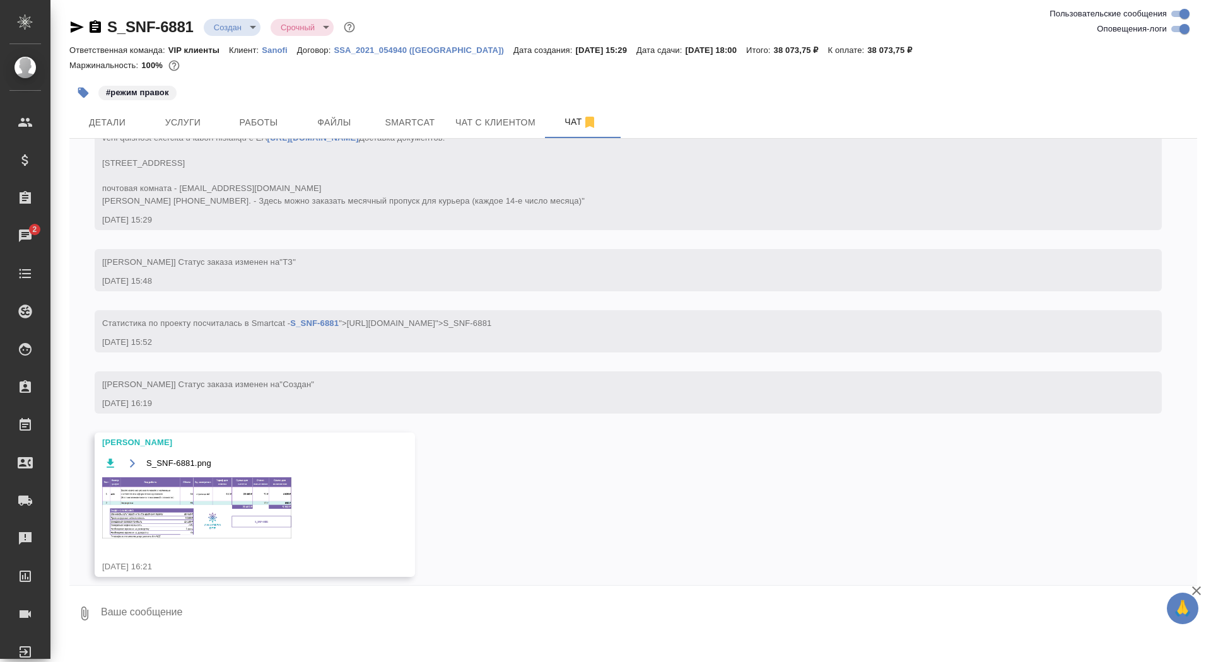
scroll to position [384, 0]
click at [223, 607] on textarea at bounding box center [649, 613] width 1098 height 43
type textarea "спасибо)"
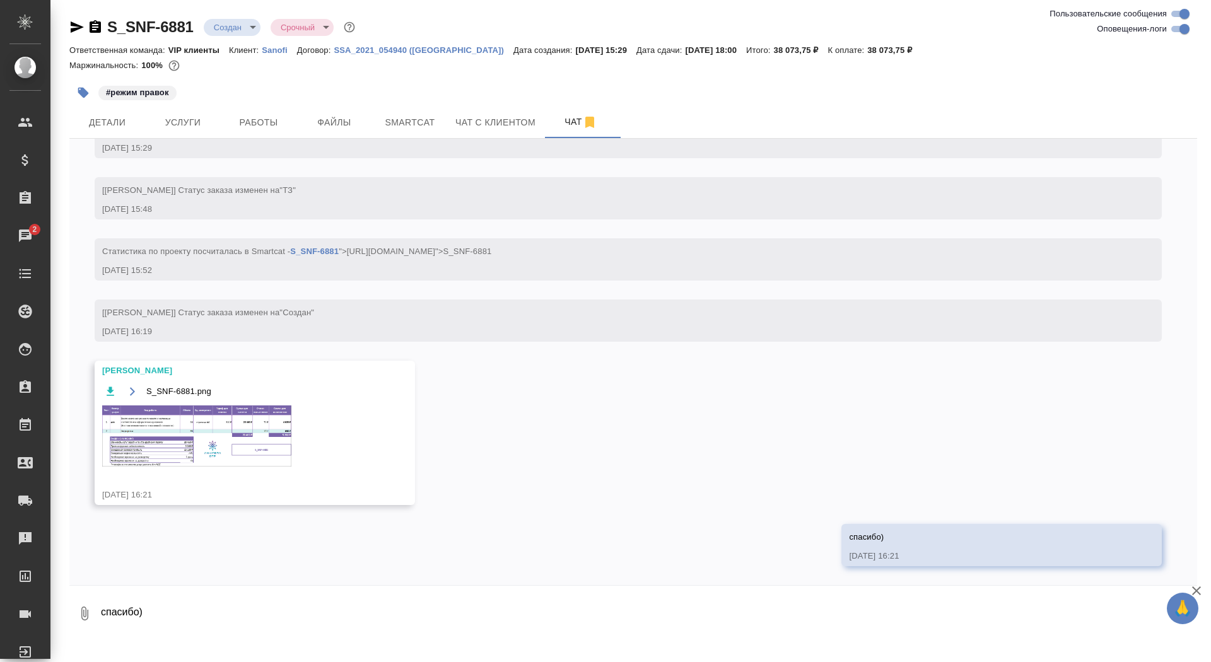
scroll to position [507, 0]
click at [199, 455] on img at bounding box center [196, 436] width 189 height 61
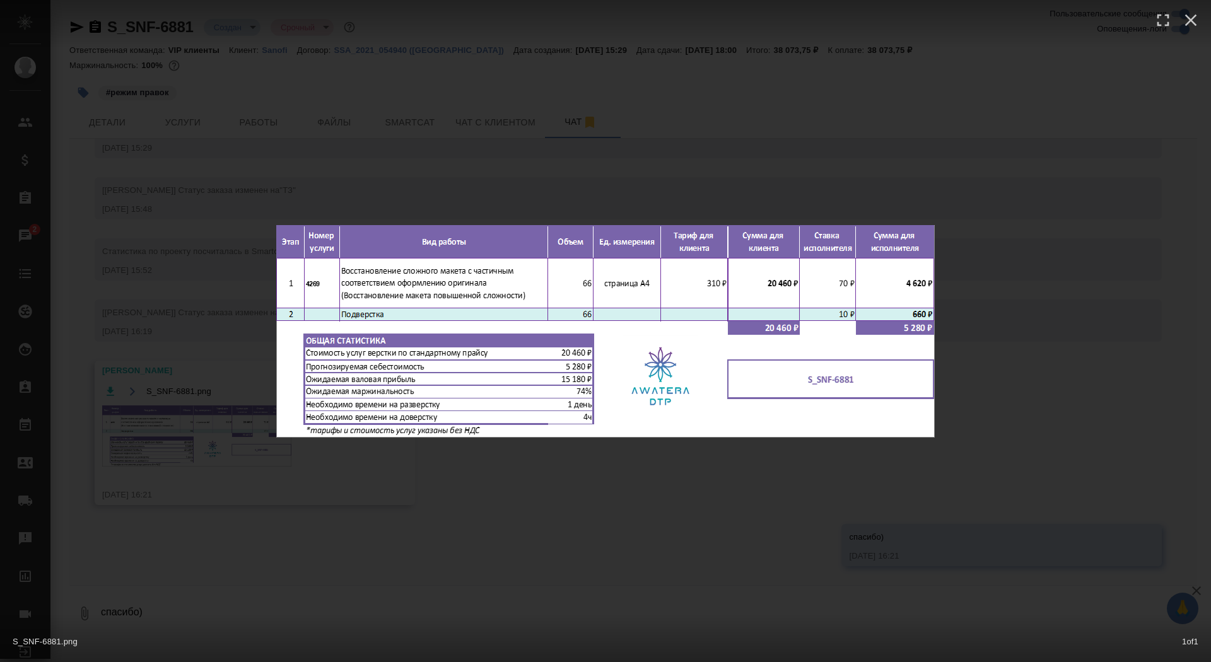
click at [169, 431] on div "S_SNF-6881.png 1 of 1" at bounding box center [605, 331] width 1211 height 662
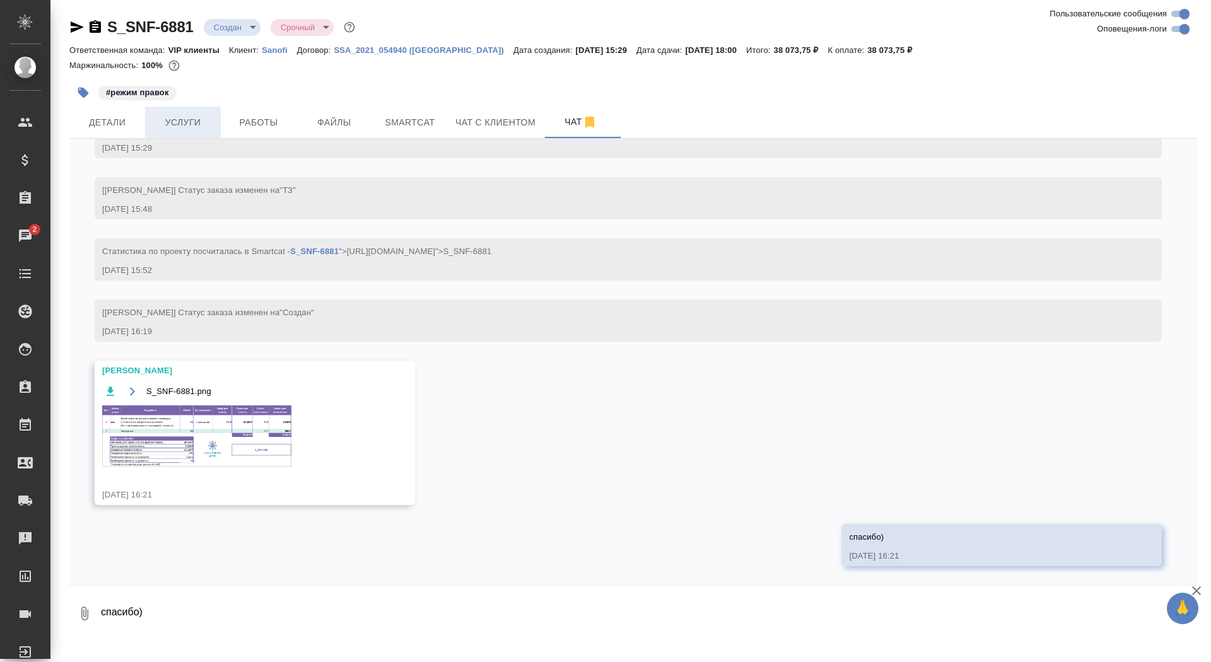
click at [164, 136] on button "Услуги" at bounding box center [183, 123] width 76 height 32
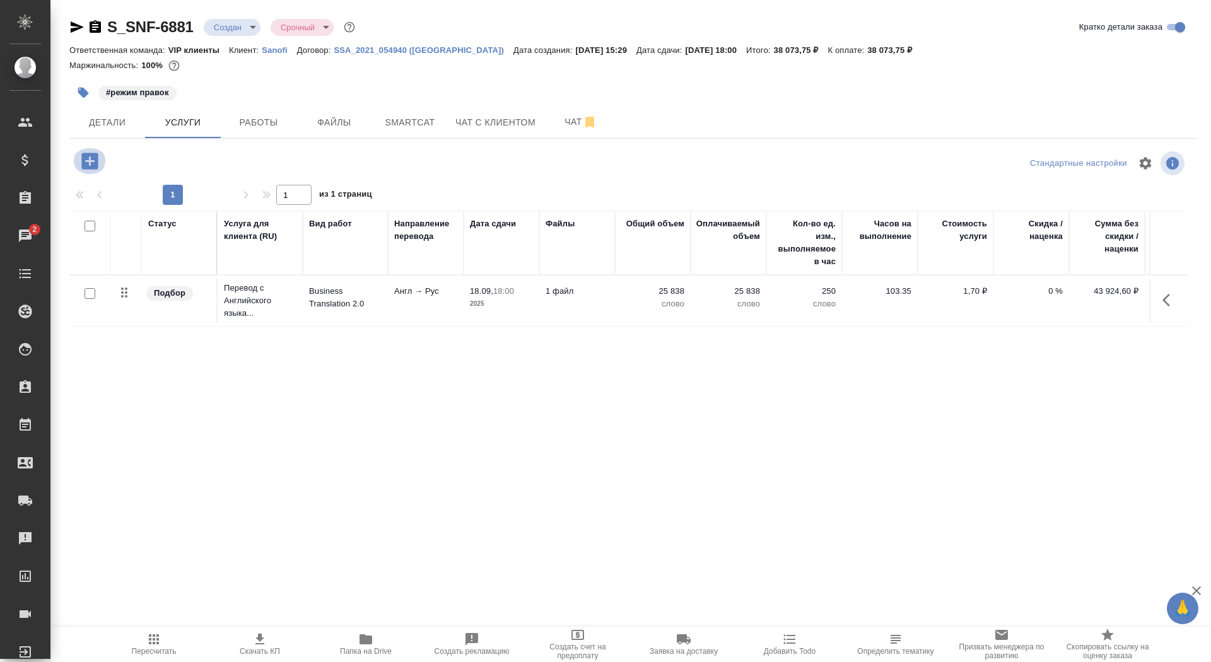
click at [86, 163] on icon "button" at bounding box center [89, 161] width 16 height 16
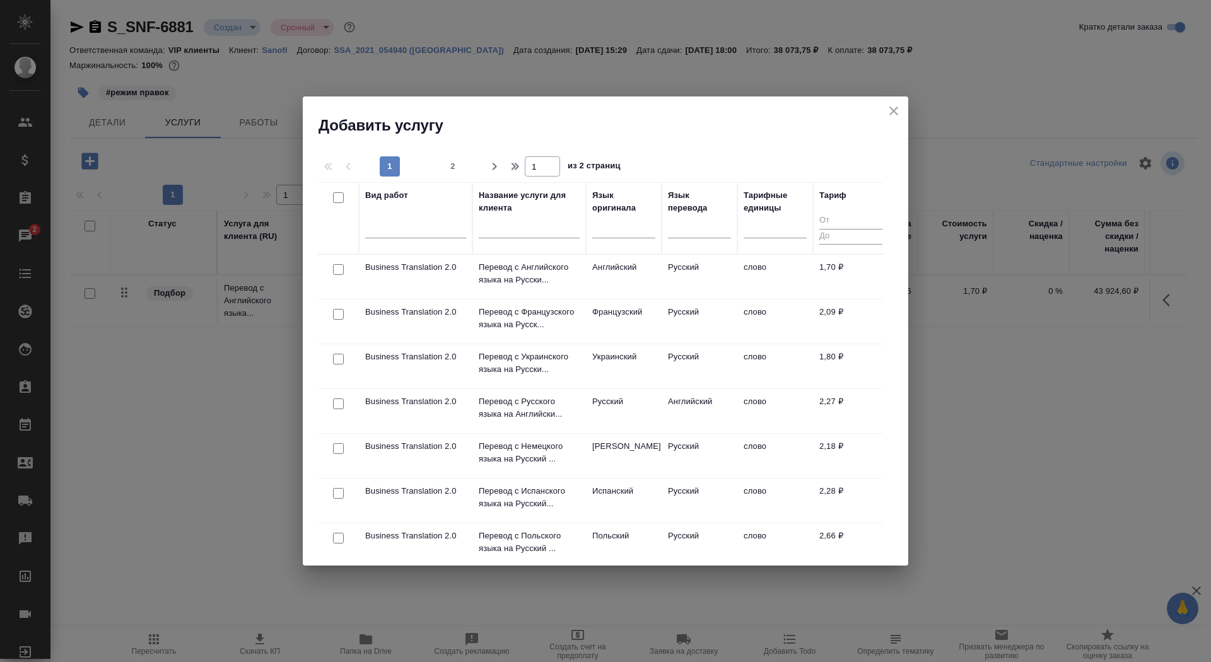
click at [534, 244] on div at bounding box center [529, 231] width 101 height 31
click at [526, 228] on input "text" at bounding box center [529, 231] width 101 height 16
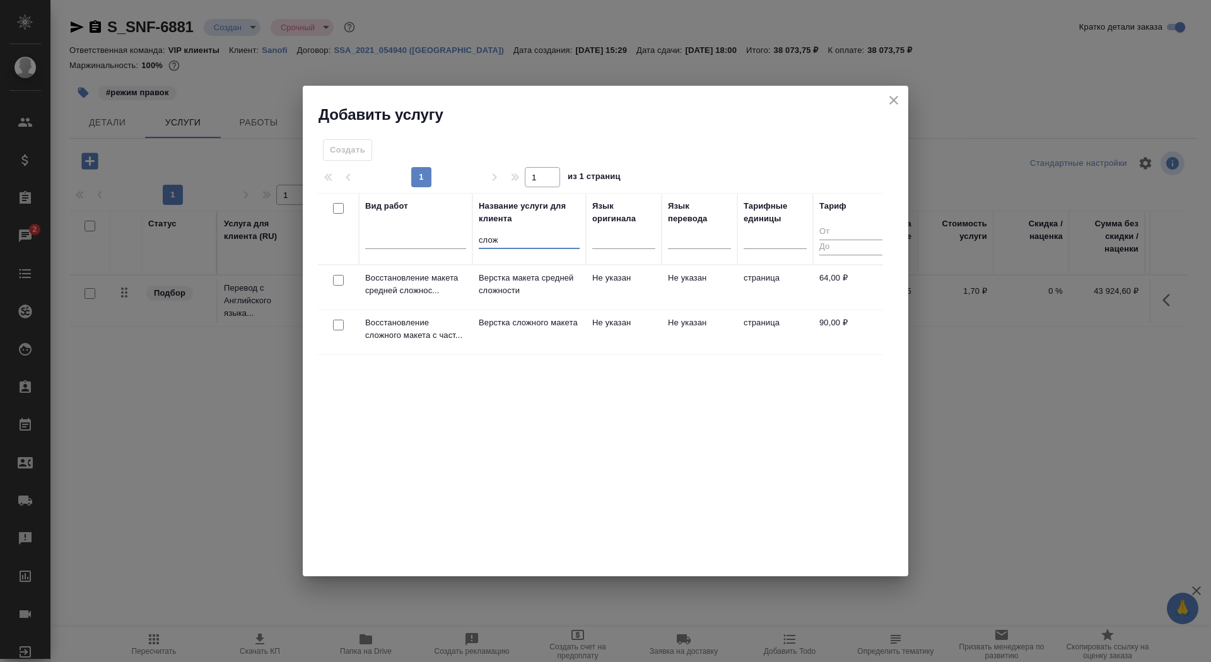
type input "слож"
click at [496, 346] on td "Верстка сложного макета" at bounding box center [529, 332] width 114 height 44
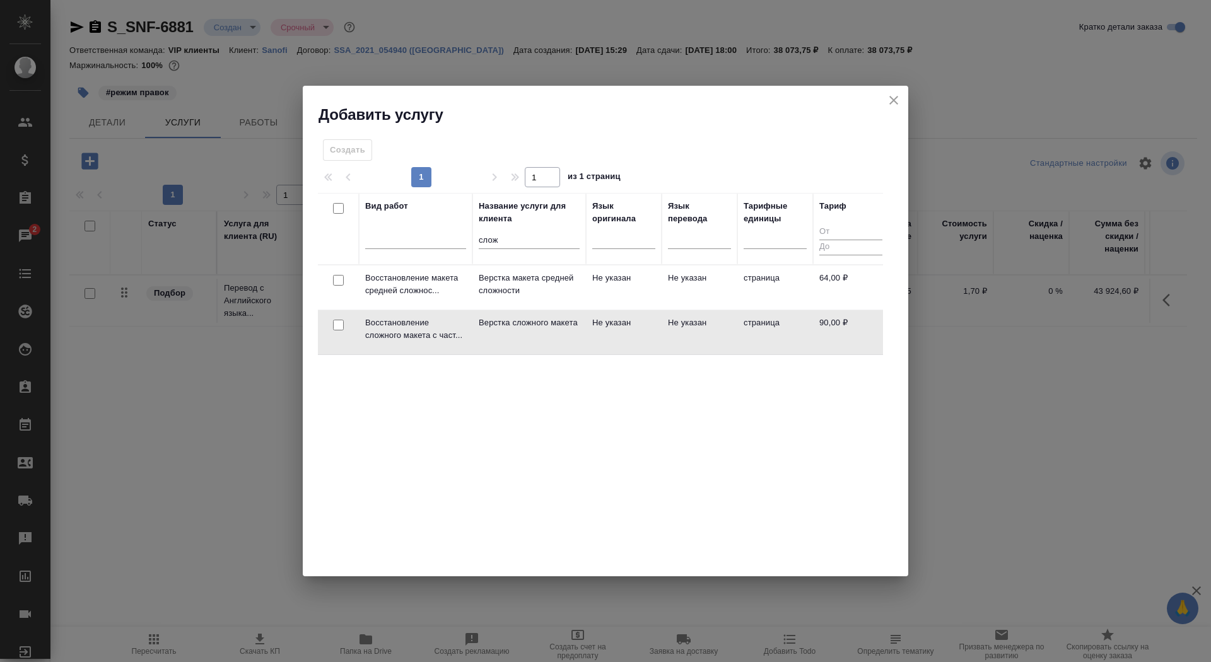
click at [496, 346] on td "Верстка сложного макета" at bounding box center [529, 332] width 114 height 44
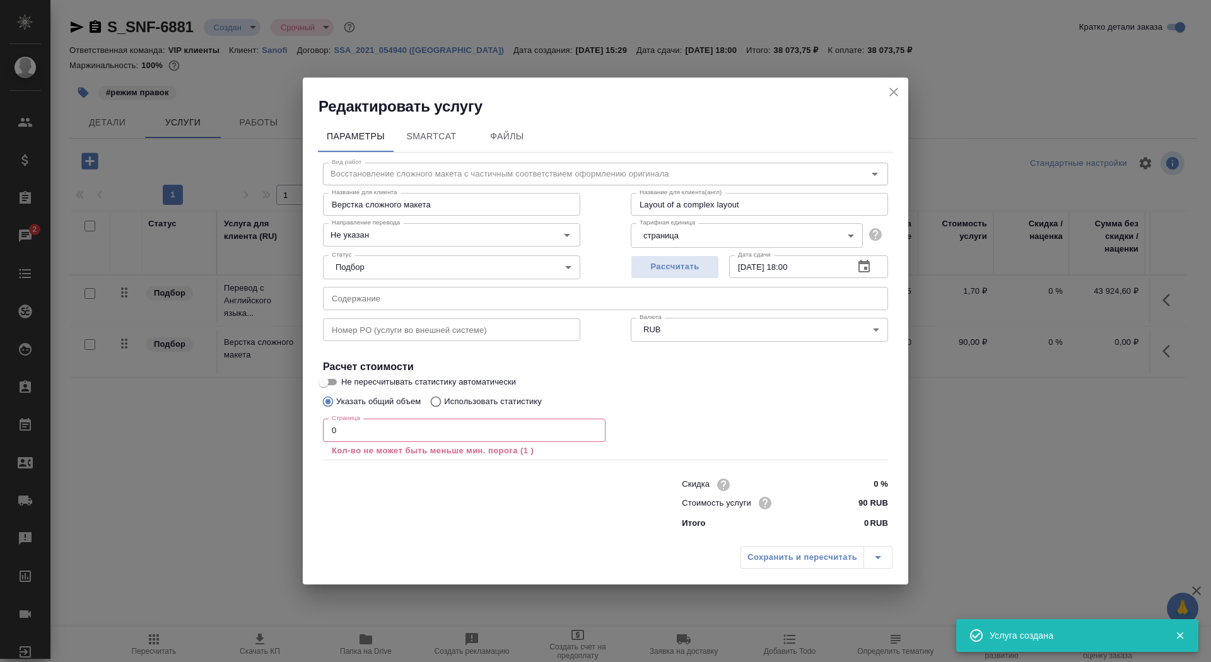
click at [409, 432] on input "0" at bounding box center [464, 430] width 283 height 23
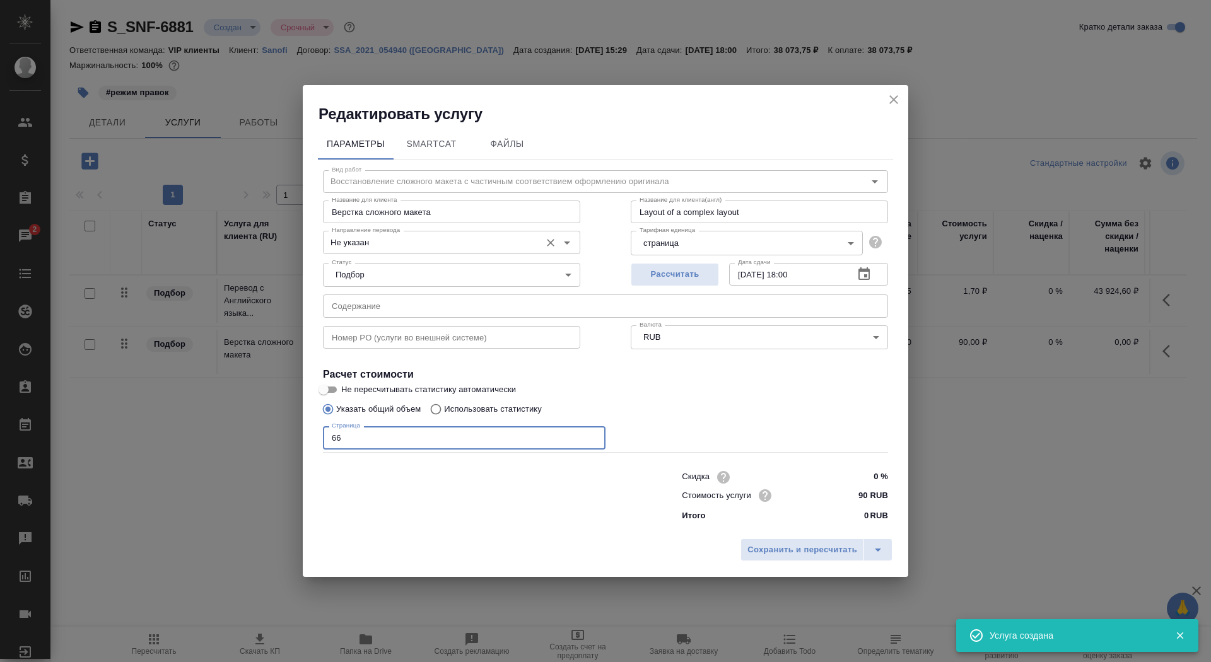
type input "66"
click at [375, 242] on input "Не указан" at bounding box center [431, 242] width 208 height 15
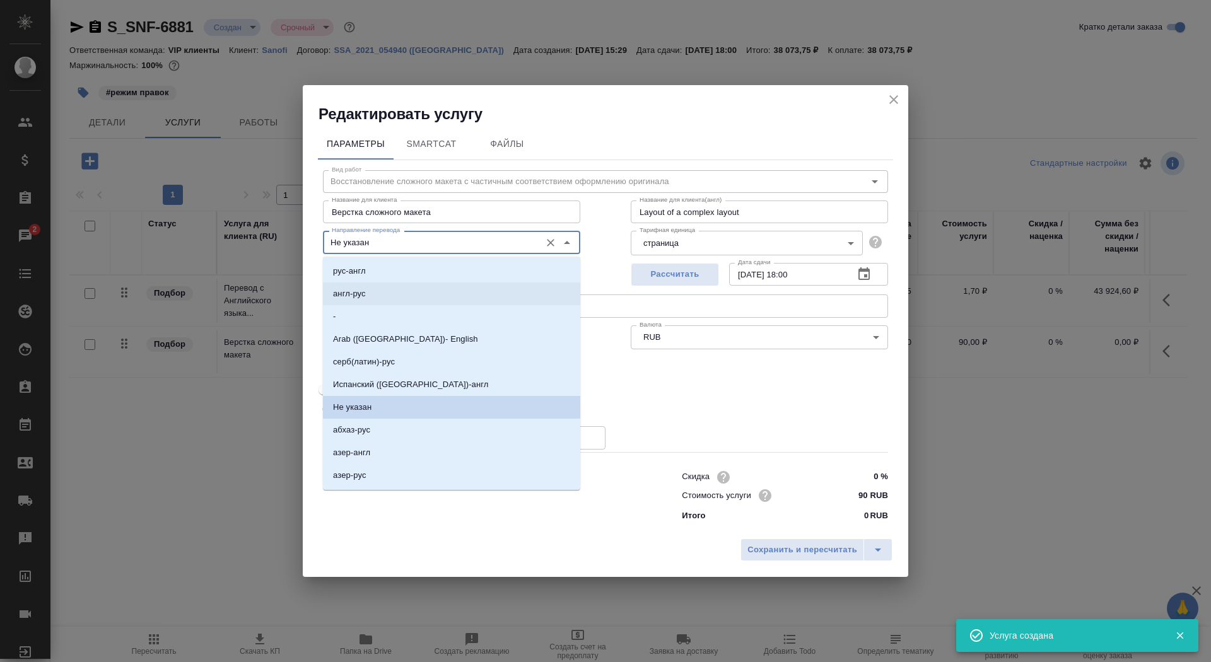
click at [373, 303] on li "англ-рус" at bounding box center [451, 294] width 257 height 23
type input "англ-рус"
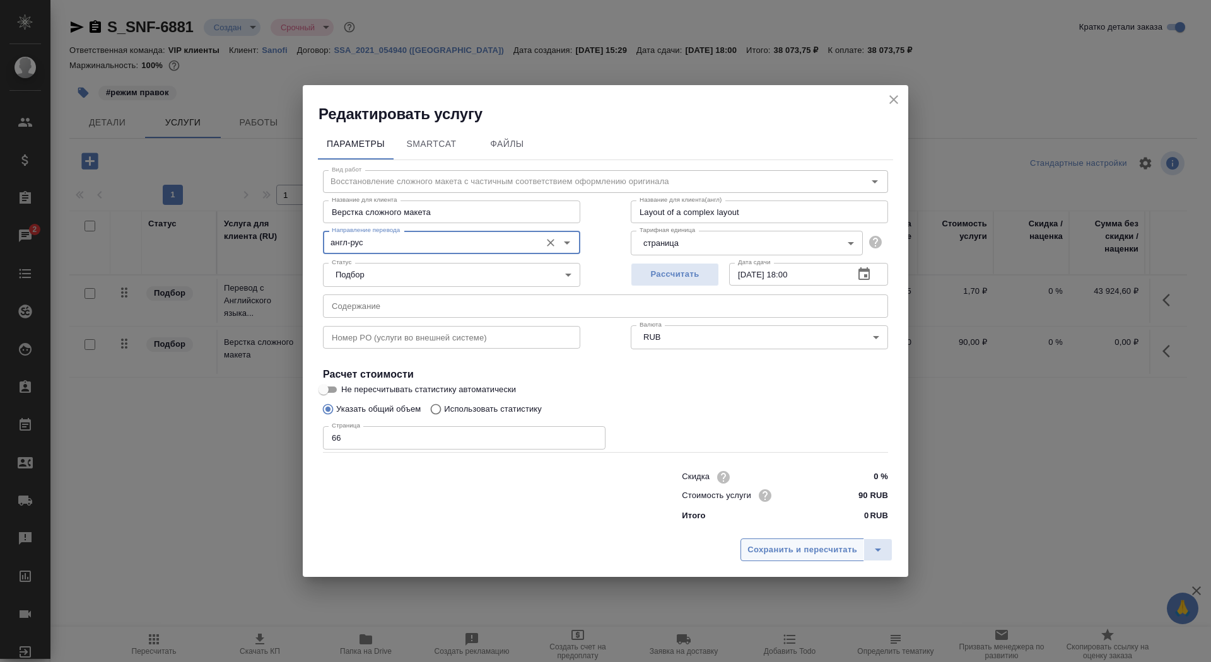
click at [797, 540] on button "Сохранить и пересчитать" at bounding box center [803, 550] width 124 height 23
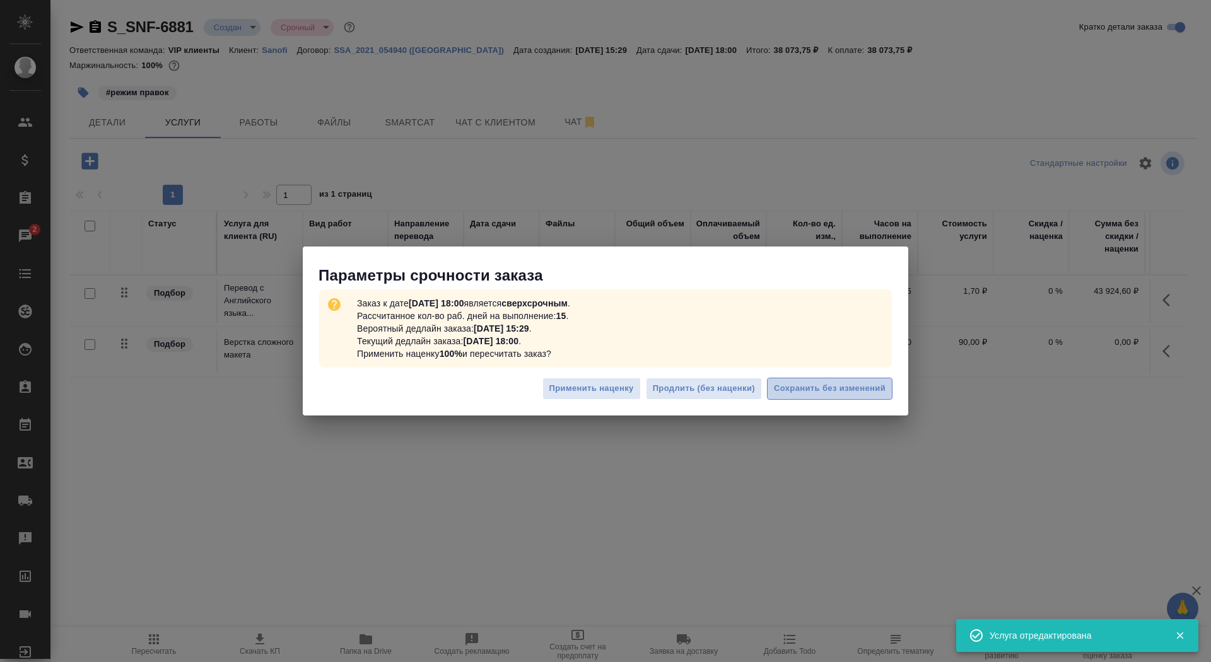
click at [817, 396] on button "Сохранить без изменений" at bounding box center [830, 389] width 126 height 22
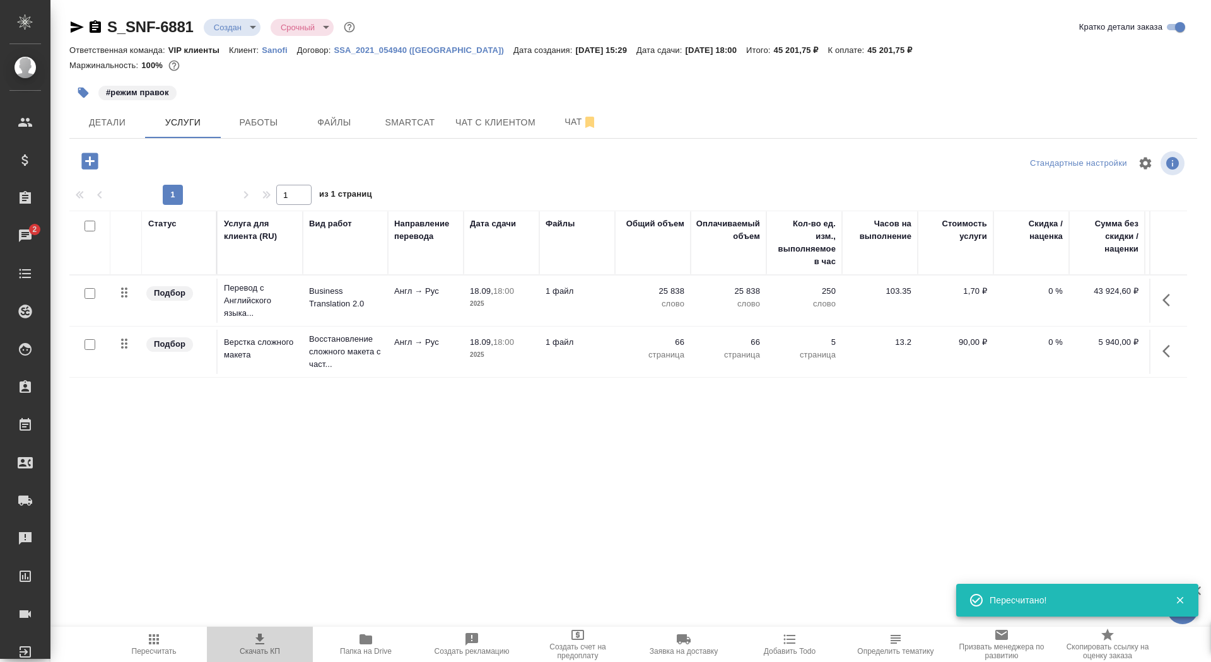
click at [244, 645] on span "Скачать КП" at bounding box center [259, 644] width 91 height 24
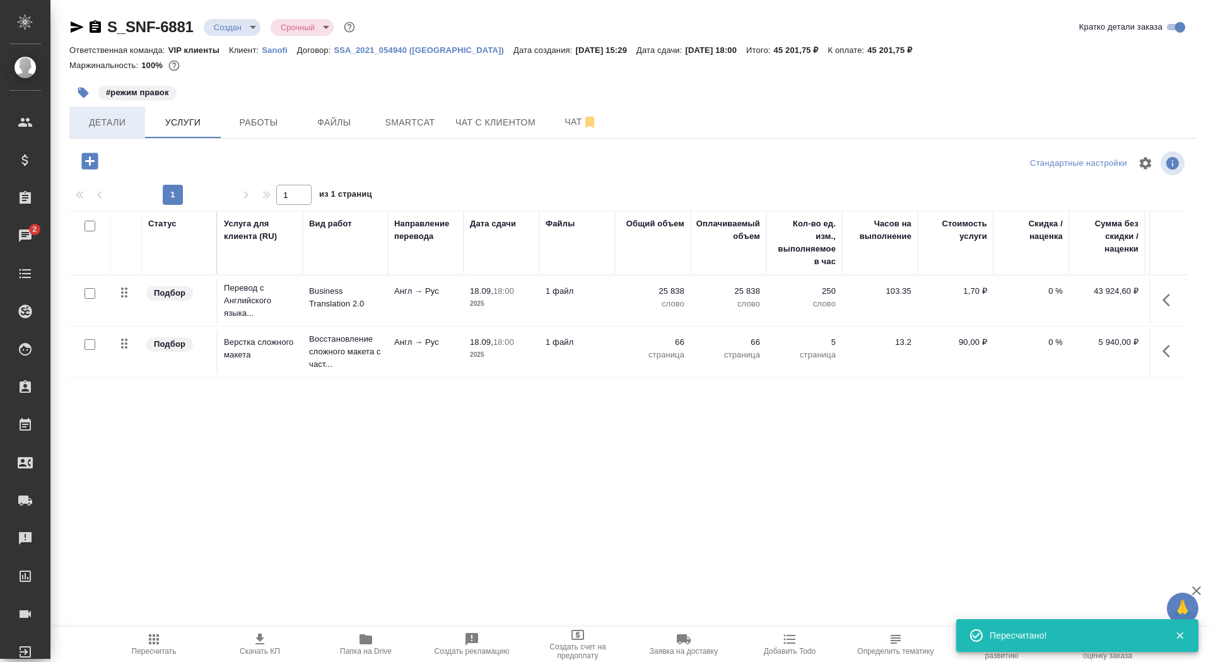
click at [123, 122] on span "Детали" at bounding box center [107, 123] width 61 height 16
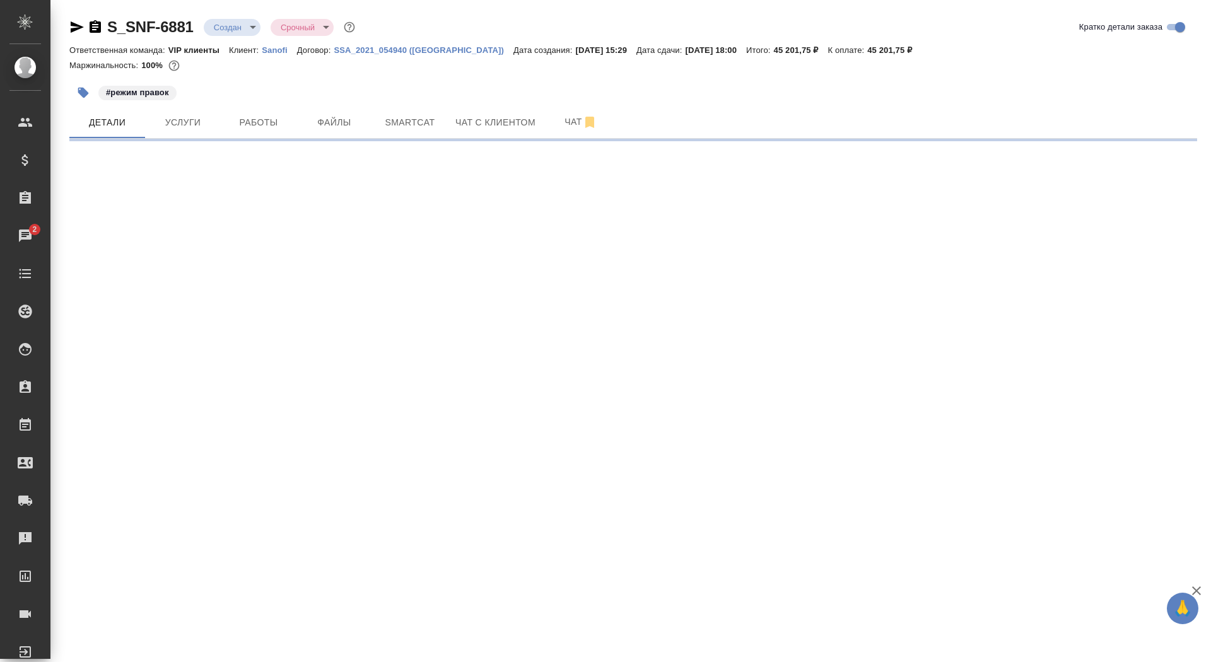
select select "RU"
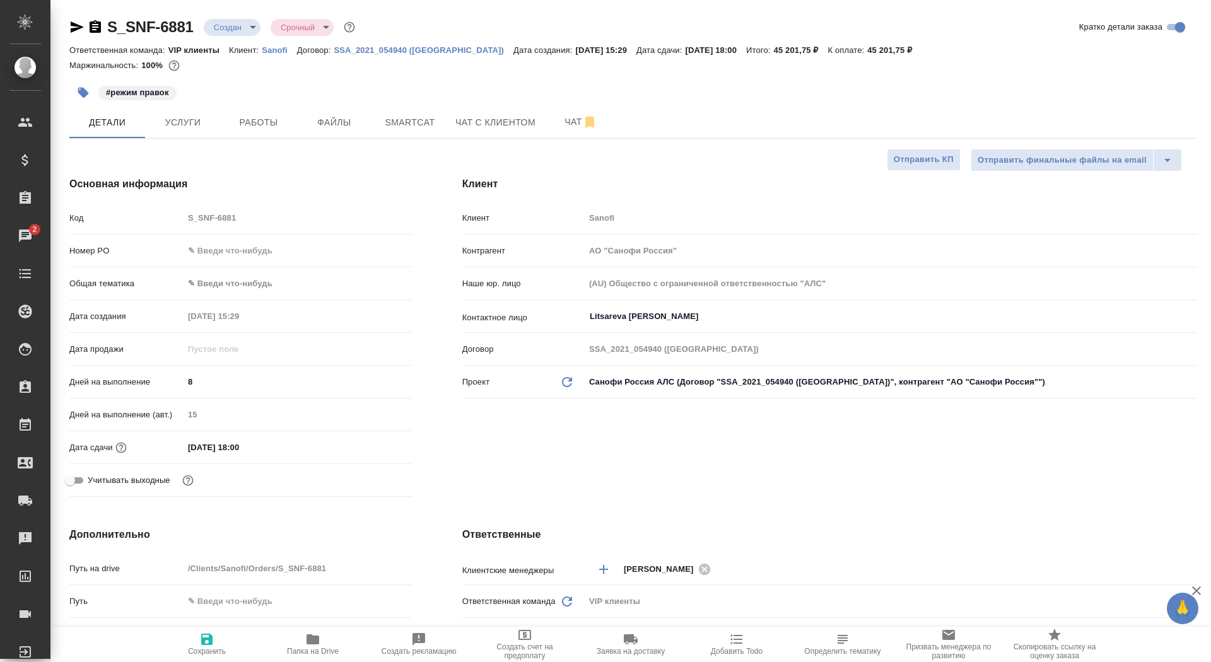
type textarea "x"
click at [930, 167] on span "Отправить КП" at bounding box center [924, 160] width 60 height 15
type textarea "x"
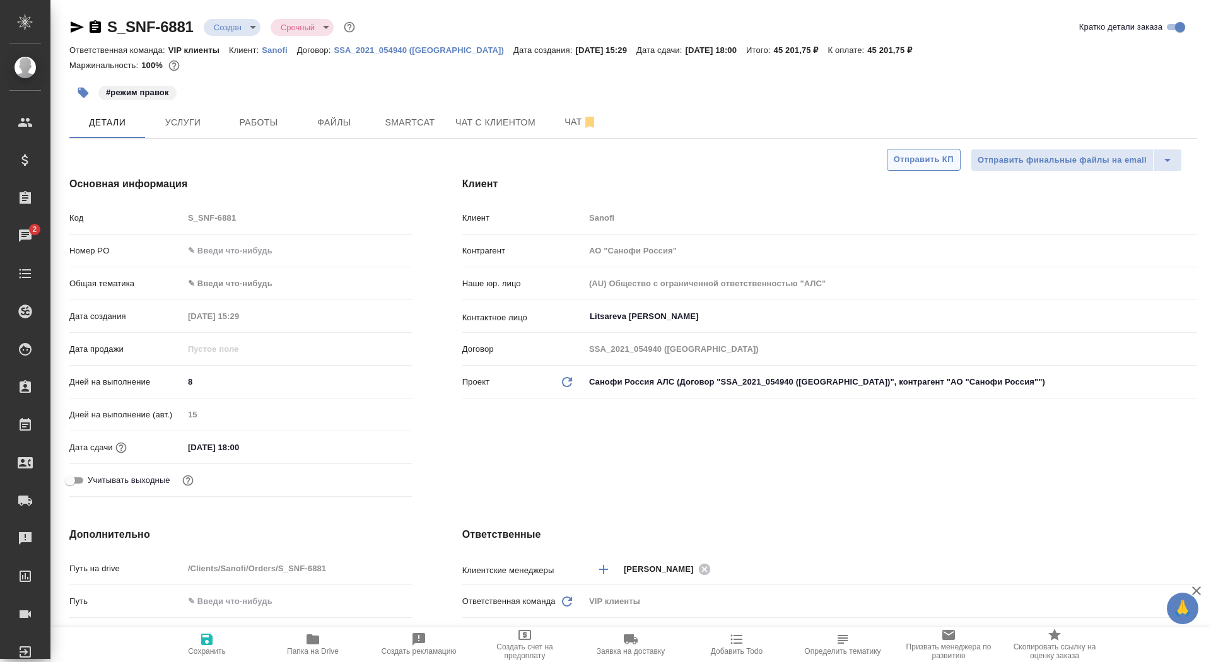
type textarea "x"
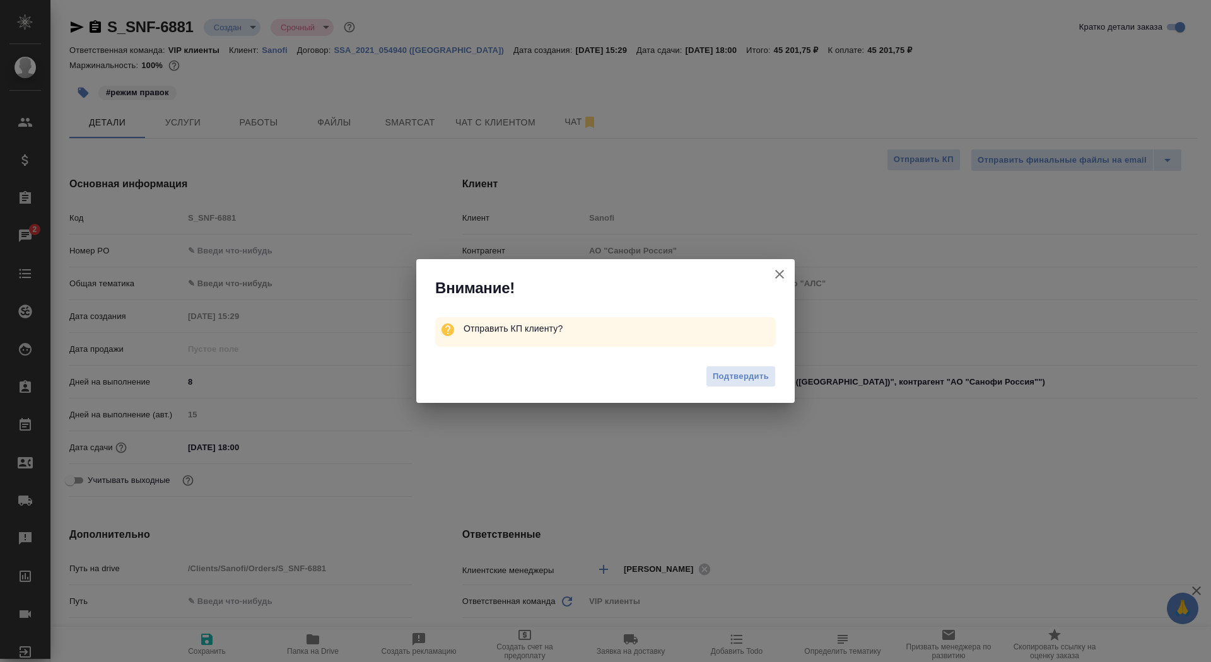
click at [748, 389] on div "Подтвердить" at bounding box center [605, 378] width 378 height 50
click at [741, 368] on button "Подтвердить" at bounding box center [741, 377] width 70 height 22
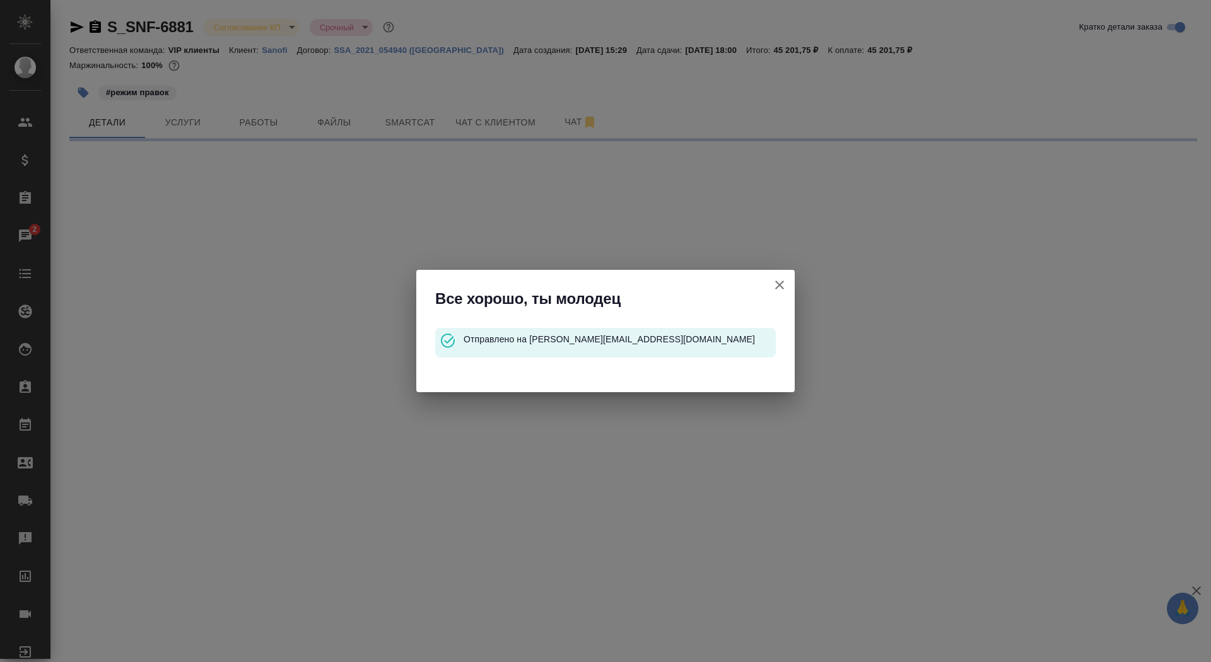
select select "RU"
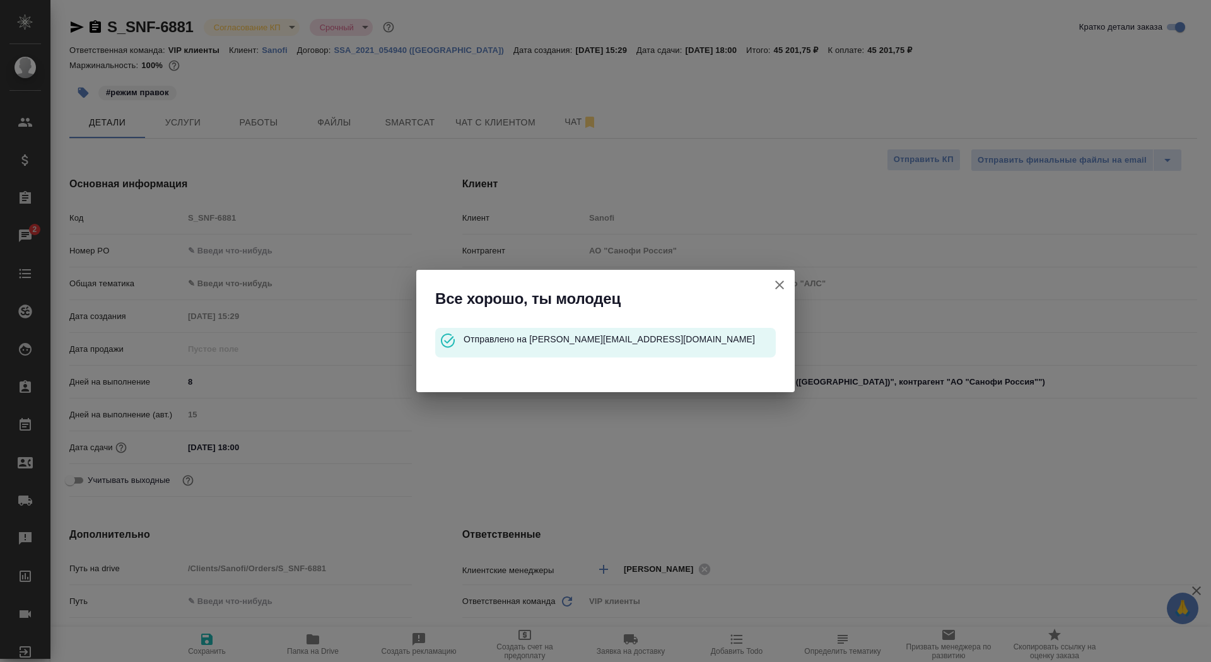
type textarea "x"
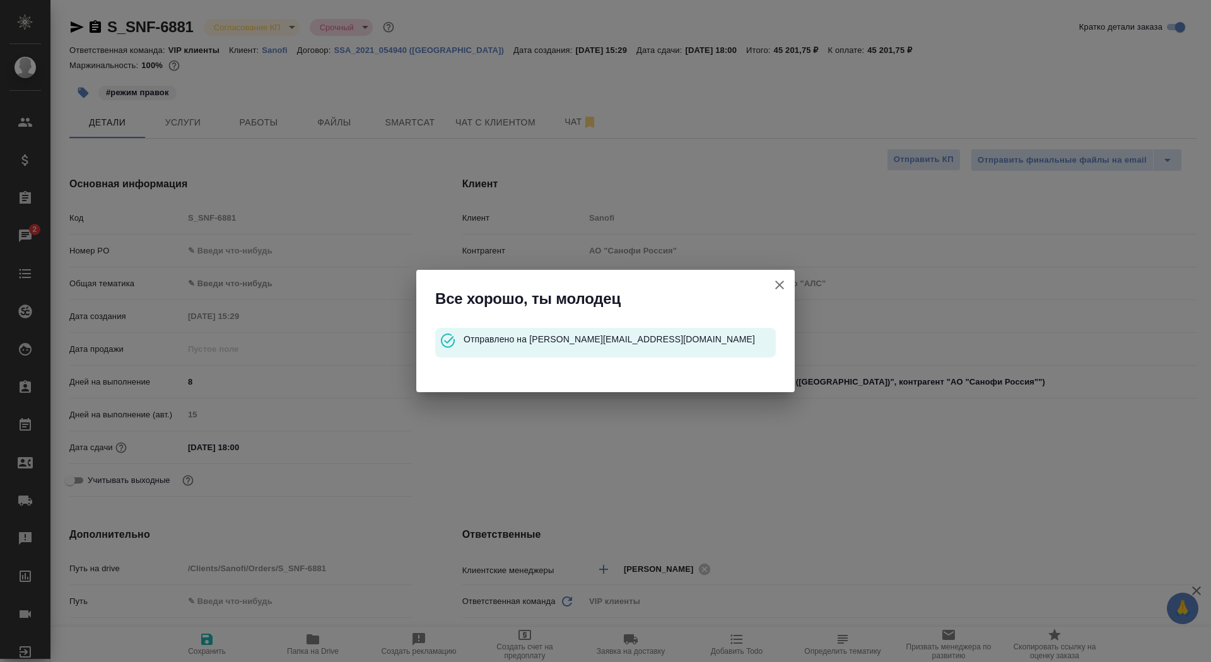
type textarea "x"
click at [795, 280] on div "Все хорошо, ты молодец Отправлено на [PERSON_NAME][EMAIL_ADDRESS][DOMAIN_NAME]" at bounding box center [605, 331] width 1211 height 662
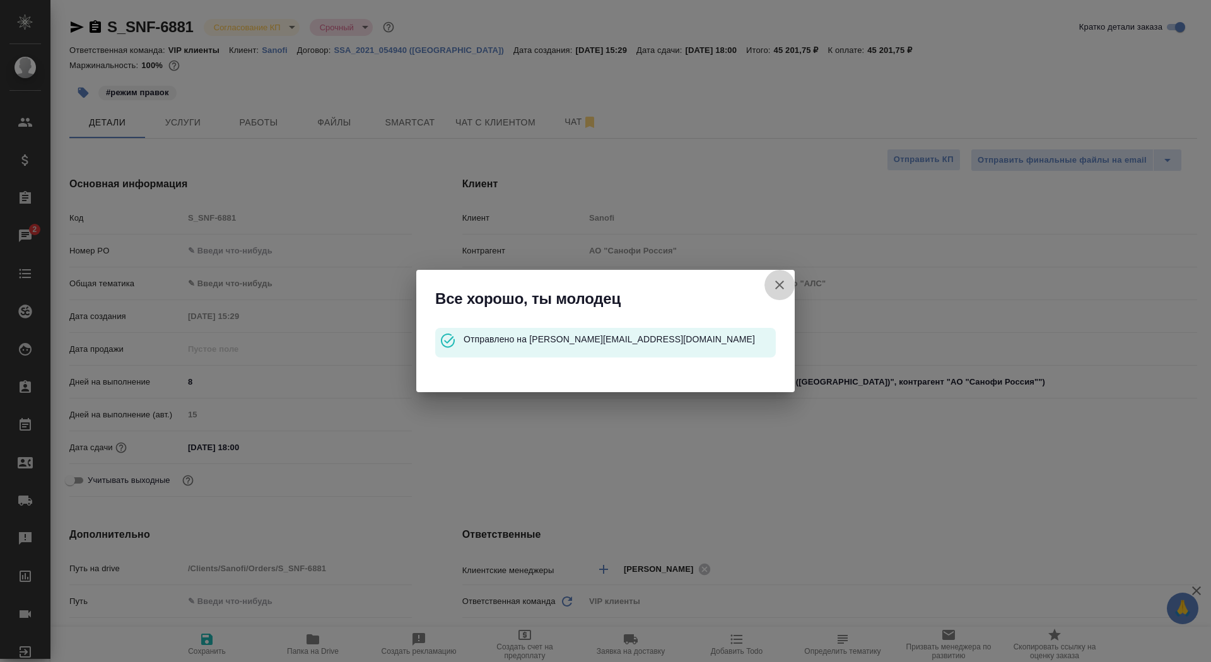
click at [790, 282] on button "Клиент не указал номер" at bounding box center [780, 285] width 30 height 30
type textarea "x"
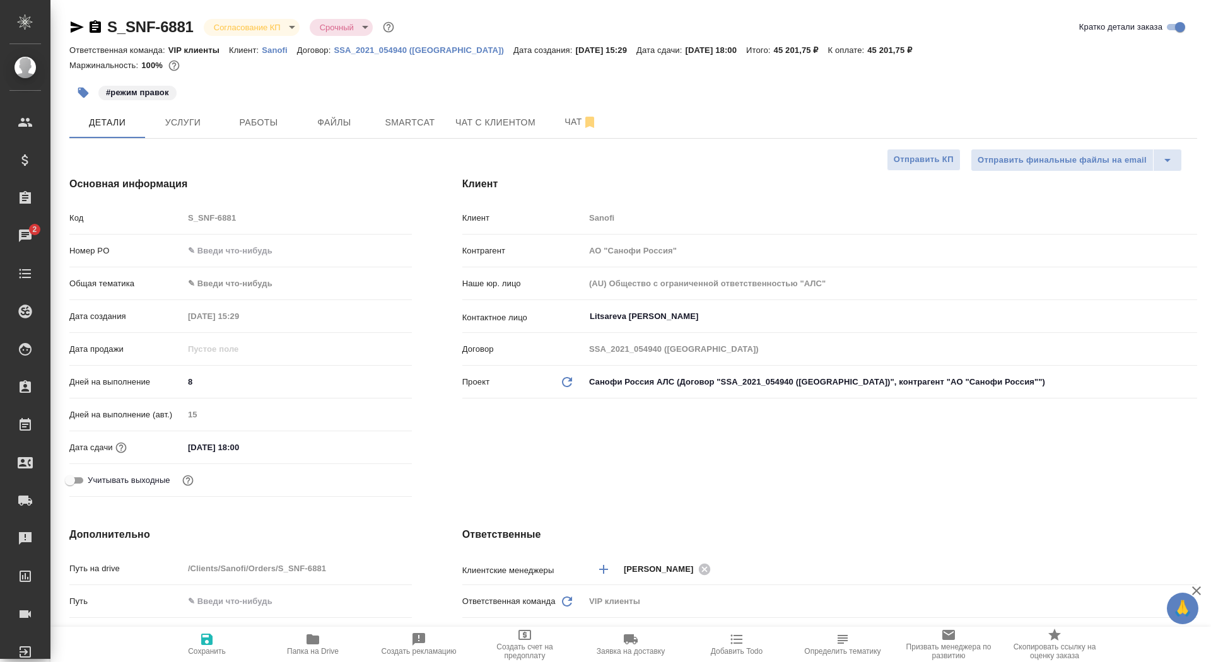
type textarea "x"
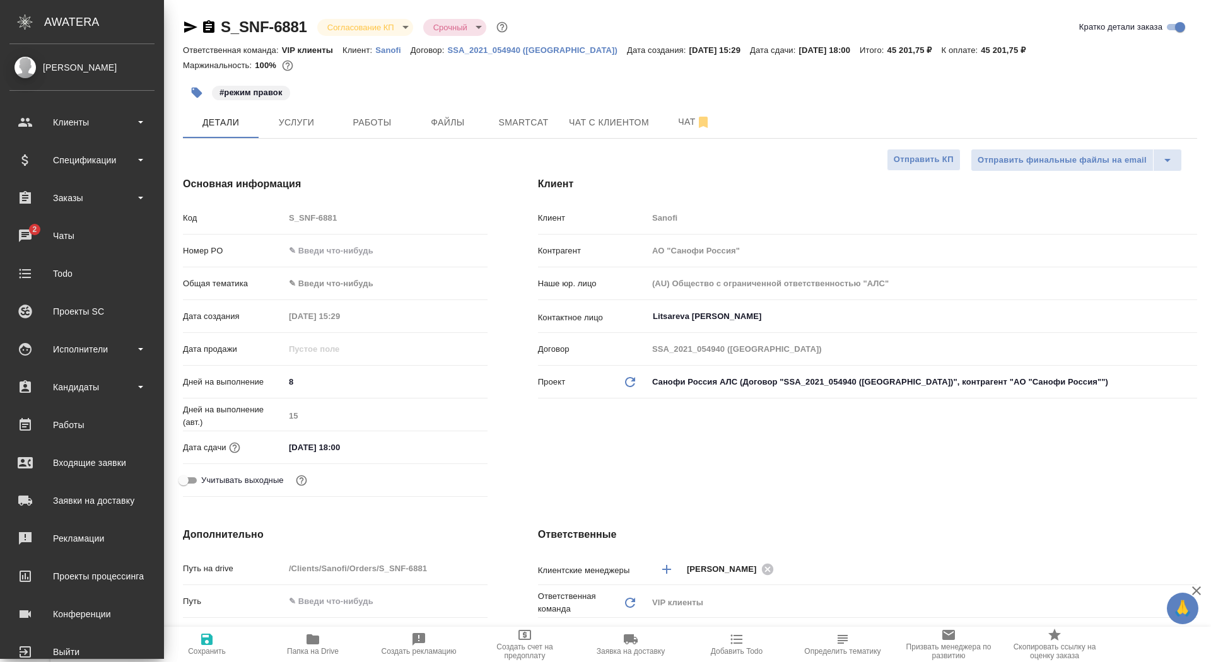
type textarea "x"
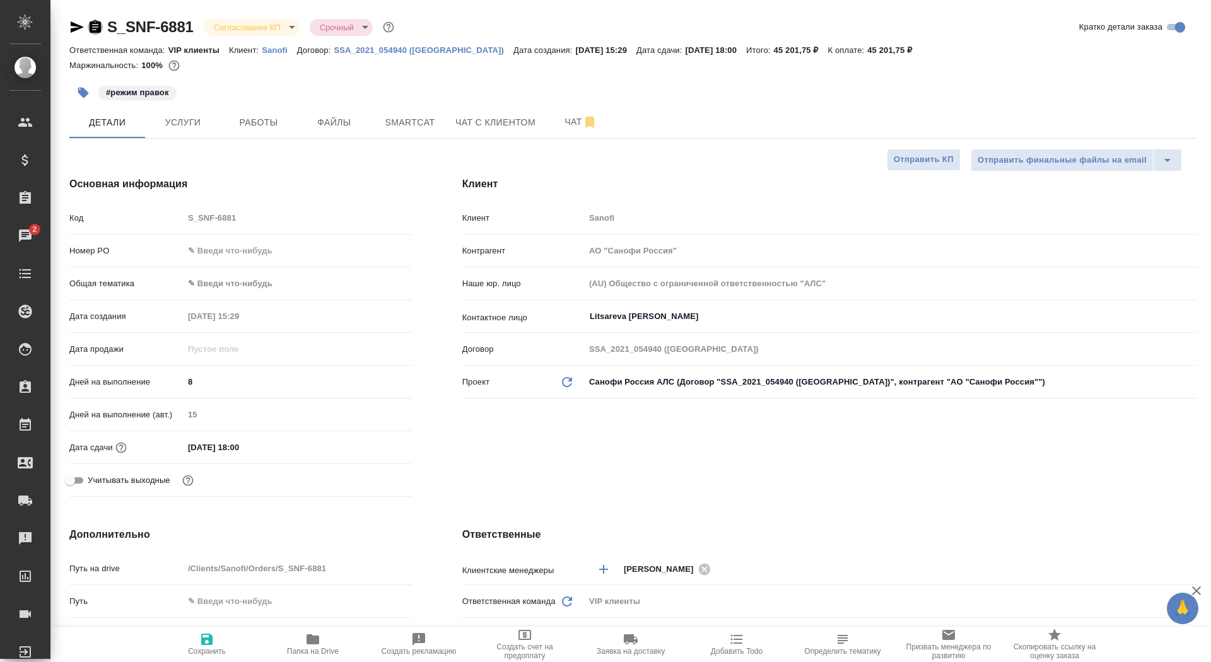
click at [88, 28] on icon "button" at bounding box center [95, 27] width 15 height 15
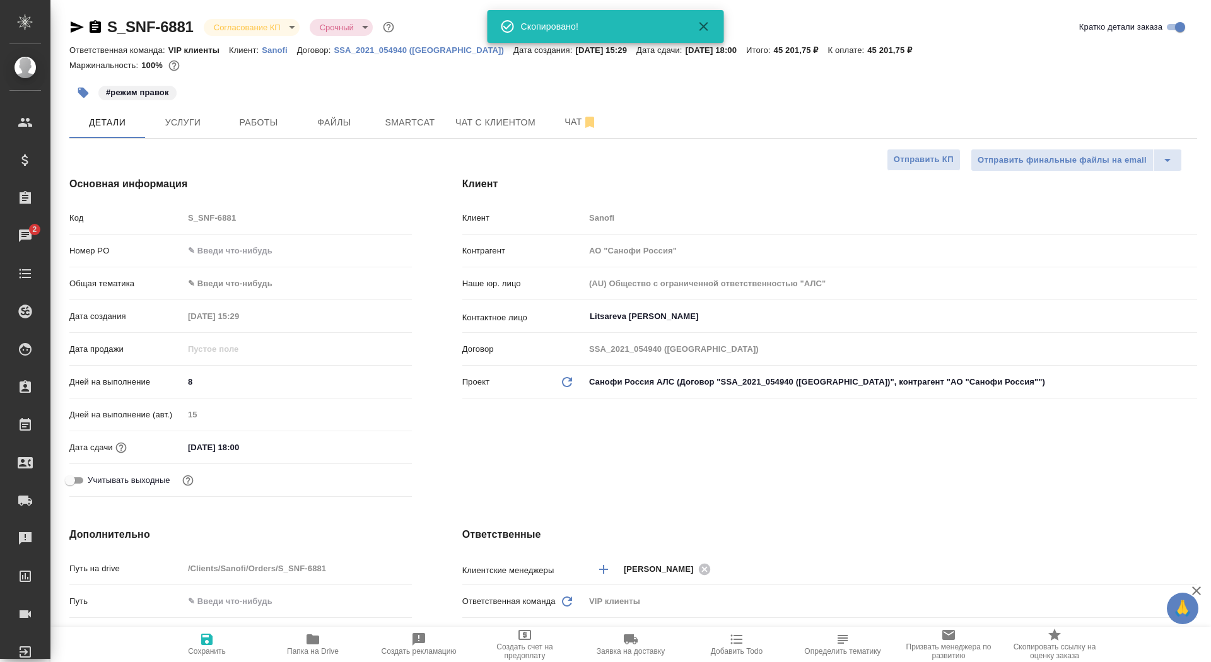
type textarea "x"
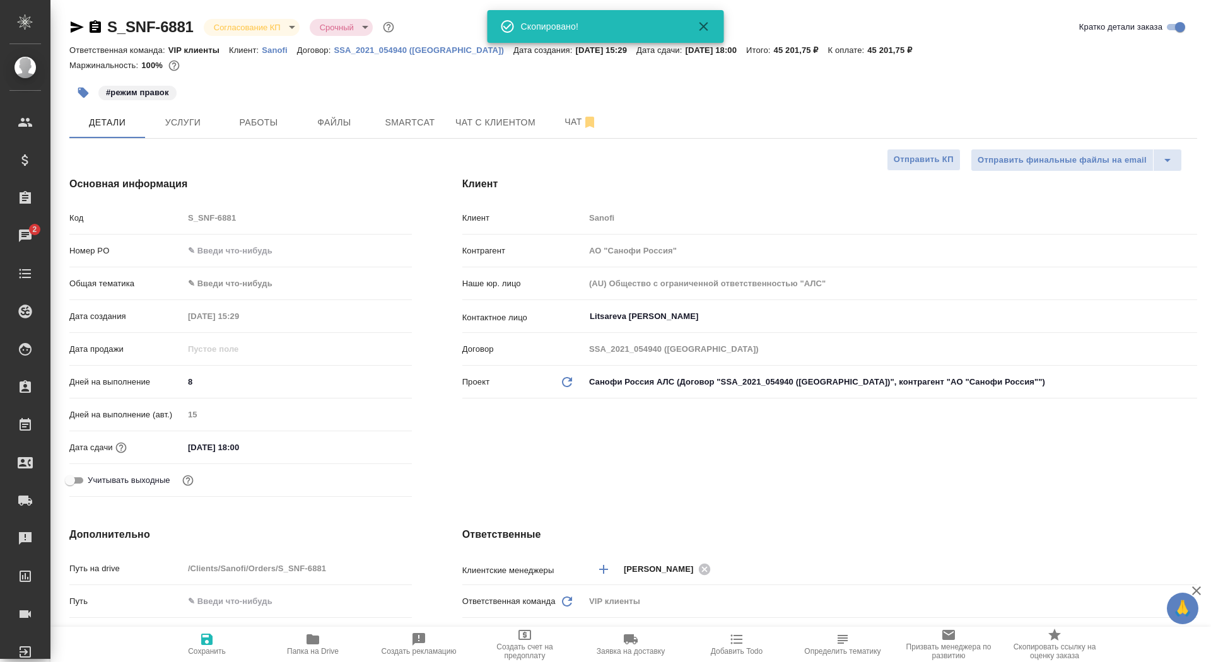
type textarea "x"
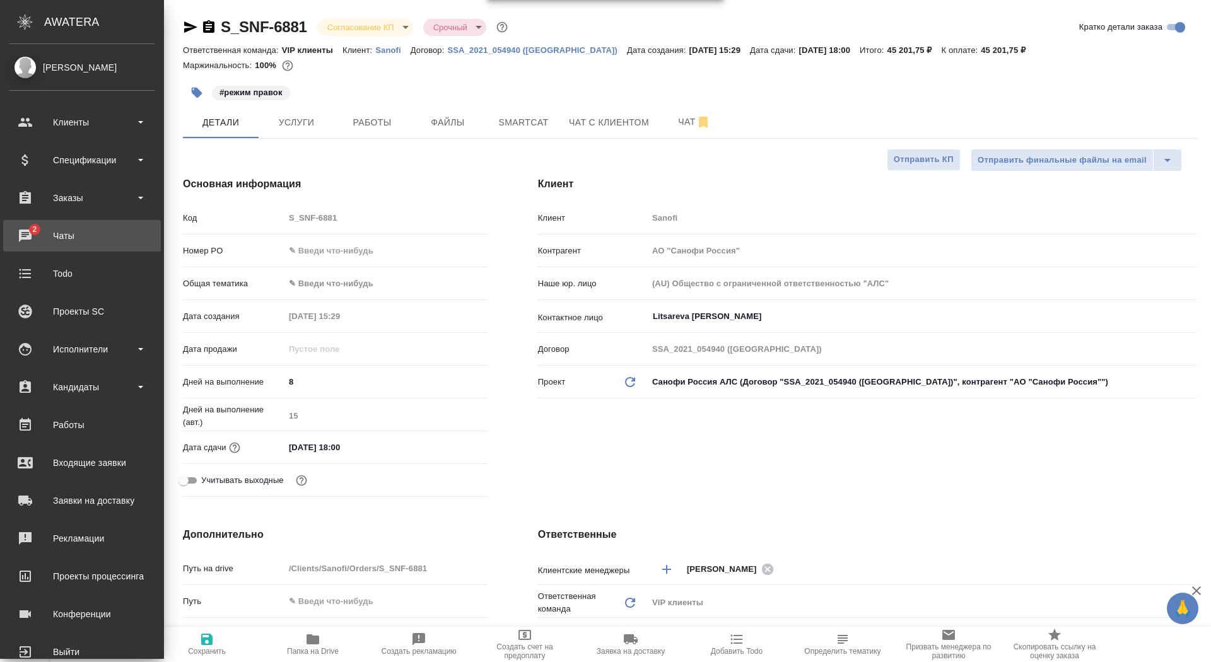
type textarea "x"
click at [43, 238] on div "Чаты" at bounding box center [81, 235] width 145 height 19
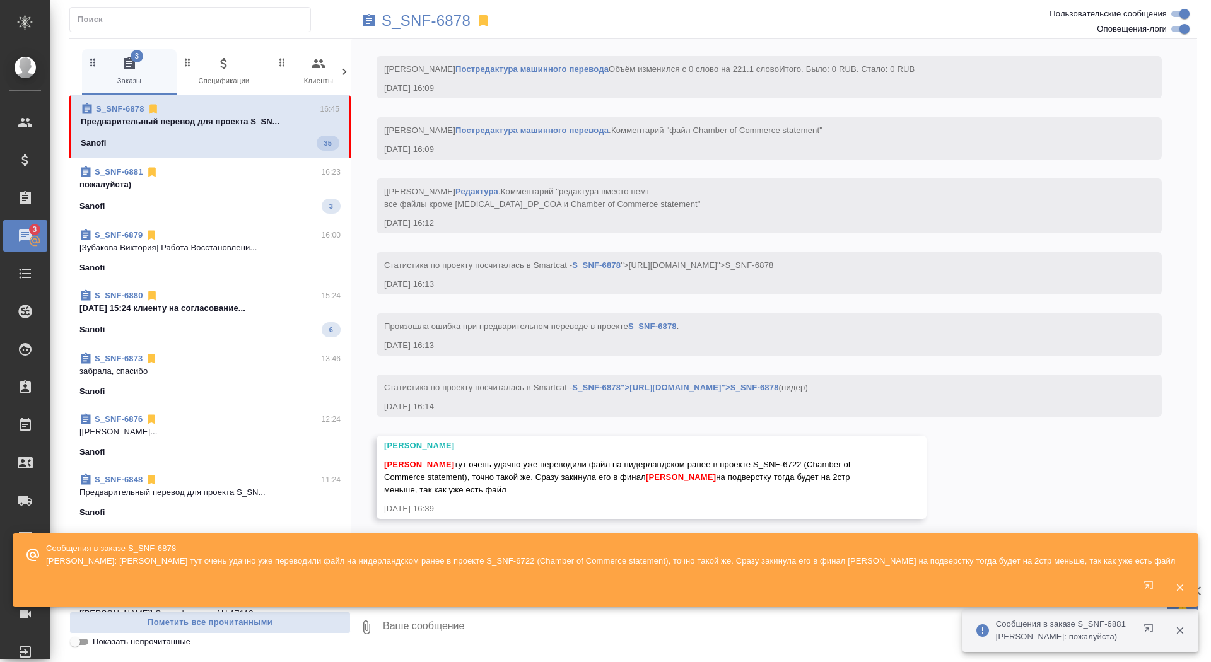
scroll to position [4228, 0]
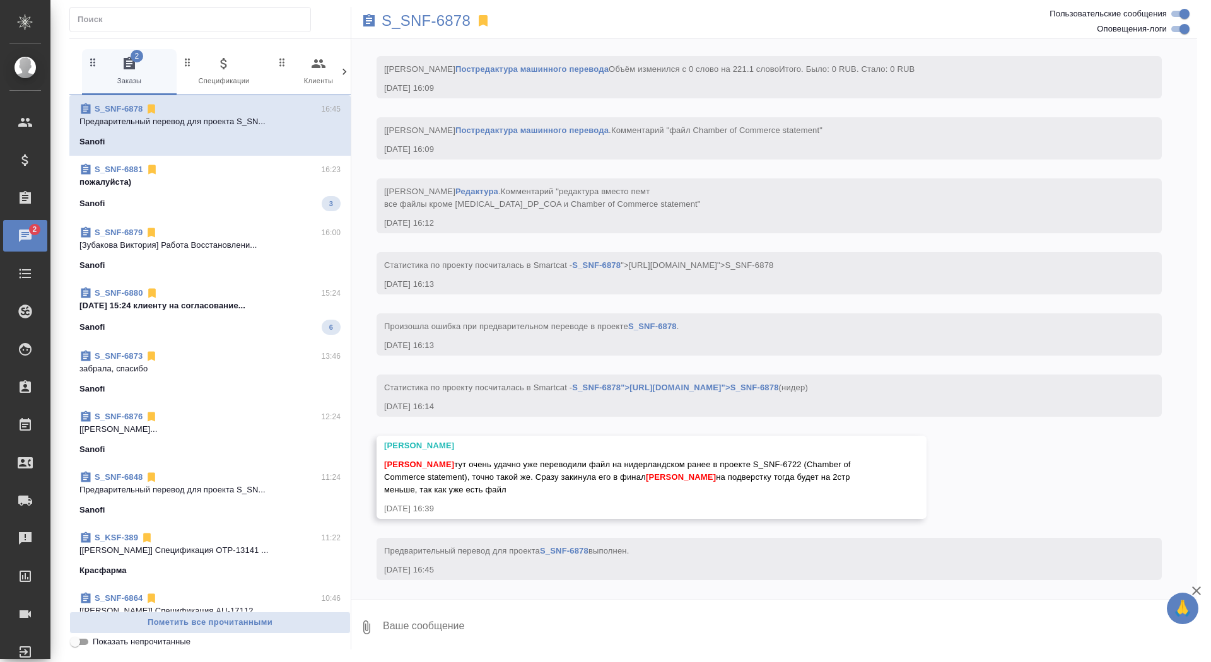
click at [440, 644] on textarea at bounding box center [790, 627] width 816 height 43
type textarea "спасибо)"
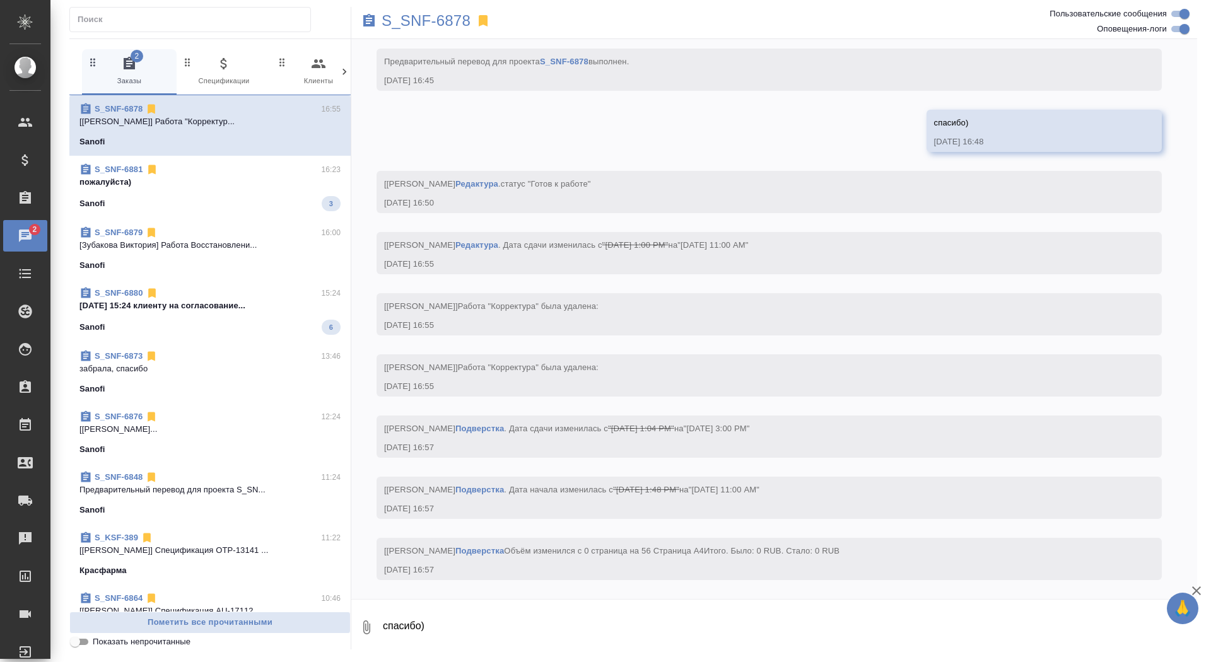
scroll to position [4729, 0]
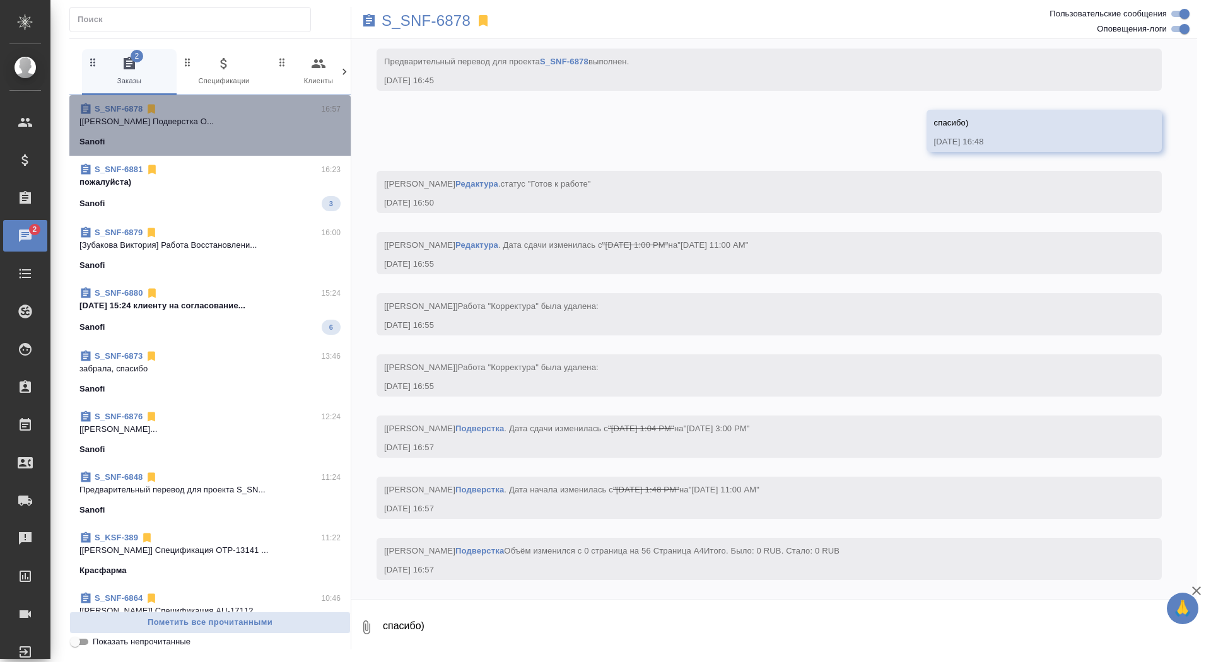
click at [265, 153] on div "S_SNF-6878 16:57 [[PERSON_NAME] О... Sanofi" at bounding box center [209, 125] width 281 height 61
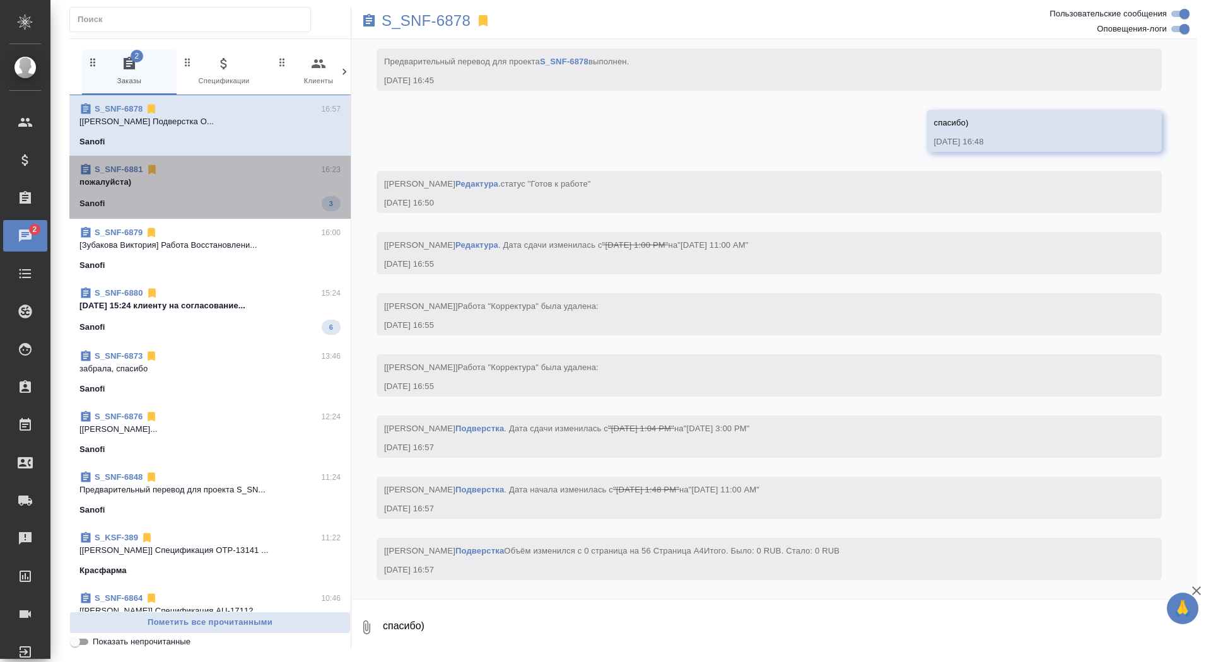
click at [257, 187] on p "пожалуйста)" at bounding box center [209, 182] width 261 height 13
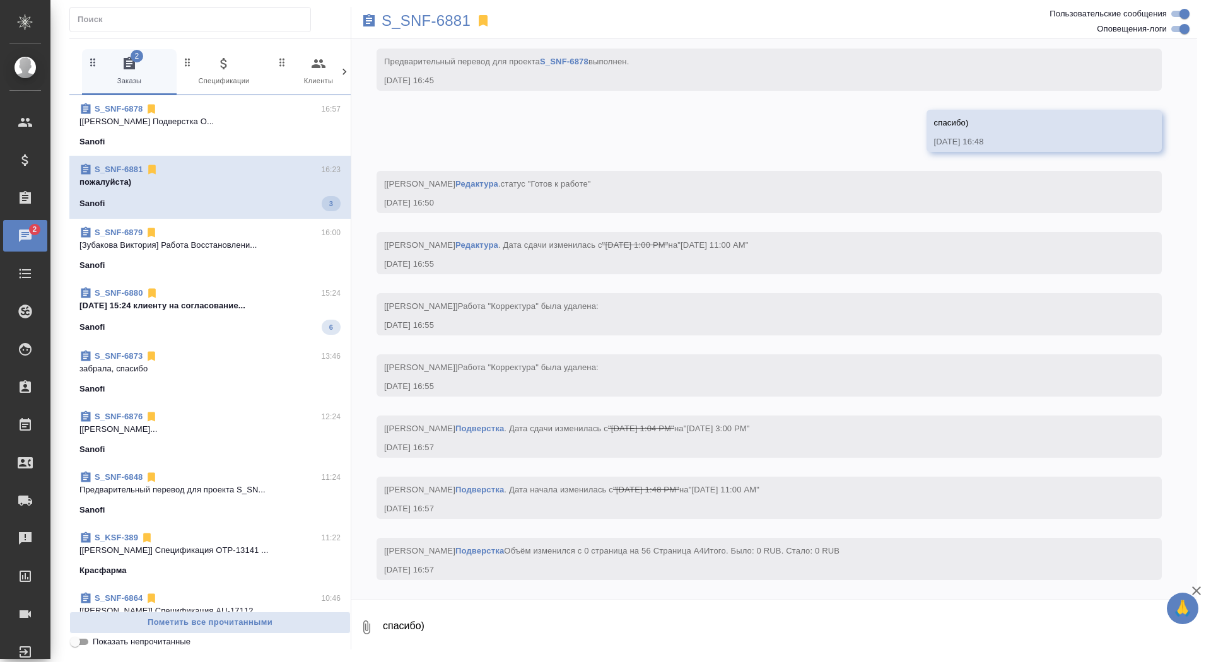
scroll to position [630, 0]
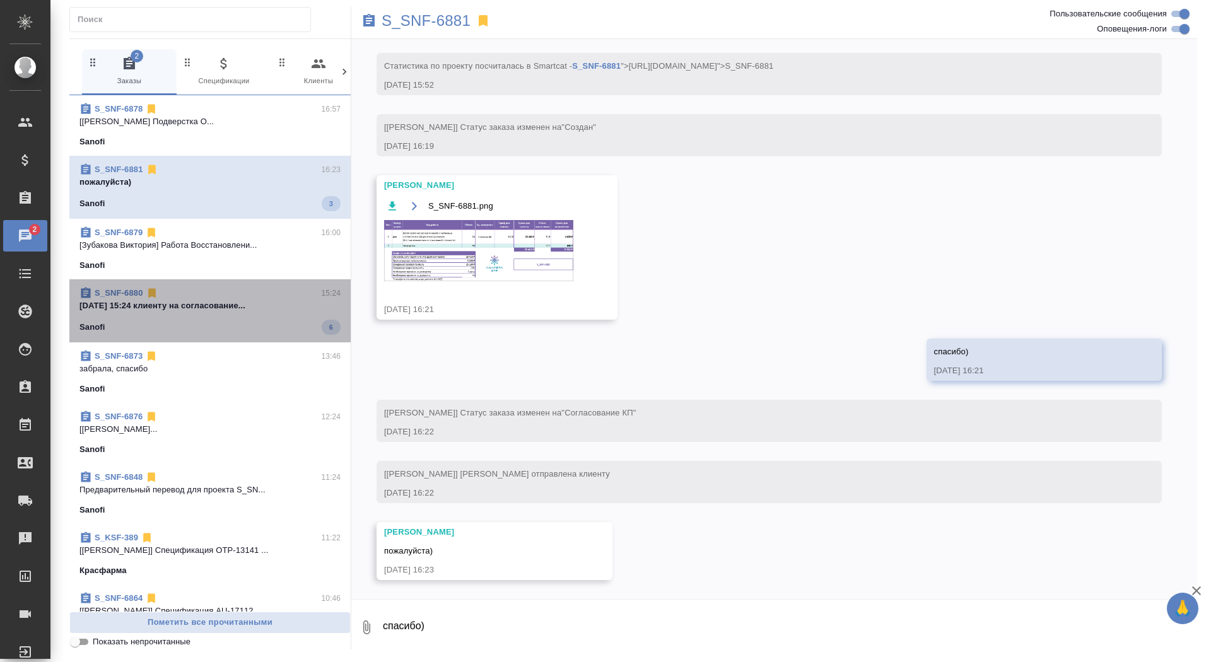
click at [252, 300] on p "[DATE] 15:24 клиенту на согласование..." at bounding box center [209, 306] width 261 height 13
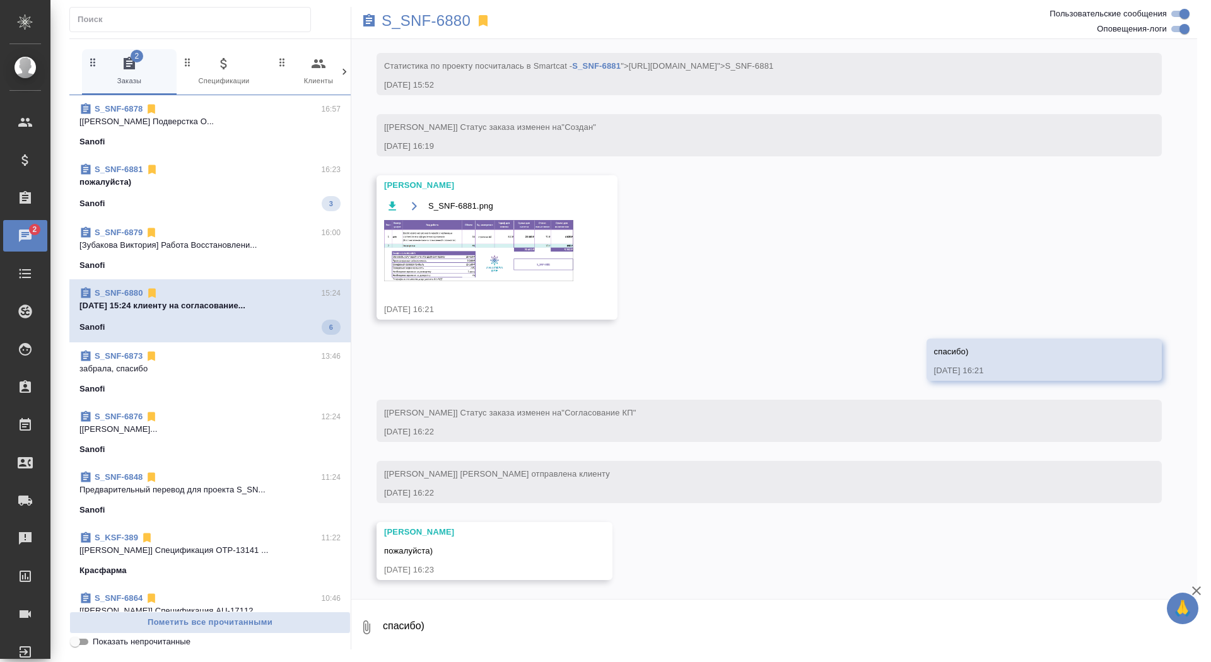
scroll to position [553, 0]
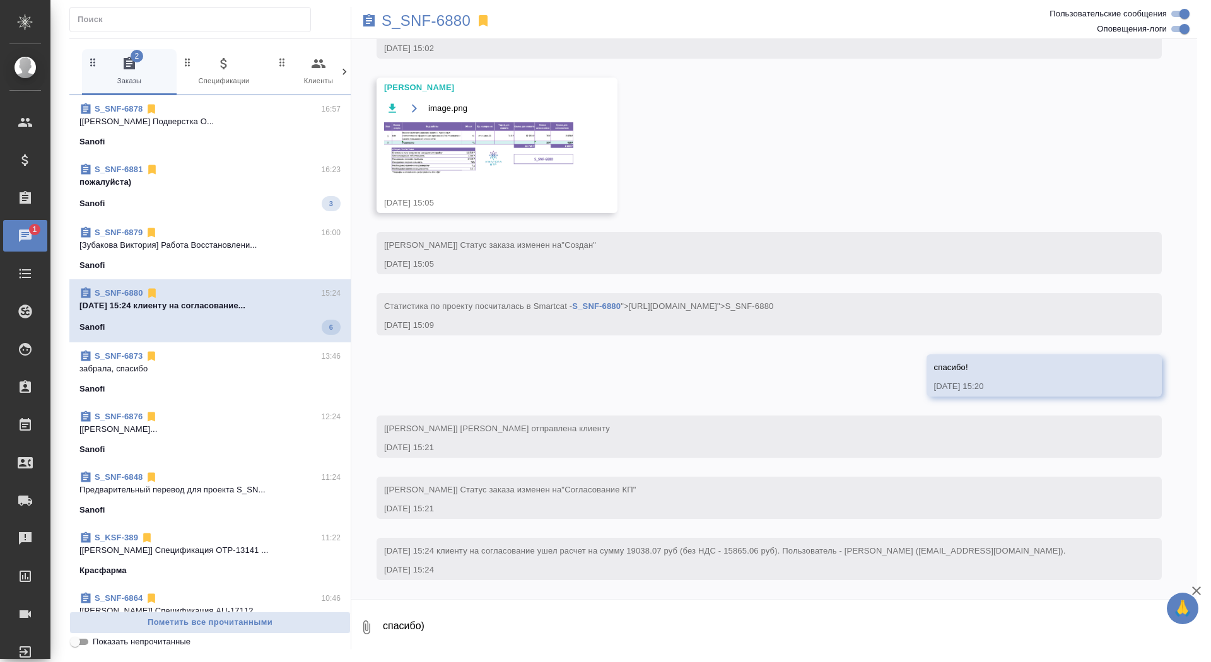
click at [258, 196] on div "Sanofi 3" at bounding box center [209, 203] width 261 height 15
